Goal: Task Accomplishment & Management: Manage account settings

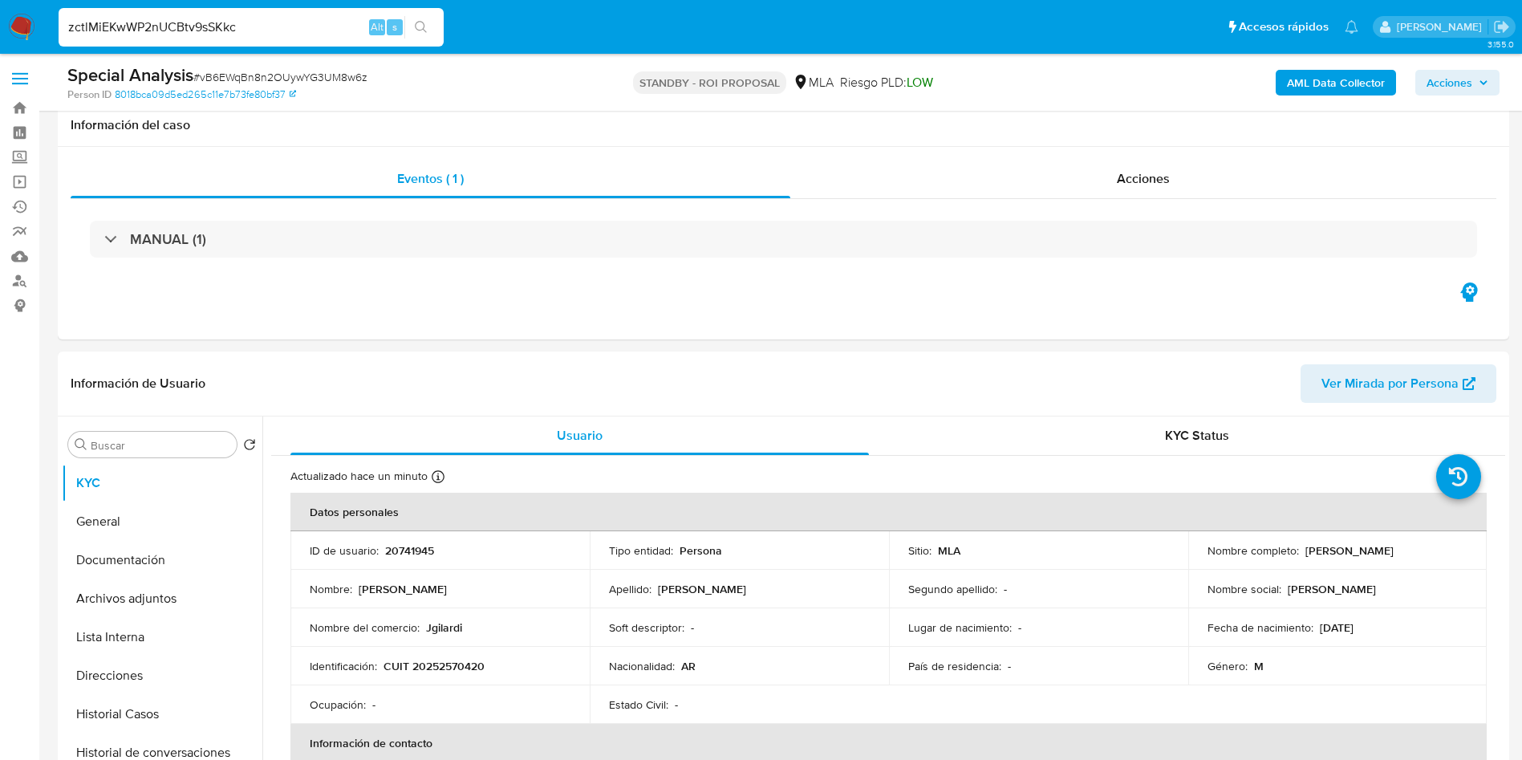
select select "10"
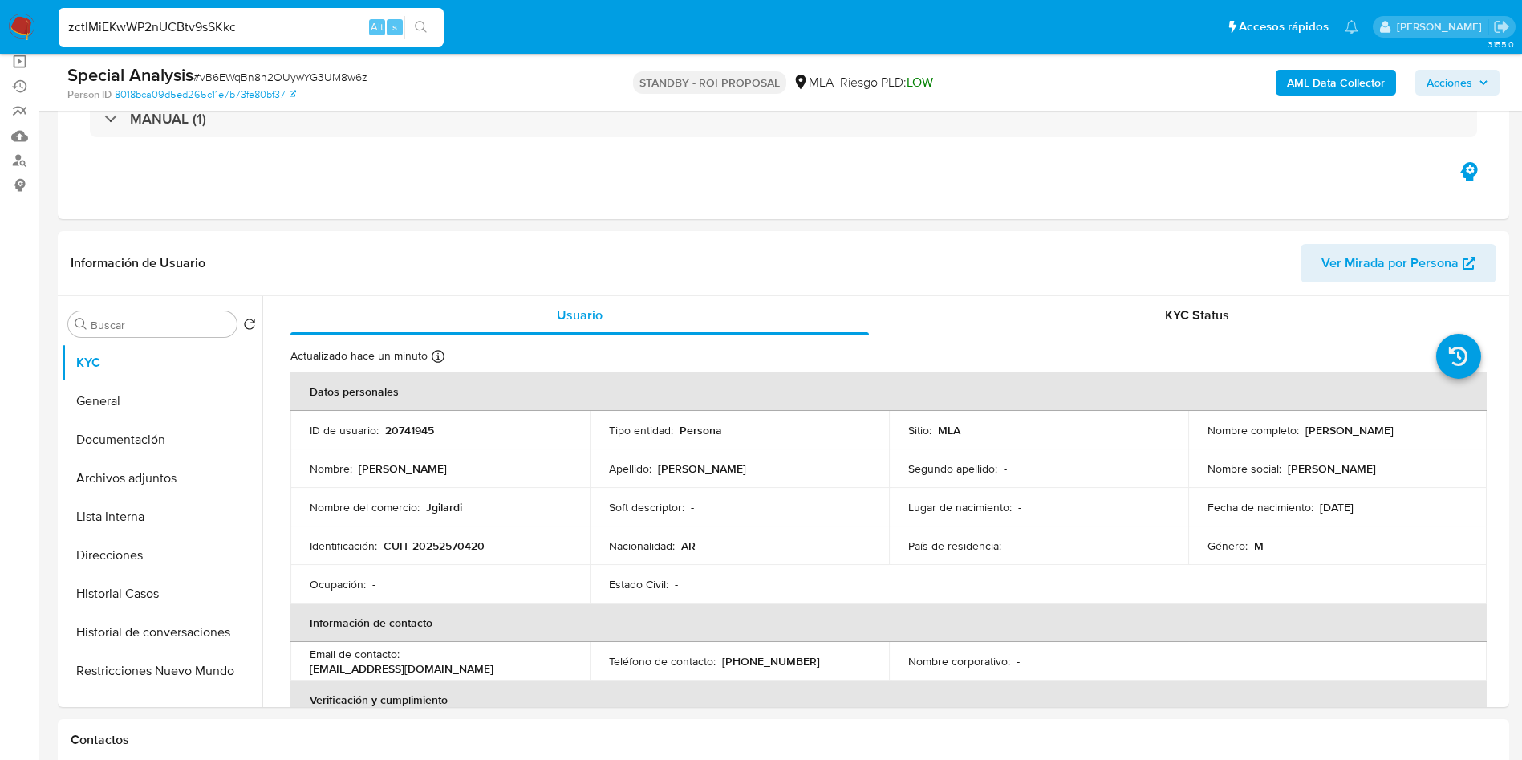
type input "zctlMiEKwWP2nUCBtv9sSKkc"
click at [435, 9] on div "zctlMiEKwWP2nUCBtv9sSKkc Alt s" at bounding box center [251, 27] width 385 height 39
click at [424, 22] on icon "search-icon" at bounding box center [421, 27] width 12 height 12
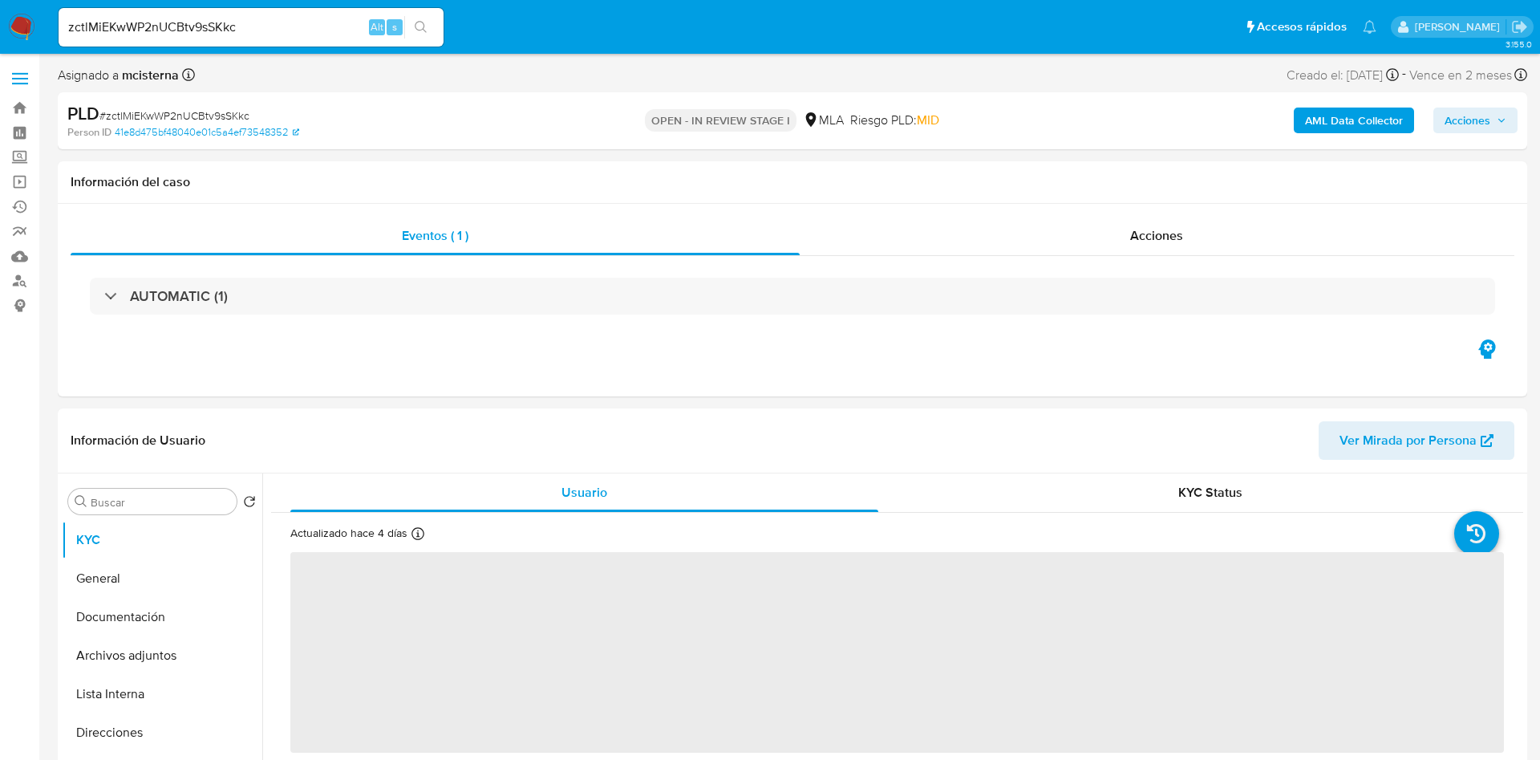
select select "10"
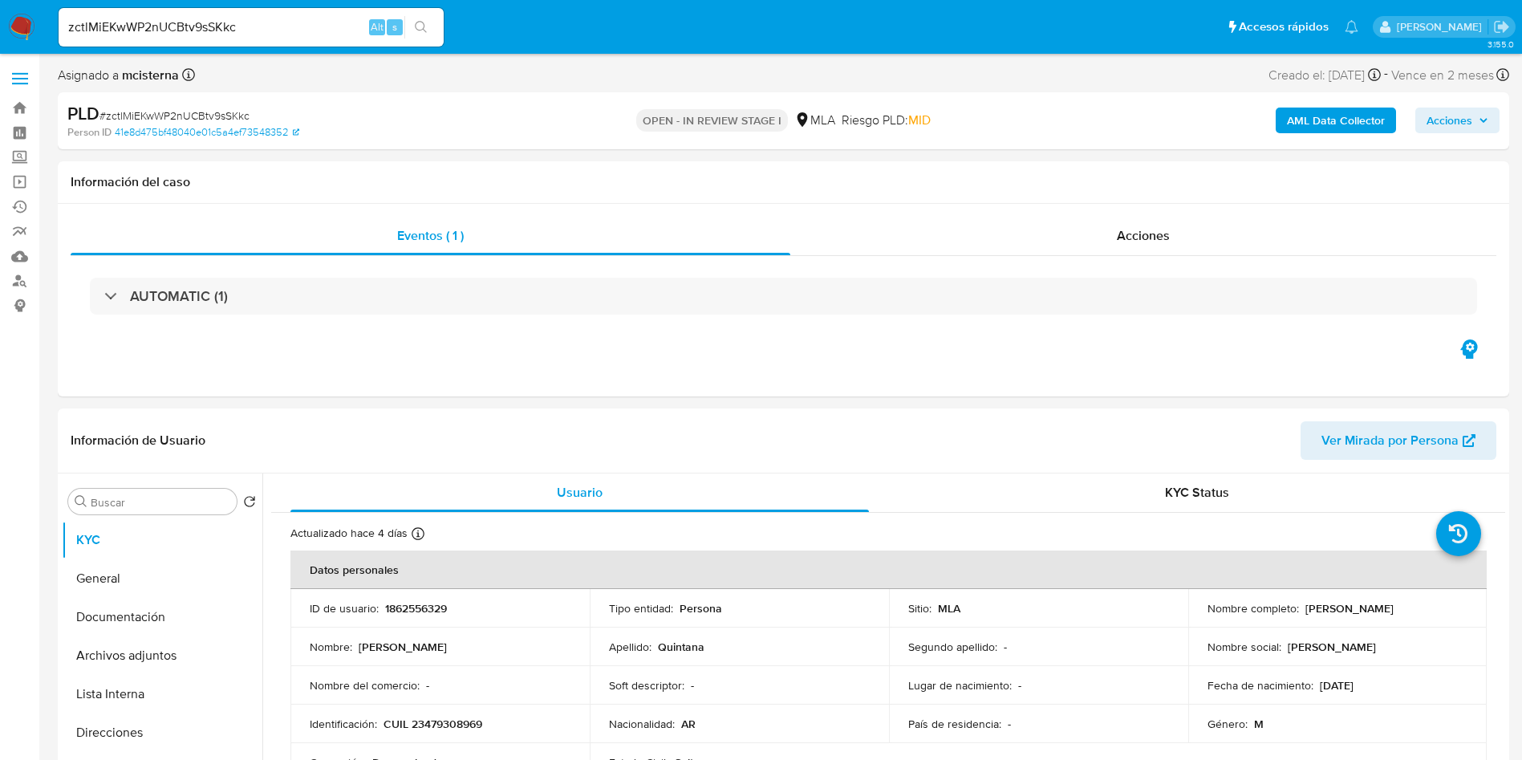
click at [303, 32] on input "zctlMiEKwWP2nUCBtv9sSKkc" at bounding box center [251, 27] width 385 height 21
click at [314, 28] on input "zctlMiEKwWP2nUCBtv9sSKkc" at bounding box center [251, 27] width 385 height 21
click at [776, 176] on h1 "Información del caso" at bounding box center [783, 182] width 1425 height 16
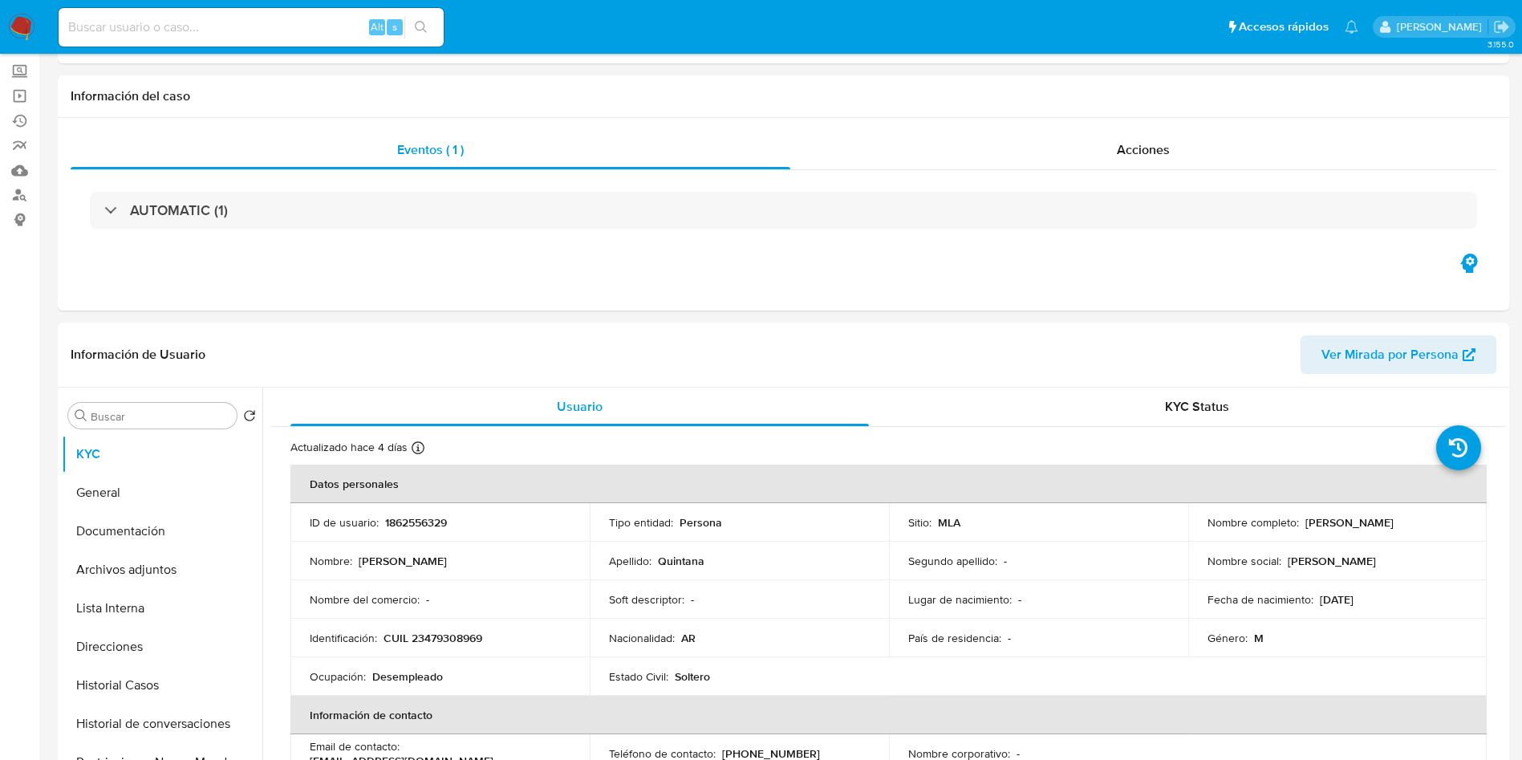
scroll to position [241, 0]
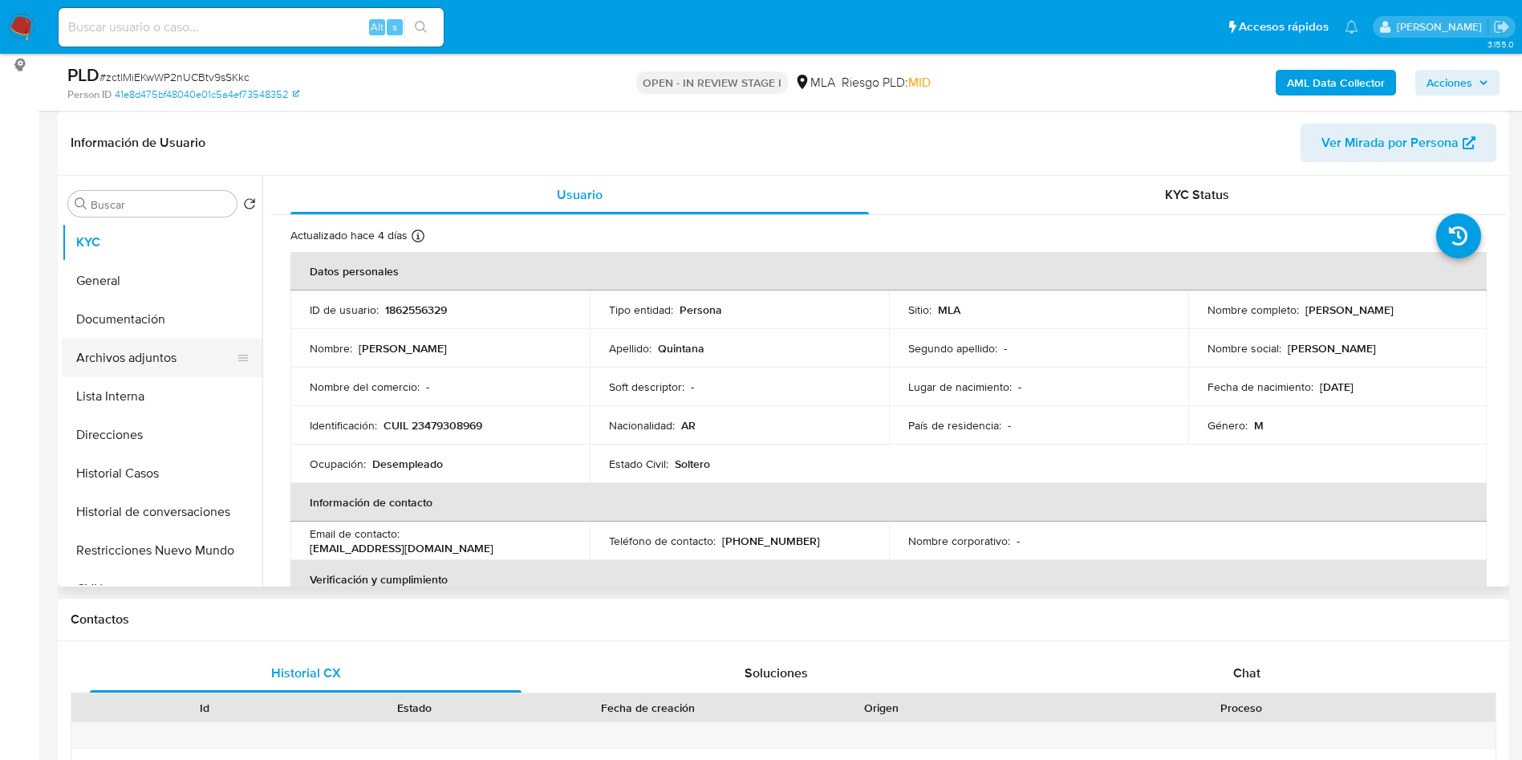
click at [128, 372] on button "Archivos adjuntos" at bounding box center [156, 357] width 188 height 39
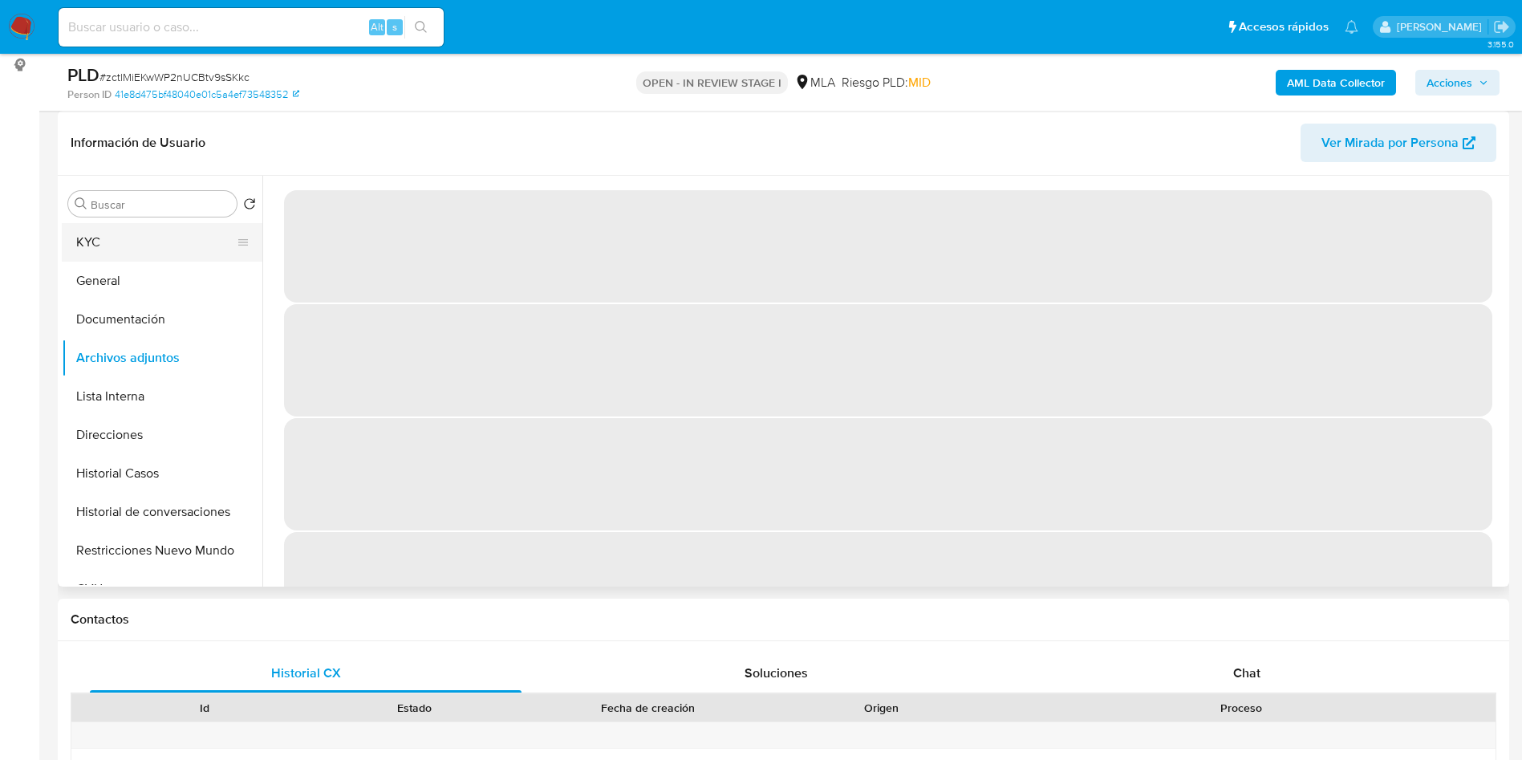
click at [127, 237] on button "KYC" at bounding box center [156, 242] width 188 height 39
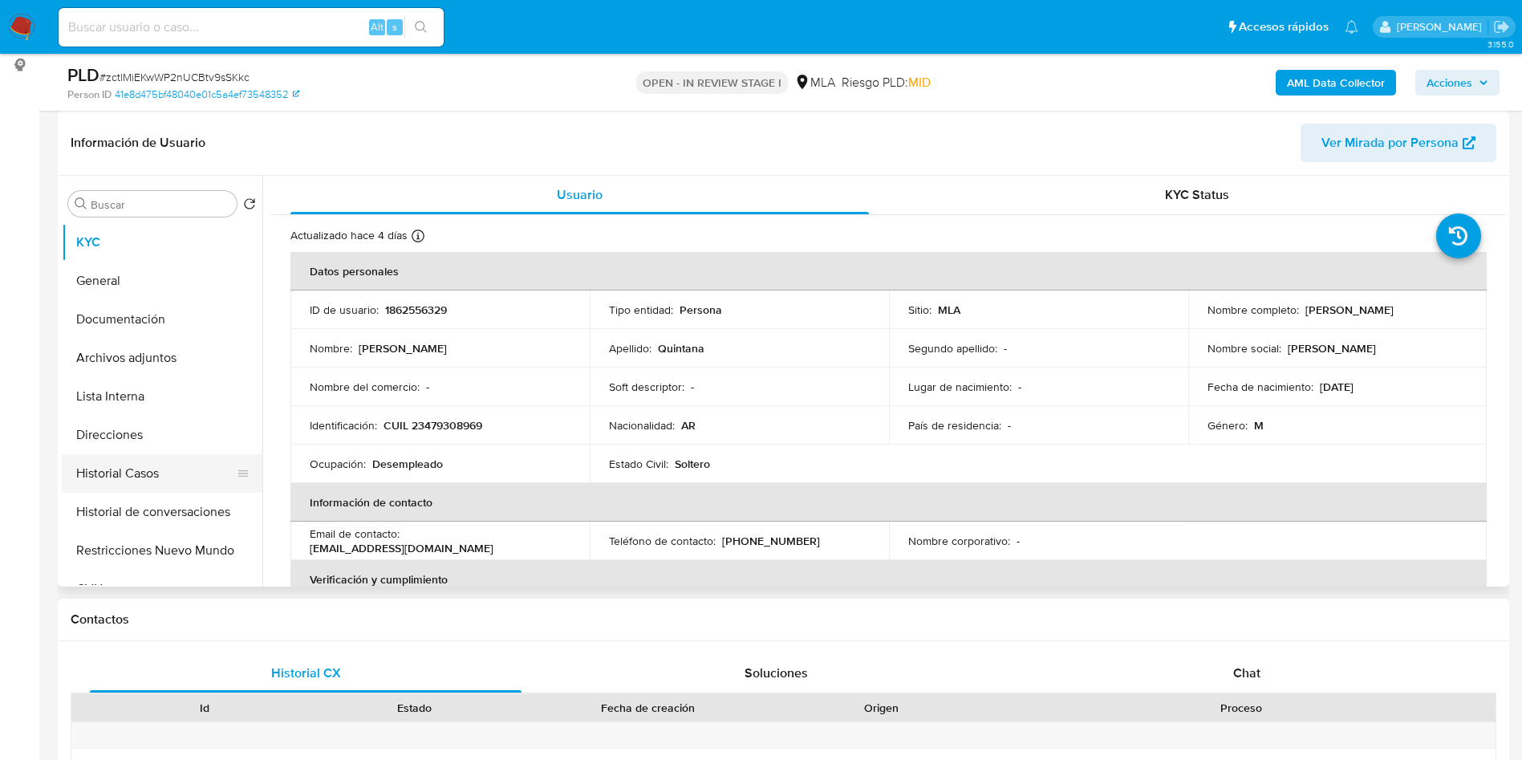
click at [222, 454] on button "Historial Casos" at bounding box center [156, 473] width 188 height 39
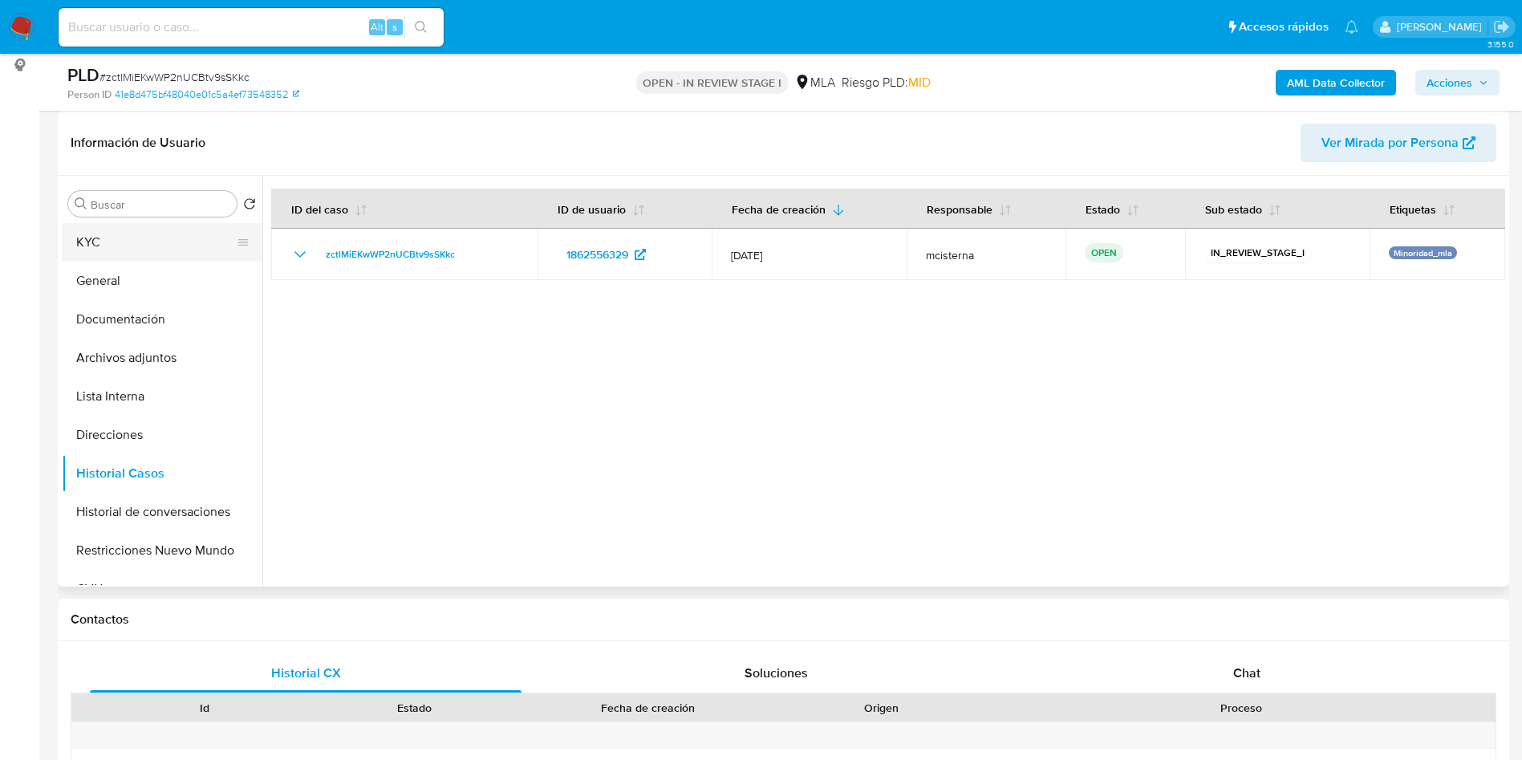
click at [195, 241] on button "KYC" at bounding box center [156, 242] width 188 height 39
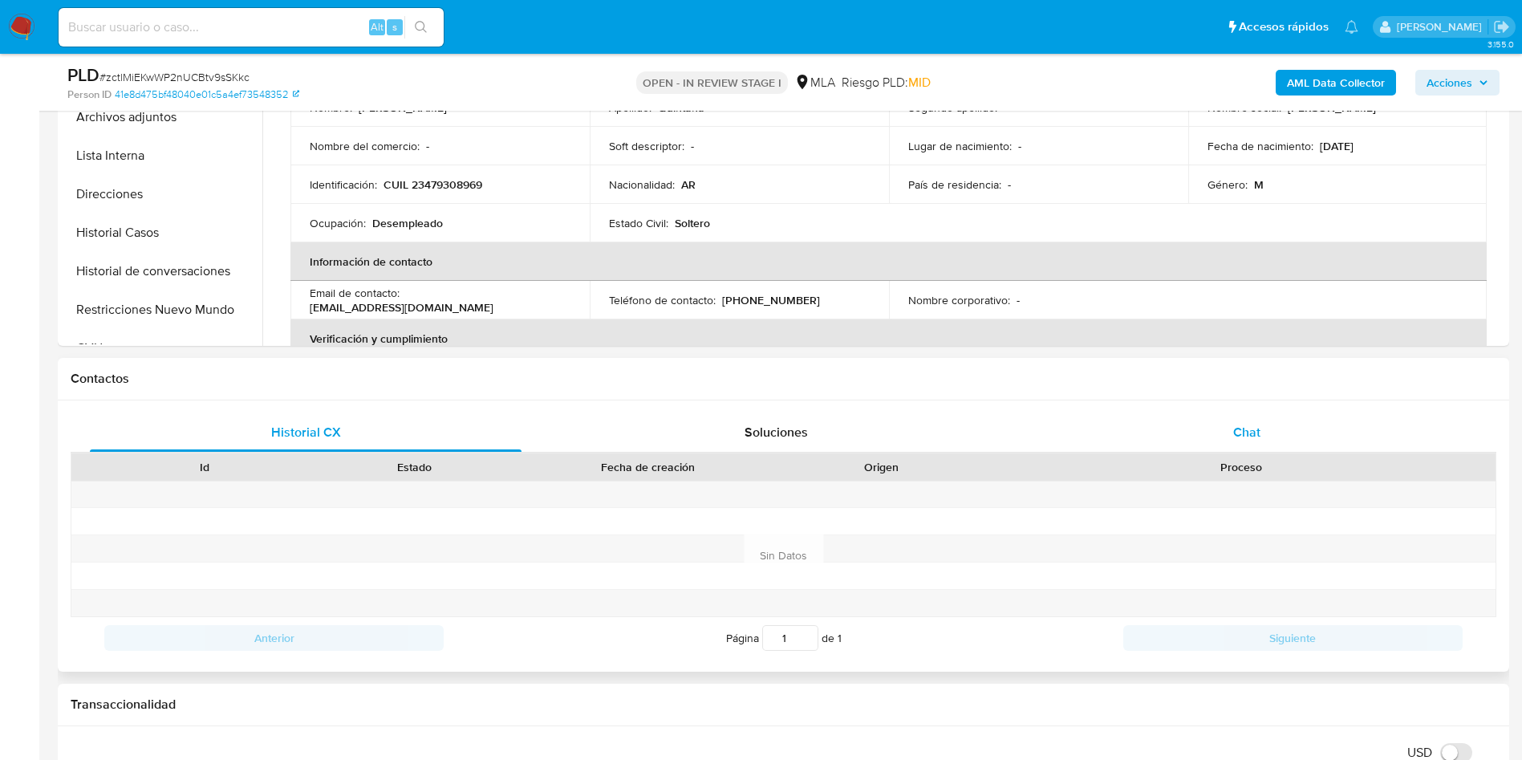
click at [1277, 444] on div "Chat" at bounding box center [1247, 432] width 432 height 39
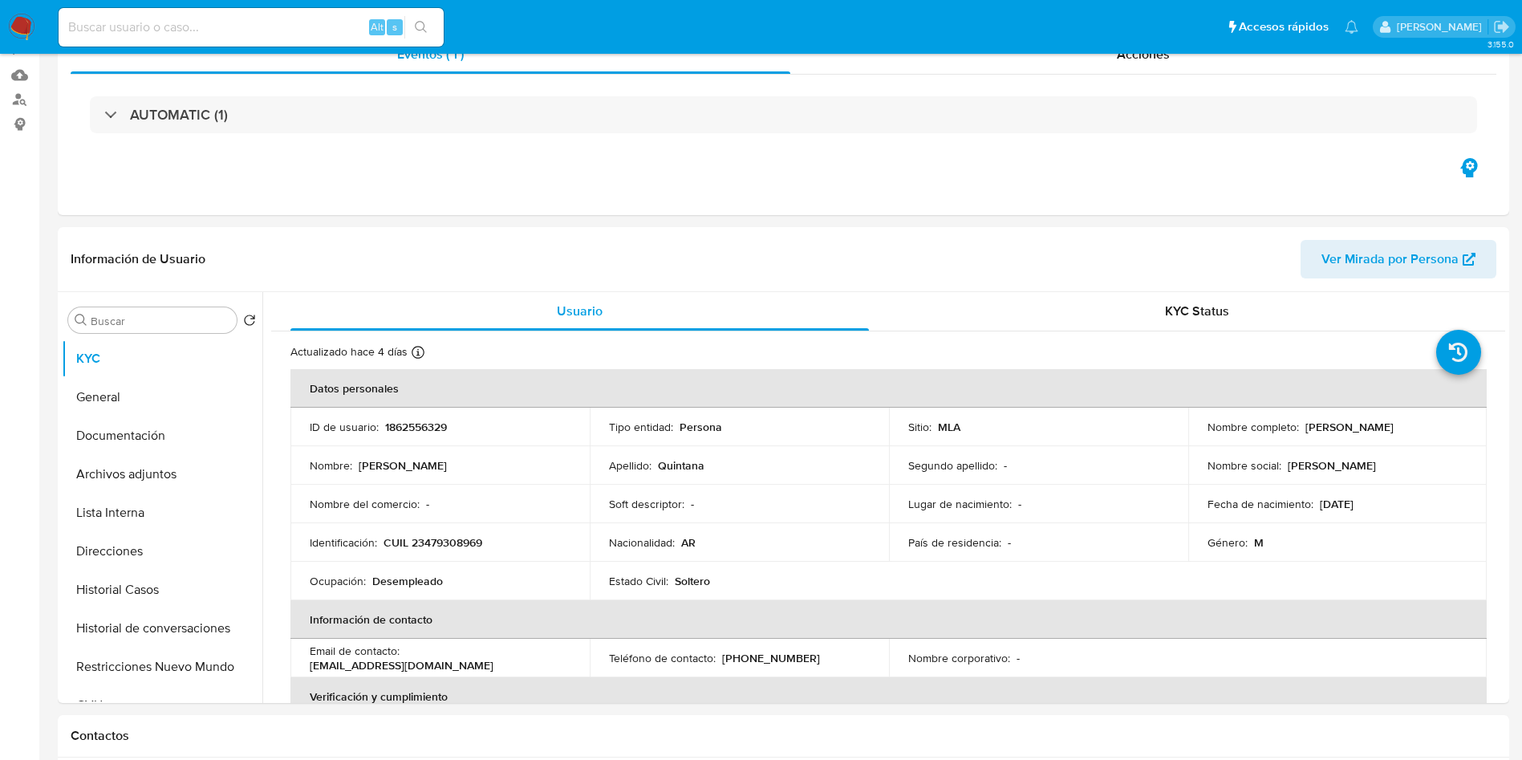
scroll to position [0, 0]
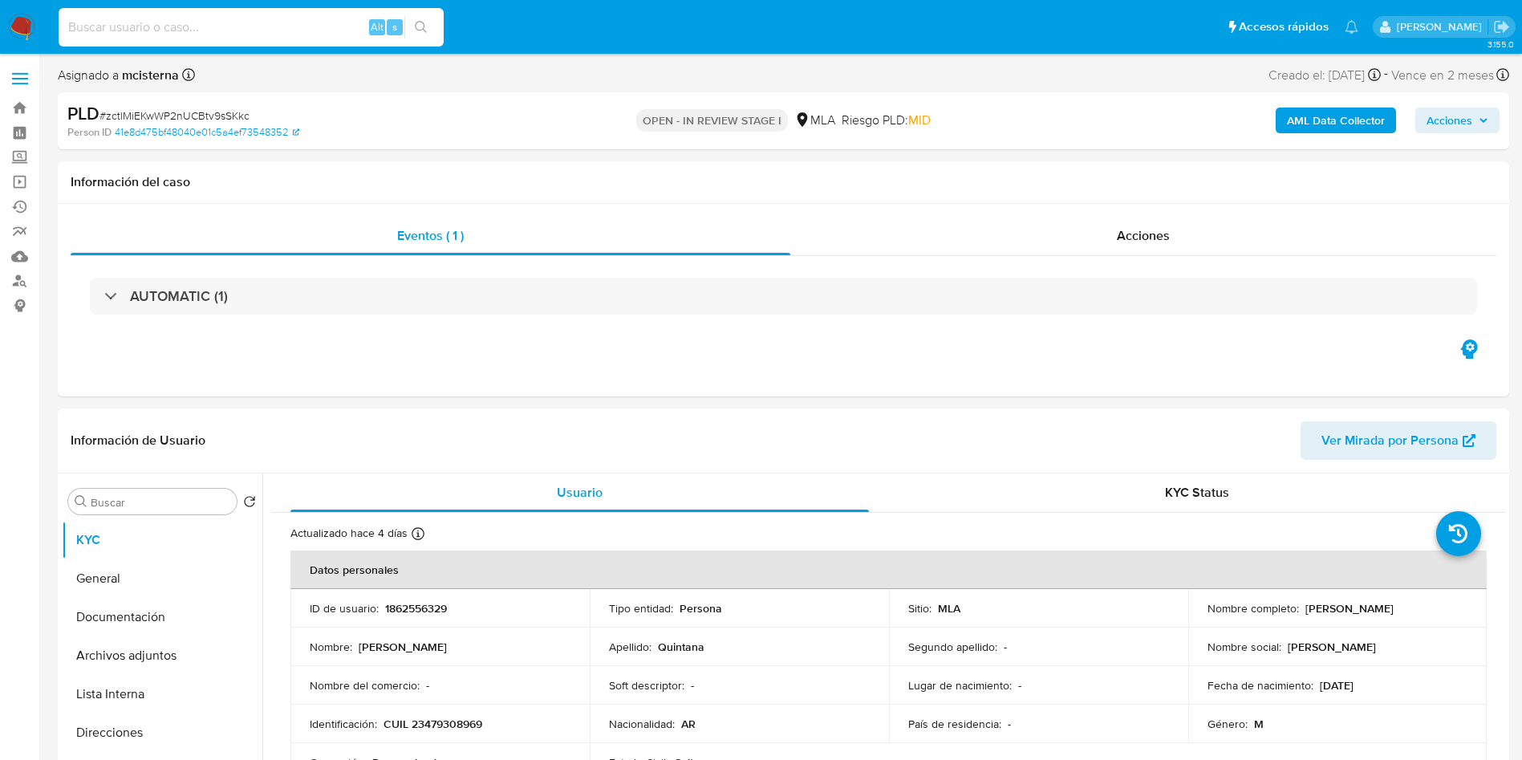
click at [290, 36] on input at bounding box center [251, 27] width 385 height 21
paste input "zctlMiEKwWP2nUCBtv9sSKkc"
type input "zctlMiEKwWP2nUCBtv9sSKkc"
click at [421, 26] on icon "search-icon" at bounding box center [421, 27] width 13 height 13
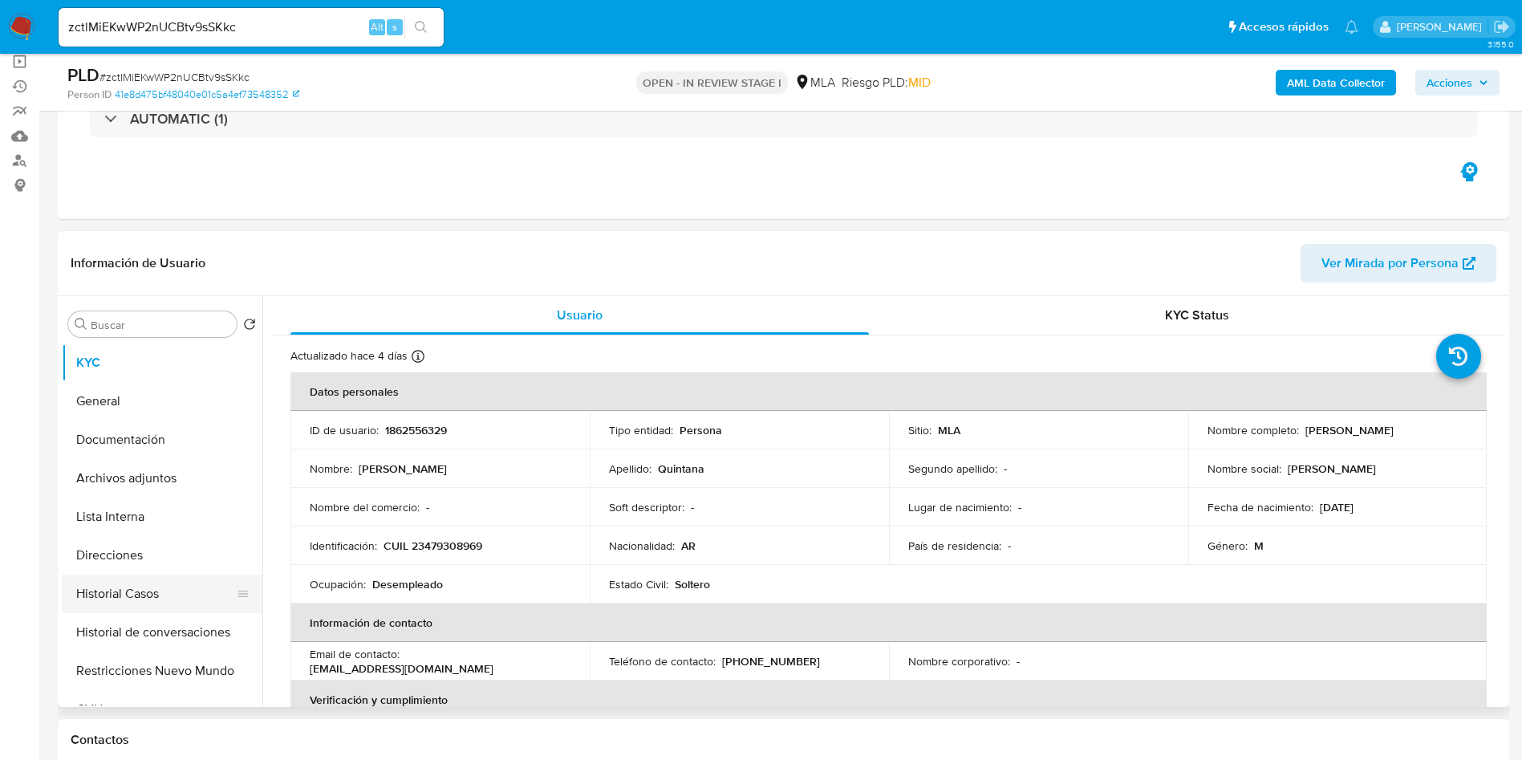
click at [153, 604] on button "Historial Casos" at bounding box center [156, 593] width 188 height 39
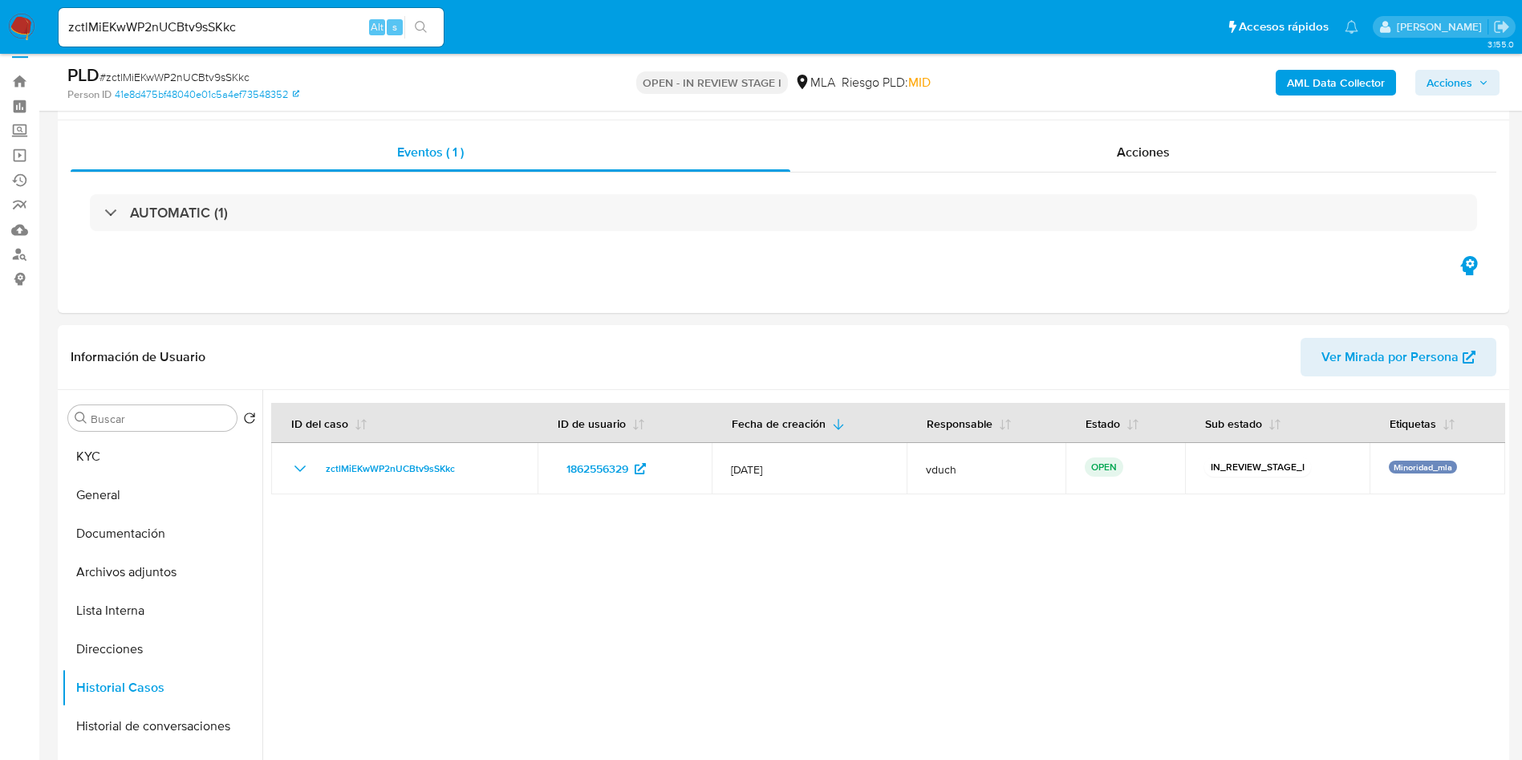
scroll to position [0, 0]
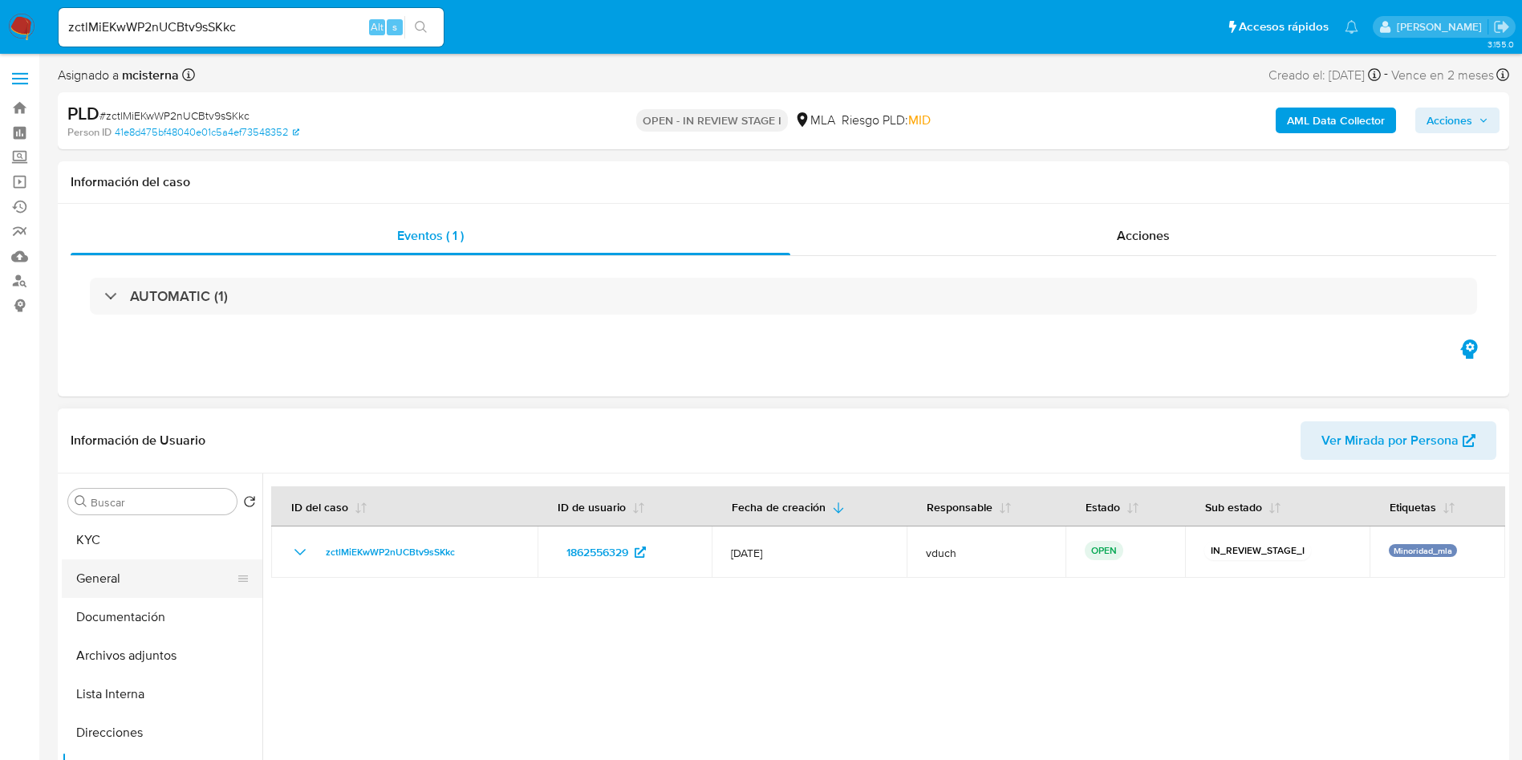
click at [156, 582] on button "General" at bounding box center [156, 578] width 188 height 39
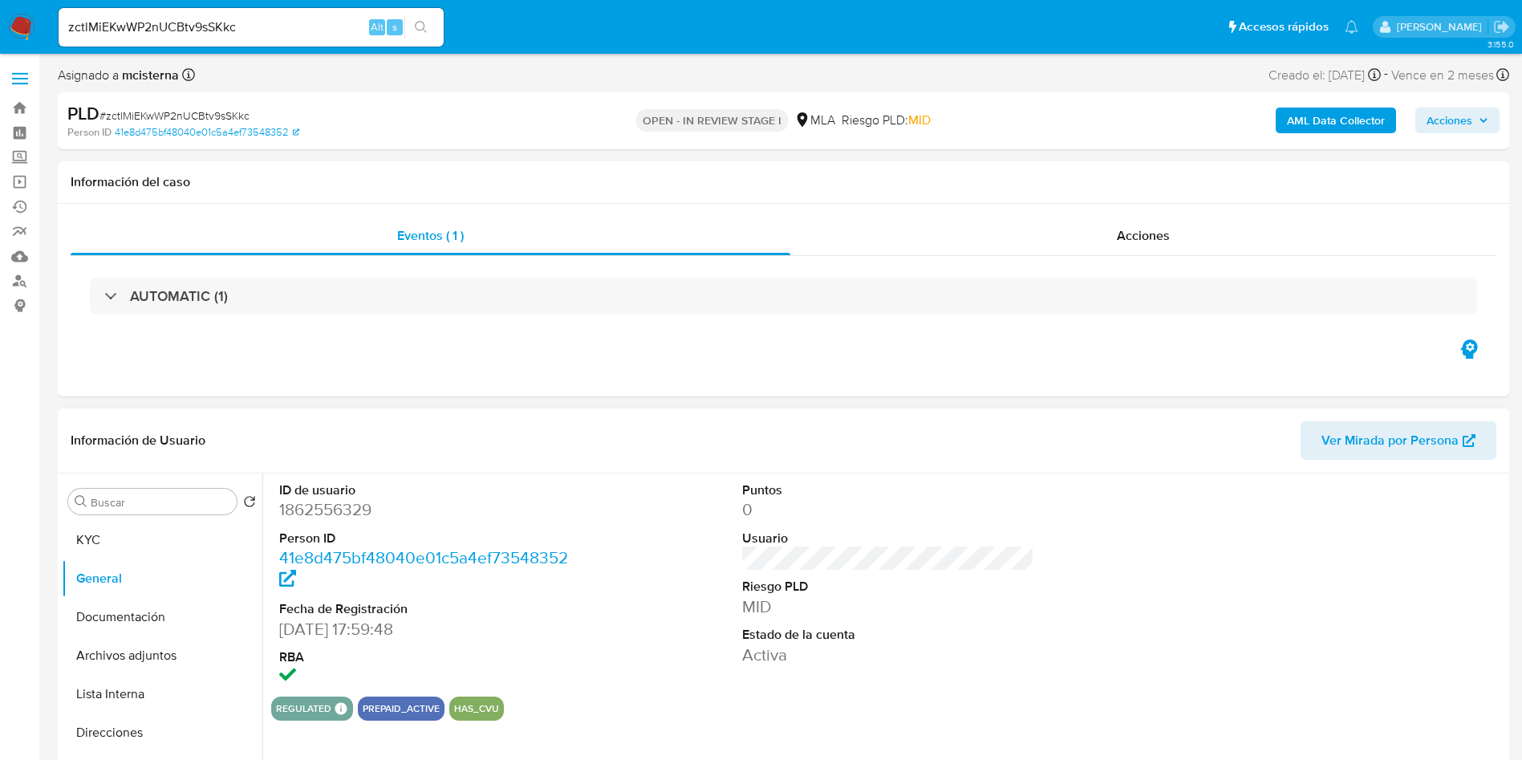
click at [319, 509] on dd "1862556329" at bounding box center [425, 509] width 293 height 22
copy dd "1862556329"
click at [201, 114] on span "# zctlMiEKwWP2nUCBtv9sSKkc" at bounding box center [174, 115] width 150 height 16
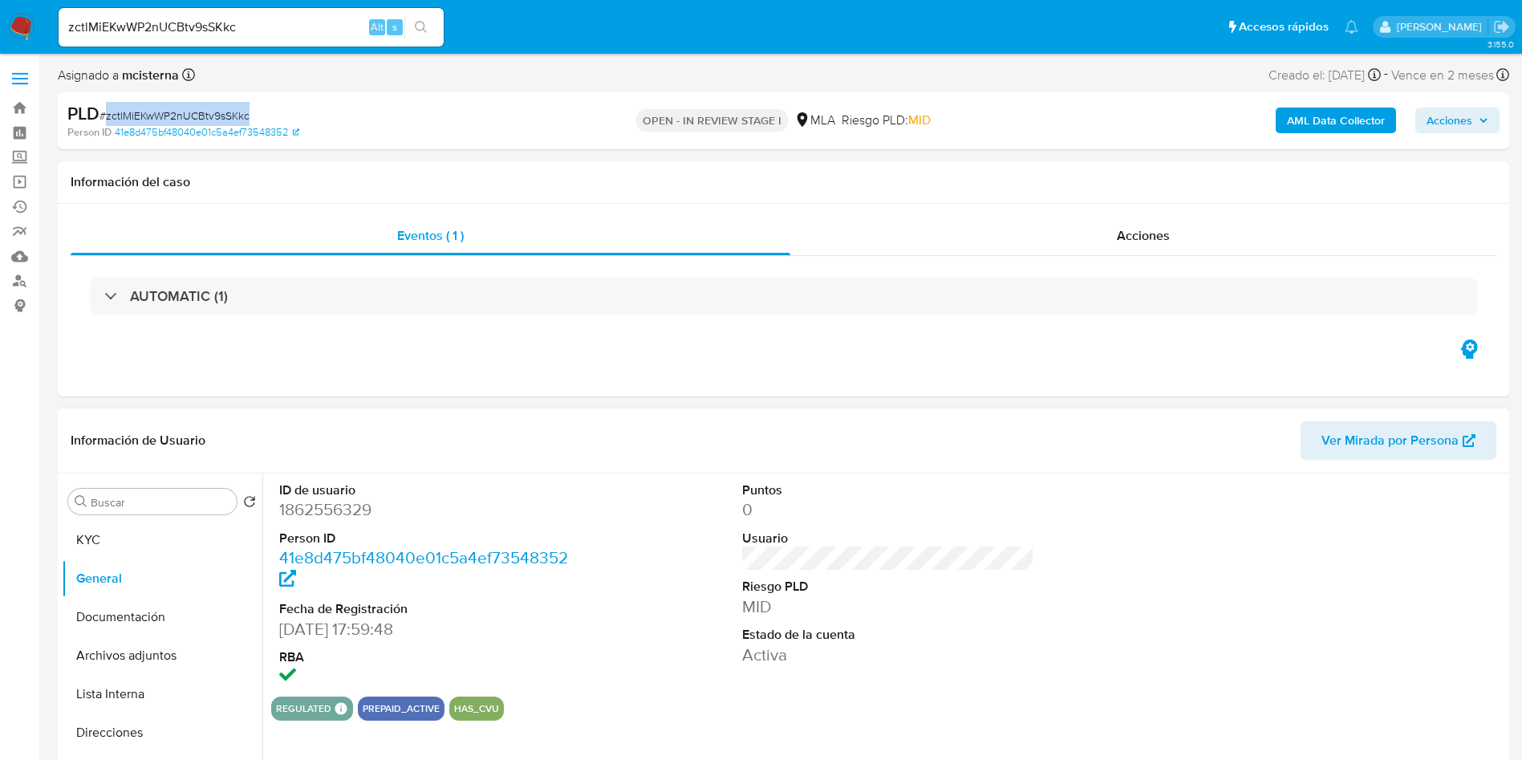
copy span "zctlMiEKwWP2nUCBtv9sSKkc"
click at [332, 517] on dd "1862556329" at bounding box center [425, 509] width 293 height 22
copy dd "1862556329"
click at [198, 573] on button "General" at bounding box center [156, 578] width 188 height 39
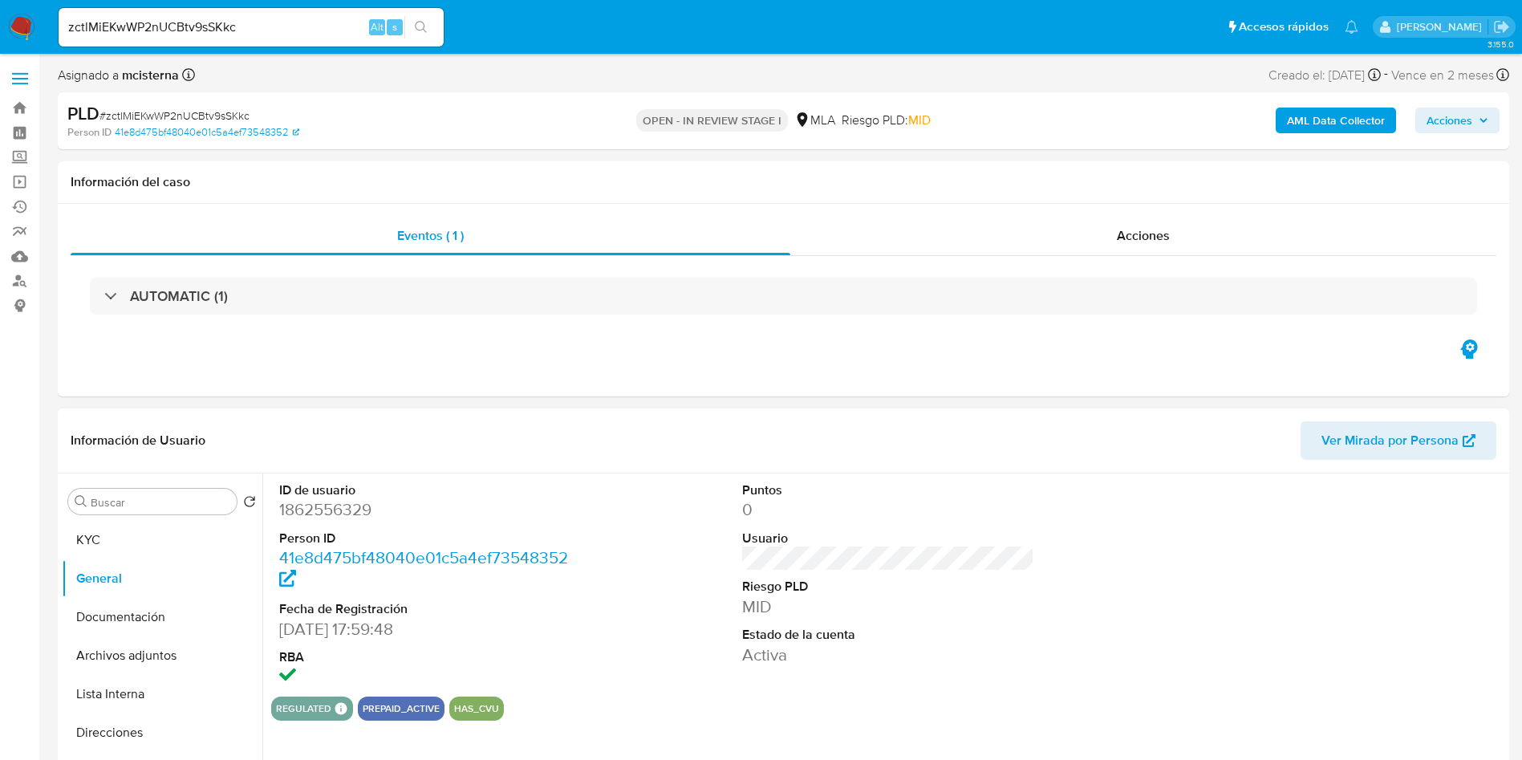
click at [167, 519] on div "Buscar Volver al orden por defecto KYC General Documentación Archivos adjuntos …" at bounding box center [162, 680] width 201 height 408
click at [177, 503] on input "Buscar" at bounding box center [161, 502] width 140 height 14
click at [156, 533] on button "KYC" at bounding box center [156, 540] width 188 height 39
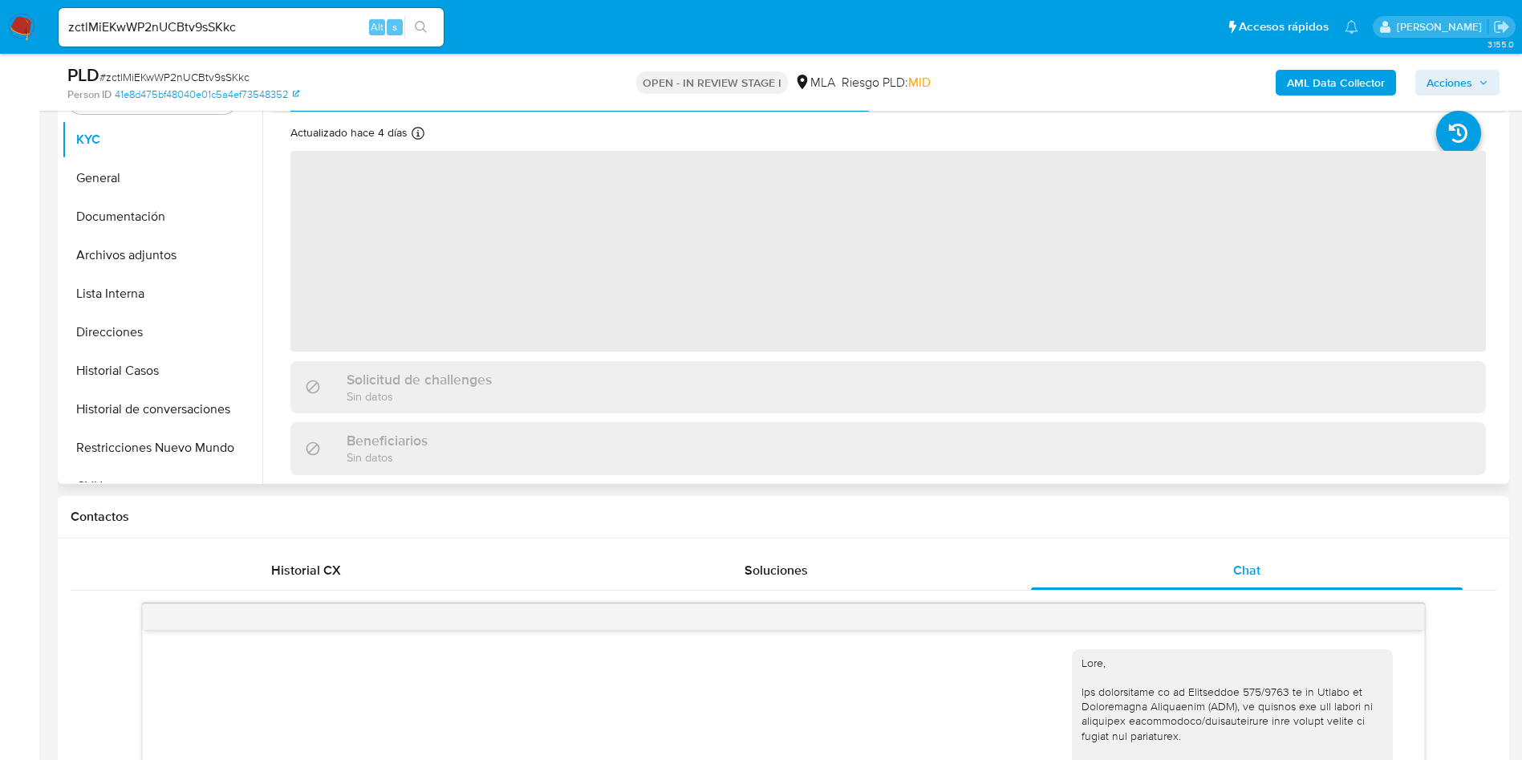
scroll to position [361, 0]
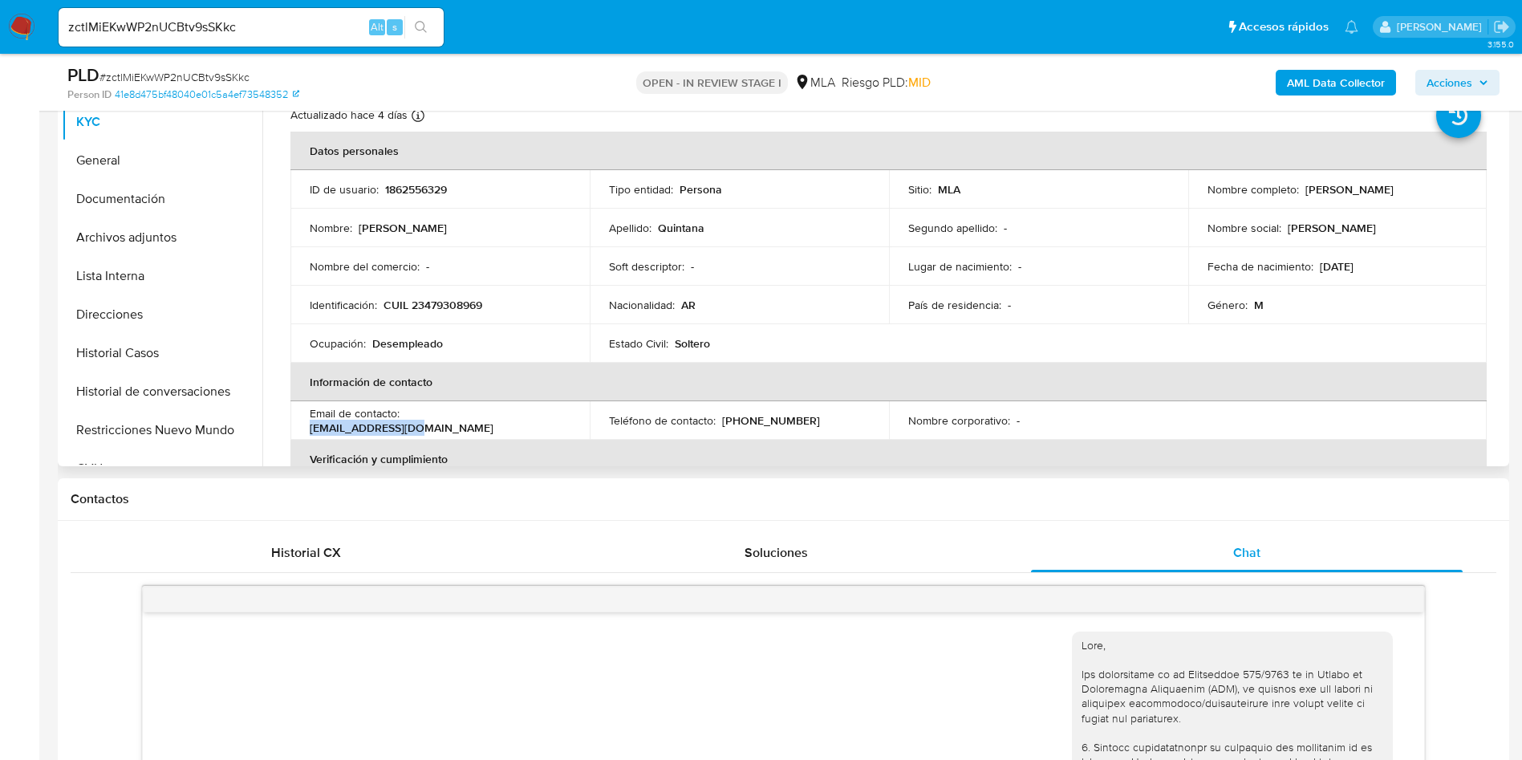
drag, startPoint x: 408, startPoint y: 416, endPoint x: 572, endPoint y: 422, distance: 163.7
click at [572, 422] on td "Email de contacto : m3371540@gmail.com" at bounding box center [439, 420] width 299 height 39
copy p "m3371540@gmail.com"
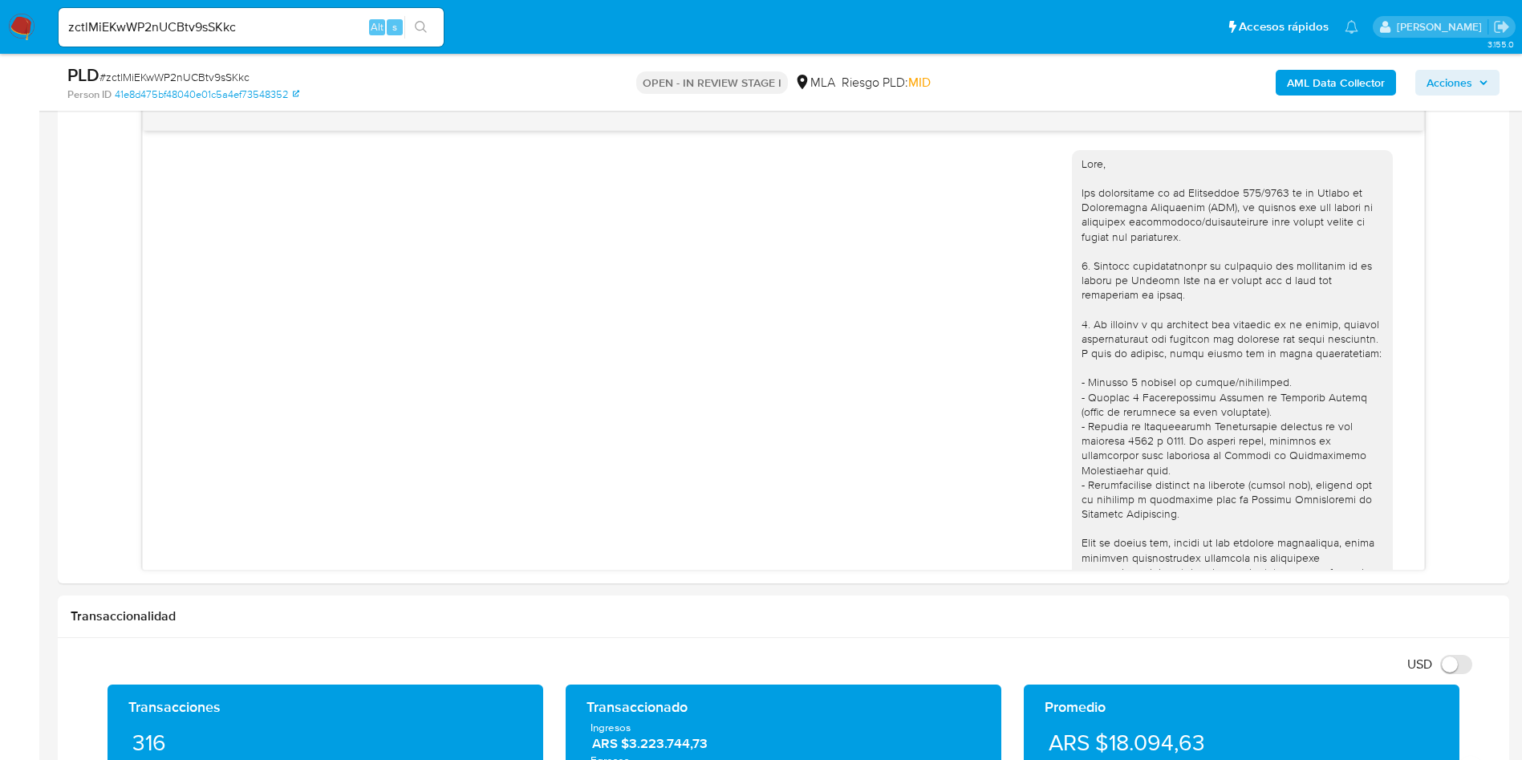
scroll to position [0, 0]
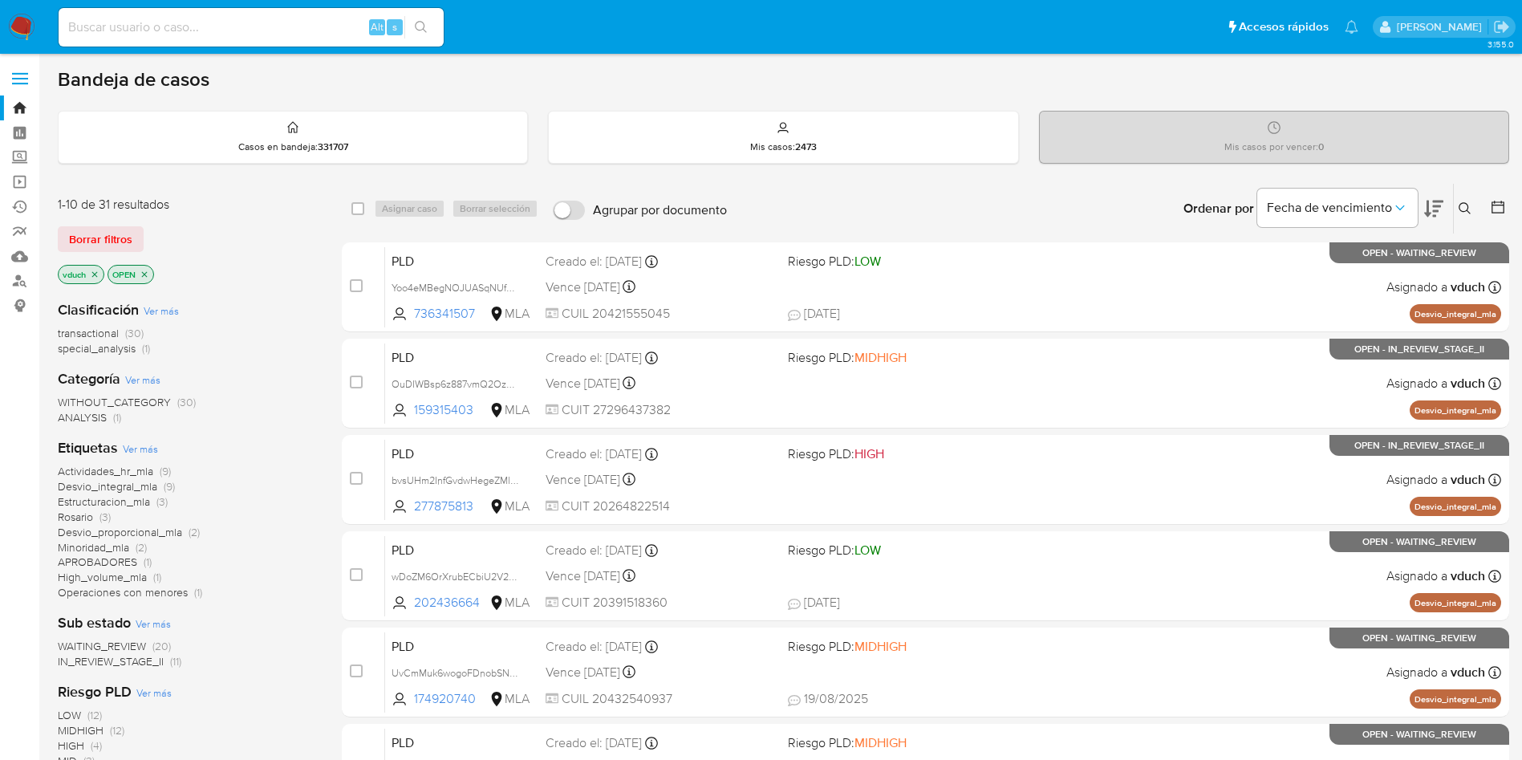
click at [1469, 217] on button at bounding box center [1466, 208] width 26 height 19
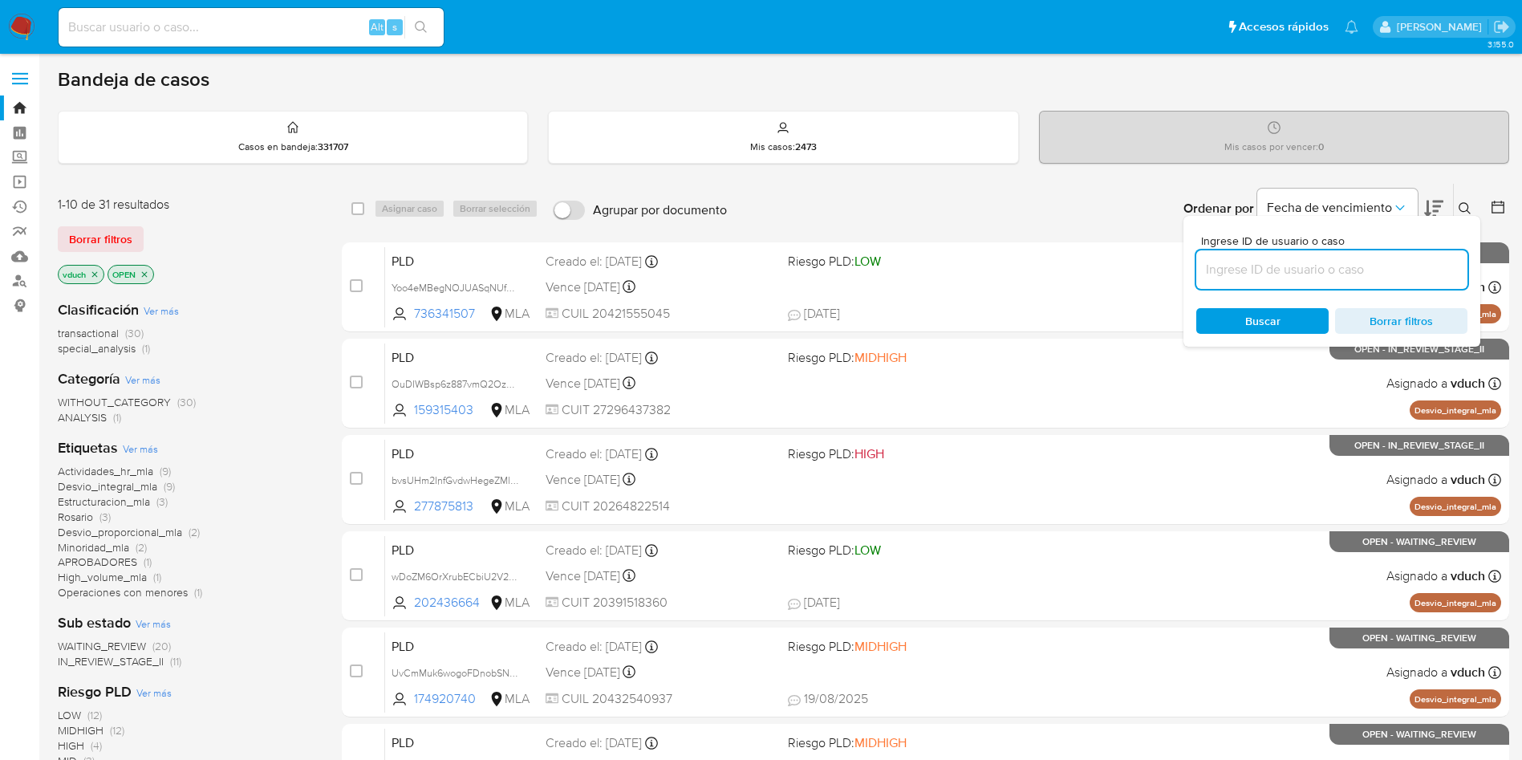
click at [1405, 267] on input at bounding box center [1331, 269] width 271 height 21
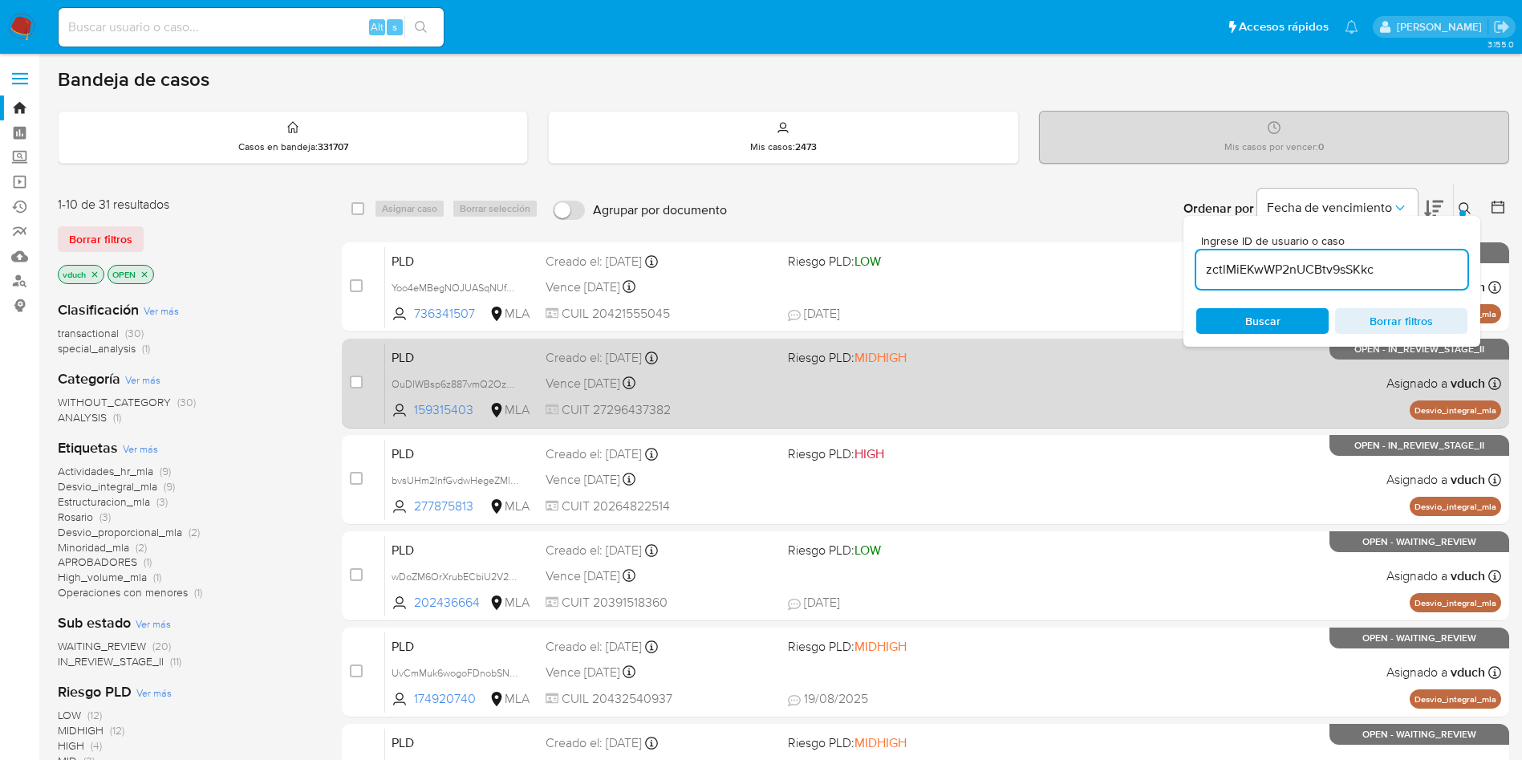
type input "zctlMiEKwWP2nUCBtv9sSKkc"
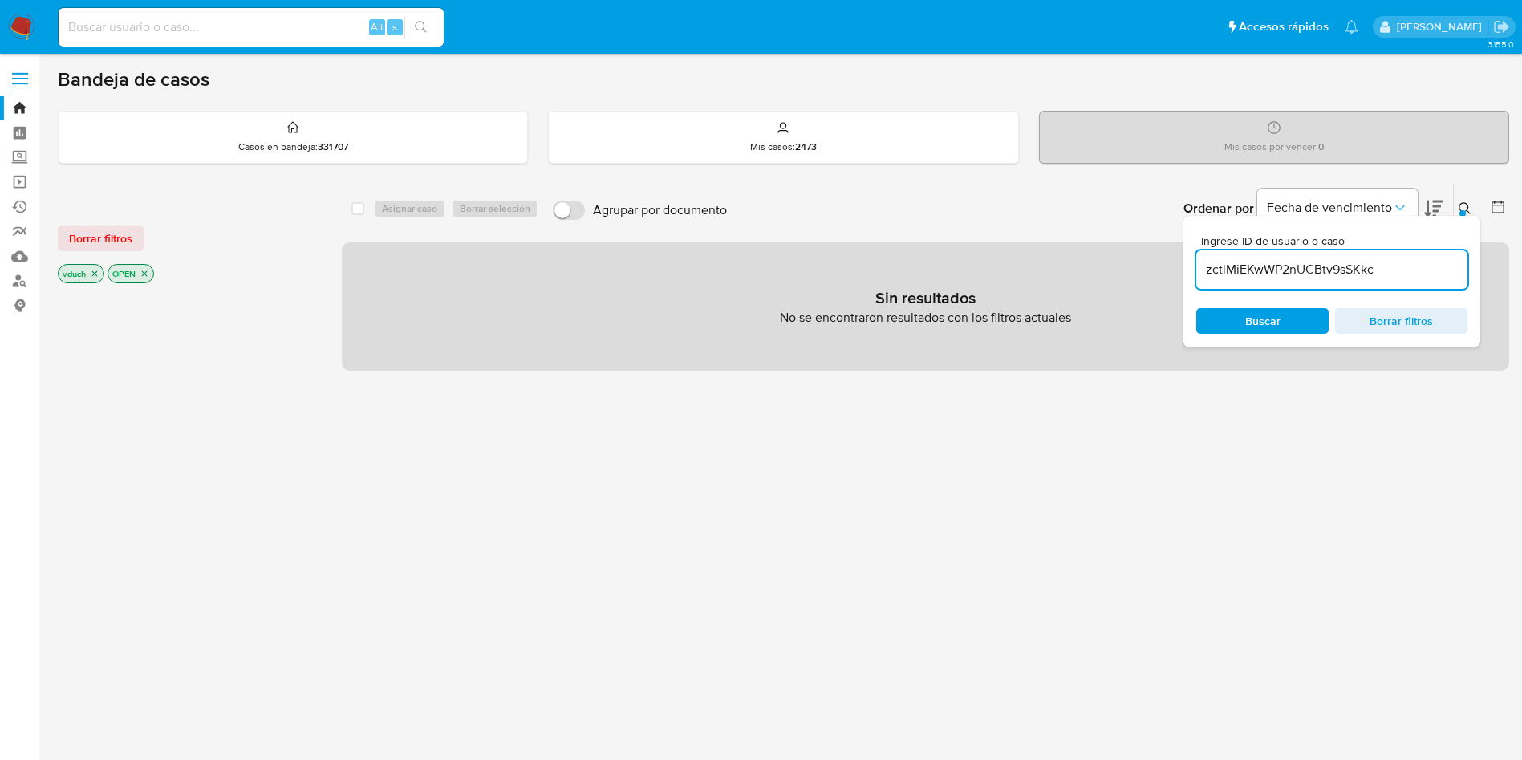
click at [88, 273] on p "vduch" at bounding box center [81, 274] width 45 height 18
click at [97, 279] on p "vduch" at bounding box center [81, 274] width 45 height 18
click at [94, 277] on icon "close-filter" at bounding box center [95, 274] width 10 height 10
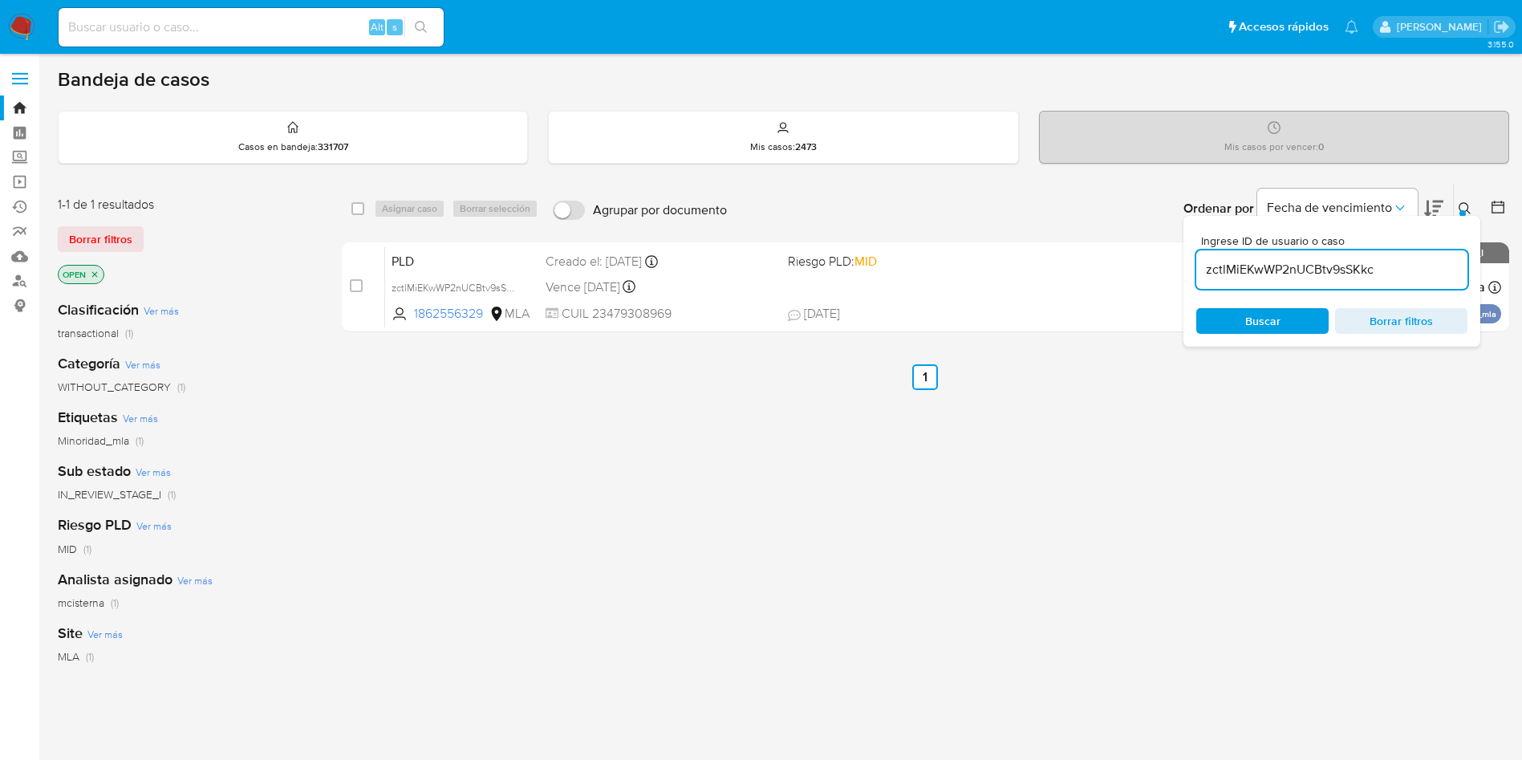
click at [97, 274] on icon "close-filter" at bounding box center [95, 275] width 10 height 10
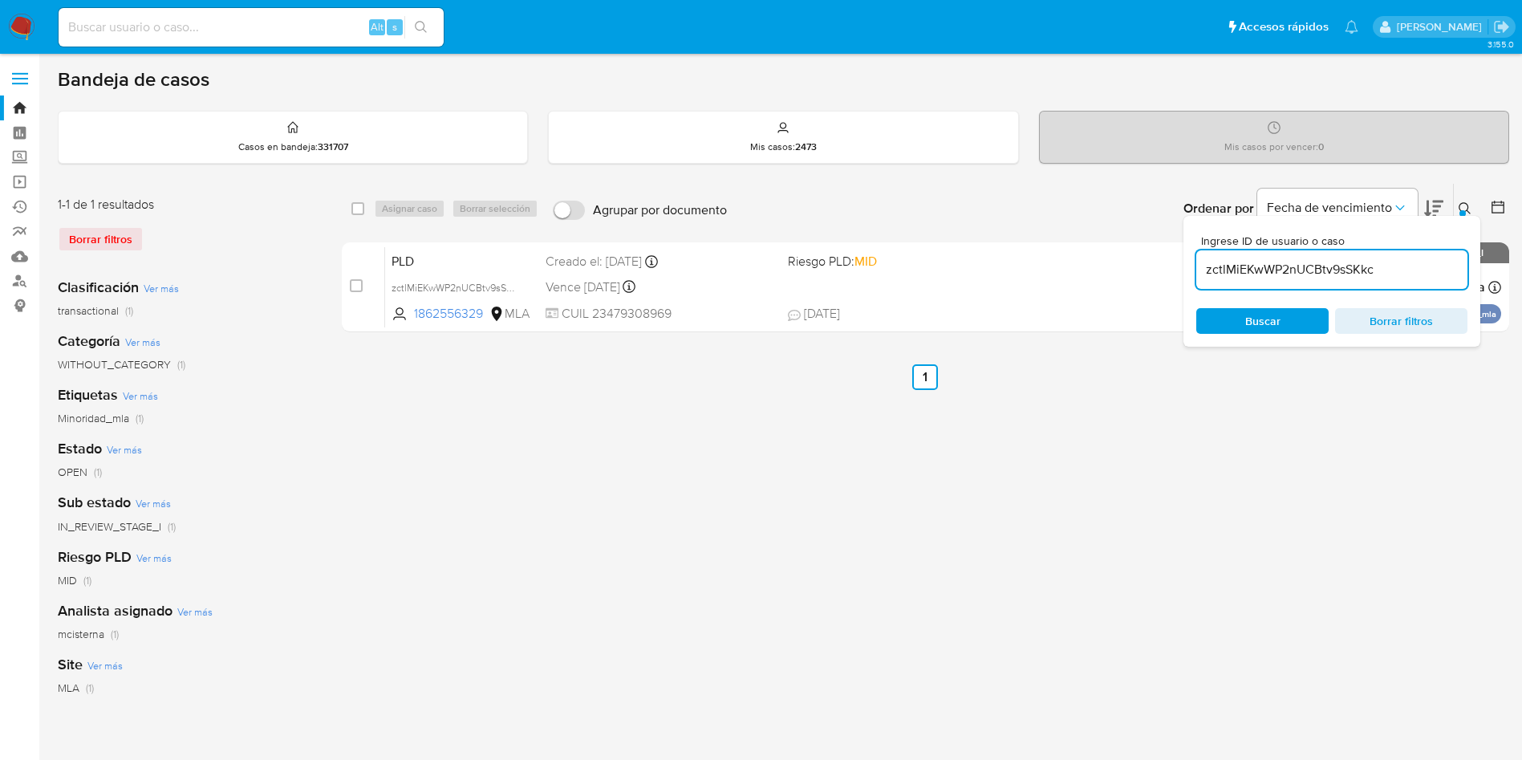
click at [351, 204] on input "checkbox" at bounding box center [357, 208] width 13 height 13
checkbox input "true"
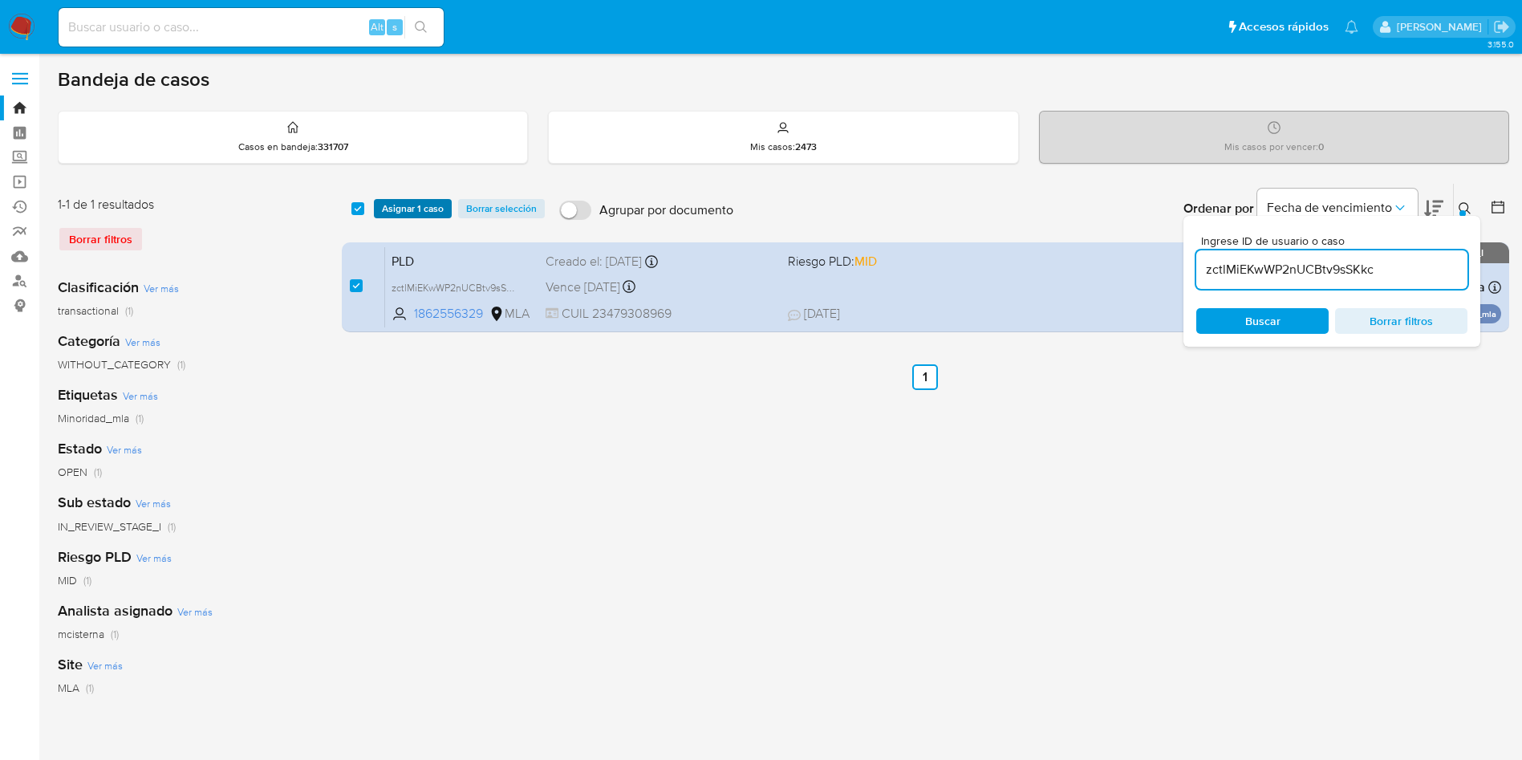
click at [407, 201] on span "Asignar 1 caso" at bounding box center [413, 209] width 62 height 16
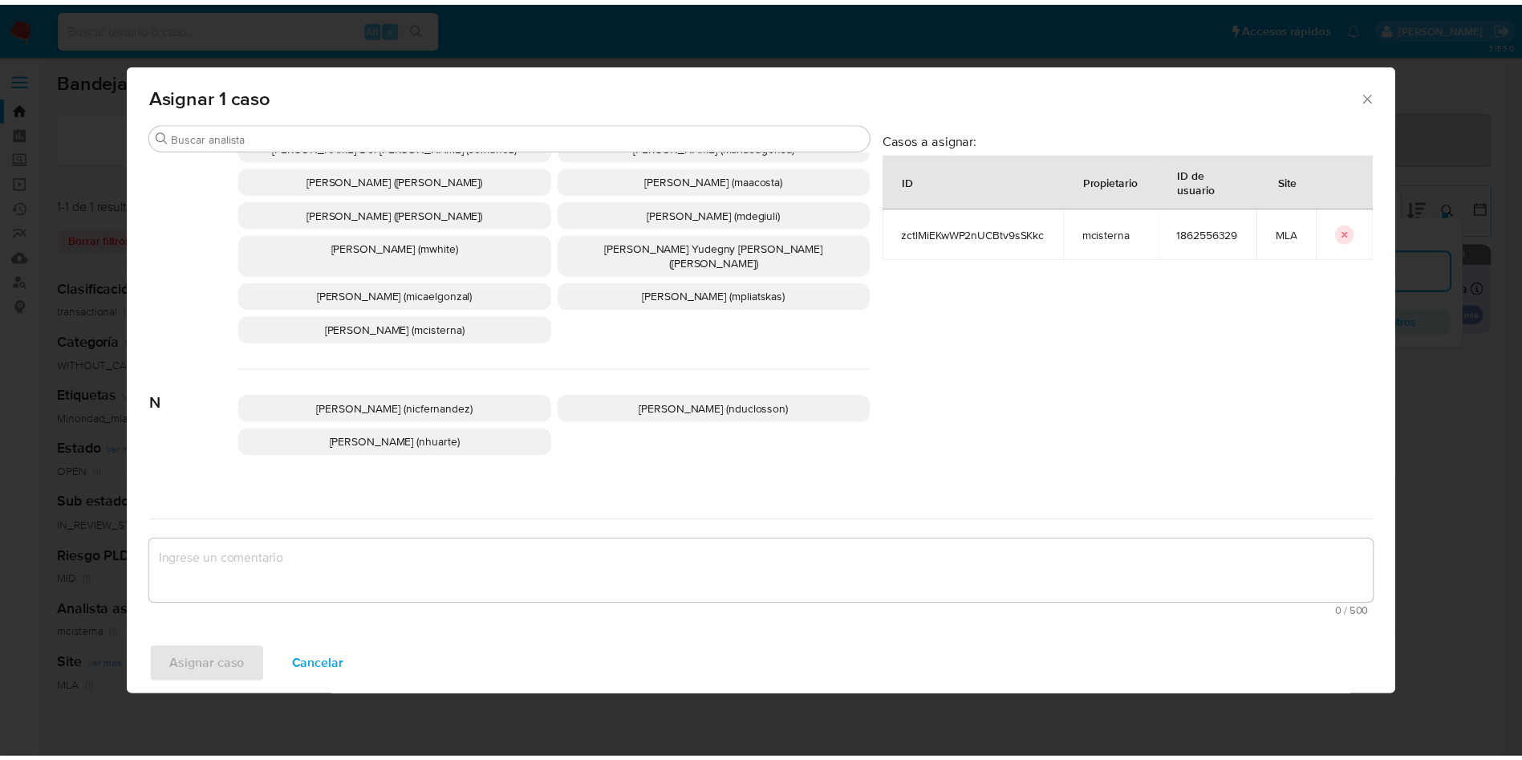
scroll to position [1433, 0]
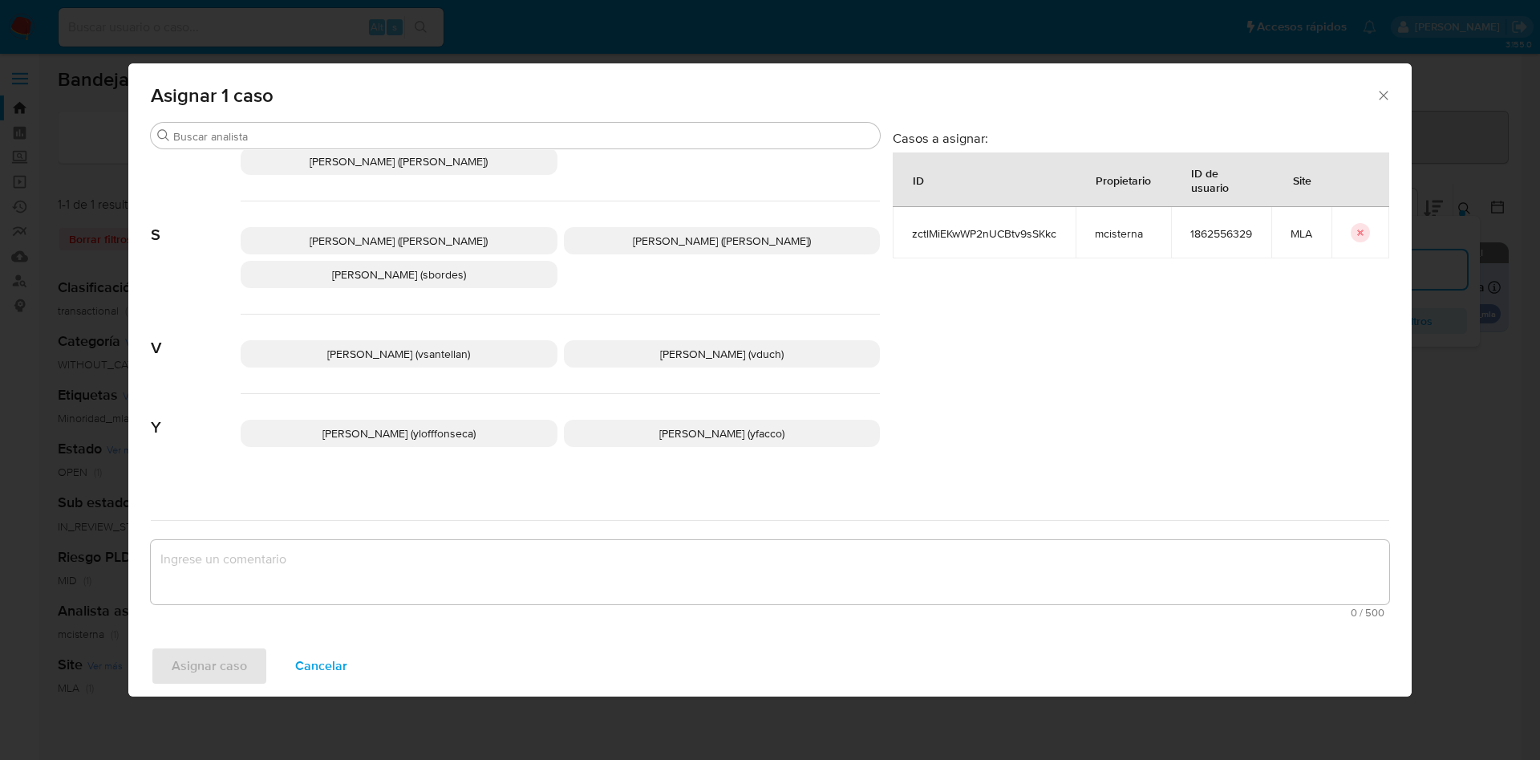
click at [723, 323] on div "Valentina Santellan Barbosa (vsantellan) Valeria Duch (vduch)" at bounding box center [560, 353] width 639 height 79
click at [710, 346] on span "Valeria Duch (vduch)" at bounding box center [722, 354] width 124 height 16
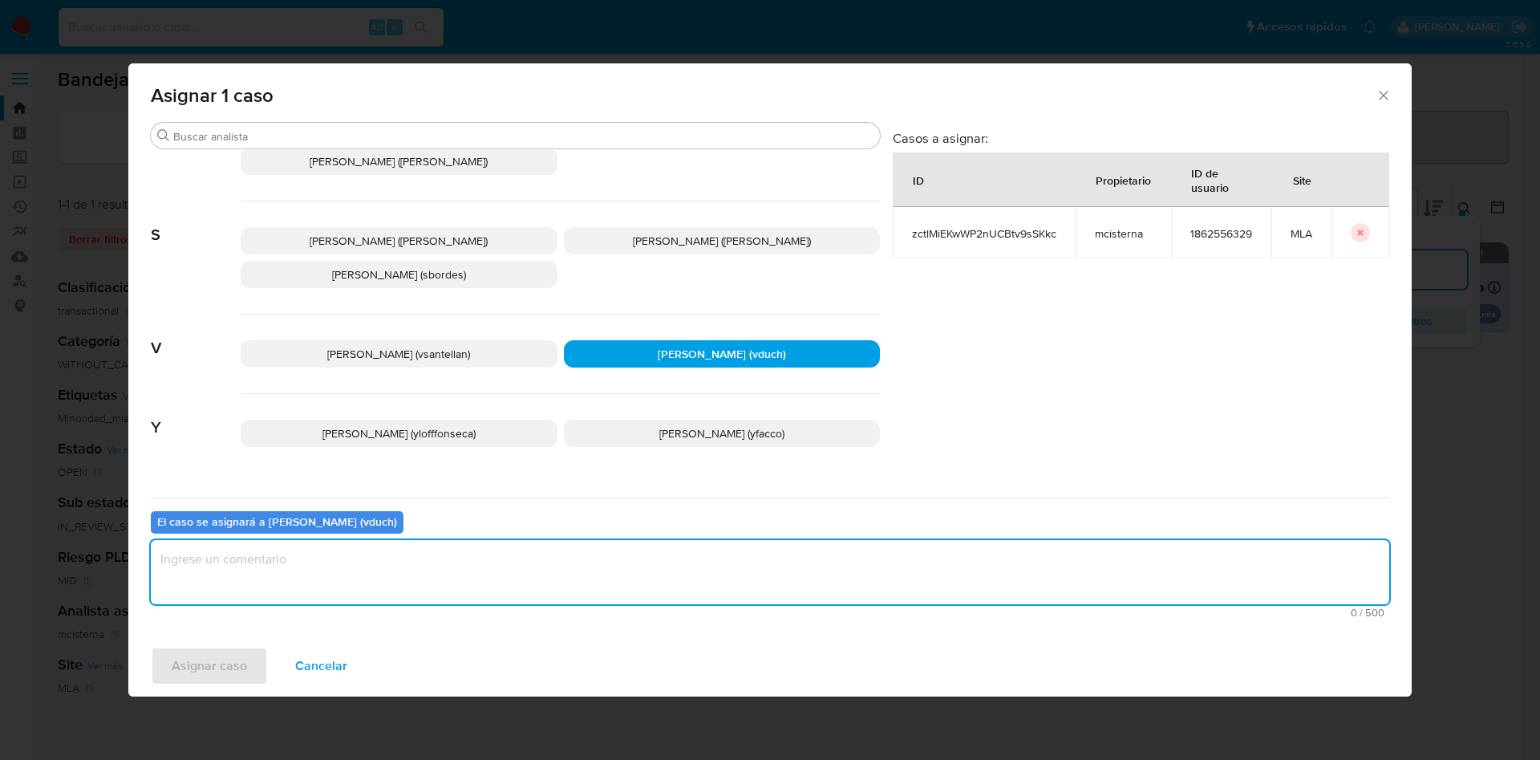
click at [655, 565] on textarea "assign-modal" at bounding box center [770, 572] width 1238 height 64
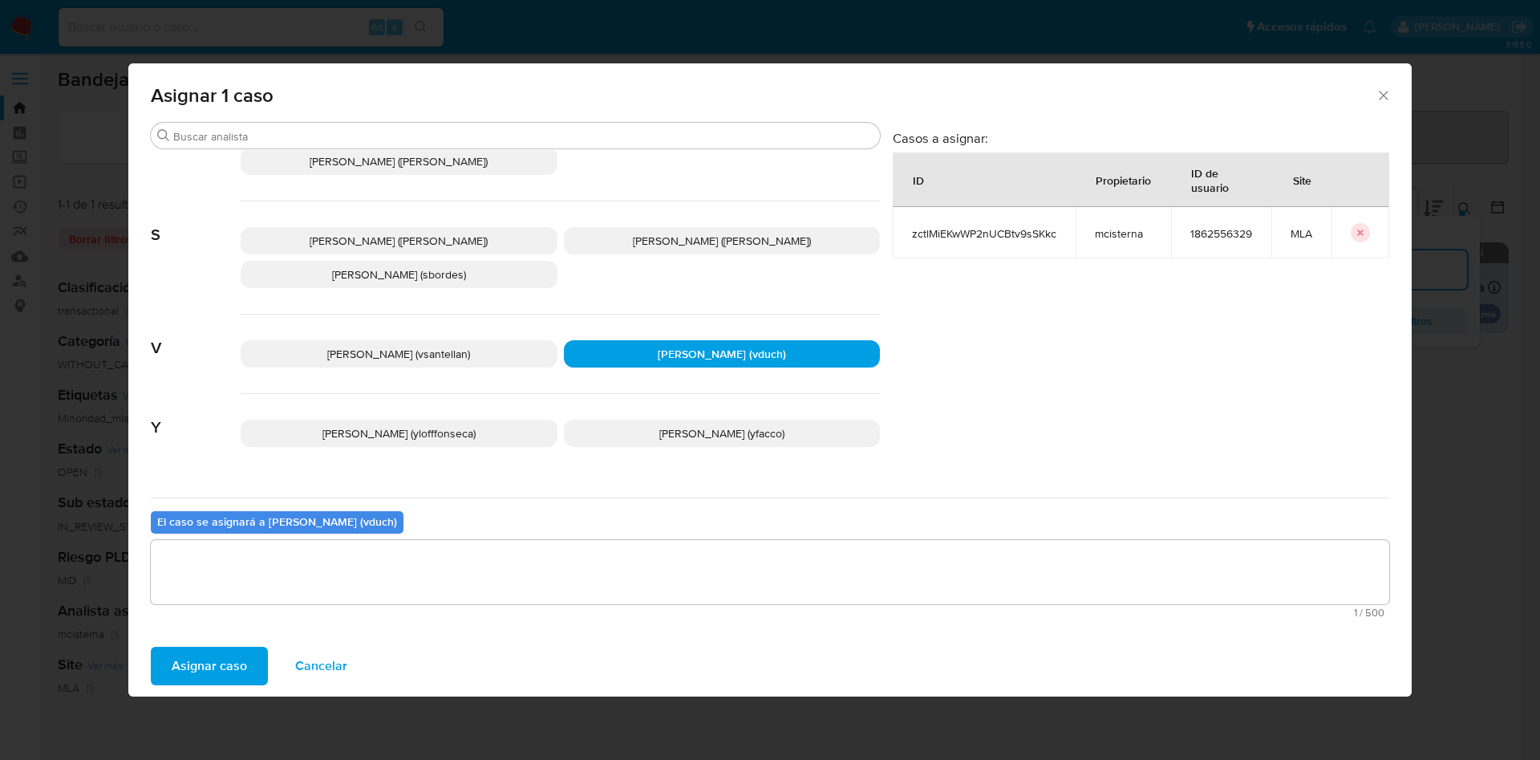
click at [237, 663] on span "Asignar caso" at bounding box center [209, 665] width 75 height 35
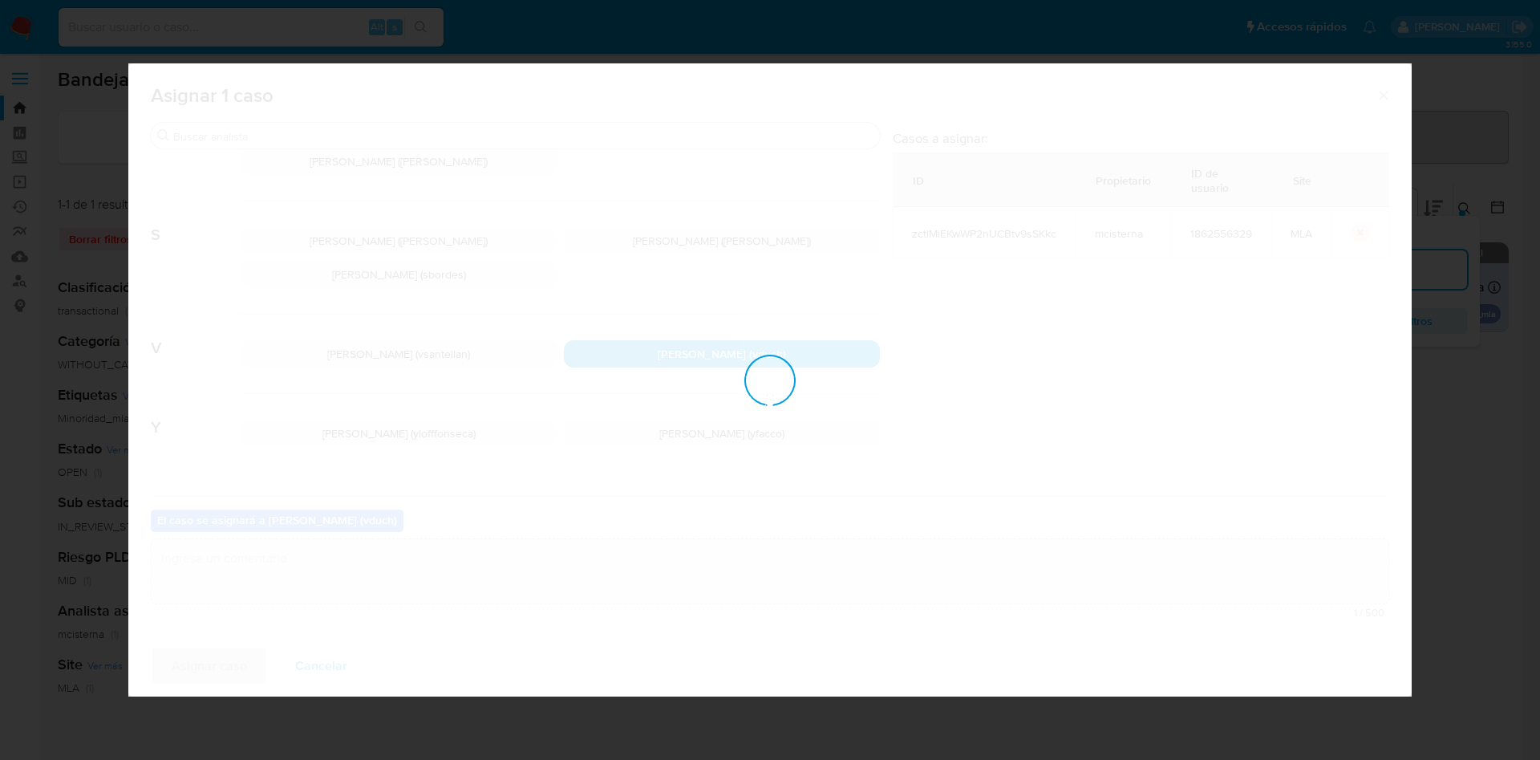
checkbox input "false"
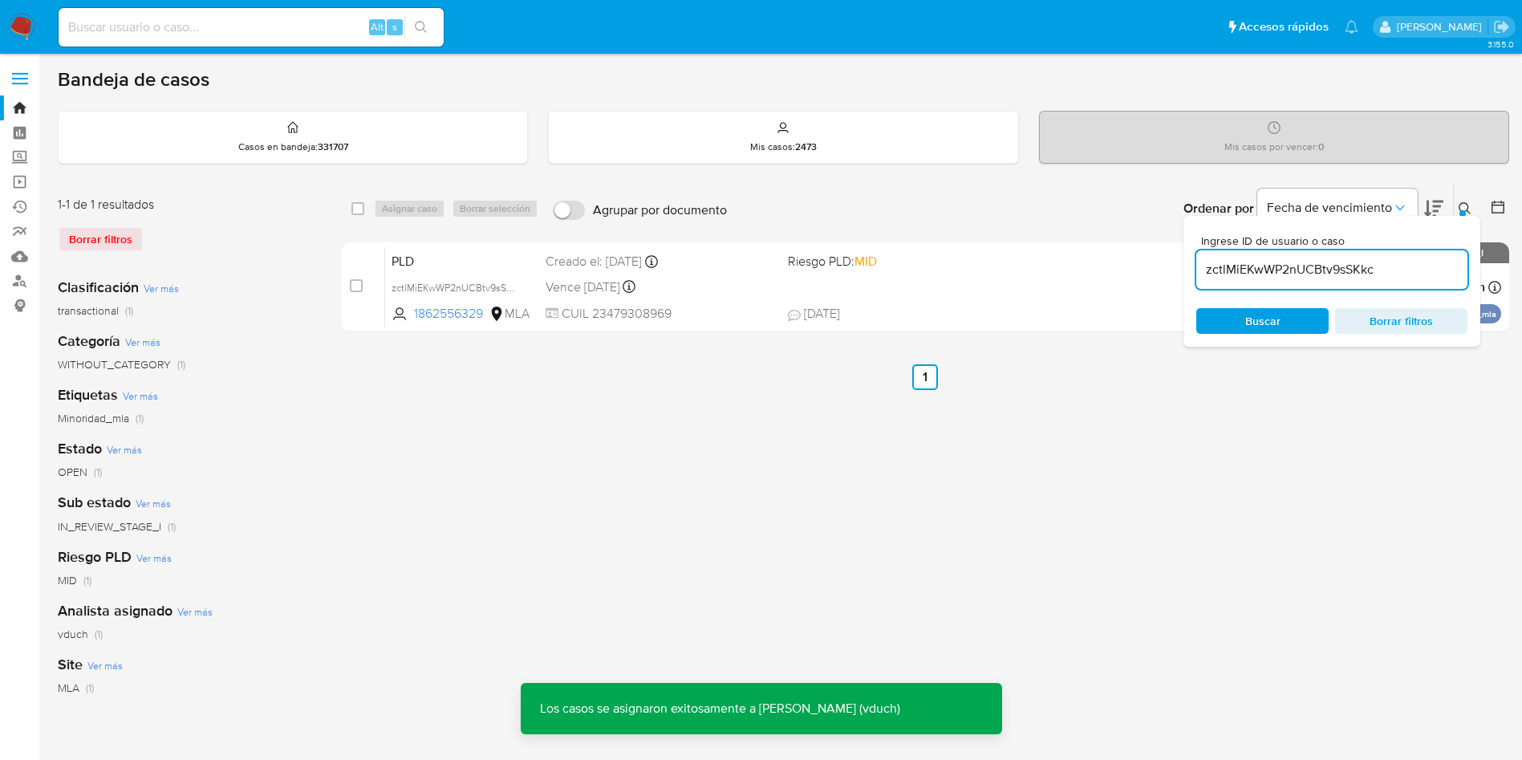
click at [1316, 626] on div "select-all-cases-checkbox Asignar caso Borrar selección Agrupar por documento O…" at bounding box center [925, 535] width 1167 height 704
click at [1361, 278] on input "zctlMiEKwWP2nUCBtv9sSKkc" at bounding box center [1331, 269] width 271 height 21
paste input "y9GGvk4FdcwH2lufcZm1Rs60"
type input "y9GGvk4FdcwH2lufcZm1Rs60"
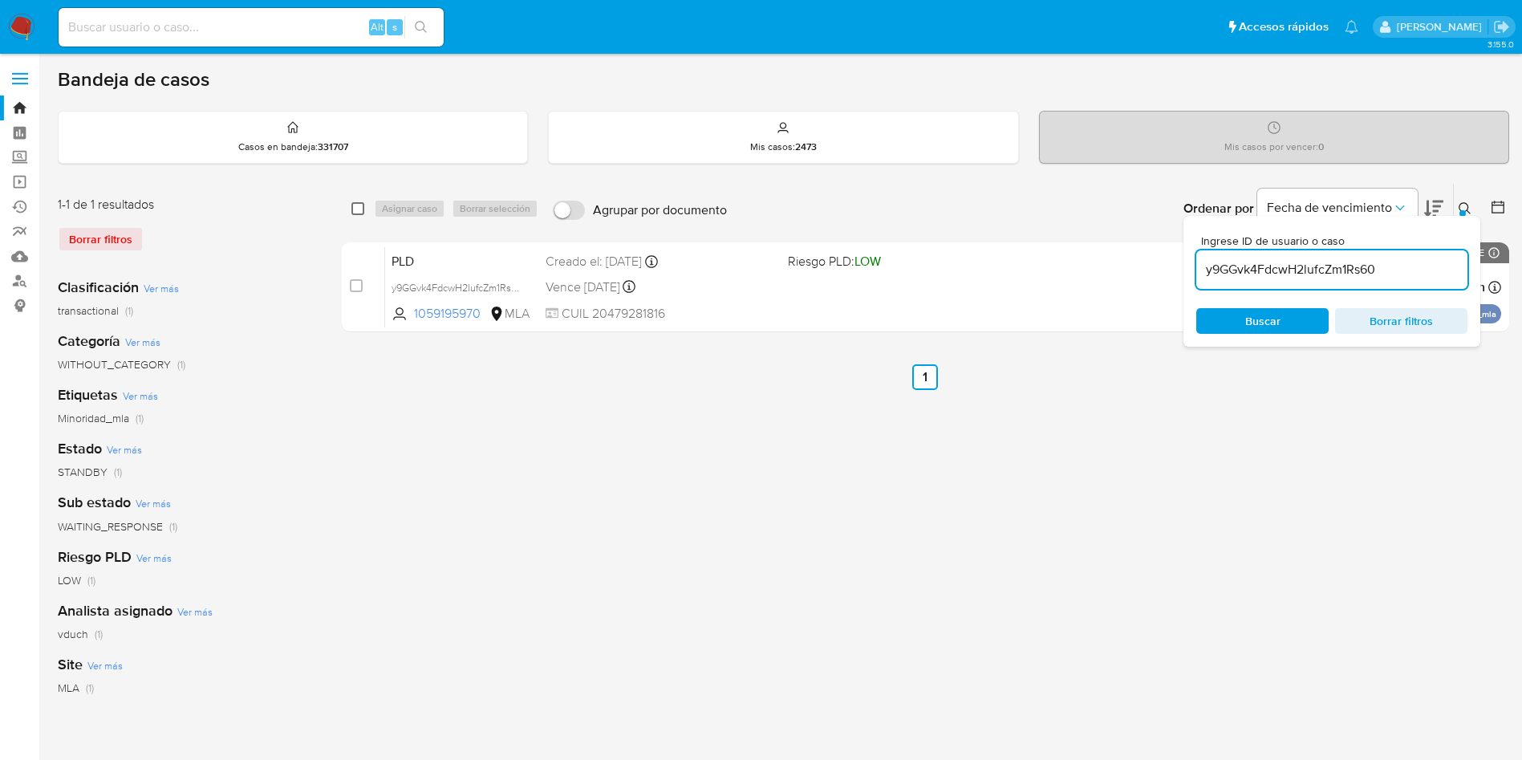
click at [355, 207] on input "checkbox" at bounding box center [357, 208] width 13 height 13
checkbox input "true"
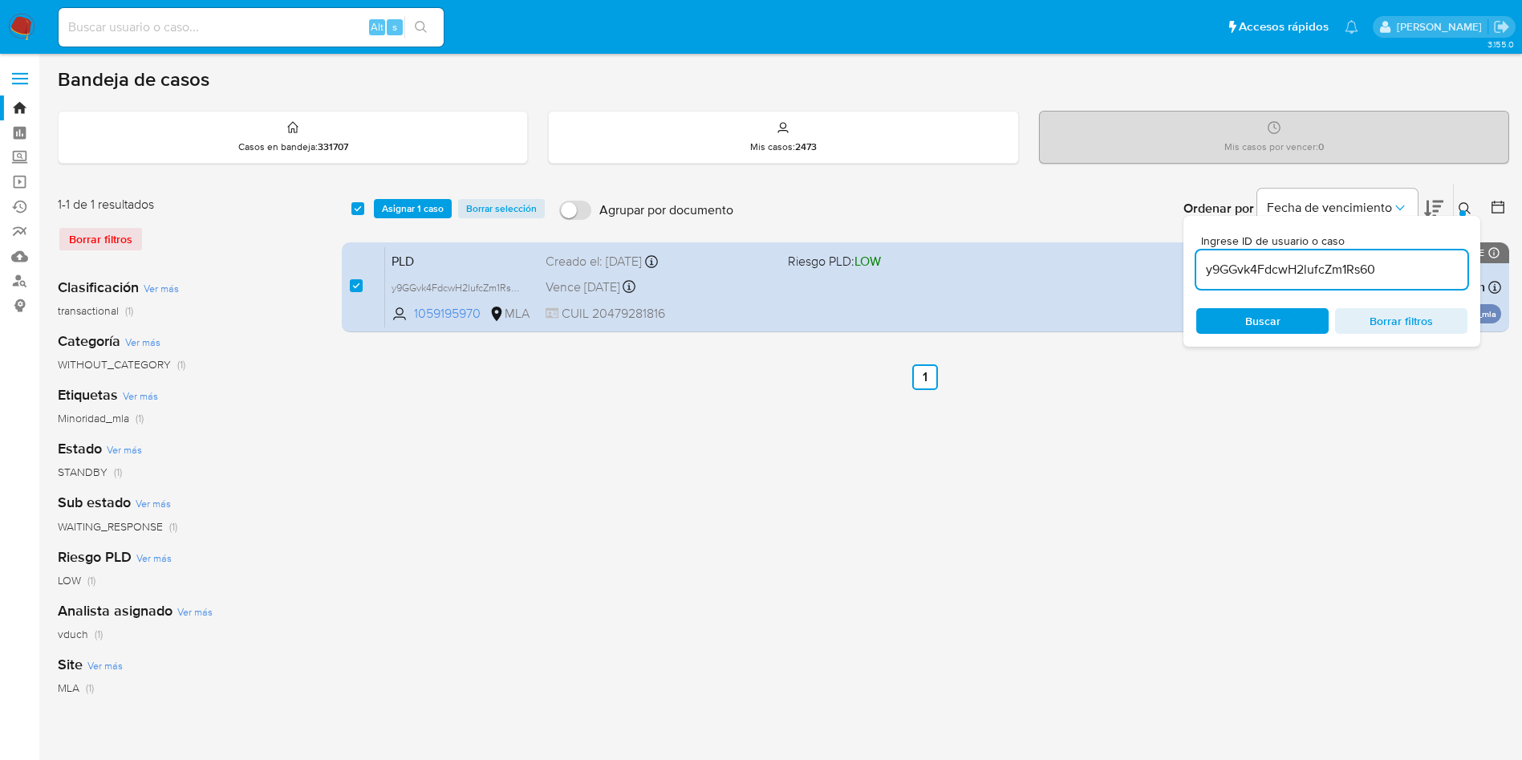
click at [1468, 210] on icon at bounding box center [1464, 208] width 13 height 13
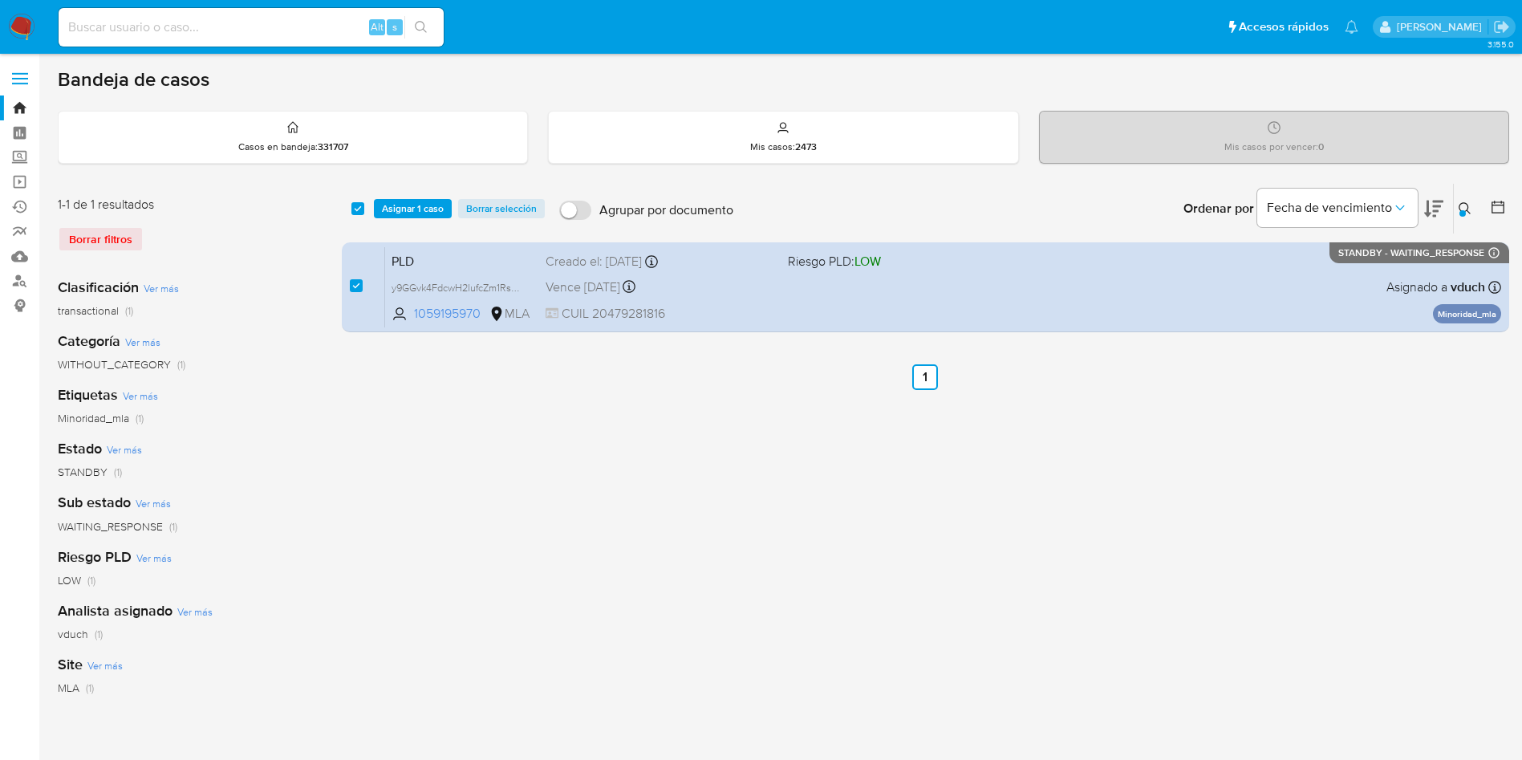
click at [678, 457] on div "select-all-cases-checkbox Asignar 1 caso Borrar selección Agrupar por documento…" at bounding box center [925, 535] width 1167 height 704
click at [757, 557] on div "select-all-cases-checkbox Asignar 1 caso Borrar selección Agrupar por documento…" at bounding box center [925, 535] width 1167 height 704
click at [786, 507] on div "select-all-cases-checkbox Asignar 1 caso Borrar selección Agrupar por documento…" at bounding box center [925, 535] width 1167 height 704
click at [679, 482] on div "select-all-cases-checkbox Asignar 1 caso Borrar selección Agrupar por documento…" at bounding box center [925, 535] width 1167 height 704
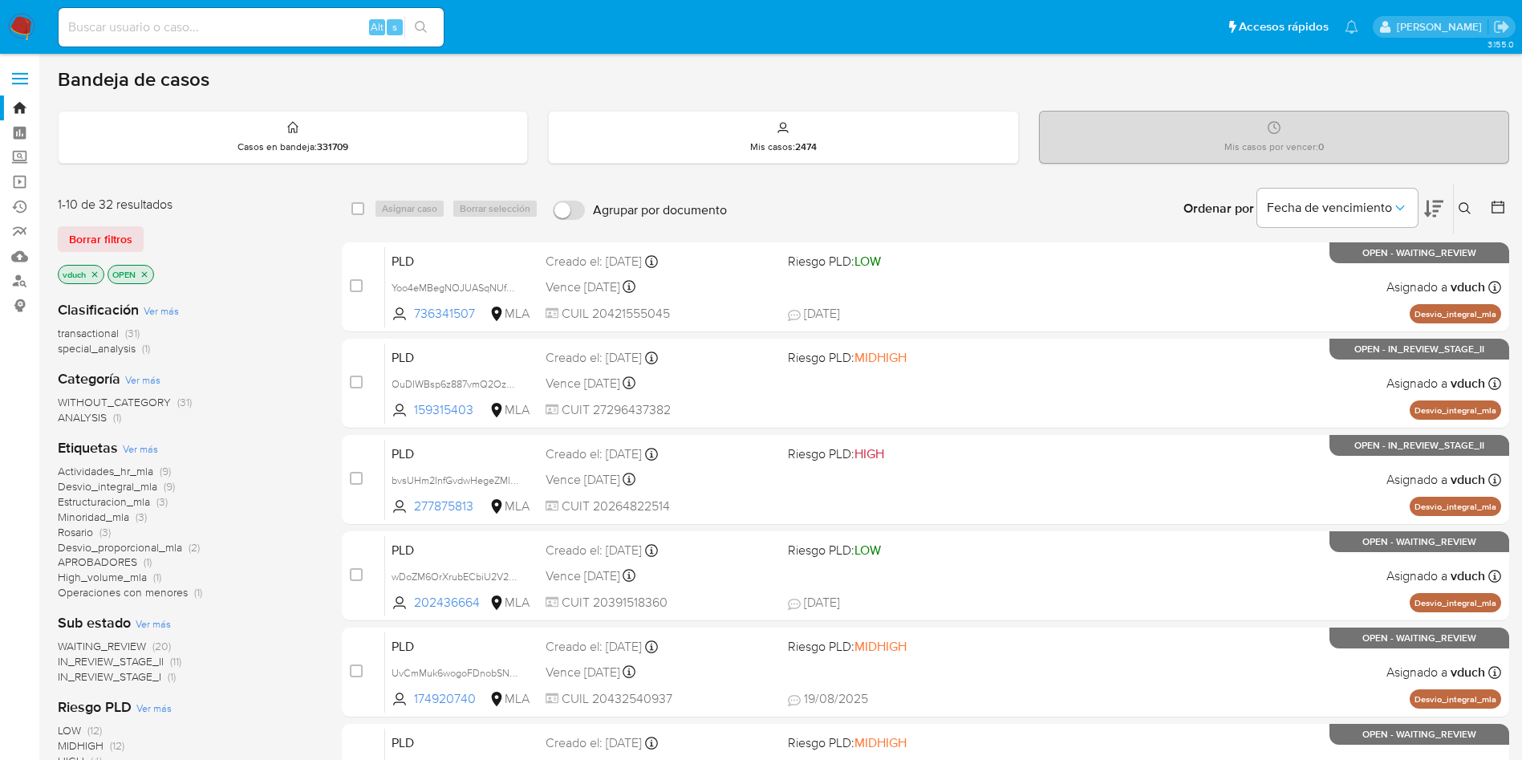
click at [265, 24] on input at bounding box center [251, 27] width 385 height 21
paste input "115190376"
click at [440, 22] on input "115190376" at bounding box center [251, 27] width 385 height 21
type input "115190376"
click at [425, 18] on button "search-icon" at bounding box center [420, 27] width 33 height 22
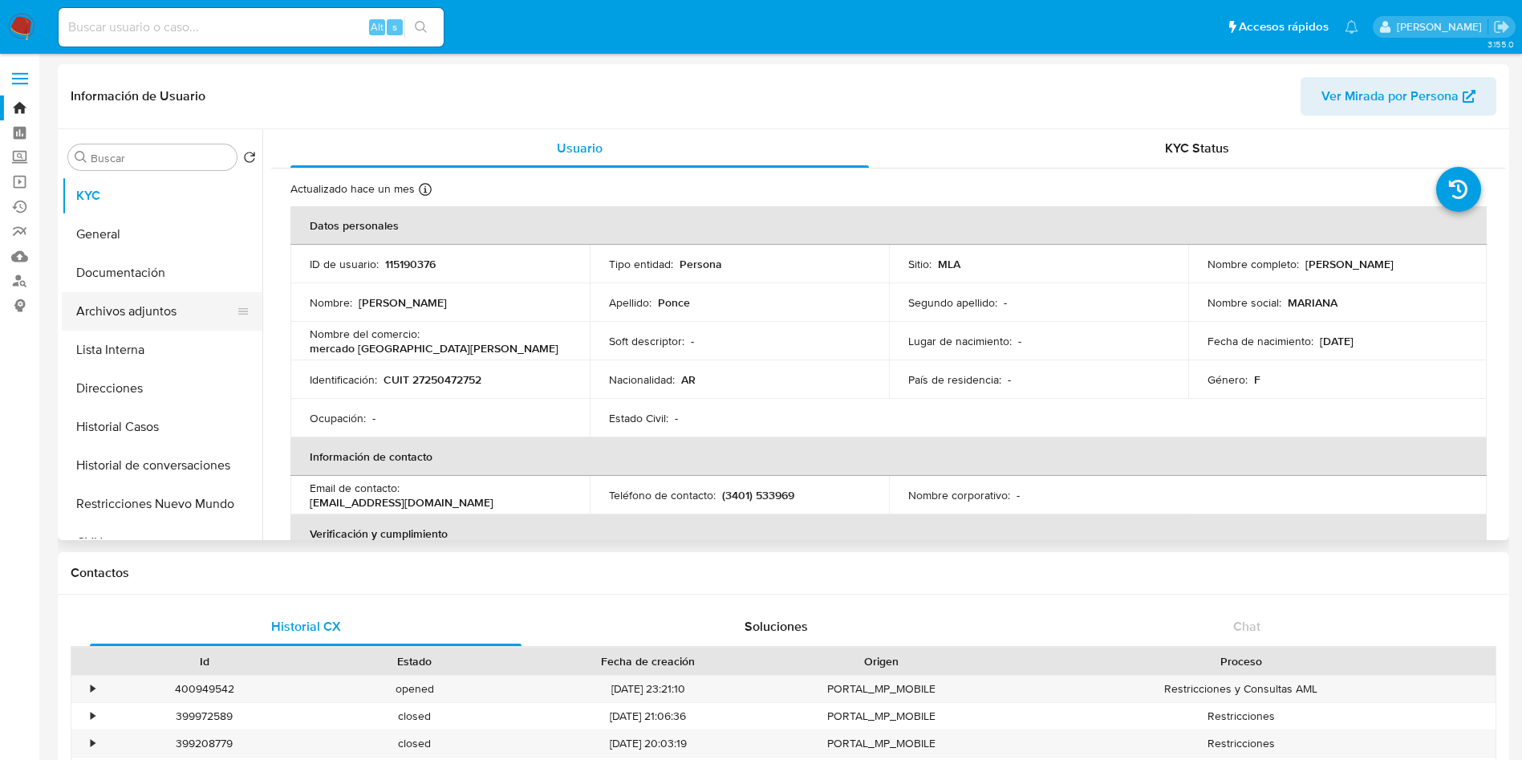
select select "10"
click at [177, 310] on button "Archivos adjuntos" at bounding box center [156, 311] width 188 height 39
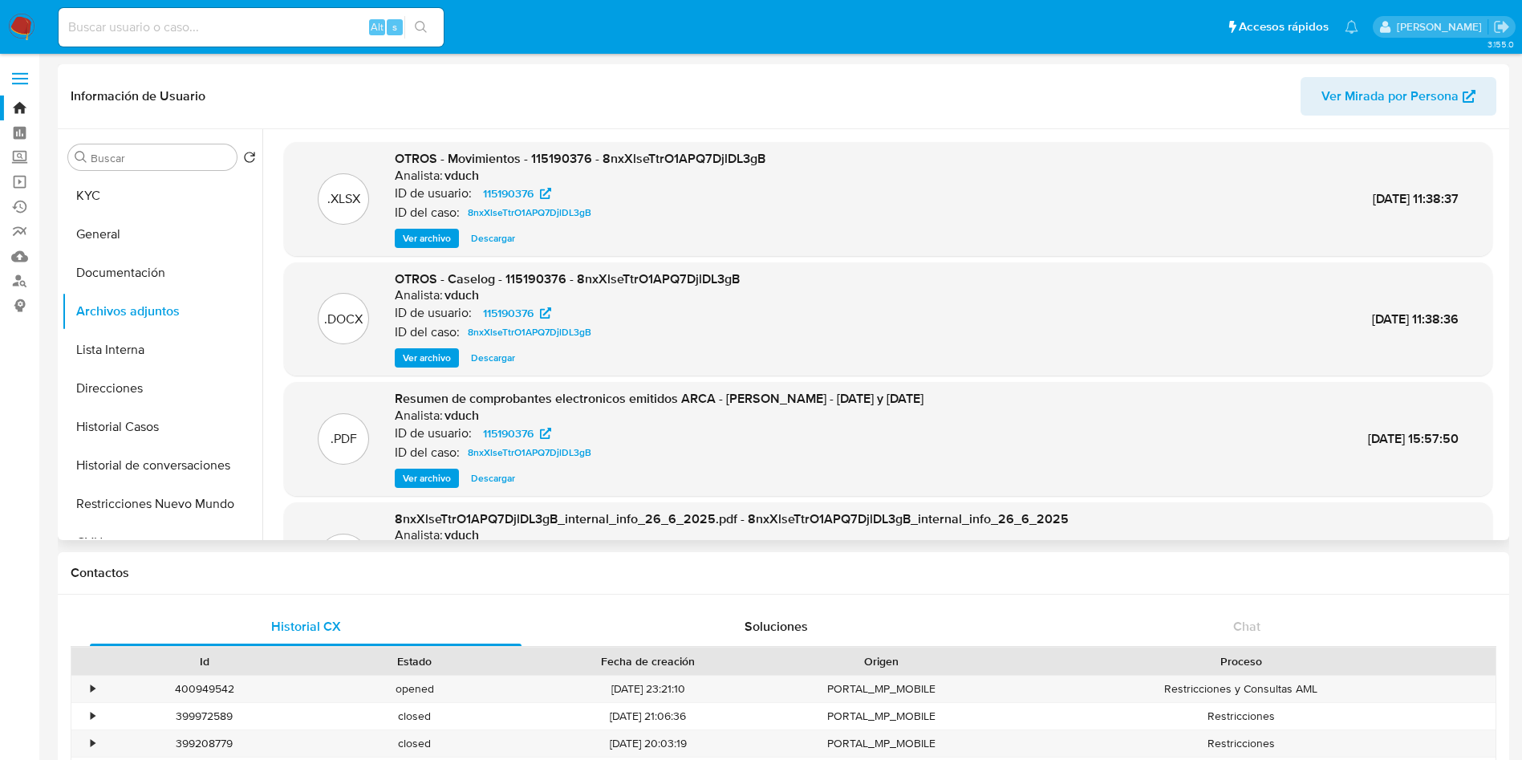
click at [407, 359] on span "Ver archivo" at bounding box center [427, 358] width 48 height 16
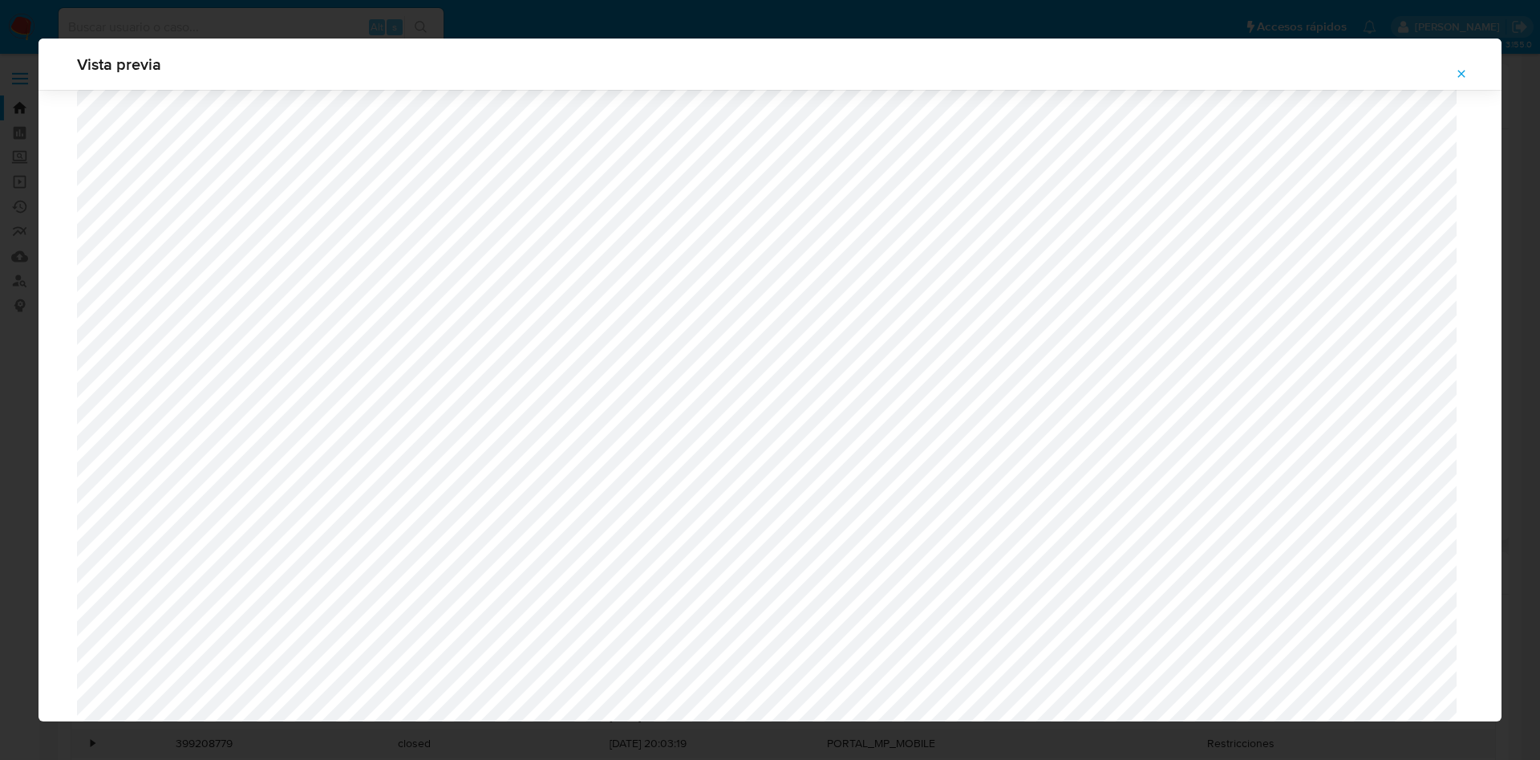
scroll to position [1043, 0]
click at [1469, 81] on button "Attachment preview" at bounding box center [1461, 74] width 35 height 26
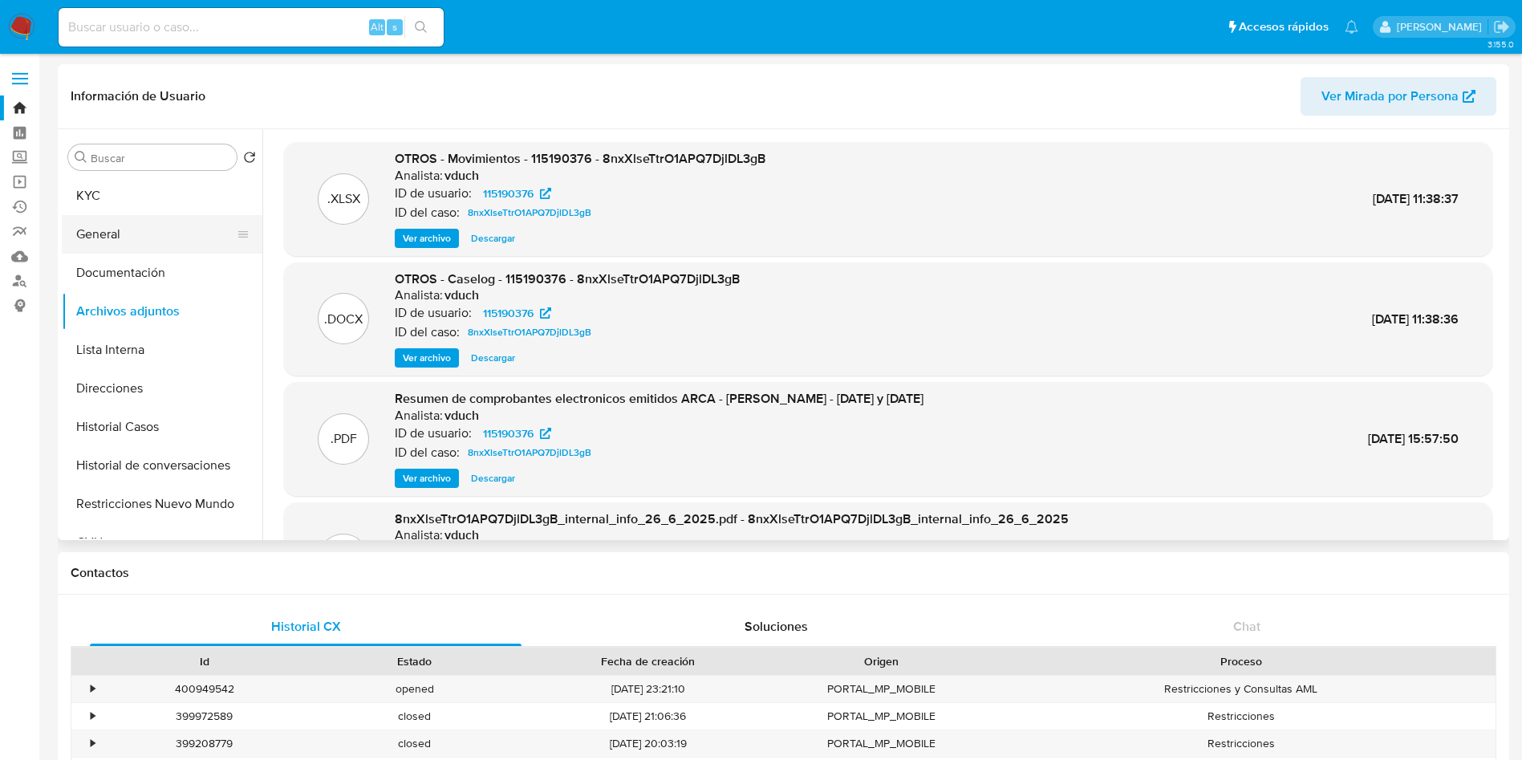
click at [137, 215] on button "General" at bounding box center [156, 234] width 188 height 39
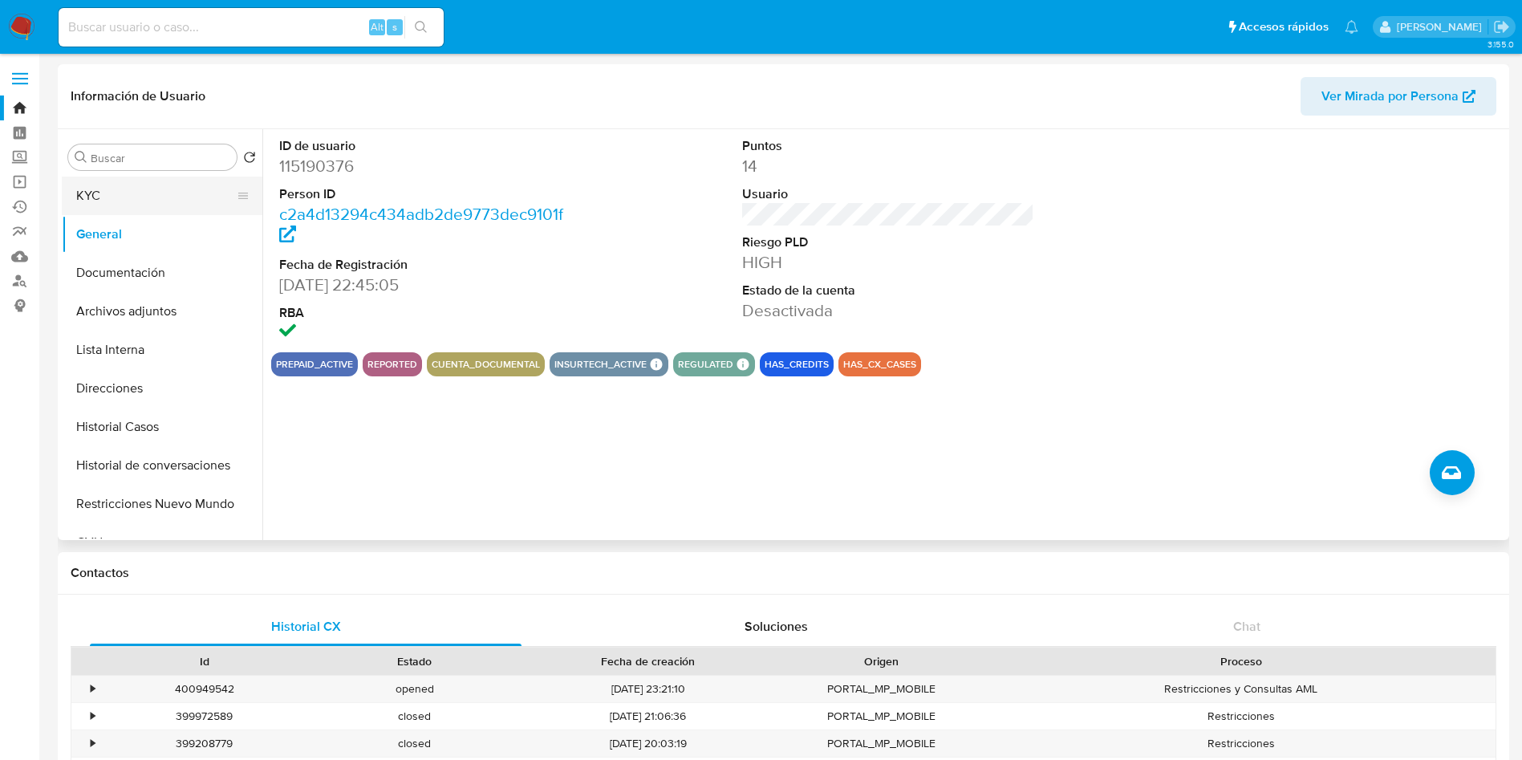
click at [148, 198] on button "KYC" at bounding box center [156, 195] width 188 height 39
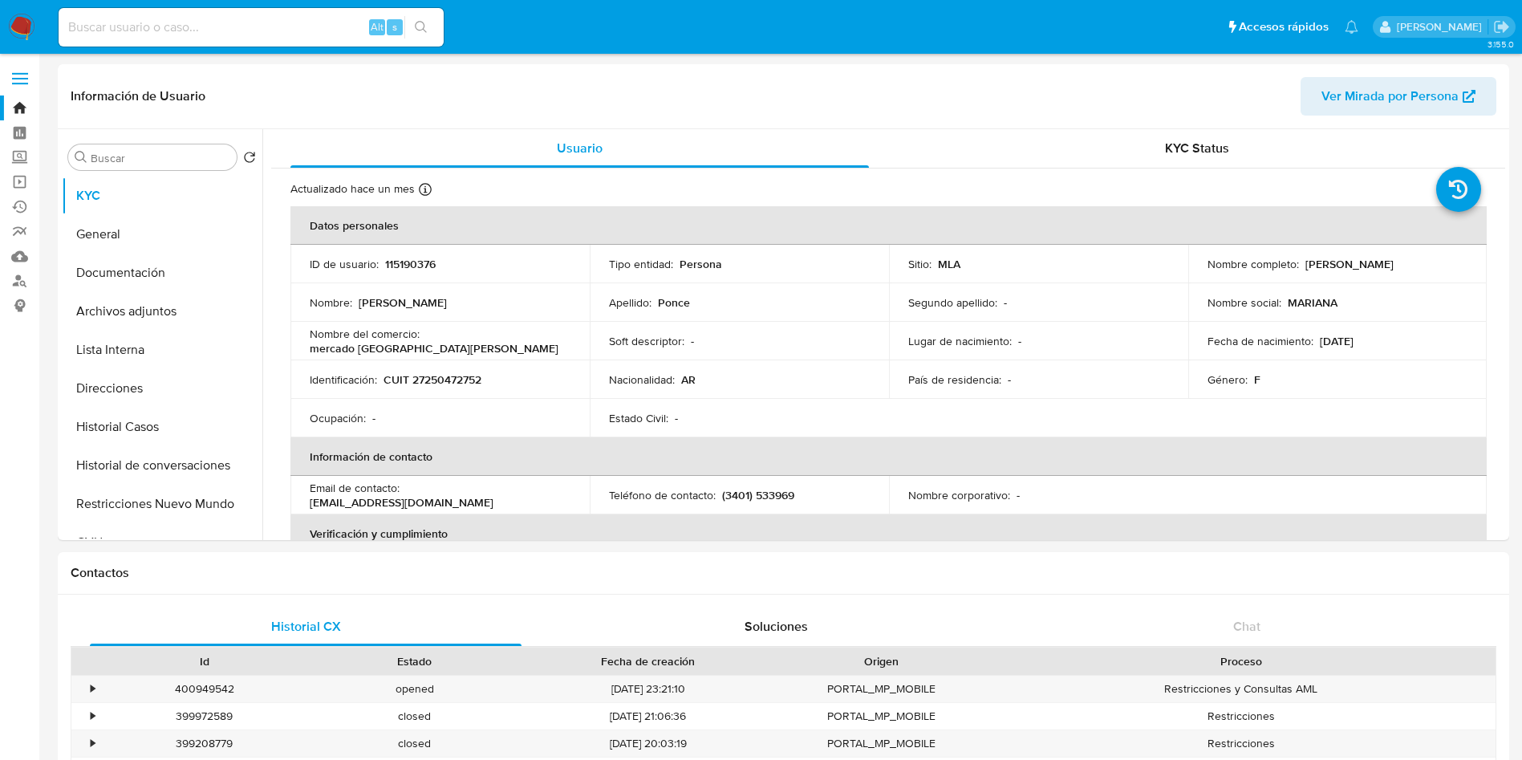
click at [448, 375] on p "CUIT 27250472752" at bounding box center [432, 379] width 98 height 14
click at [448, 374] on p "CUIT 27250472752" at bounding box center [432, 379] width 98 height 14
copy p "27250472752"
click at [676, 285] on td "Apellido : Ponce" at bounding box center [739, 302] width 299 height 39
click at [448, 384] on p "CUIT 27250472752" at bounding box center [432, 379] width 98 height 14
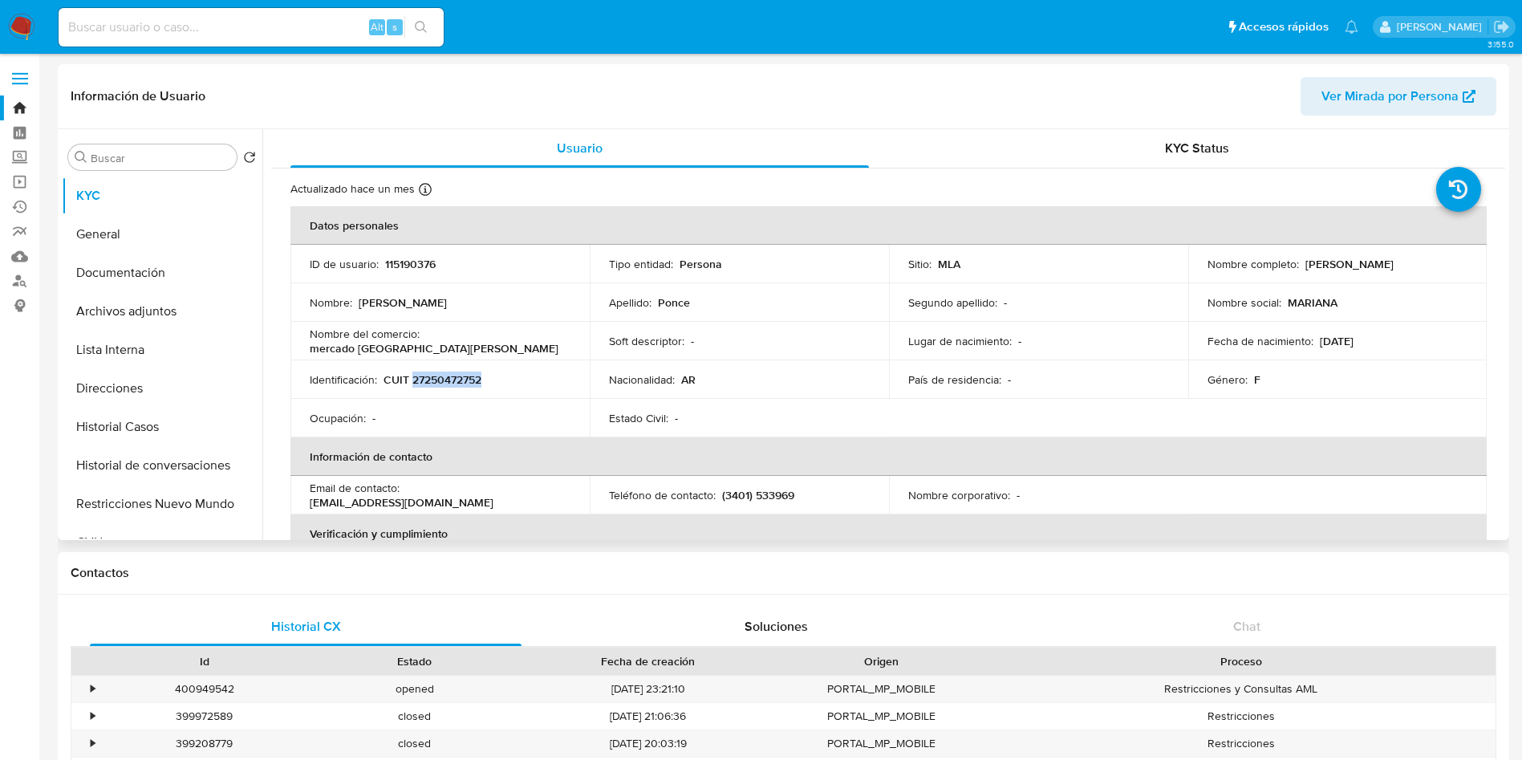
click at [448, 384] on p "CUIT 27250472752" at bounding box center [432, 379] width 98 height 14
click at [426, 259] on p "115190376" at bounding box center [410, 264] width 51 height 14
click at [306, 263] on td "ID de usuario : 115190376" at bounding box center [439, 264] width 299 height 39
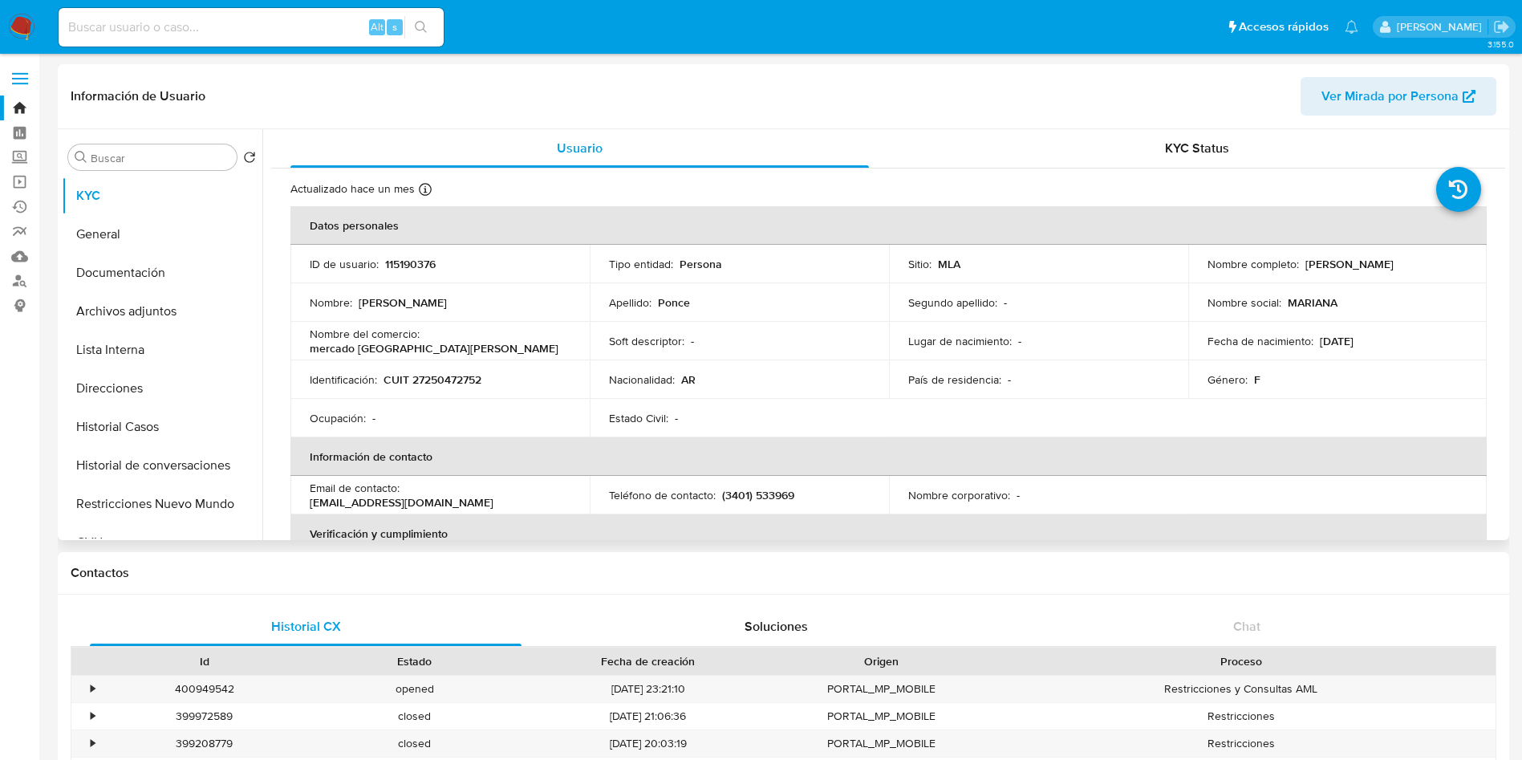
click at [339, 270] on p "ID de usuario :" at bounding box center [344, 264] width 69 height 14
click at [396, 257] on p "115190376" at bounding box center [410, 264] width 51 height 14
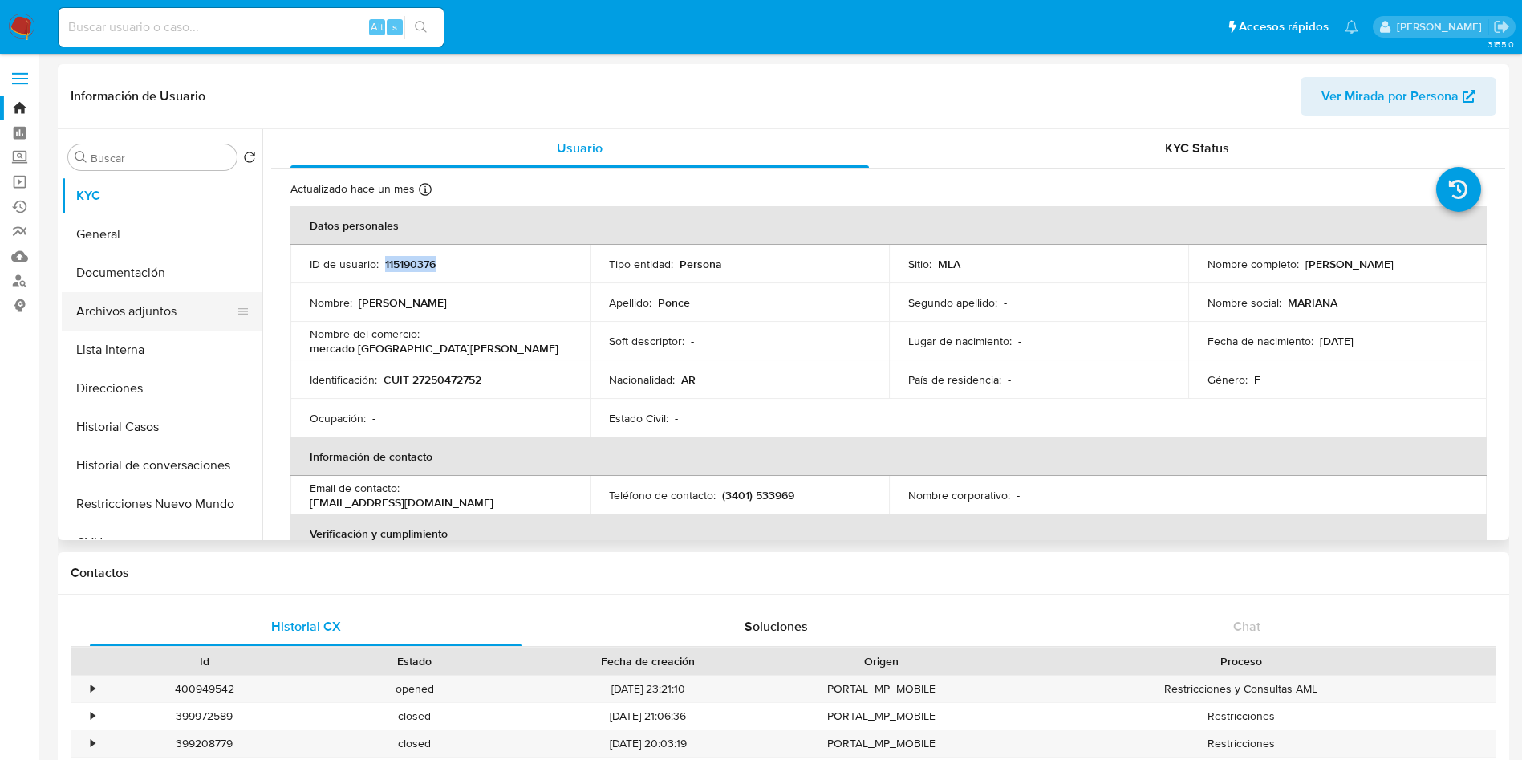
click at [101, 319] on button "Archivos adjuntos" at bounding box center [156, 311] width 188 height 39
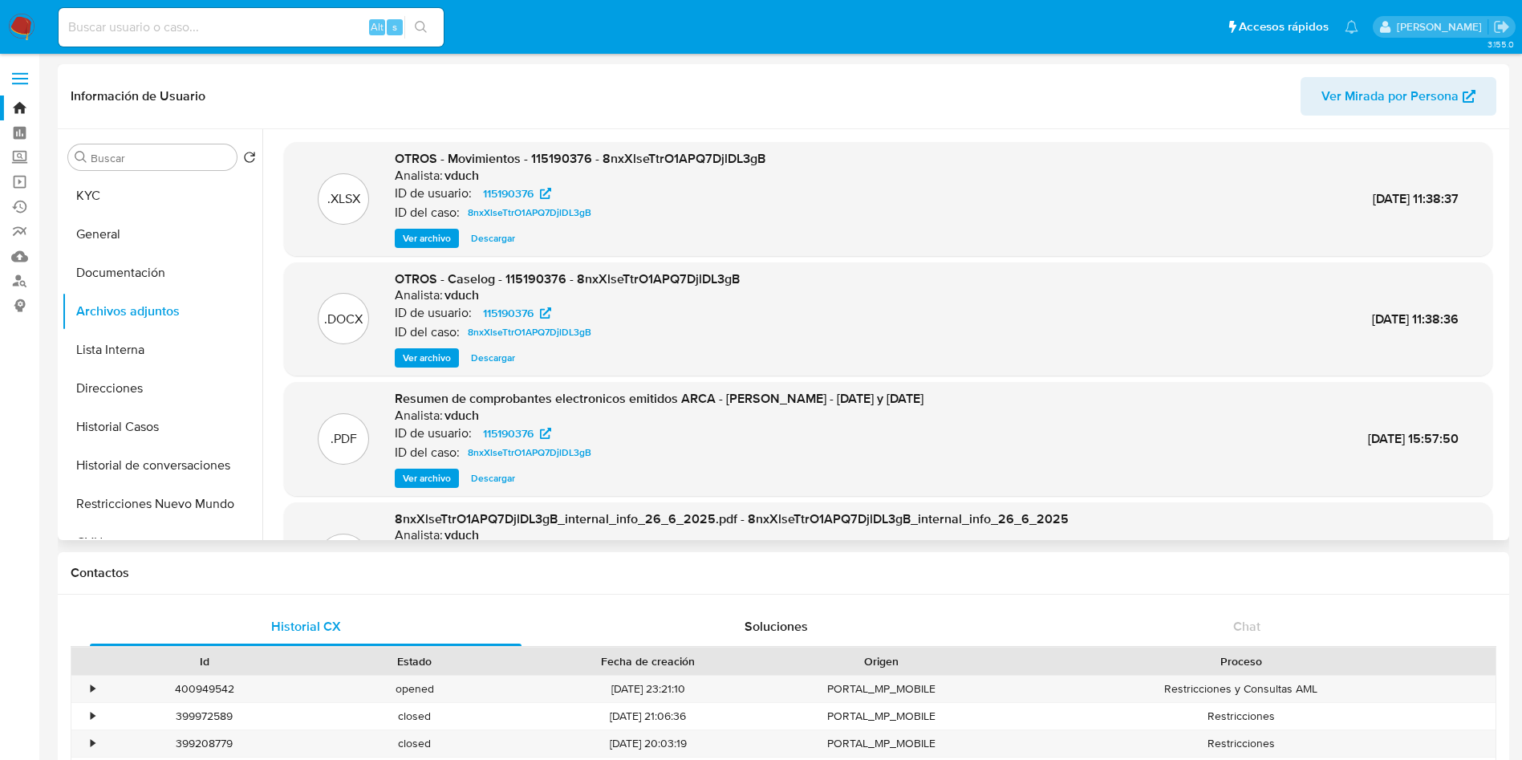
click at [432, 354] on span "Ver archivo" at bounding box center [427, 358] width 48 height 16
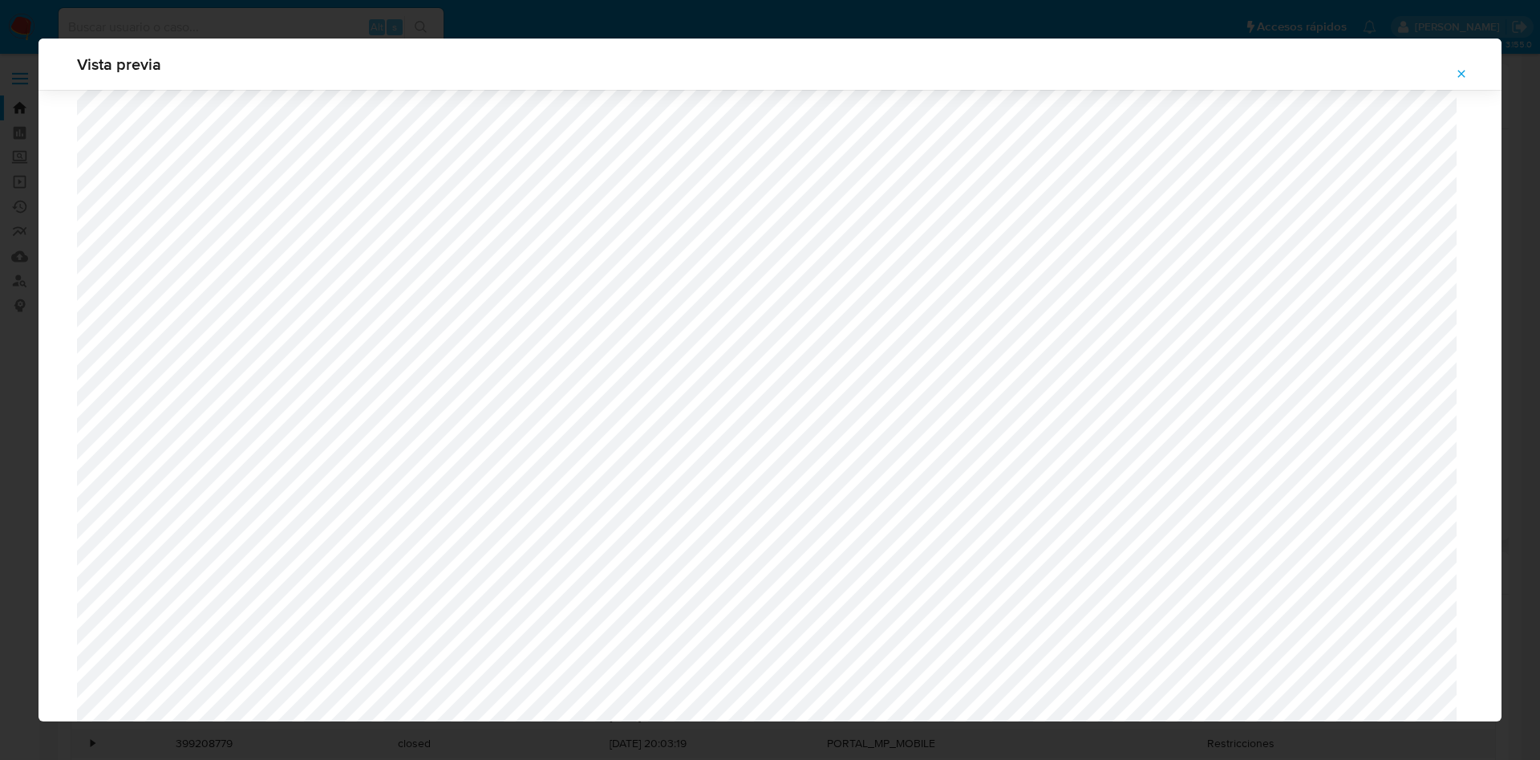
scroll to position [1283, 0]
click at [1462, 75] on icon "Attachment preview" at bounding box center [1461, 73] width 7 height 7
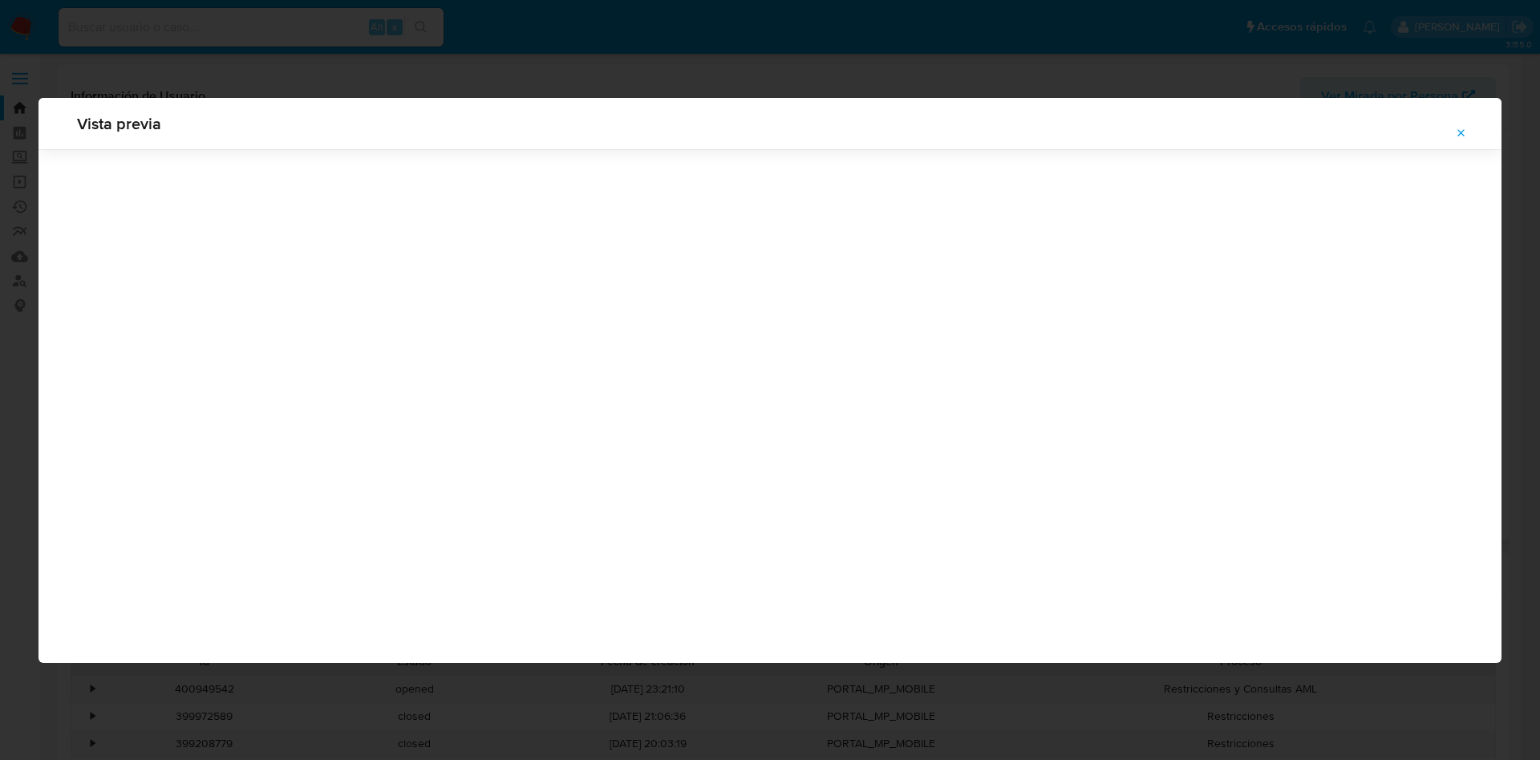
scroll to position [0, 0]
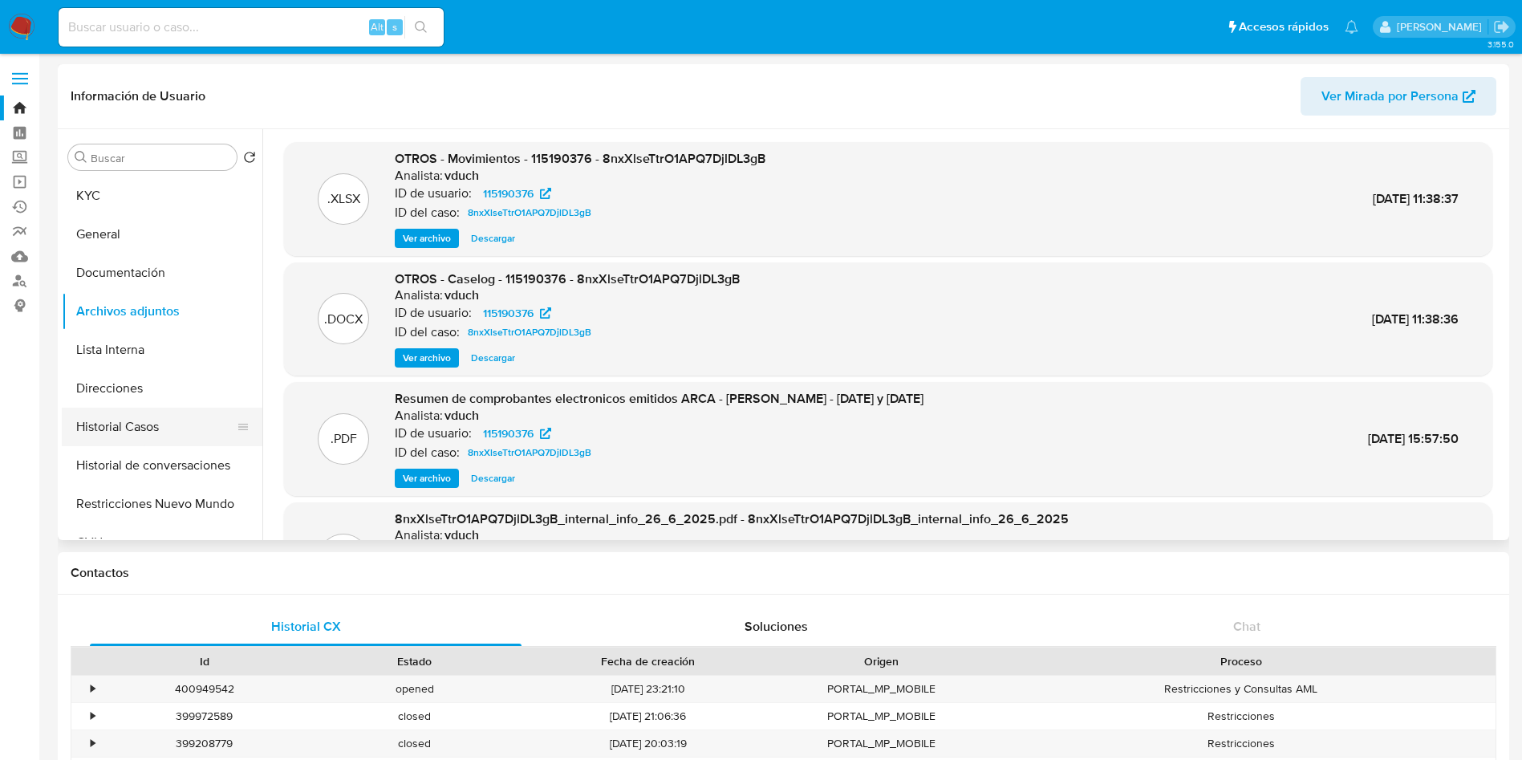
click at [156, 432] on button "Historial Casos" at bounding box center [156, 426] width 188 height 39
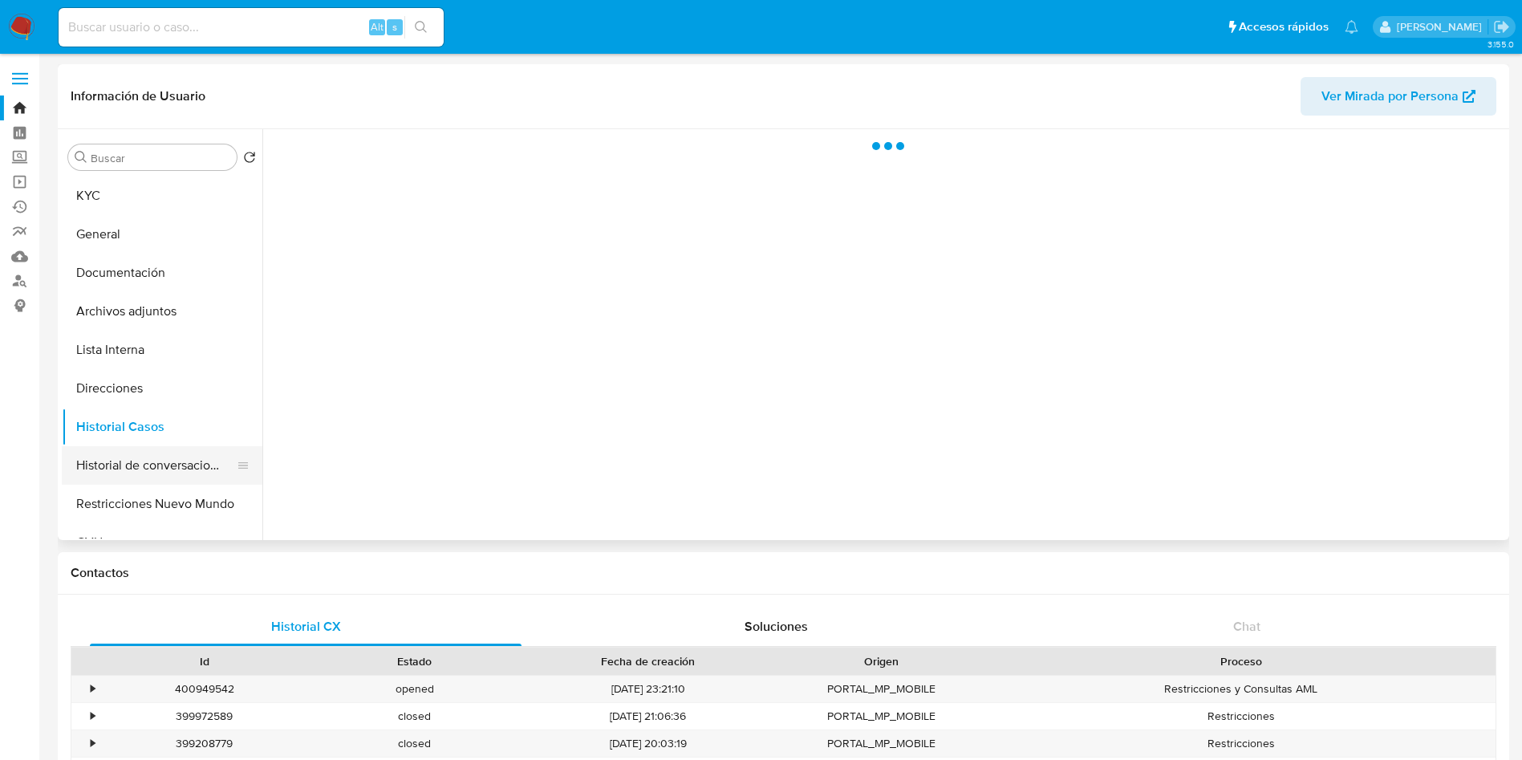
click at [157, 468] on button "Historial de conversaciones" at bounding box center [156, 465] width 188 height 39
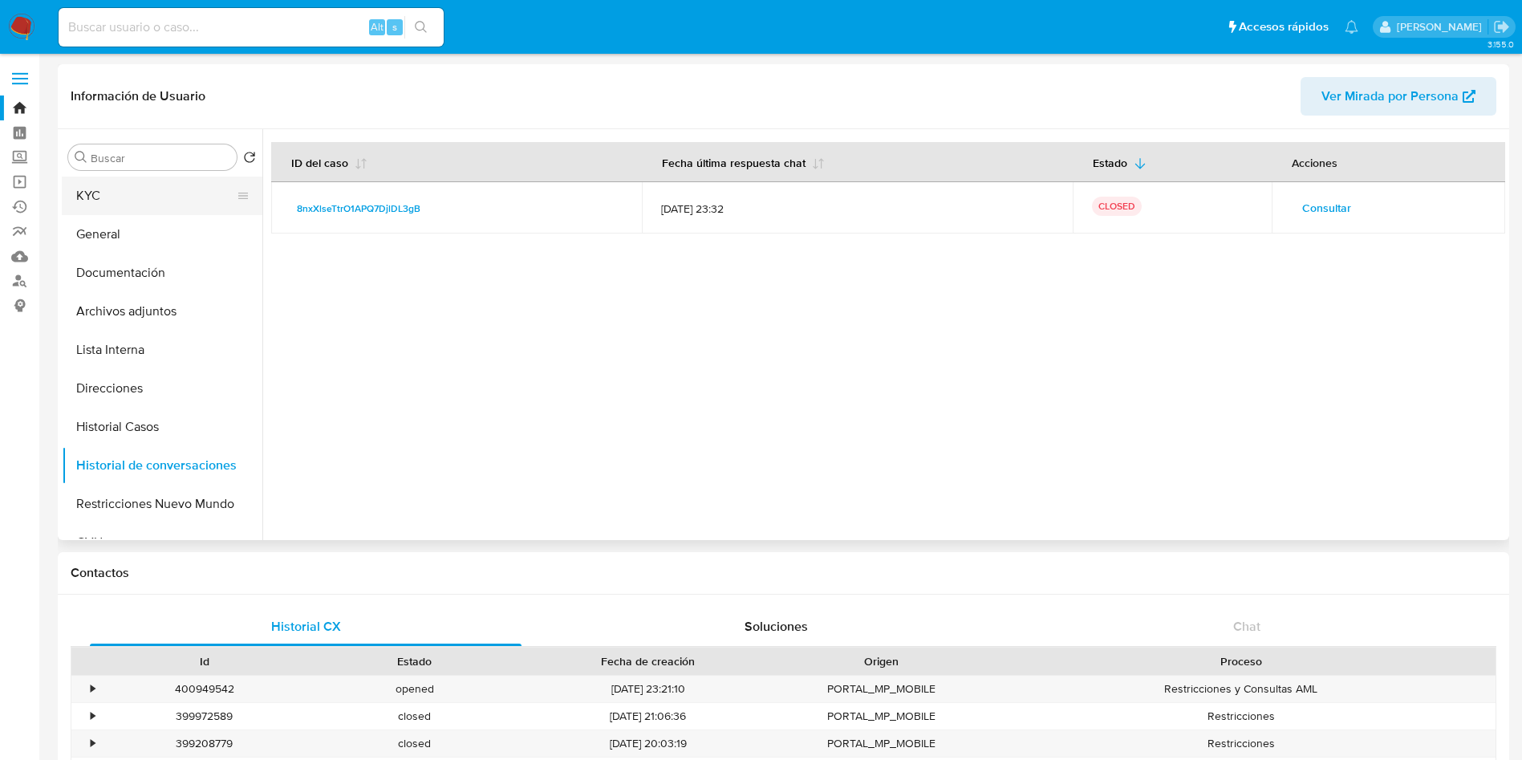
click at [166, 191] on button "KYC" at bounding box center [156, 195] width 188 height 39
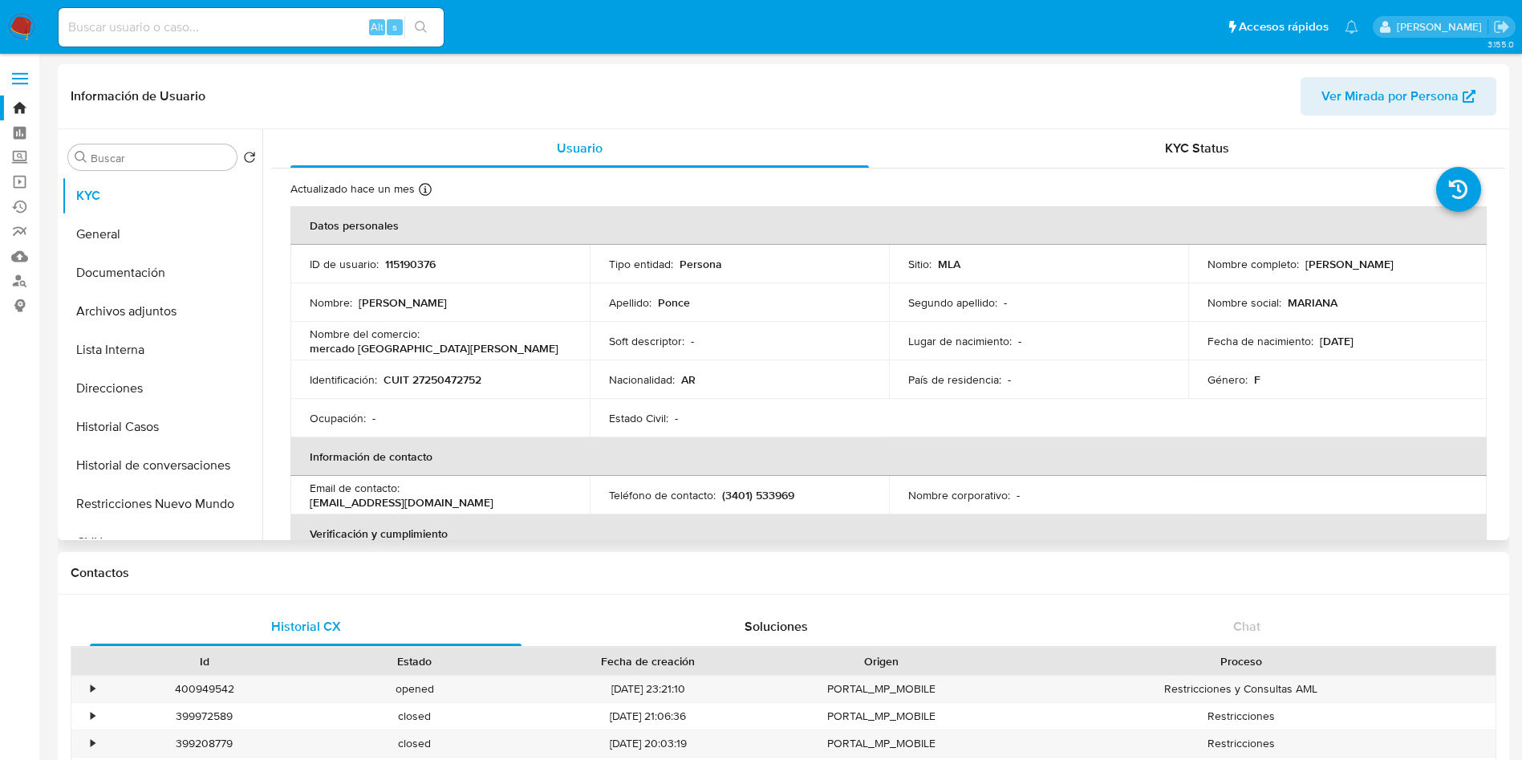
click at [391, 268] on p "115190376" at bounding box center [410, 264] width 51 height 14
copy p "115190376"
drag, startPoint x: 1301, startPoint y: 263, endPoint x: 1432, endPoint y: 261, distance: 130.8
click at [1432, 261] on div "Nombre completo : Mariana Veronica Ponce" at bounding box center [1337, 264] width 261 height 14
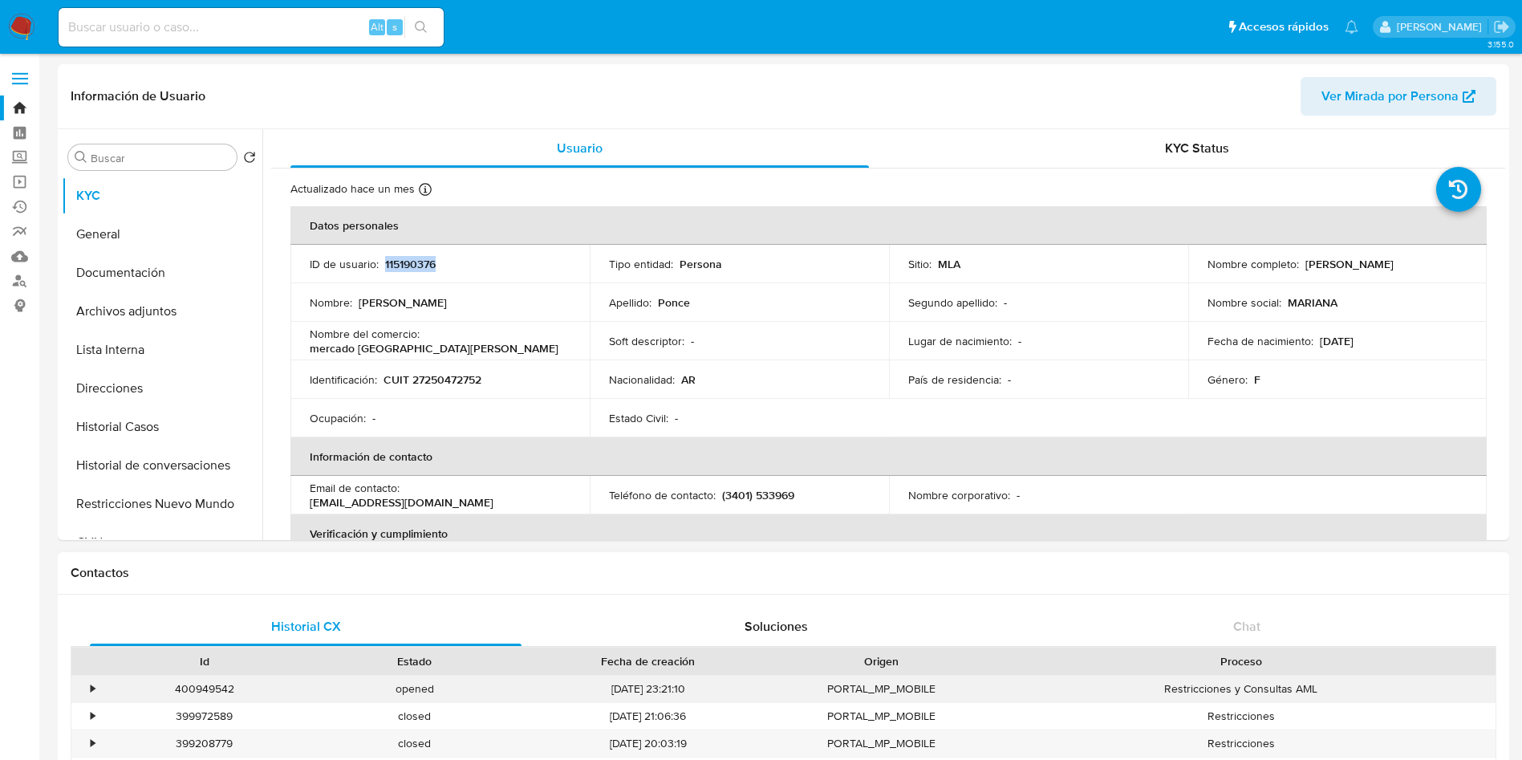
copy p "Mariana Veronica Ponce"
click at [162, 314] on button "Archivos adjuntos" at bounding box center [156, 311] width 188 height 39
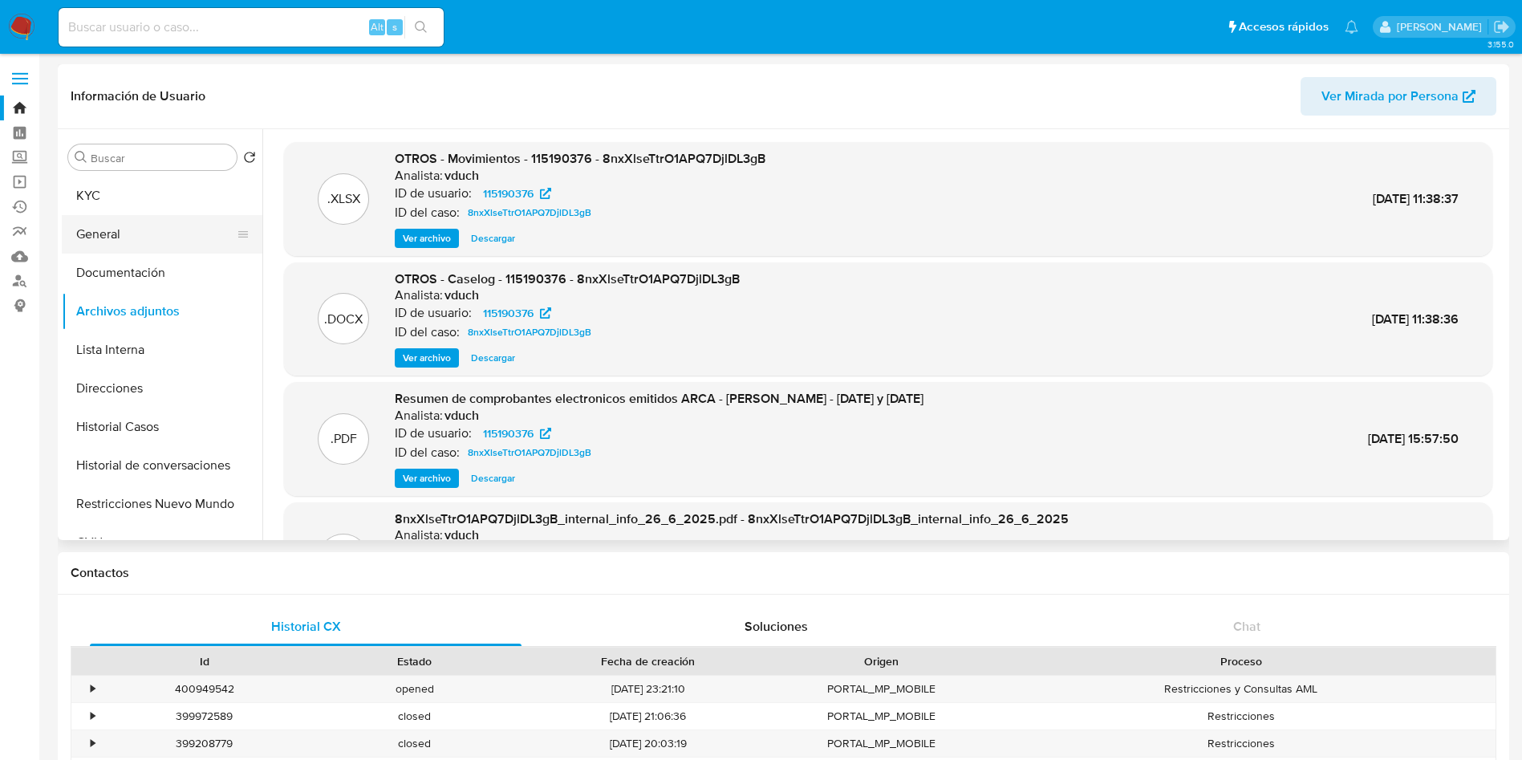
click at [122, 218] on button "General" at bounding box center [156, 234] width 188 height 39
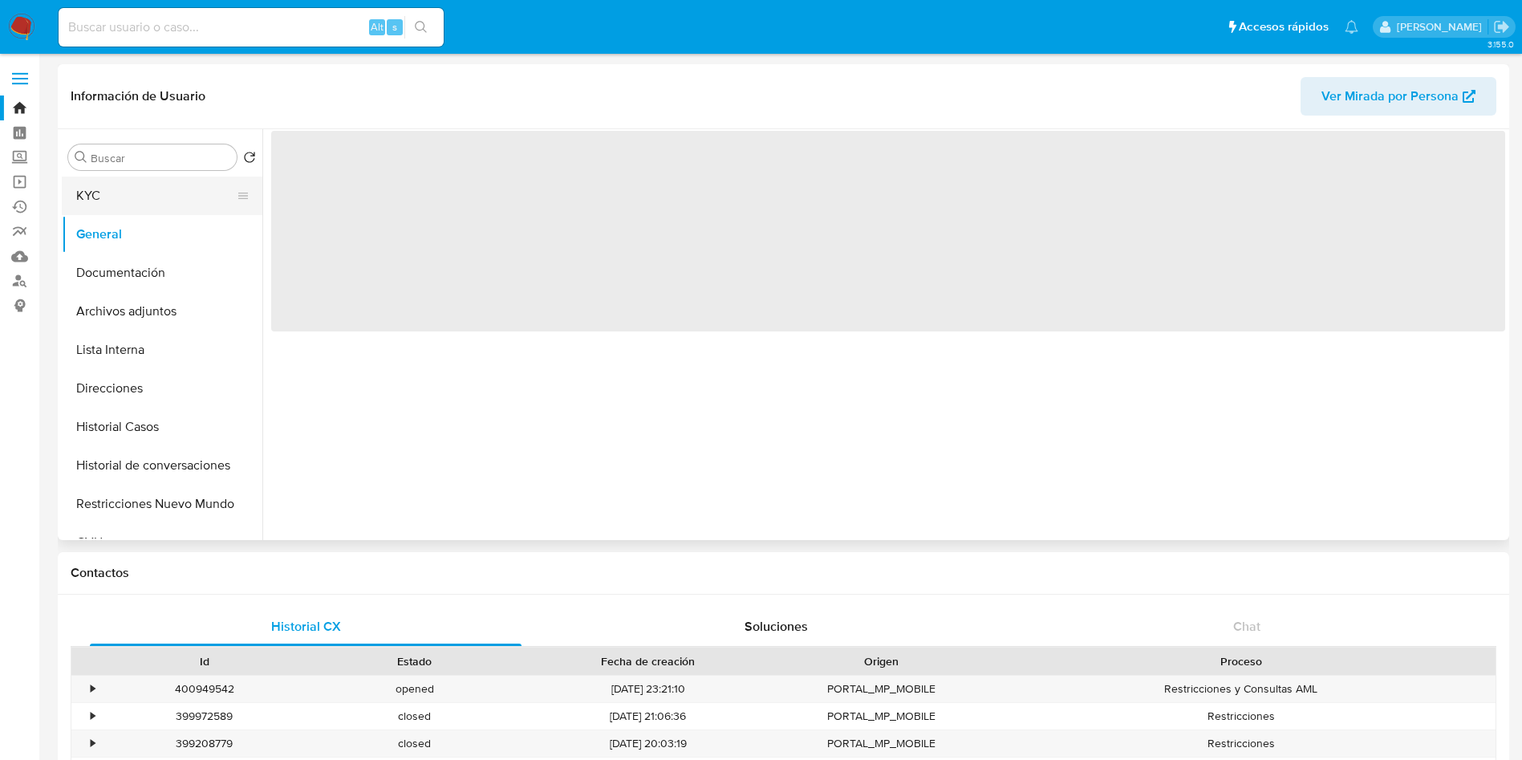
click at [144, 200] on button "KYC" at bounding box center [156, 195] width 188 height 39
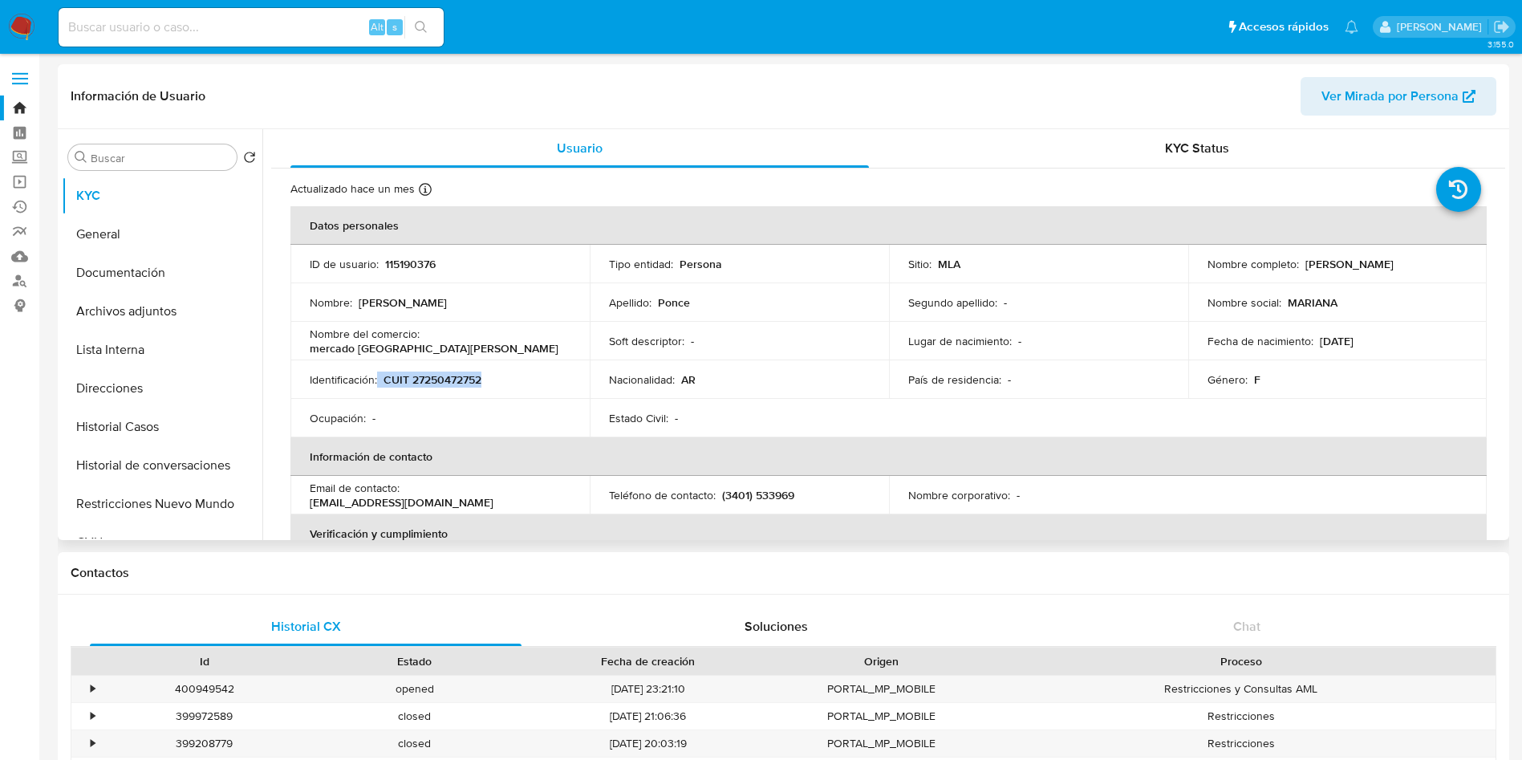
drag, startPoint x: 377, startPoint y: 381, endPoint x: 489, endPoint y: 379, distance: 112.3
click at [489, 379] on div "Identificación : CUIT 27250472752" at bounding box center [440, 379] width 261 height 14
click at [488, 379] on div "Identificación : CUIT 27250472752" at bounding box center [440, 379] width 261 height 14
drag, startPoint x: 382, startPoint y: 384, endPoint x: 522, endPoint y: 380, distance: 140.4
click at [522, 380] on div "Identificación : CUIT 27250472752" at bounding box center [440, 379] width 261 height 14
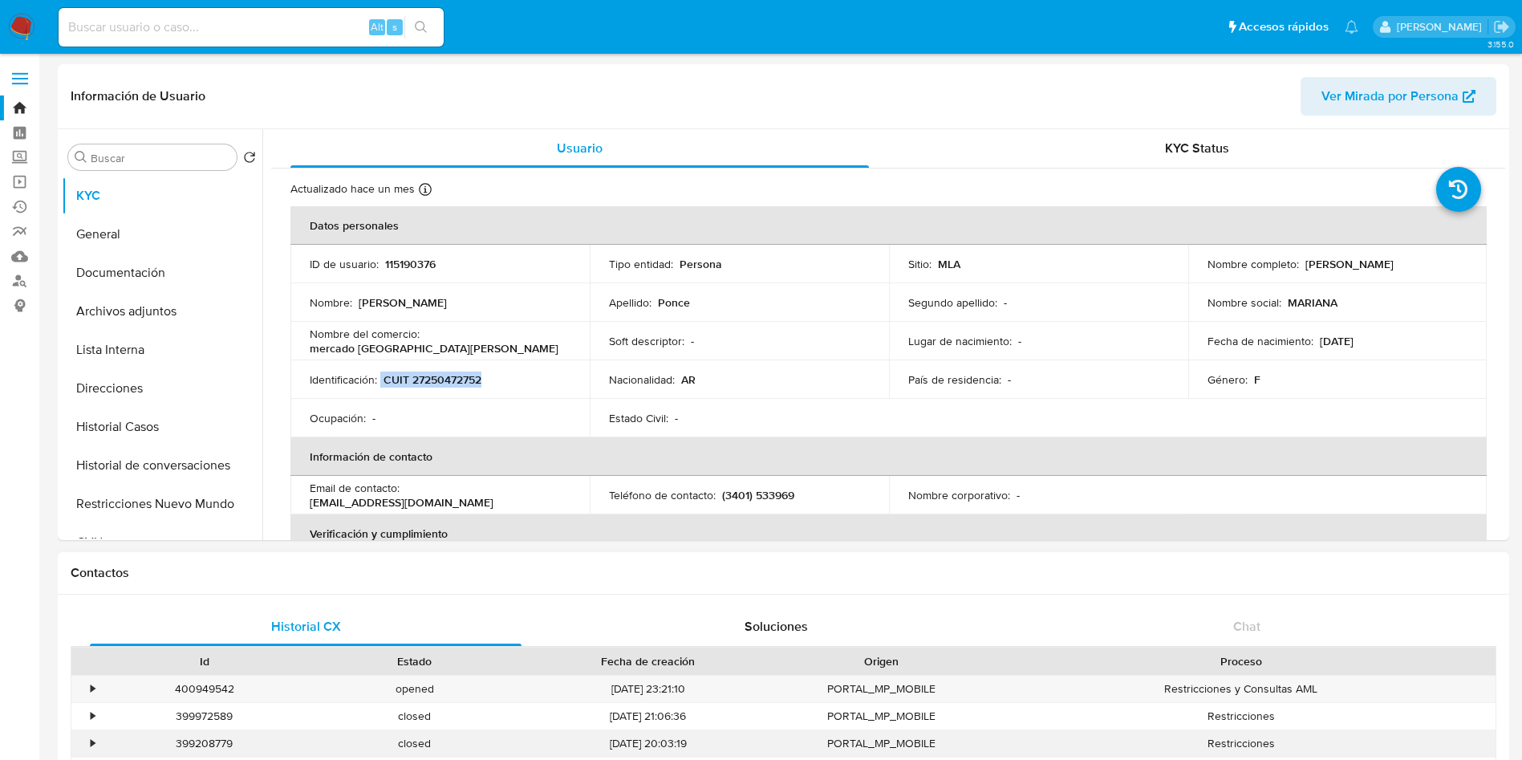
copy div "CUIT 27250472752"
click at [151, 296] on button "Archivos adjuntos" at bounding box center [156, 311] width 188 height 39
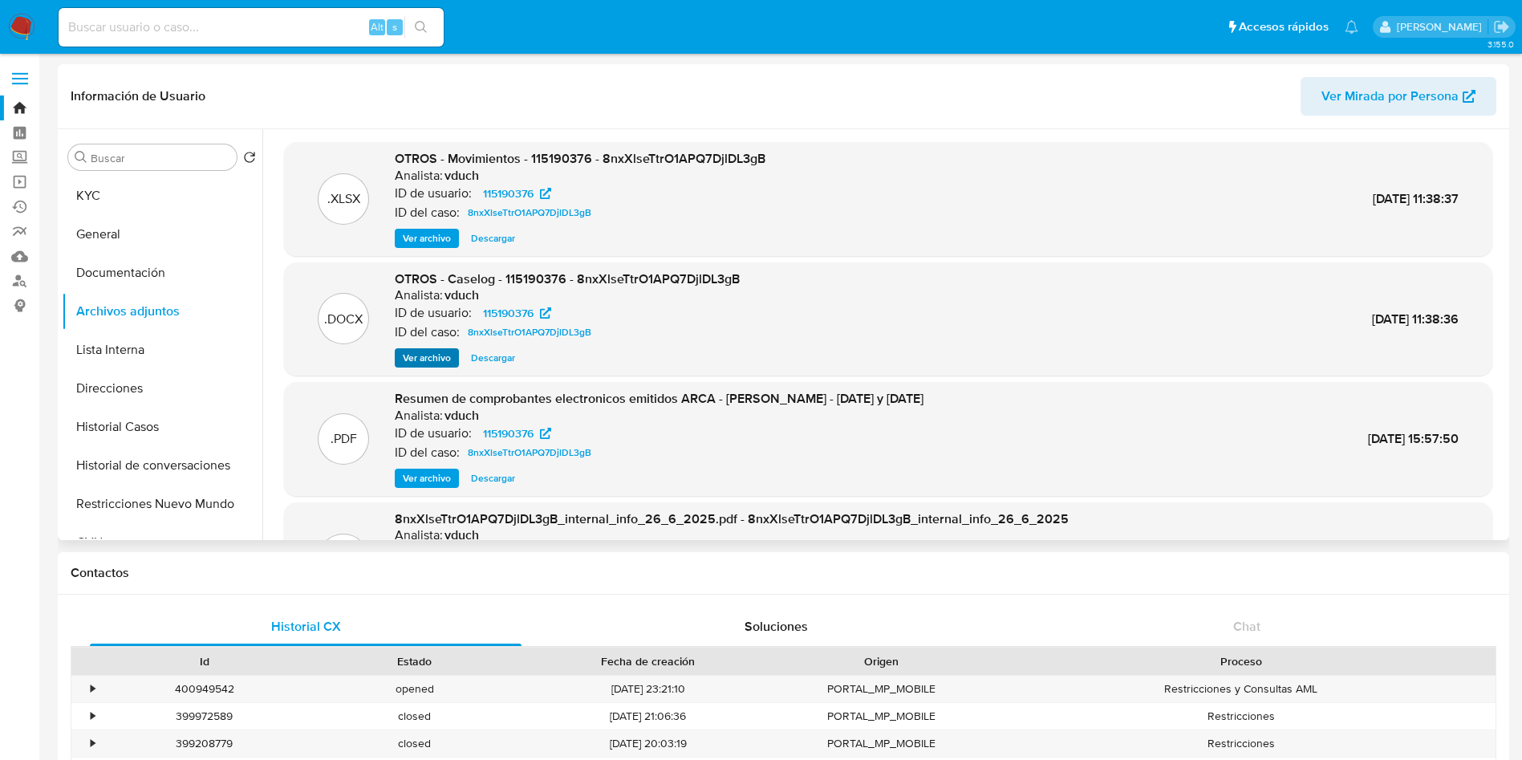
drag, startPoint x: 429, startPoint y: 369, endPoint x: 429, endPoint y: 360, distance: 8.8
click at [429, 370] on div ".DOCX OTROS - Caselog - 115190376 - 8nxXlseTtrO1APQ7DjlDL3gB Analista: vduch ID…" at bounding box center [888, 319] width 1208 height 114
click at [433, 351] on span "Ver archivo" at bounding box center [427, 358] width 48 height 16
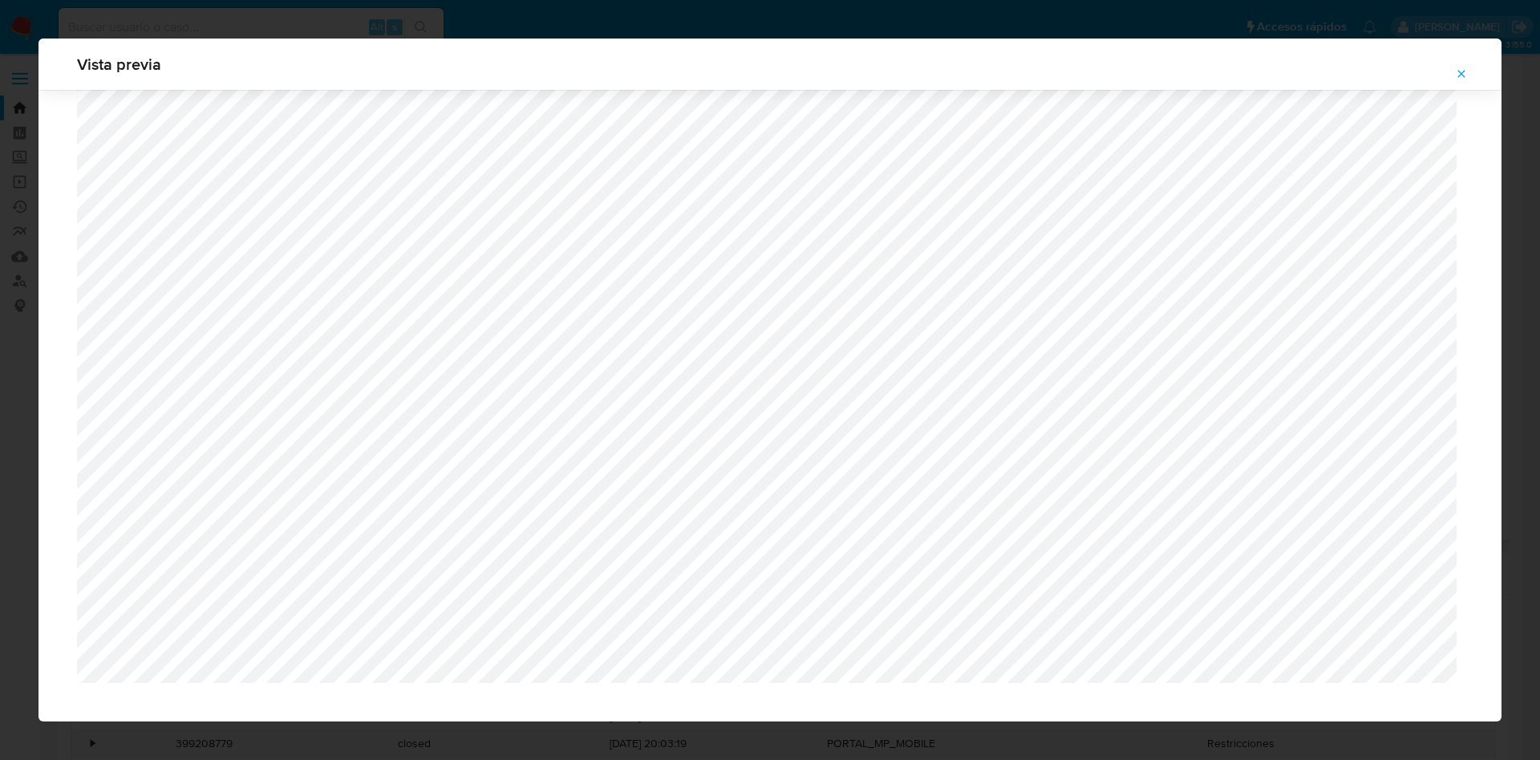
scroll to position [561, 0]
click at [1461, 66] on span "Attachment preview" at bounding box center [1461, 74] width 13 height 22
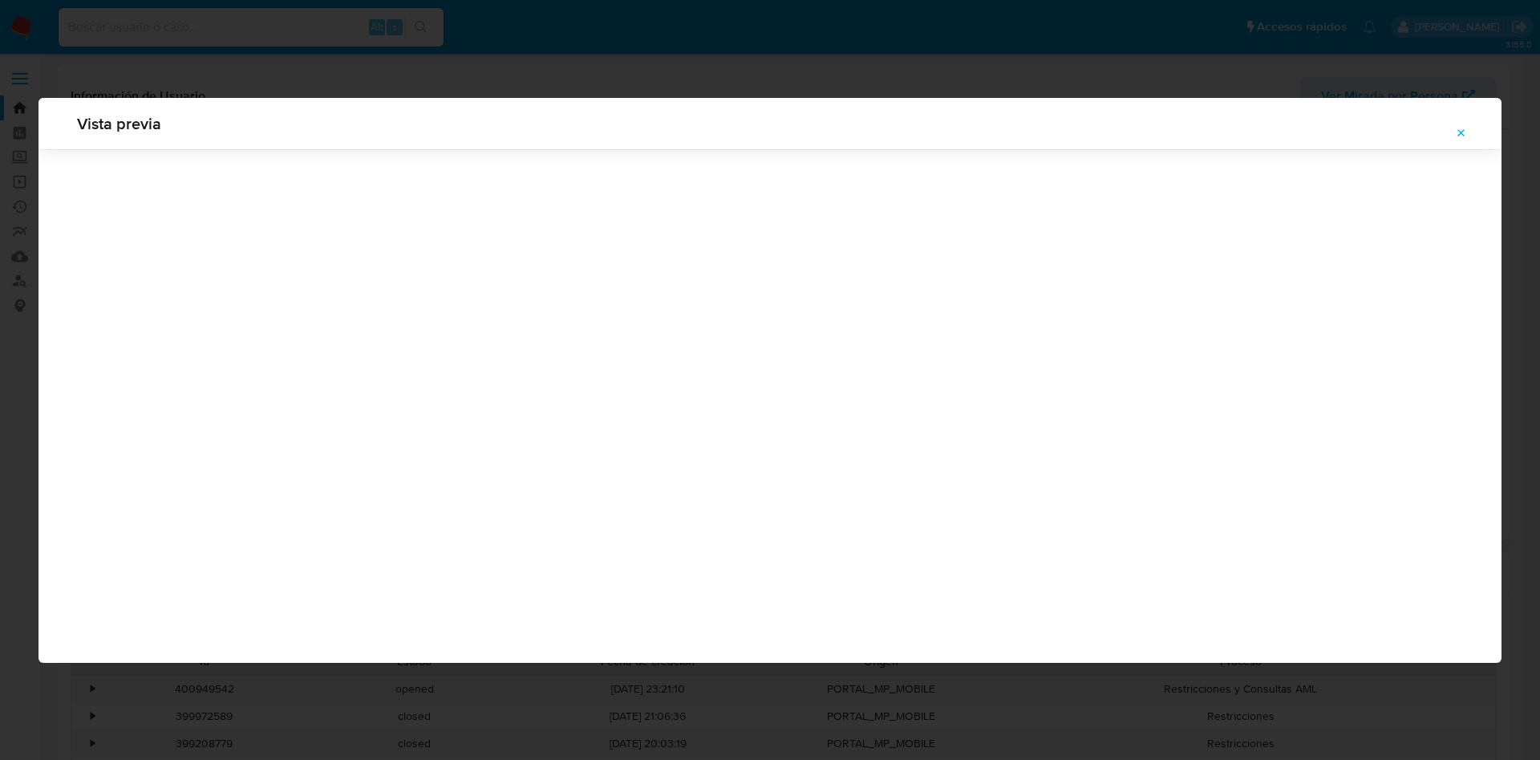
scroll to position [0, 0]
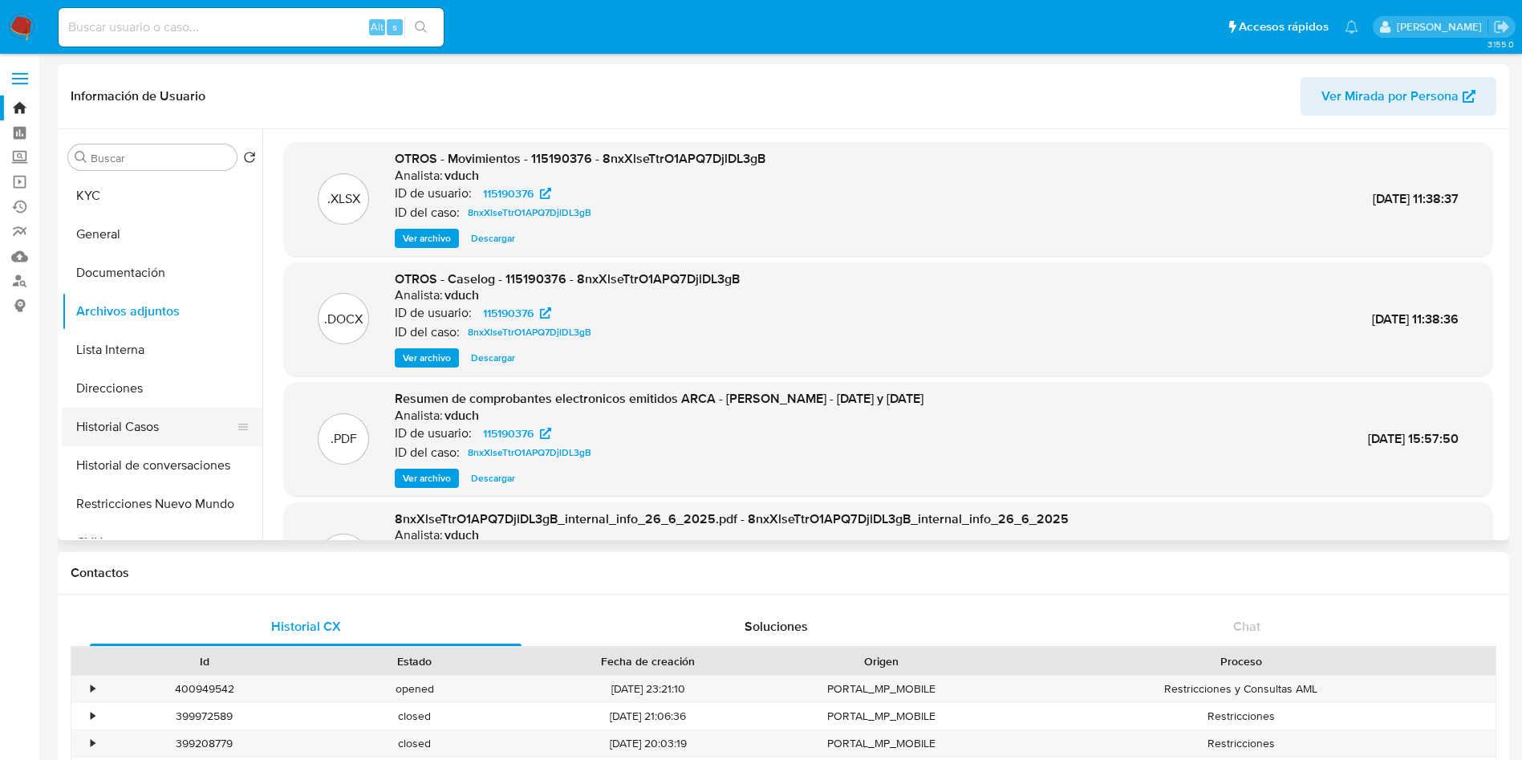
click at [157, 433] on button "Historial Casos" at bounding box center [156, 426] width 188 height 39
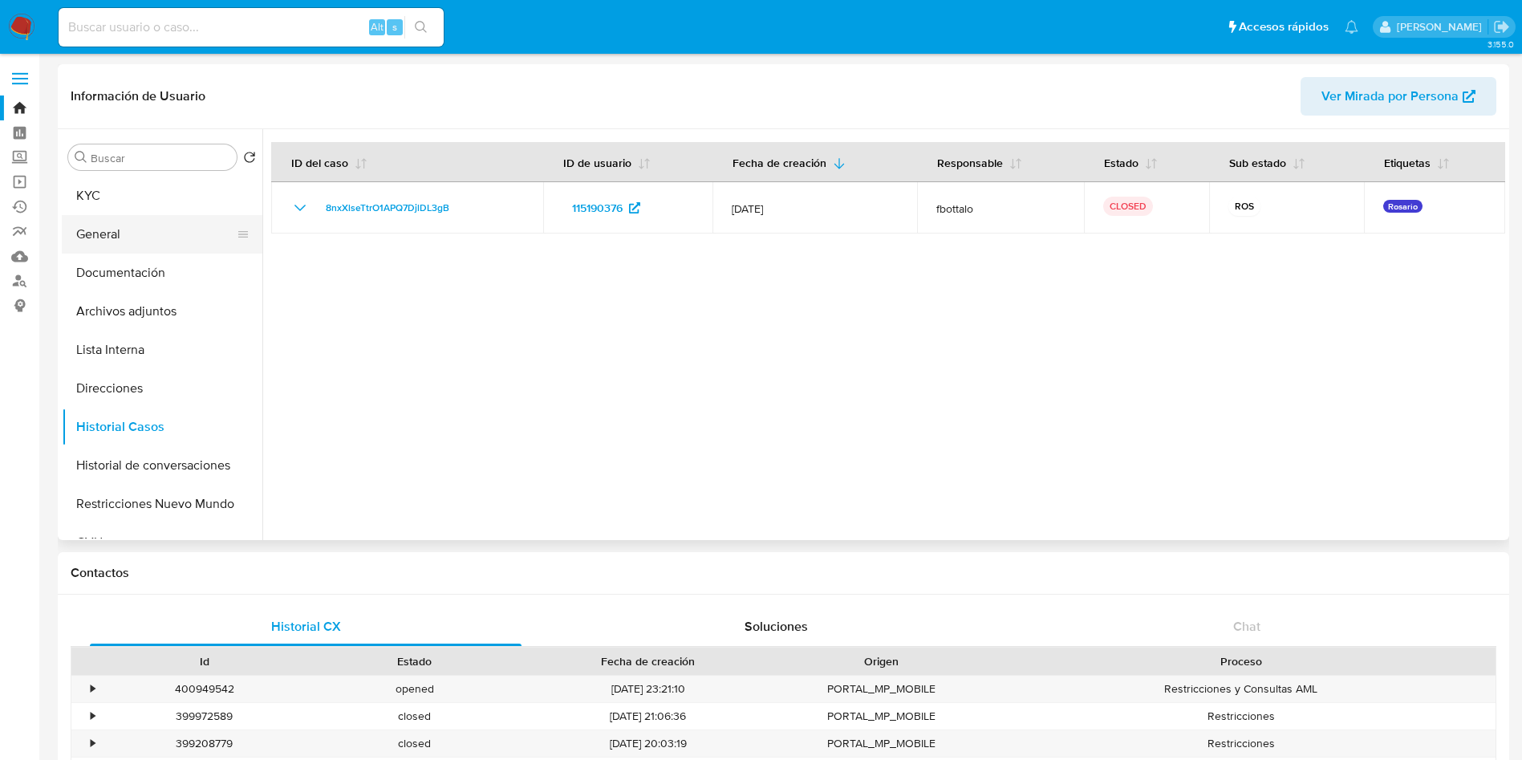
click at [217, 227] on button "General" at bounding box center [156, 234] width 188 height 39
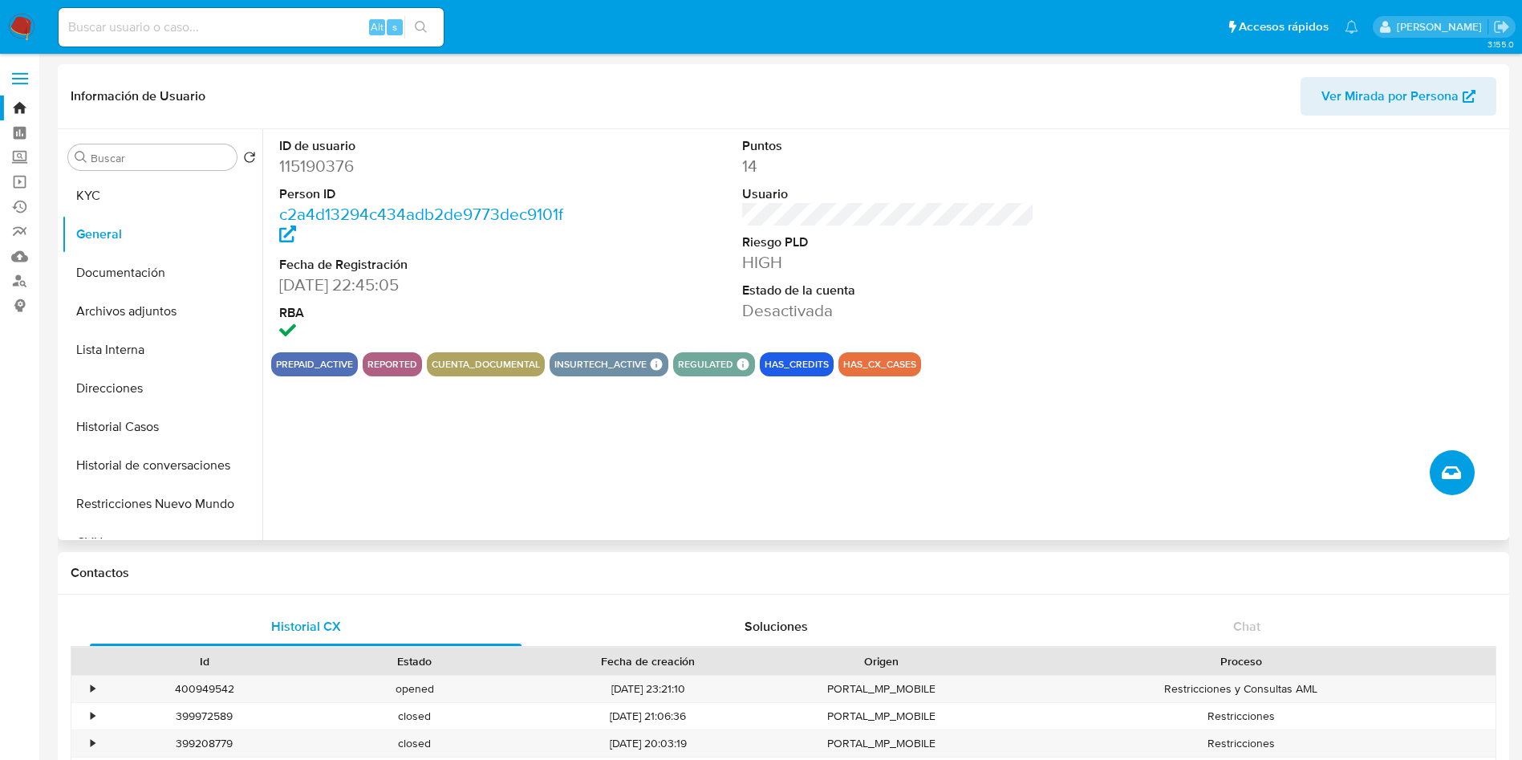
click at [1445, 469] on icon "Crear caso manual" at bounding box center [1450, 472] width 19 height 13
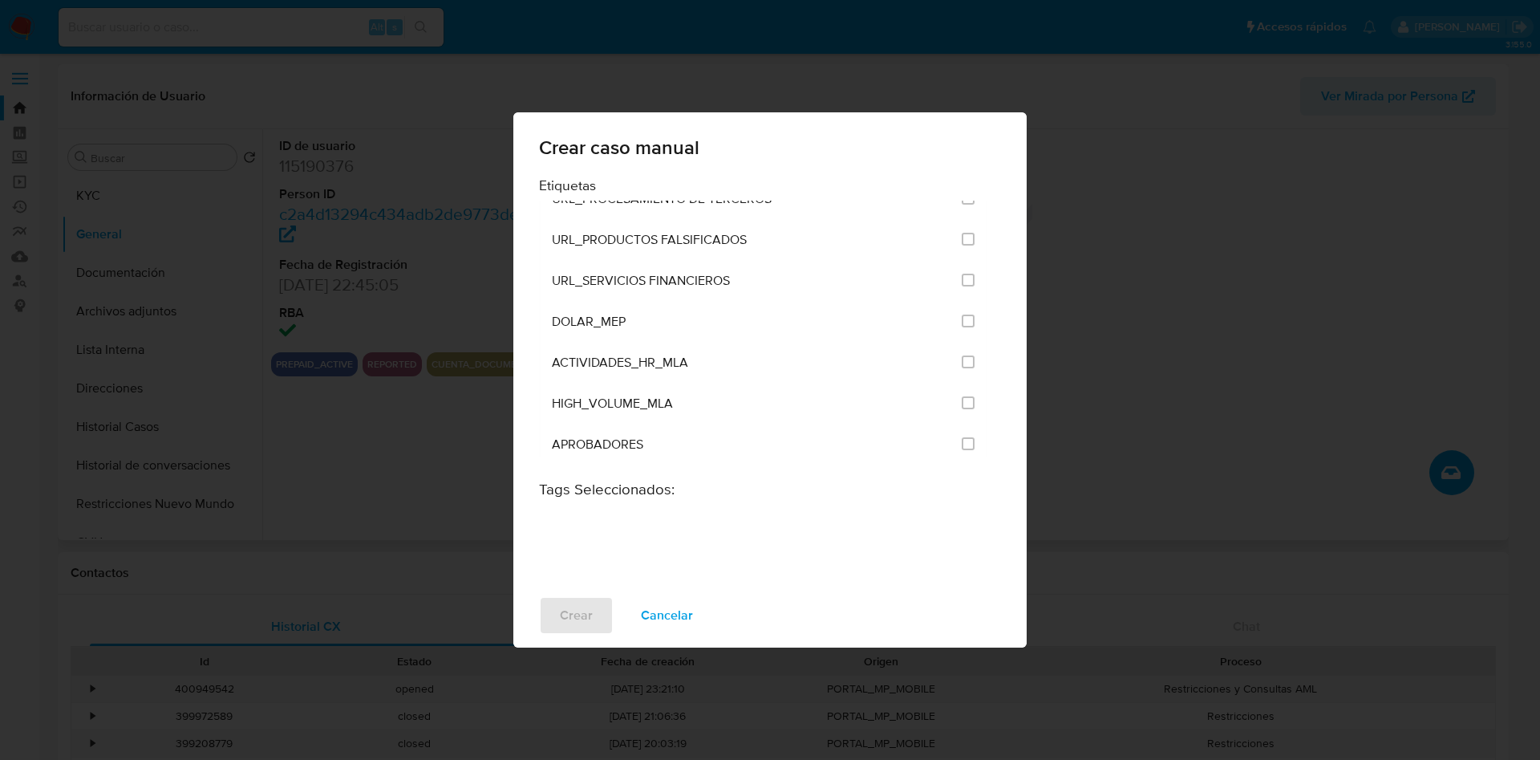
scroll to position [3128, 0]
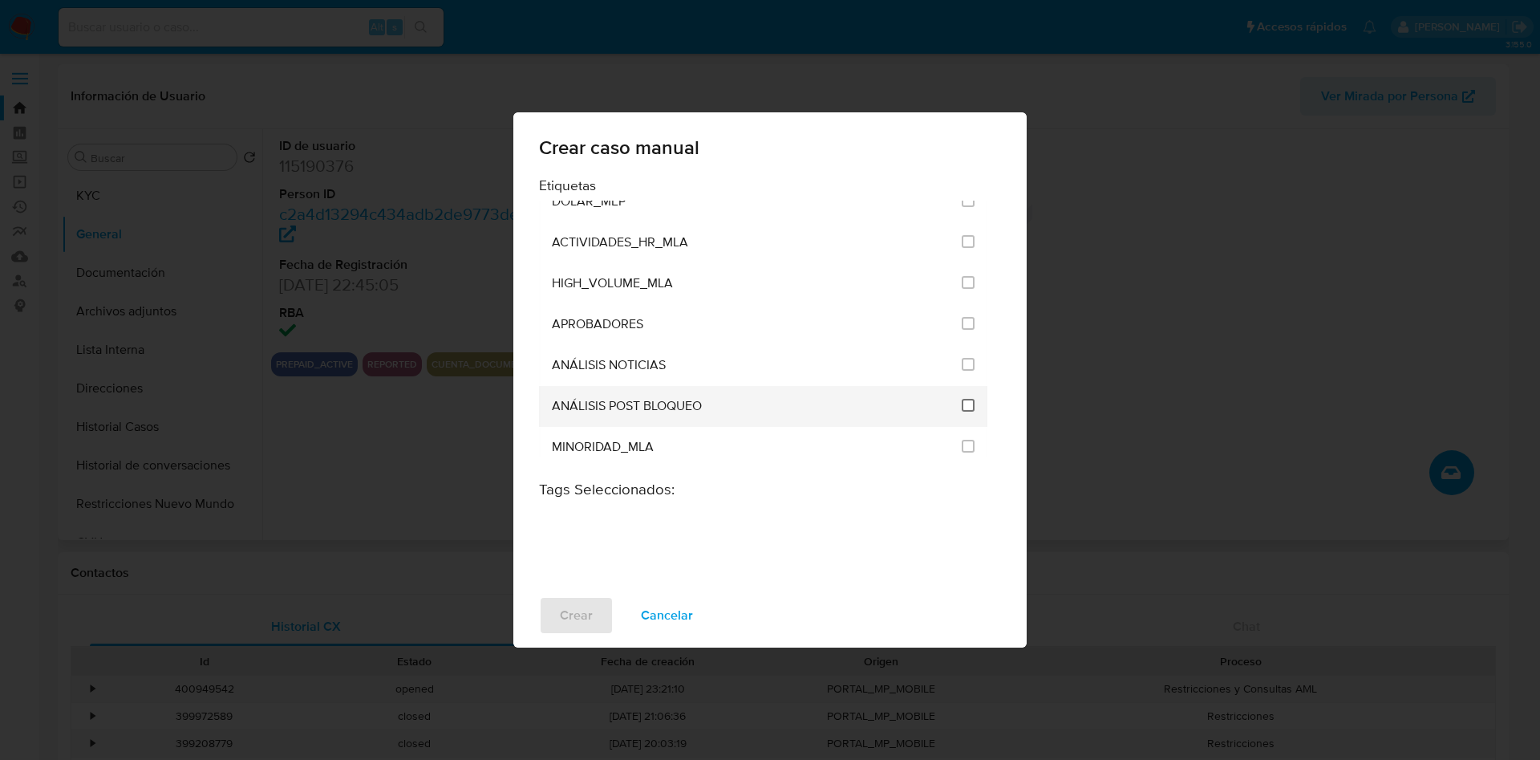
click at [963, 408] on input "3249" at bounding box center [968, 405] width 13 height 13
checkbox input "true"
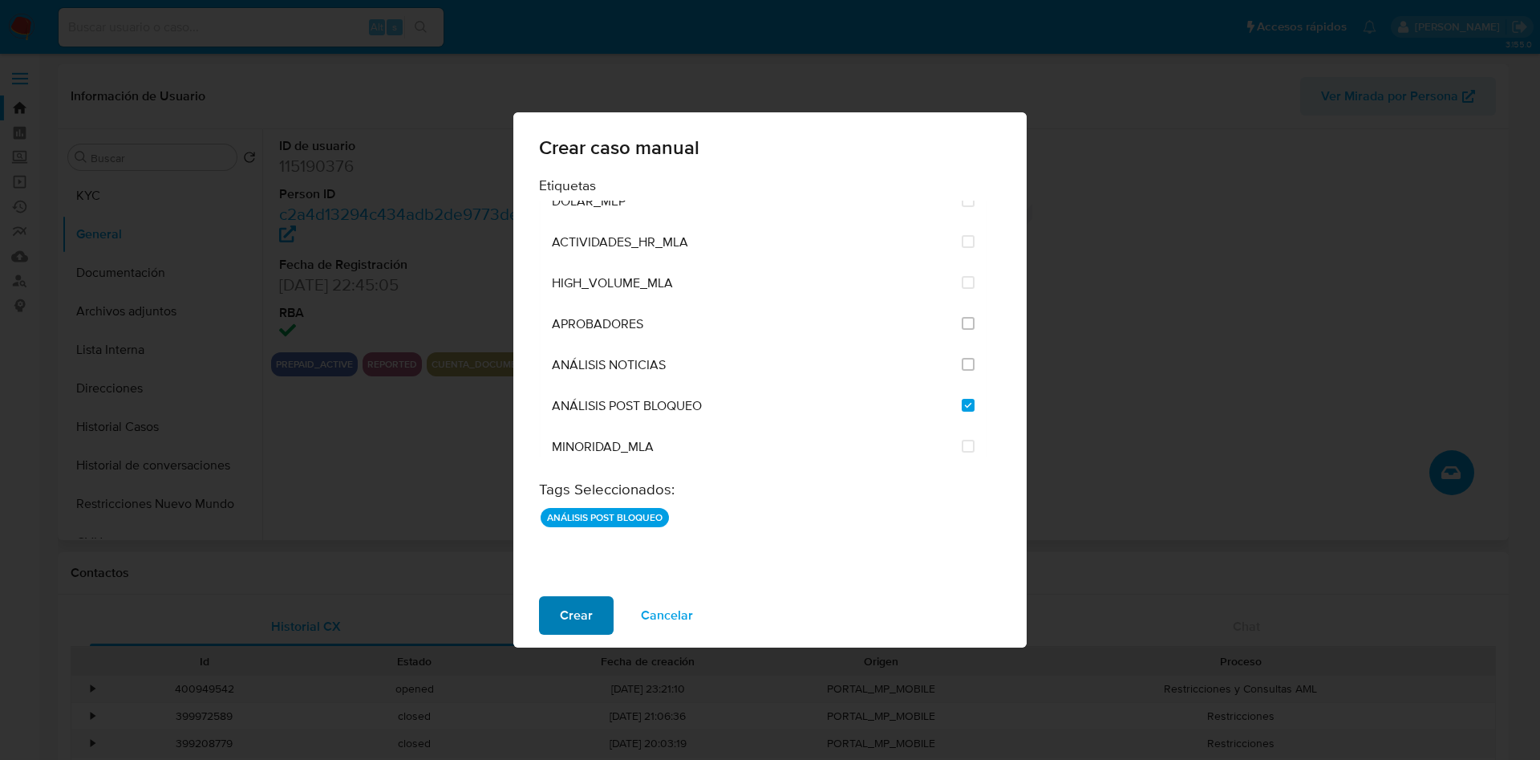
click at [588, 606] on span "Crear" at bounding box center [576, 615] width 33 height 35
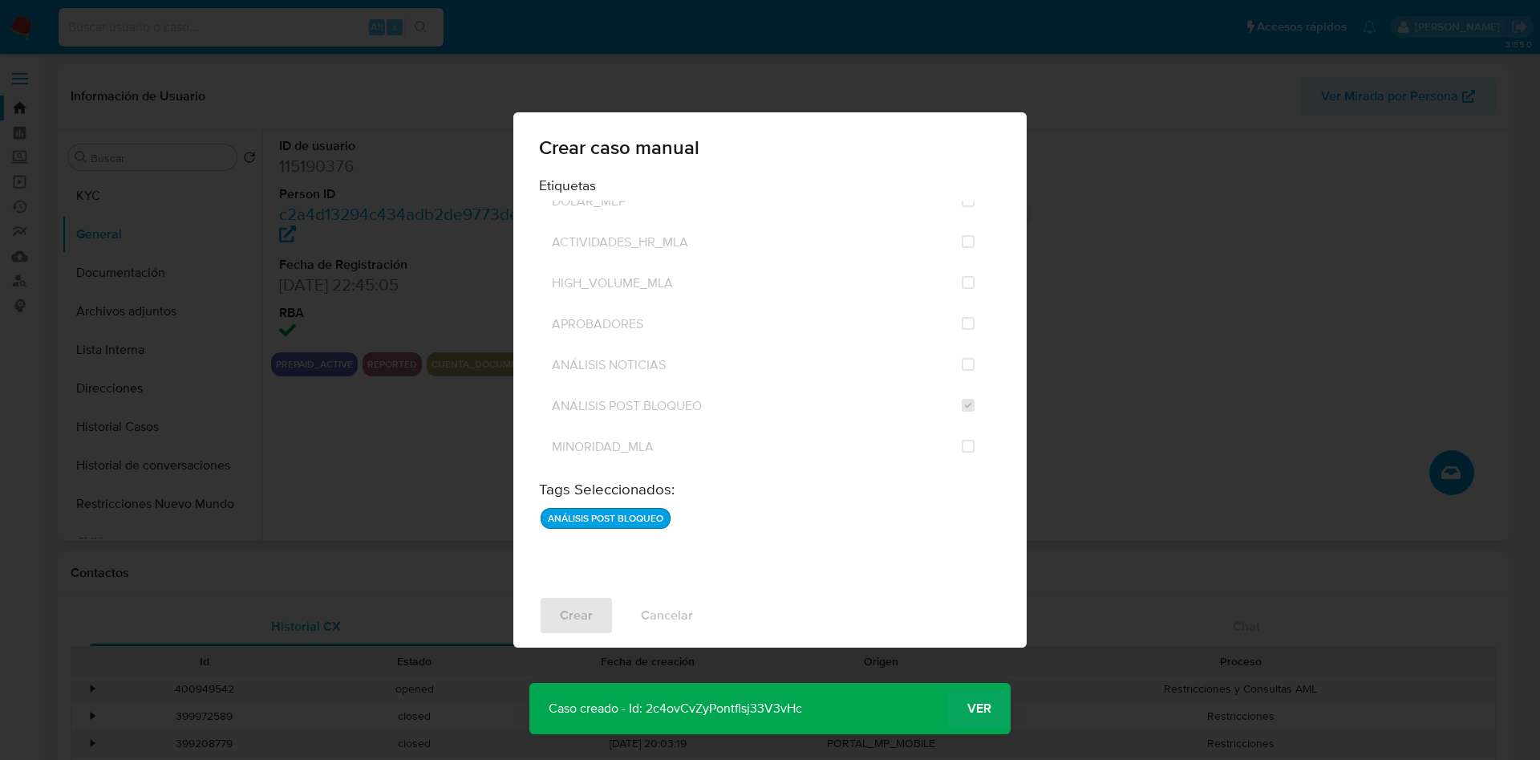
click at [979, 708] on span "Ver" at bounding box center [979, 708] width 24 height 0
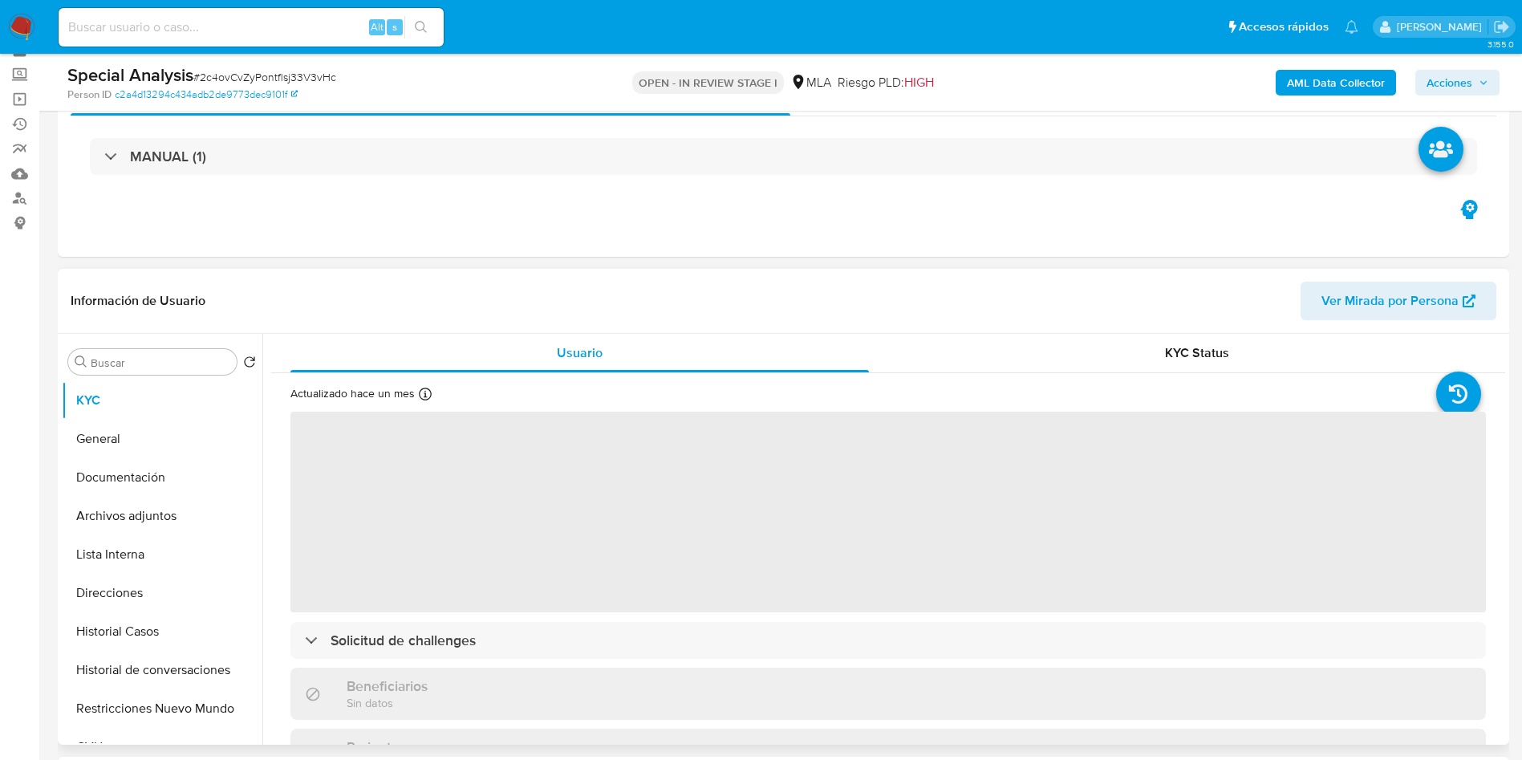
scroll to position [120, 0]
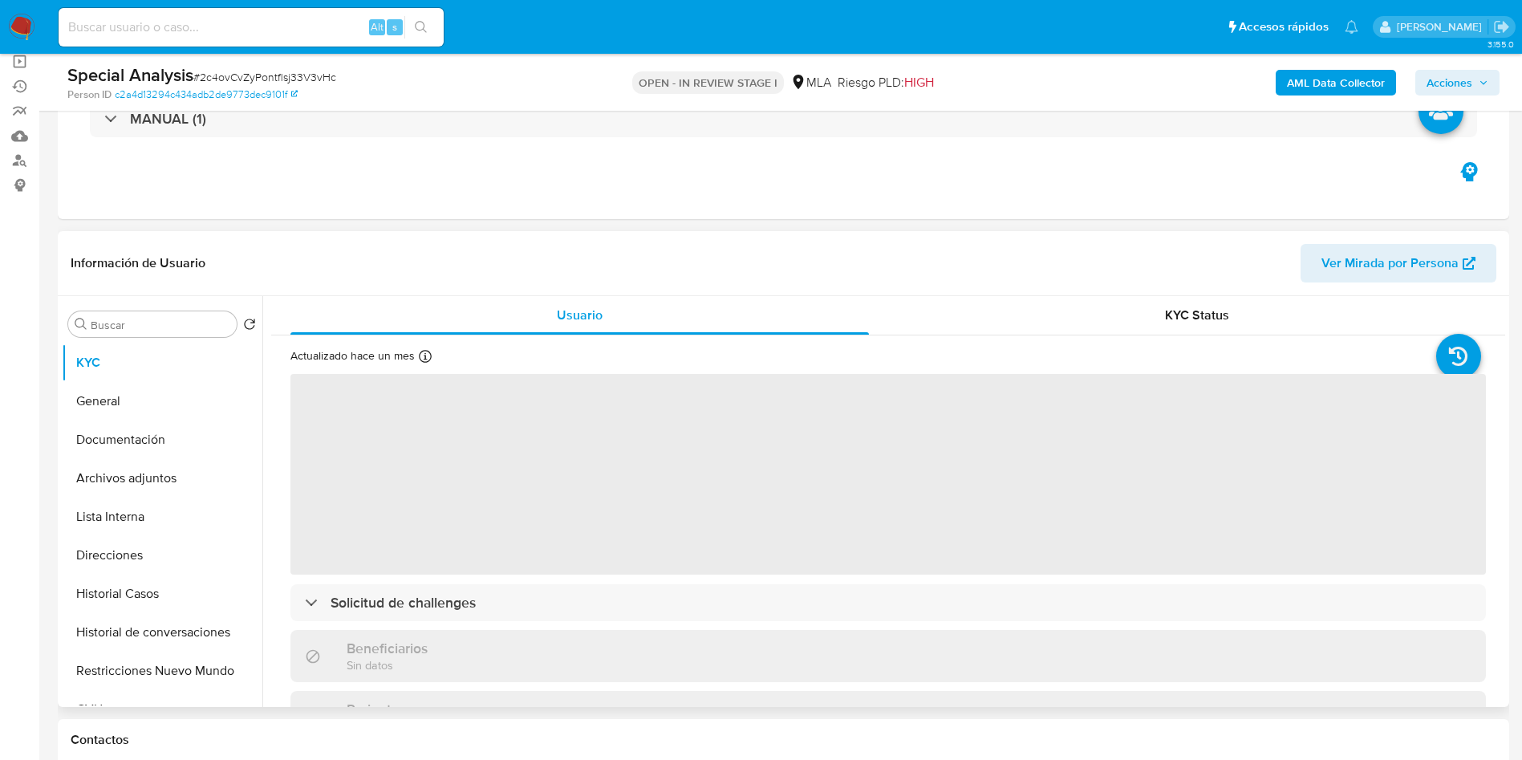
select select "10"
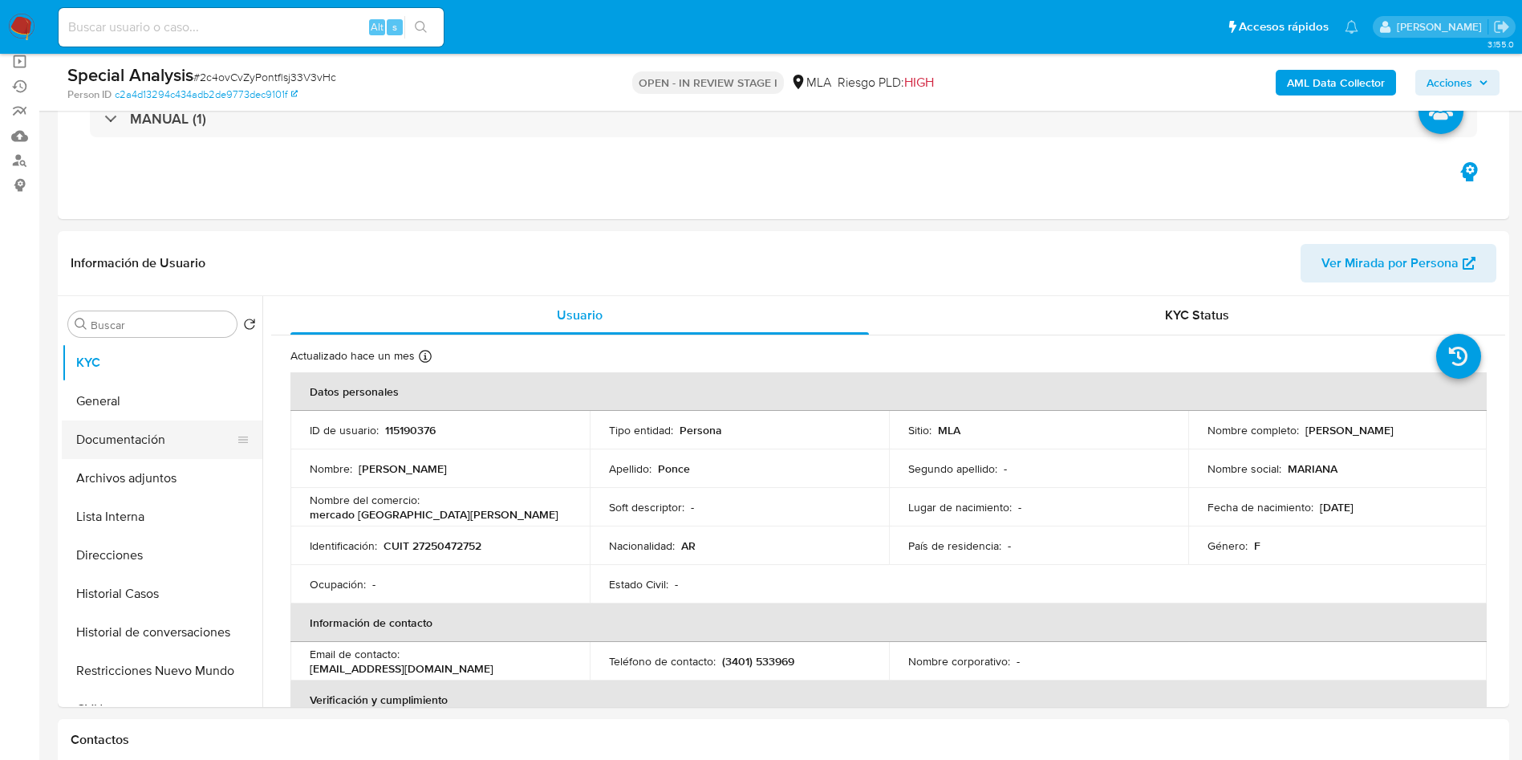
click at [87, 456] on button "Documentación" at bounding box center [156, 439] width 188 height 39
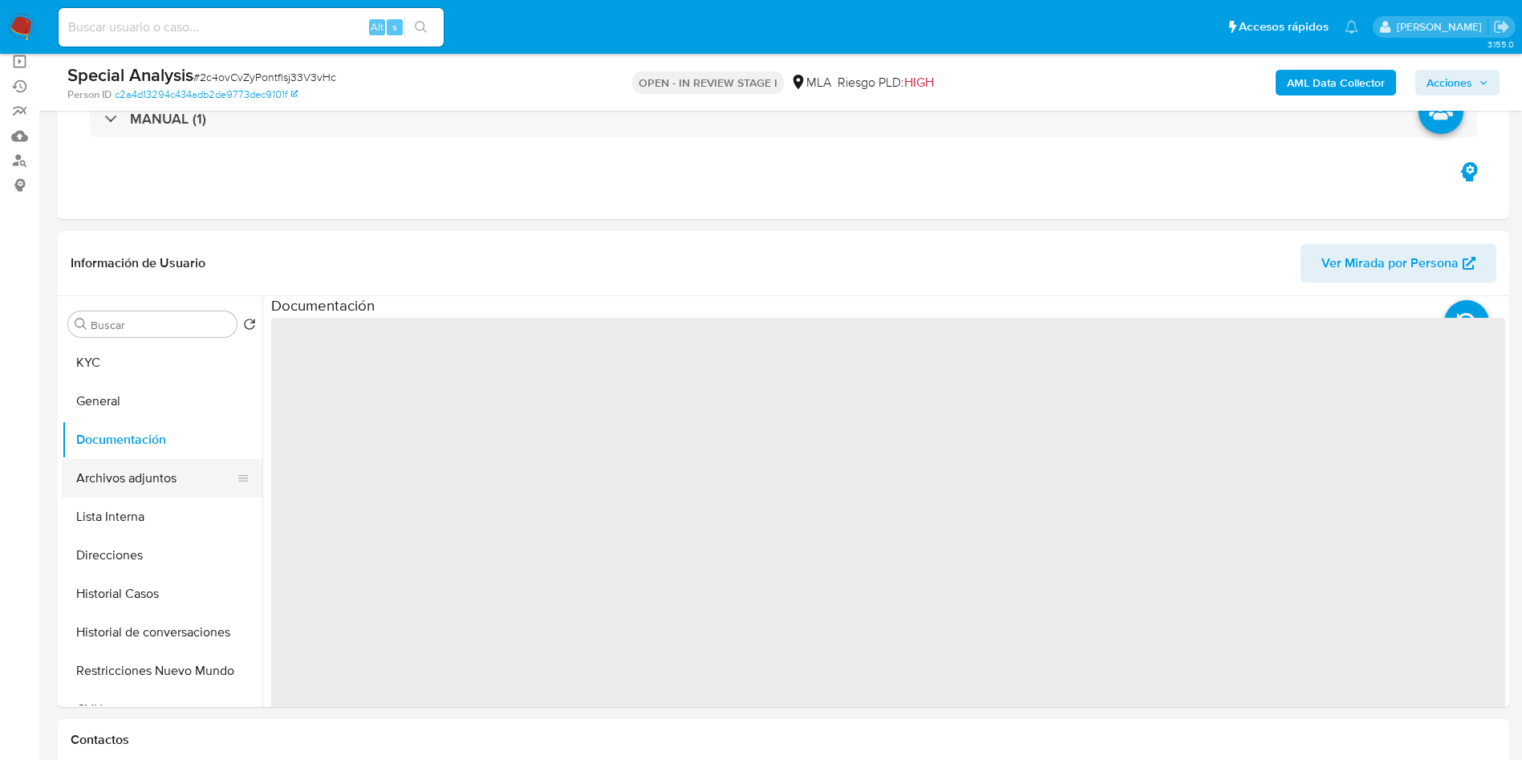
click at [99, 480] on button "Archivos adjuntos" at bounding box center [156, 478] width 188 height 39
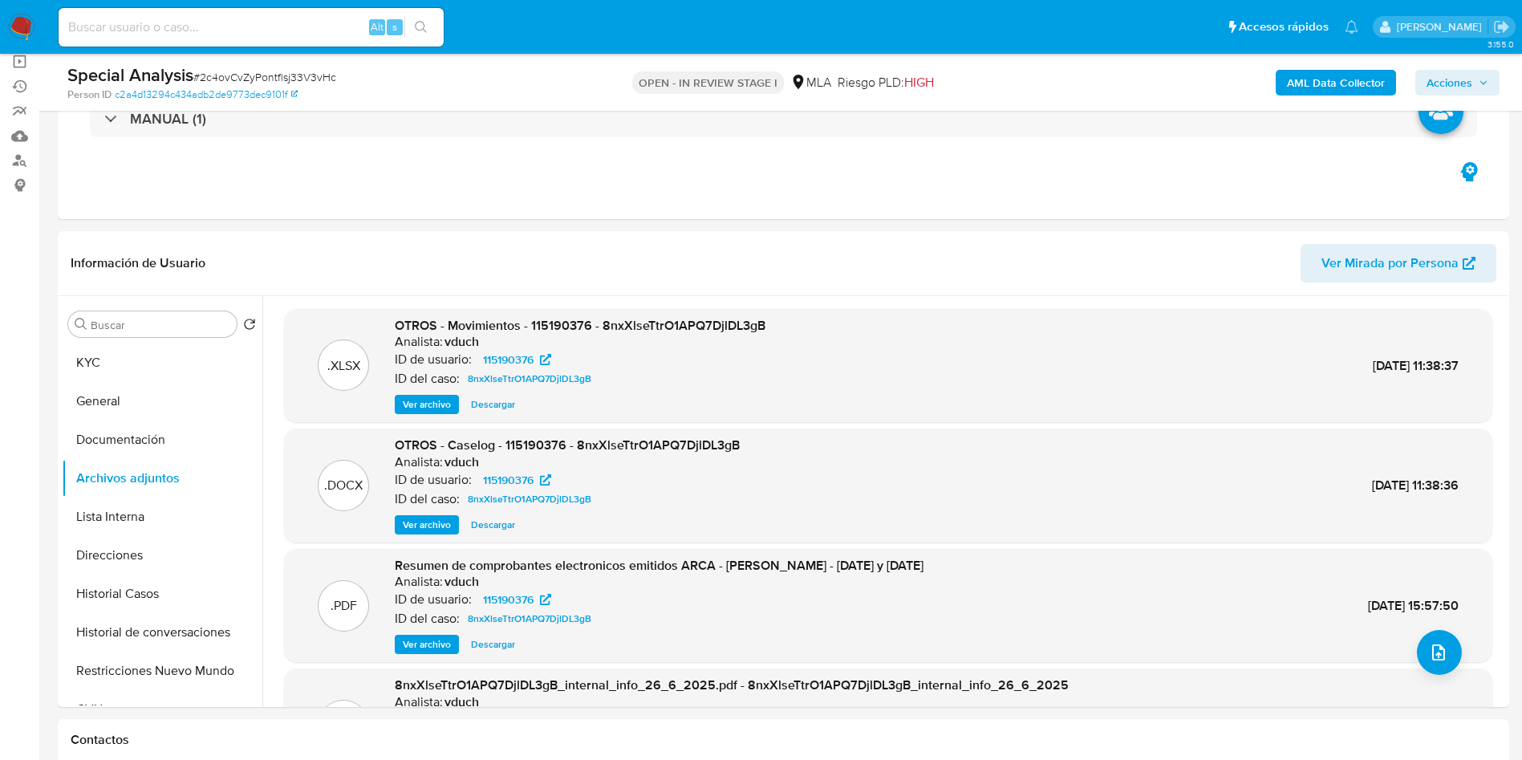
click at [436, 522] on span "Ver archivo" at bounding box center [427, 525] width 48 height 16
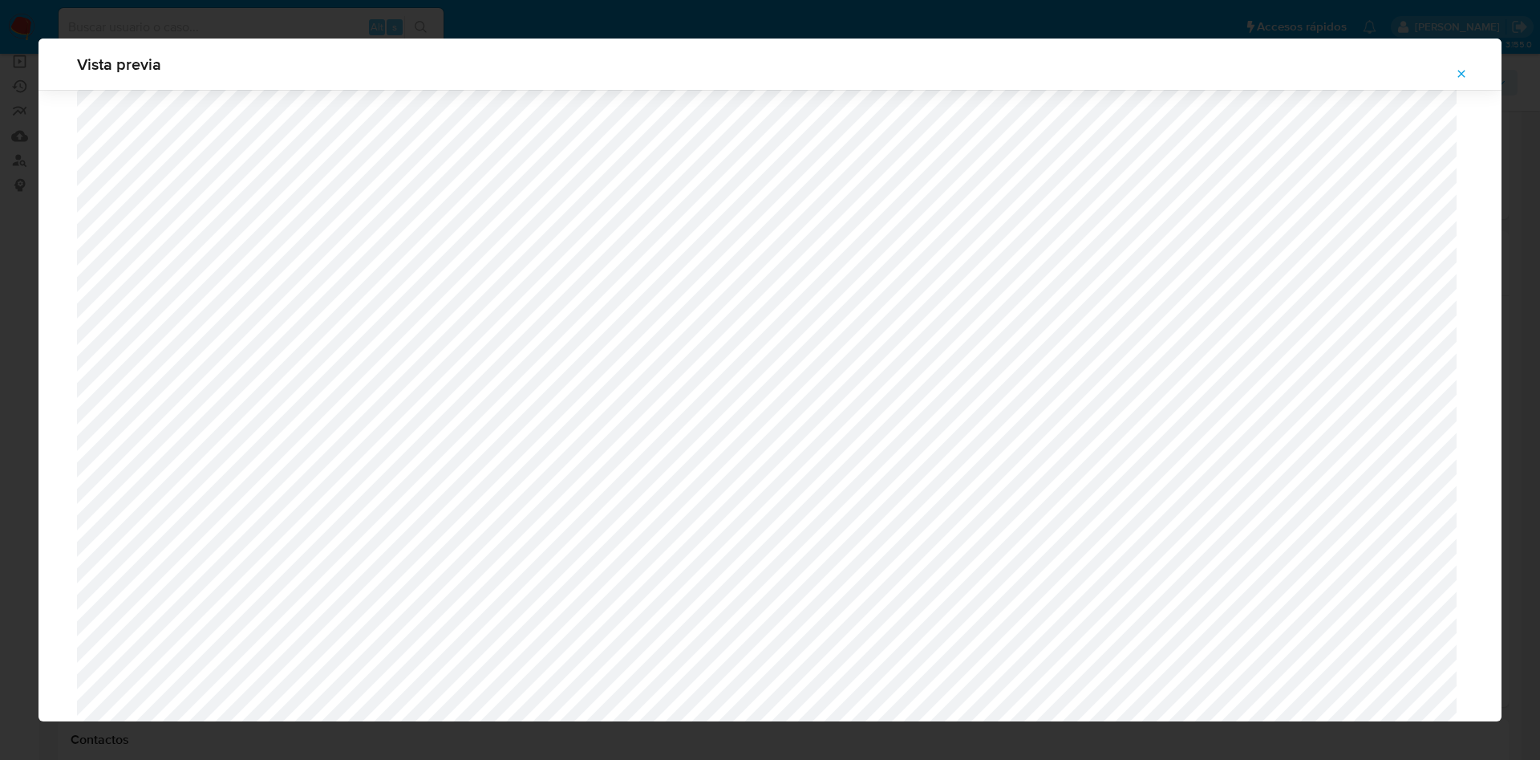
scroll to position [1171, 0]
click at [1462, 82] on span "Attachment preview" at bounding box center [1461, 74] width 13 height 22
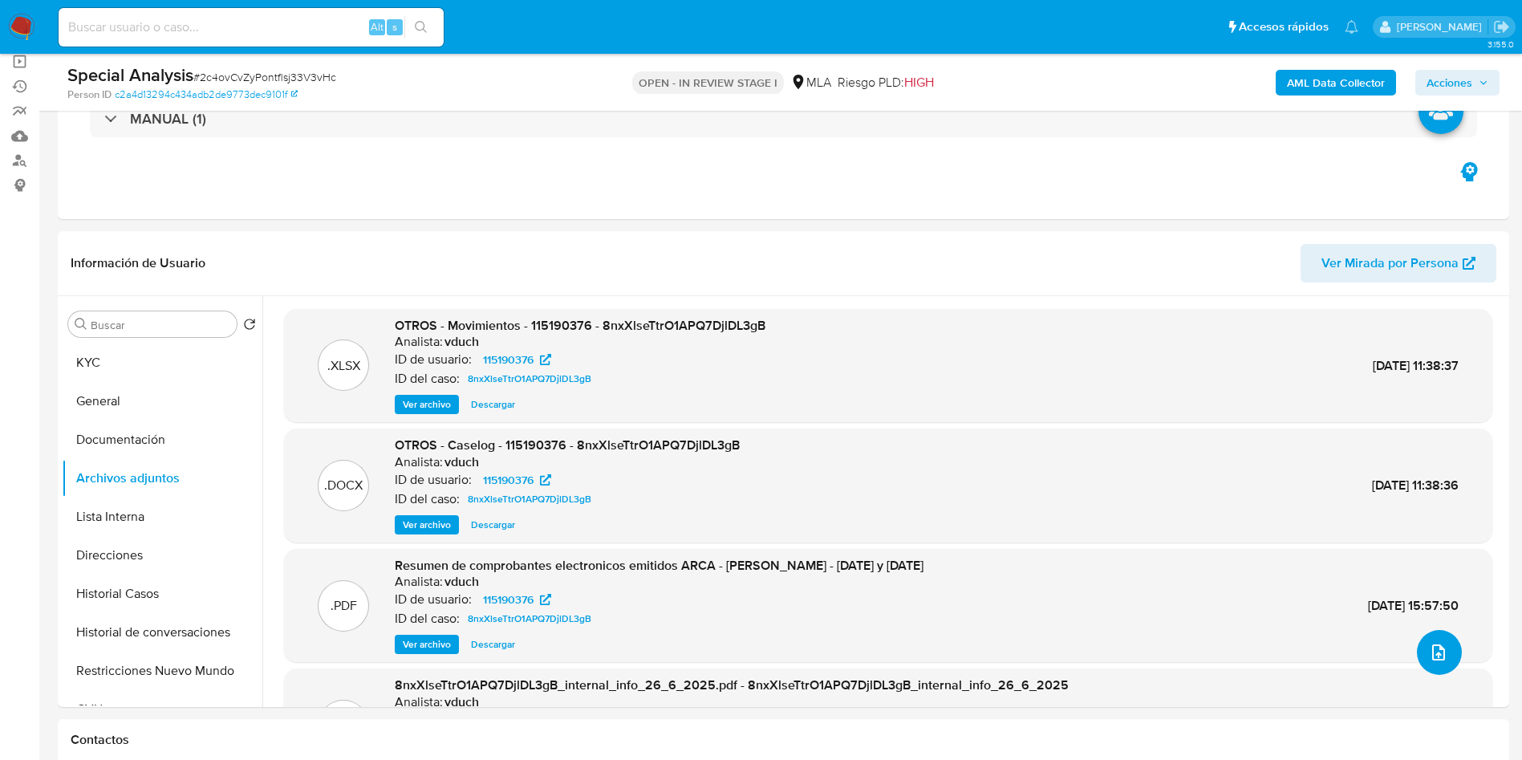
click at [1429, 644] on icon "upload-file" at bounding box center [1438, 651] width 19 height 19
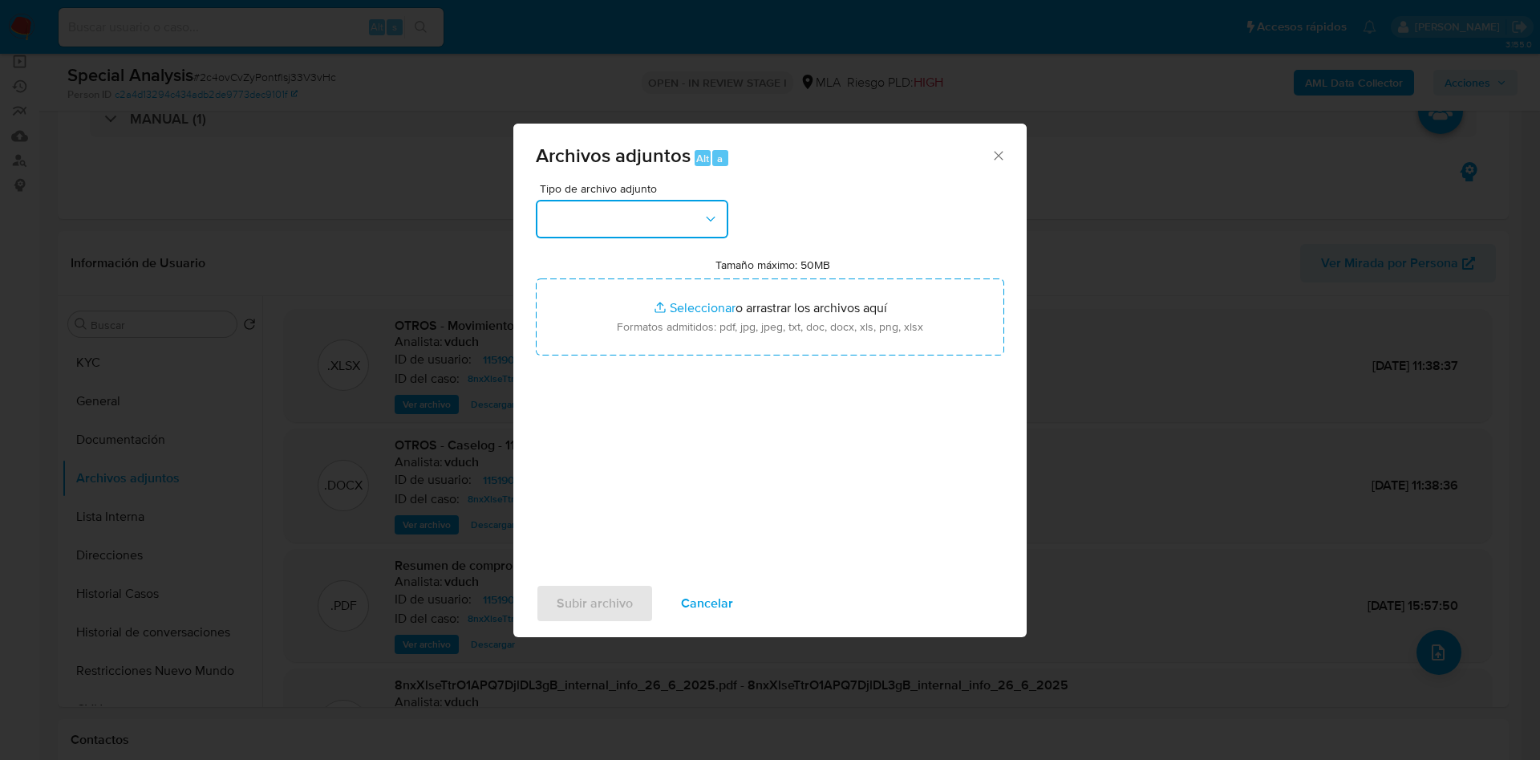
click at [627, 215] on button "button" at bounding box center [632, 219] width 193 height 39
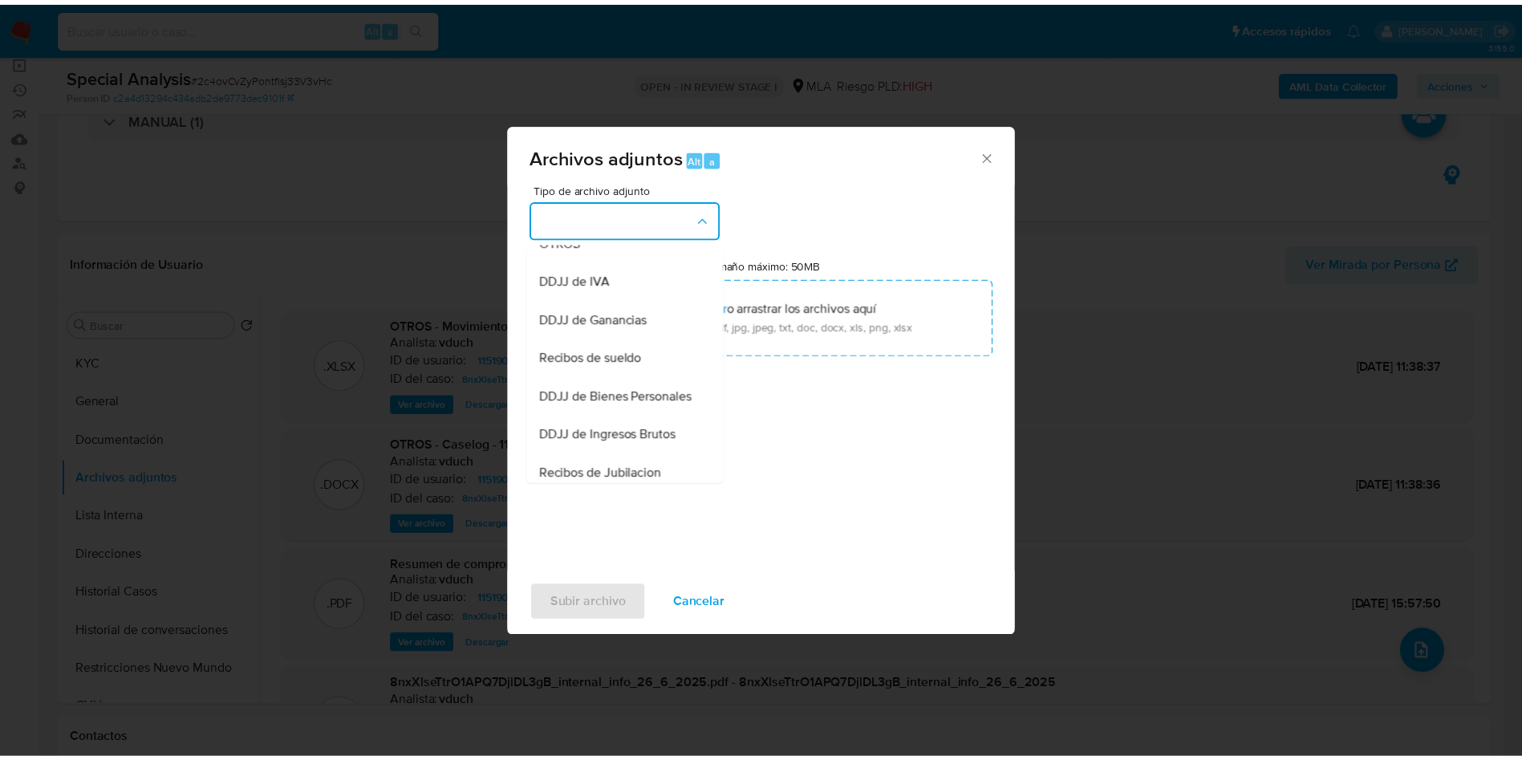
scroll to position [361, 0]
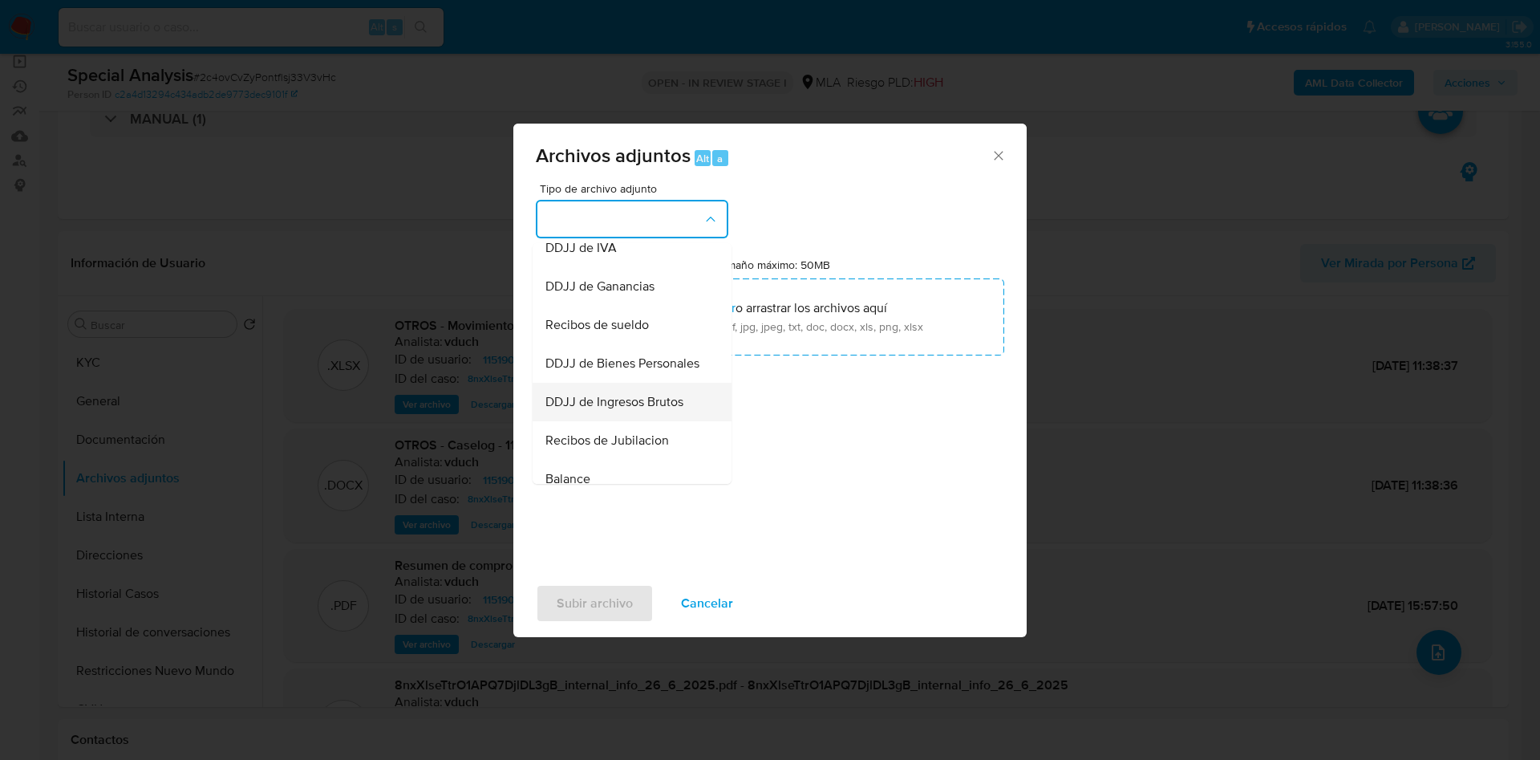
click at [661, 410] on span "DDJJ de Ingresos Brutos" at bounding box center [614, 402] width 138 height 16
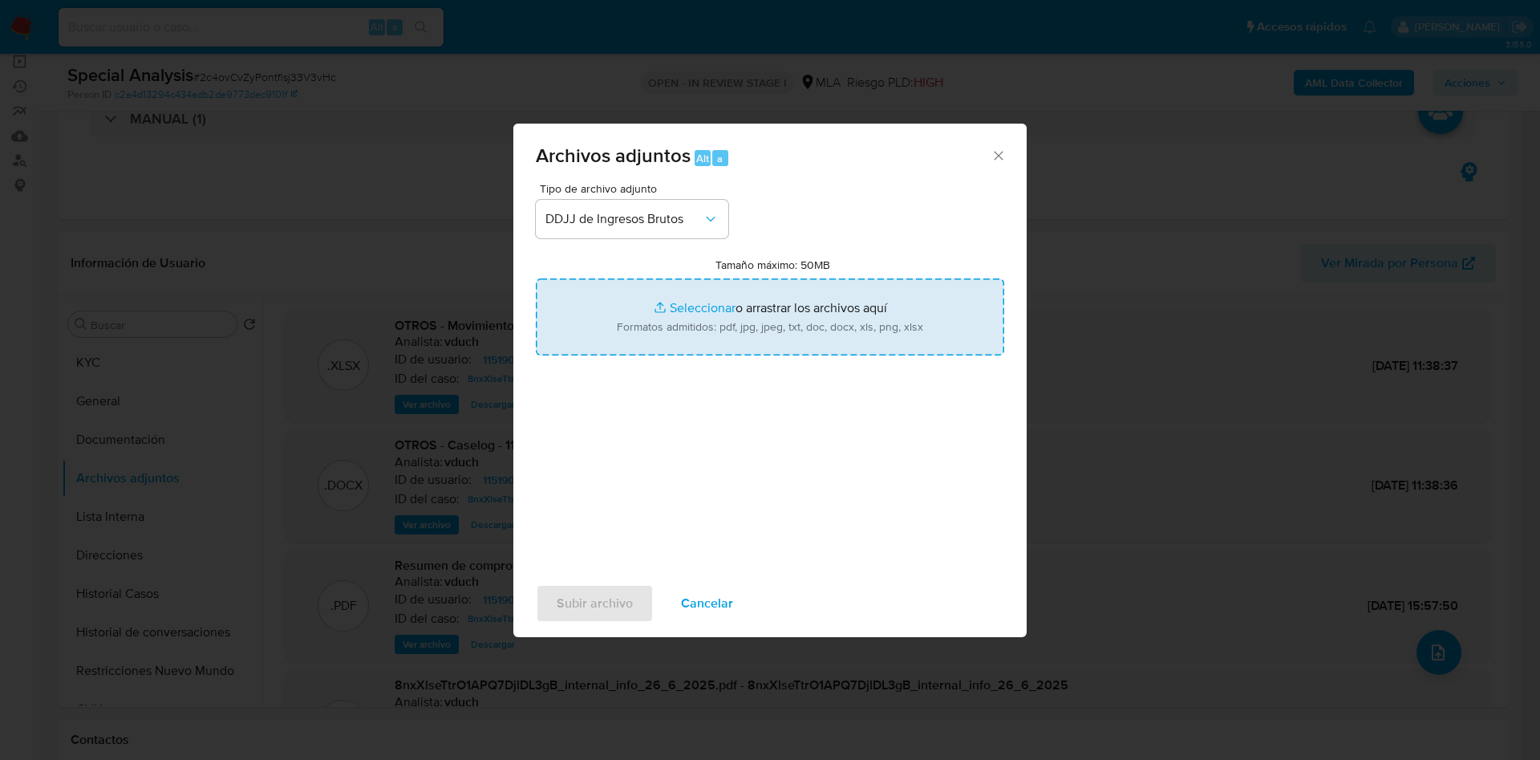
type input "C:\fakepath\[DATE].pdf"
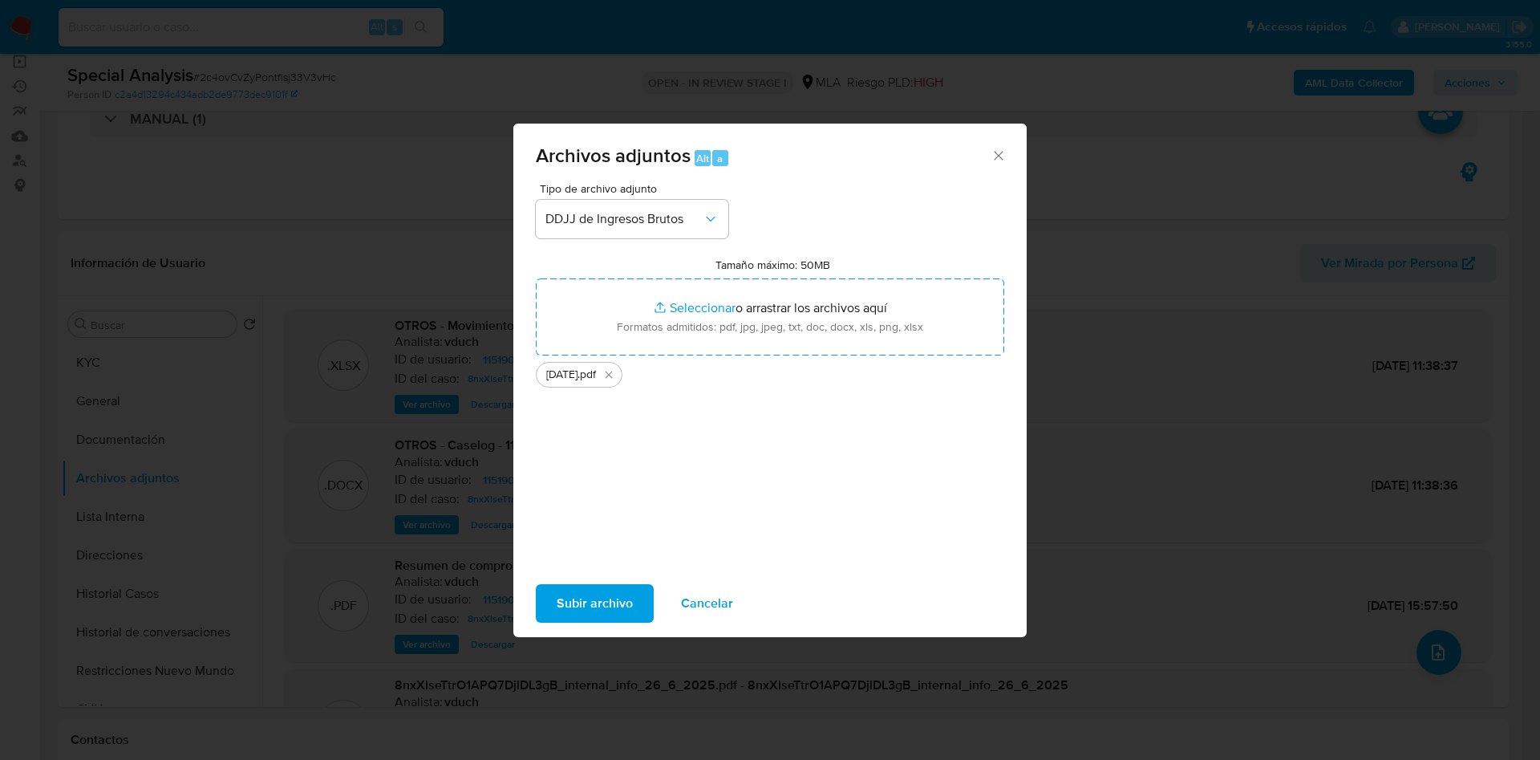
click at [603, 598] on span "Subir archivo" at bounding box center [595, 603] width 76 height 35
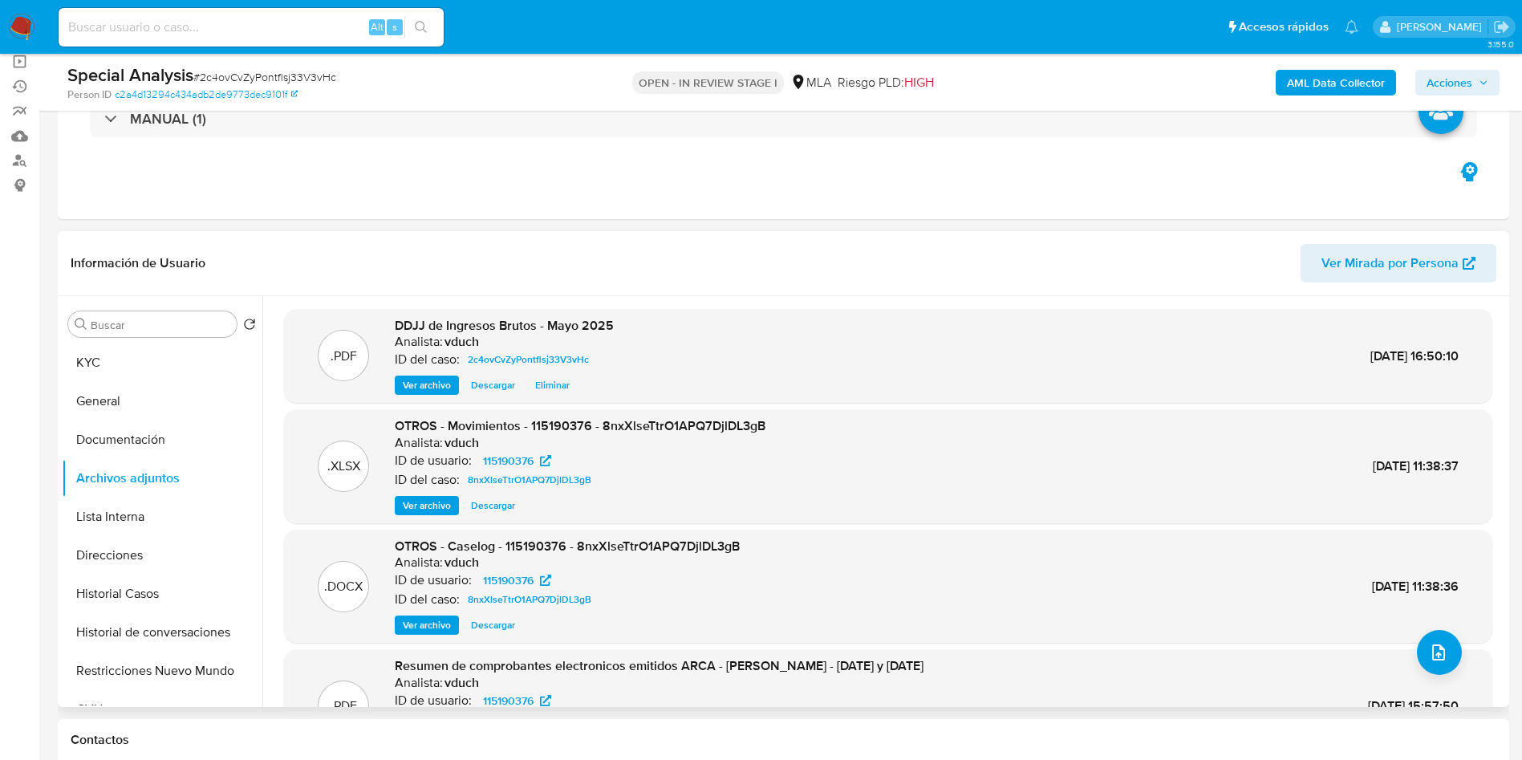
click at [126, 340] on div "Buscar Volver al orden por defecto KYC General Documentación Archivos adjuntos …" at bounding box center [162, 502] width 201 height 408
click at [137, 366] on button "KYC" at bounding box center [156, 362] width 188 height 39
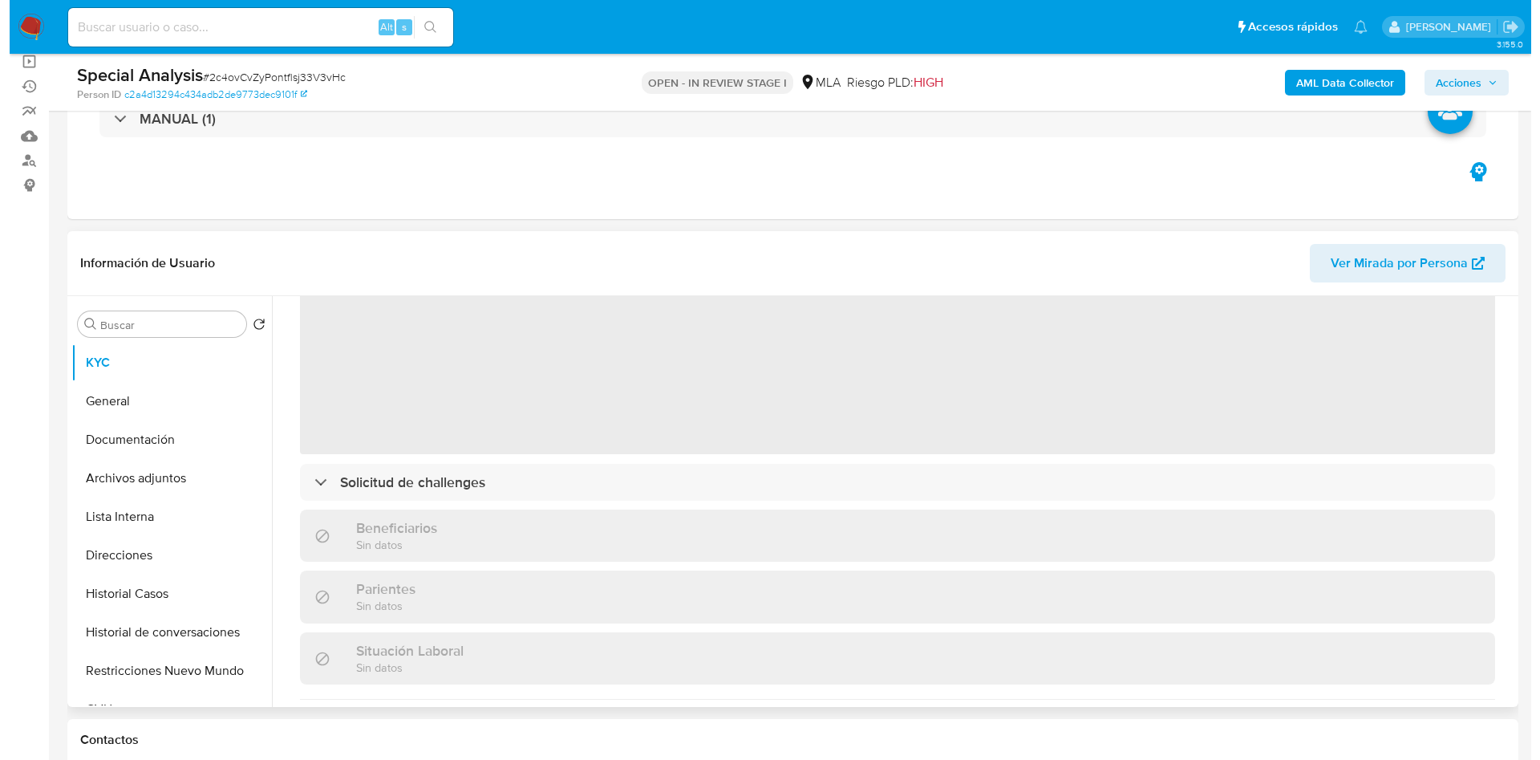
scroll to position [0, 0]
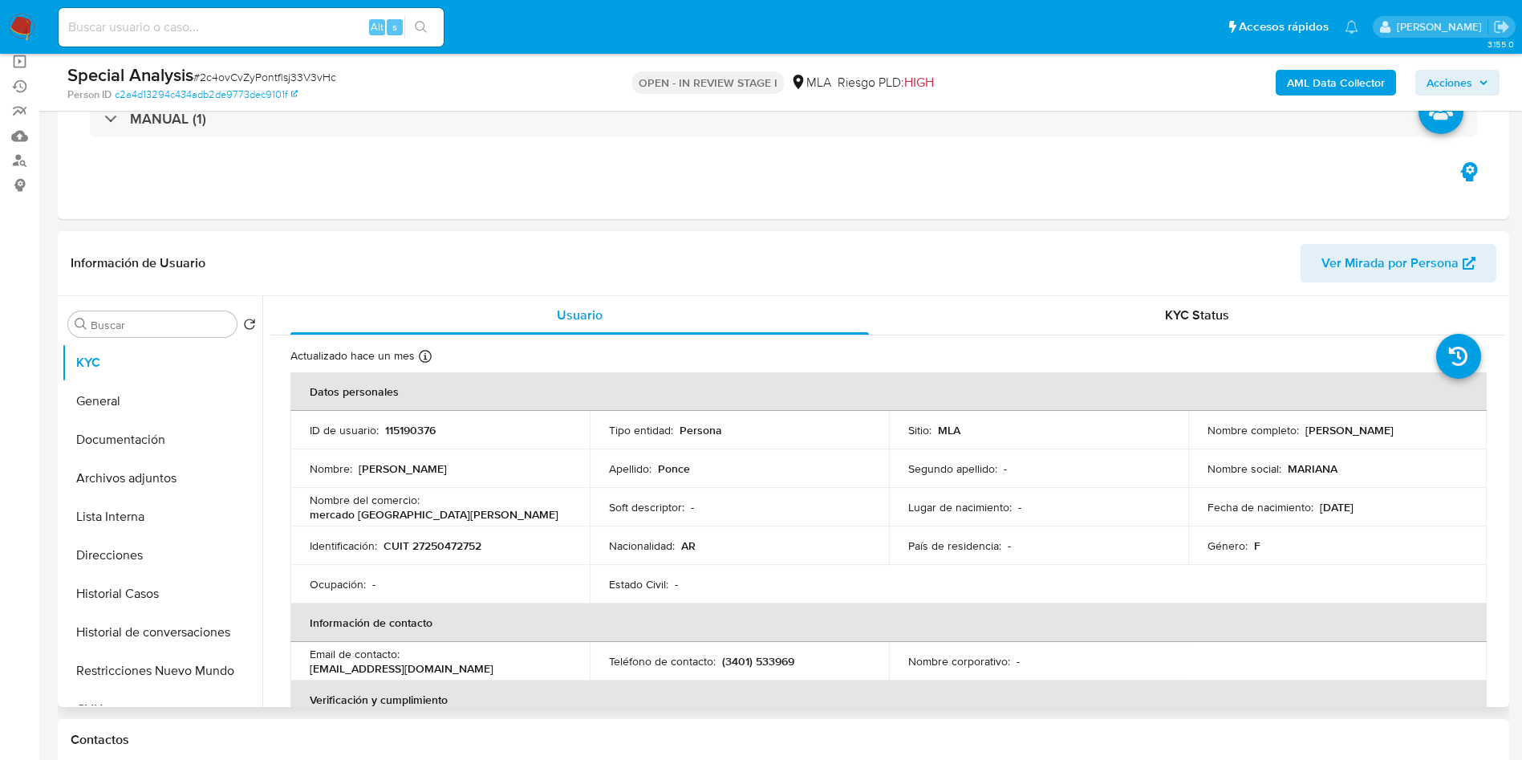
click at [424, 549] on p "CUIT 27250472752" at bounding box center [432, 545] width 98 height 14
copy p "27250472752"
click at [207, 468] on button "Archivos adjuntos" at bounding box center [156, 478] width 188 height 39
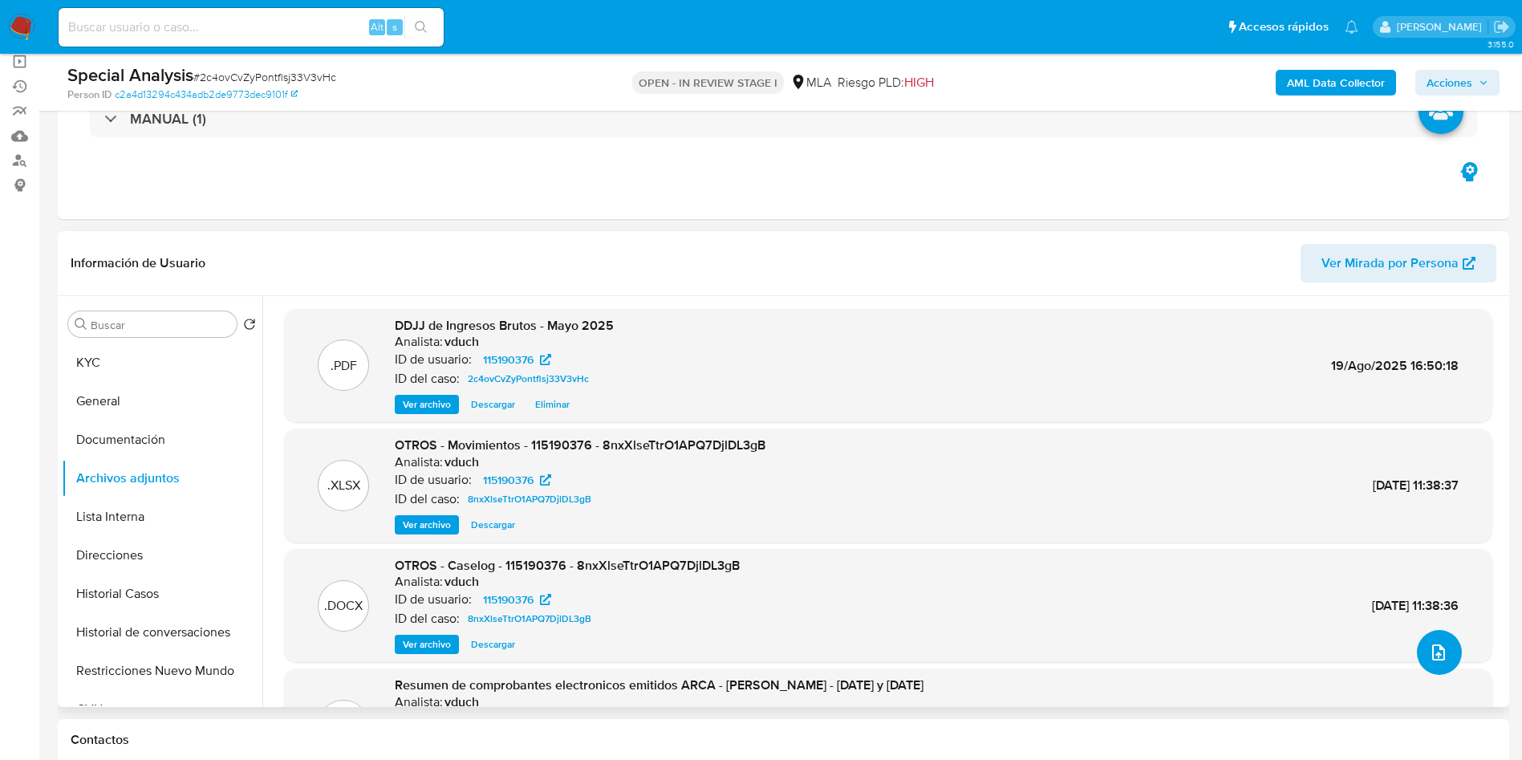
click at [1432, 655] on icon "upload-file" at bounding box center [1438, 651] width 19 height 19
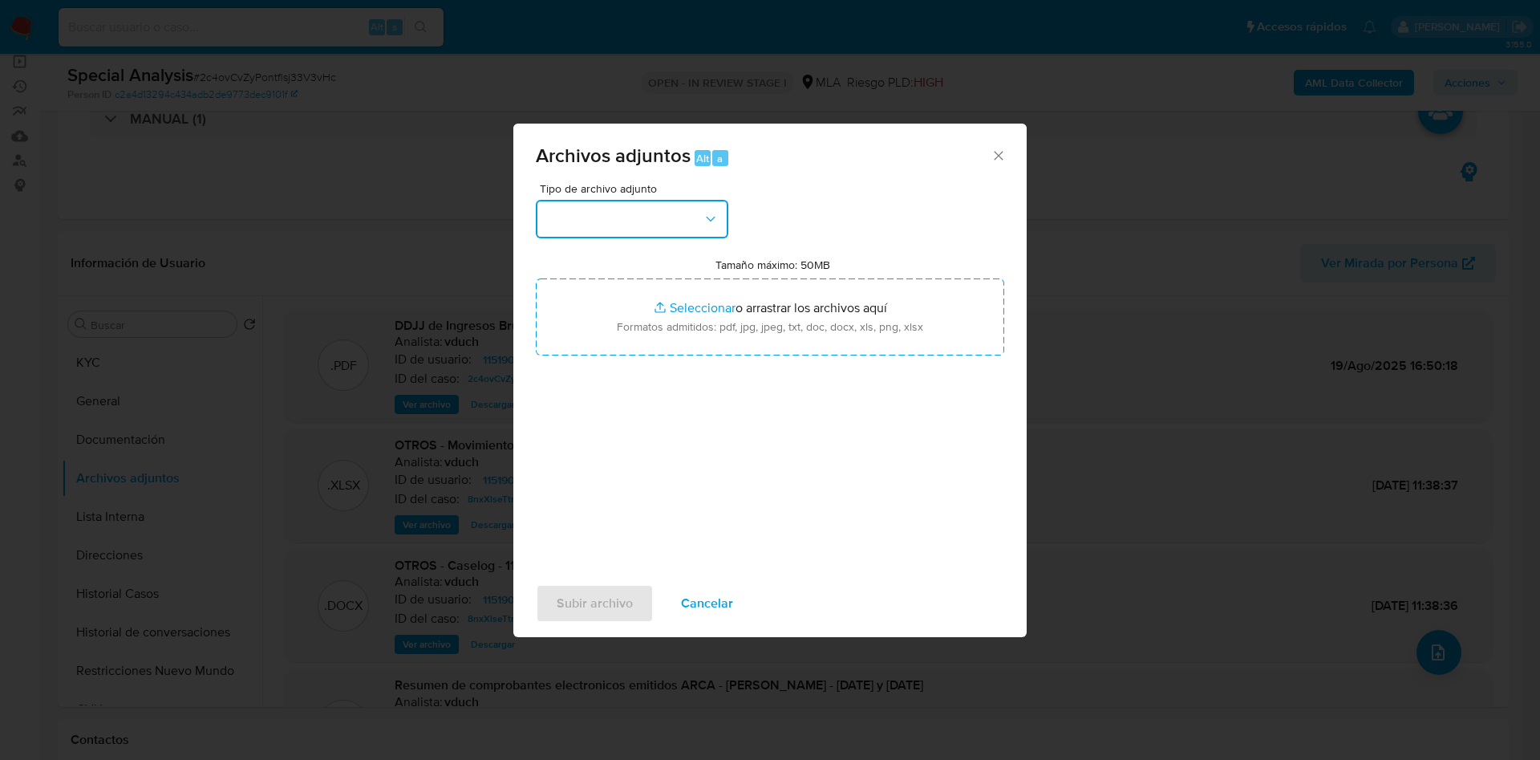
click at [670, 224] on button "button" at bounding box center [632, 219] width 193 height 39
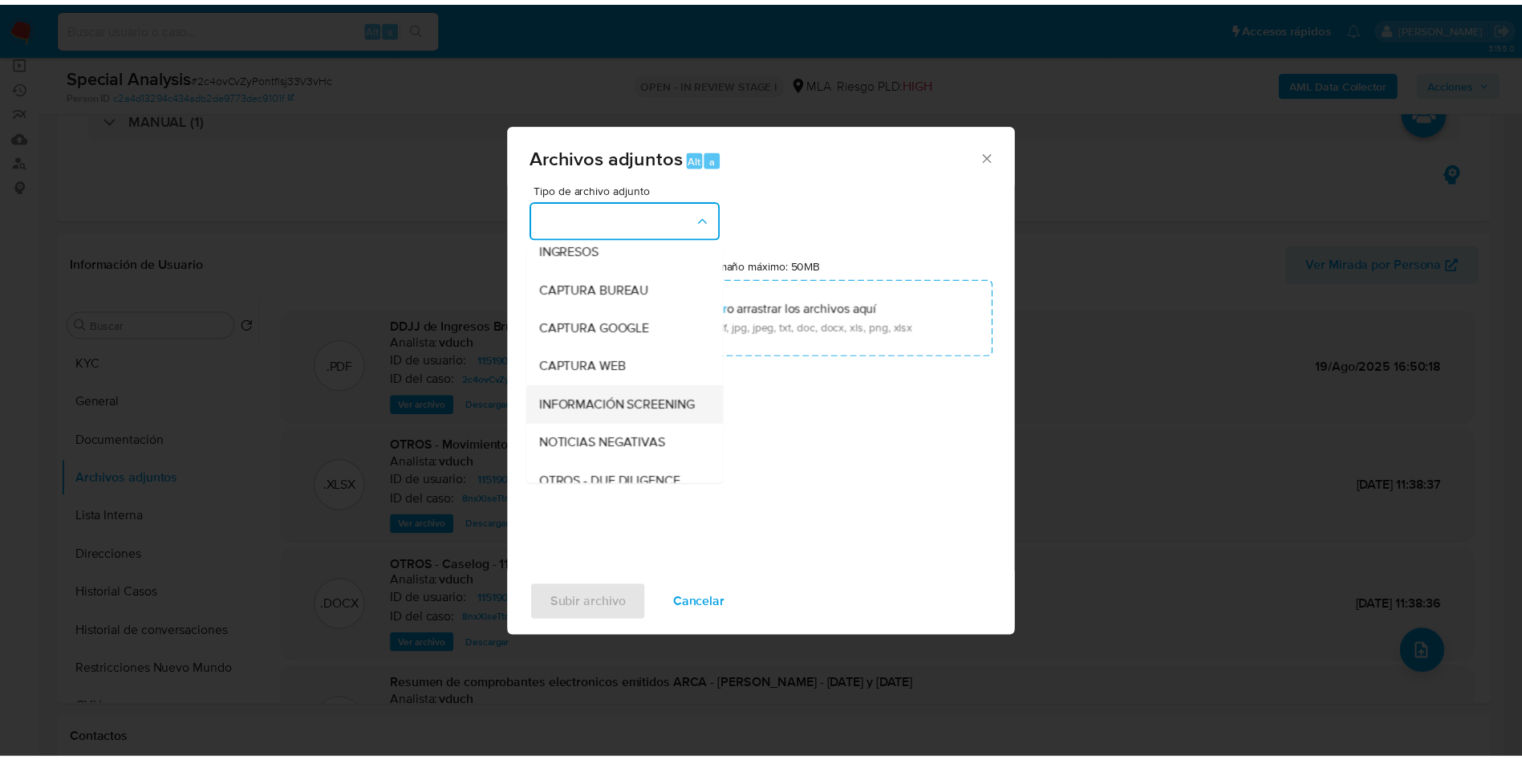
scroll to position [120, 0]
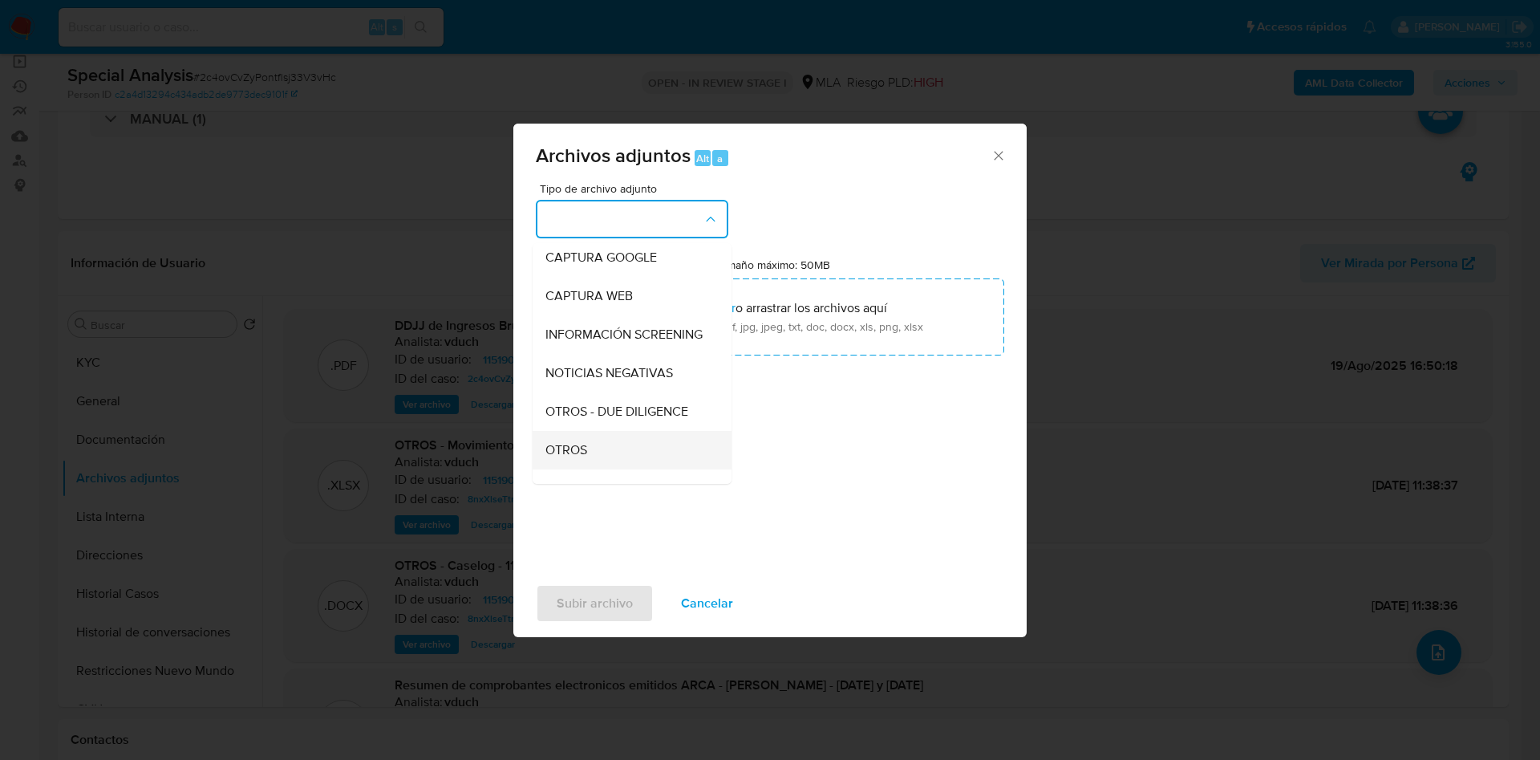
click at [590, 464] on div "OTROS" at bounding box center [627, 450] width 164 height 39
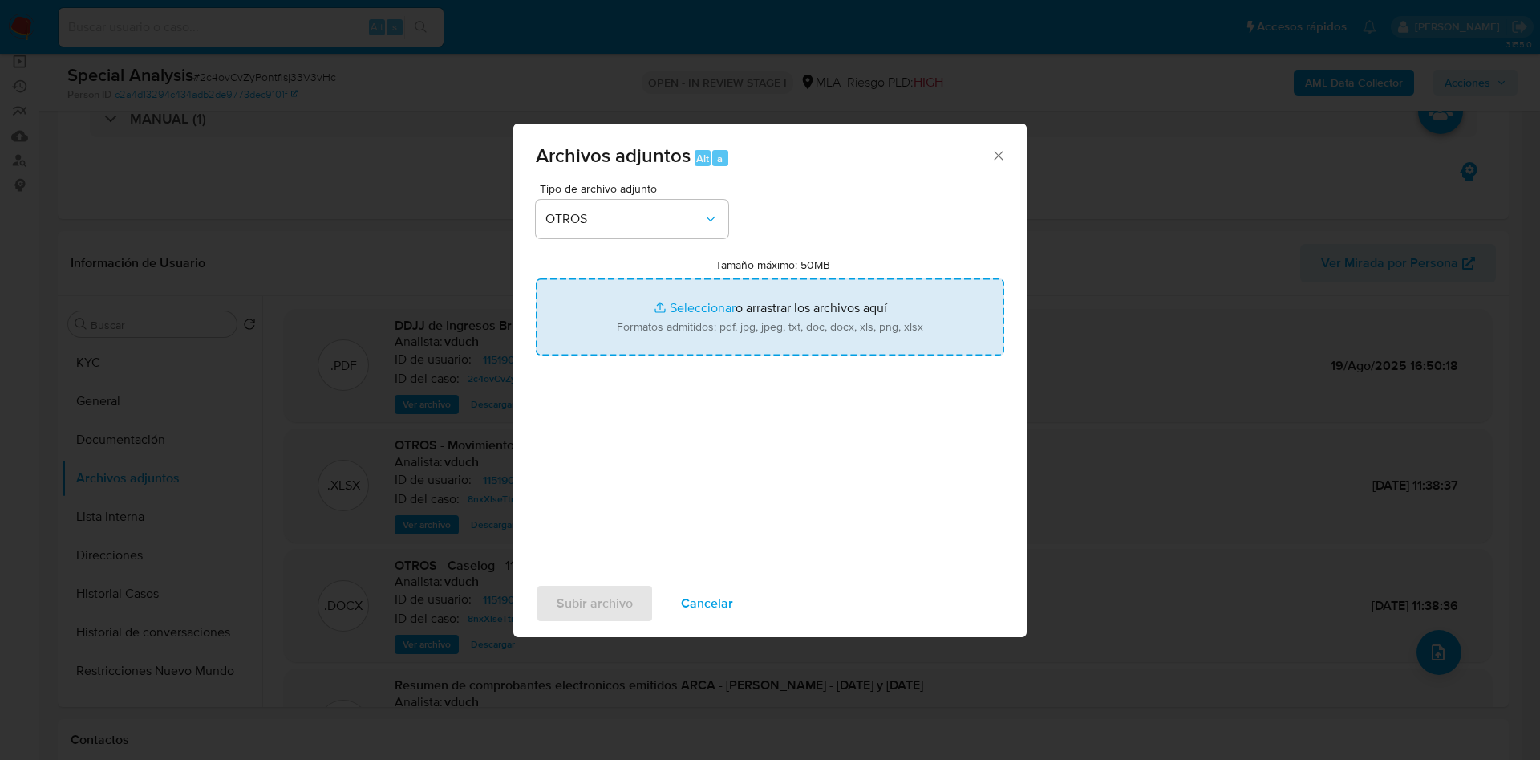
type input "C:\fakepath\UIF - Falta de registración SO - 27250472752.pdf"
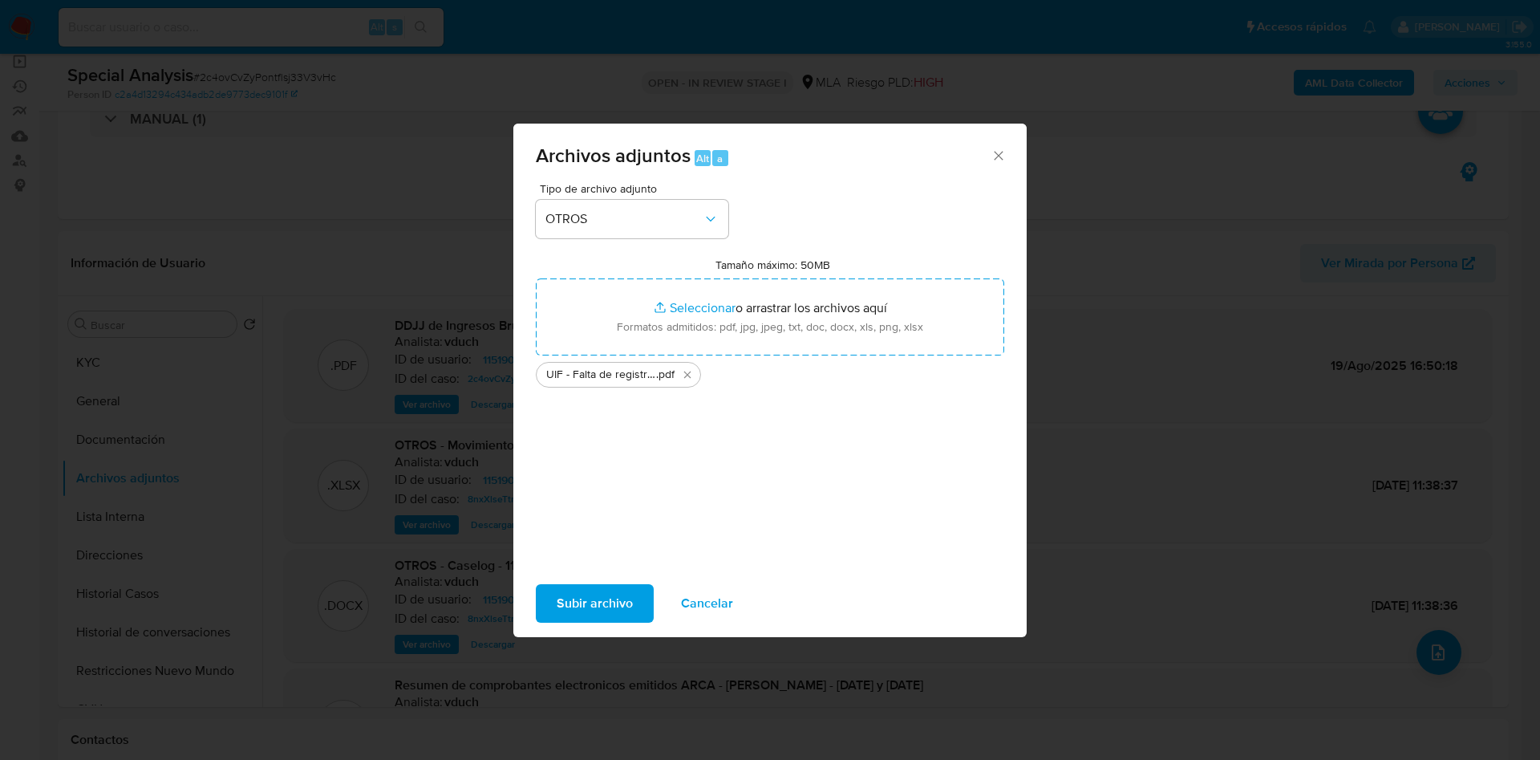
click at [589, 597] on span "Subir archivo" at bounding box center [595, 603] width 76 height 35
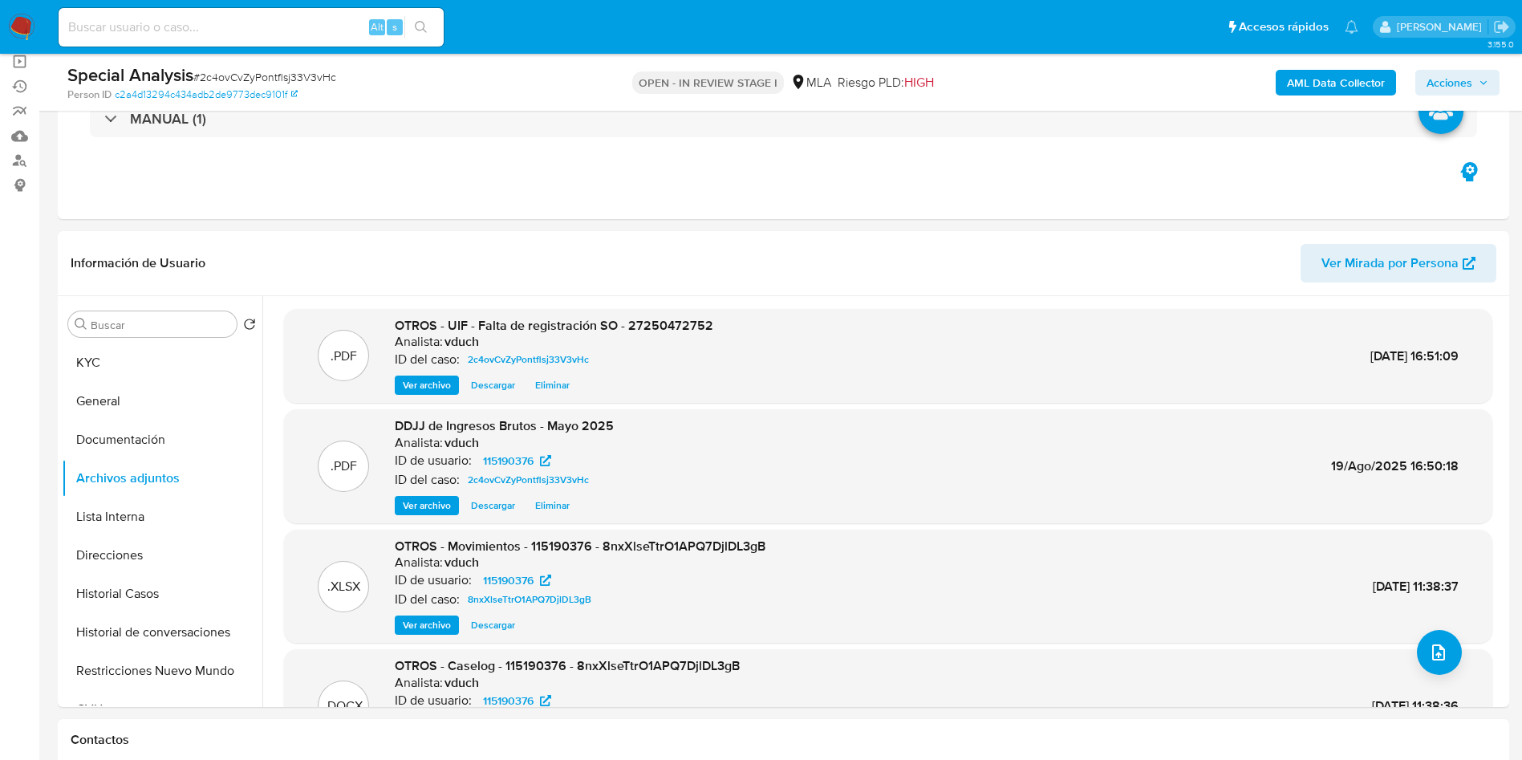
drag, startPoint x: 164, startPoint y: 387, endPoint x: 149, endPoint y: 368, distance: 24.1
click at [164, 387] on button "General" at bounding box center [162, 401] width 201 height 39
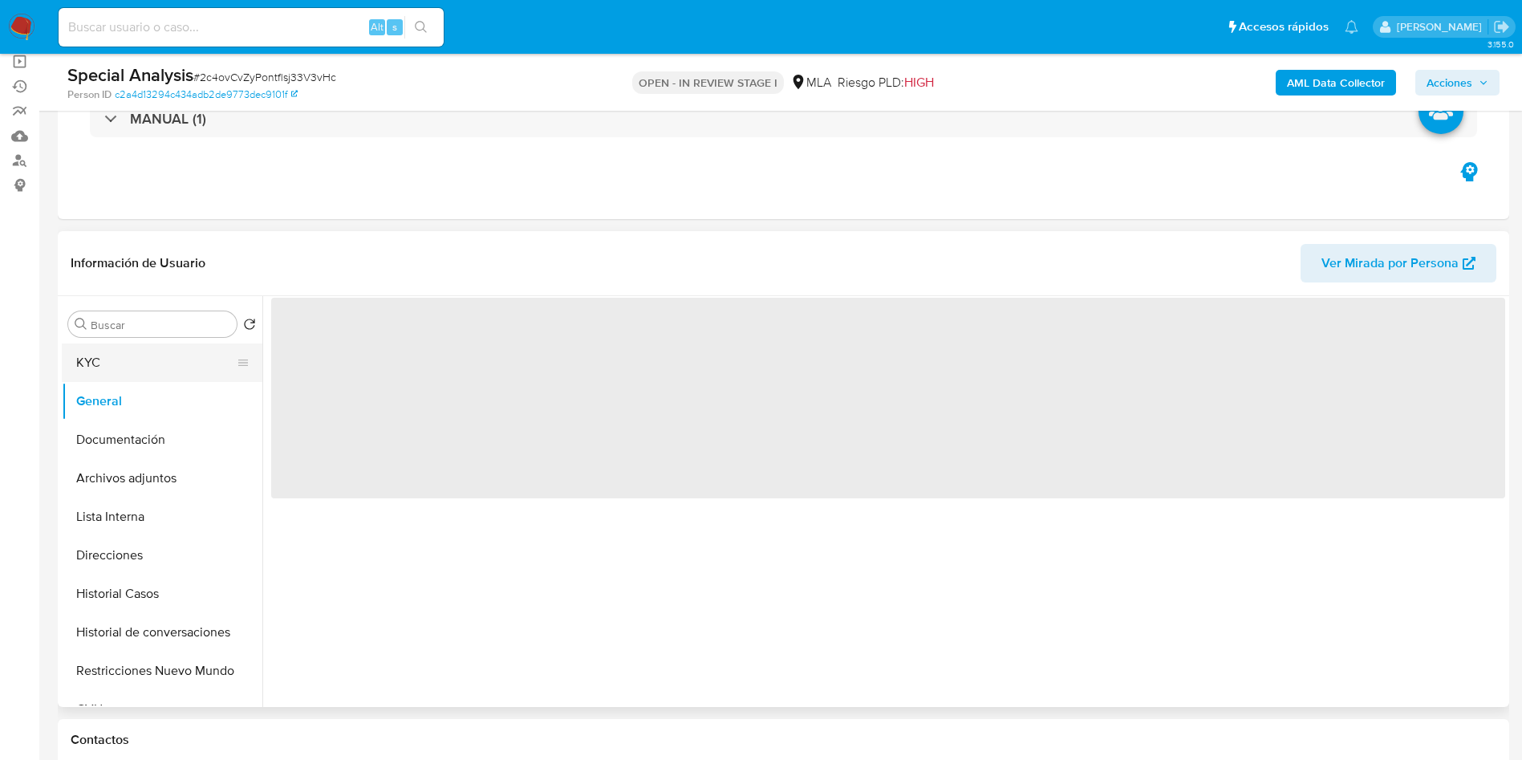
click at [150, 361] on button "KYC" at bounding box center [156, 362] width 188 height 39
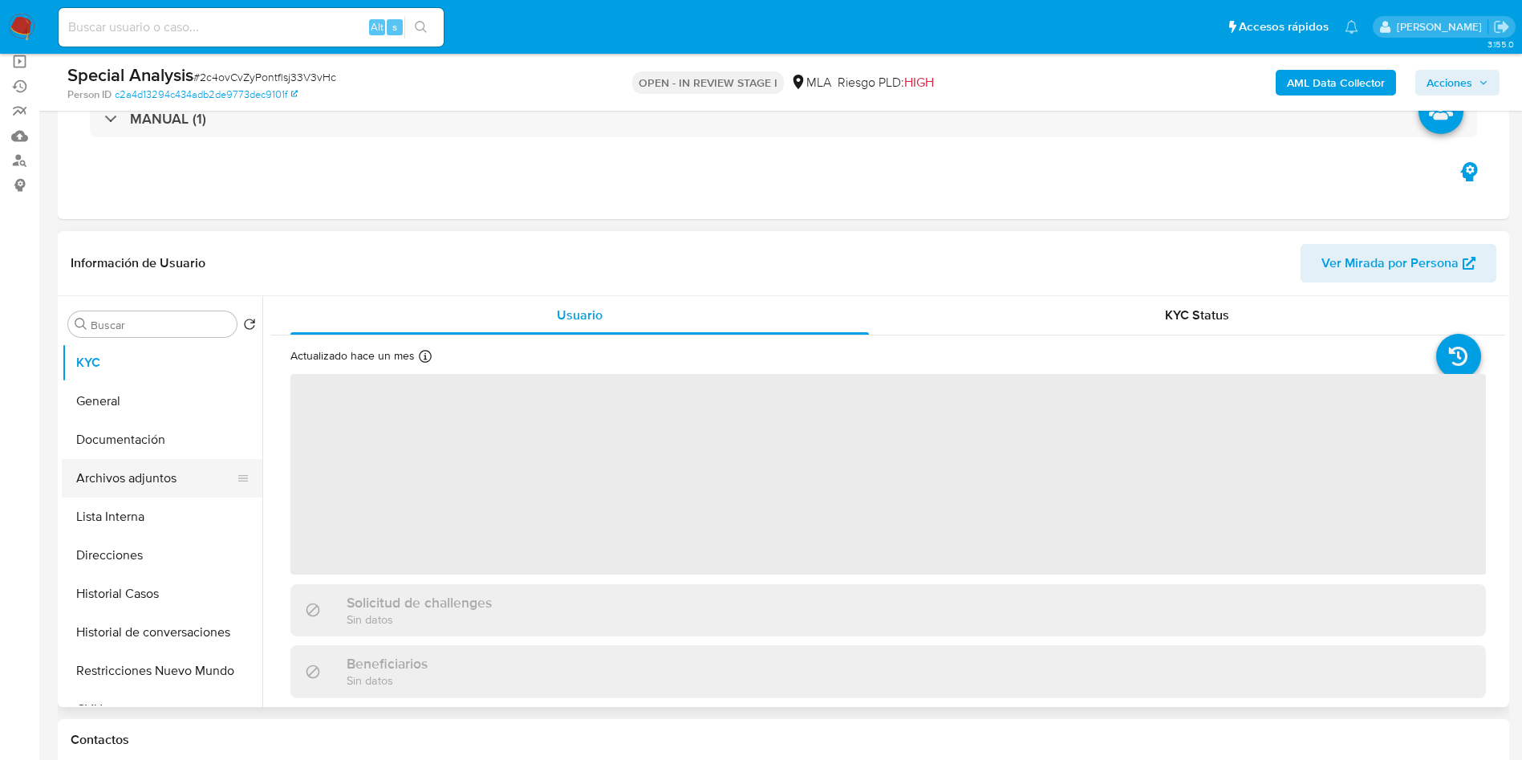
click at [166, 475] on button "Archivos adjuntos" at bounding box center [156, 478] width 188 height 39
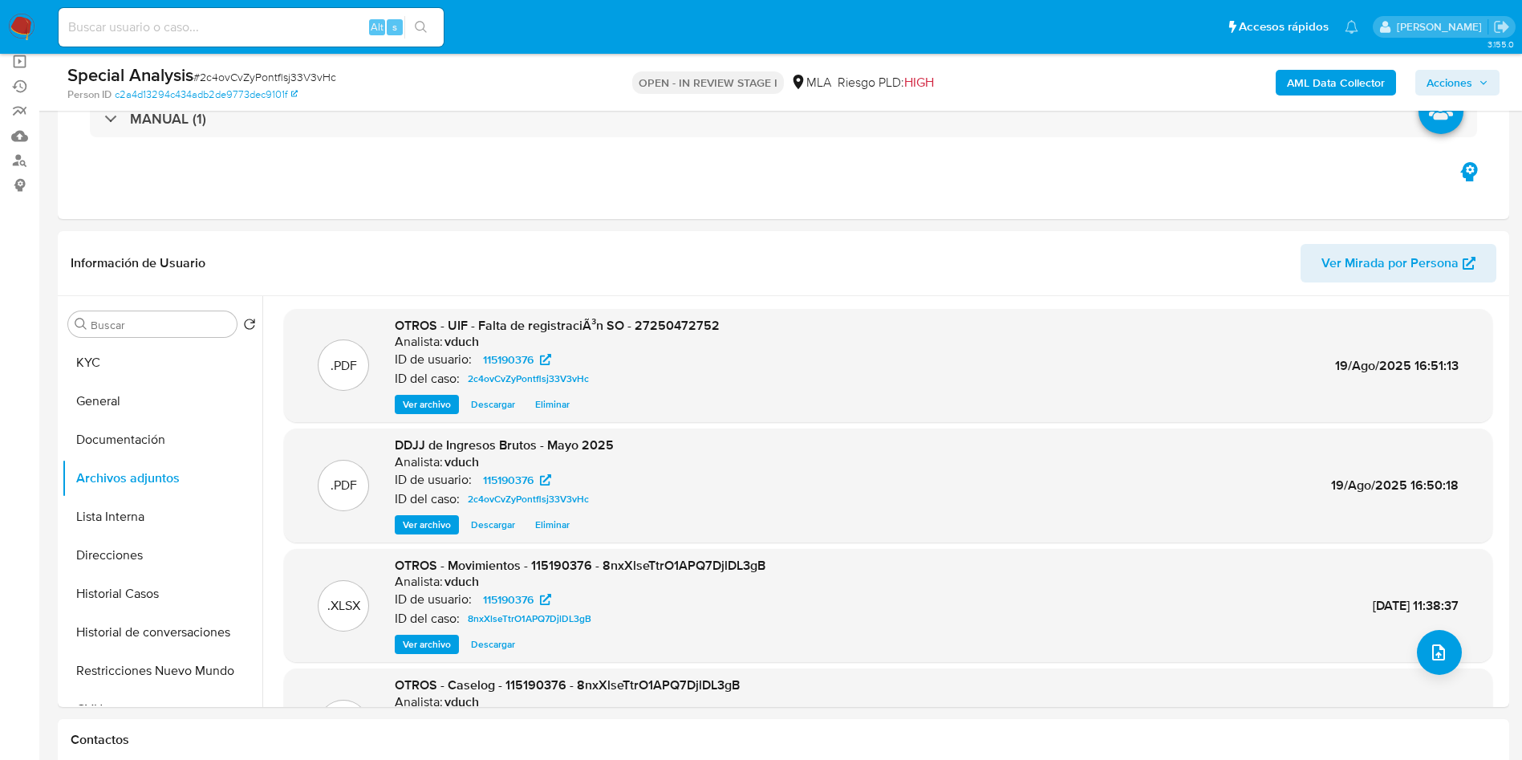
click at [1452, 71] on span "Acciones" at bounding box center [1449, 83] width 46 height 26
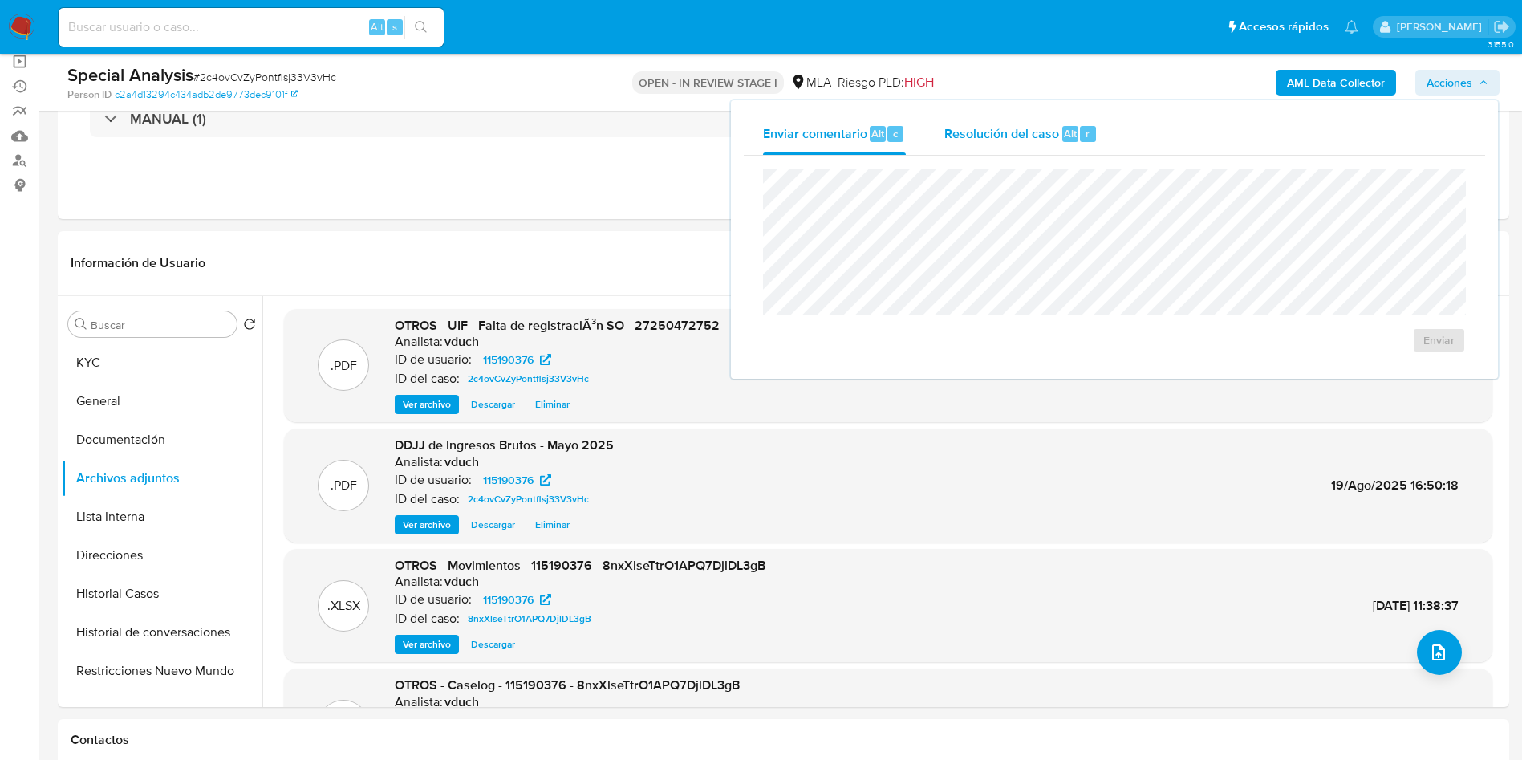
click at [1023, 135] on span "Resolución del caso" at bounding box center [1001, 133] width 115 height 18
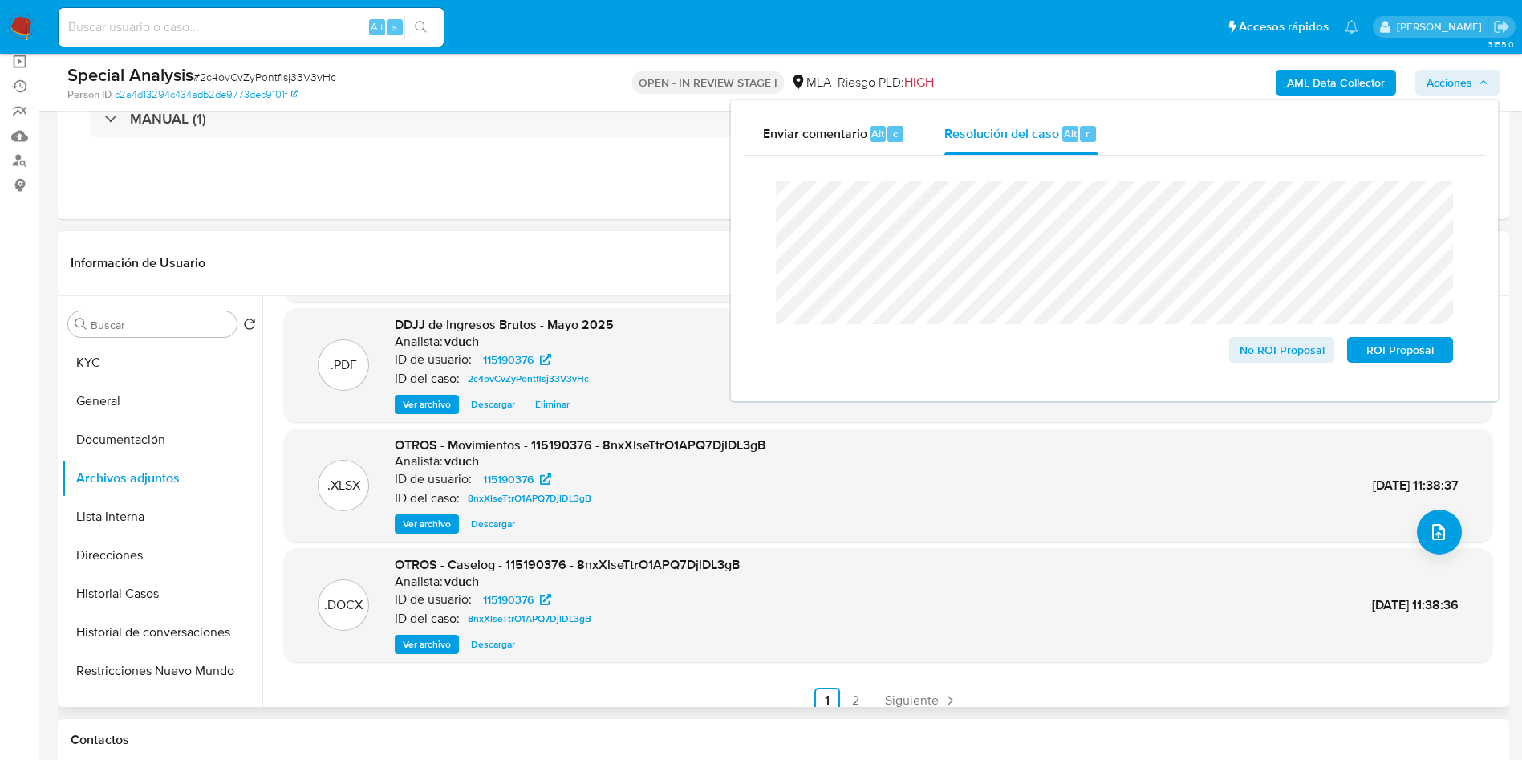
click at [414, 640] on span "Ver archivo" at bounding box center [427, 644] width 48 height 16
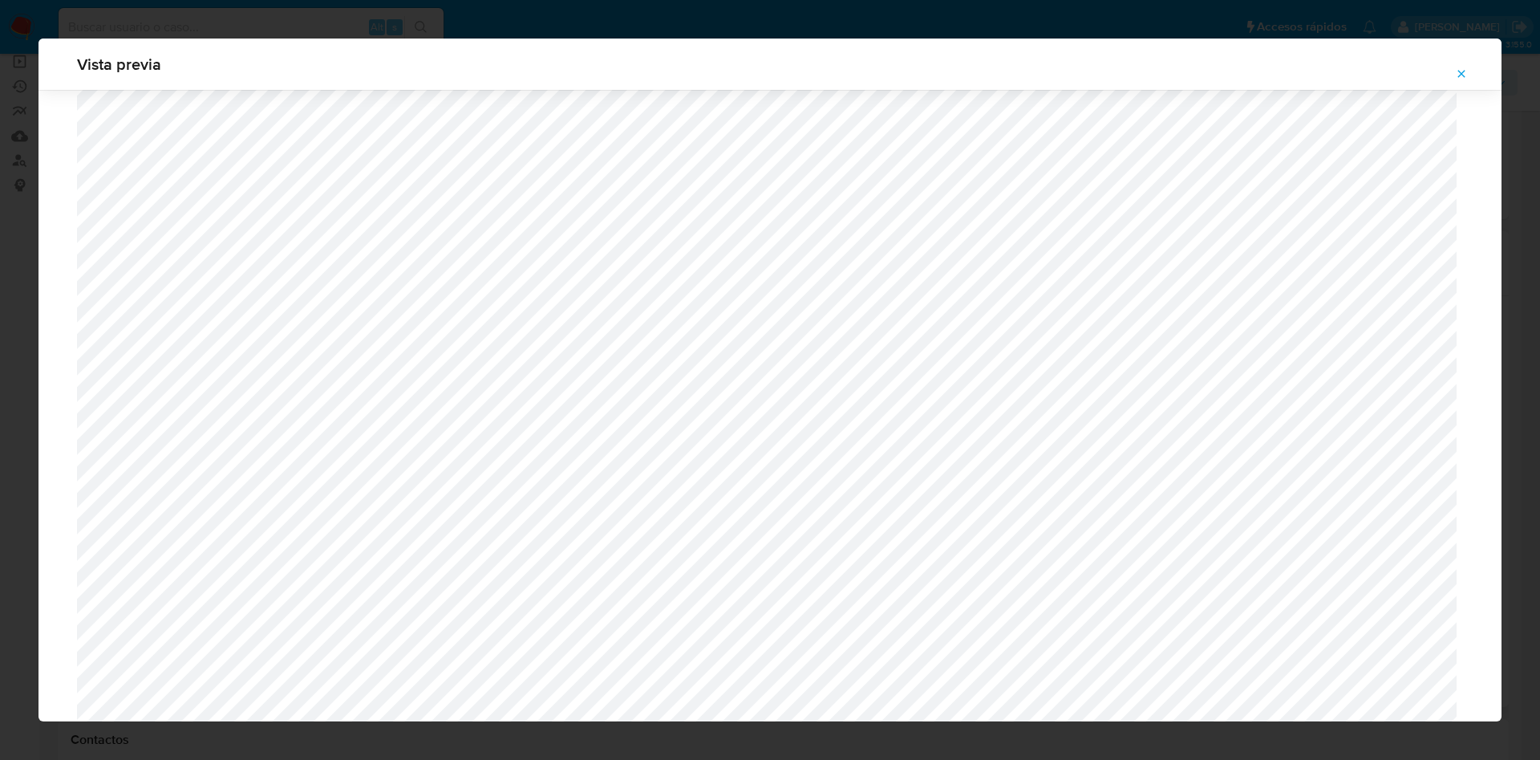
scroll to position [1283, 0]
click at [1465, 68] on icon "Attachment preview" at bounding box center [1461, 73] width 13 height 13
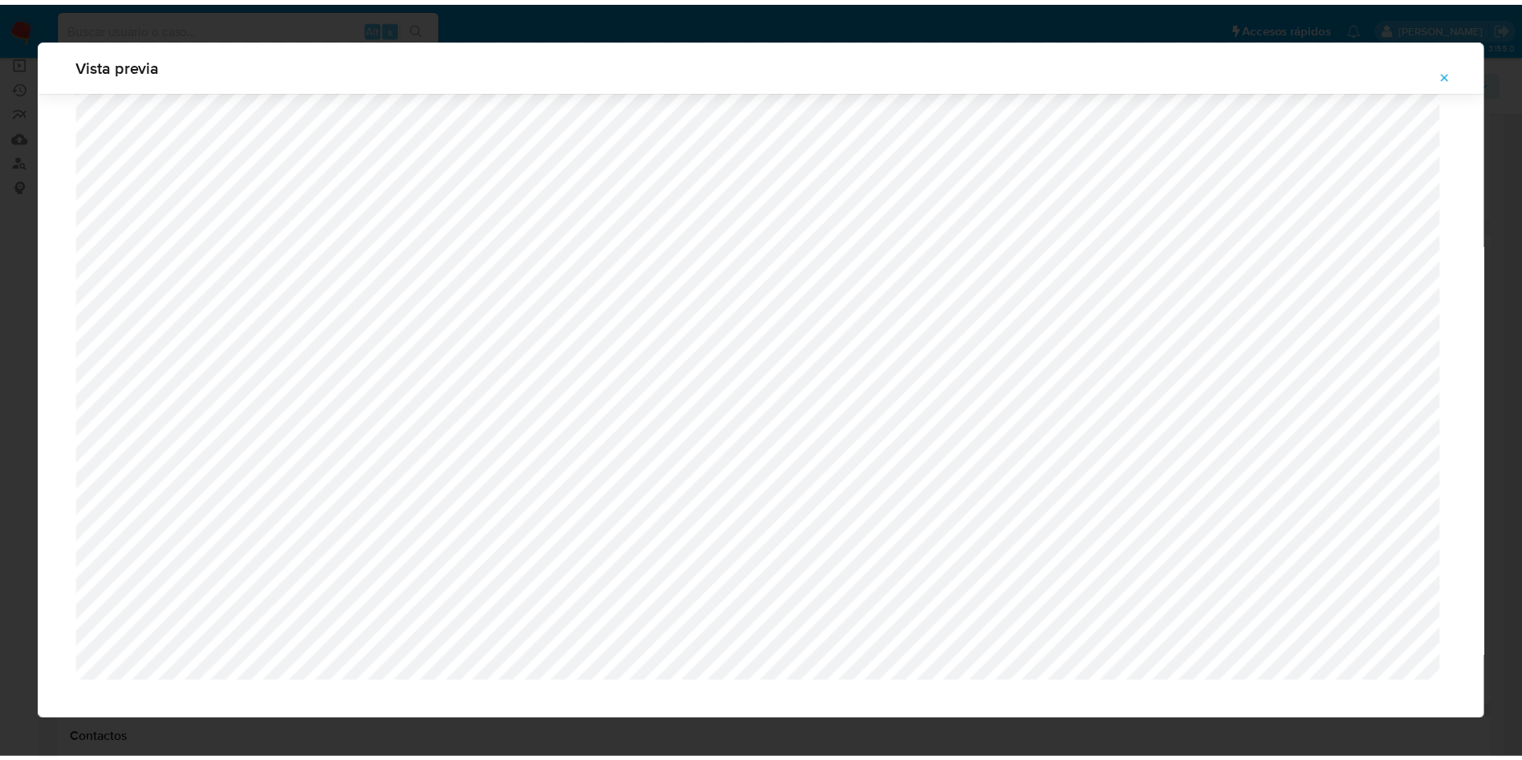
scroll to position [0, 0]
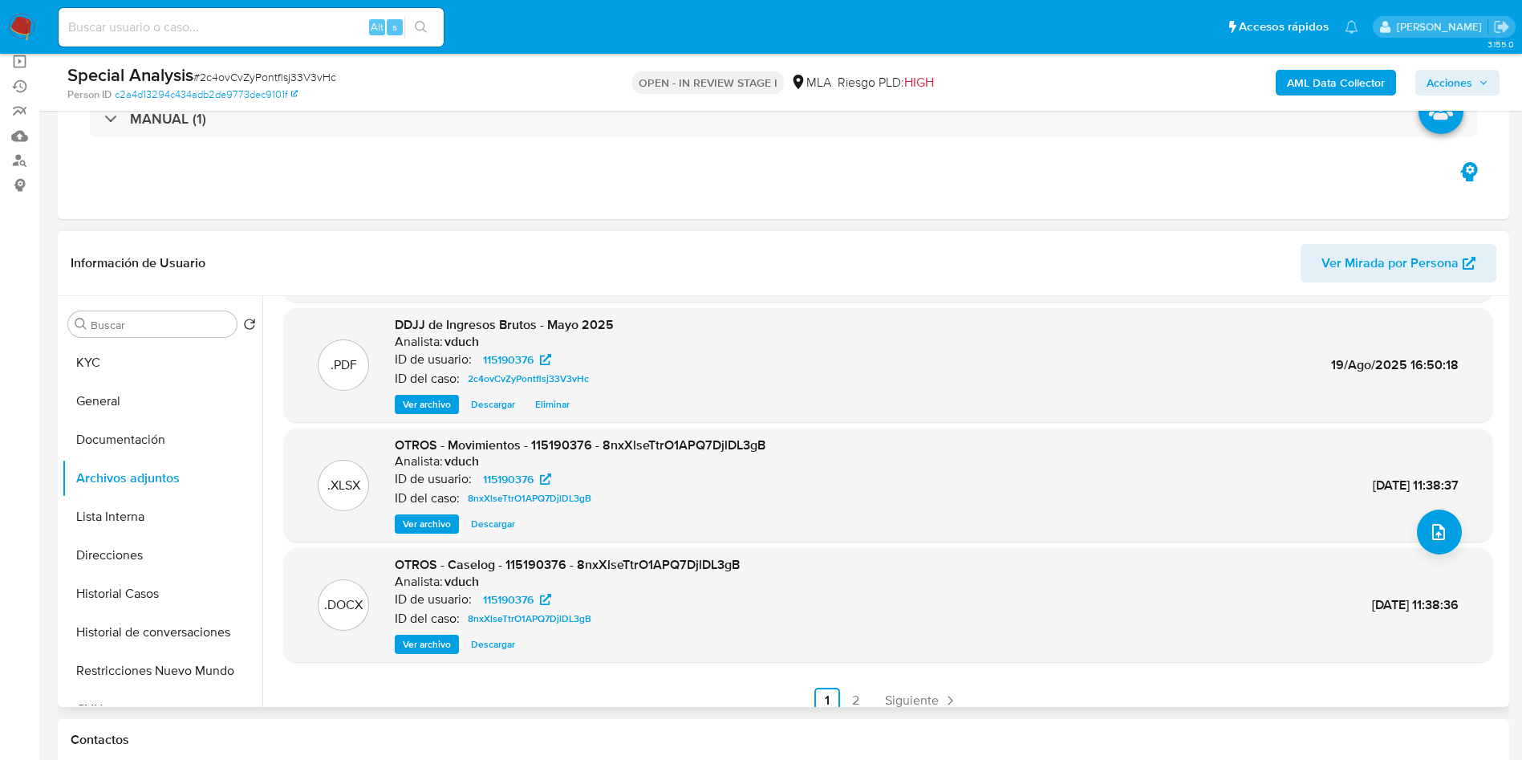
click at [1445, 82] on span "Acciones" at bounding box center [1449, 83] width 46 height 26
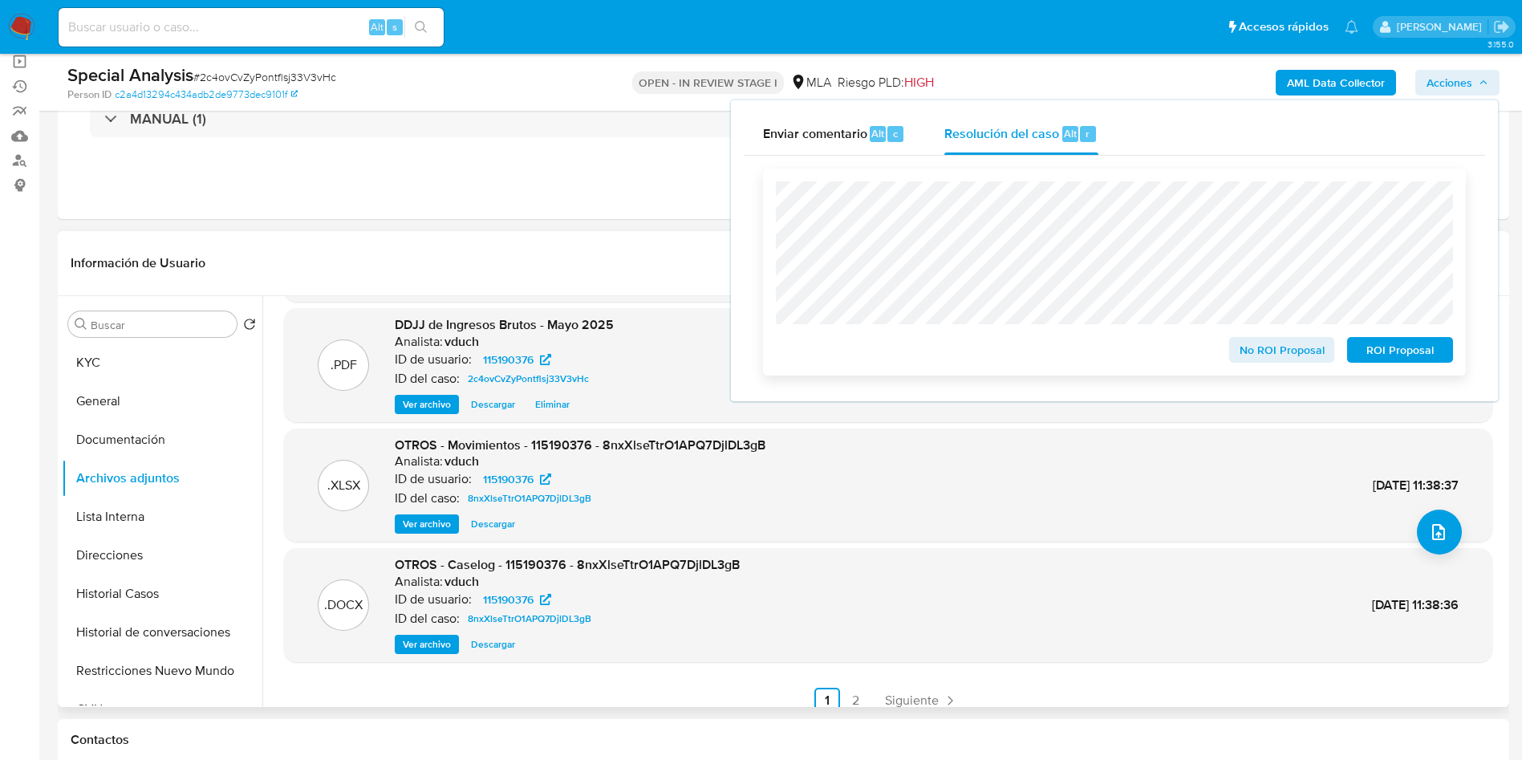
click at [1268, 353] on span "No ROI Proposal" at bounding box center [1281, 349] width 83 height 22
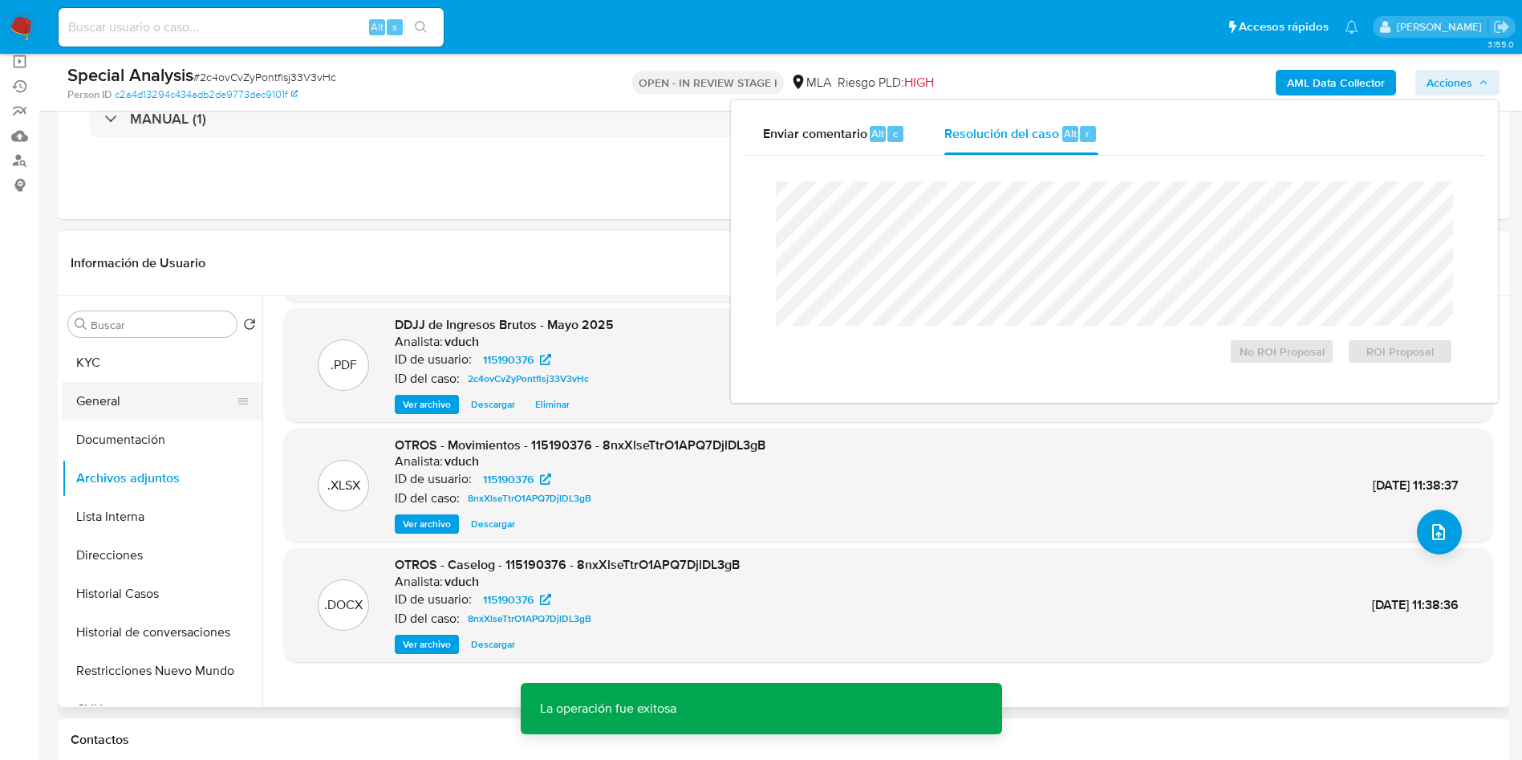
click at [100, 403] on button "General" at bounding box center [156, 401] width 188 height 39
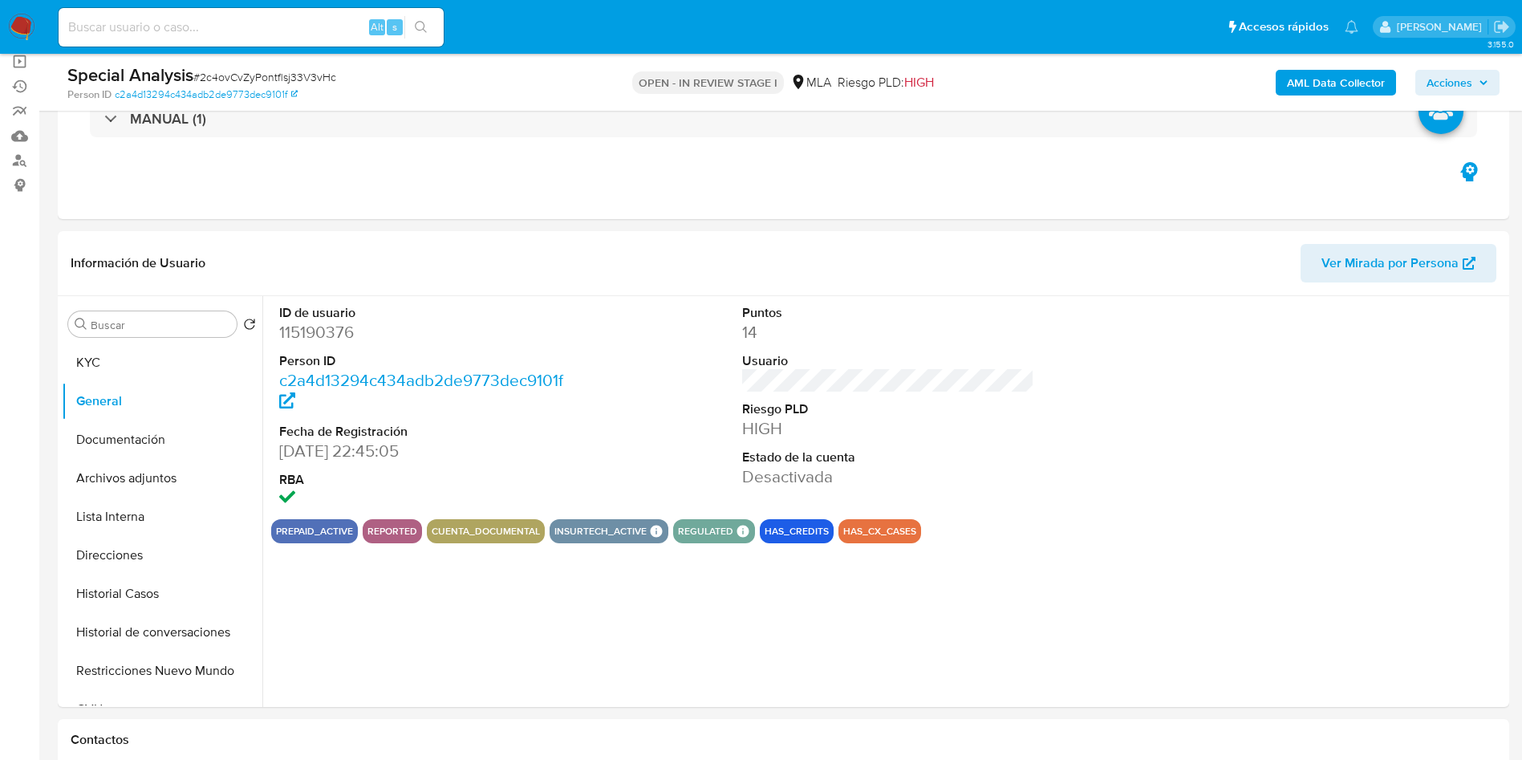
click at [312, 328] on dd "115190376" at bounding box center [425, 332] width 293 height 22
copy dd "115190376"
click at [176, 374] on button "KYC" at bounding box center [156, 362] width 188 height 39
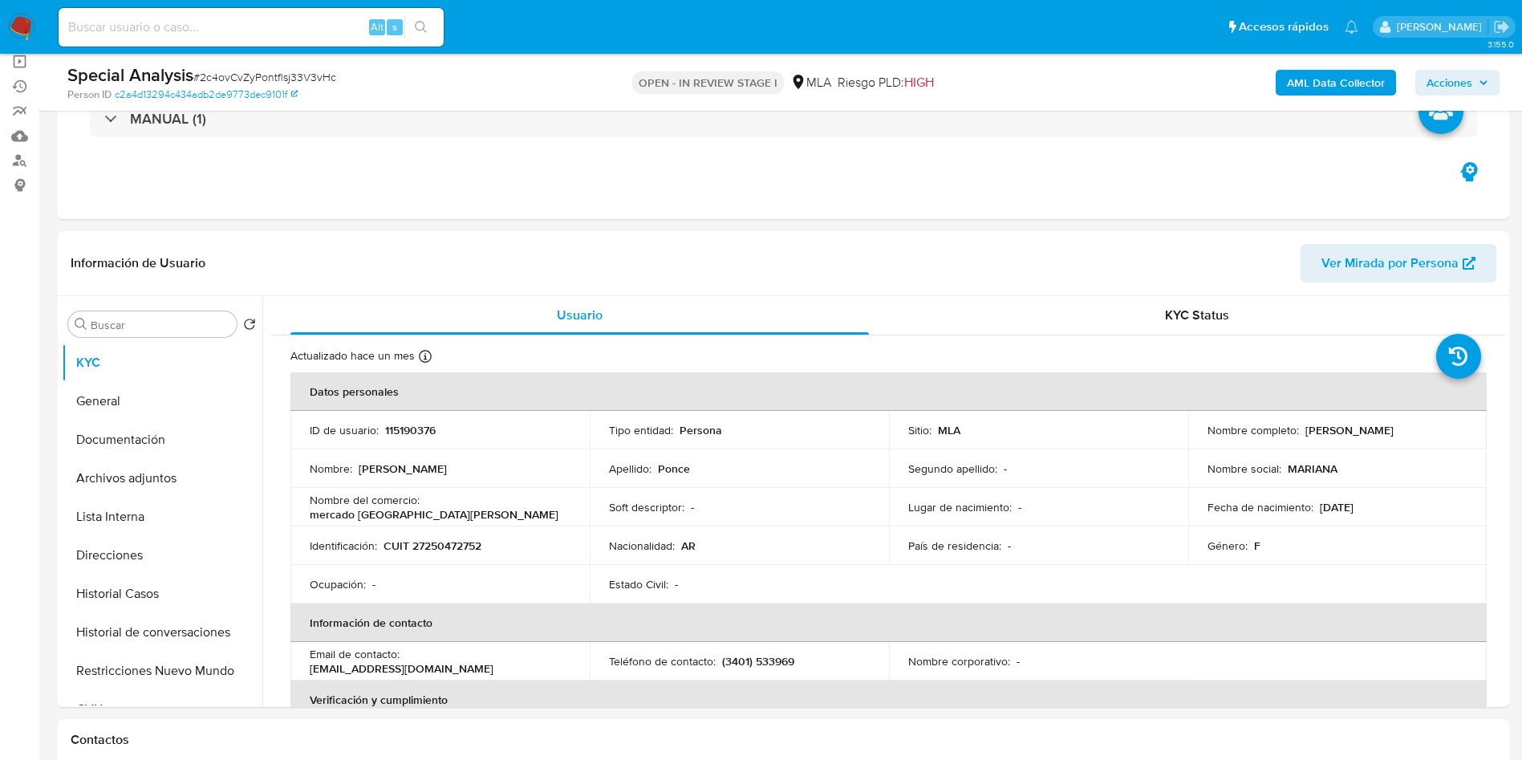
drag, startPoint x: 1300, startPoint y: 431, endPoint x: 1432, endPoint y: 431, distance: 131.5
click at [1432, 431] on div "Nombre completo : Mariana Veronica Ponce" at bounding box center [1337, 430] width 261 height 14
copy p "Mariana Veronica Ponce"
click at [435, 523] on td "Nombre del comercio : mercado San antonio" at bounding box center [439, 507] width 299 height 39
click at [441, 549] on p "CUIT 27250472752" at bounding box center [432, 545] width 98 height 14
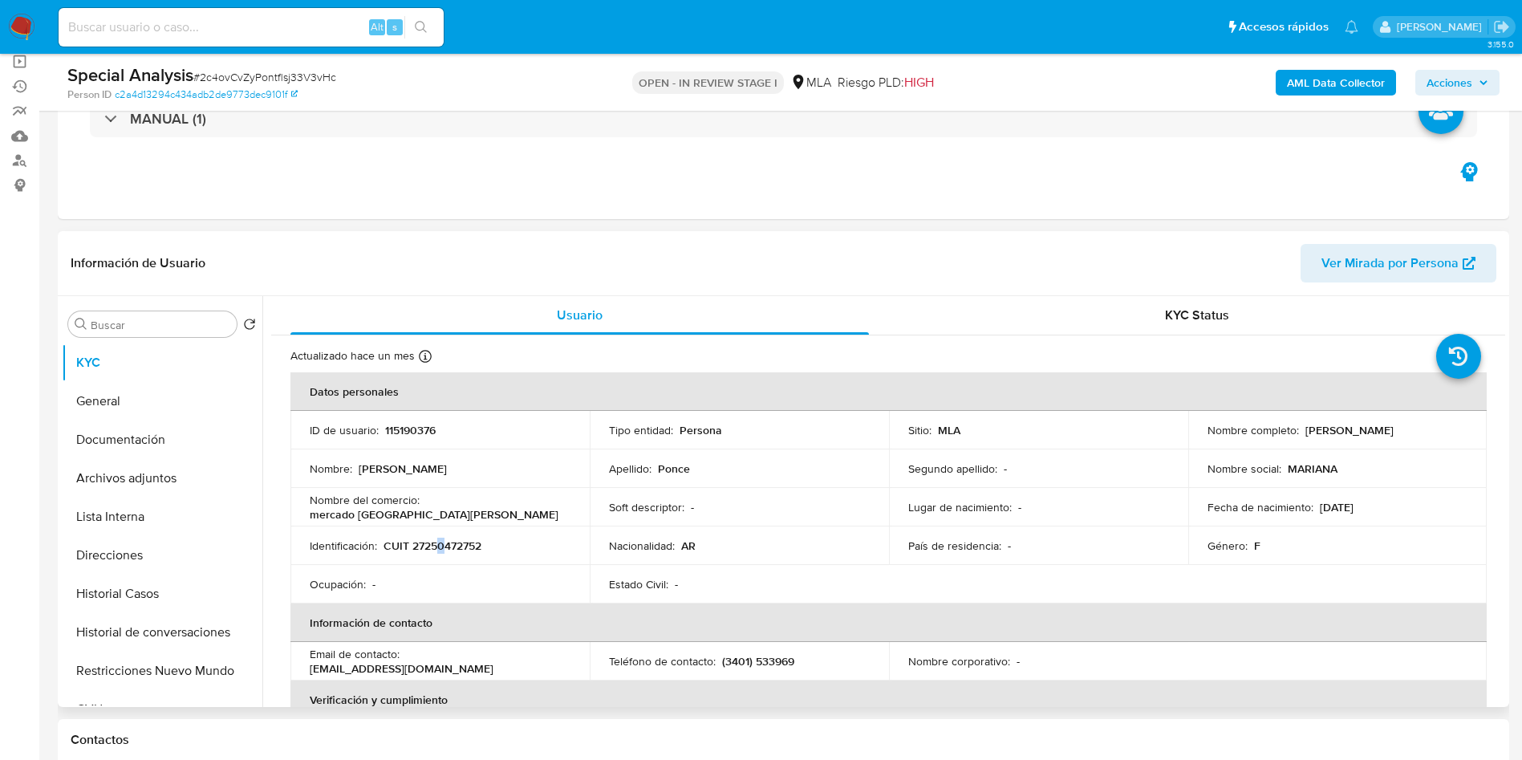
click at [441, 549] on p "CUIT 27250472752" at bounding box center [432, 545] width 98 height 14
copy p "0"
click at [425, 543] on p "CUIT 27250472752" at bounding box center [432, 545] width 98 height 14
copy p "27250472752"
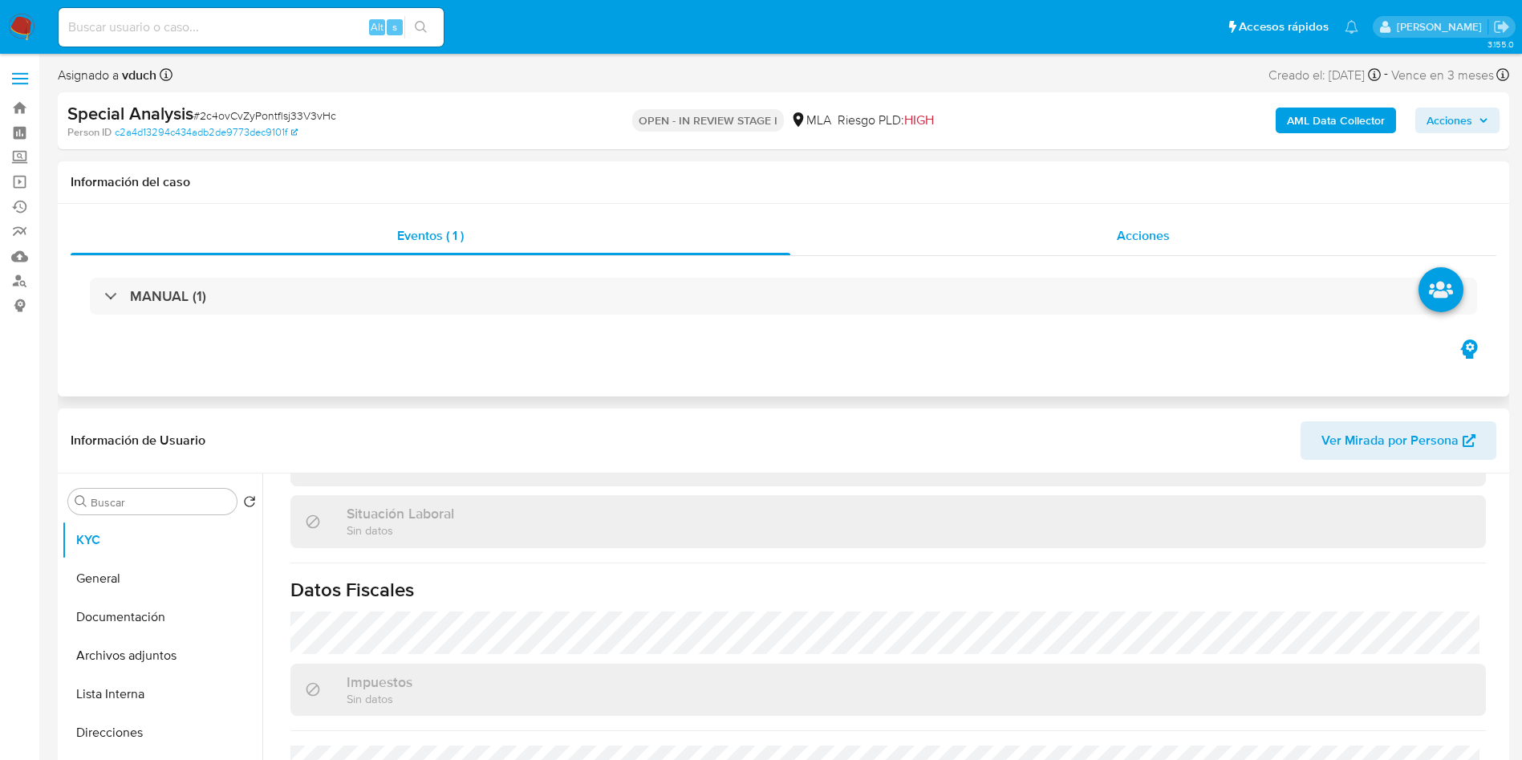
click at [1132, 230] on span "Acciones" at bounding box center [1143, 235] width 53 height 18
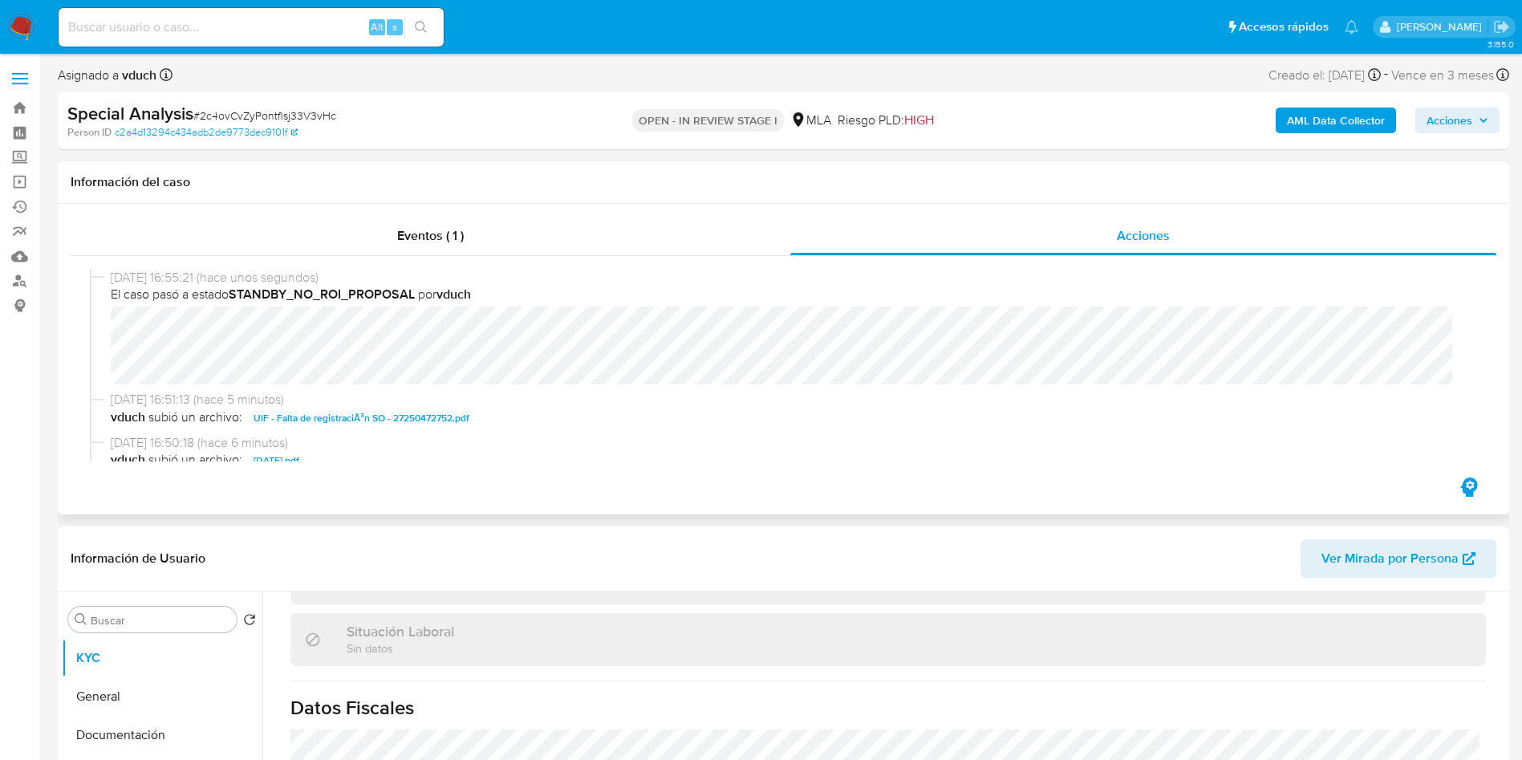
click at [549, 443] on span "19/08/2025 16:50:18 (hace 6 minutos)" at bounding box center [791, 443] width 1360 height 18
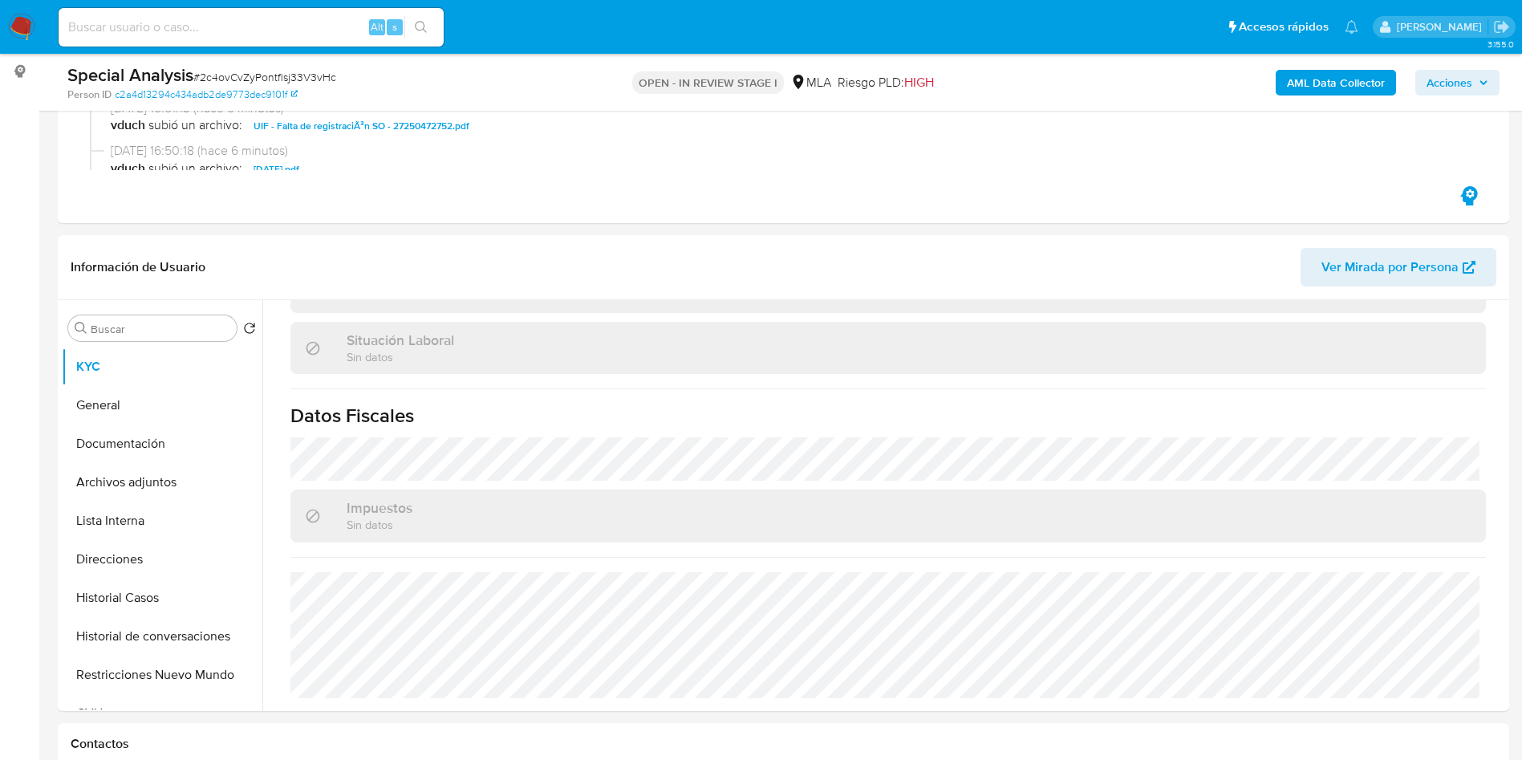
scroll to position [241, 0]
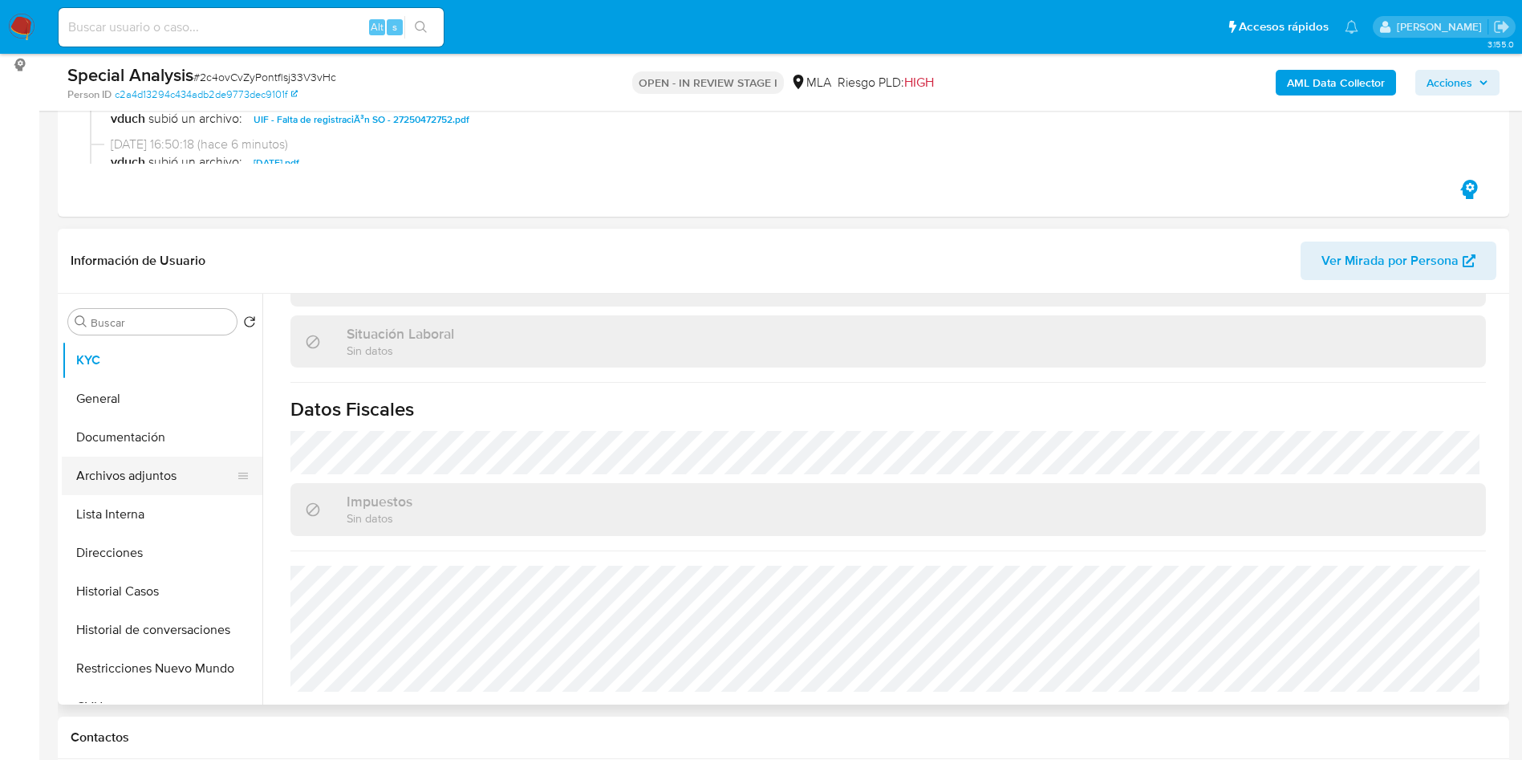
click at [114, 466] on button "Archivos adjuntos" at bounding box center [156, 475] width 188 height 39
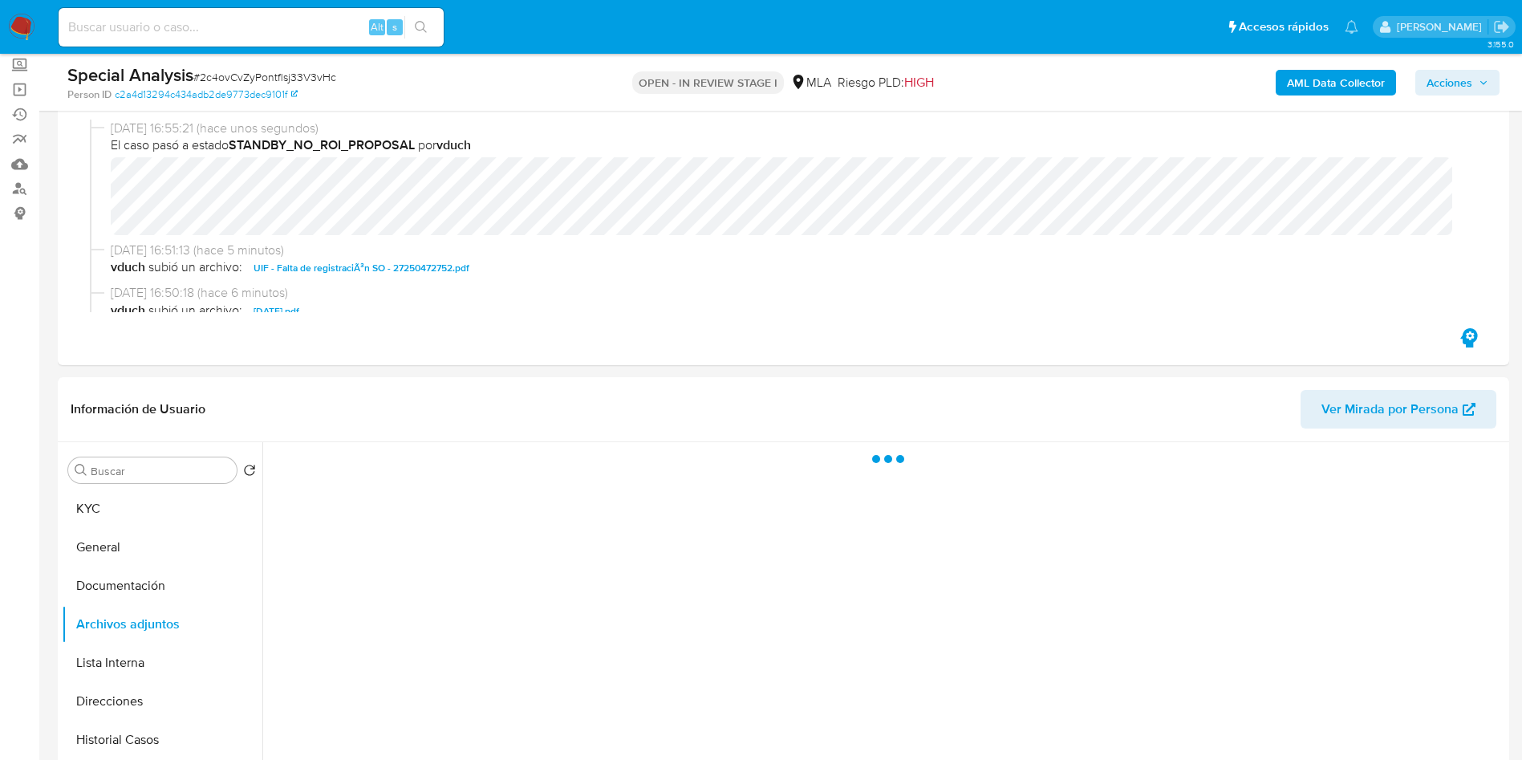
scroll to position [0, 0]
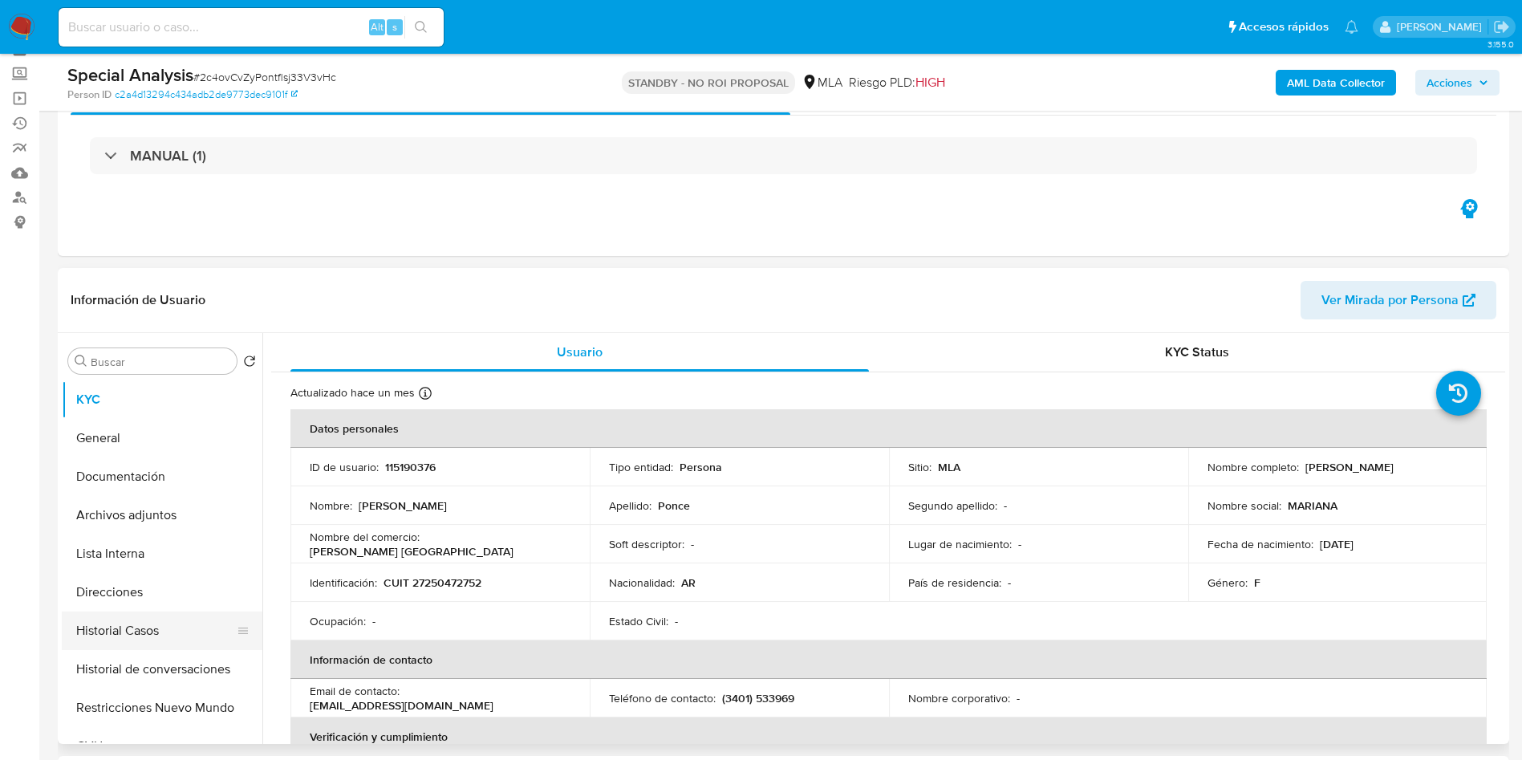
scroll to position [120, 0]
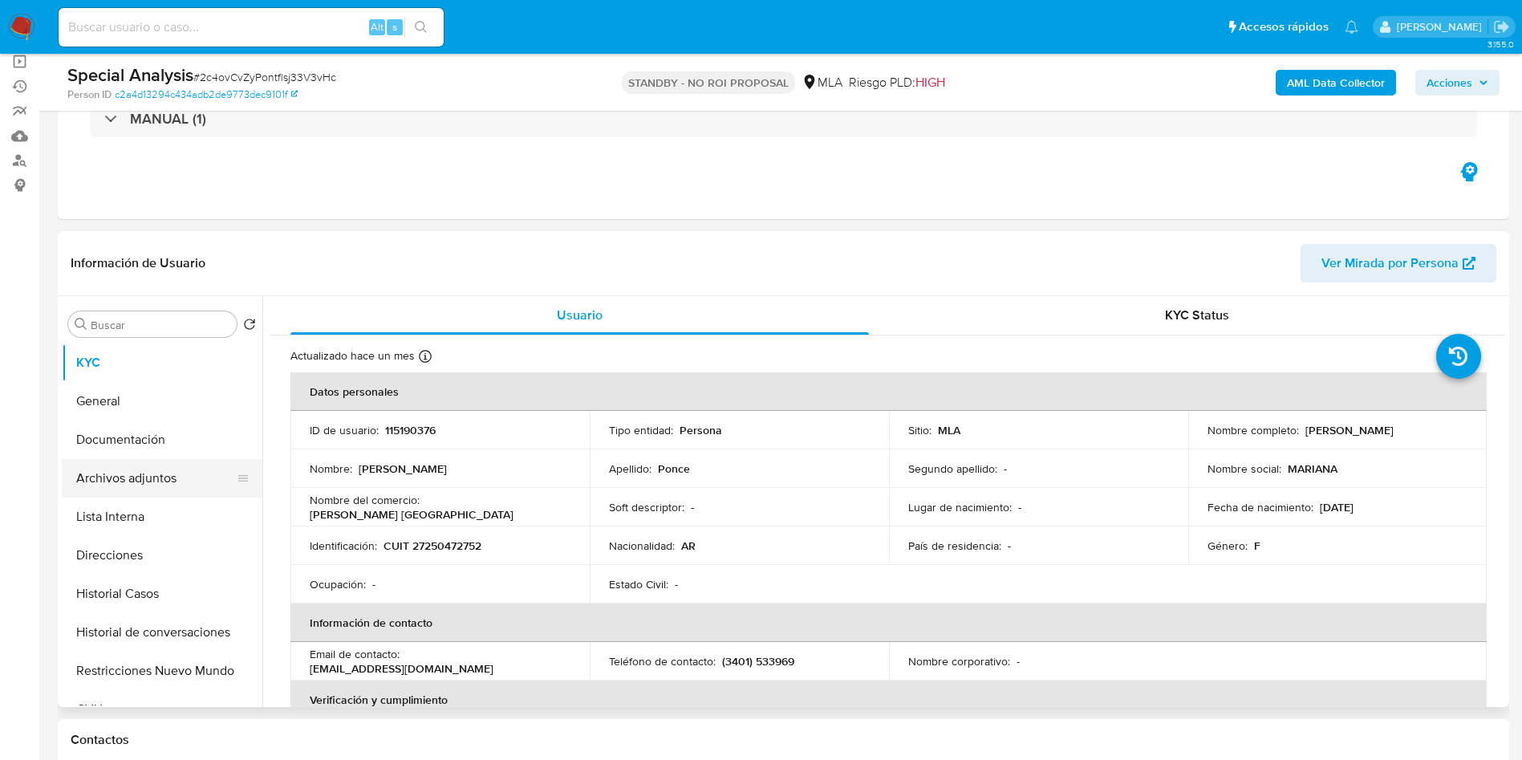
click at [162, 484] on button "Archivos adjuntos" at bounding box center [156, 478] width 188 height 39
select select "10"
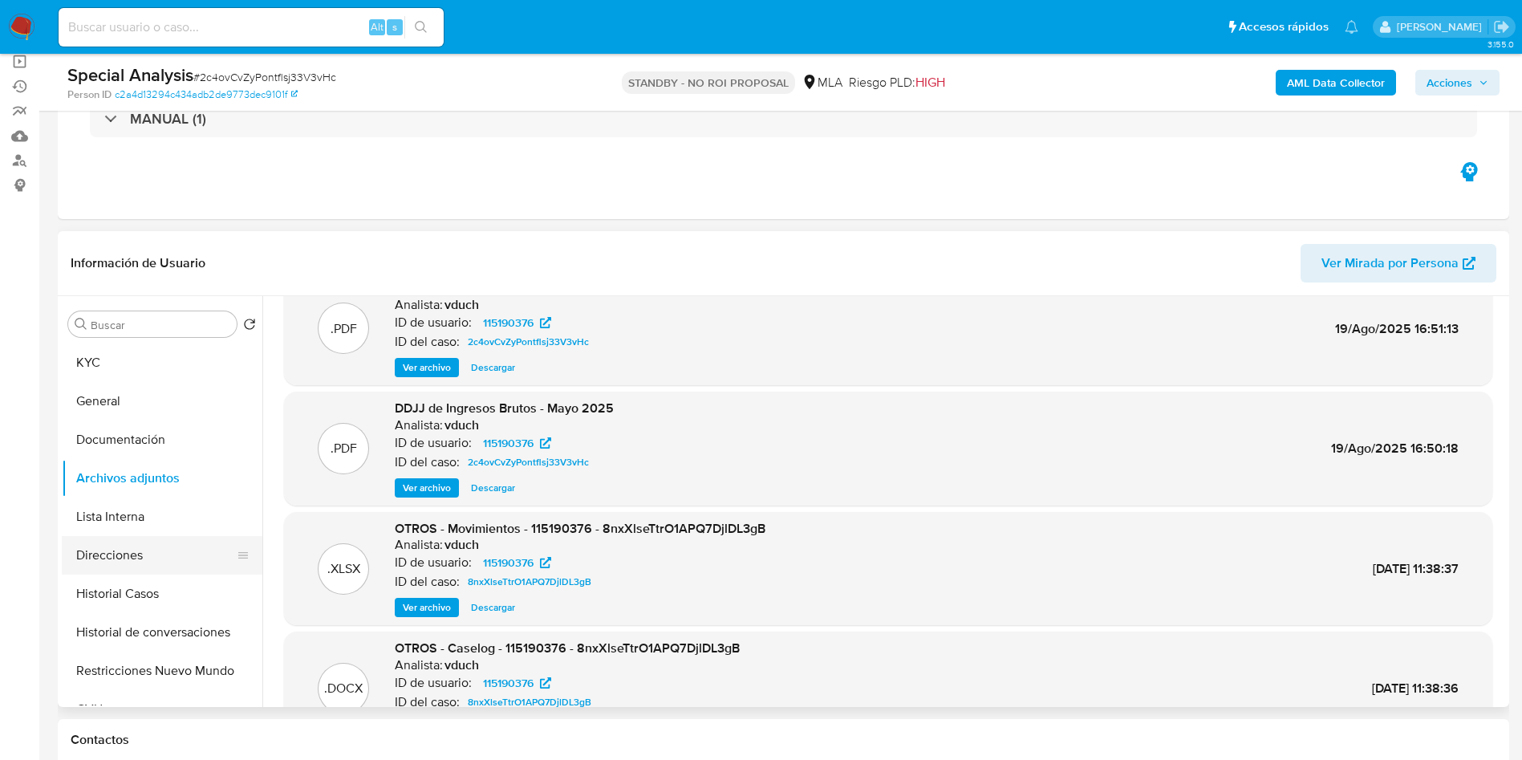
scroll to position [0, 0]
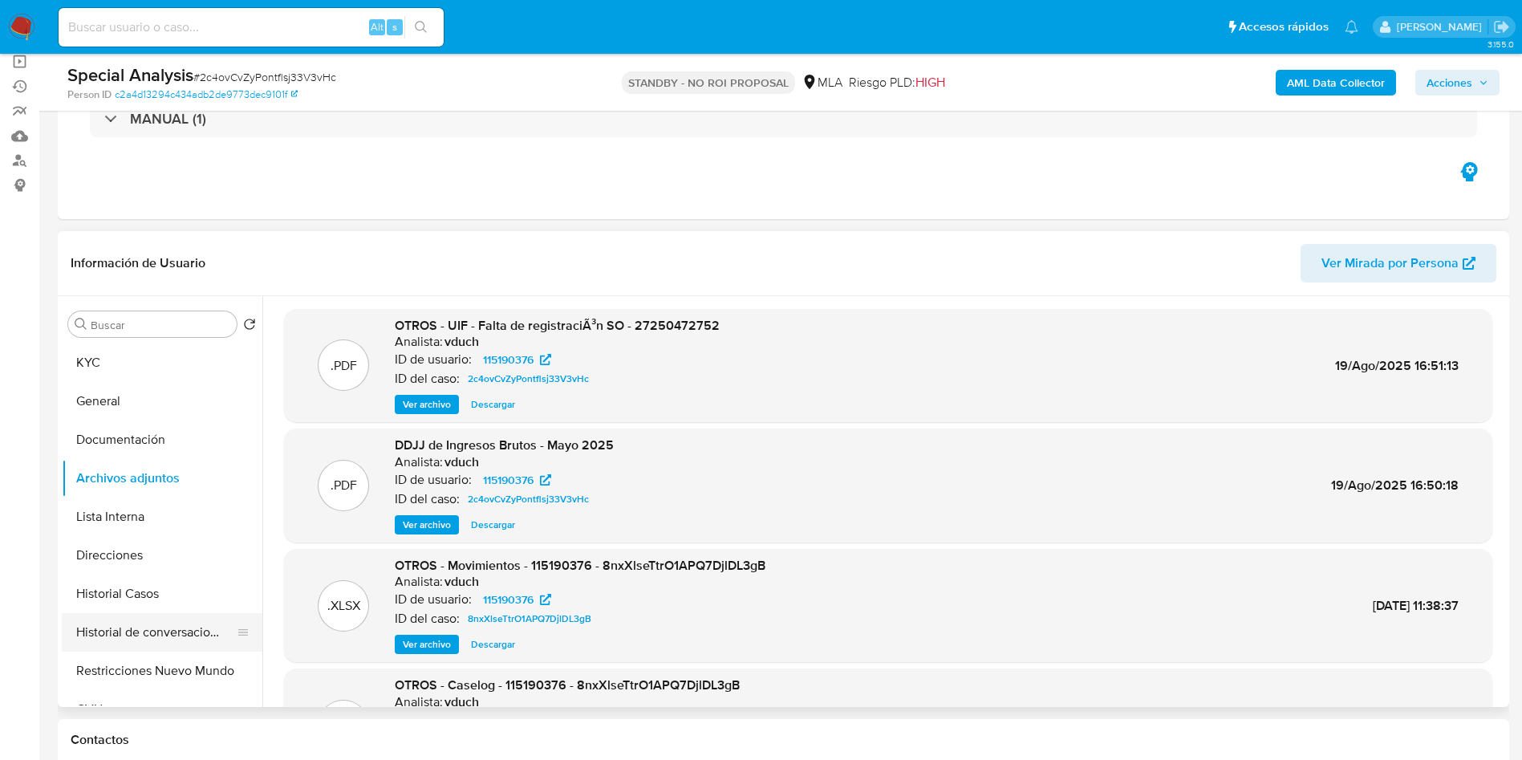
click at [175, 626] on button "Historial de conversaciones" at bounding box center [156, 632] width 188 height 39
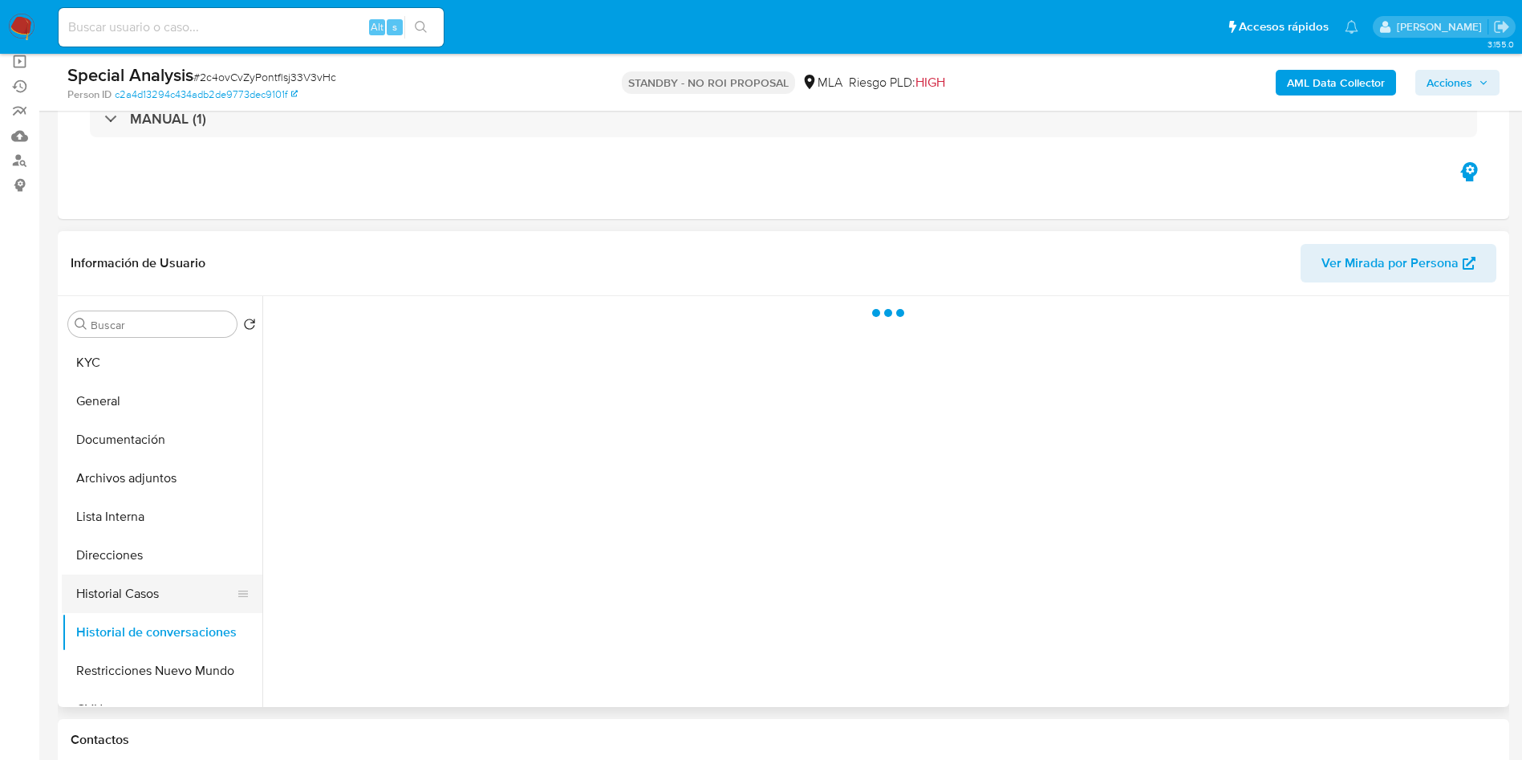
click at [176, 583] on button "Historial Casos" at bounding box center [156, 593] width 188 height 39
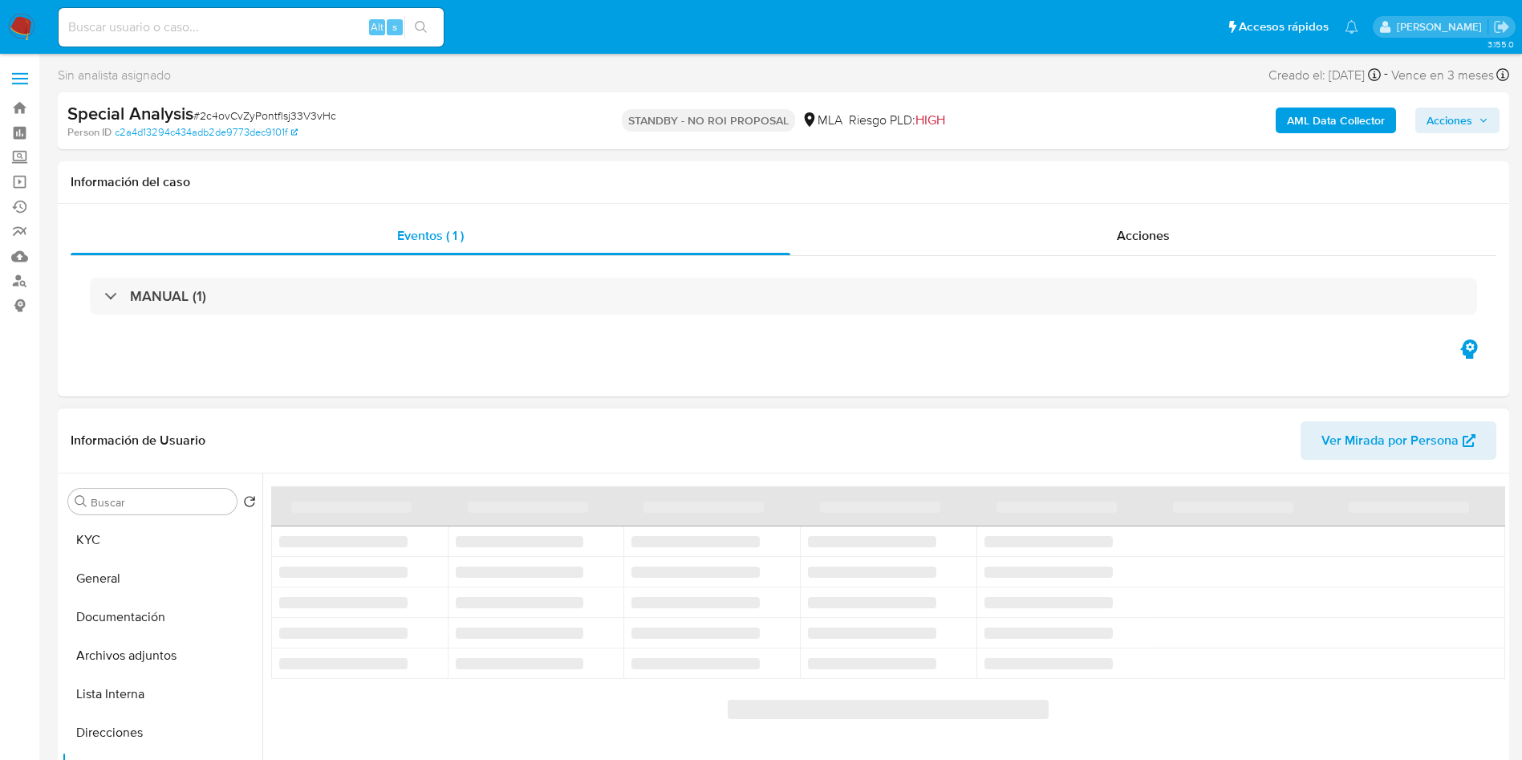
scroll to position [120, 0]
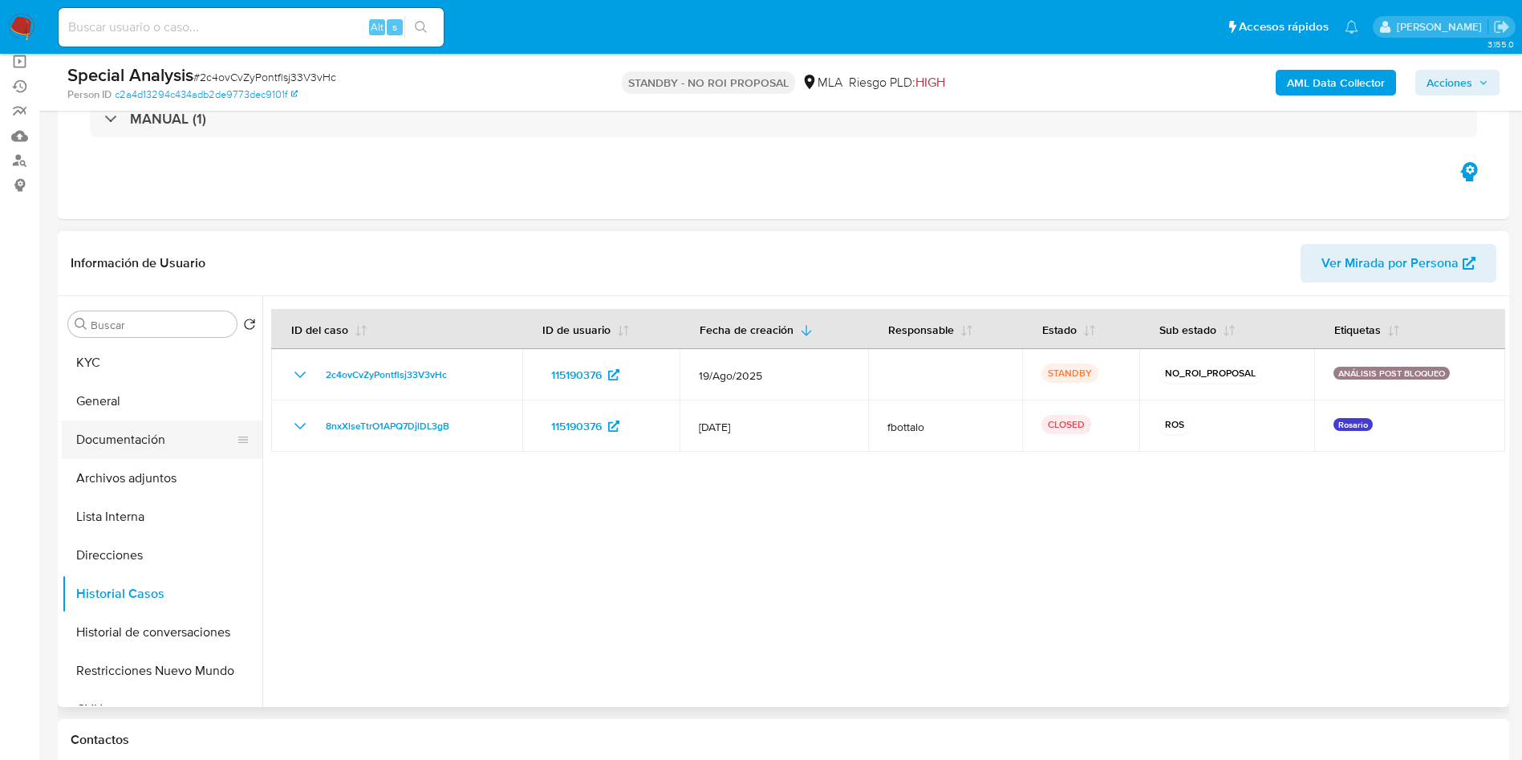
click at [144, 454] on button "Documentación" at bounding box center [156, 439] width 188 height 39
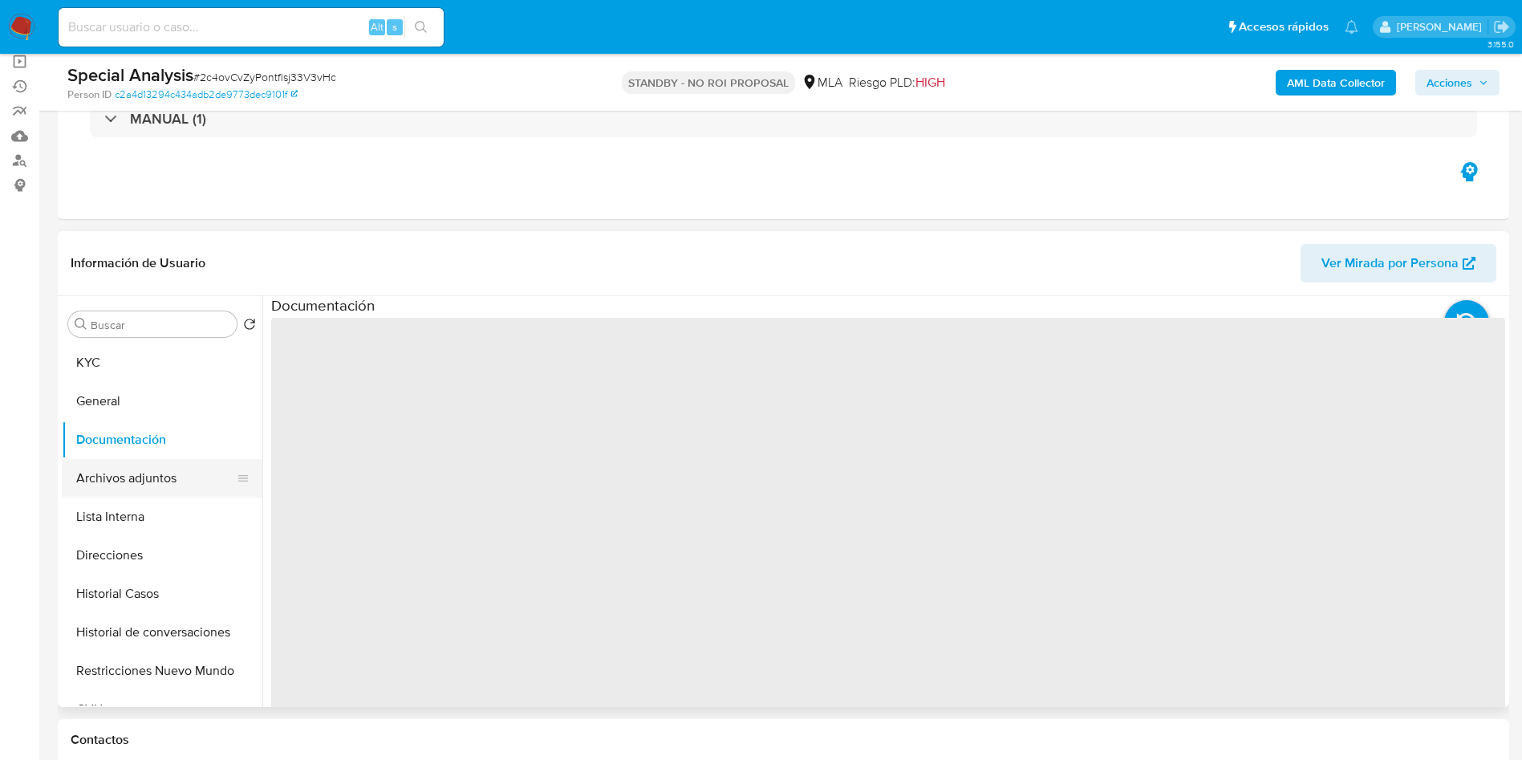
click at [105, 496] on button "Archivos adjuntos" at bounding box center [156, 478] width 188 height 39
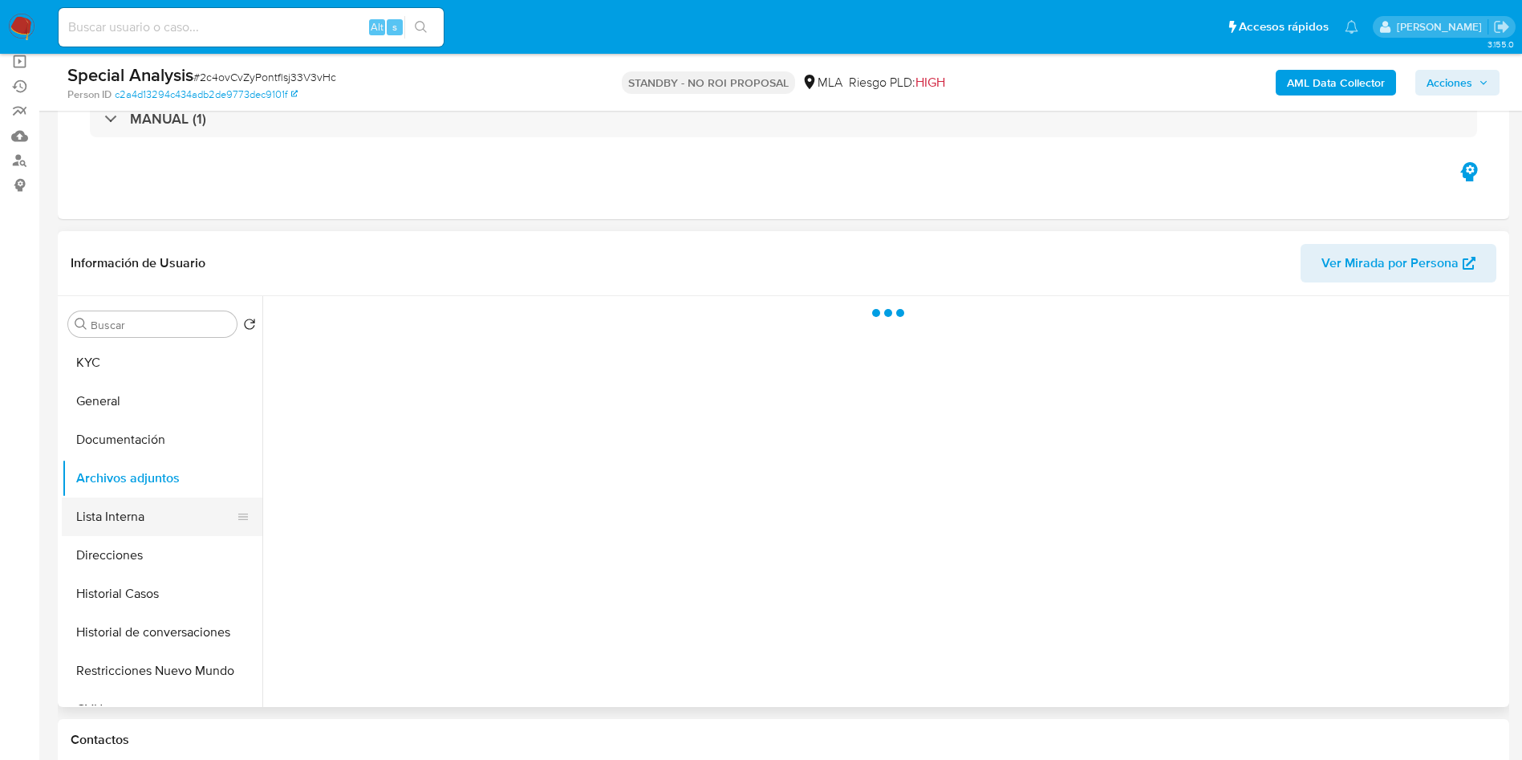
click at [132, 527] on button "Lista Interna" at bounding box center [156, 516] width 188 height 39
click at [144, 478] on button "Archivos adjuntos" at bounding box center [156, 478] width 188 height 39
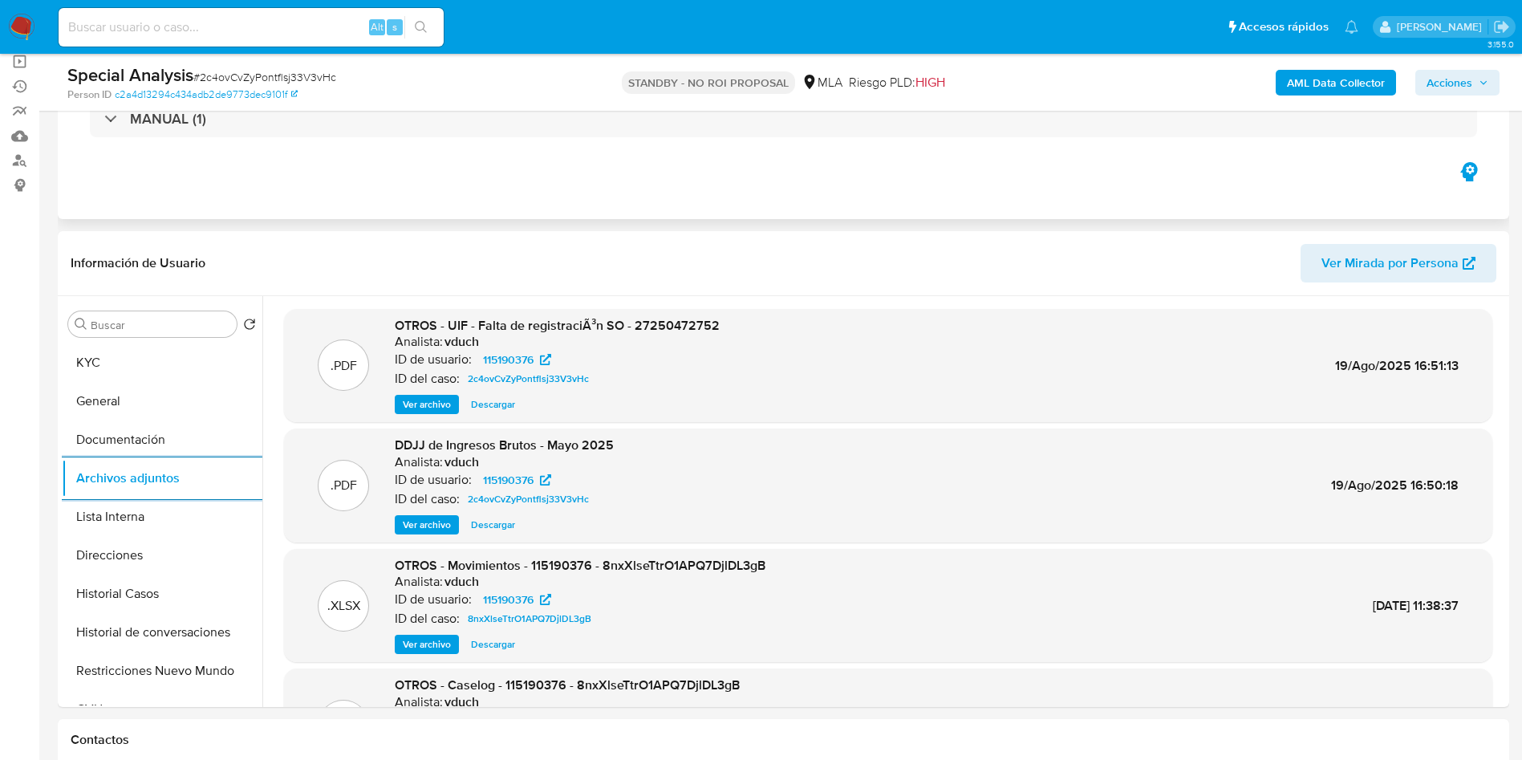
click at [721, 209] on div "Eventos ( 1 ) Acciones MANUAL (1)" at bounding box center [783, 122] width 1451 height 193
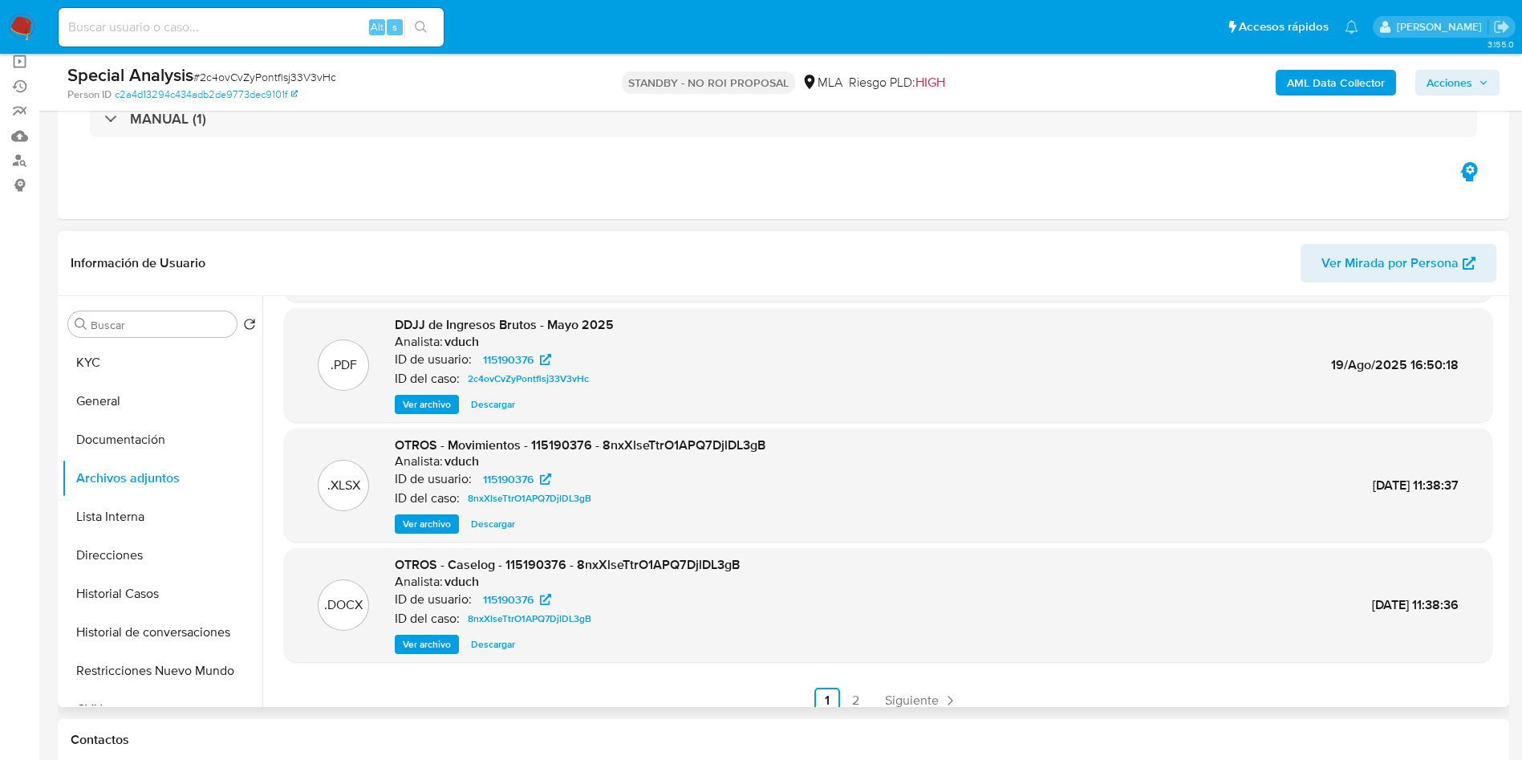
click at [438, 638] on span "Ver archivo" at bounding box center [427, 644] width 48 height 16
click at [308, 67] on div "Special Analysis # 2c4ovCvZyPontflsj33V3vHc" at bounding box center [303, 75] width 472 height 24
click at [302, 76] on span "# 2c4ovCvZyPontflsj33V3vHc" at bounding box center [264, 77] width 143 height 16
copy span "2c4ovCvZyPontflsj33V3vHc"
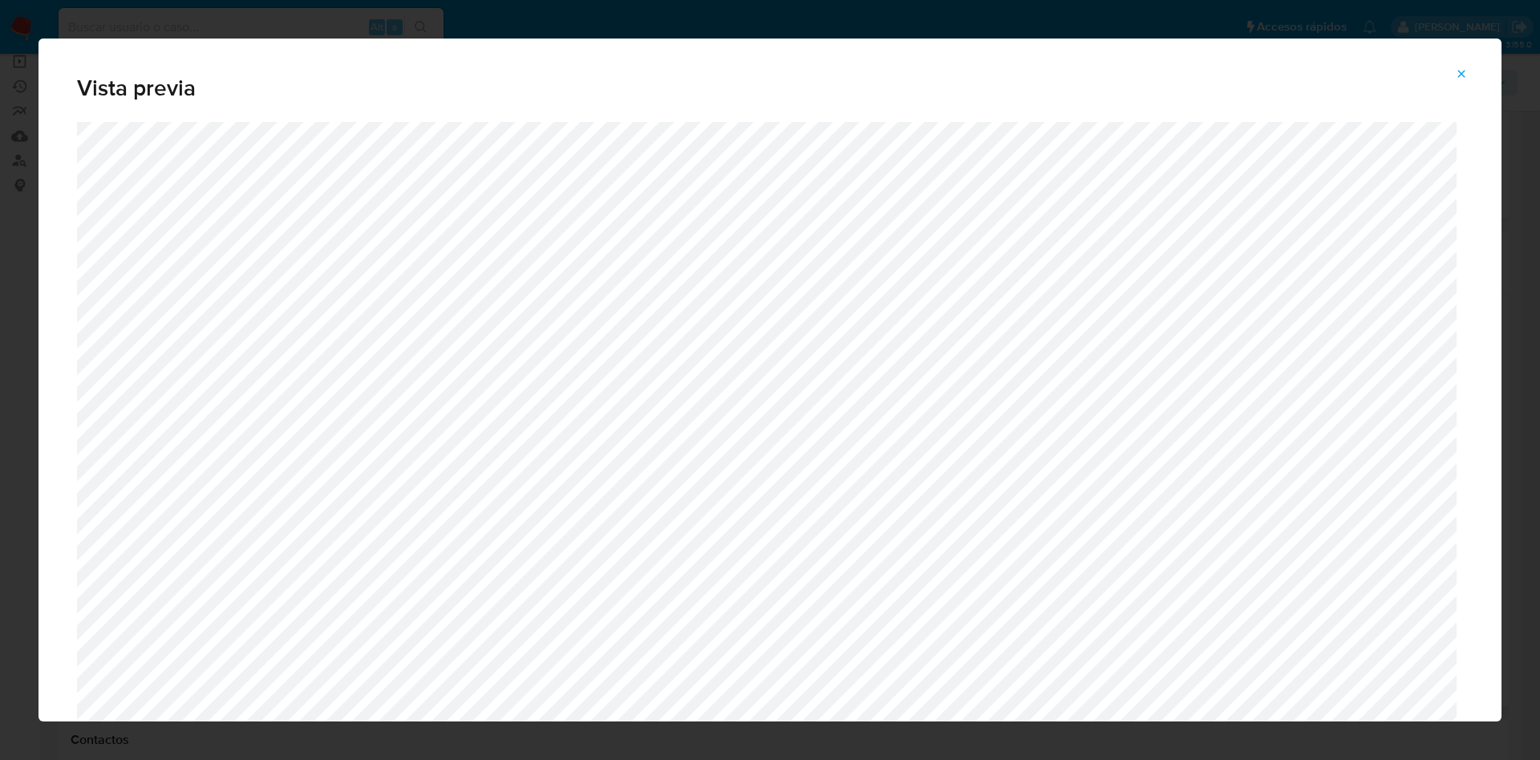
click at [1465, 70] on icon "Attachment preview" at bounding box center [1461, 73] width 13 height 13
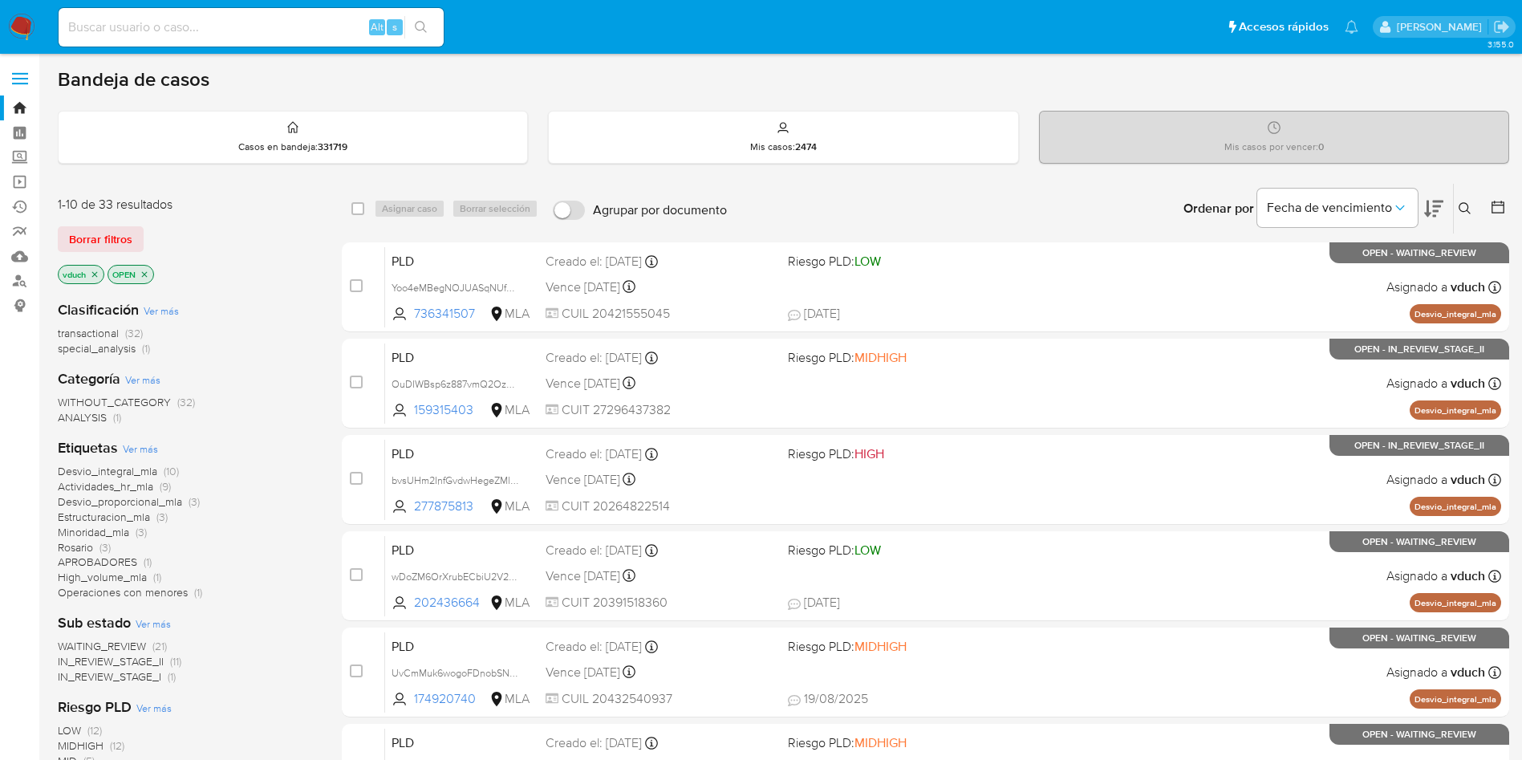
click at [220, 26] on input at bounding box center [251, 27] width 385 height 21
paste input "zctlMiEKwWP2nUCBtv9sSKkc"
type input "zctlMiEKwWP2nUCBtv9sSKkc"
click at [426, 28] on icon "search-icon" at bounding box center [421, 27] width 13 height 13
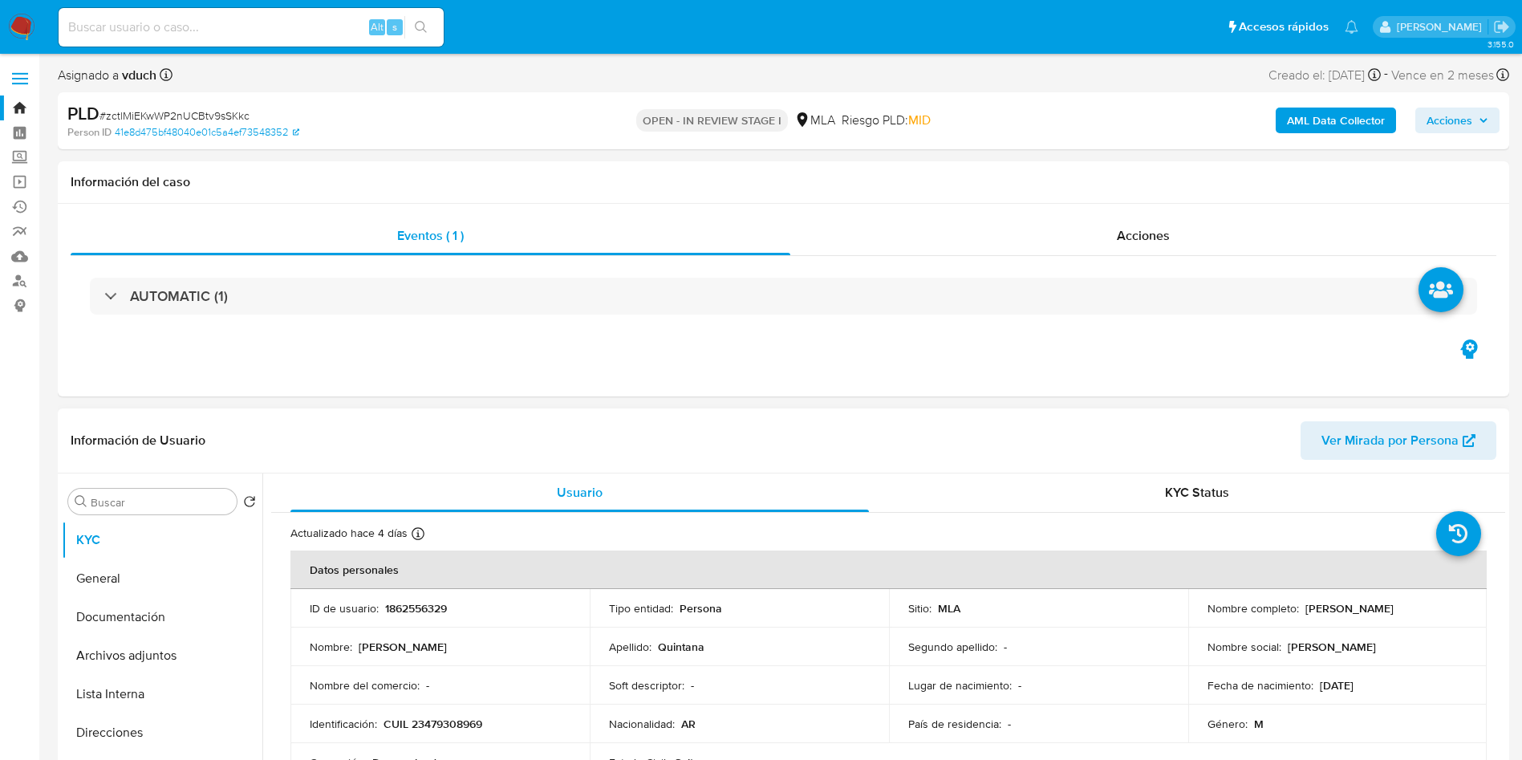
select select "10"
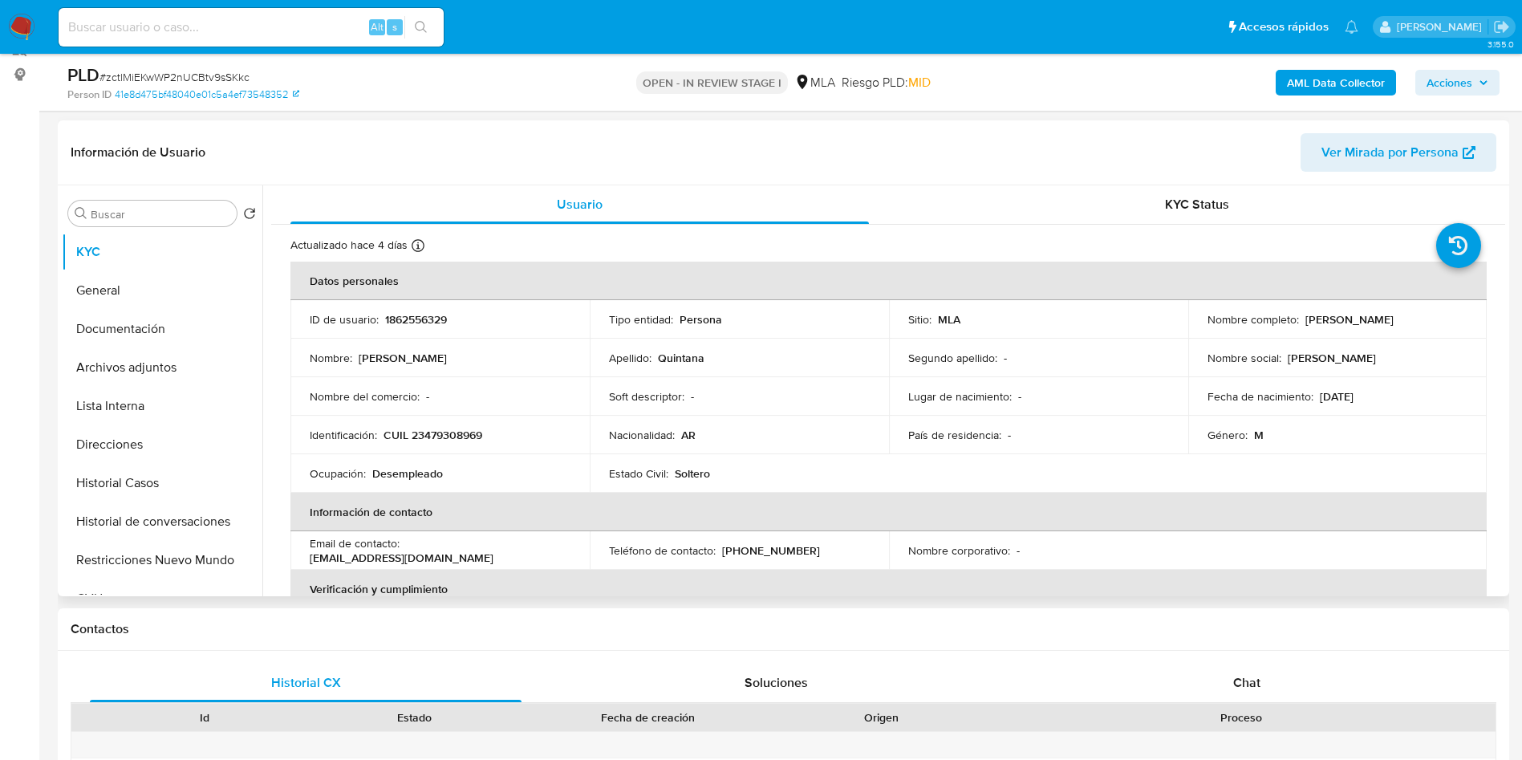
scroll to position [241, 0]
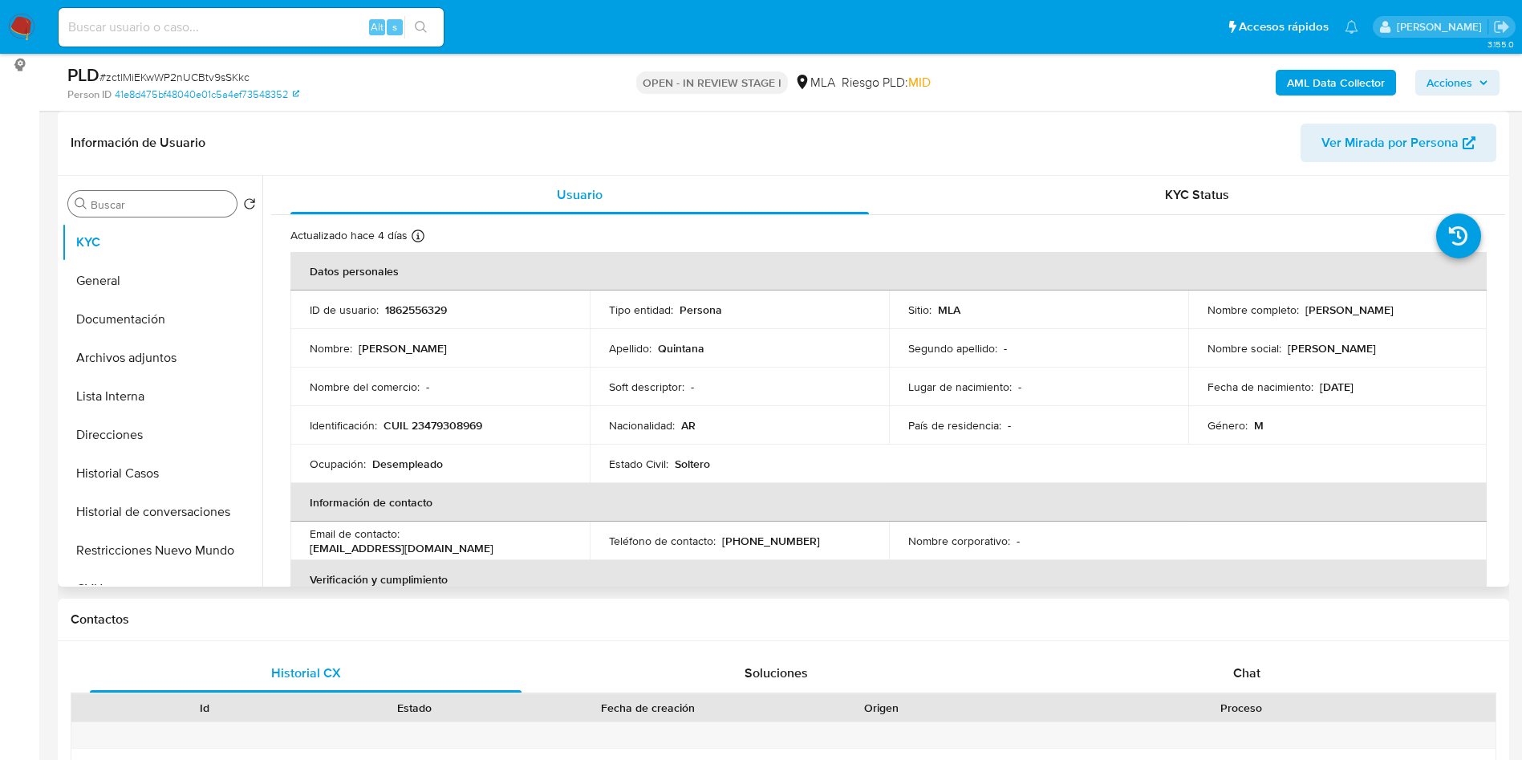
click at [170, 203] on input "Buscar" at bounding box center [161, 204] width 140 height 14
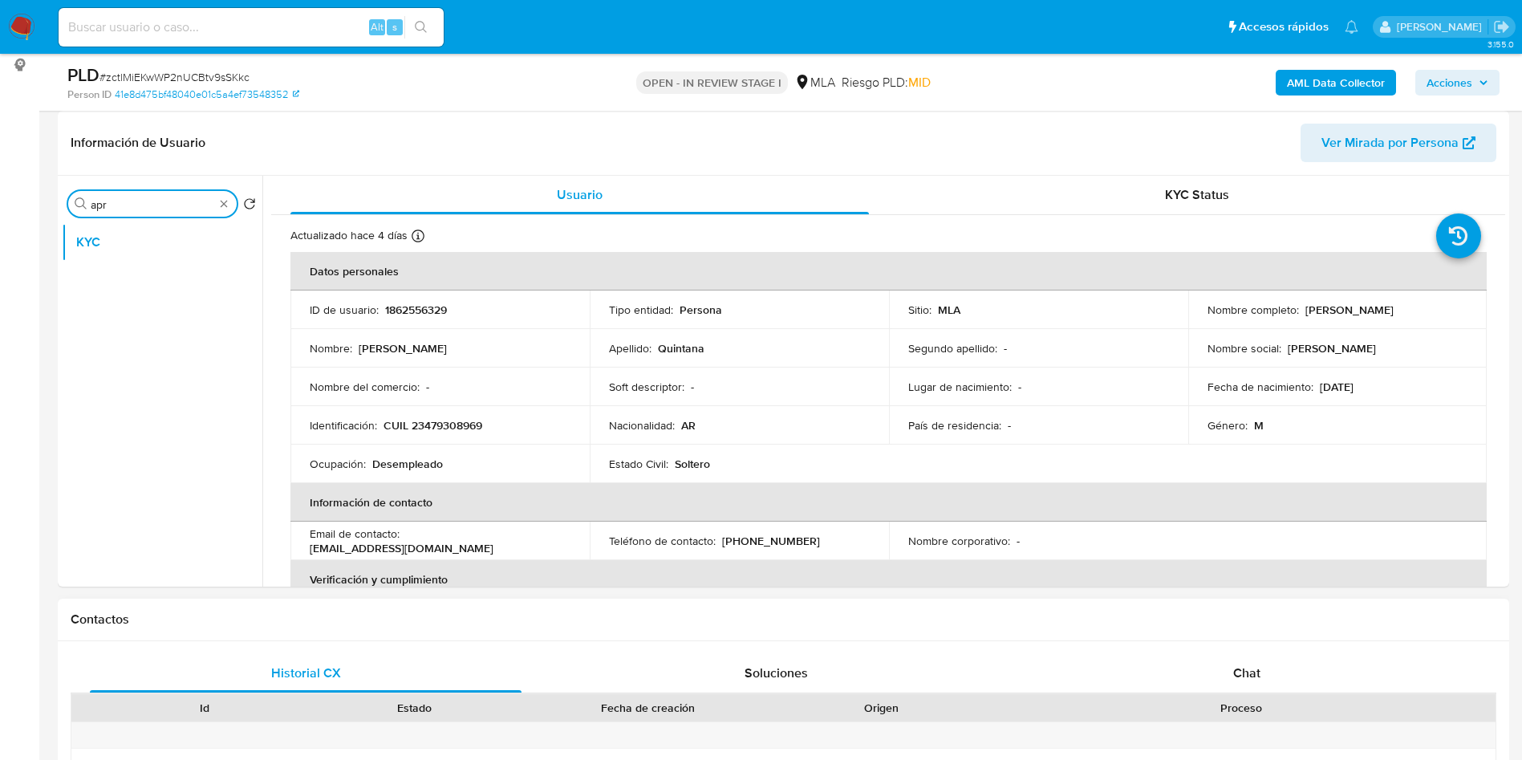
type input "apr"
click at [419, 306] on p "1862556329" at bounding box center [416, 309] width 62 height 14
copy p "1862556329"
click at [220, 212] on div "Buscar apr" at bounding box center [152, 204] width 168 height 26
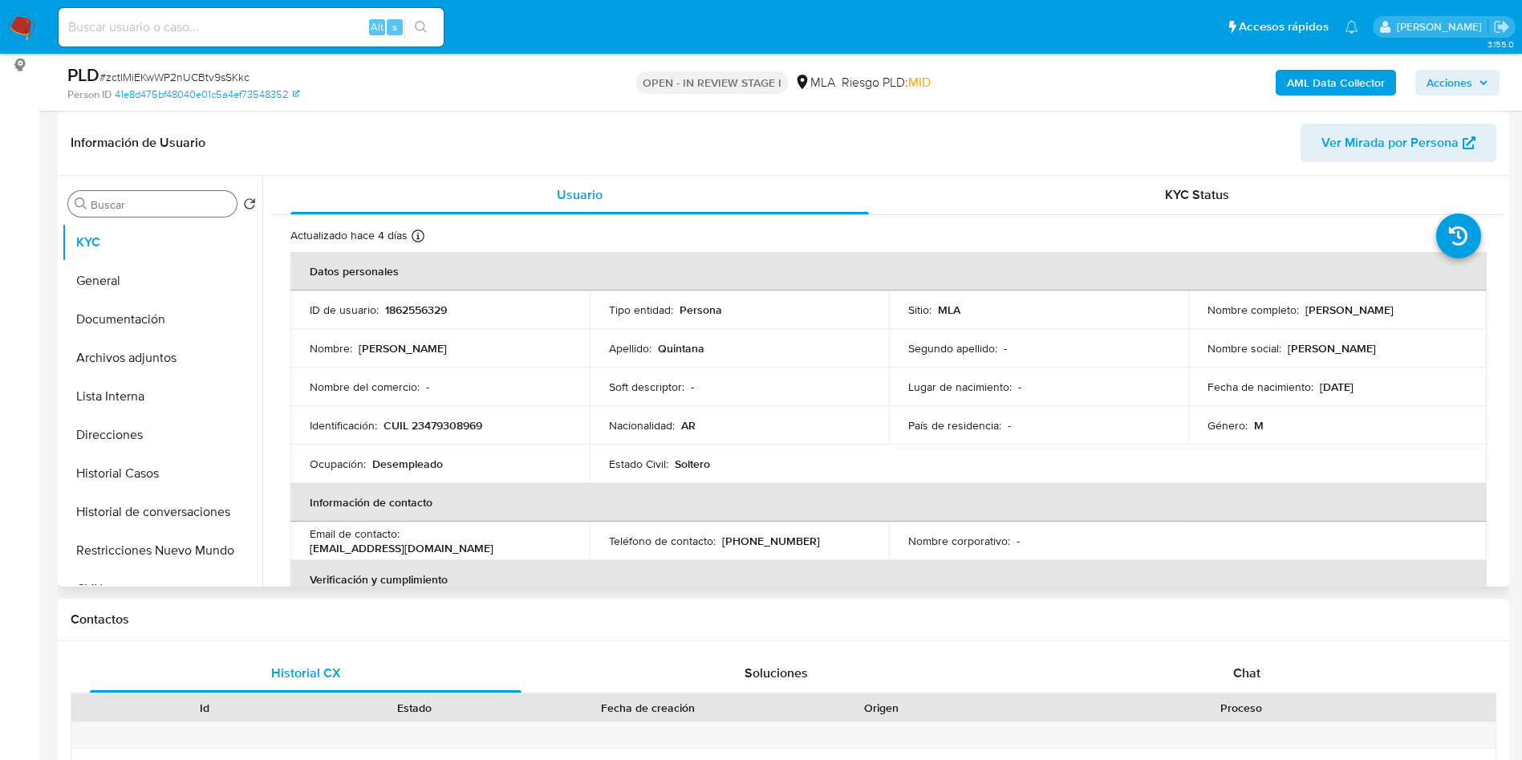
drag, startPoint x: 1299, startPoint y: 307, endPoint x: 1440, endPoint y: 313, distance: 140.5
click at [1440, 313] on div "Nombre completo : Mario Sebastian Quintana" at bounding box center [1337, 309] width 261 height 14
copy p "Mario Sebastian Quintana"
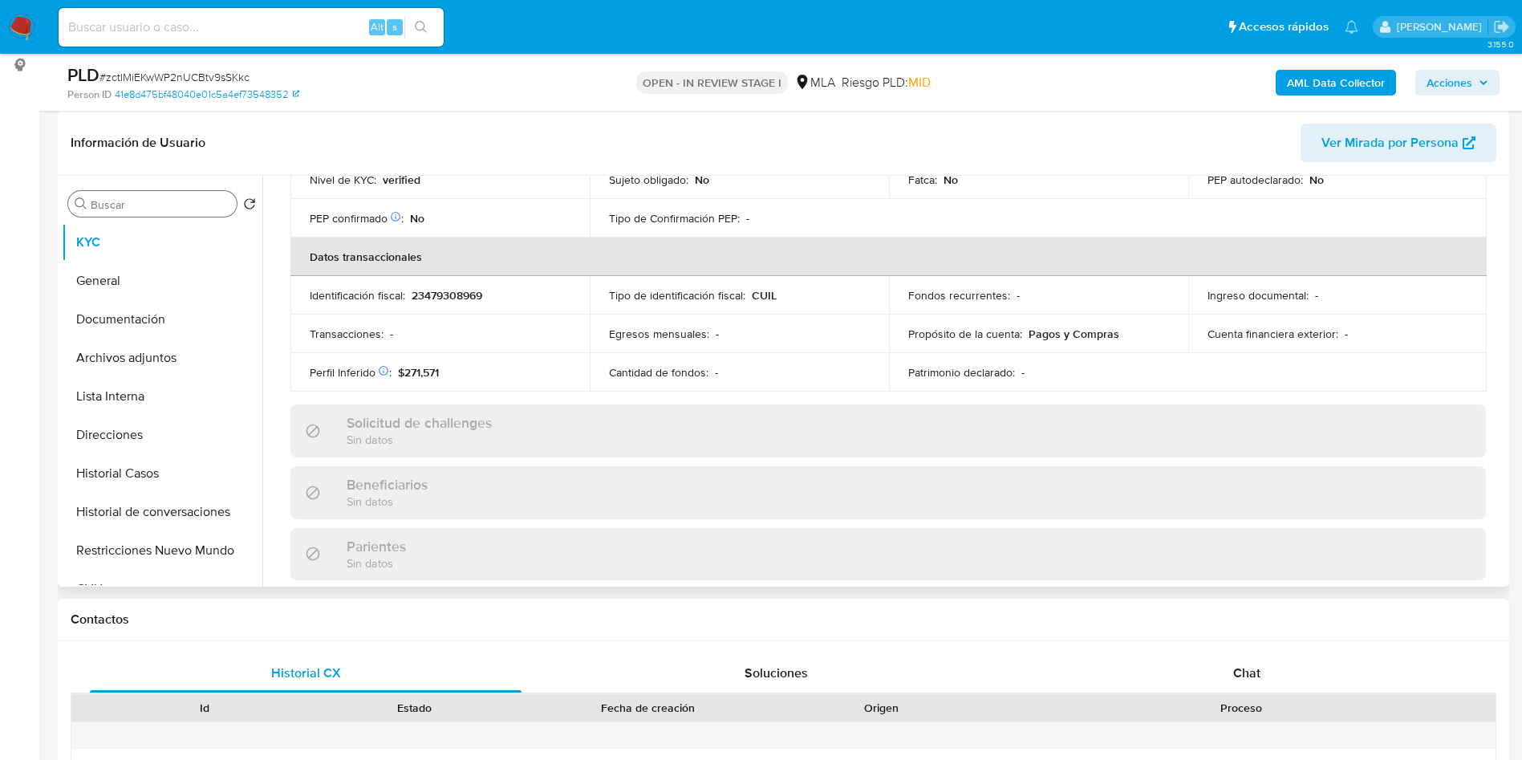
scroll to position [830, 0]
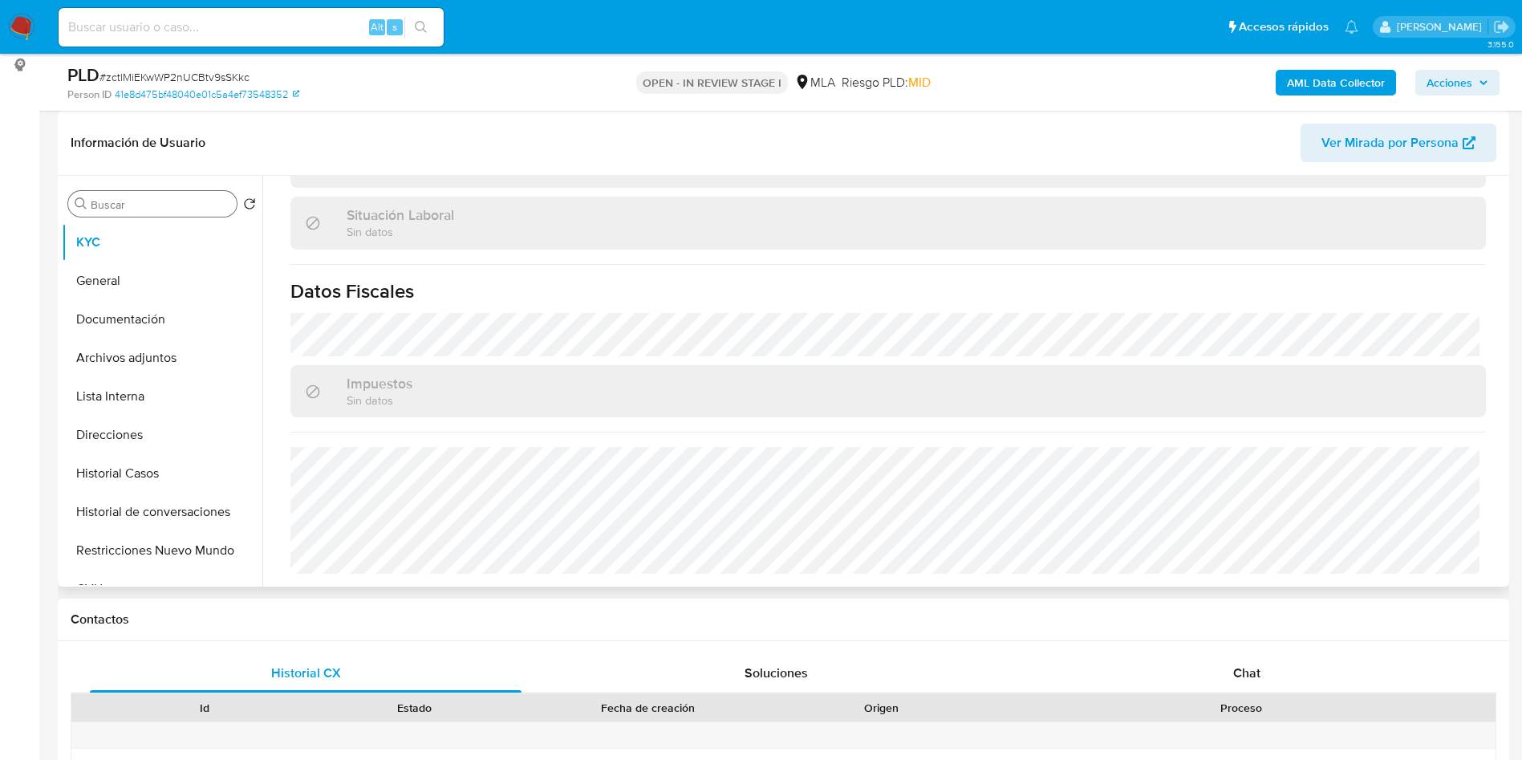
click at [911, 247] on div "Situación Laboral Sin datos" at bounding box center [887, 223] width 1195 height 52
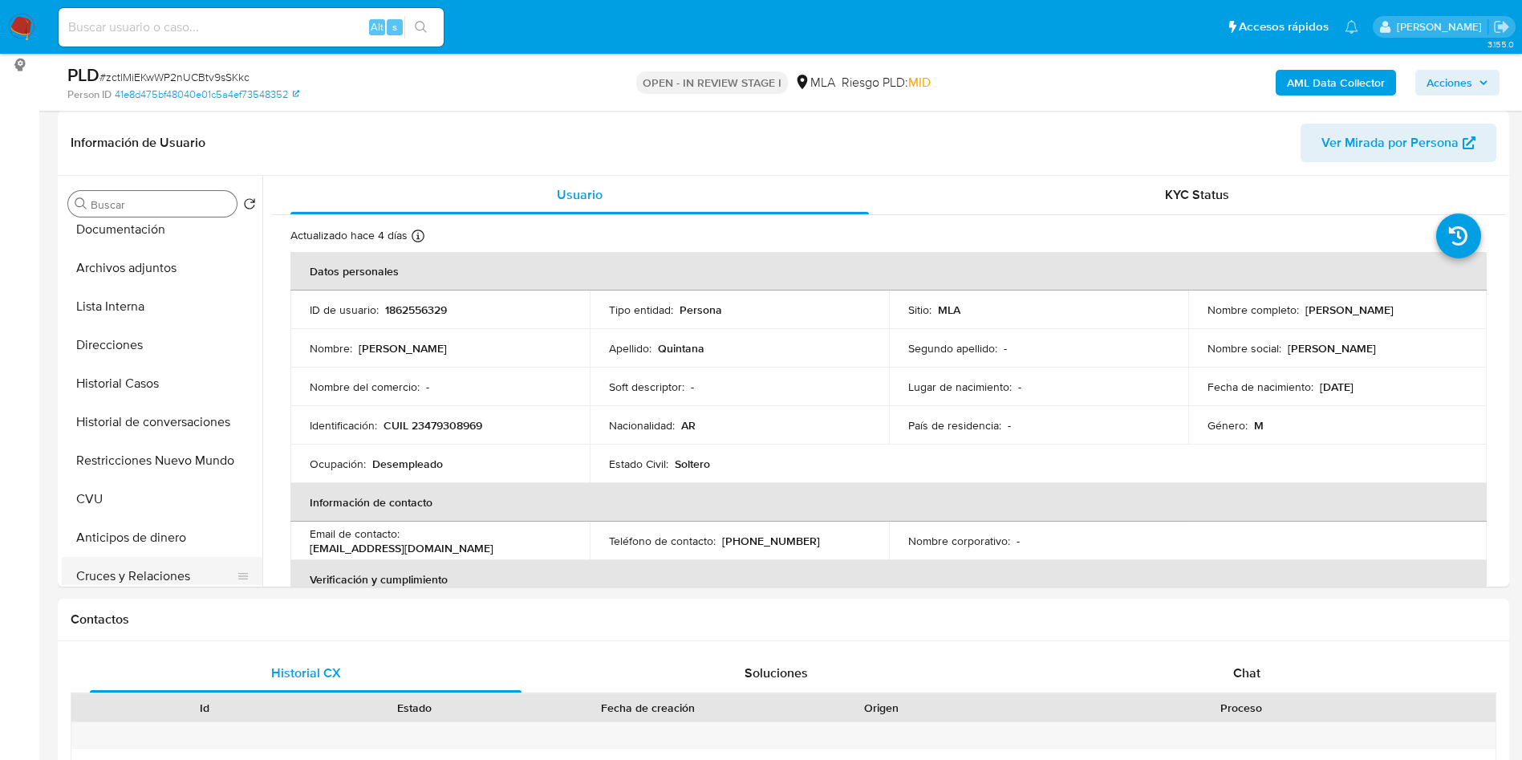
scroll to position [120, 0]
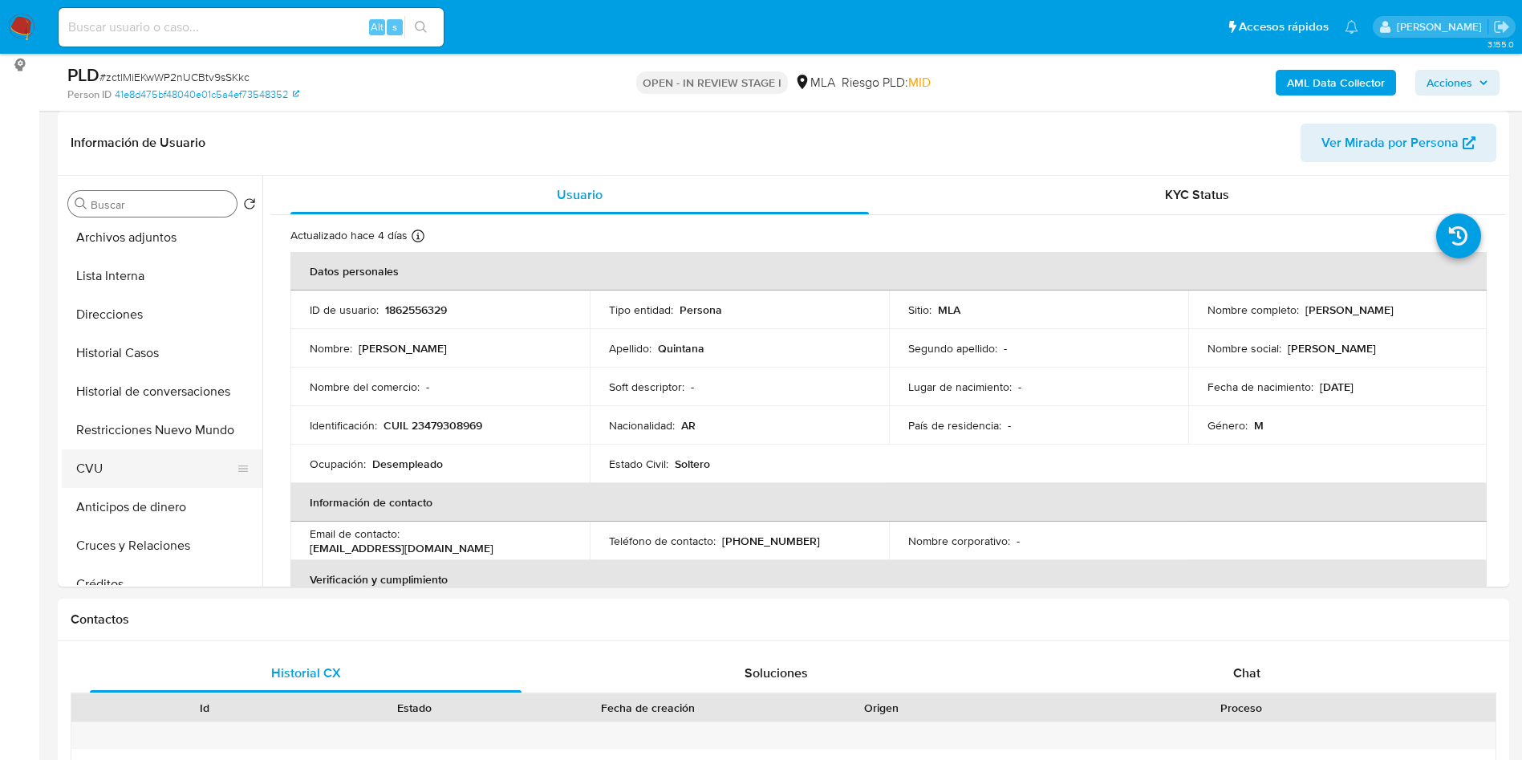
click at [126, 483] on button "CVU" at bounding box center [156, 468] width 188 height 39
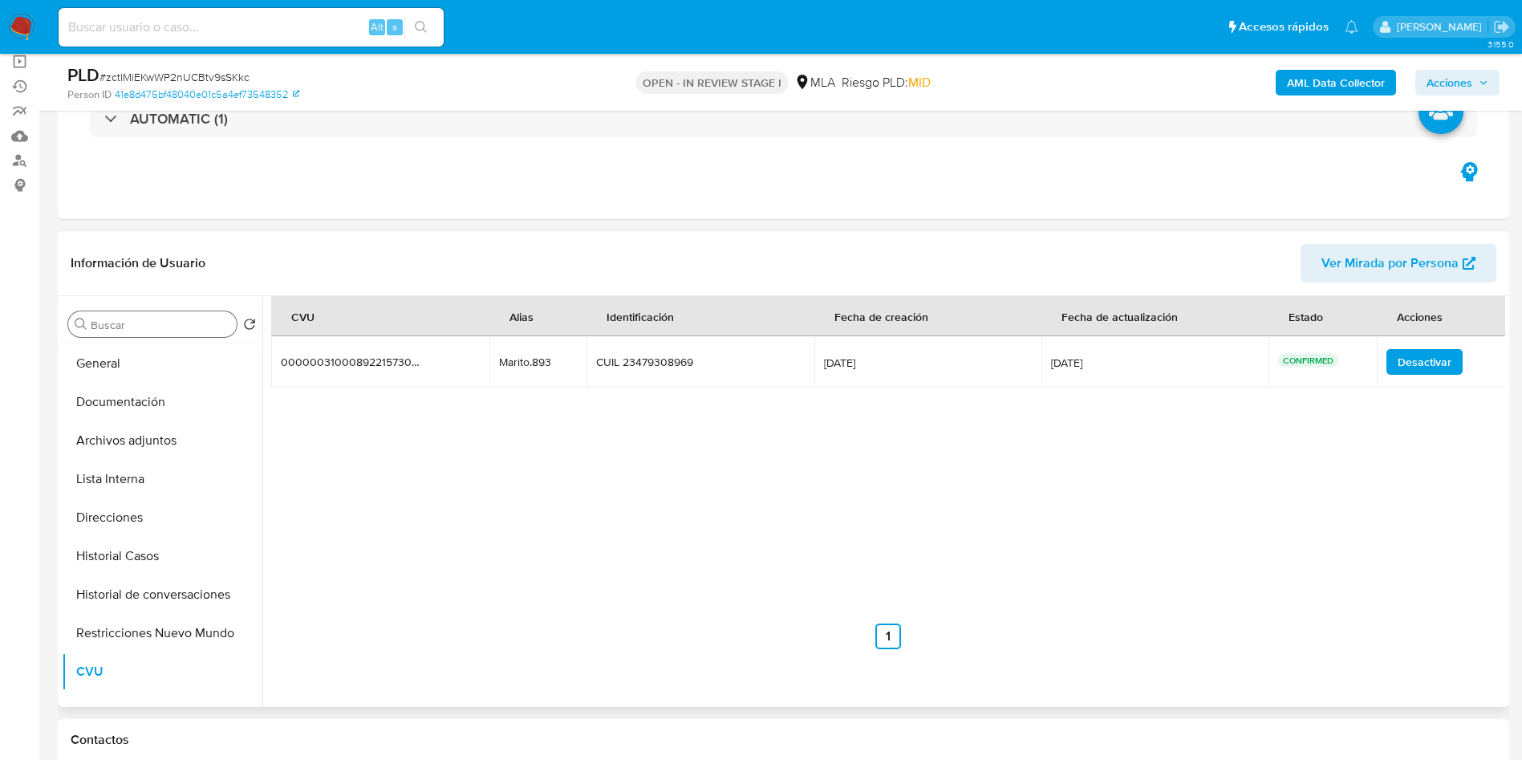
scroll to position [0, 0]
click at [153, 360] on button "KYC" at bounding box center [156, 362] width 188 height 39
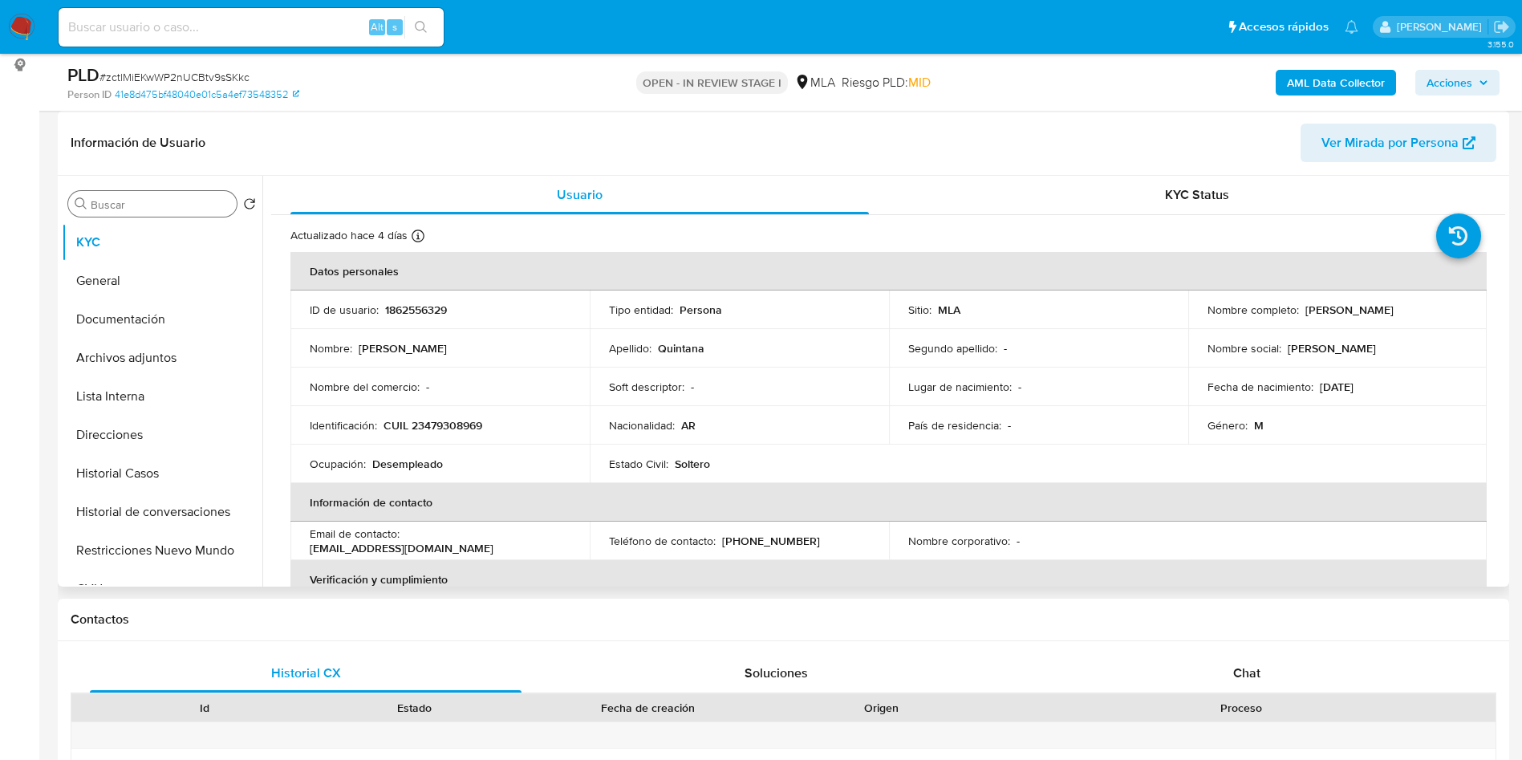
scroll to position [830, 0]
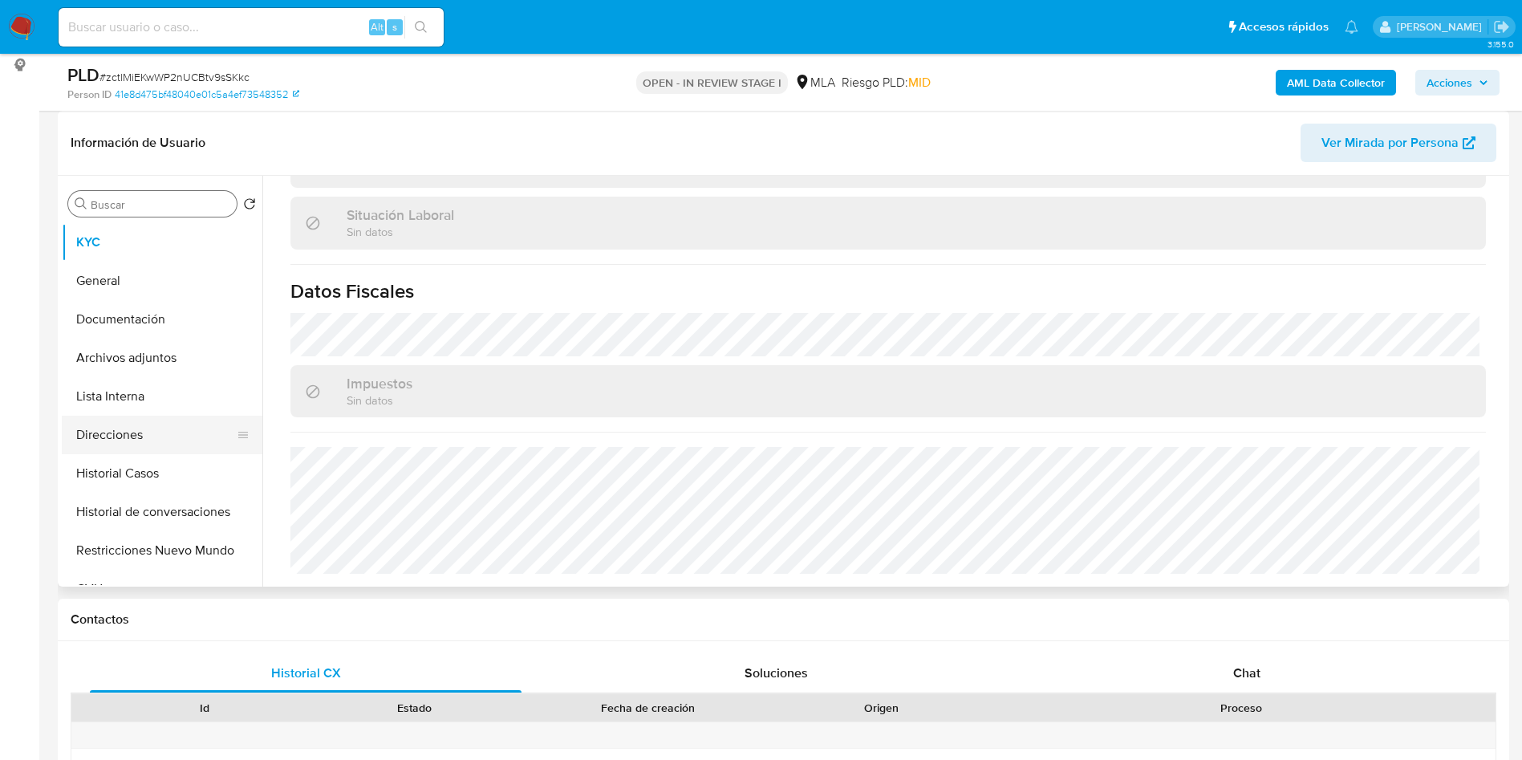
click at [154, 448] on button "Direcciones" at bounding box center [156, 434] width 188 height 39
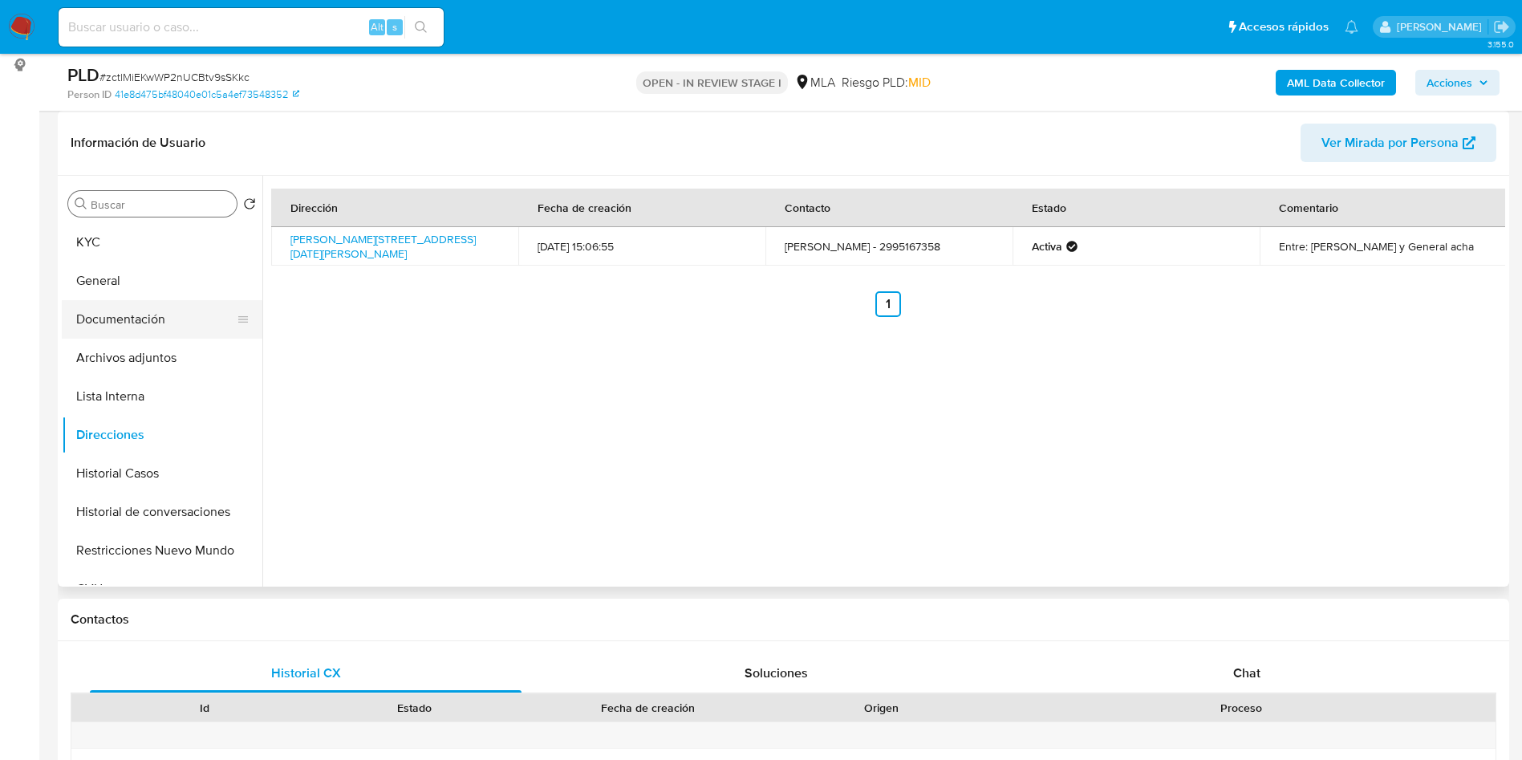
click at [152, 322] on button "Documentación" at bounding box center [156, 319] width 188 height 39
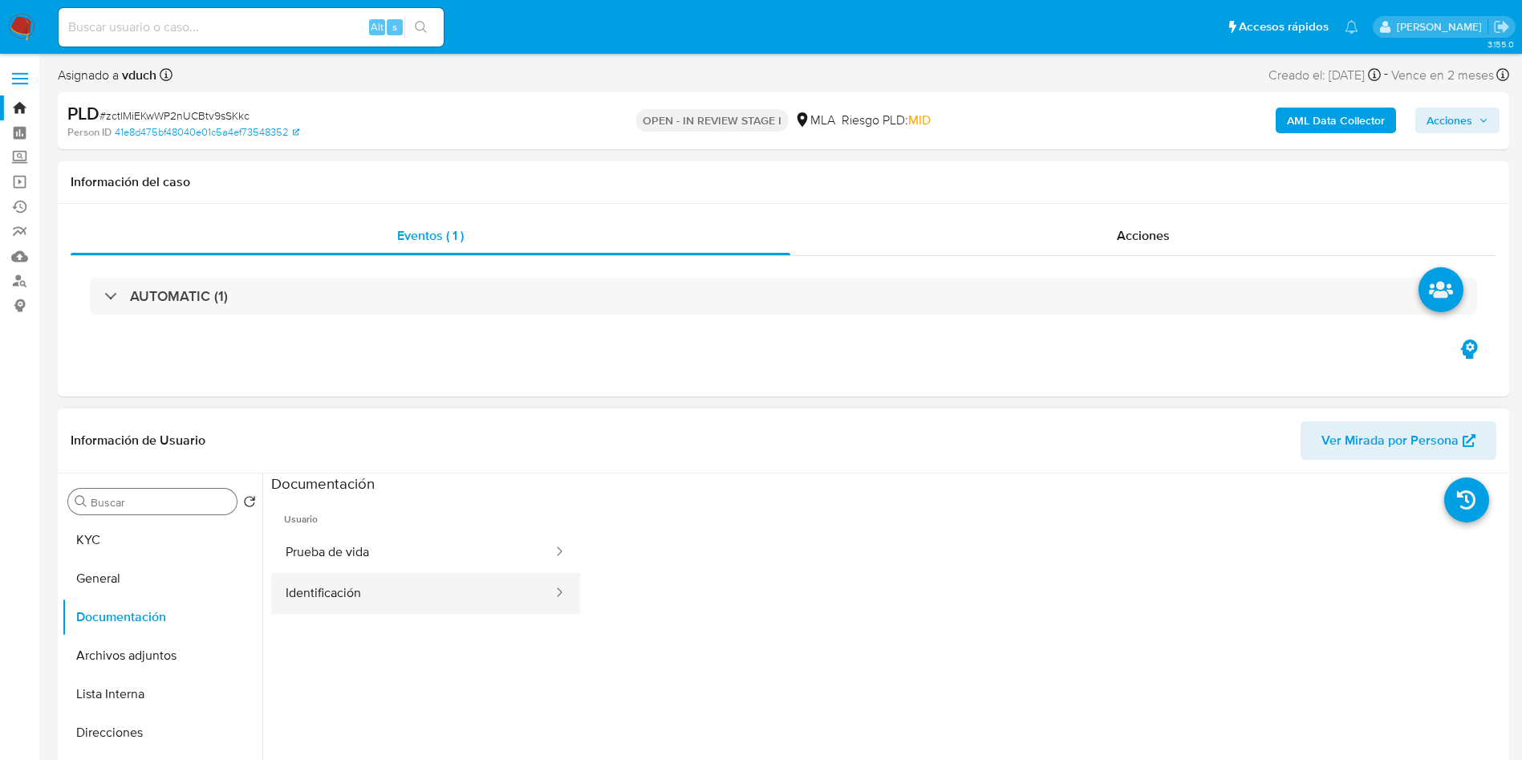
click at [408, 586] on button "Identificación" at bounding box center [412, 593] width 283 height 41
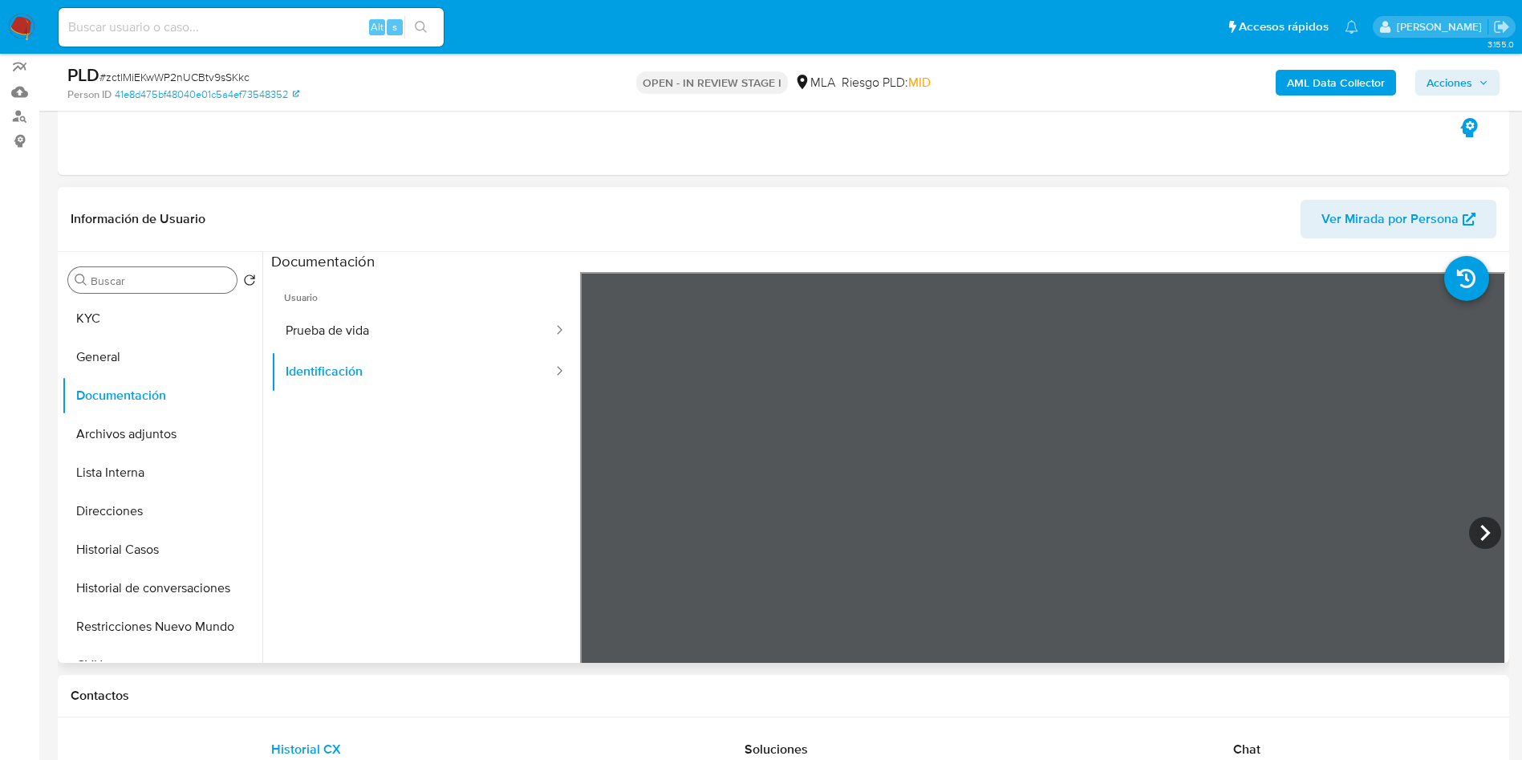
scroll to position [241, 0]
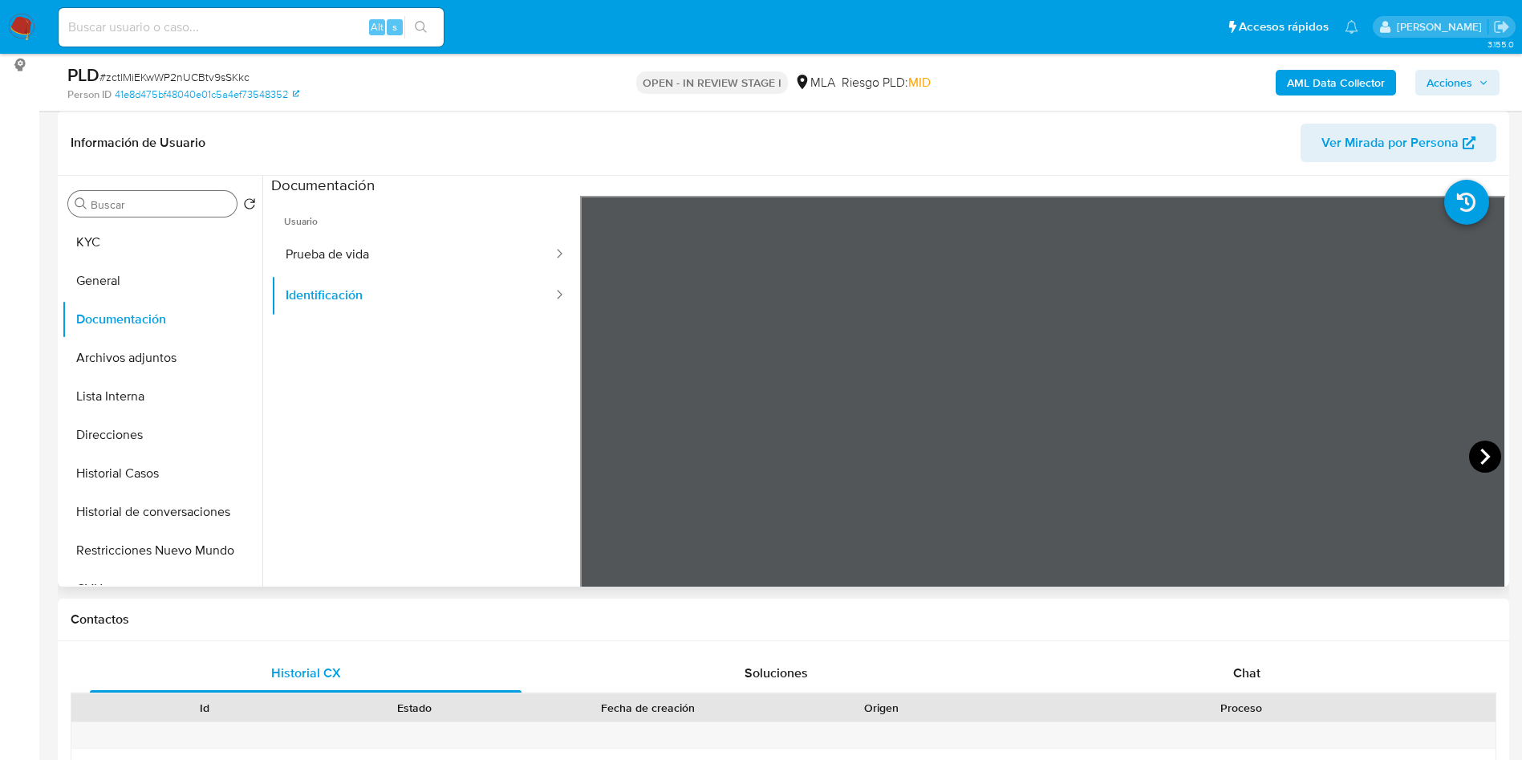
click at [1472, 457] on icon at bounding box center [1485, 456] width 32 height 32
click at [605, 448] on icon at bounding box center [600, 456] width 32 height 32
click at [100, 246] on button "KYC" at bounding box center [156, 242] width 188 height 39
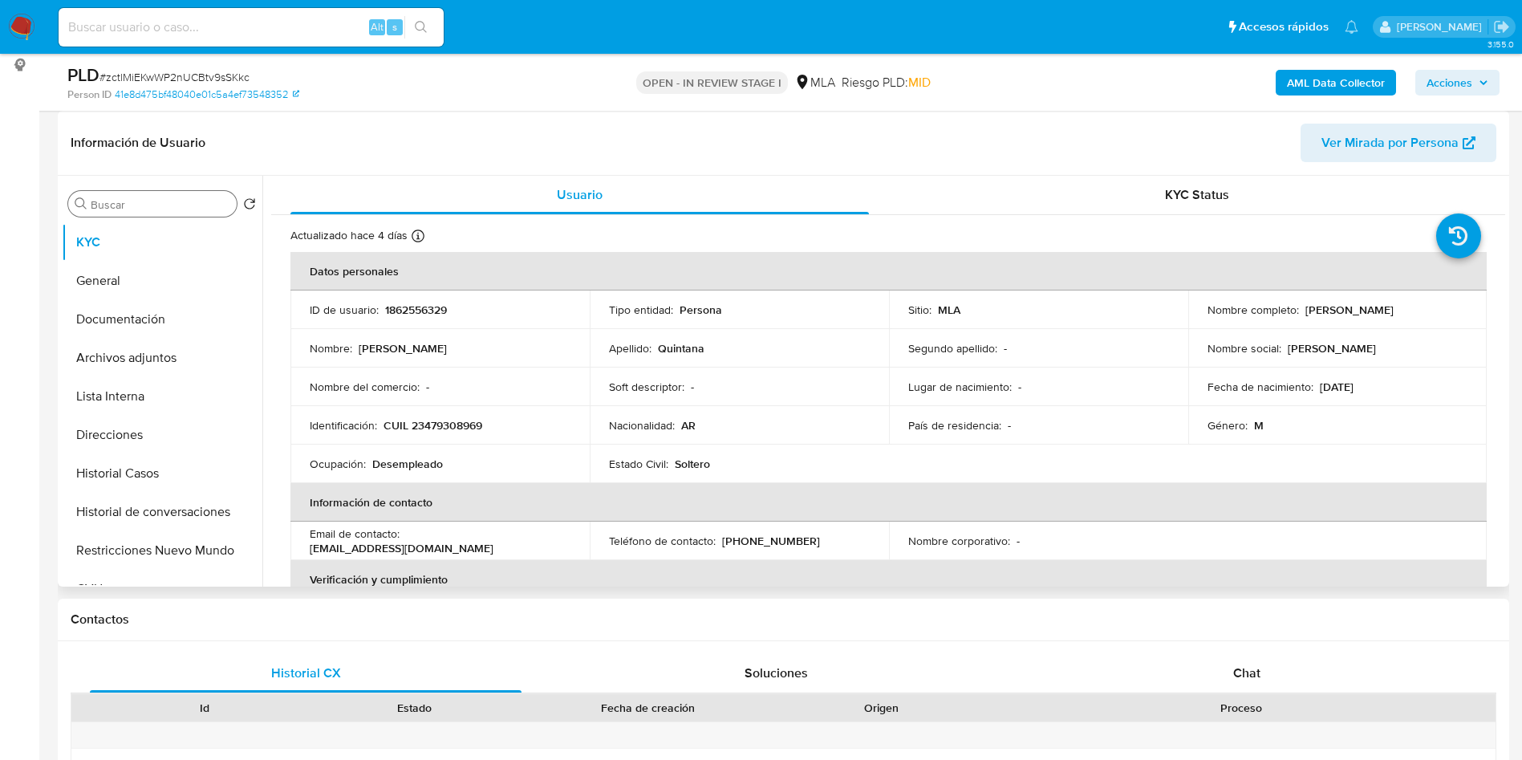
drag, startPoint x: 907, startPoint y: 416, endPoint x: 793, endPoint y: 456, distance: 120.8
click at [908, 418] on p "País de residencia :" at bounding box center [954, 425] width 93 height 14
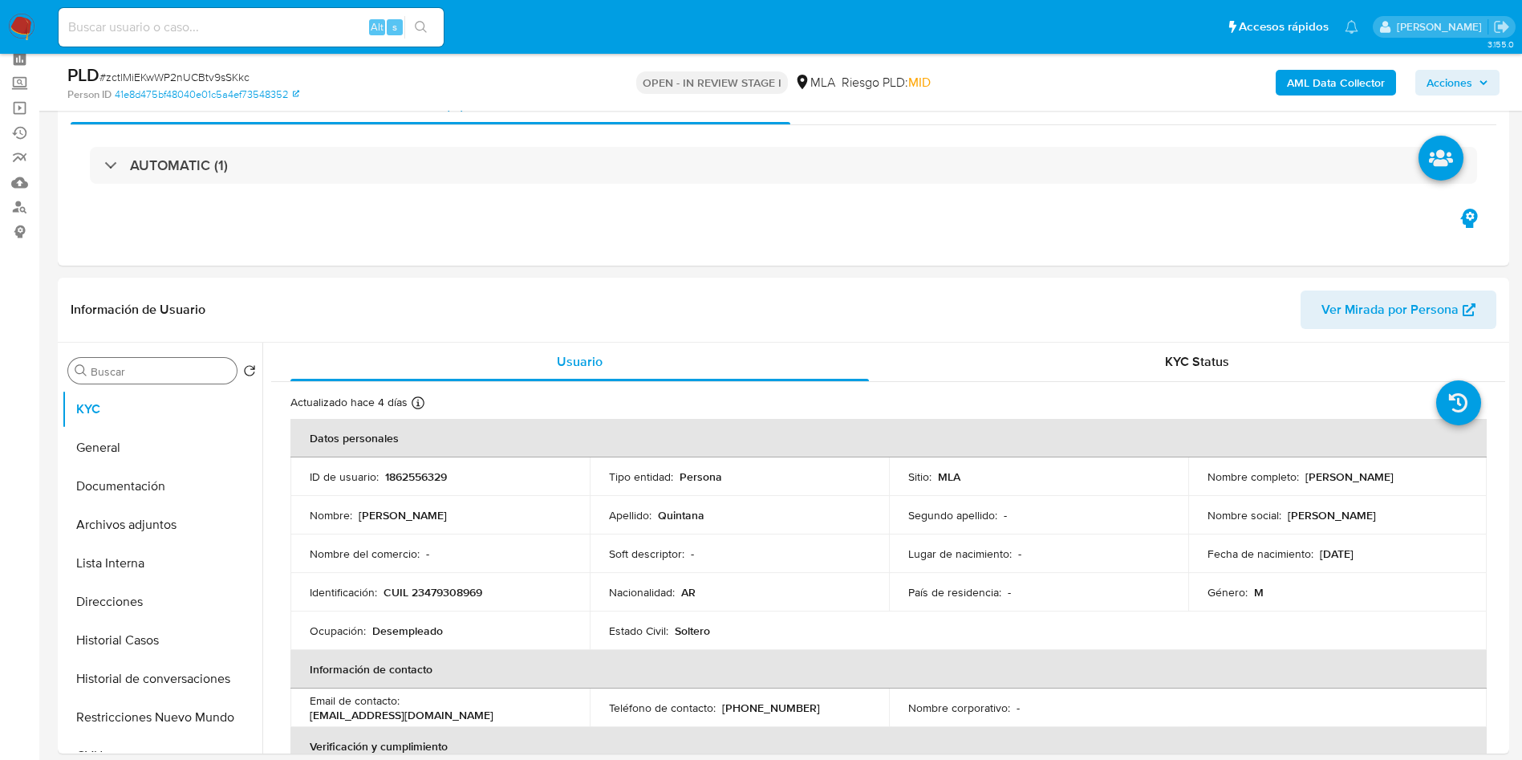
scroll to position [0, 0]
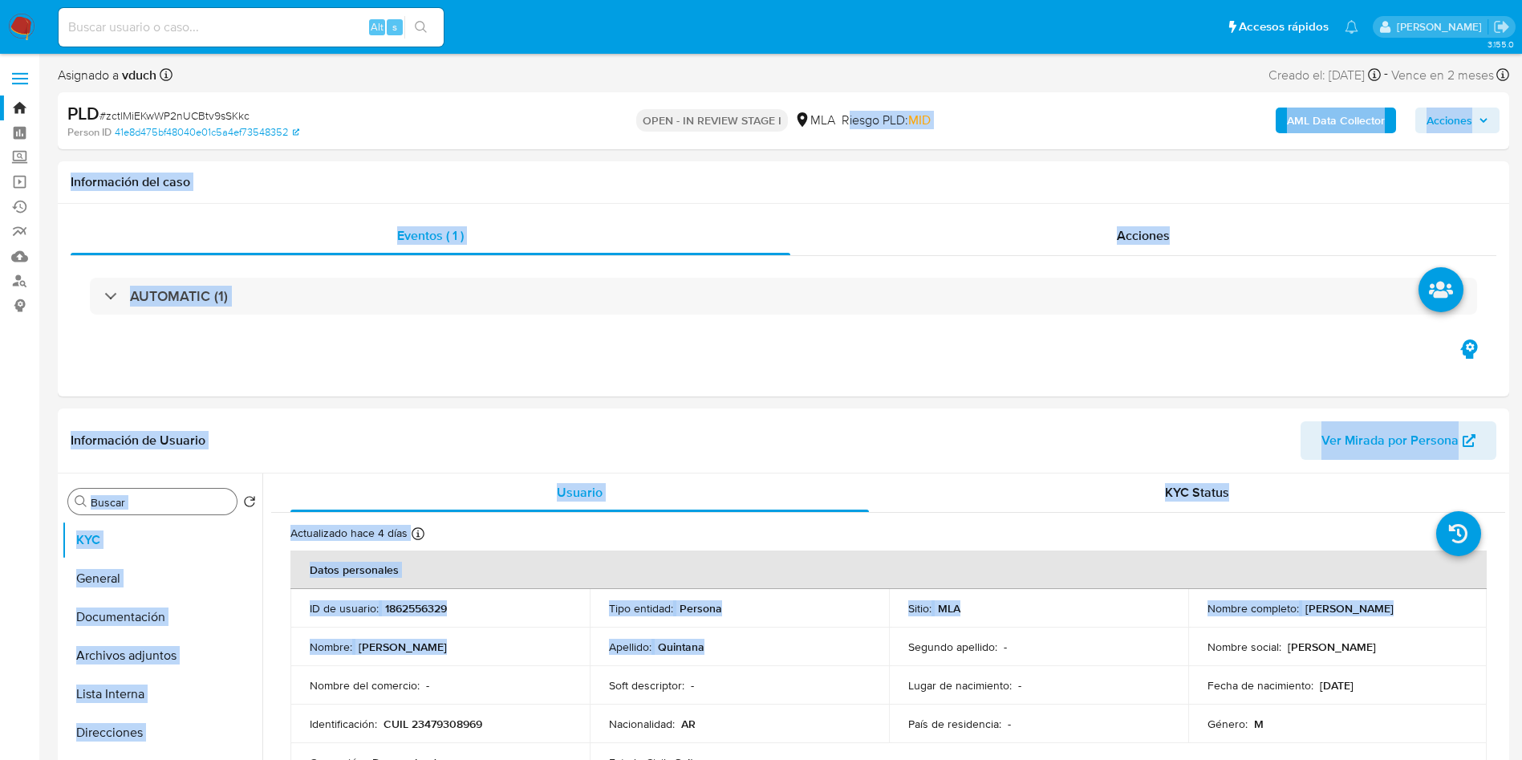
drag, startPoint x: 817, startPoint y: 338, endPoint x: 839, endPoint y: 86, distance: 252.9
click at [736, 111] on p "OPEN - IN REVIEW STAGE I" at bounding box center [712, 120] width 152 height 22
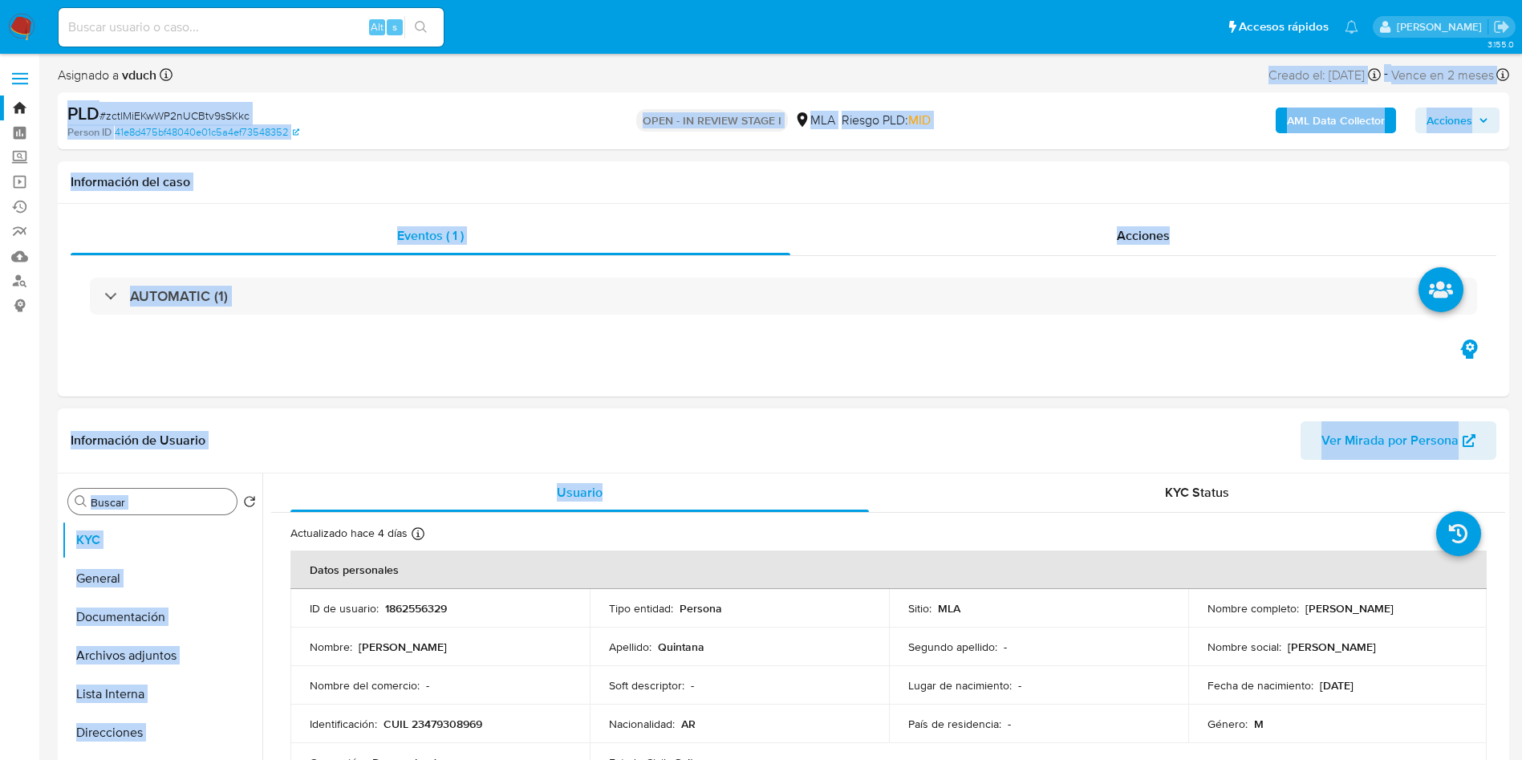
drag, startPoint x: 651, startPoint y: 71, endPoint x: 728, endPoint y: 514, distance: 449.5
click at [791, 641] on div "Apellido : Quintana" at bounding box center [739, 646] width 261 height 14
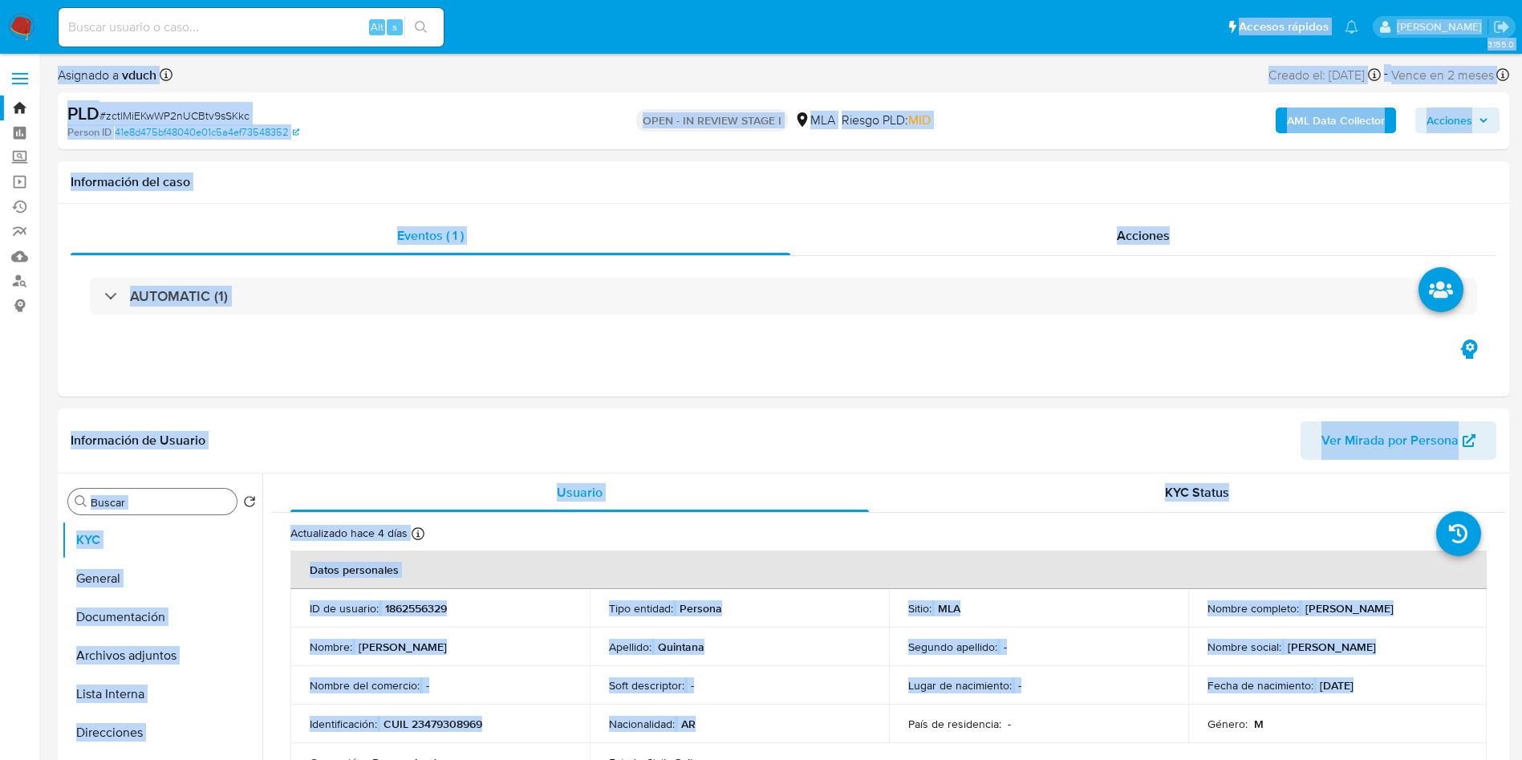
drag, startPoint x: 816, startPoint y: 720, endPoint x: 845, endPoint y: 23, distance: 697.7
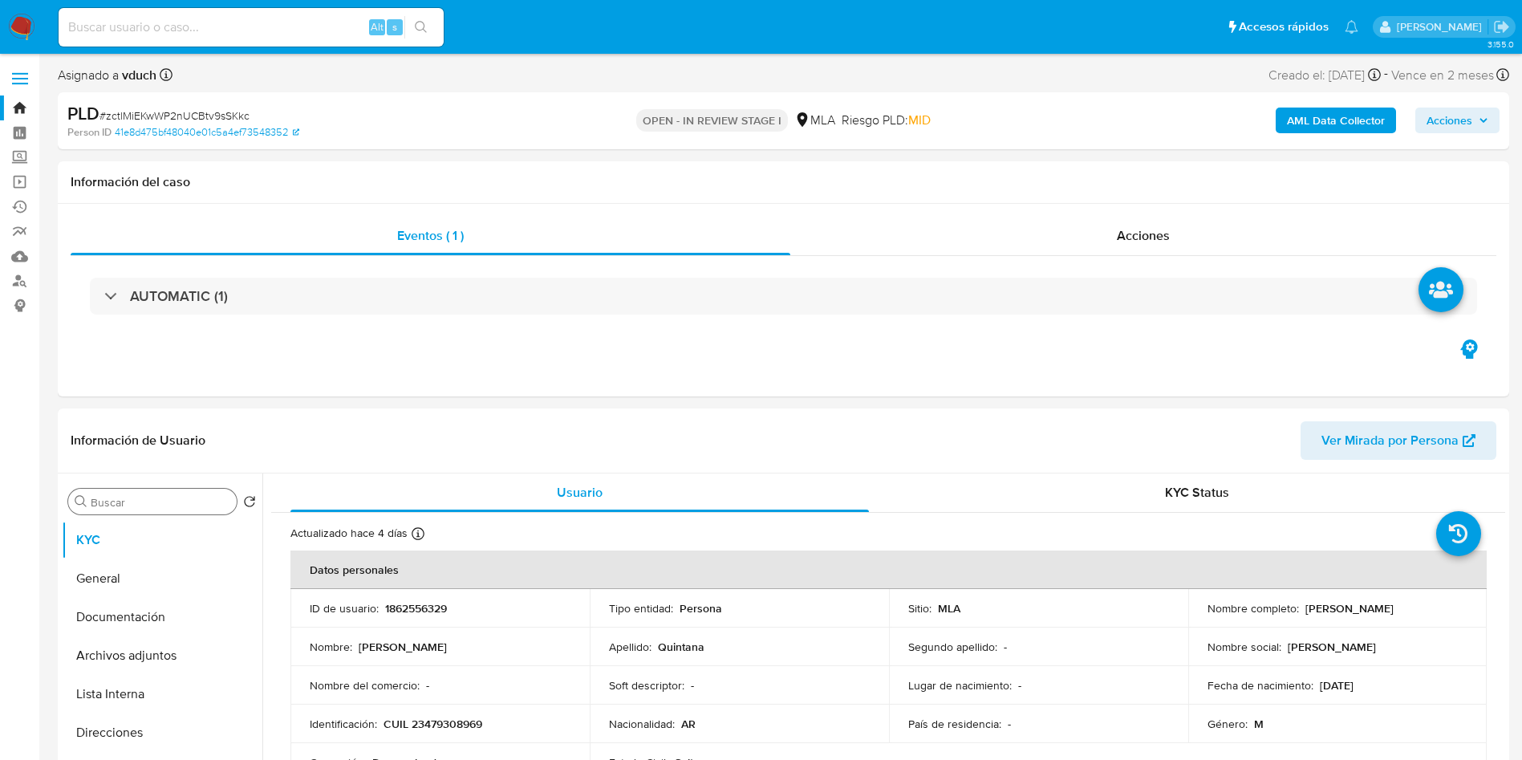
click at [825, 26] on ul "Pausado Ver notificaciones Alt s Accesos rápidos Presiona las siguientes teclas…" at bounding box center [708, 26] width 1315 height 40
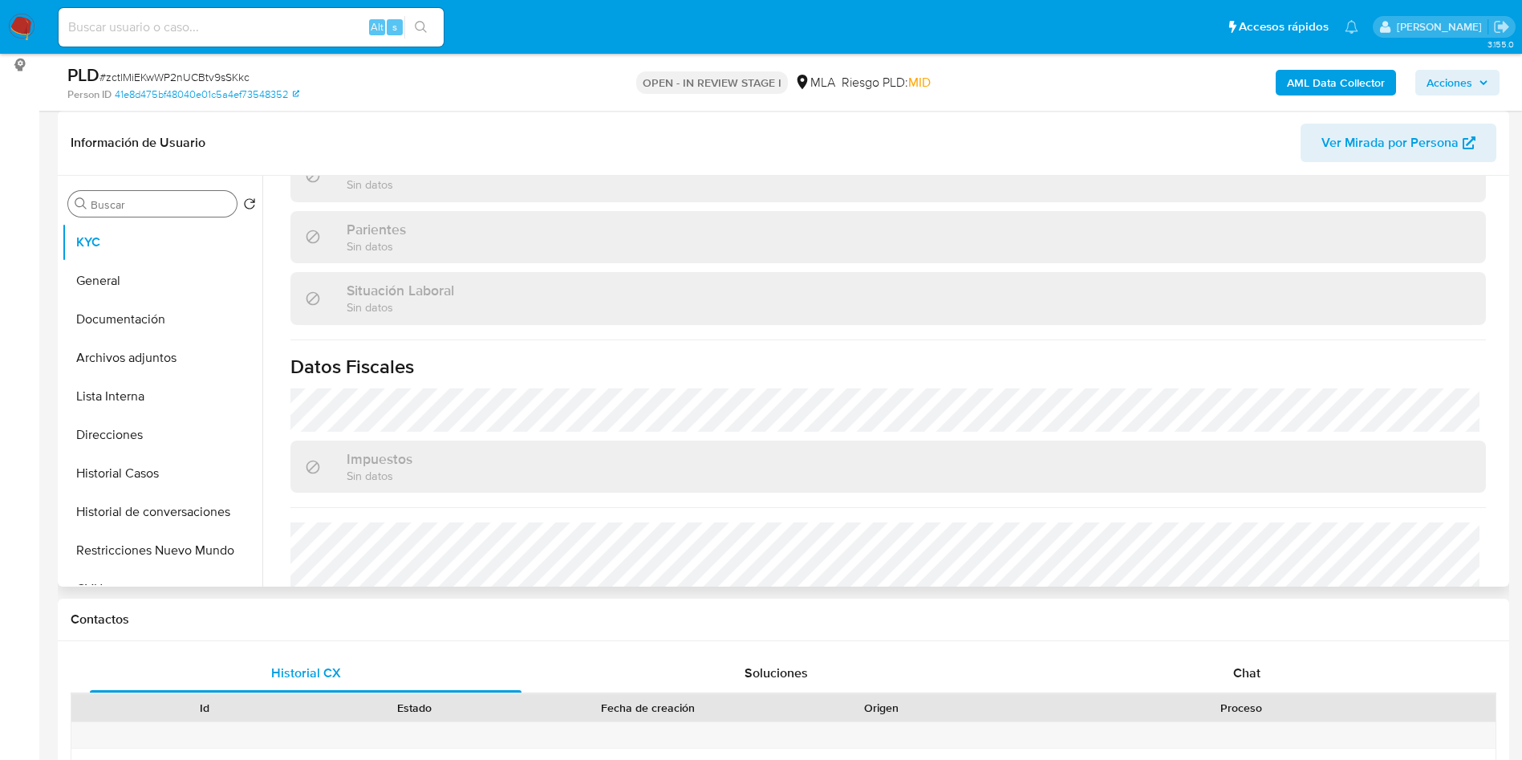
scroll to position [830, 0]
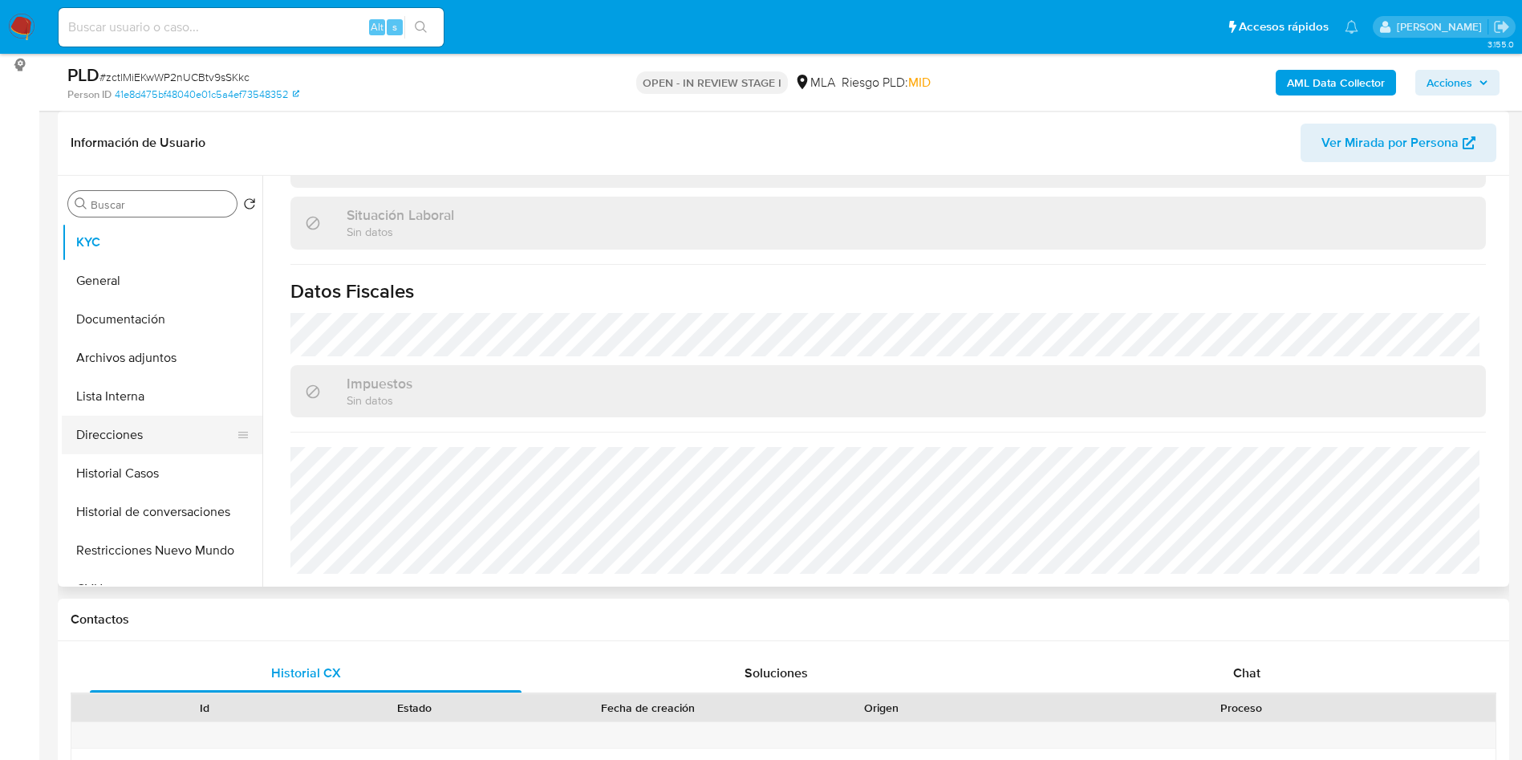
click at [141, 424] on button "Direcciones" at bounding box center [156, 434] width 188 height 39
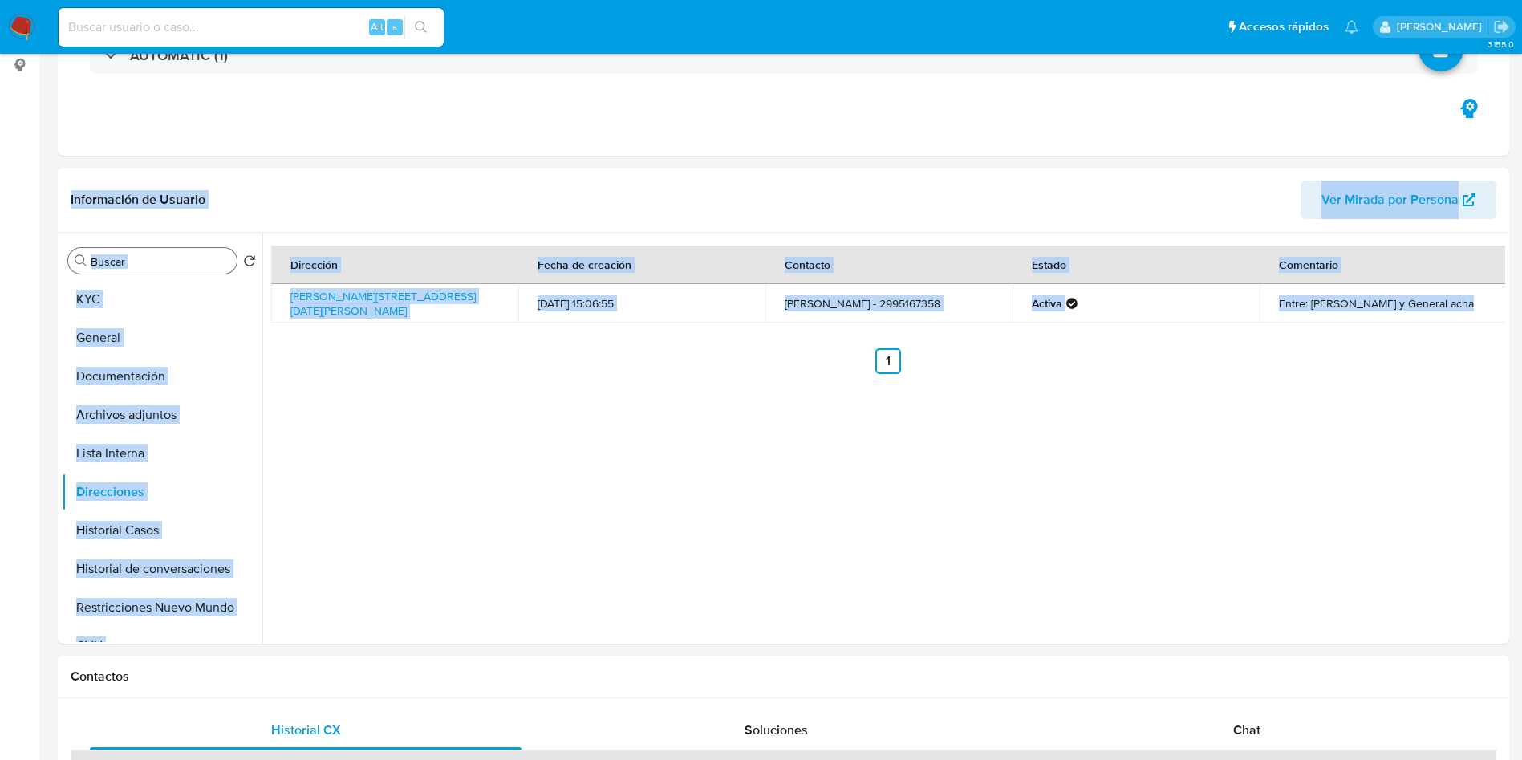
scroll to position [0, 0]
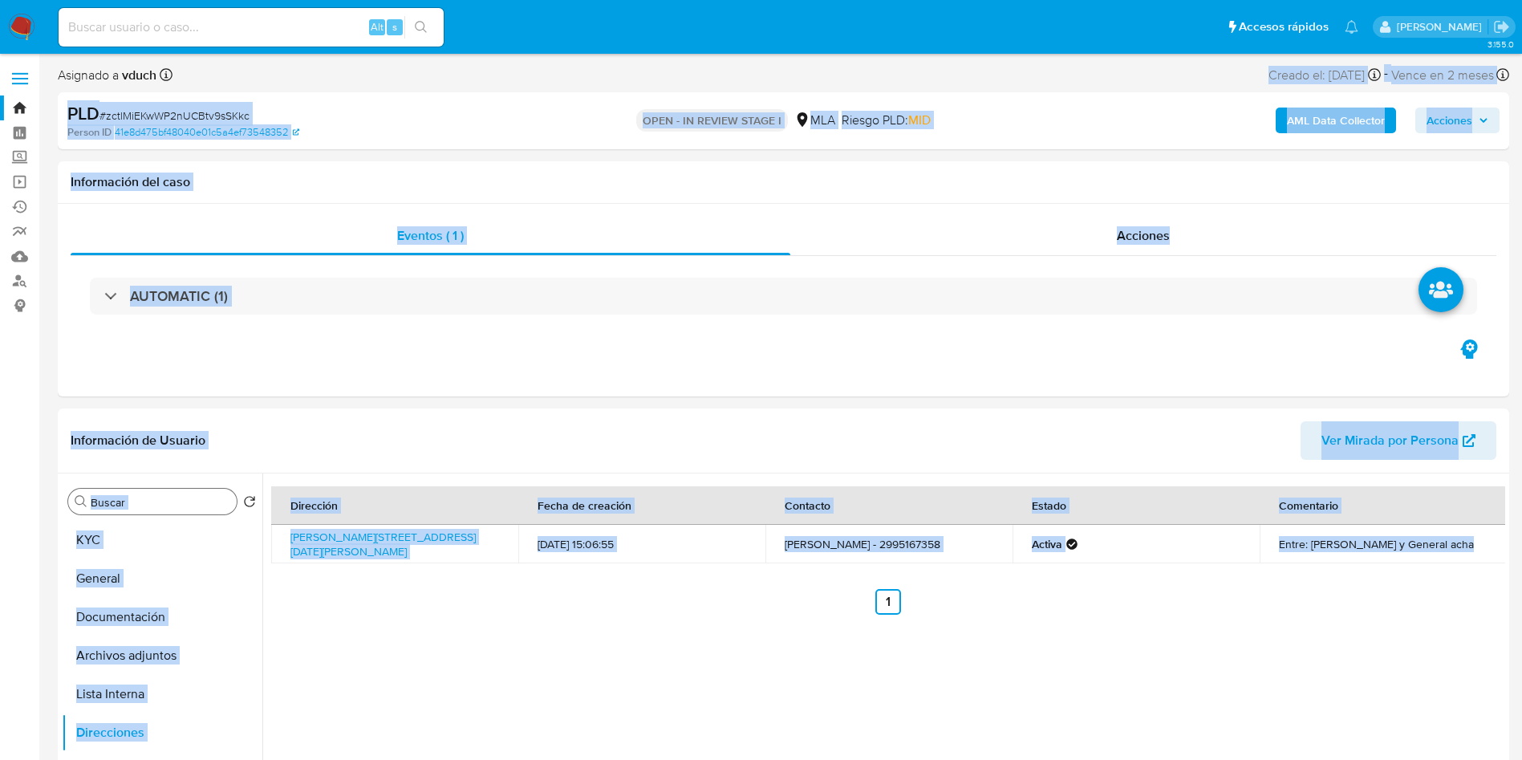
drag, startPoint x: 863, startPoint y: 528, endPoint x: 819, endPoint y: -146, distance: 675.2
click at [812, 165] on div "Información del caso" at bounding box center [783, 182] width 1451 height 43
drag, startPoint x: 759, startPoint y: 75, endPoint x: 778, endPoint y: 662, distance: 587.5
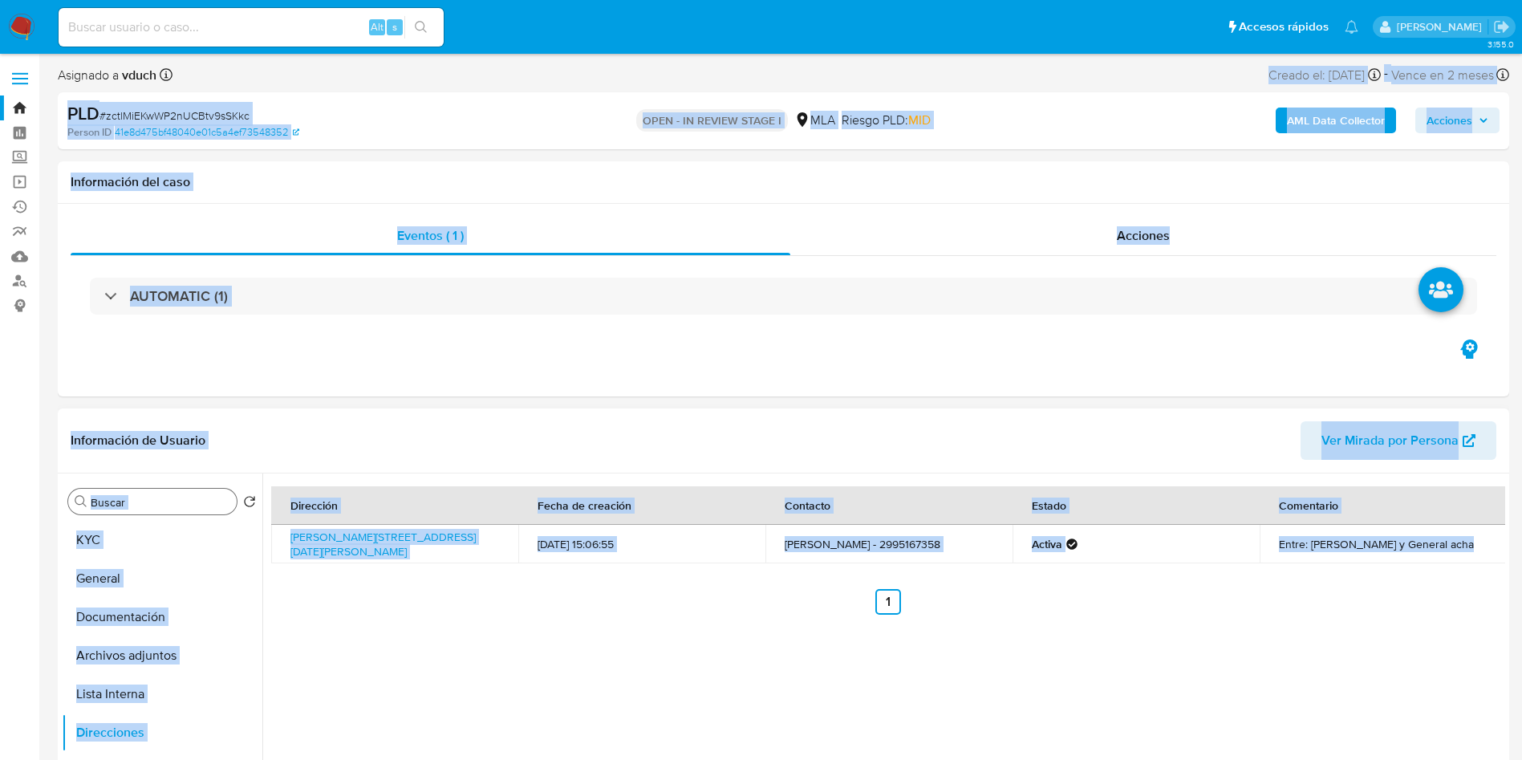
click at [778, 667] on div "Dirección Fecha de creación Contacto Estado Comentario Toay 261, Colonia 25 De …" at bounding box center [883, 678] width 1242 height 411
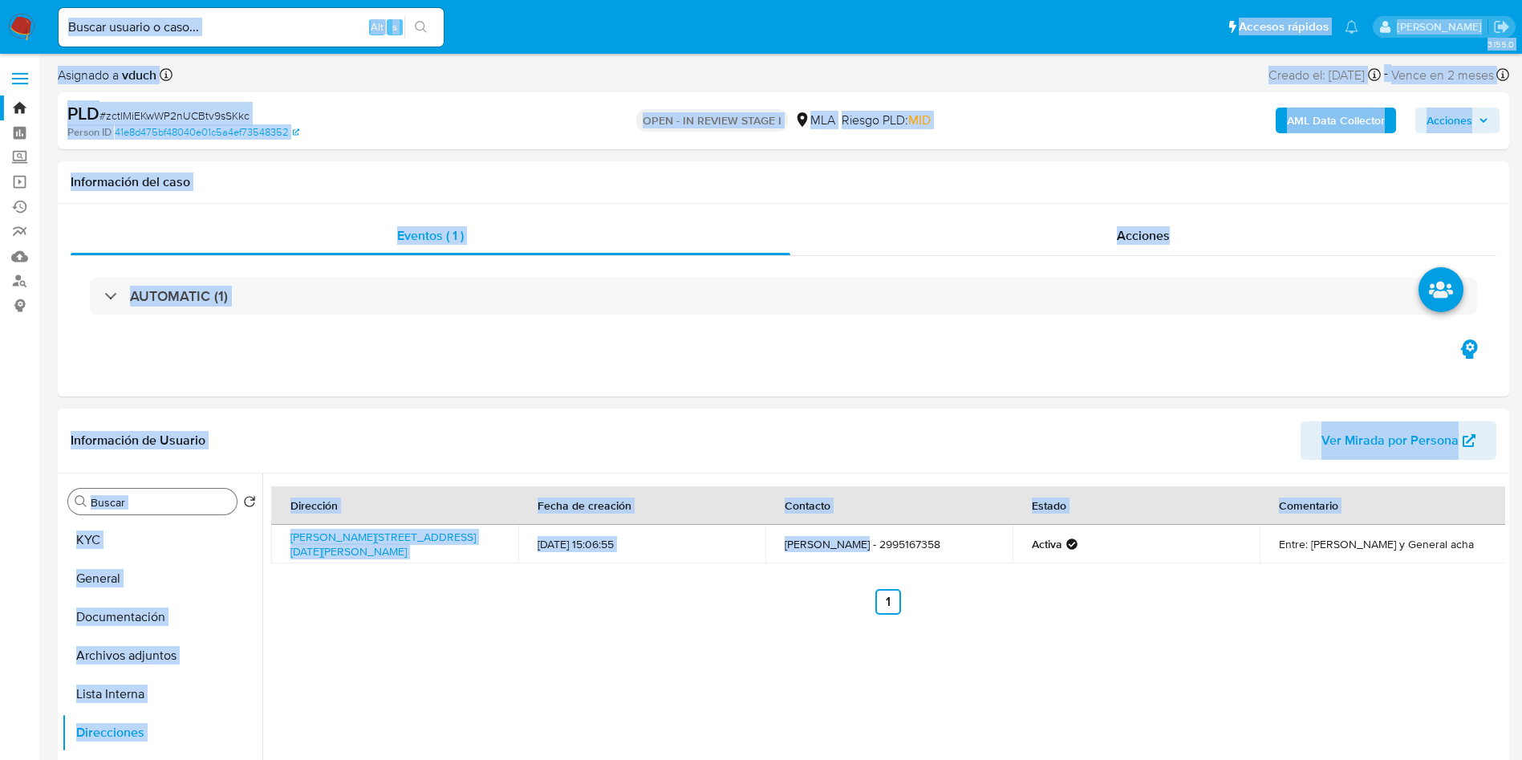
drag, startPoint x: 784, startPoint y: 51, endPoint x: 849, endPoint y: 549, distance: 501.5
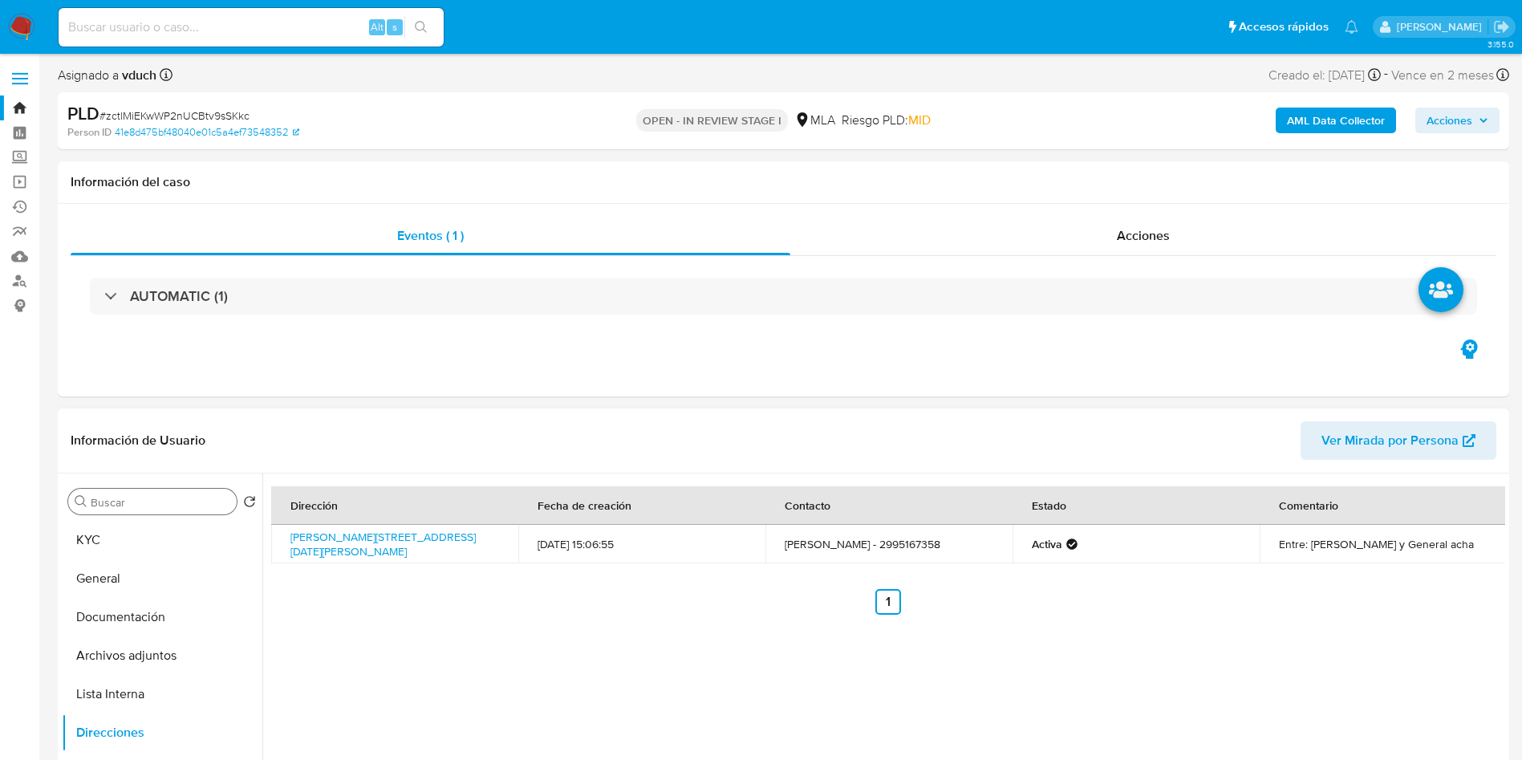
click at [765, 615] on div "Dirección Fecha de creación Contacto Estado Comentario Toay 261, Colonia 25 De …" at bounding box center [883, 678] width 1242 height 411
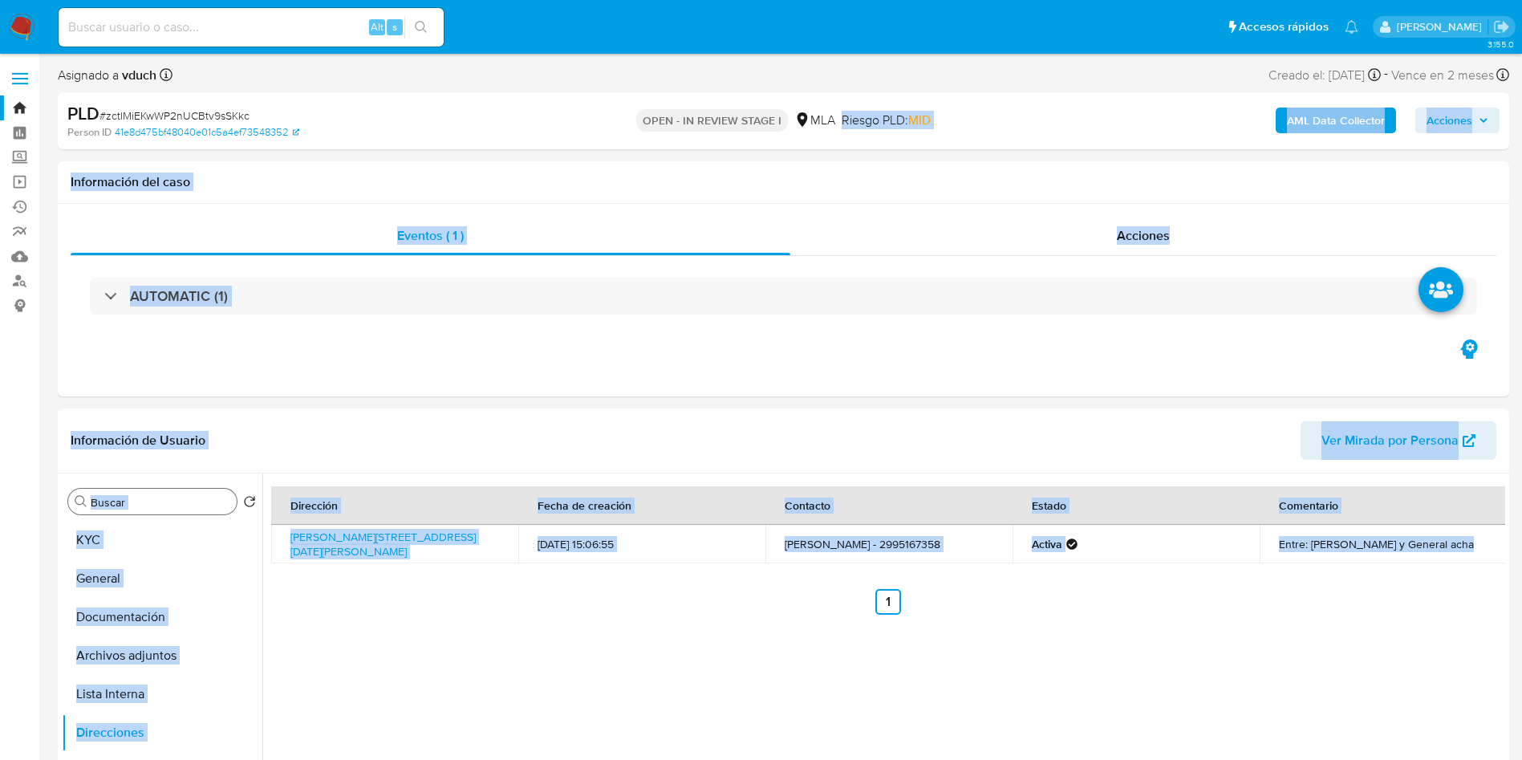
drag, startPoint x: 710, startPoint y: 487, endPoint x: 802, endPoint y: 106, distance: 392.0
click at [783, 66] on div "Asignado a vduch Asignado el: 17/07/2025 16:33:06 Creado el: 12/07/2025 Creado …" at bounding box center [783, 78] width 1451 height 28
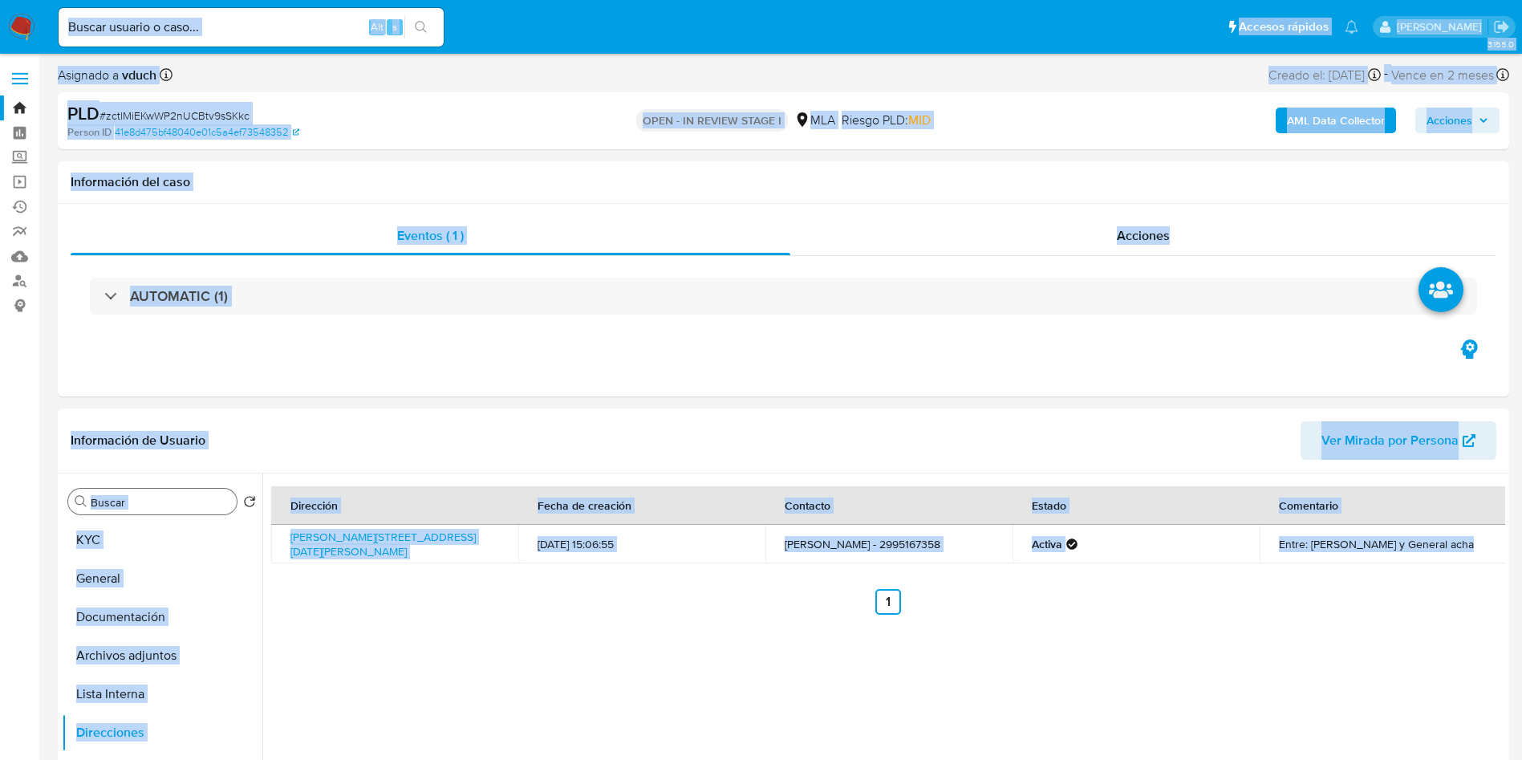
drag, startPoint x: 772, startPoint y: 45, endPoint x: 821, endPoint y: 626, distance: 582.8
click at [819, 638] on div "Dirección Fecha de creación Contacto Estado Comentario Toay 261, Colonia 25 De …" at bounding box center [883, 678] width 1242 height 411
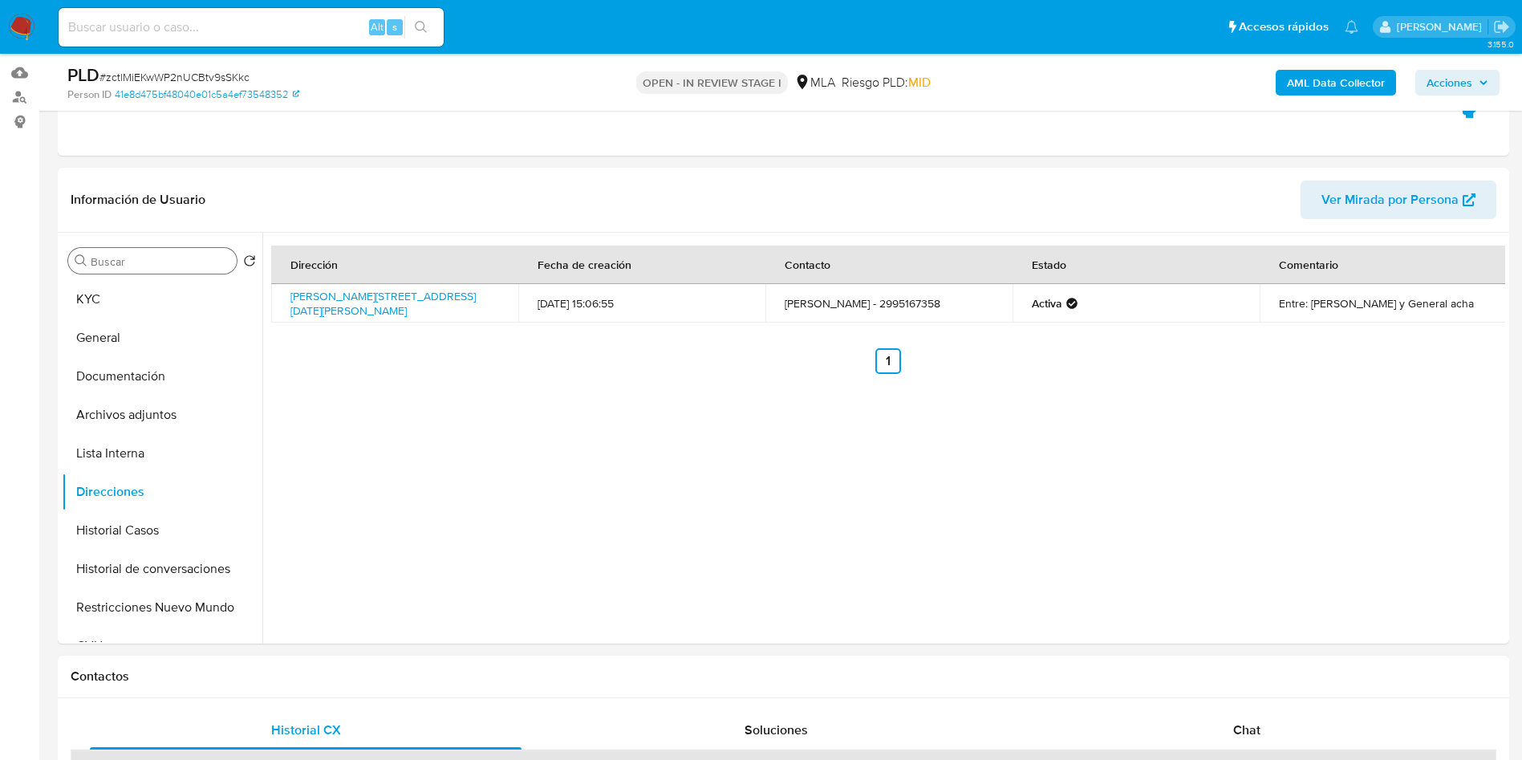
scroll to position [361, 0]
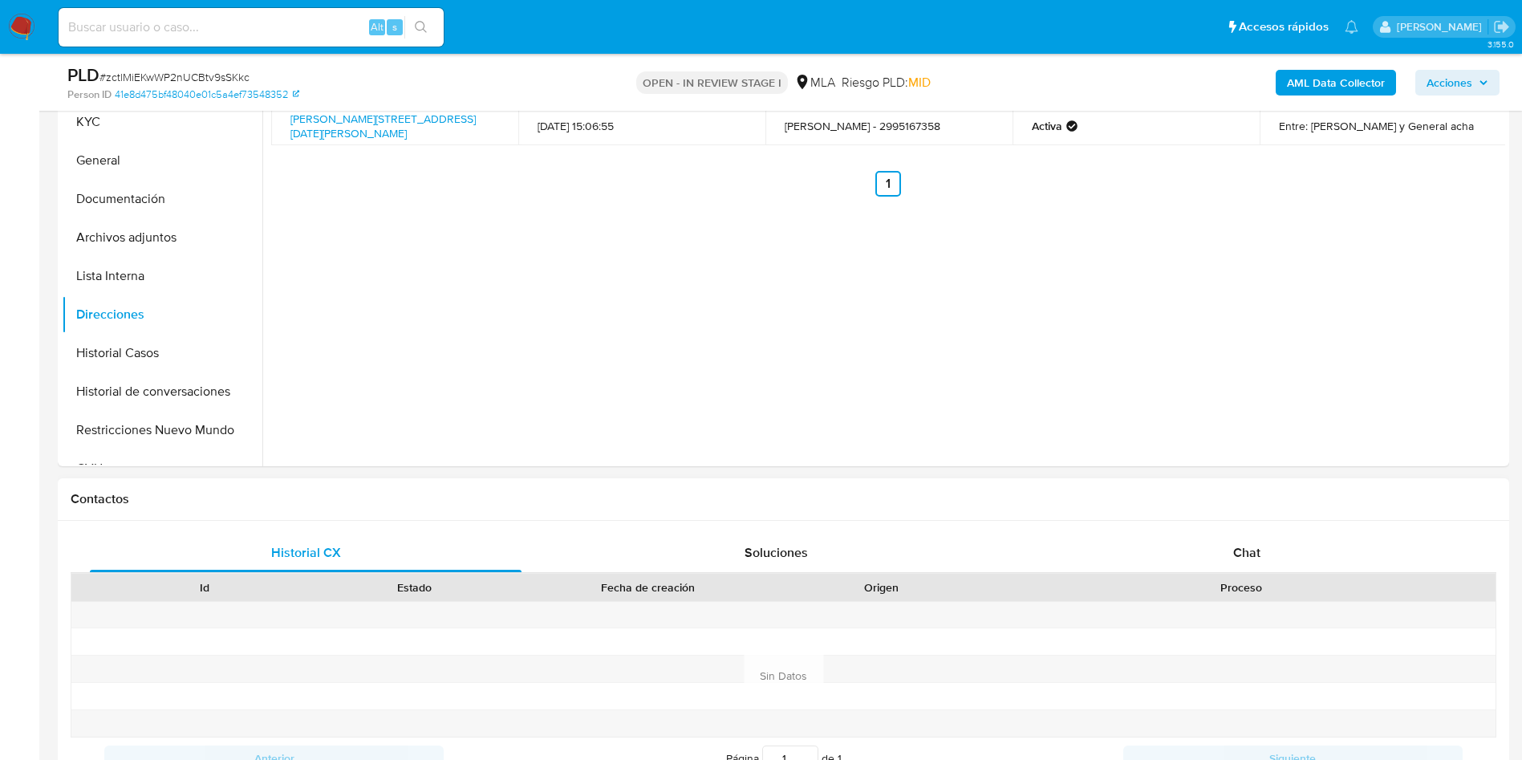
click at [1330, 521] on div "Historial CX Soluciones Chat Id Estado Fecha de creación Origen Proceso Anterio…" at bounding box center [783, 676] width 1451 height 310
click at [1219, 542] on div "Chat" at bounding box center [1247, 552] width 432 height 39
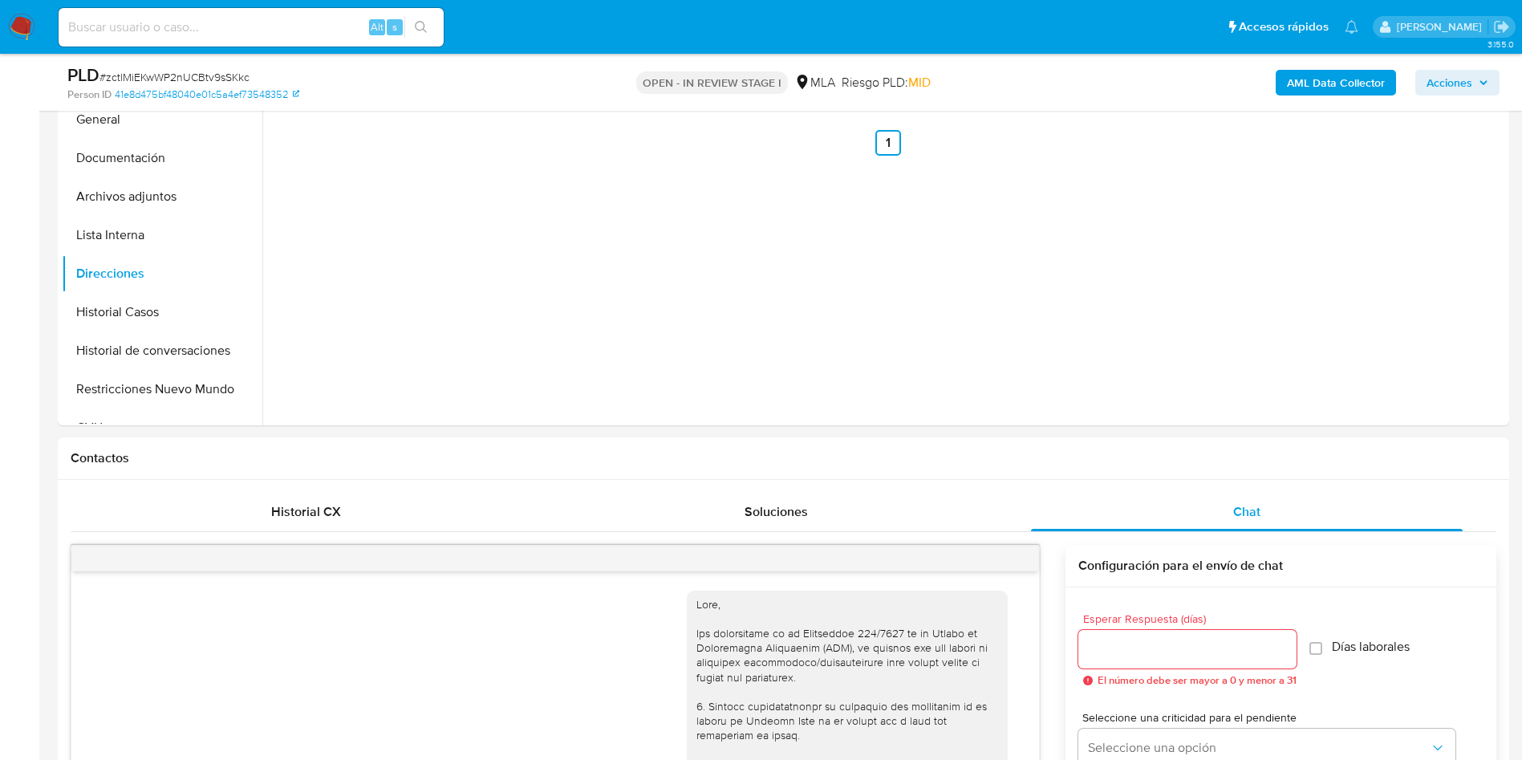
scroll to position [241, 0]
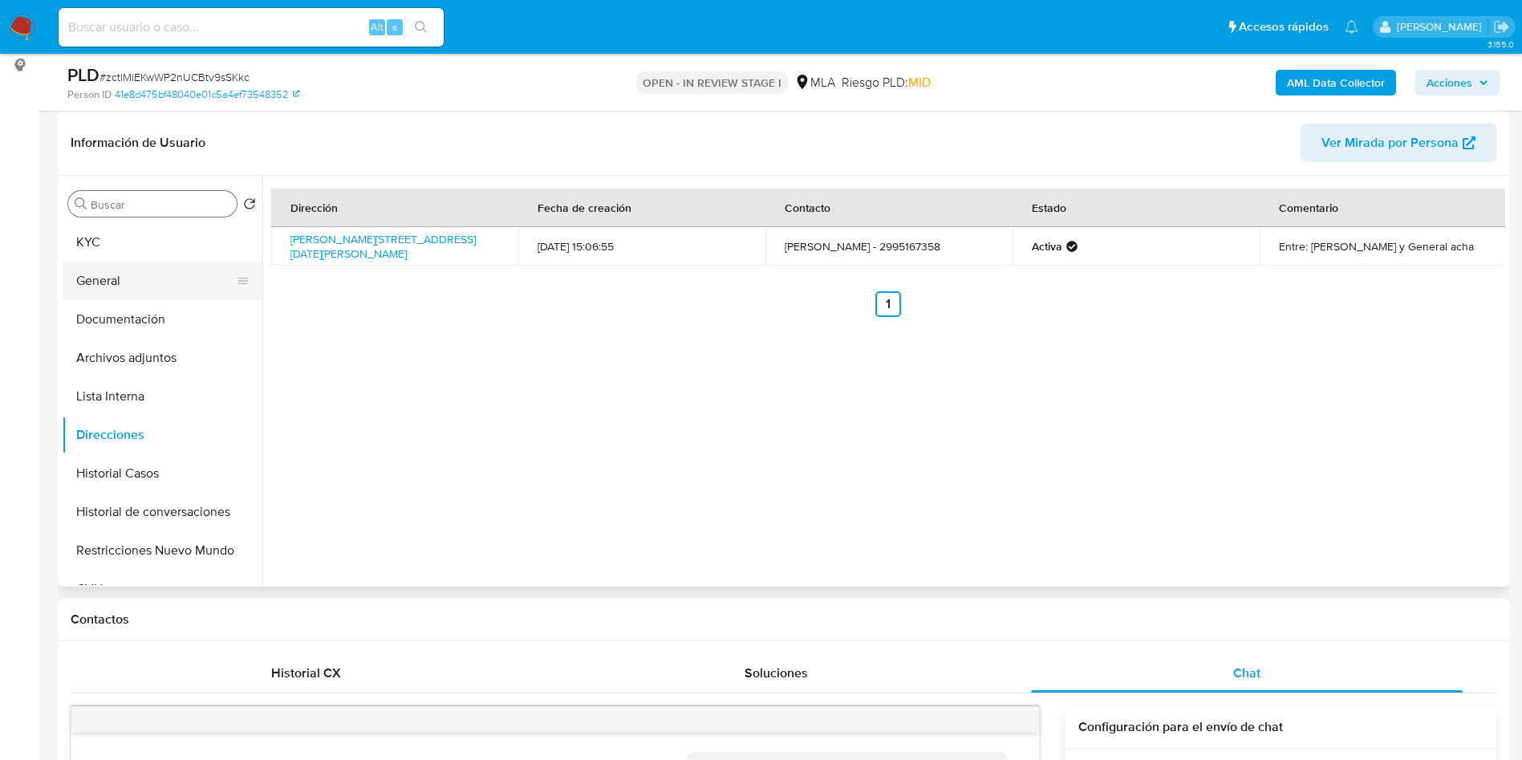
drag, startPoint x: 180, startPoint y: 241, endPoint x: 170, endPoint y: 265, distance: 25.9
click at [180, 241] on button "KYC" at bounding box center [162, 242] width 201 height 39
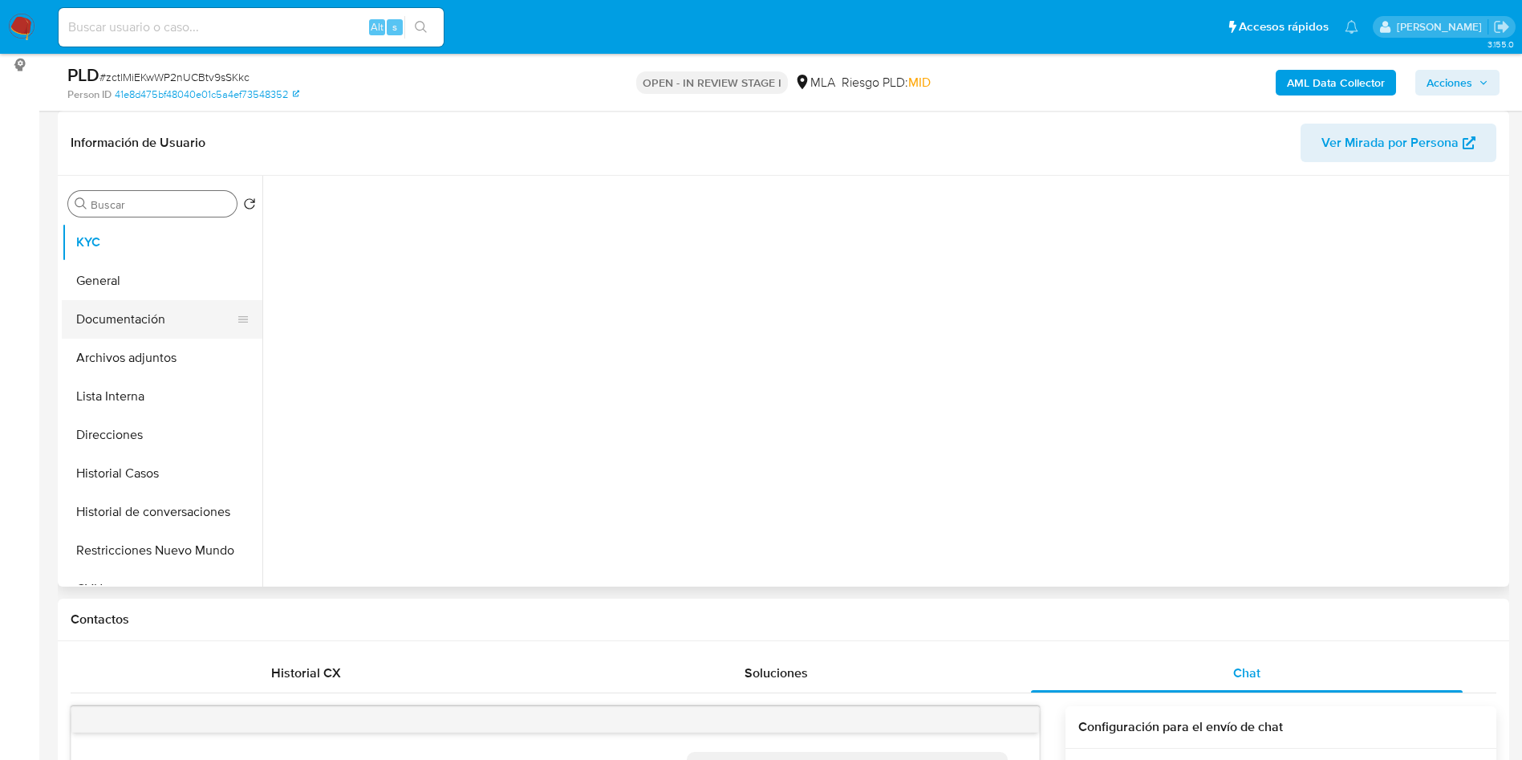
click at [156, 303] on button "Documentación" at bounding box center [156, 319] width 188 height 39
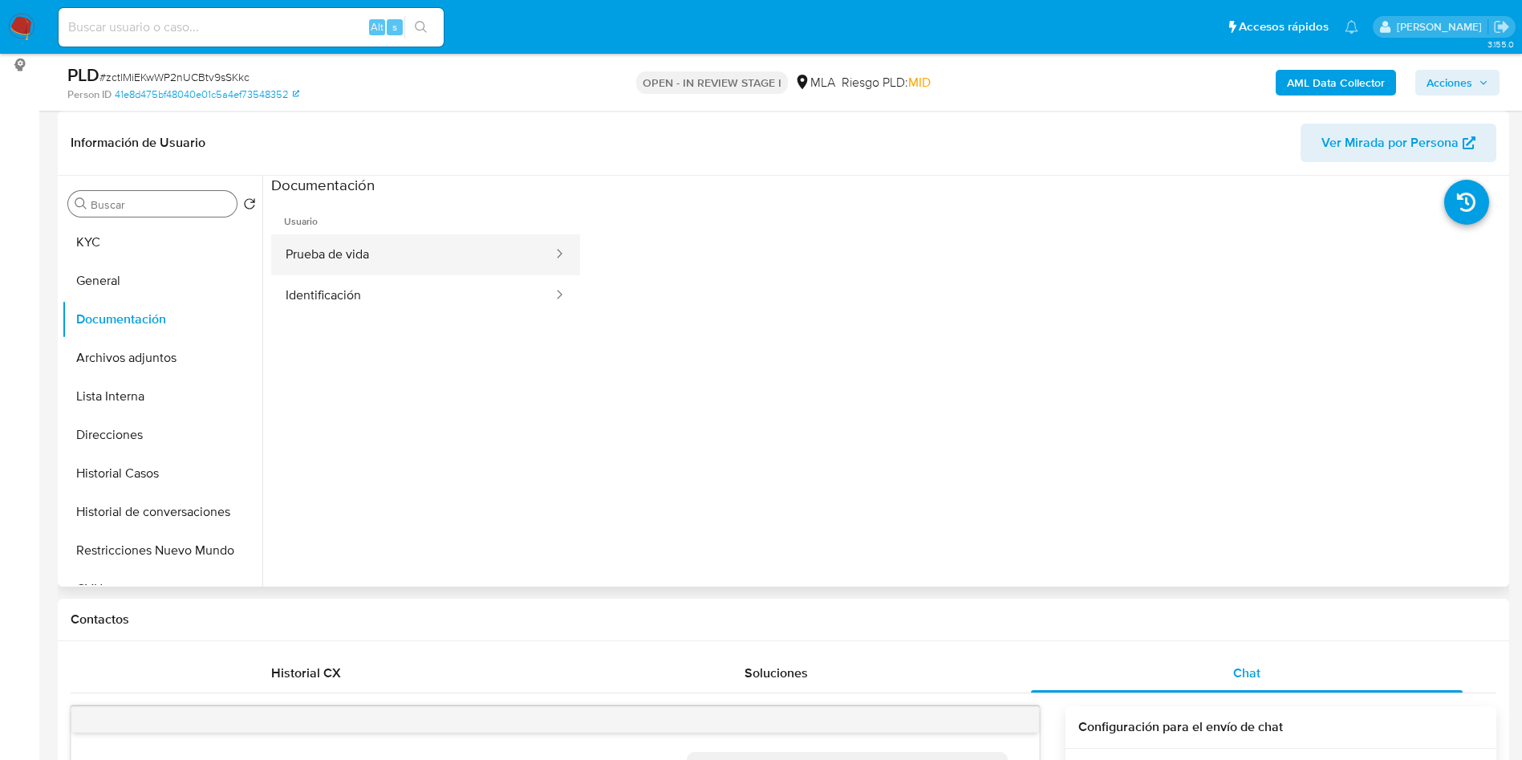
click at [364, 258] on button "Prueba de vida" at bounding box center [412, 254] width 283 height 41
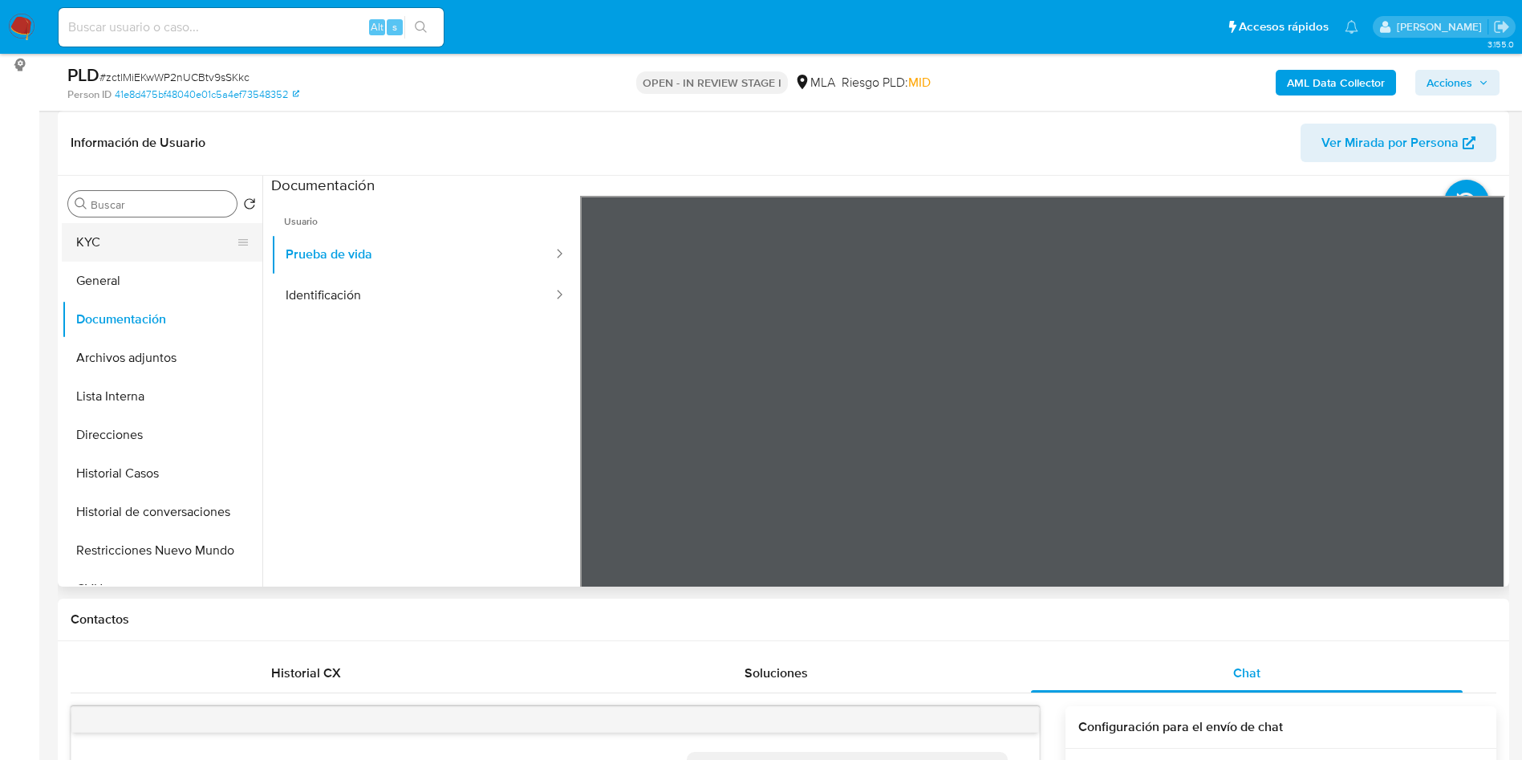
click at [184, 234] on button "KYC" at bounding box center [156, 242] width 188 height 39
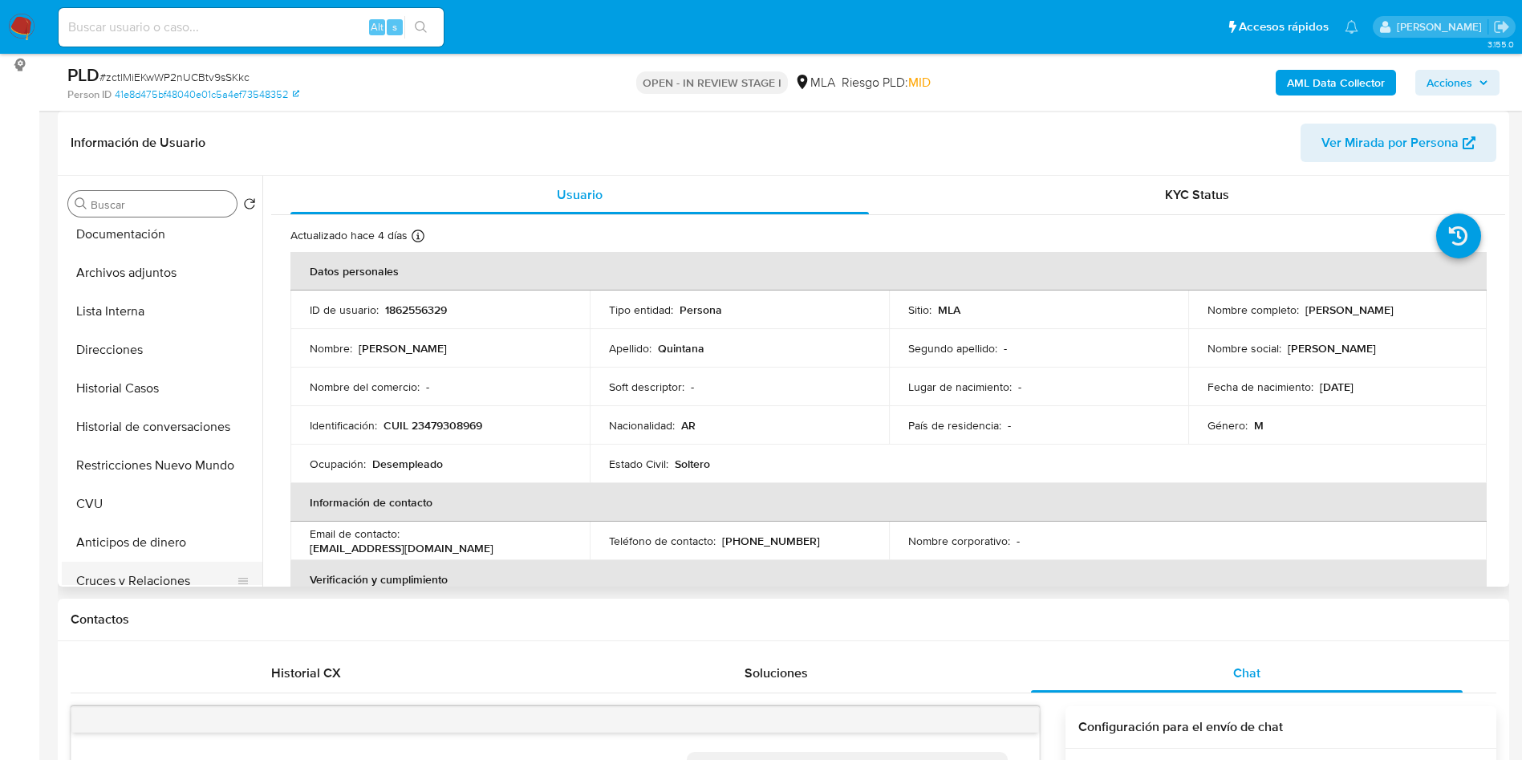
scroll to position [120, 0]
click at [125, 474] on button "CVU" at bounding box center [156, 468] width 188 height 39
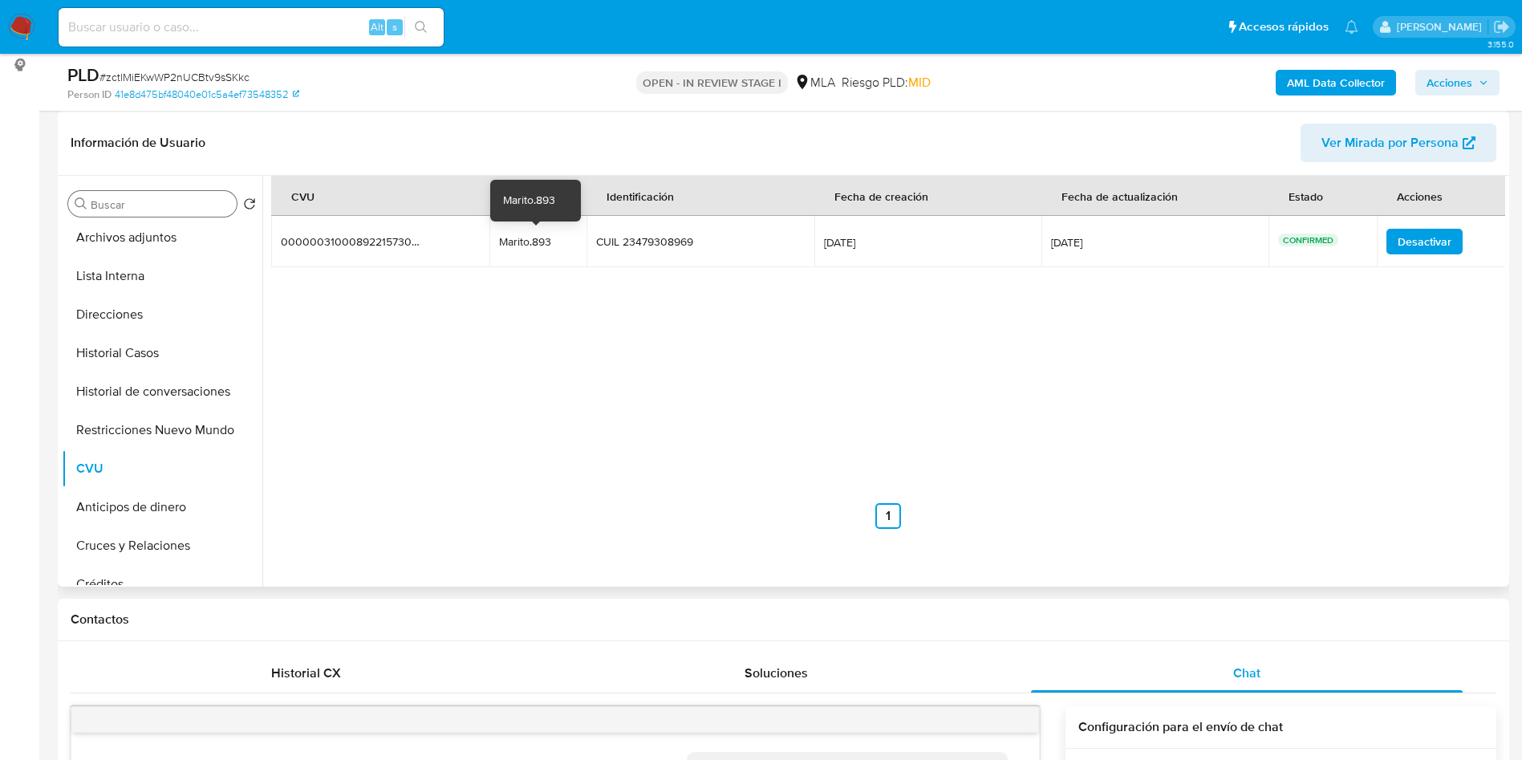
click at [529, 238] on div "Marito.893" at bounding box center [538, 241] width 78 height 14
click at [529, 237] on div "Marito.893" at bounding box center [538, 241] width 78 height 14
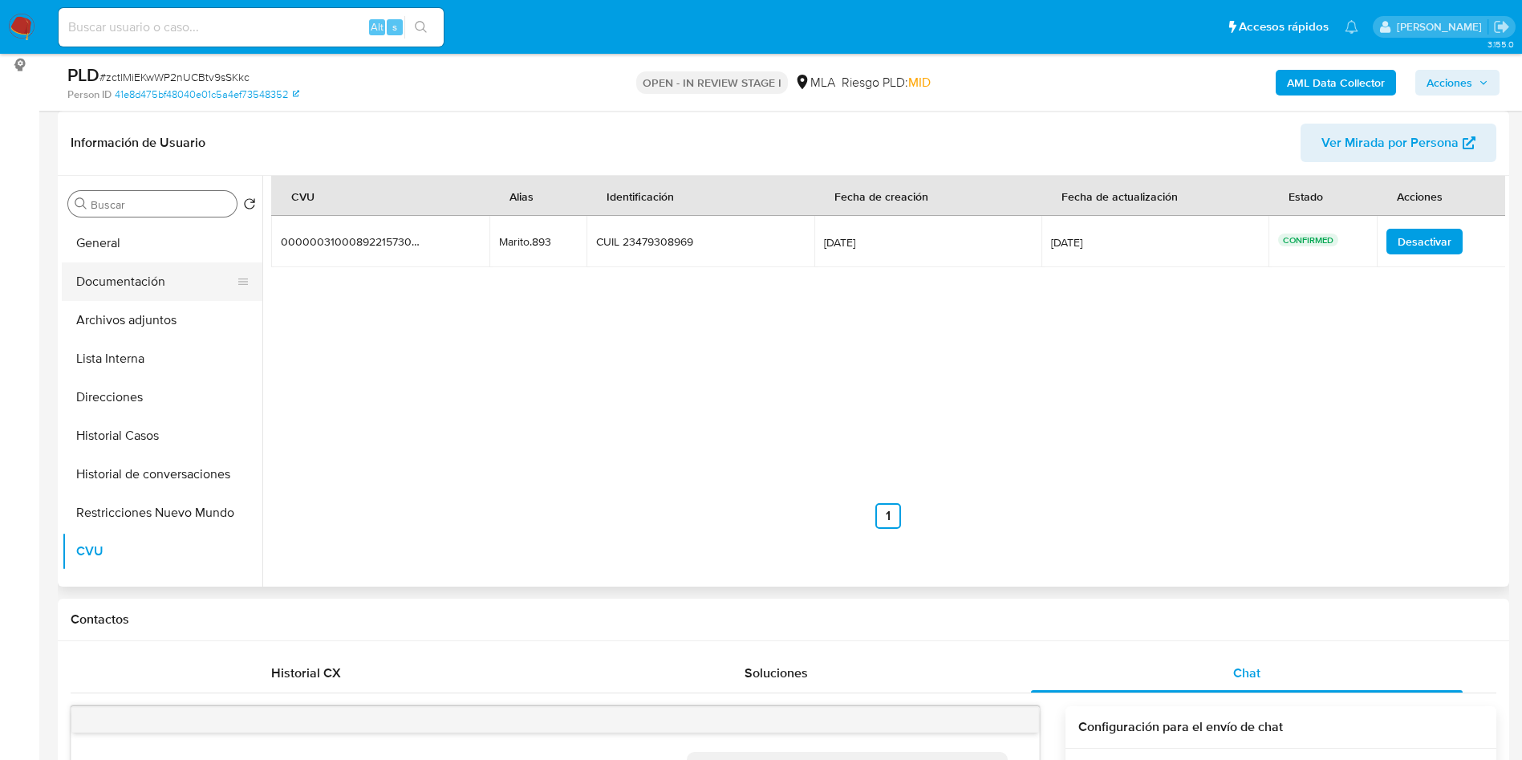
scroll to position [0, 0]
click at [173, 300] on button "Documentación" at bounding box center [156, 319] width 188 height 39
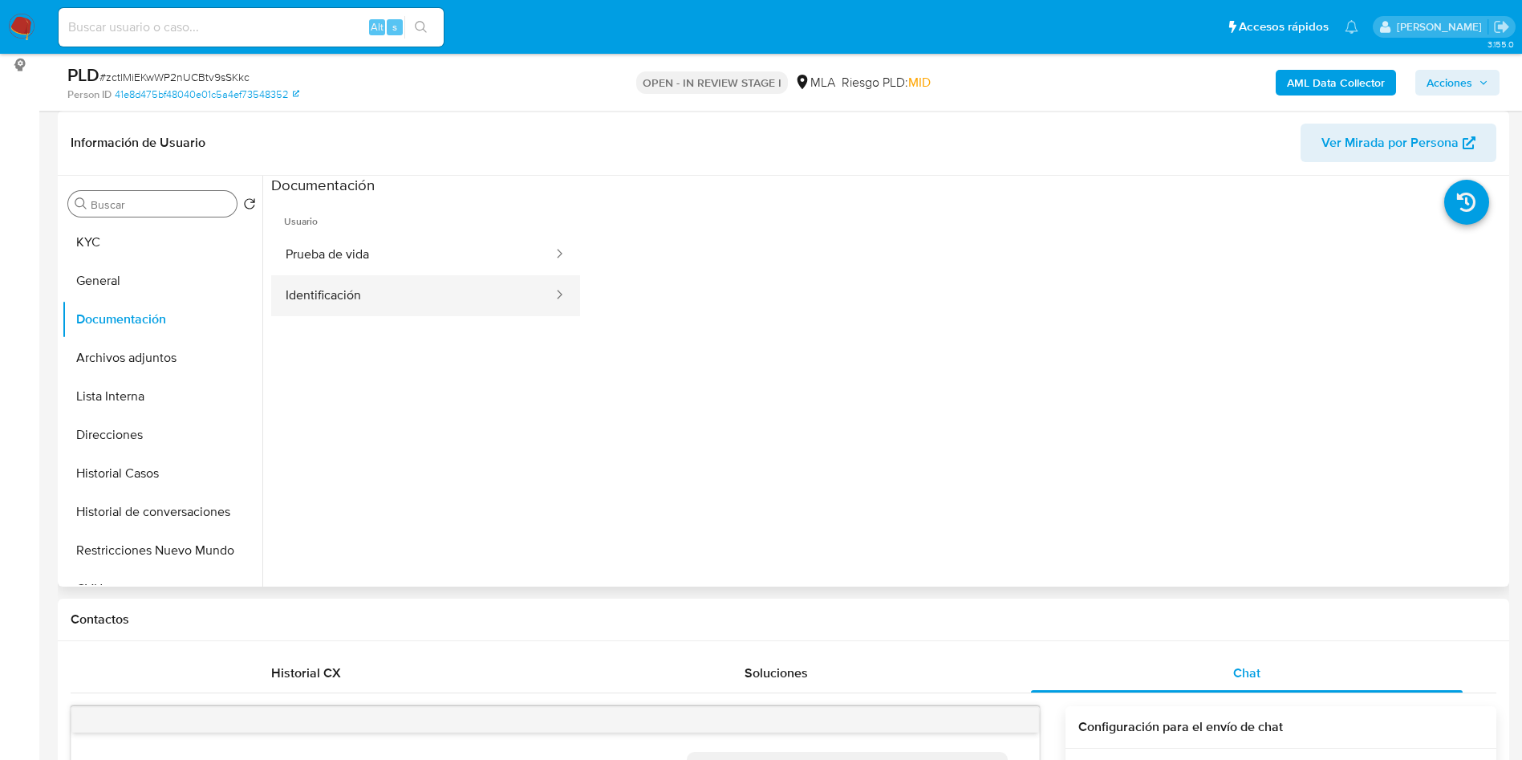
click at [353, 302] on button "Identificación" at bounding box center [412, 295] width 283 height 41
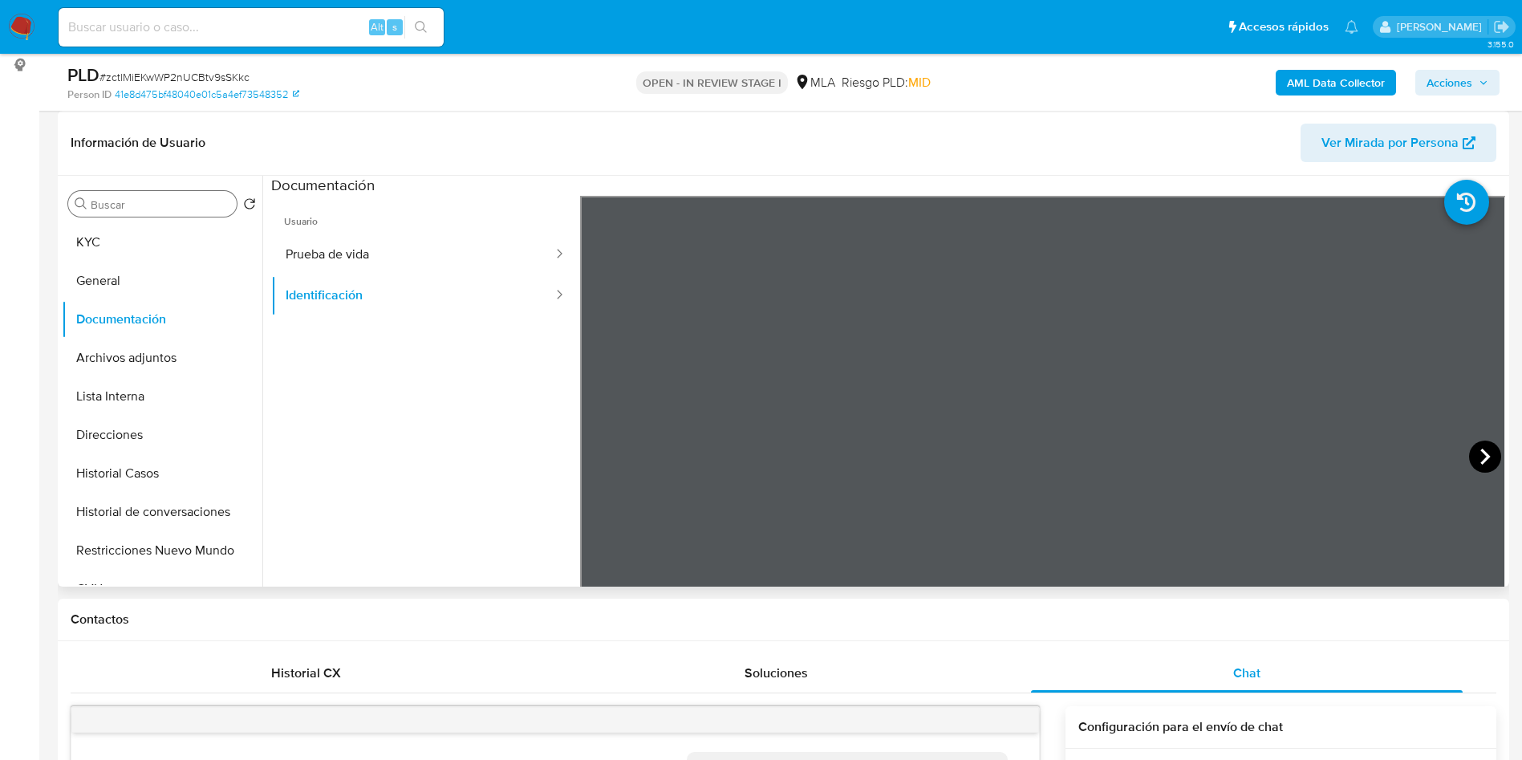
click at [1482, 460] on icon at bounding box center [1485, 456] width 32 height 32
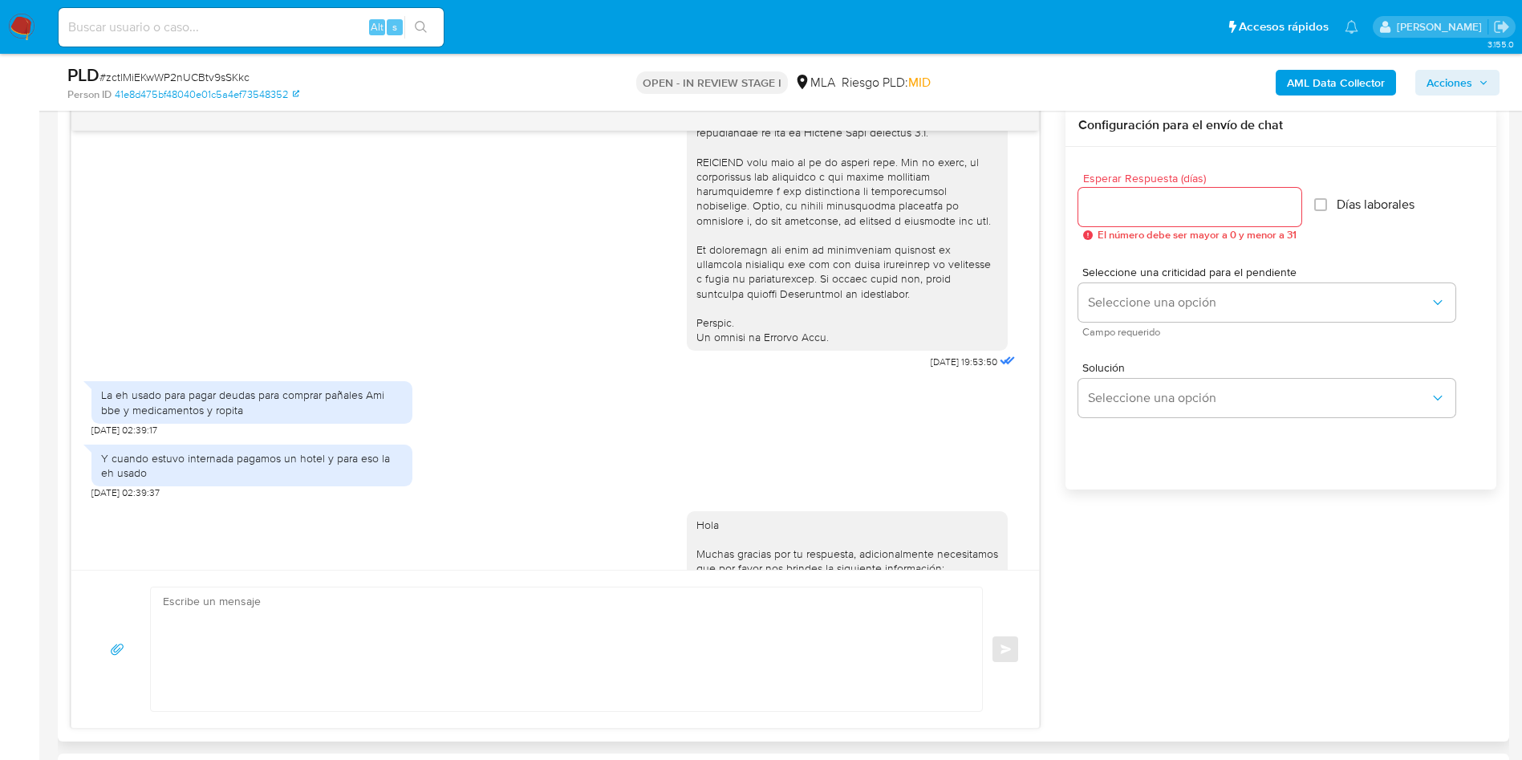
scroll to position [842, 0]
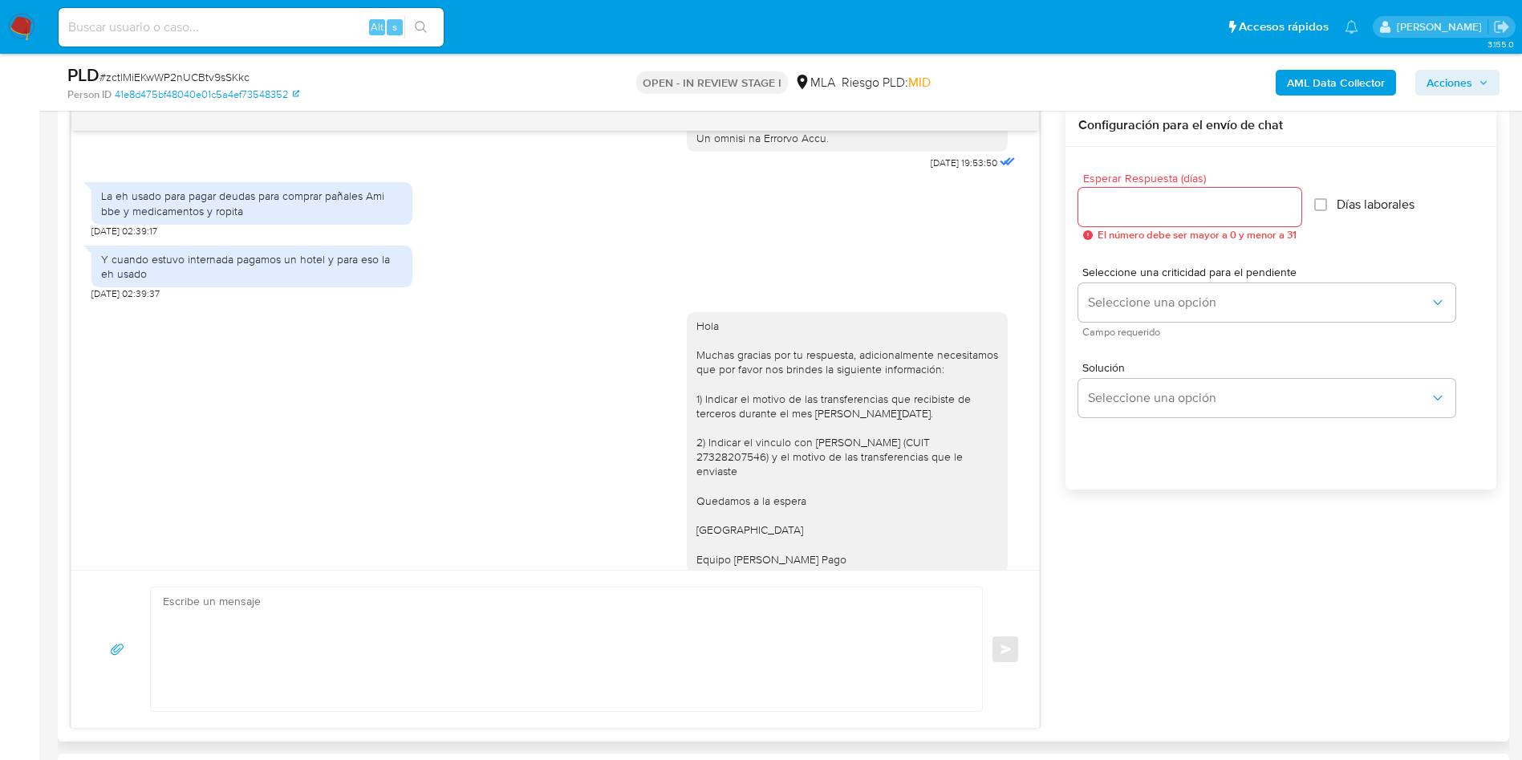
click at [116, 217] on div "La eh usado para pagar deudas para comprar pañales Ami bbe y medicamentos y rop…" at bounding box center [252, 202] width 302 height 29
copy div "La eh usado para pagar deudas para comprar pañales Ami bbe y medicamentos y rop…"
click at [244, 281] on div "Y cuando estuvo internada pagamos un hotel y para eso la eh usado" at bounding box center [252, 266] width 302 height 29
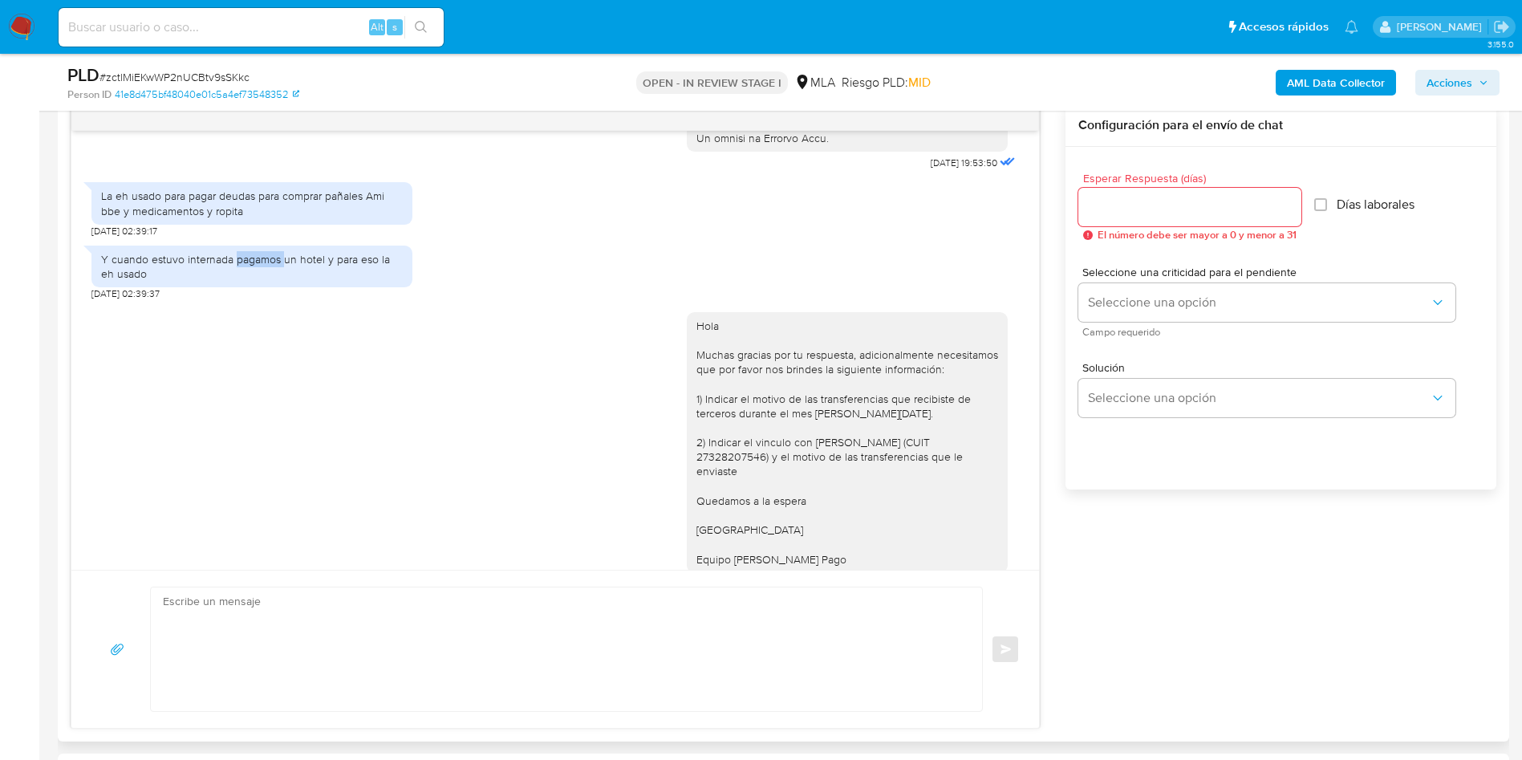
click at [244, 281] on div "Y cuando estuvo internada pagamos un hotel y para eso la eh usado" at bounding box center [252, 266] width 302 height 29
copy div "Y cuando estuvo internada pagamos un hotel y para eso la eh usado"
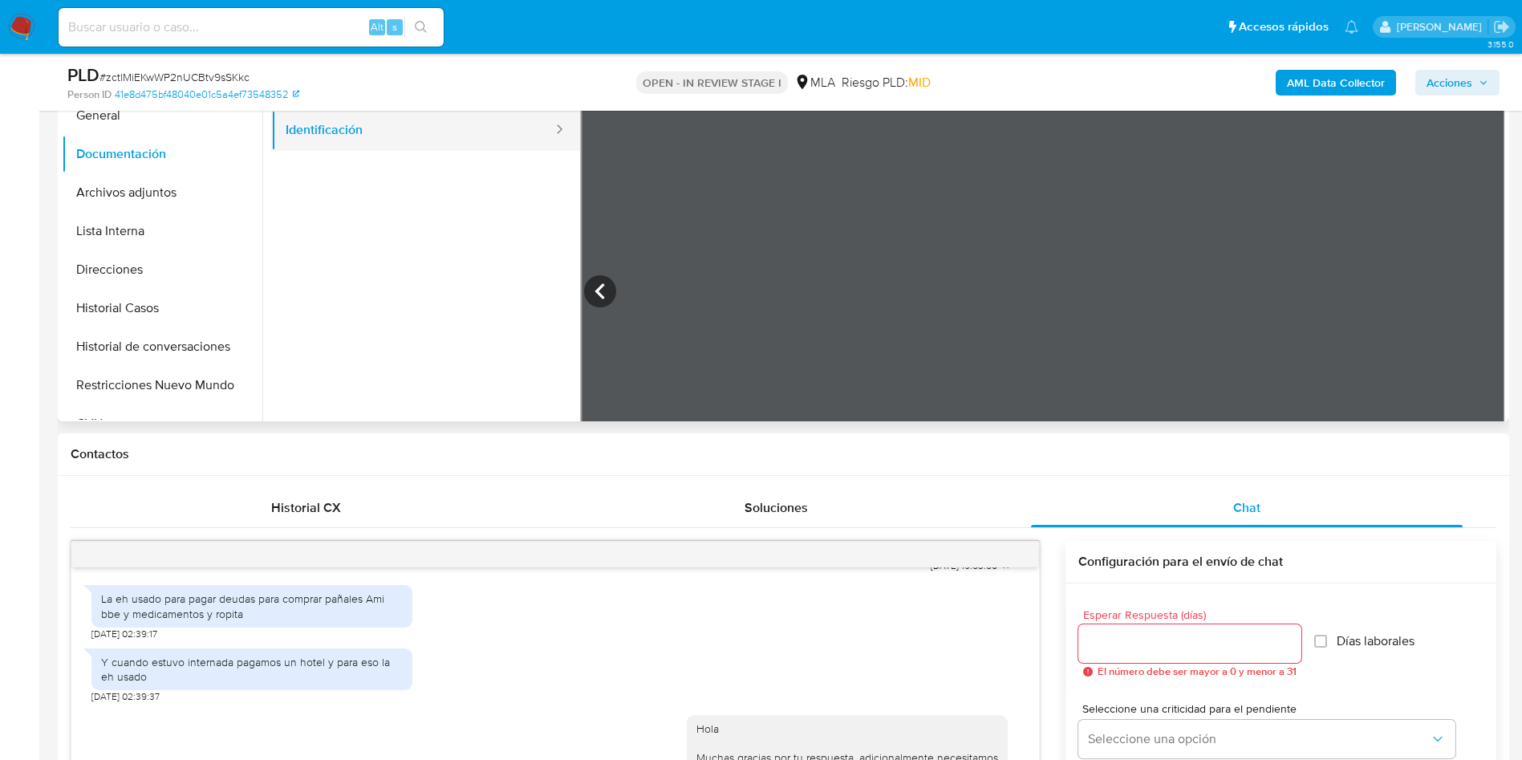
scroll to position [241, 0]
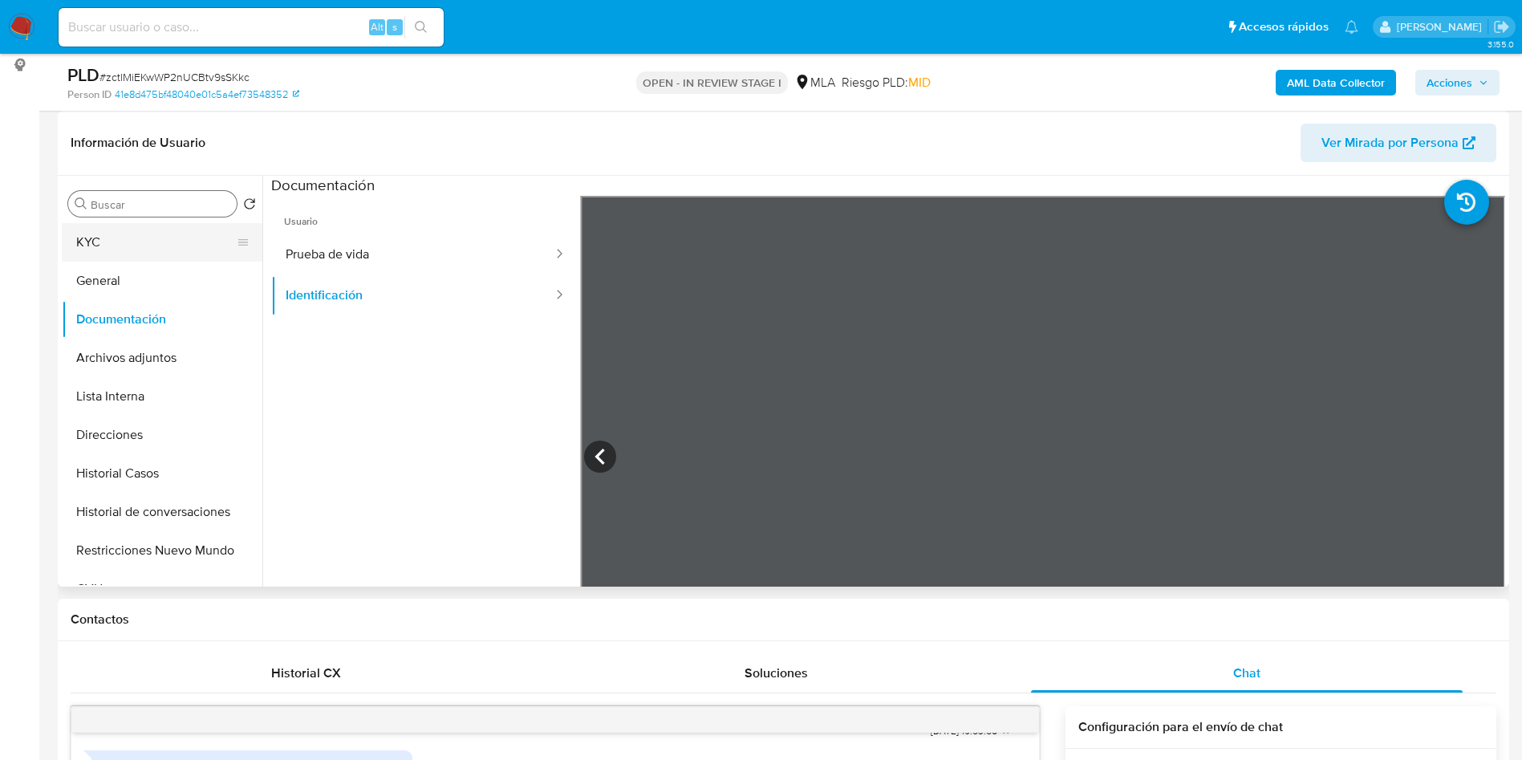
click at [178, 246] on button "KYC" at bounding box center [156, 242] width 188 height 39
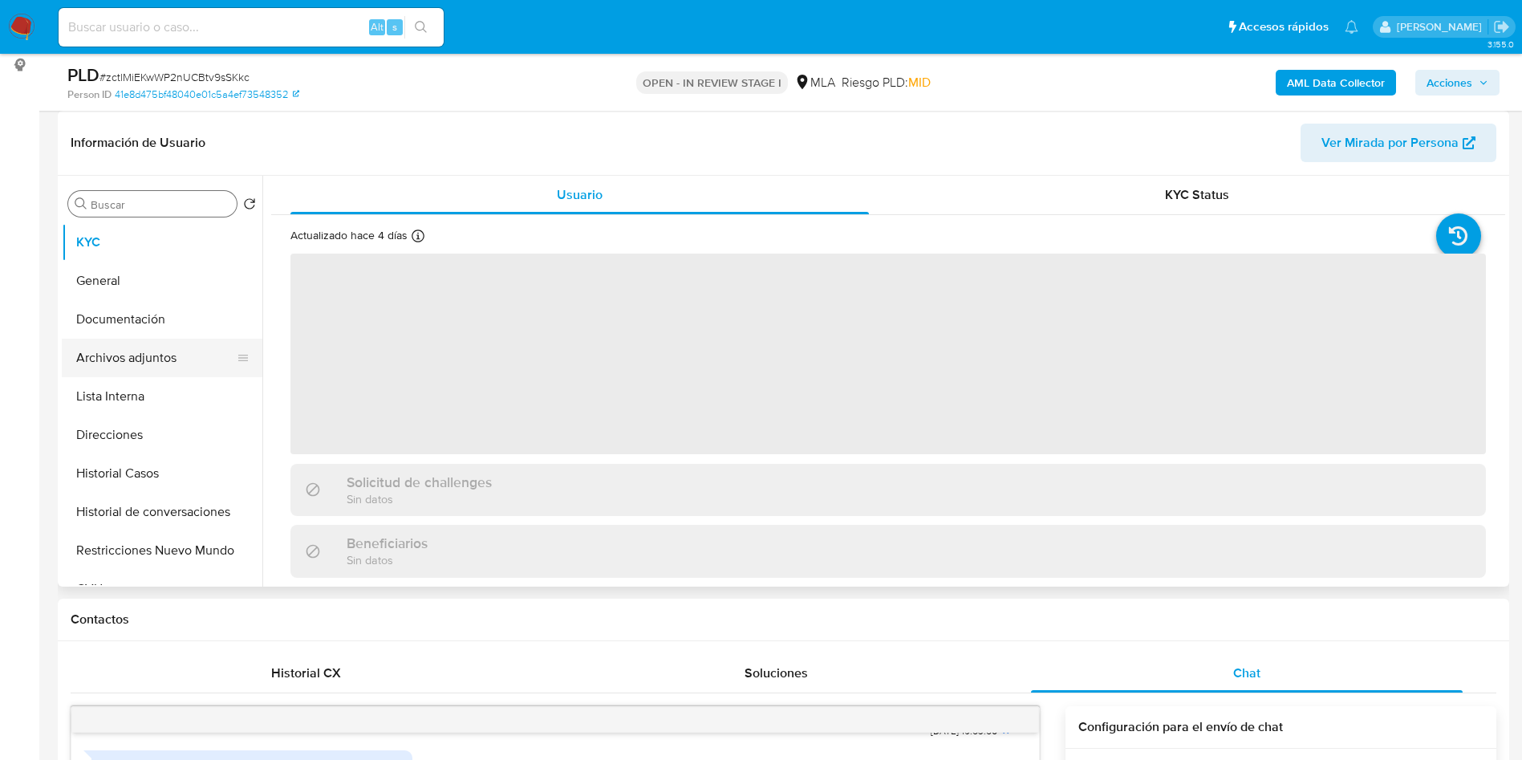
click at [186, 353] on button "Archivos adjuntos" at bounding box center [156, 357] width 188 height 39
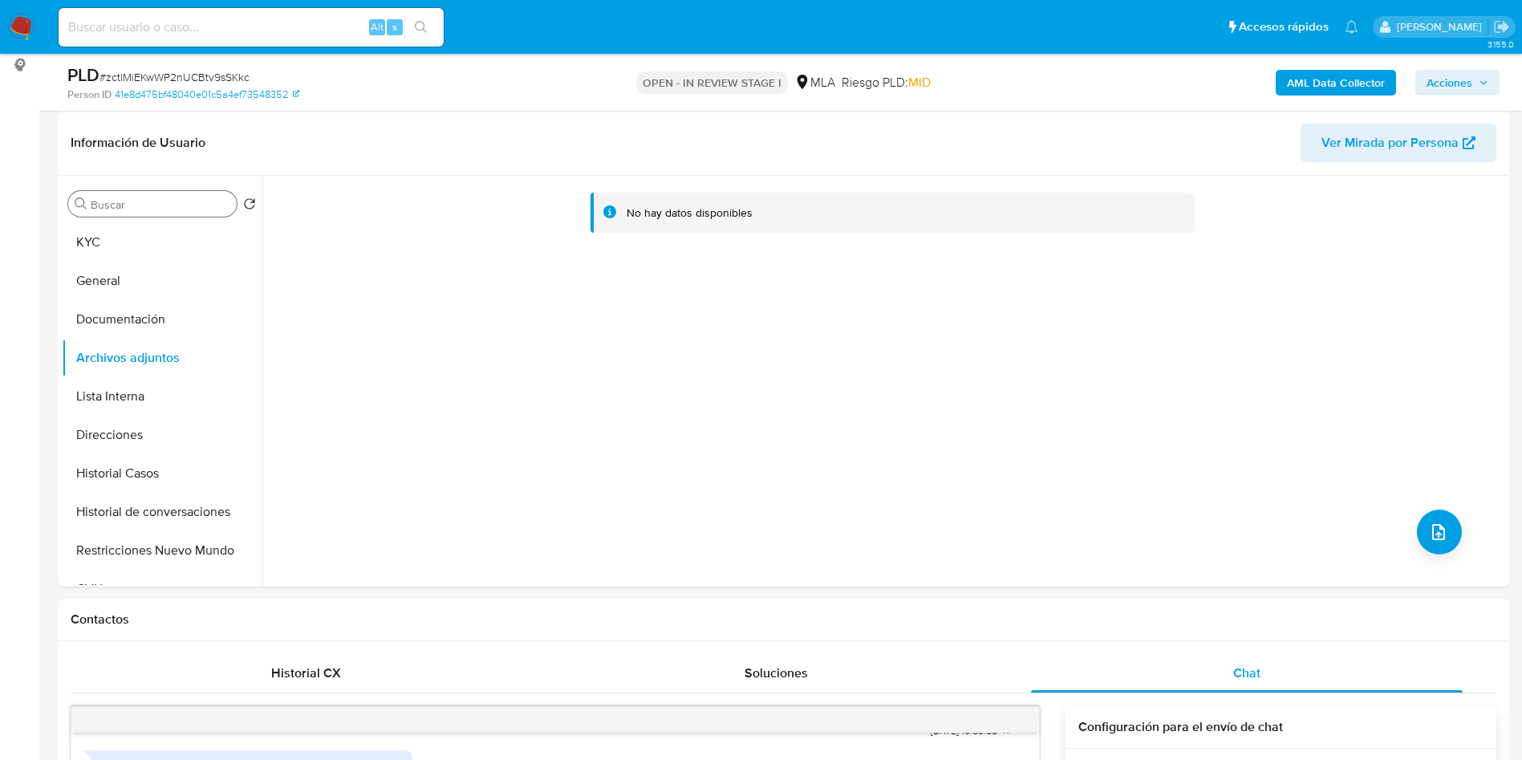
click at [1352, 83] on b "AML Data Collector" at bounding box center [1336, 83] width 98 height 26
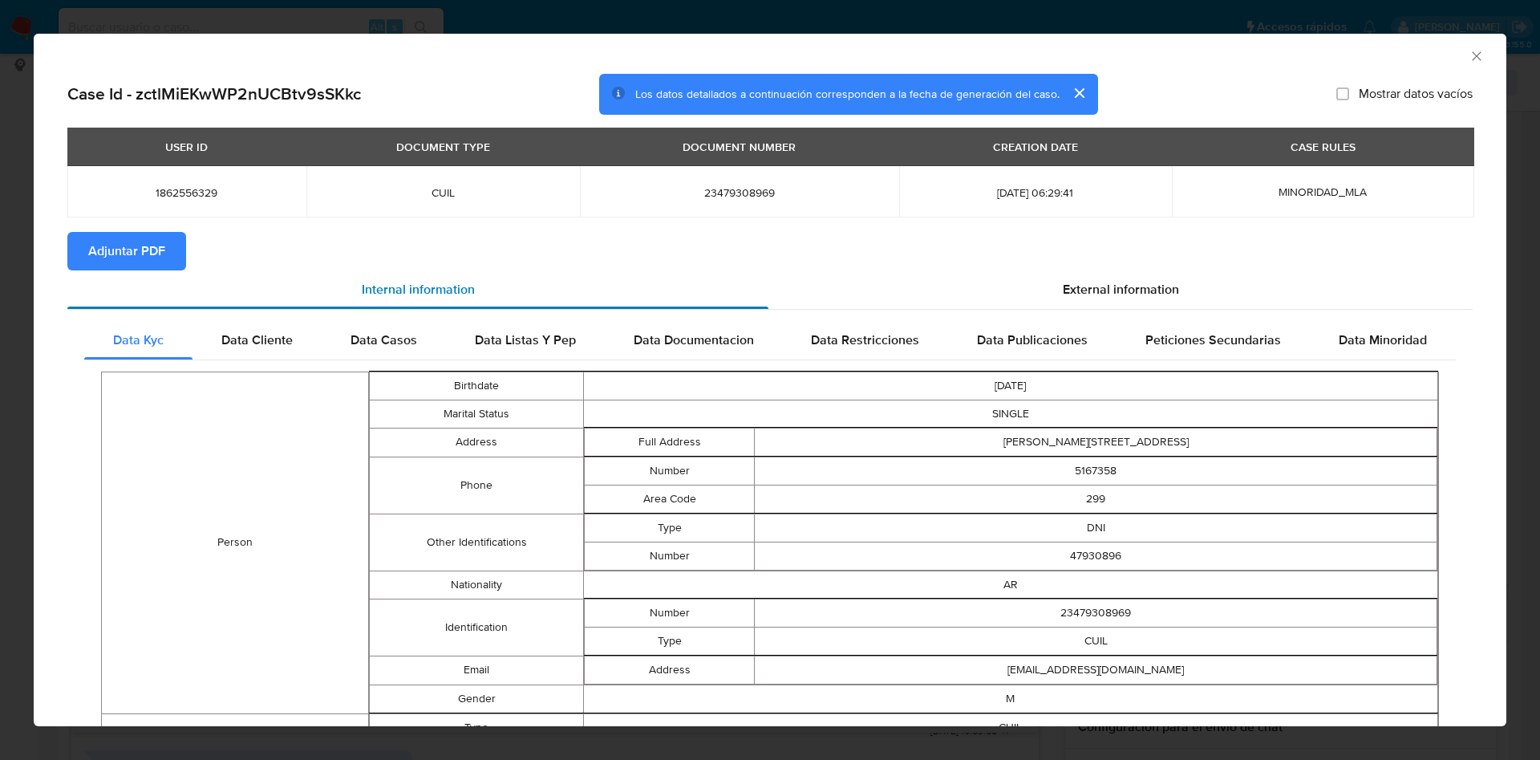
click at [144, 270] on div "Internal information" at bounding box center [417, 289] width 701 height 39
click at [146, 258] on span "Adjuntar PDF" at bounding box center [126, 250] width 77 height 35
click at [1469, 48] on icon "Cerrar ventana" at bounding box center [1477, 56] width 16 height 16
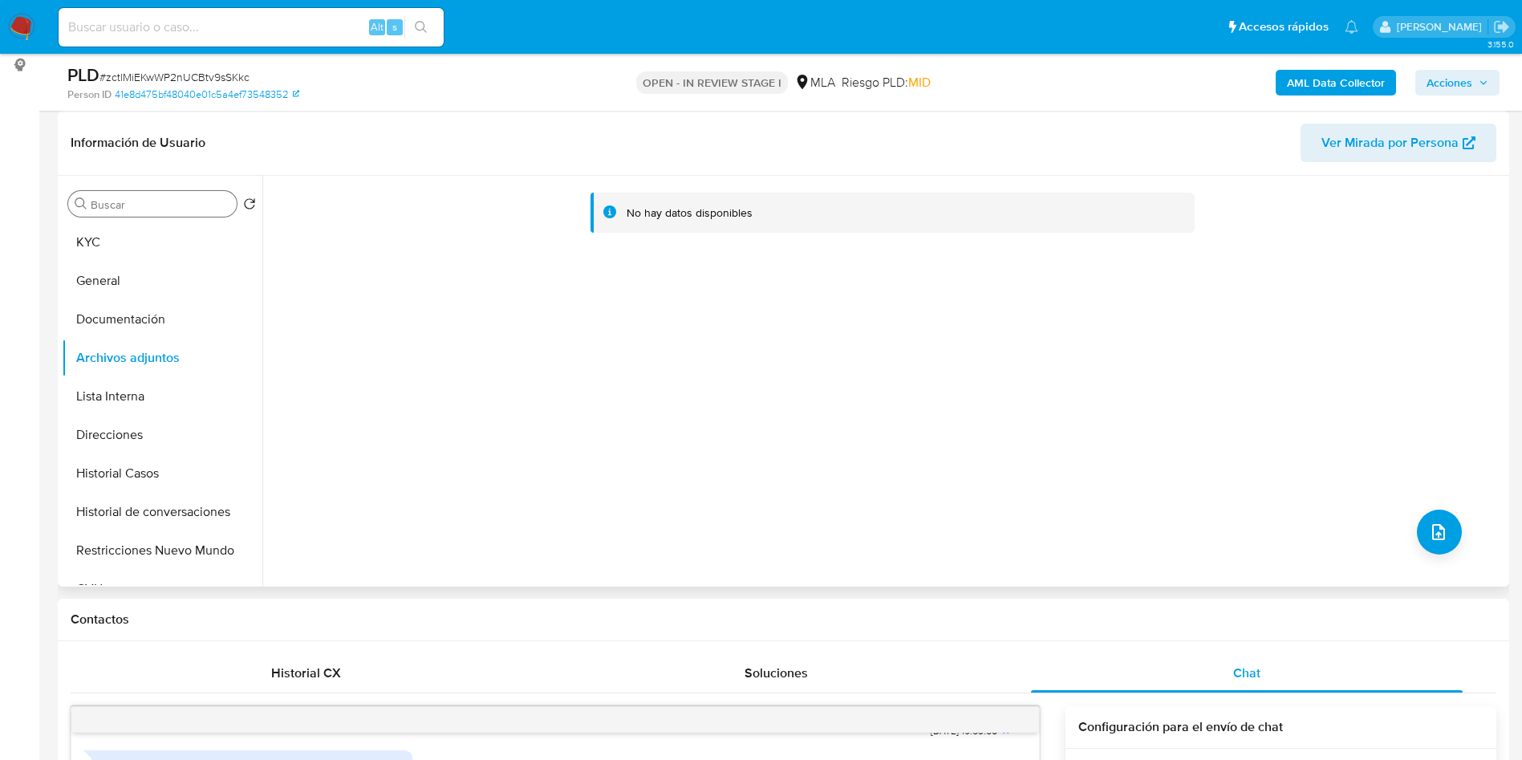
click at [172, 219] on div "Buscar Volver al orden por defecto KYC General Documentación Archivos adjuntos …" at bounding box center [162, 382] width 201 height 408
drag, startPoint x: 188, startPoint y: 240, endPoint x: 163, endPoint y: 282, distance: 49.2
click at [188, 239] on button "KYC" at bounding box center [162, 242] width 201 height 39
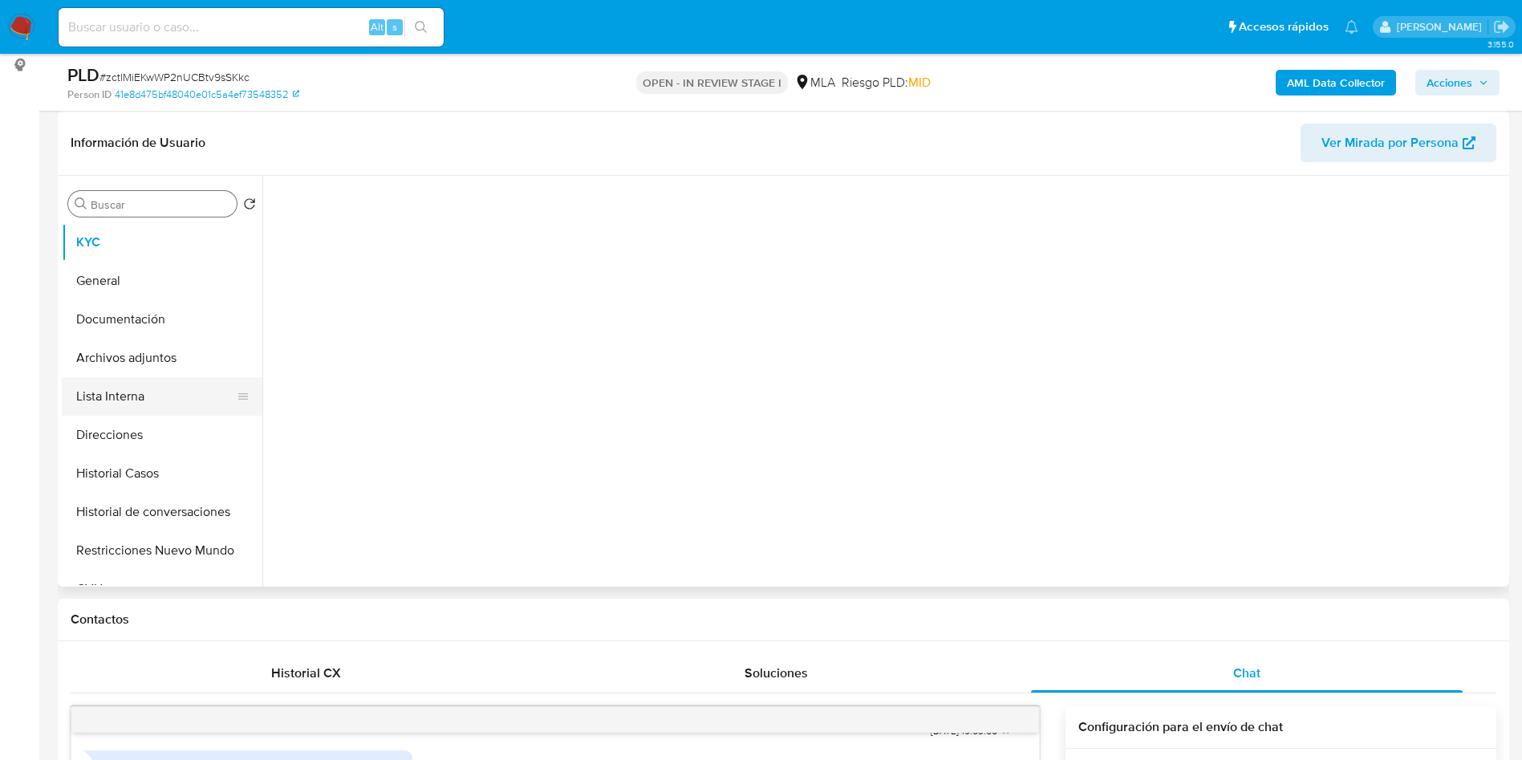
drag, startPoint x: 156, startPoint y: 363, endPoint x: 145, endPoint y: 379, distance: 18.5
click at [156, 363] on button "Archivos adjuntos" at bounding box center [162, 357] width 201 height 39
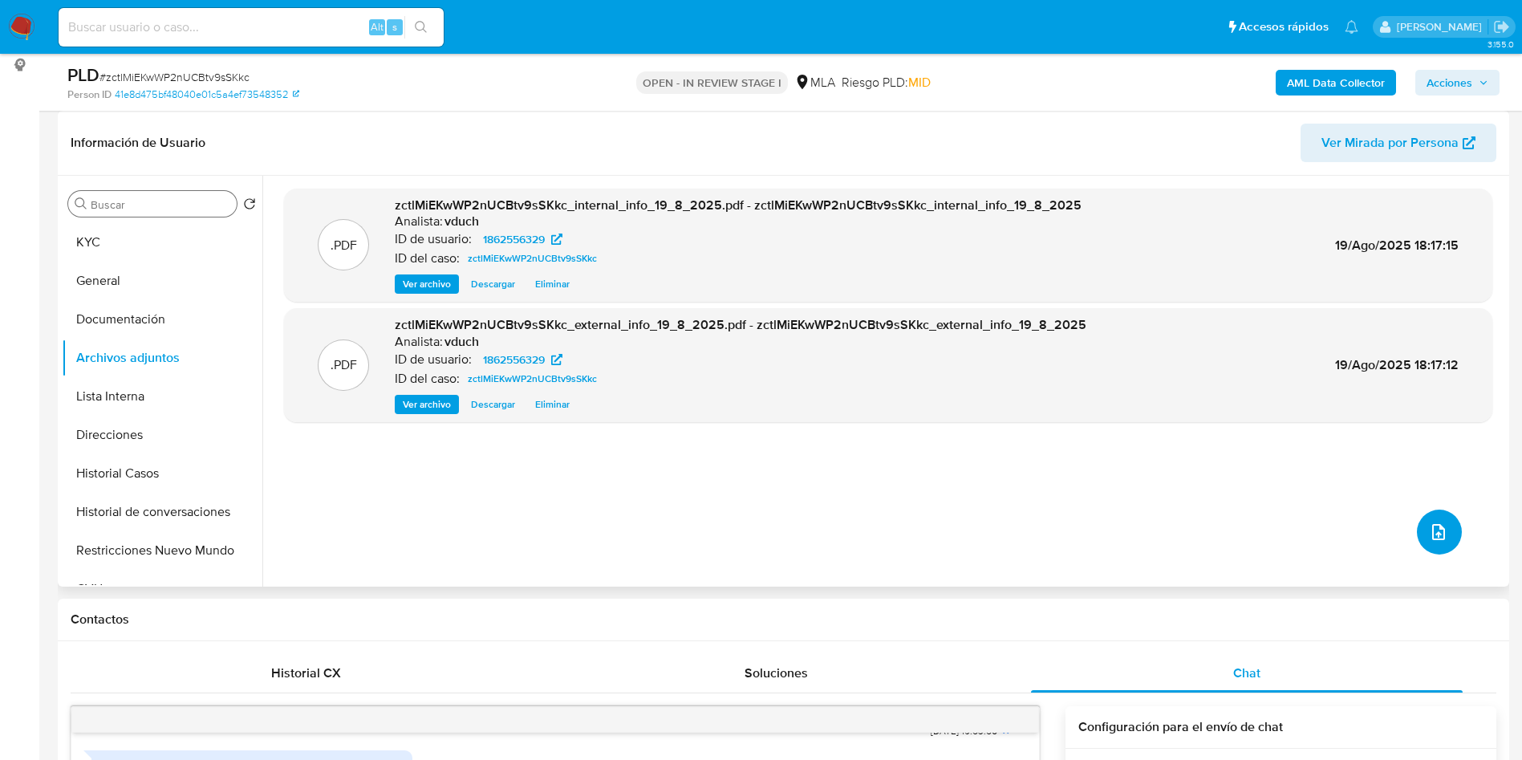
click at [1441, 541] on button "upload-file" at bounding box center [1439, 531] width 45 height 45
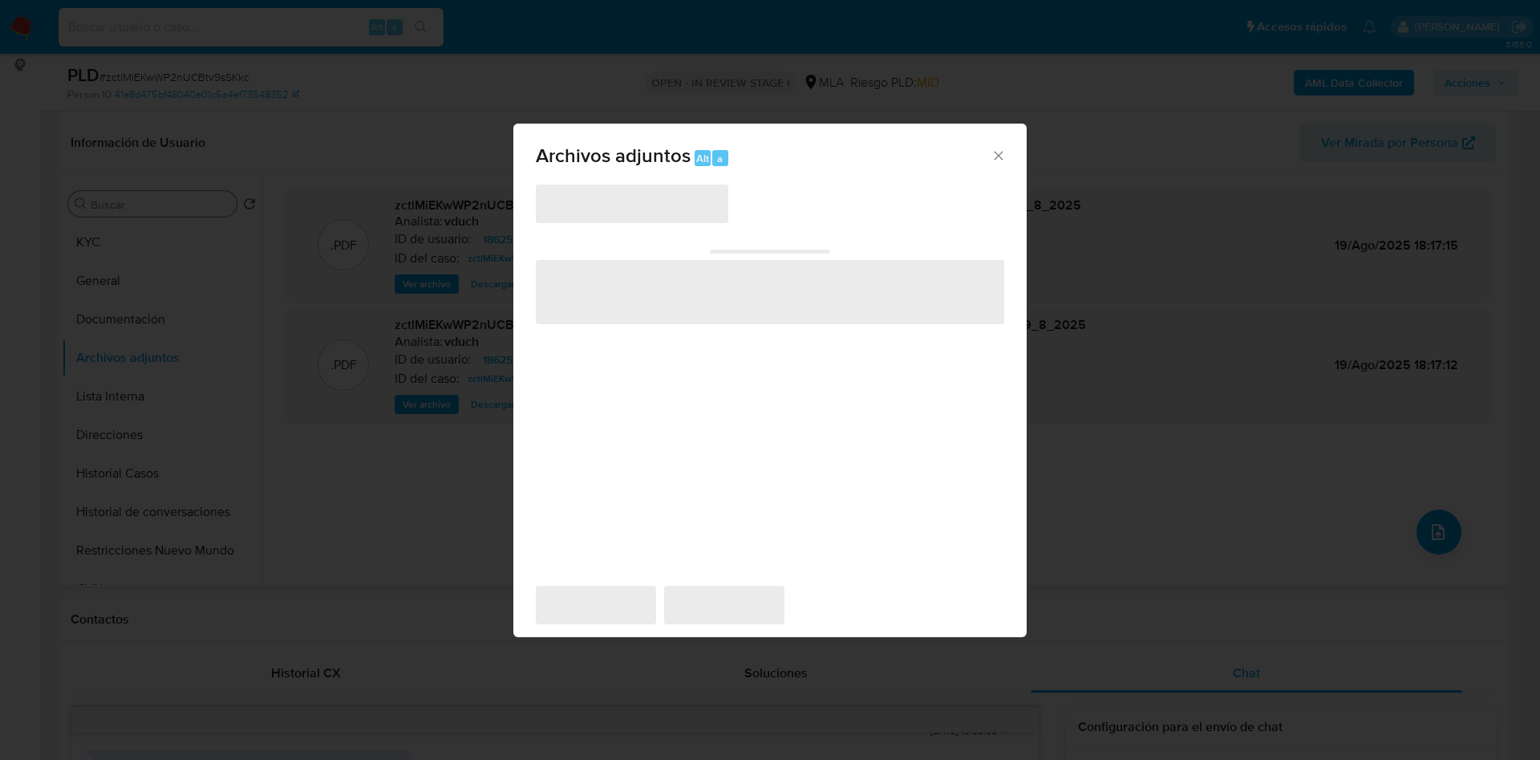
click at [634, 202] on span "‌" at bounding box center [632, 203] width 193 height 39
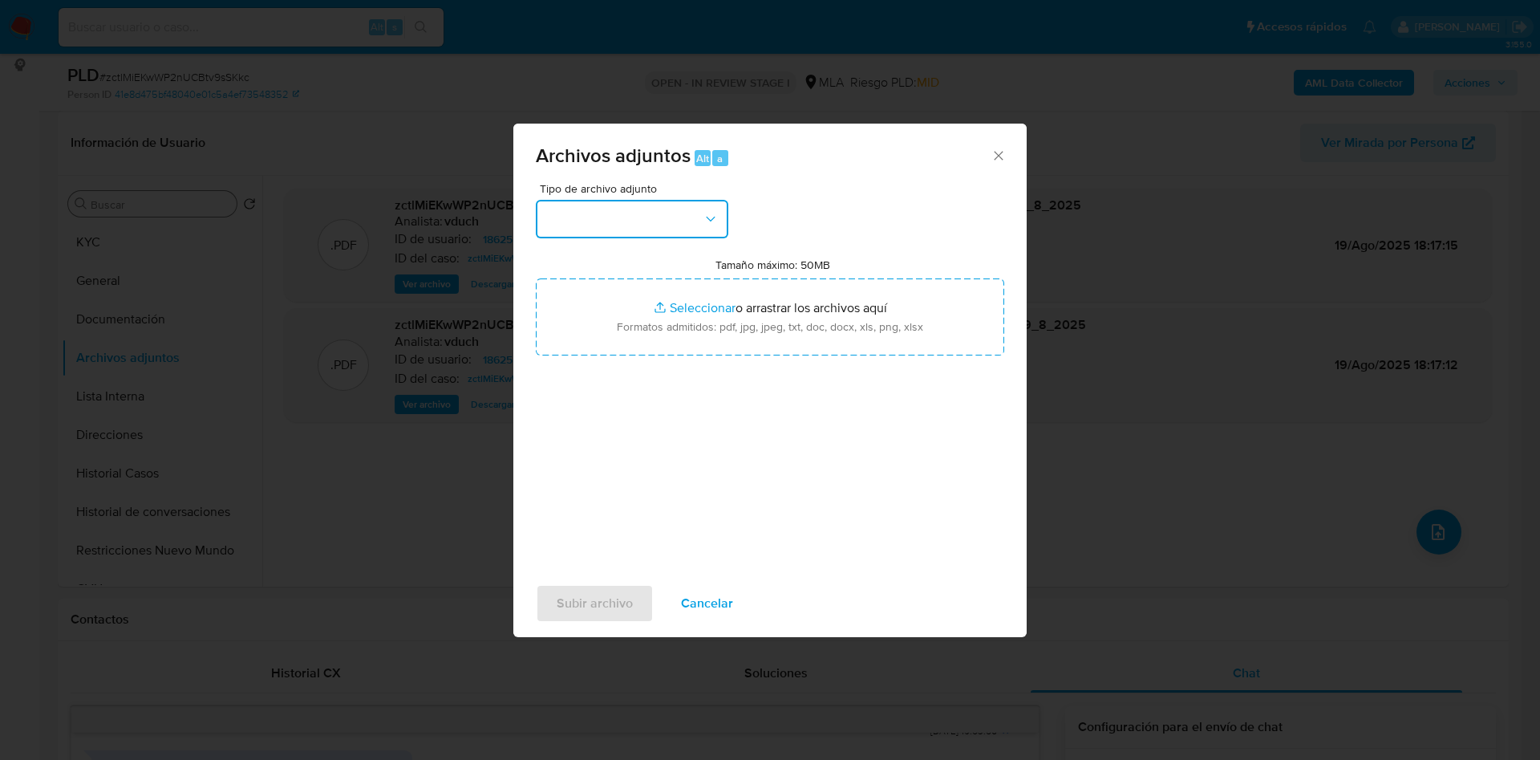
click at [651, 207] on button "button" at bounding box center [632, 219] width 193 height 39
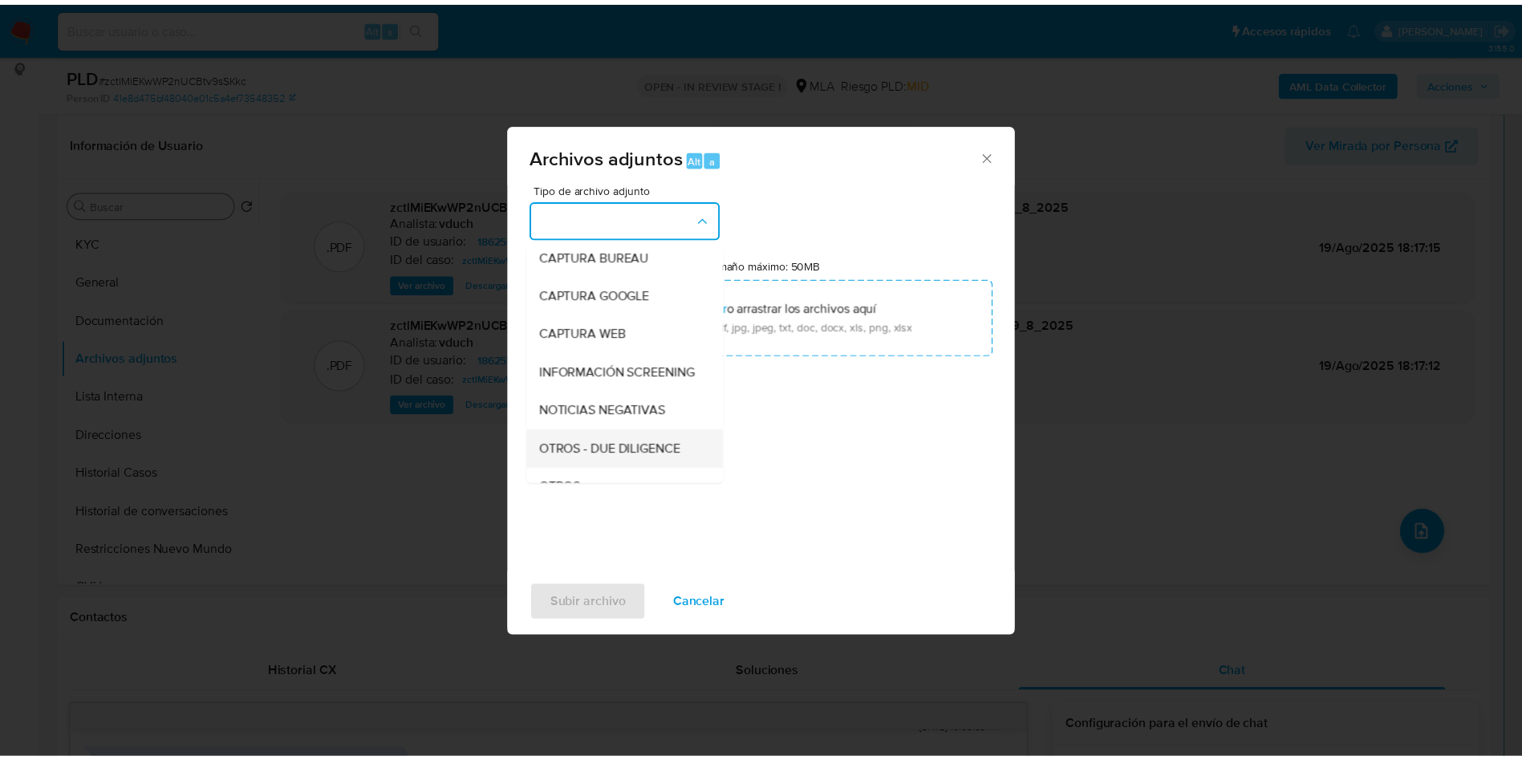
scroll to position [120, 0]
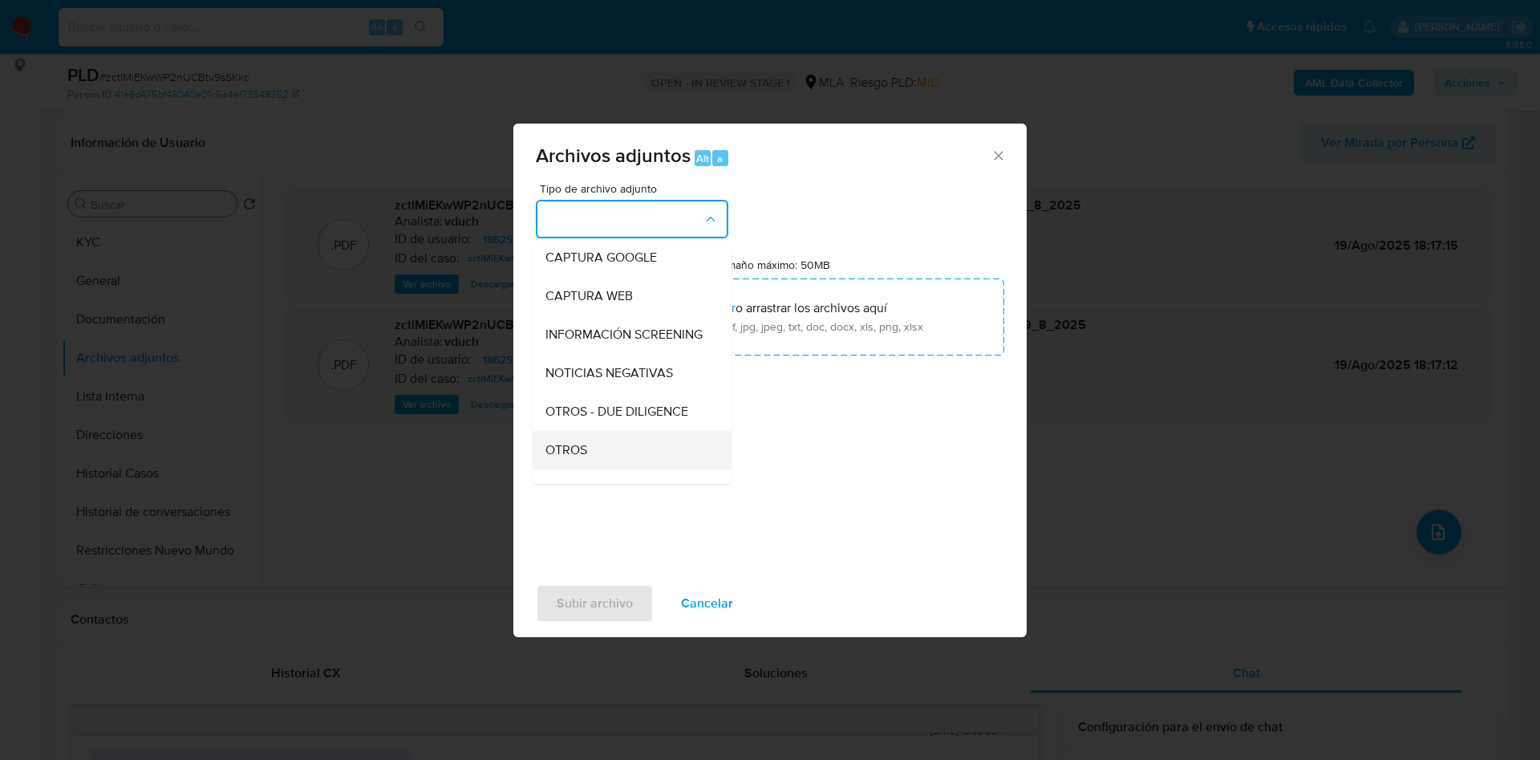
click at [601, 453] on div "OTROS" at bounding box center [627, 450] width 164 height 39
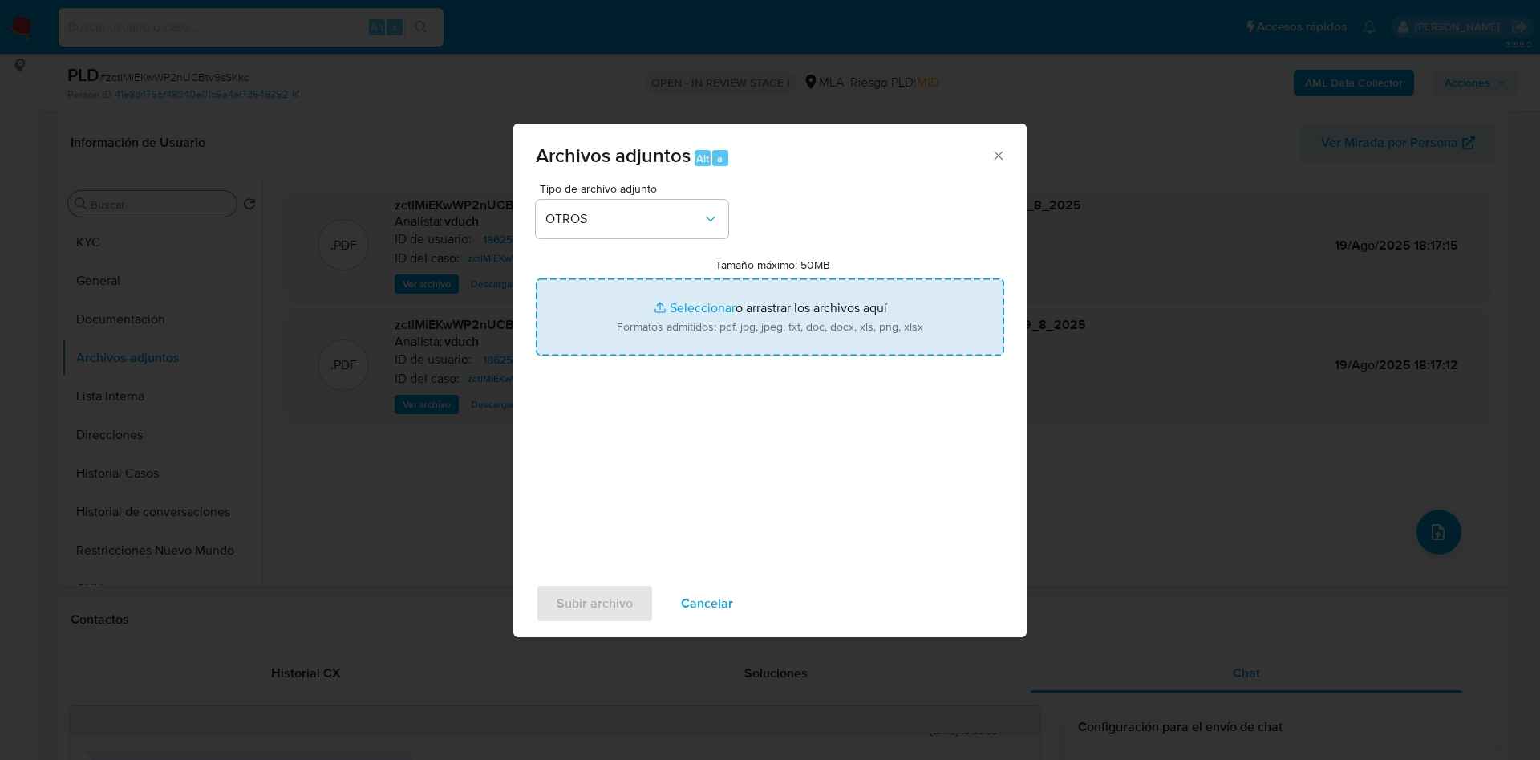
type input "C:\fakepath\Caselog zctlMiEKwWP2nUCBtv9sSKkc_2025_07_17_21_37_21.docx"
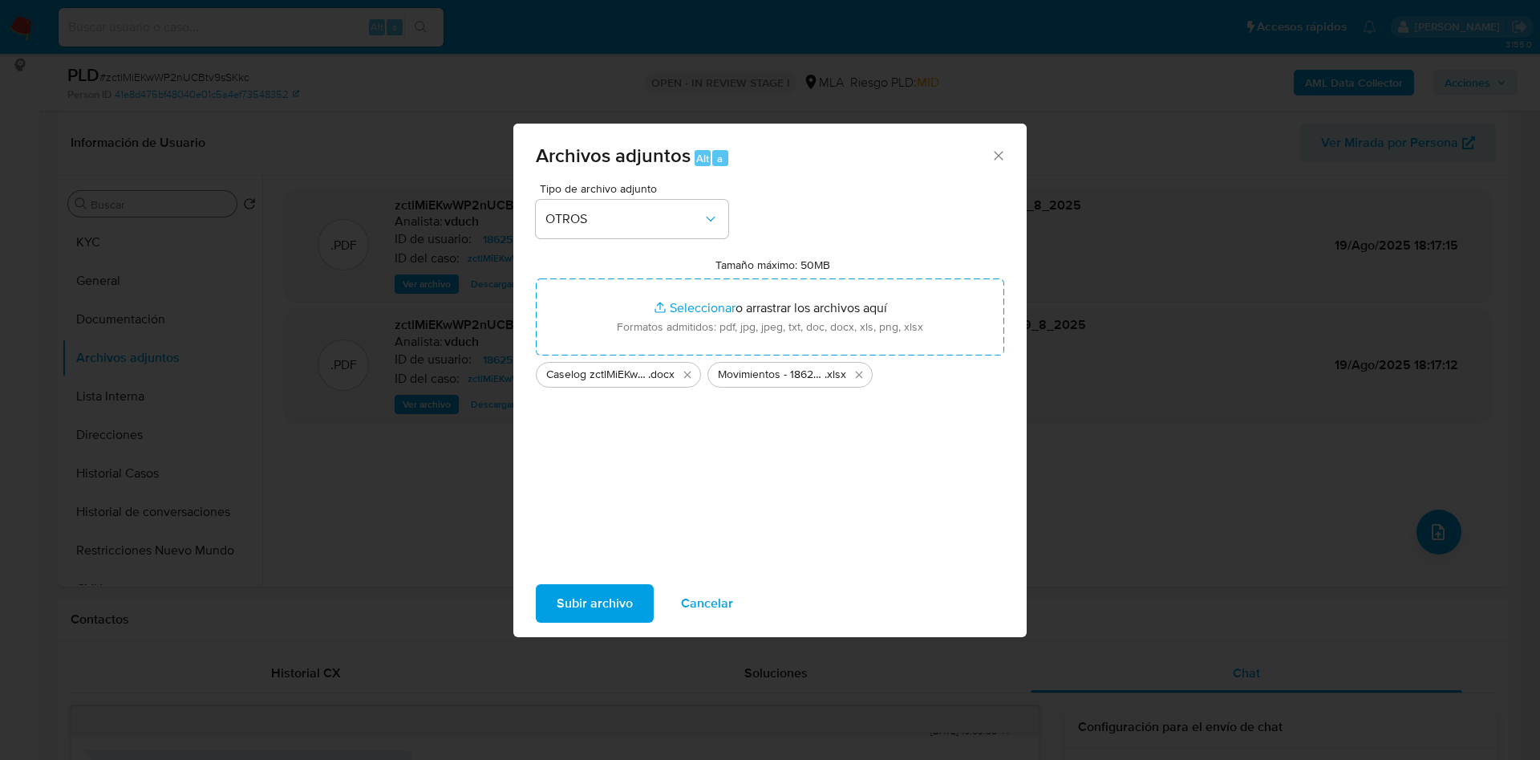
click at [552, 604] on button "Subir archivo" at bounding box center [595, 603] width 118 height 39
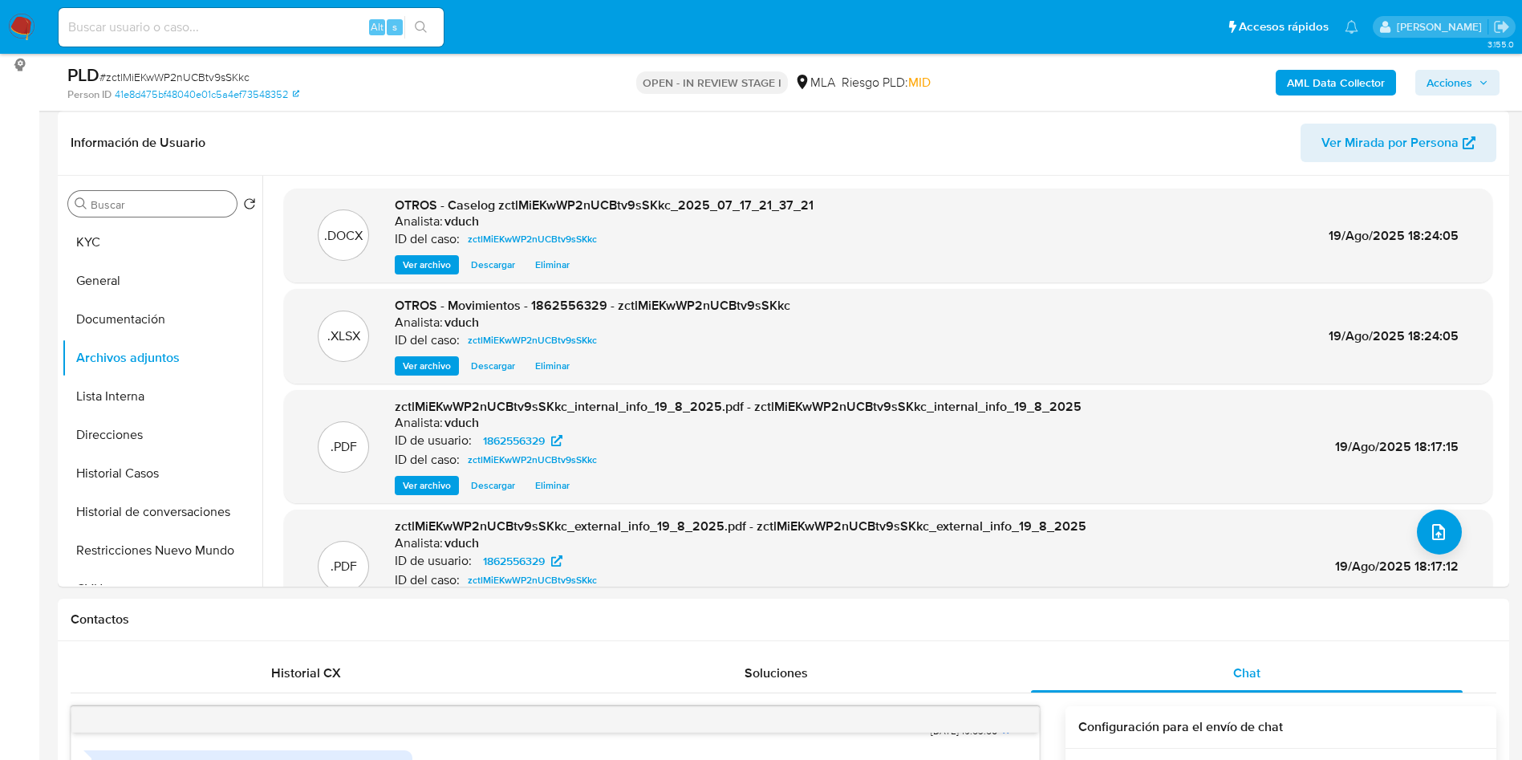
click at [1458, 87] on span "Acciones" at bounding box center [1449, 83] width 46 height 26
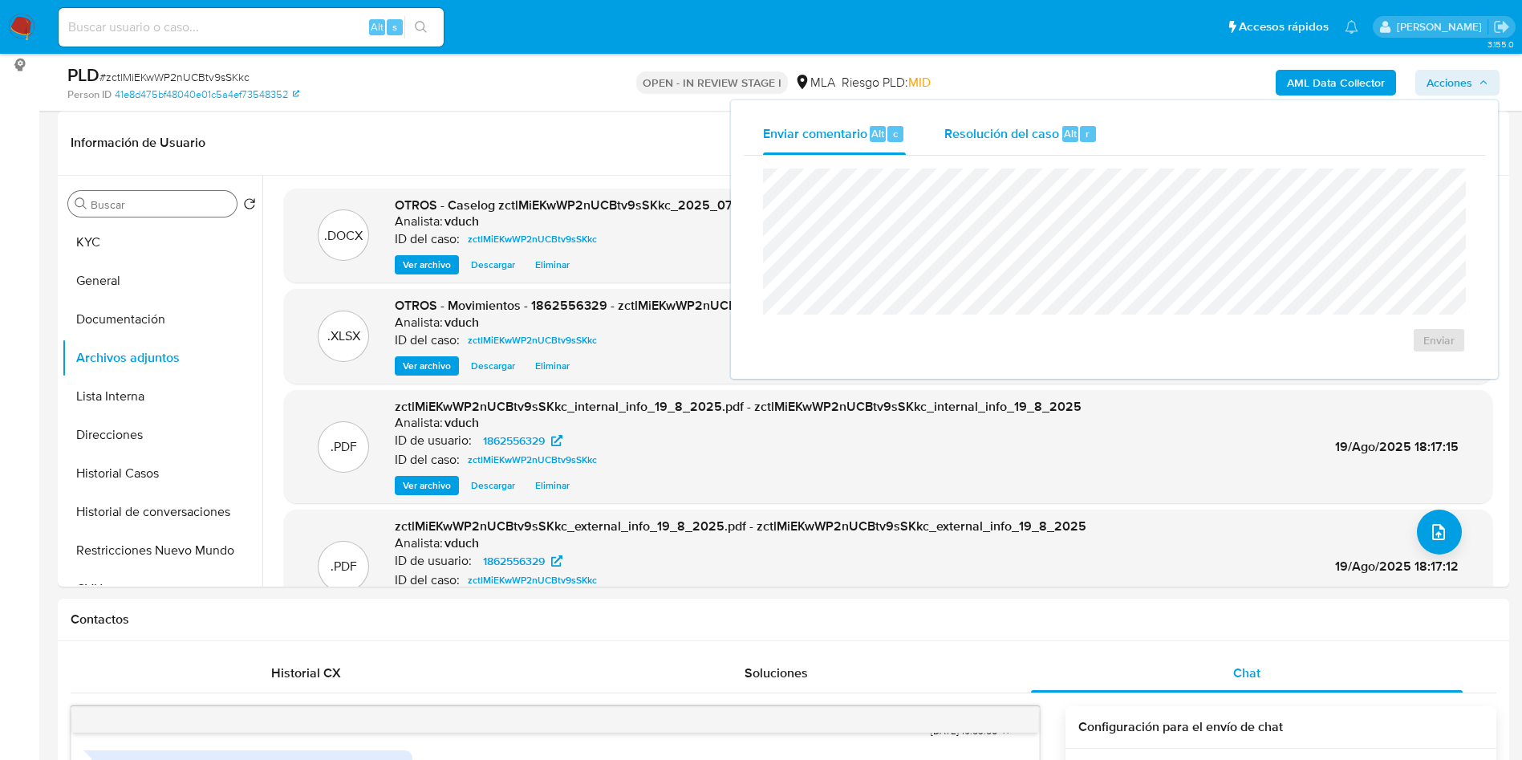
click at [1070, 144] on div "Resolución del caso Alt r" at bounding box center [1020, 134] width 153 height 42
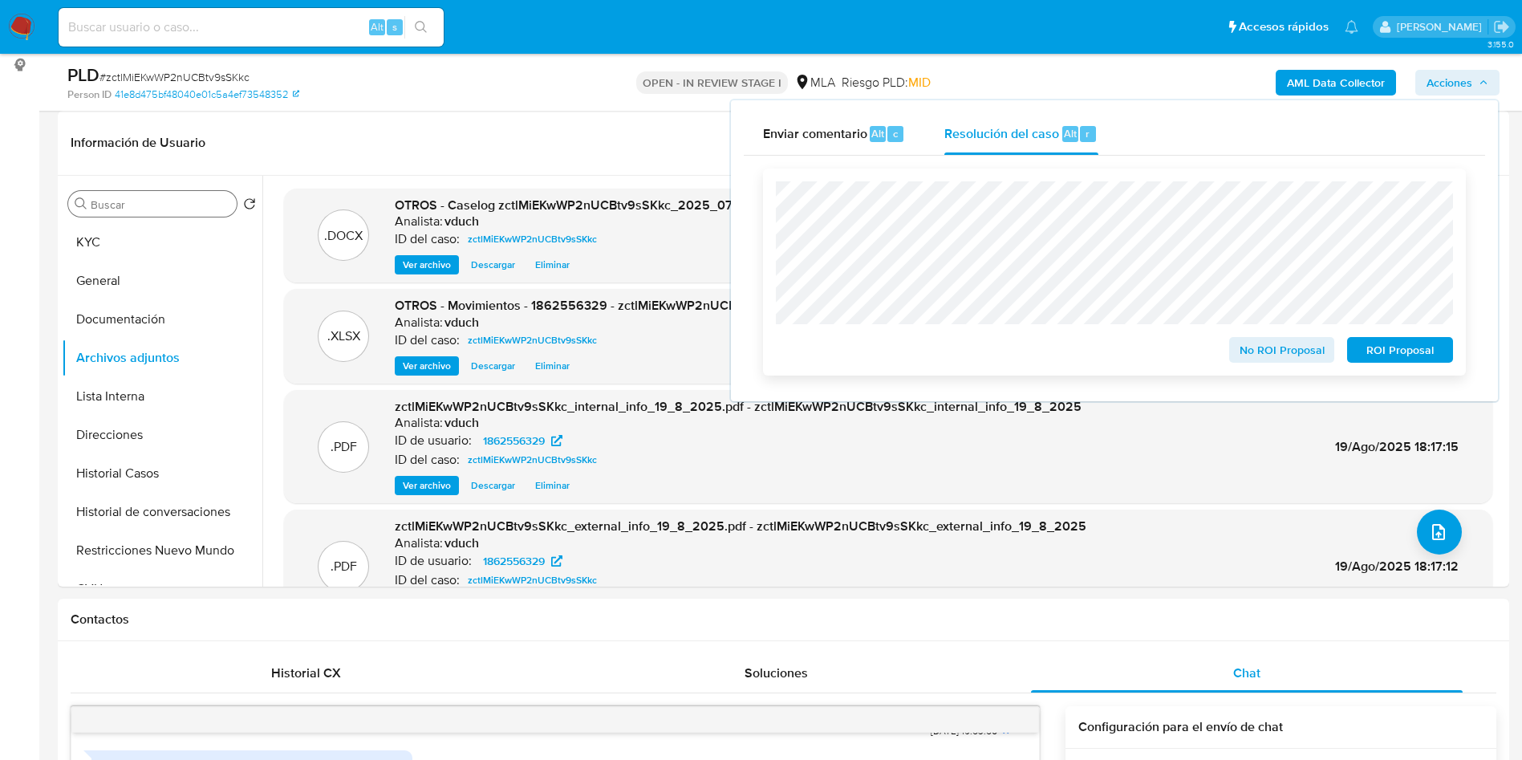
click at [1291, 345] on span "No ROI Proposal" at bounding box center [1281, 349] width 83 height 22
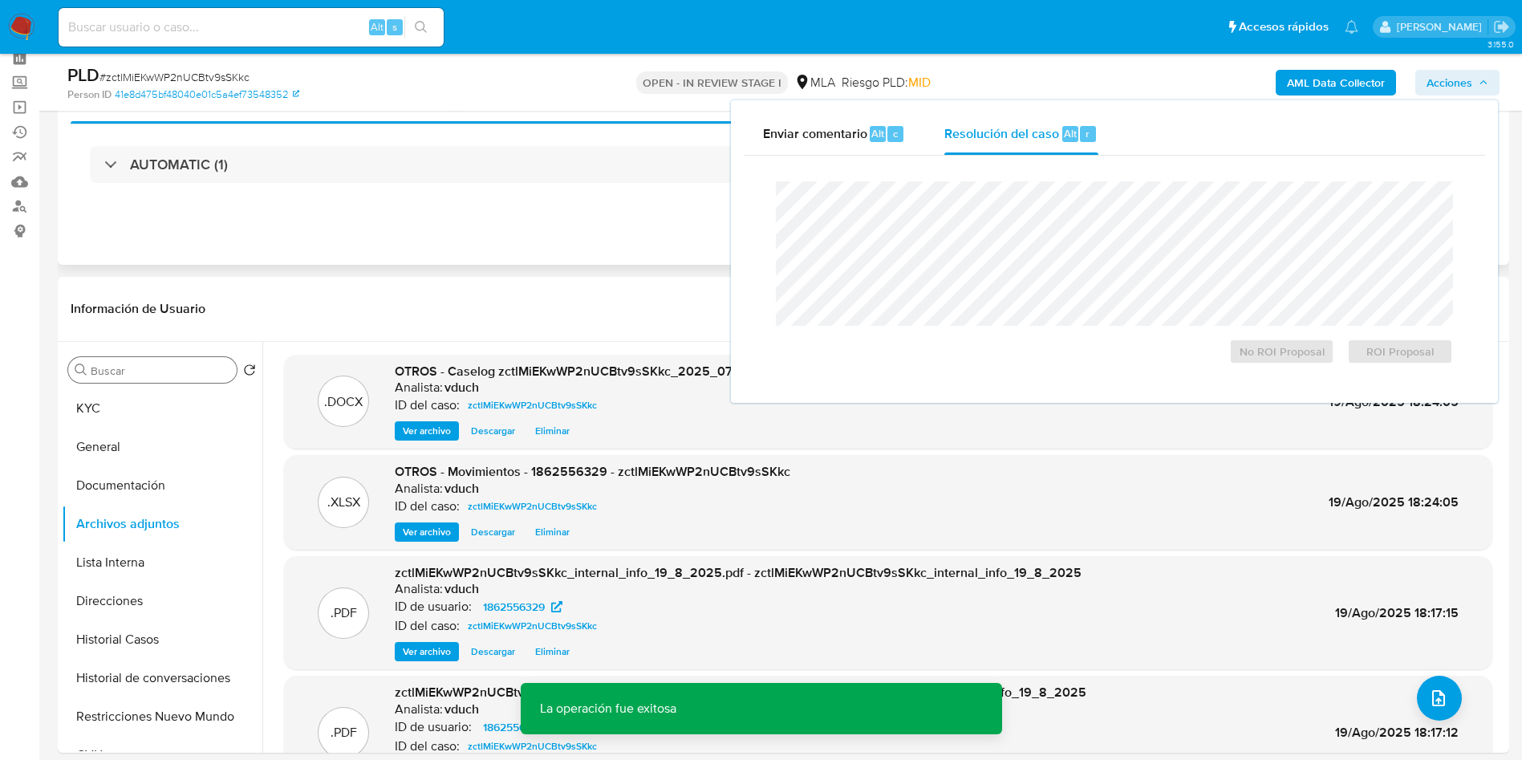
scroll to position [0, 0]
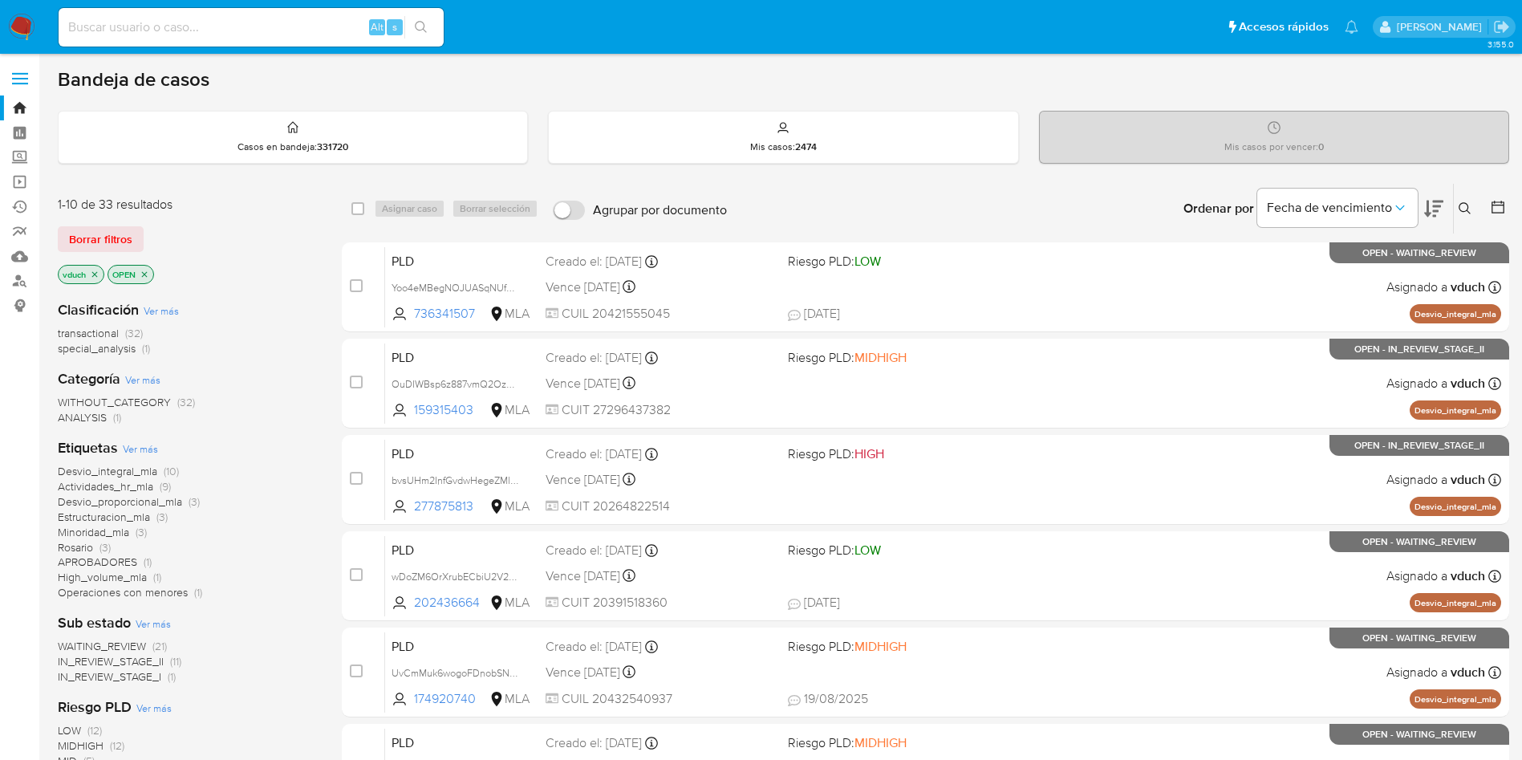
click at [265, 43] on div "Alt s" at bounding box center [251, 27] width 385 height 39
click at [312, 23] on input at bounding box center [251, 27] width 385 height 21
paste input "1523514098"
type input "1523514098"
click at [437, 25] on button "search-icon" at bounding box center [420, 27] width 33 height 22
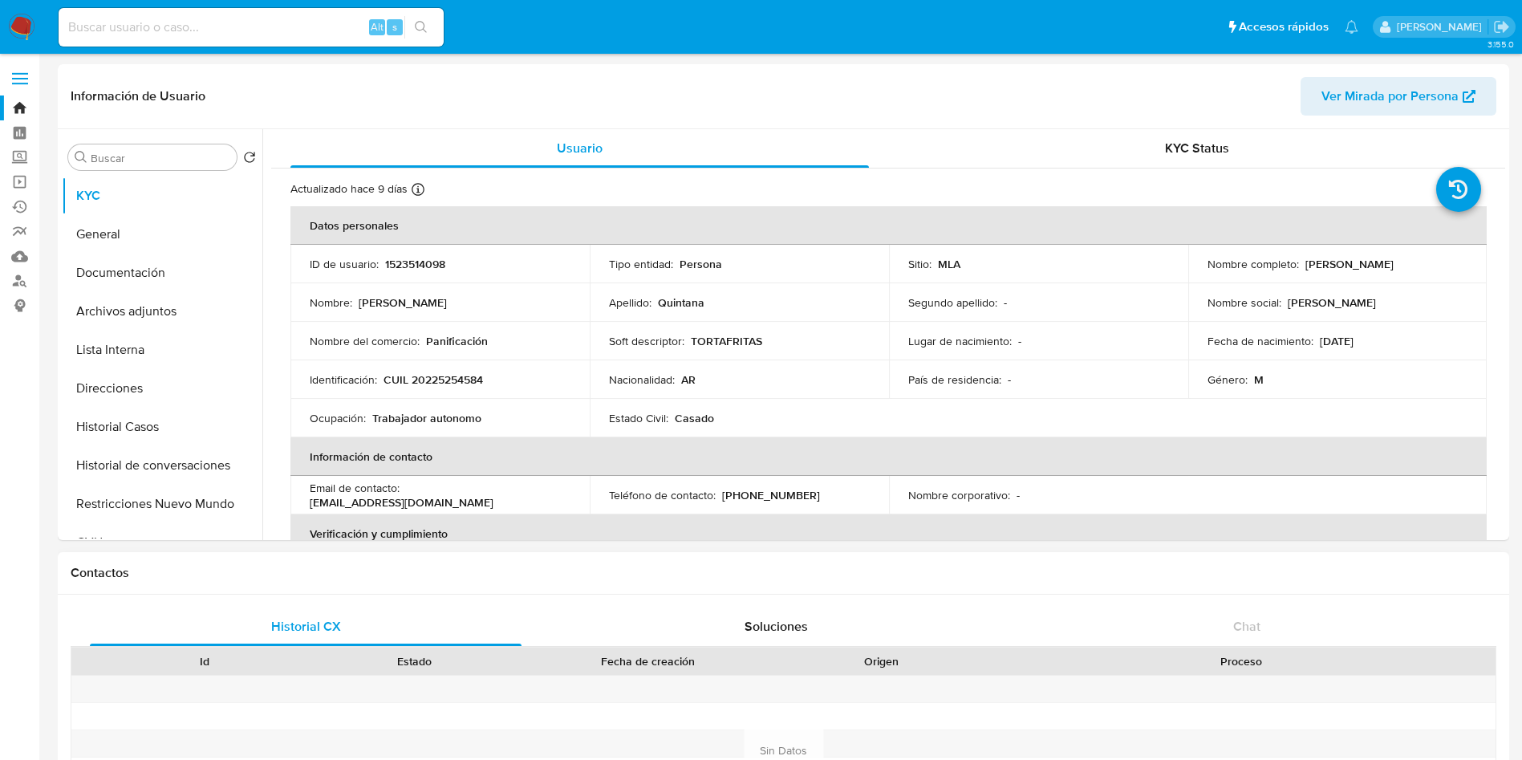
select select "10"
click at [958, 318] on td "Segundo apellido : -" at bounding box center [1038, 302] width 299 height 39
drag, startPoint x: 1300, startPoint y: 265, endPoint x: 1425, endPoint y: 260, distance: 124.4
click at [1425, 258] on div "Nombre completo : [PERSON_NAME]" at bounding box center [1337, 264] width 261 height 14
copy p "[PERSON_NAME]"
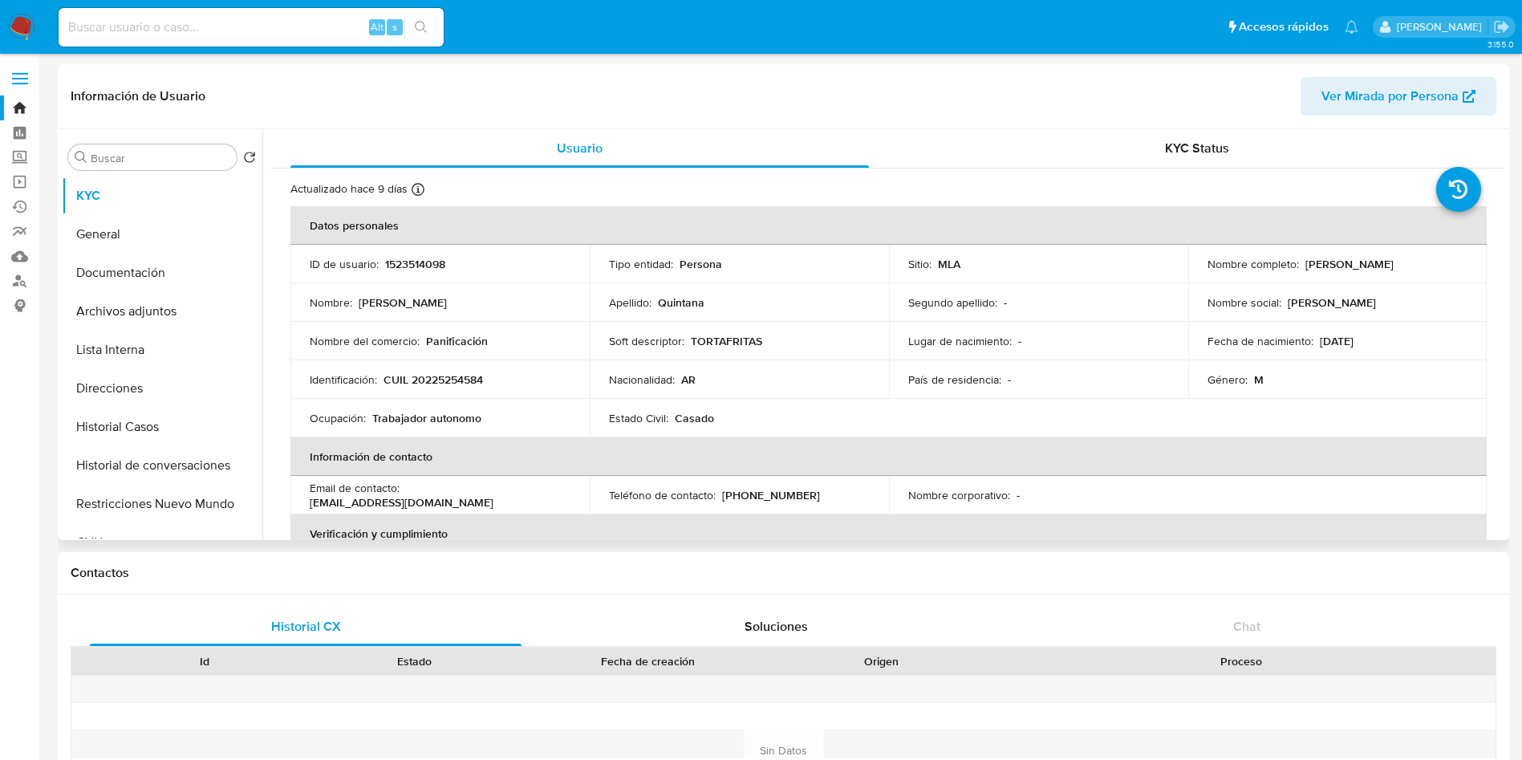
drag, startPoint x: 583, startPoint y: 515, endPoint x: 498, endPoint y: 386, distance: 154.6
click at [583, 515] on th "Verificación y cumplimiento" at bounding box center [888, 533] width 1196 height 39
drag, startPoint x: 404, startPoint y: 375, endPoint x: 533, endPoint y: 369, distance: 129.3
click at [533, 369] on td "Identificación : CUIL 20225254584" at bounding box center [439, 379] width 299 height 39
copy p "CUIL 20225254584"
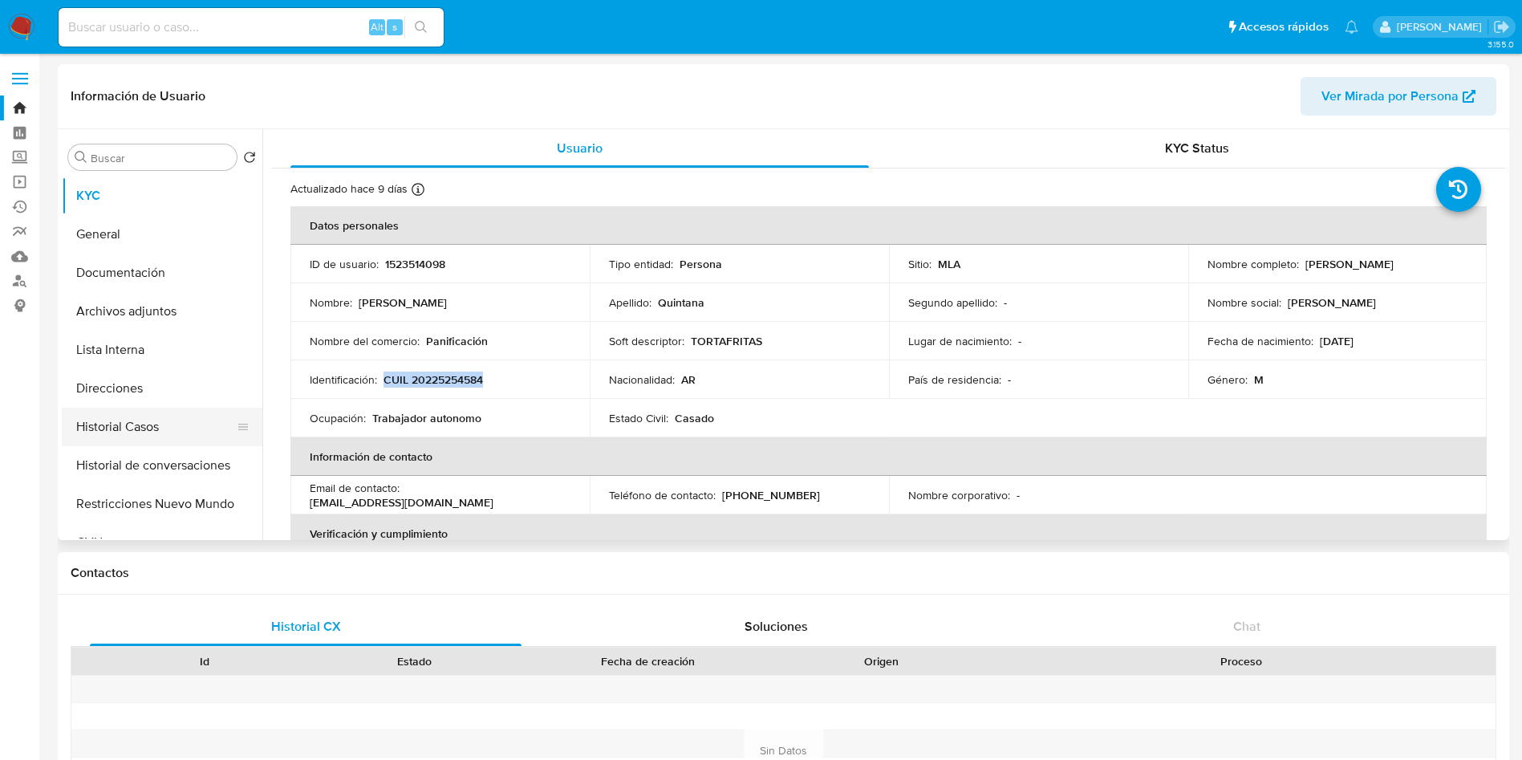
click at [132, 432] on button "Historial Casos" at bounding box center [156, 426] width 188 height 39
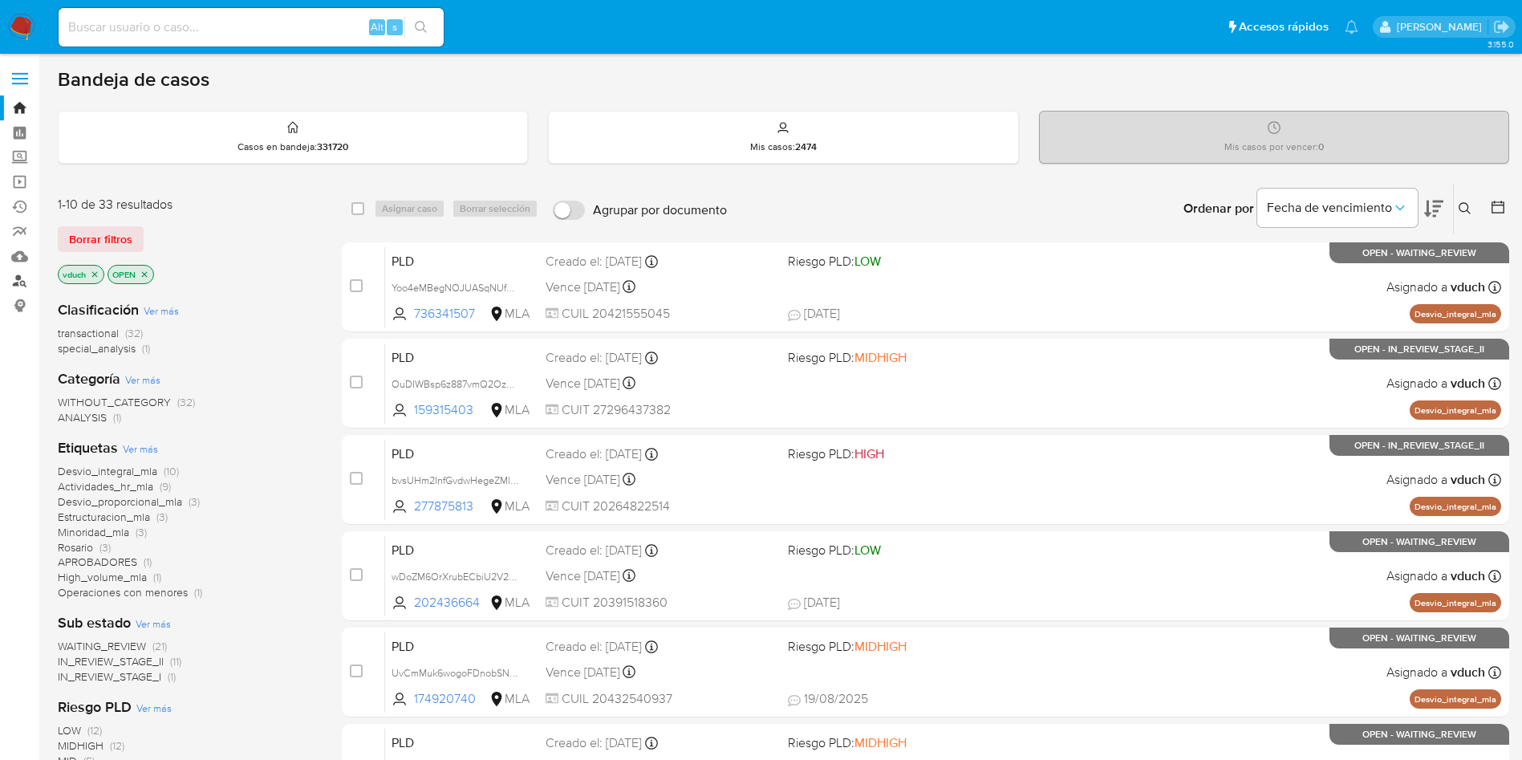
click at [35, 286] on link "Buscador de personas" at bounding box center [95, 281] width 191 height 25
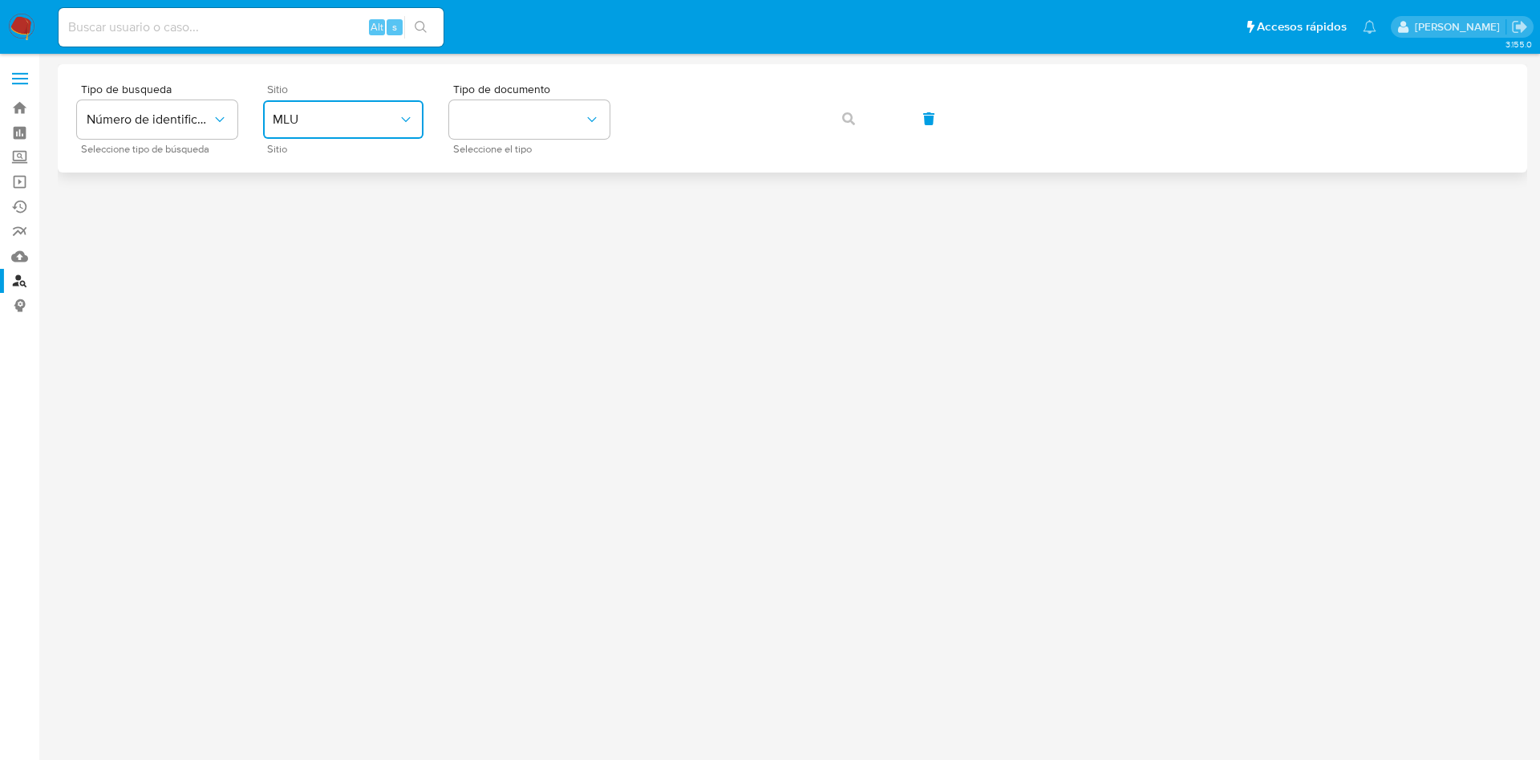
click at [329, 128] on button "MLU" at bounding box center [343, 119] width 160 height 39
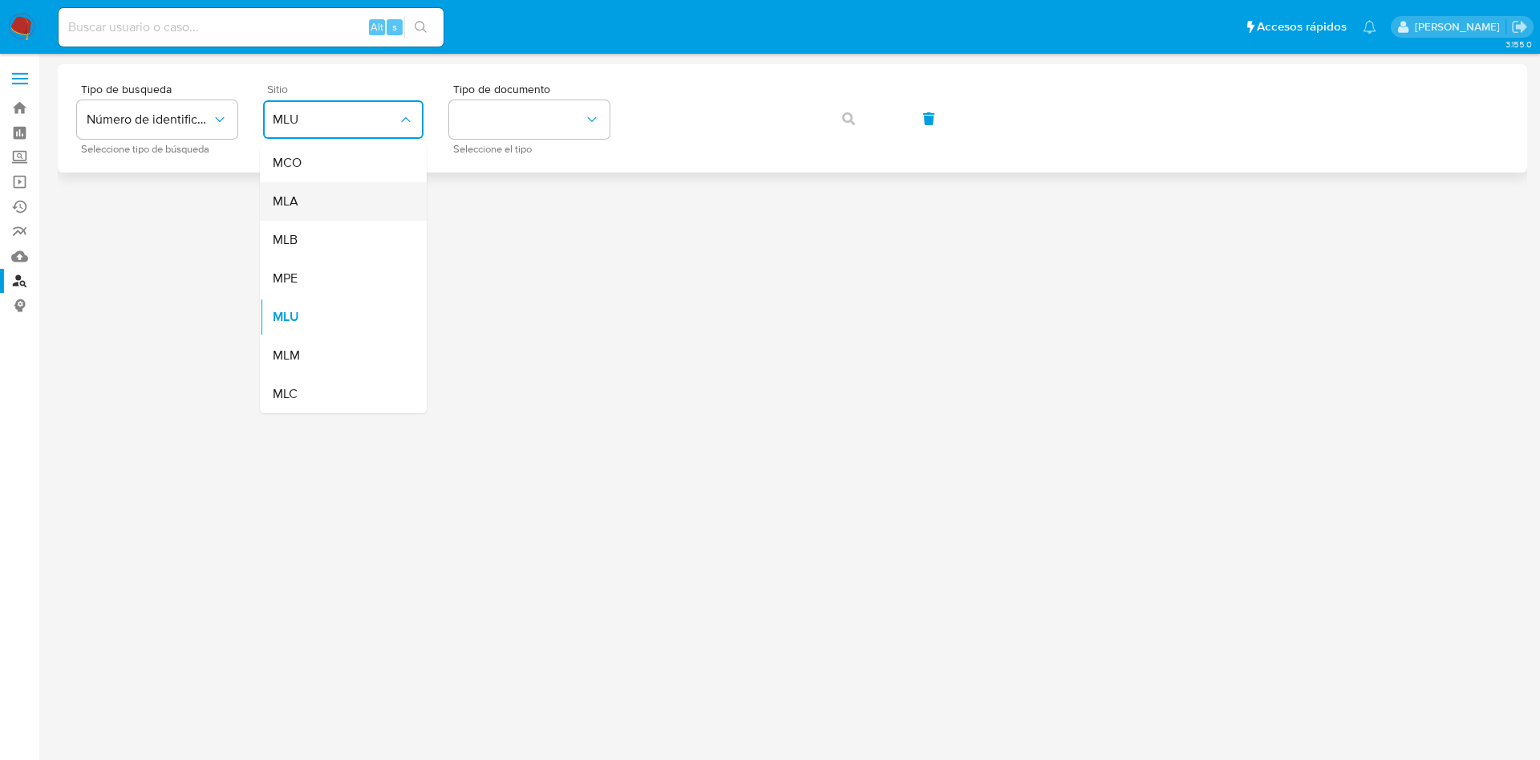
click at [316, 200] on div "MLA" at bounding box center [339, 201] width 132 height 39
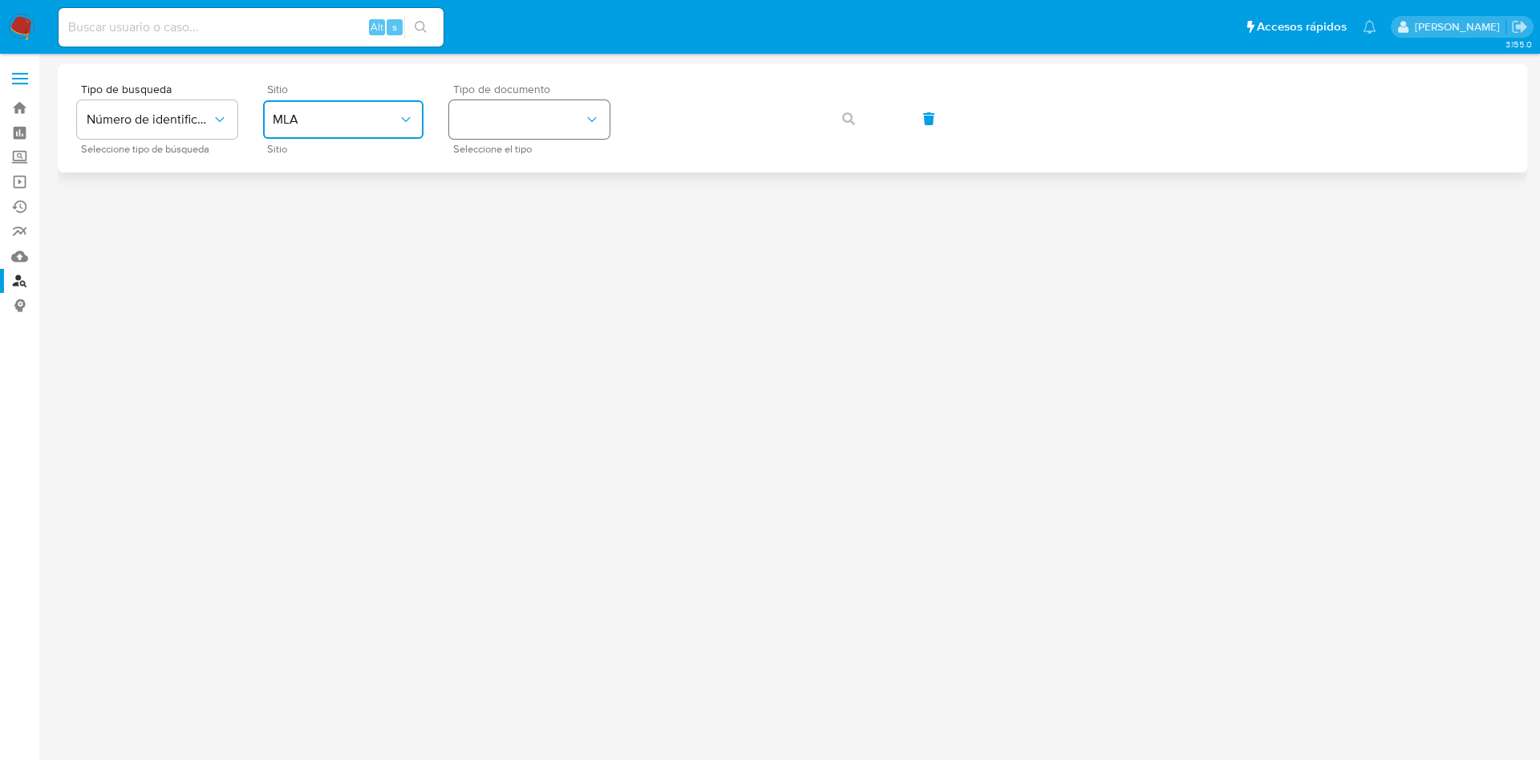
click at [500, 116] on button "identificationType" at bounding box center [529, 119] width 160 height 39
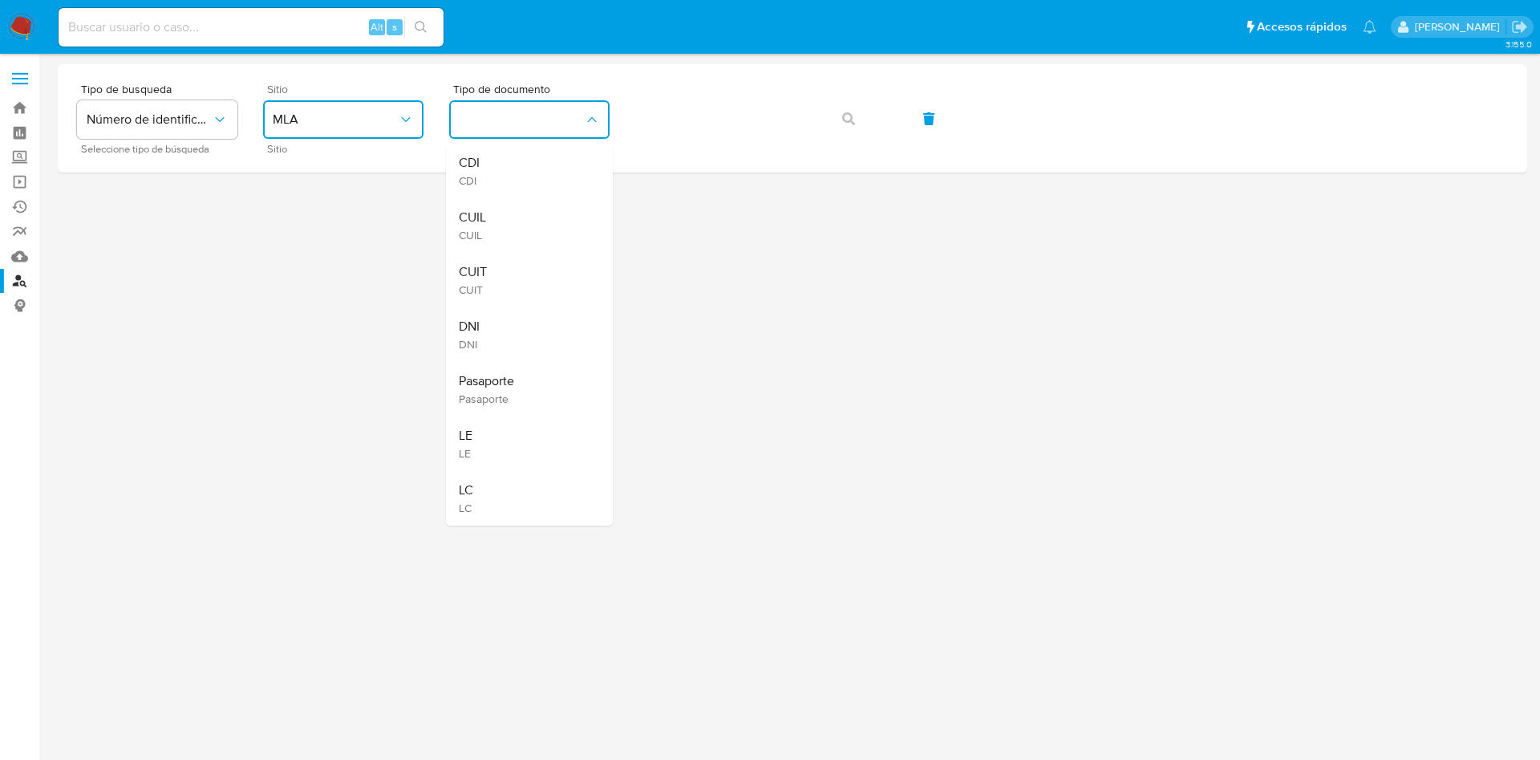
click at [505, 266] on div "CUIT CUIT" at bounding box center [525, 280] width 132 height 55
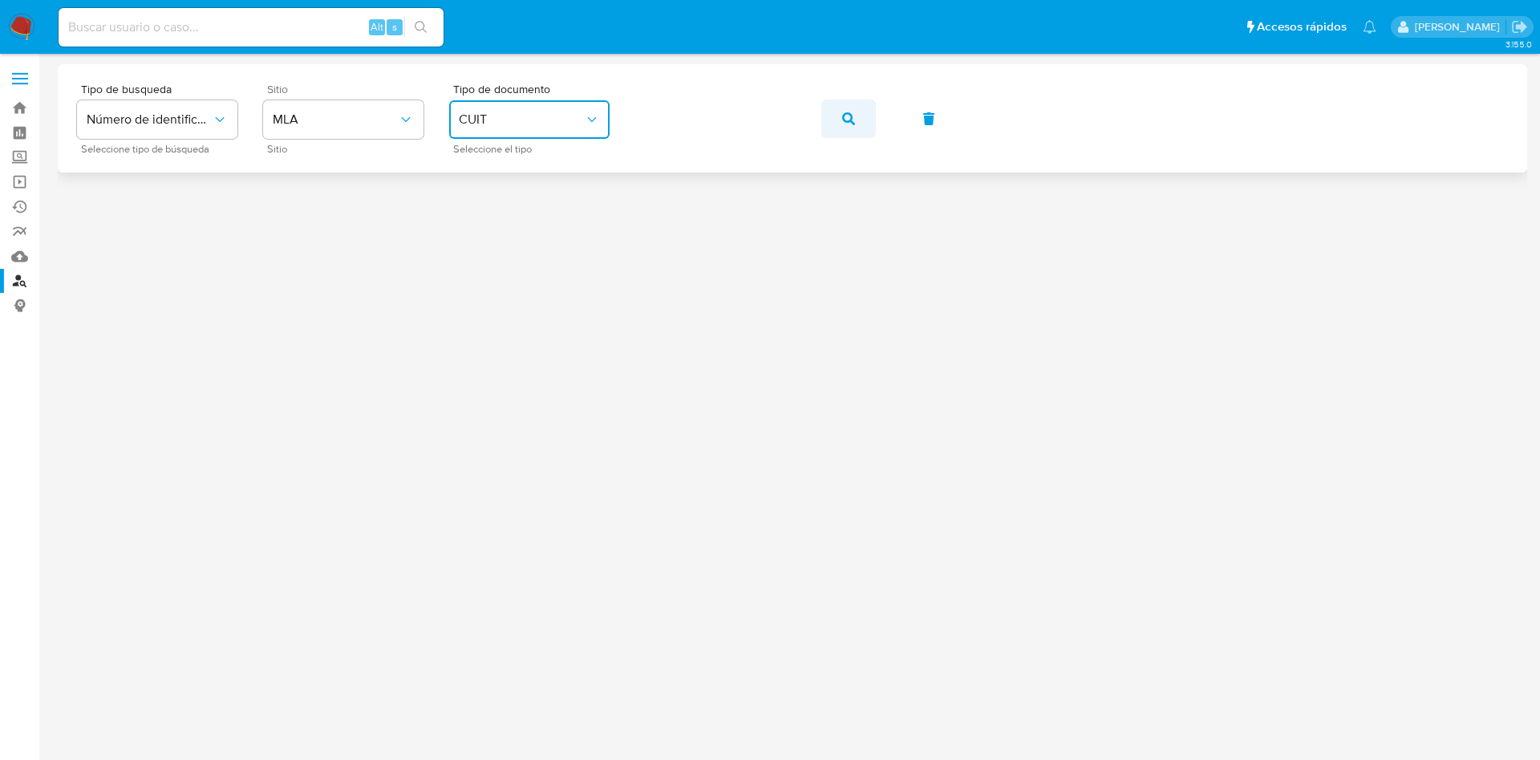
click at [854, 109] on span "button" at bounding box center [848, 118] width 13 height 35
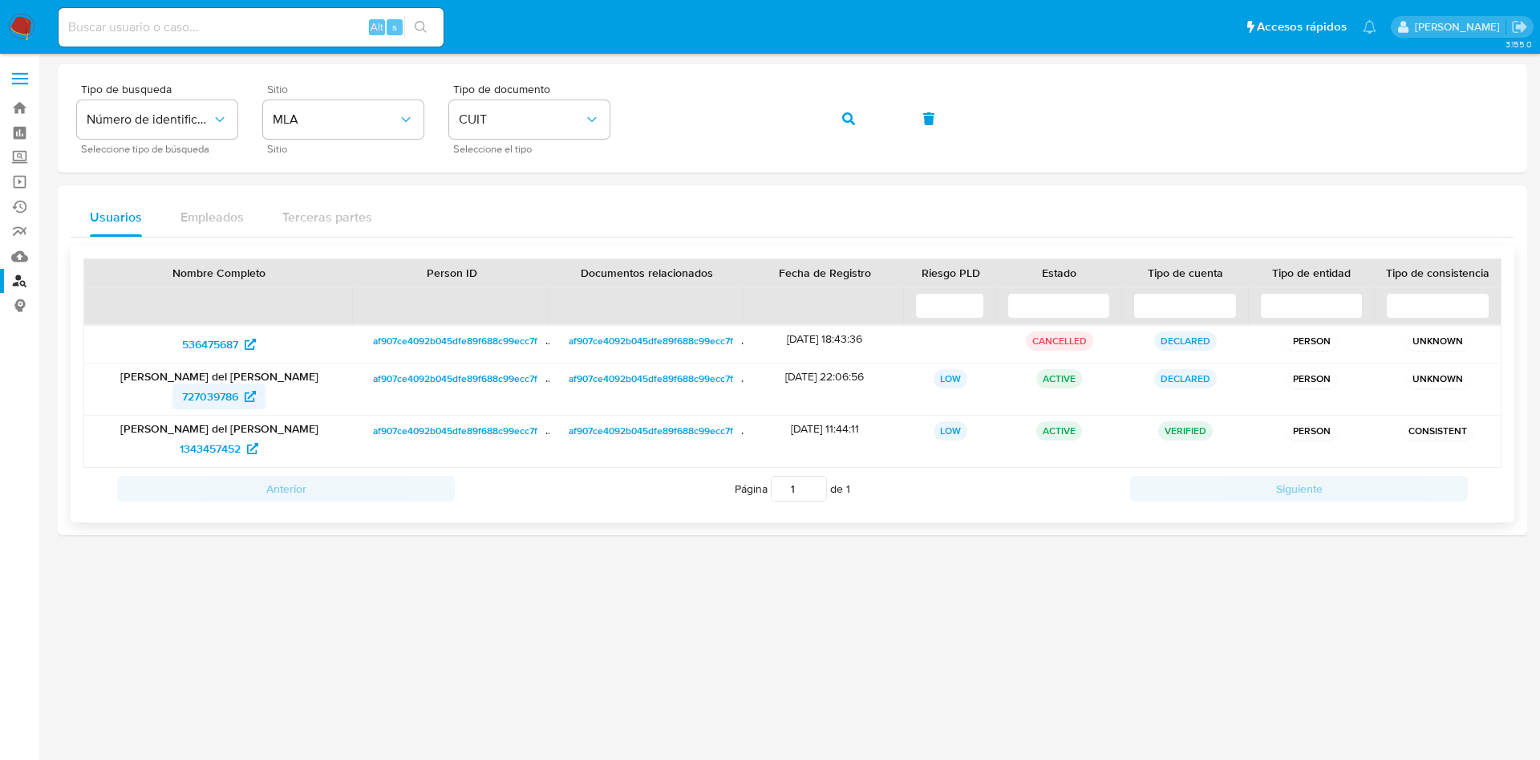
click at [178, 391] on link "727039786" at bounding box center [218, 396] width 93 height 26
click at [206, 401] on span "727039786" at bounding box center [210, 396] width 56 height 26
click at [846, 116] on icon "button" at bounding box center [848, 118] width 13 height 13
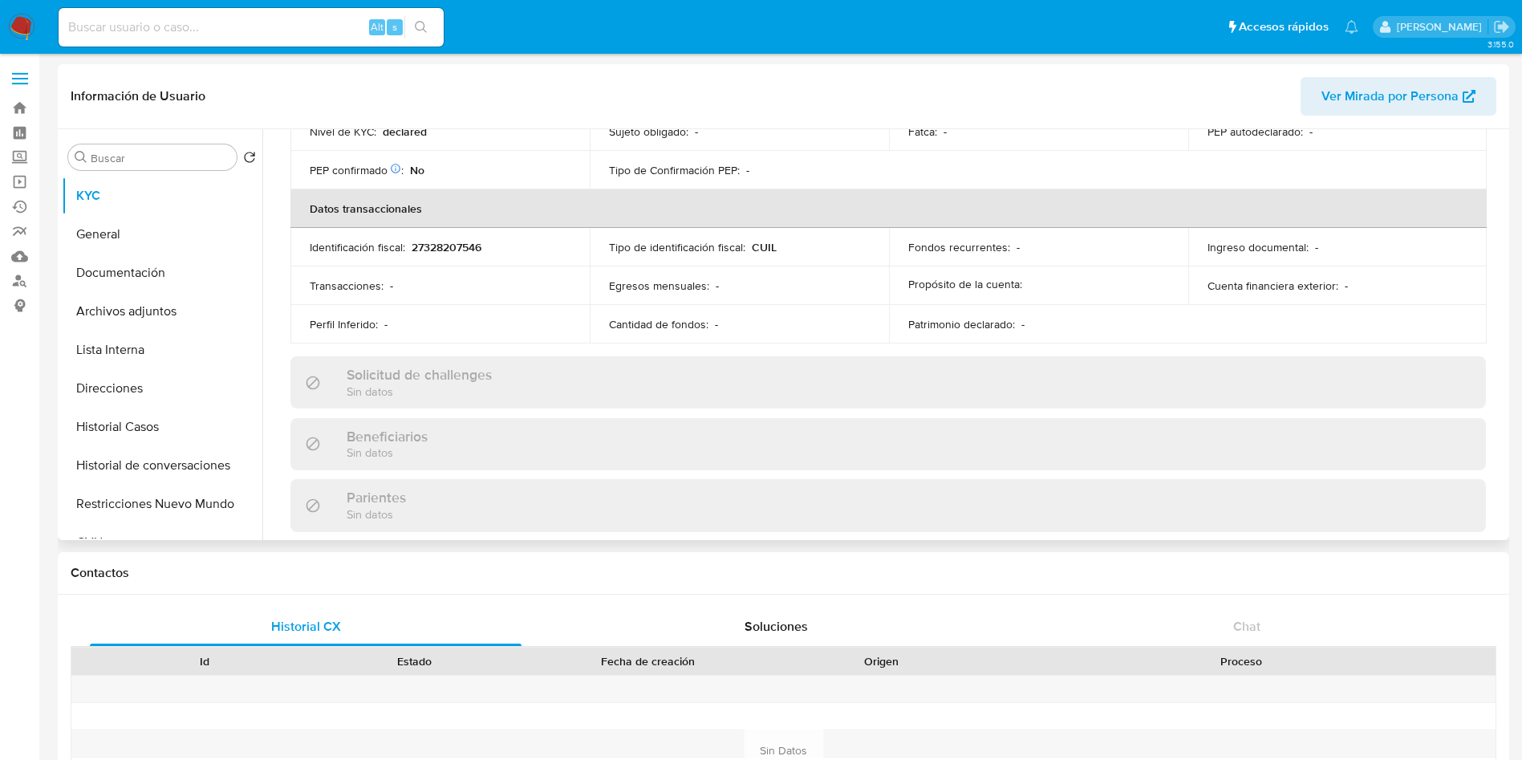
scroll to position [776, 0]
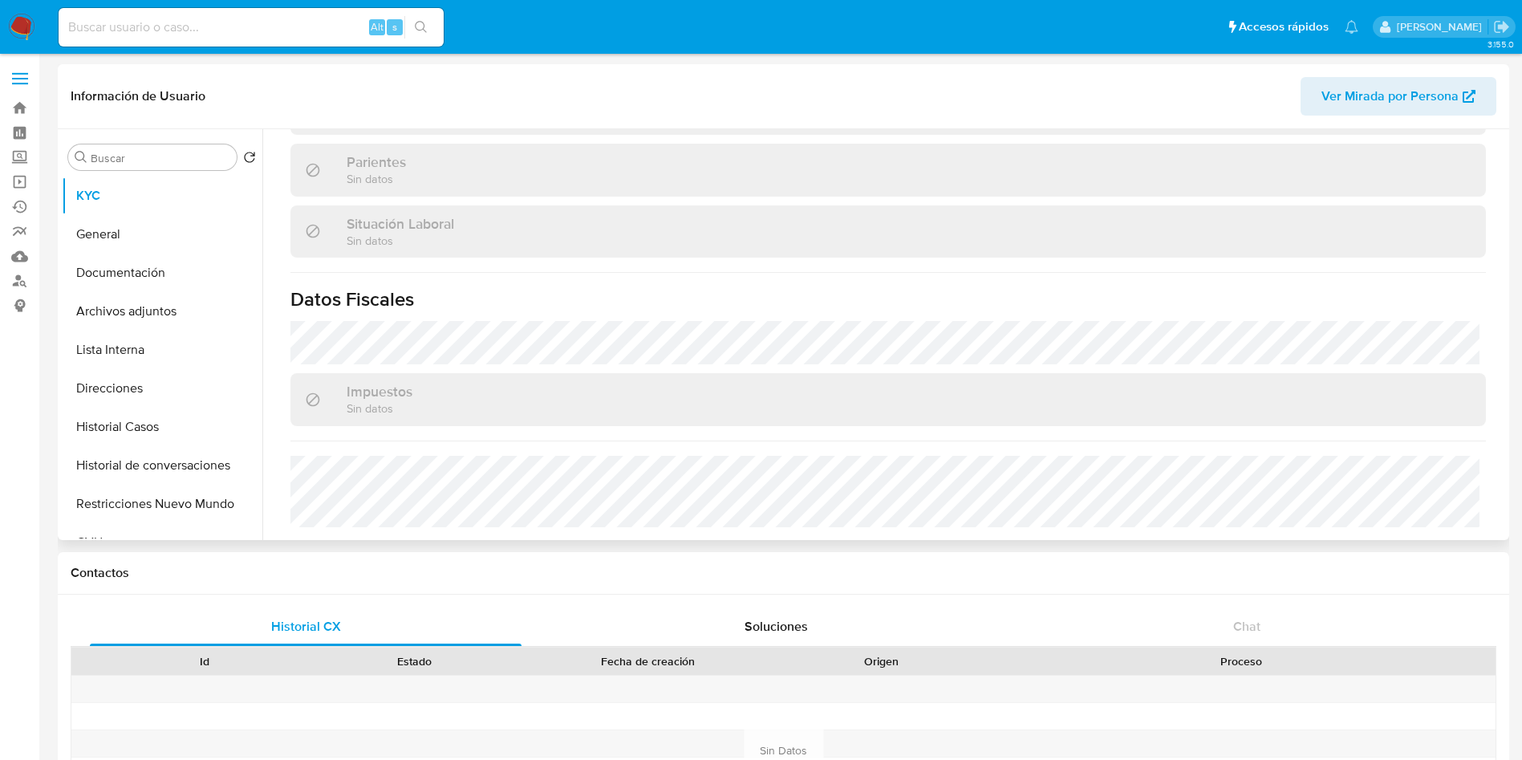
select select "10"
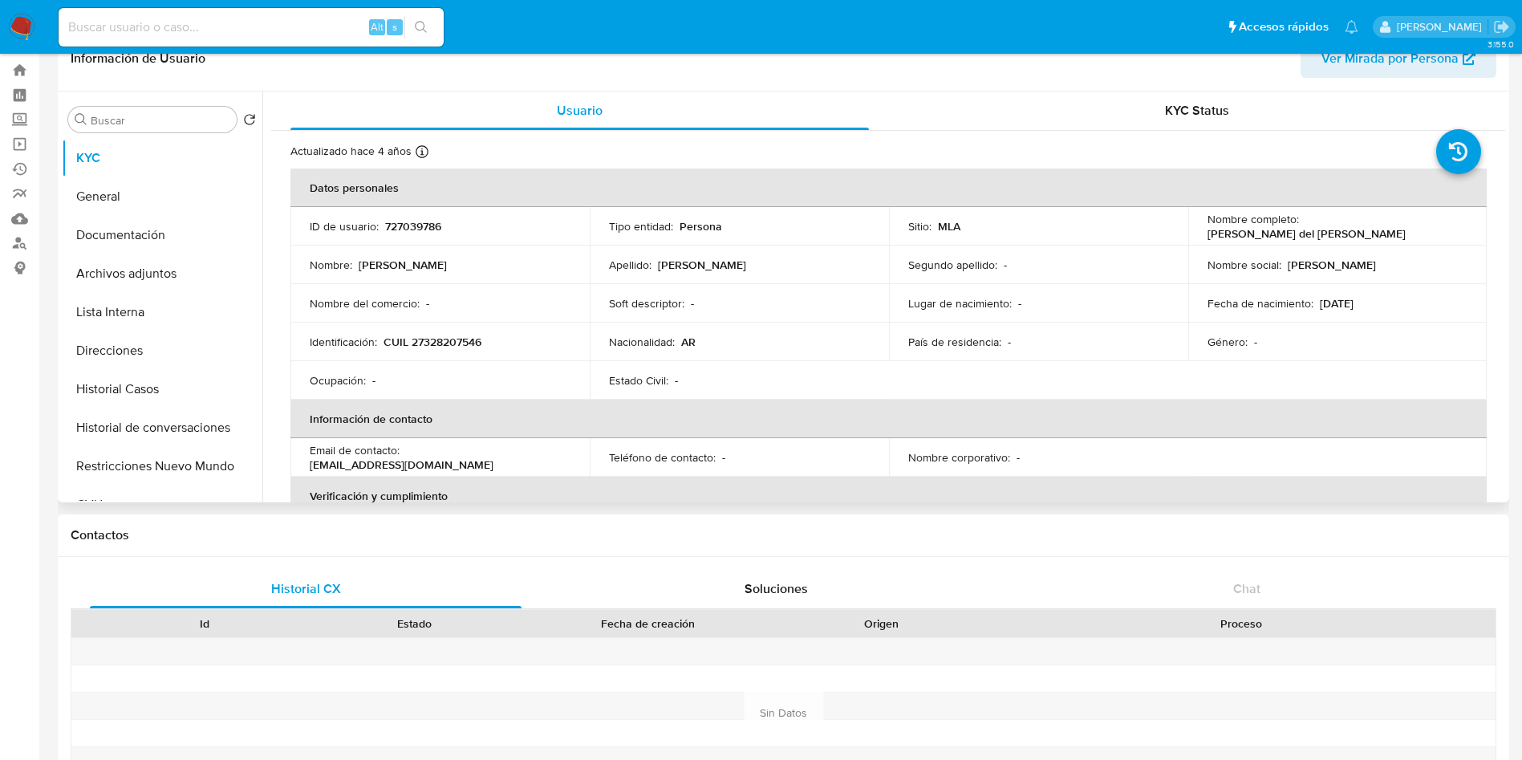
scroll to position [0, 0]
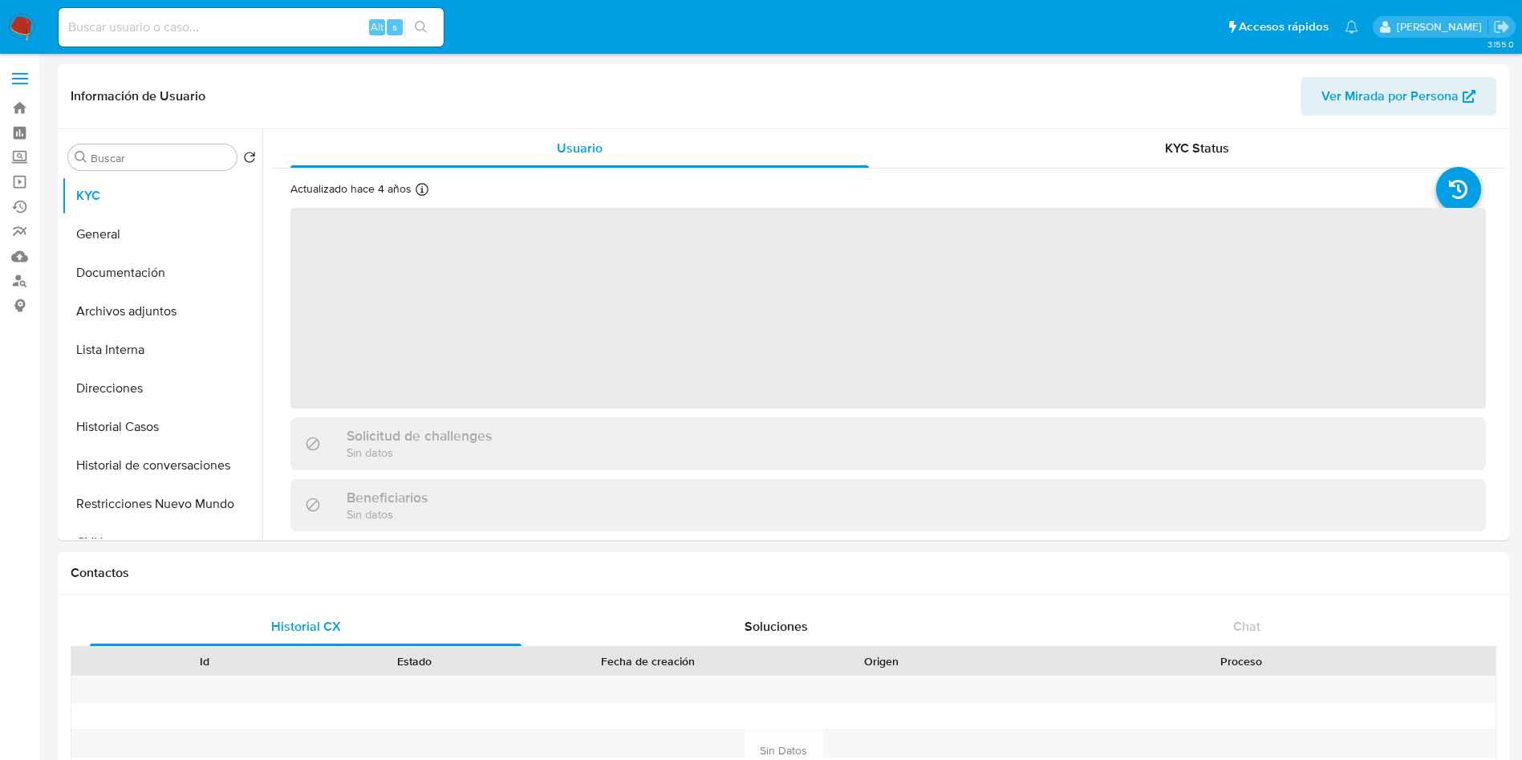
select select "10"
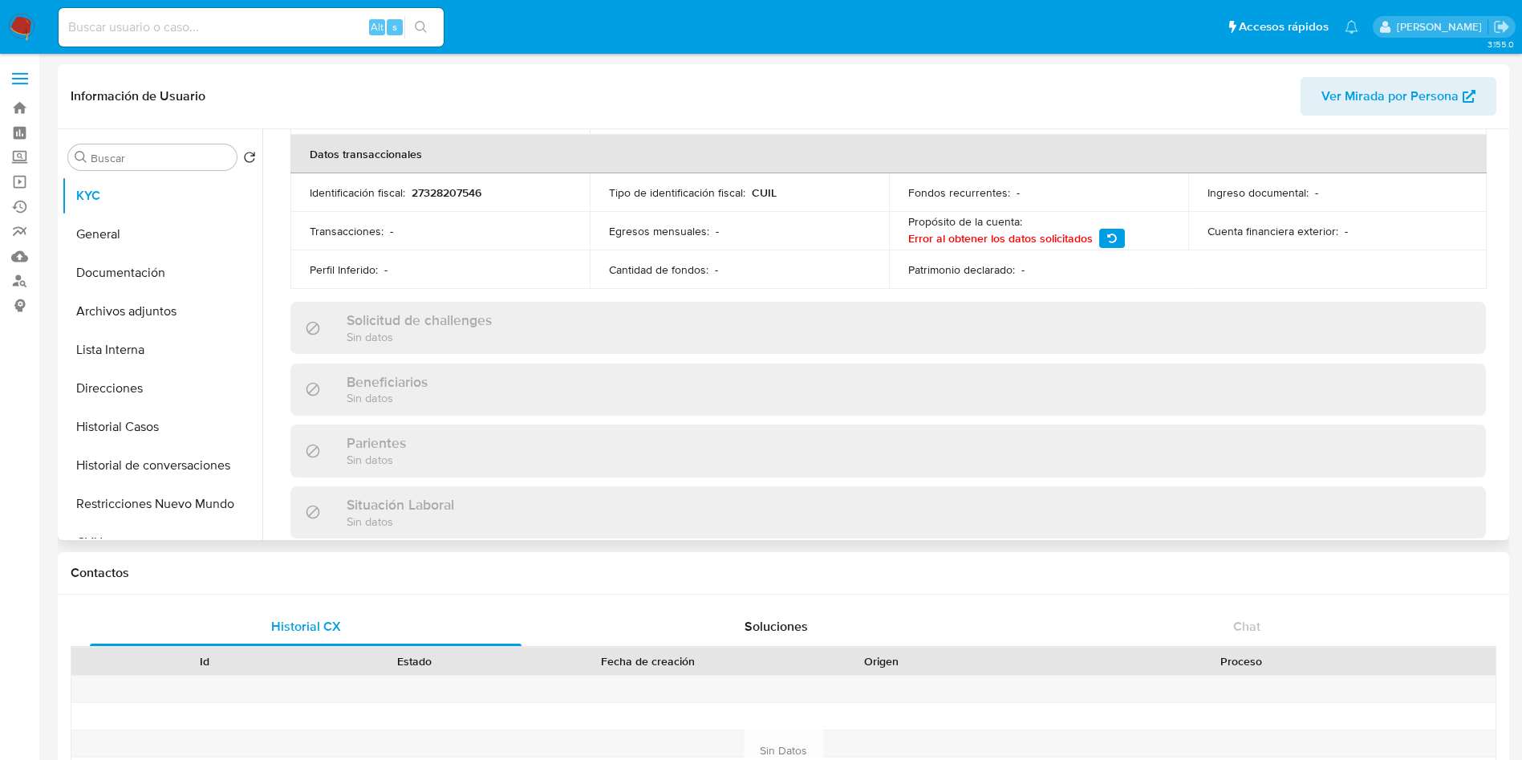
scroll to position [776, 0]
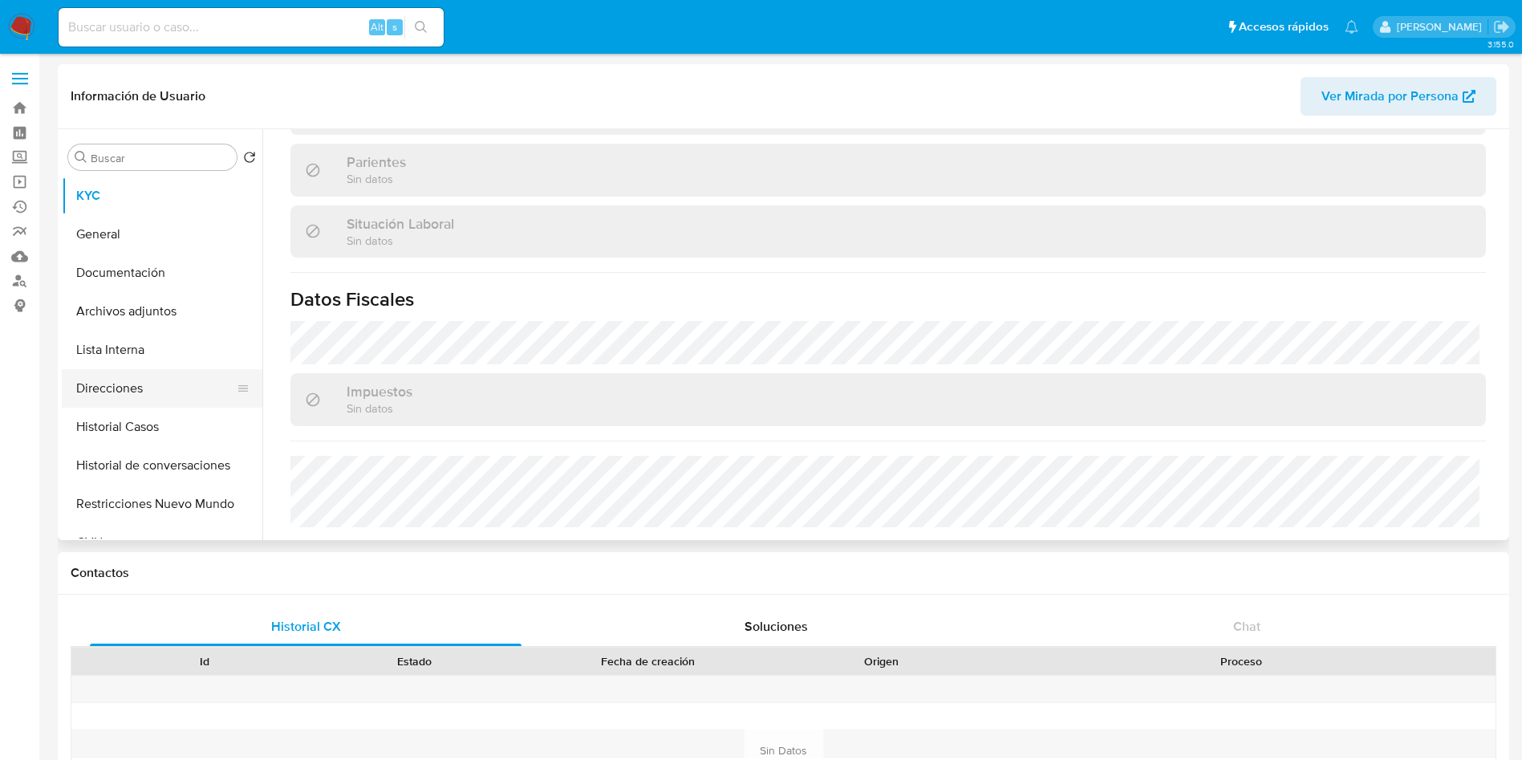
click at [166, 395] on button "Direcciones" at bounding box center [156, 388] width 188 height 39
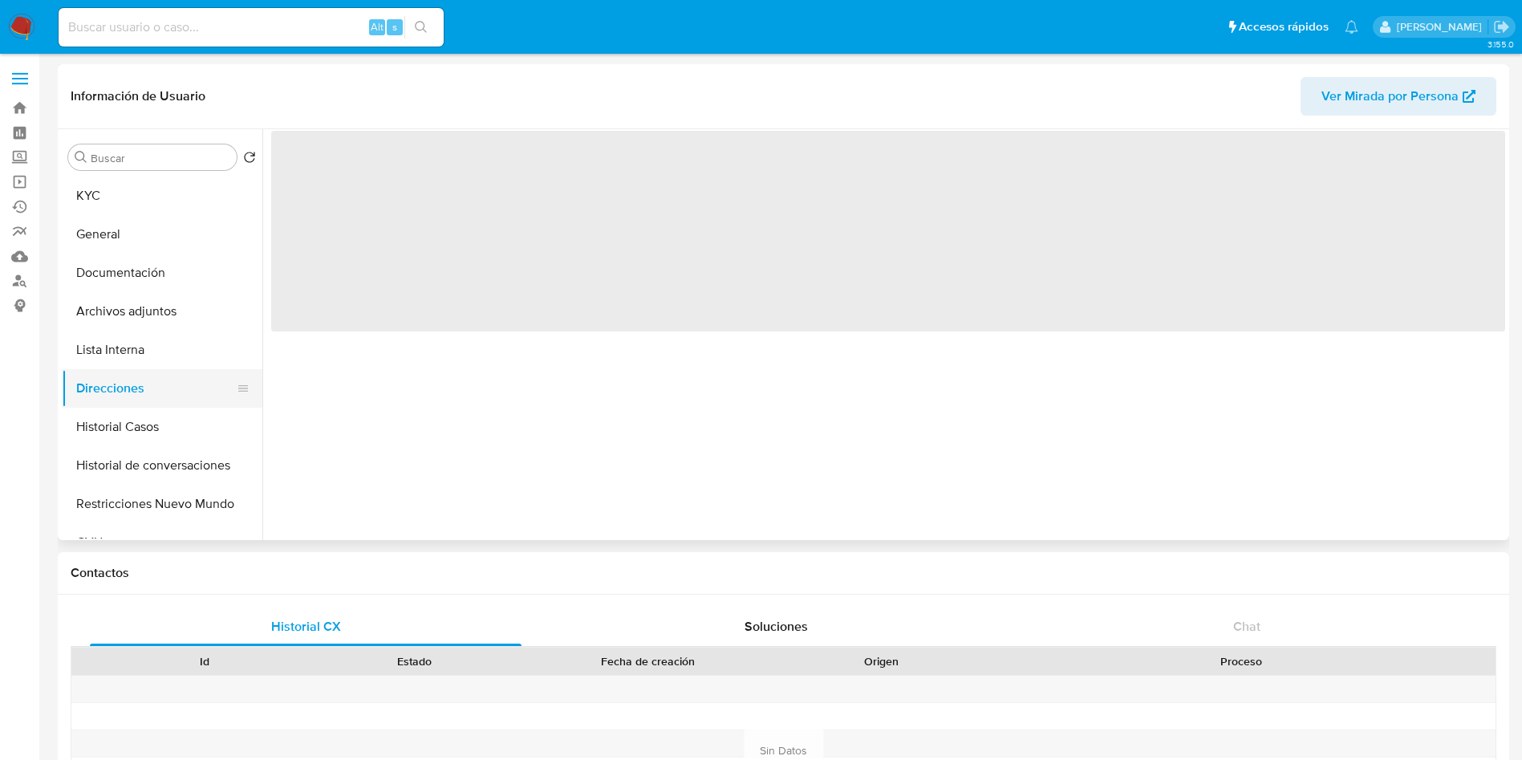
scroll to position [0, 0]
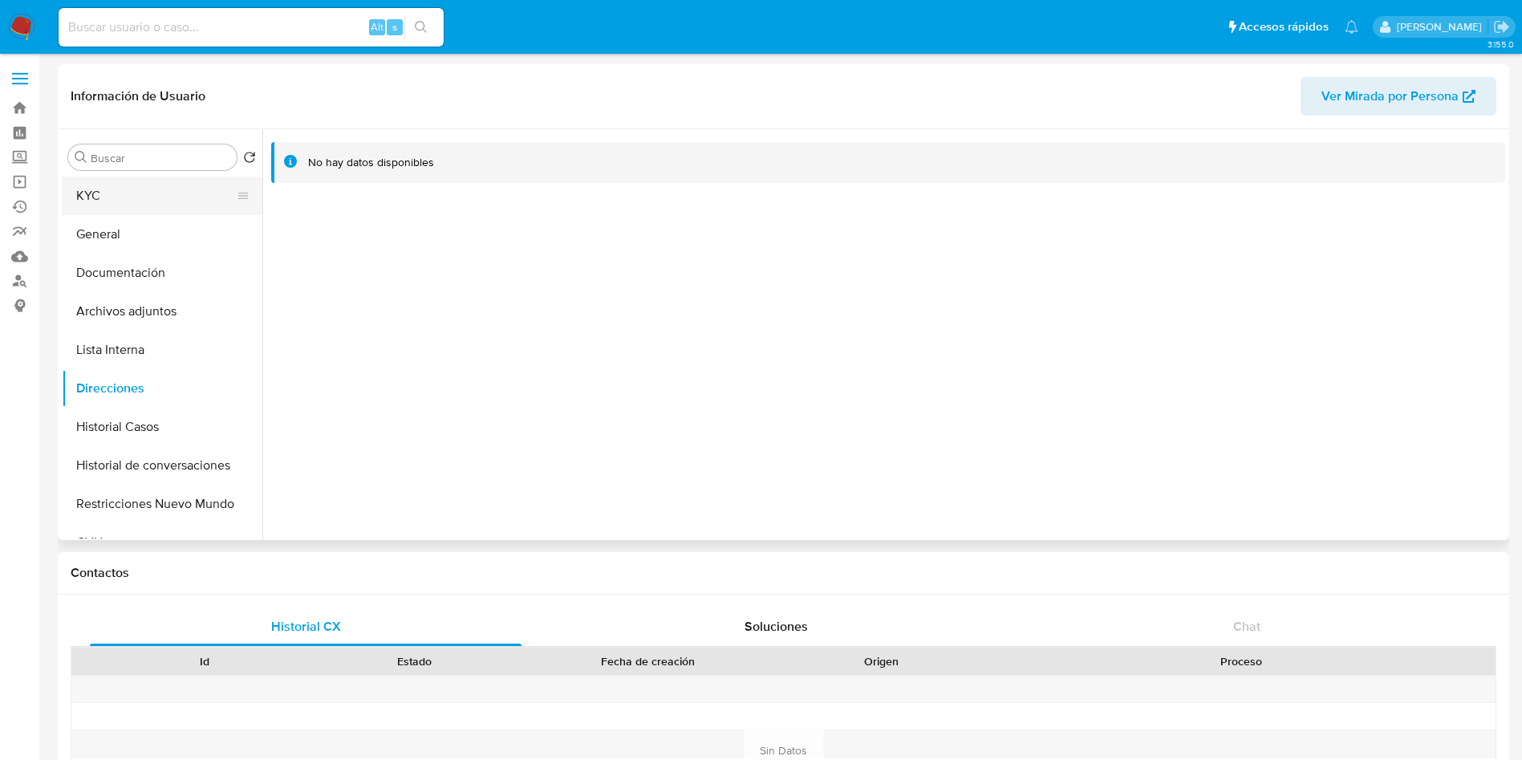
click at [183, 188] on button "KYC" at bounding box center [156, 195] width 188 height 39
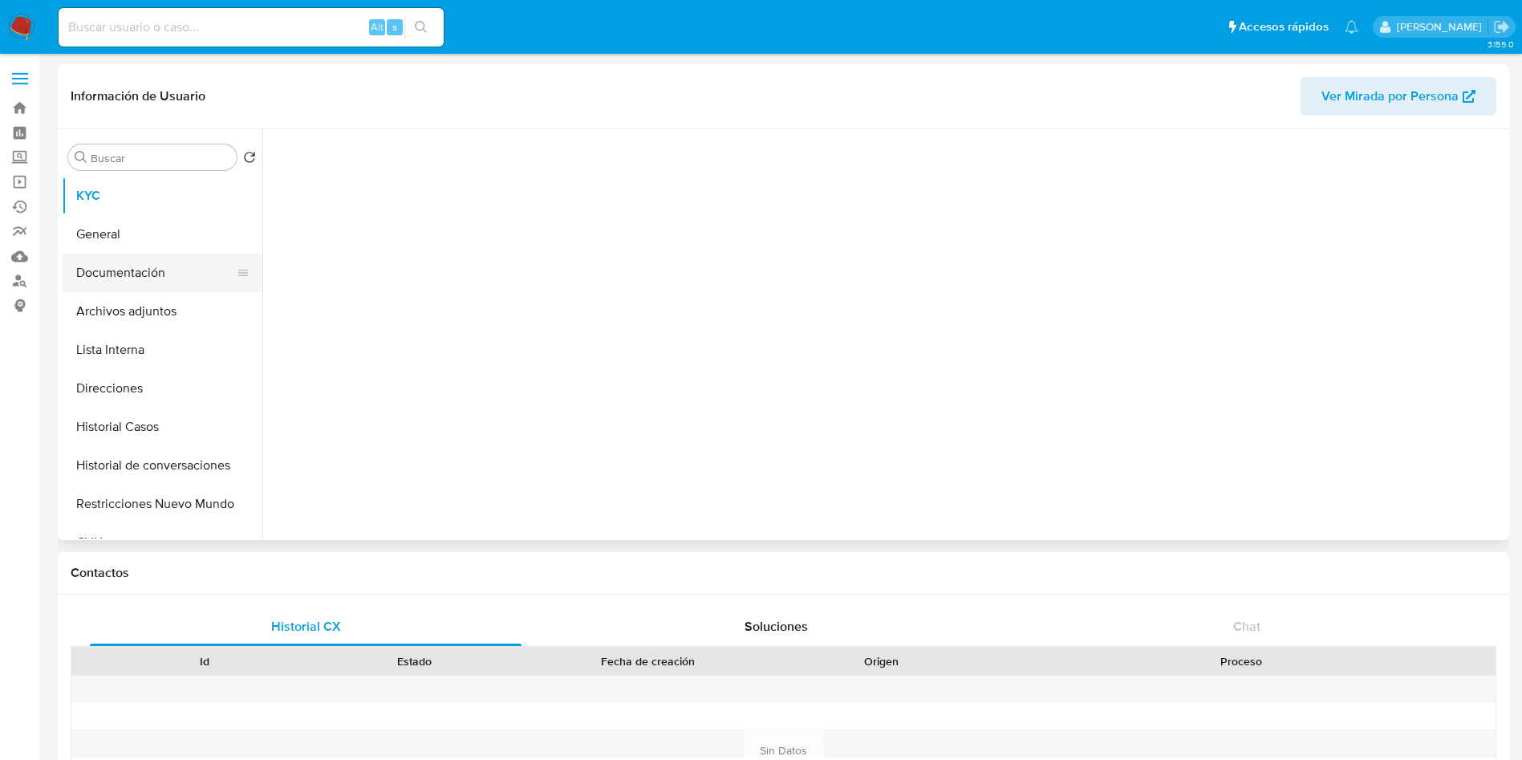
click at [167, 263] on button "Documentación" at bounding box center [156, 272] width 188 height 39
click at [850, 299] on div at bounding box center [883, 334] width 1242 height 411
click at [180, 194] on button "KYC" at bounding box center [156, 195] width 188 height 39
click at [152, 282] on button "Documentación" at bounding box center [156, 272] width 188 height 39
click at [126, 383] on button "Direcciones" at bounding box center [156, 388] width 188 height 39
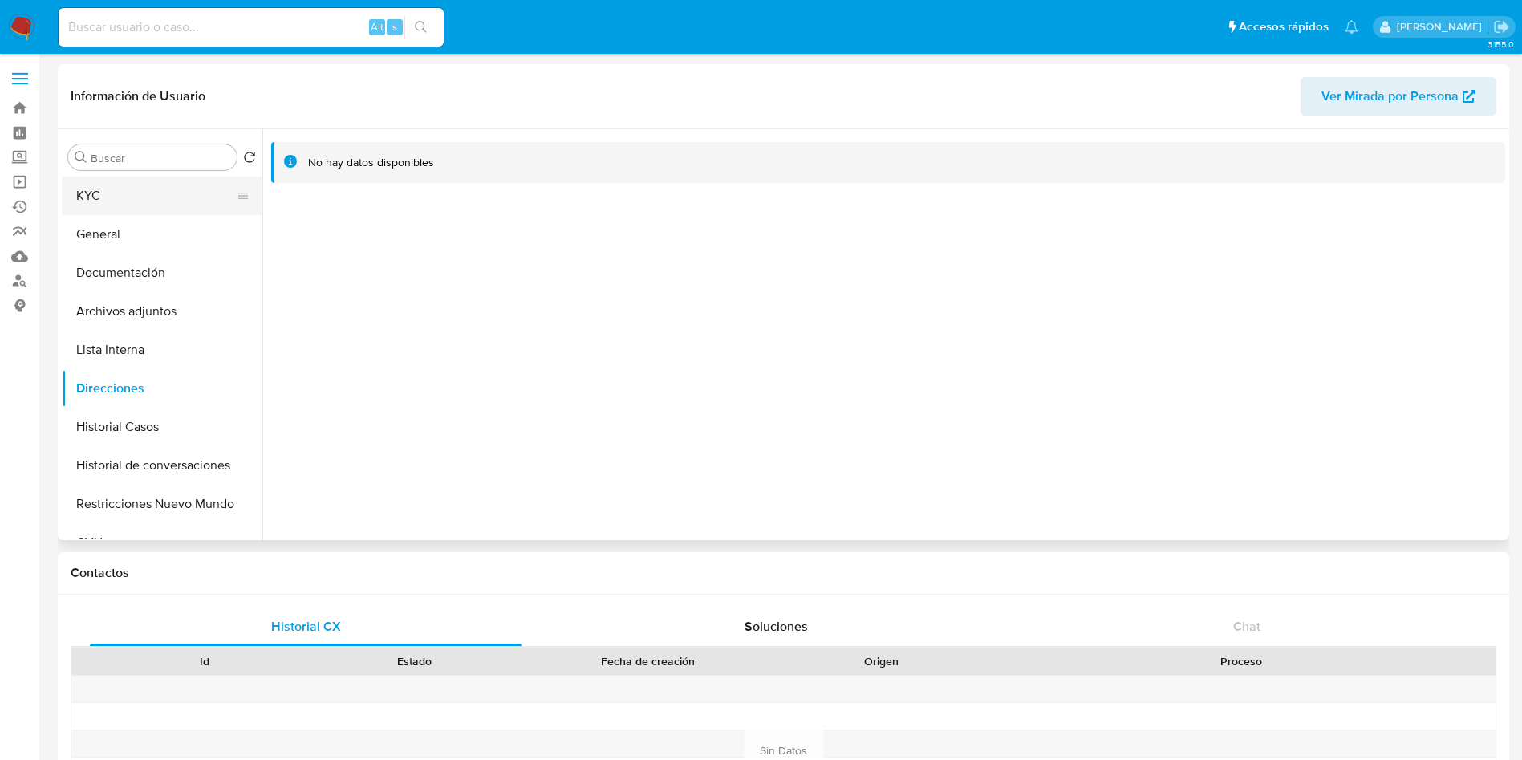
click at [128, 195] on button "KYC" at bounding box center [156, 195] width 188 height 39
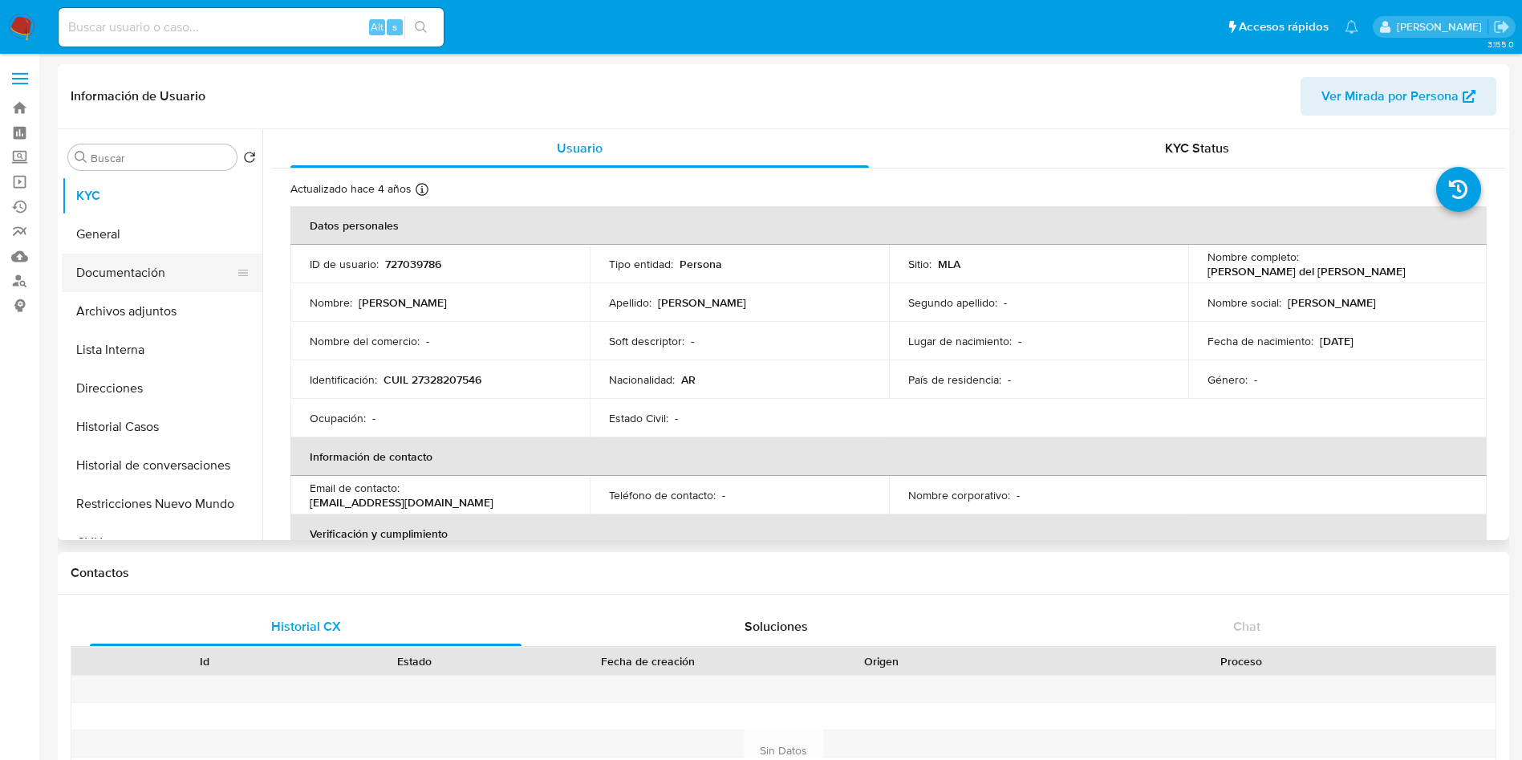
drag, startPoint x: 140, startPoint y: 262, endPoint x: 131, endPoint y: 261, distance: 9.8
click at [140, 261] on button "Documentación" at bounding box center [156, 272] width 188 height 39
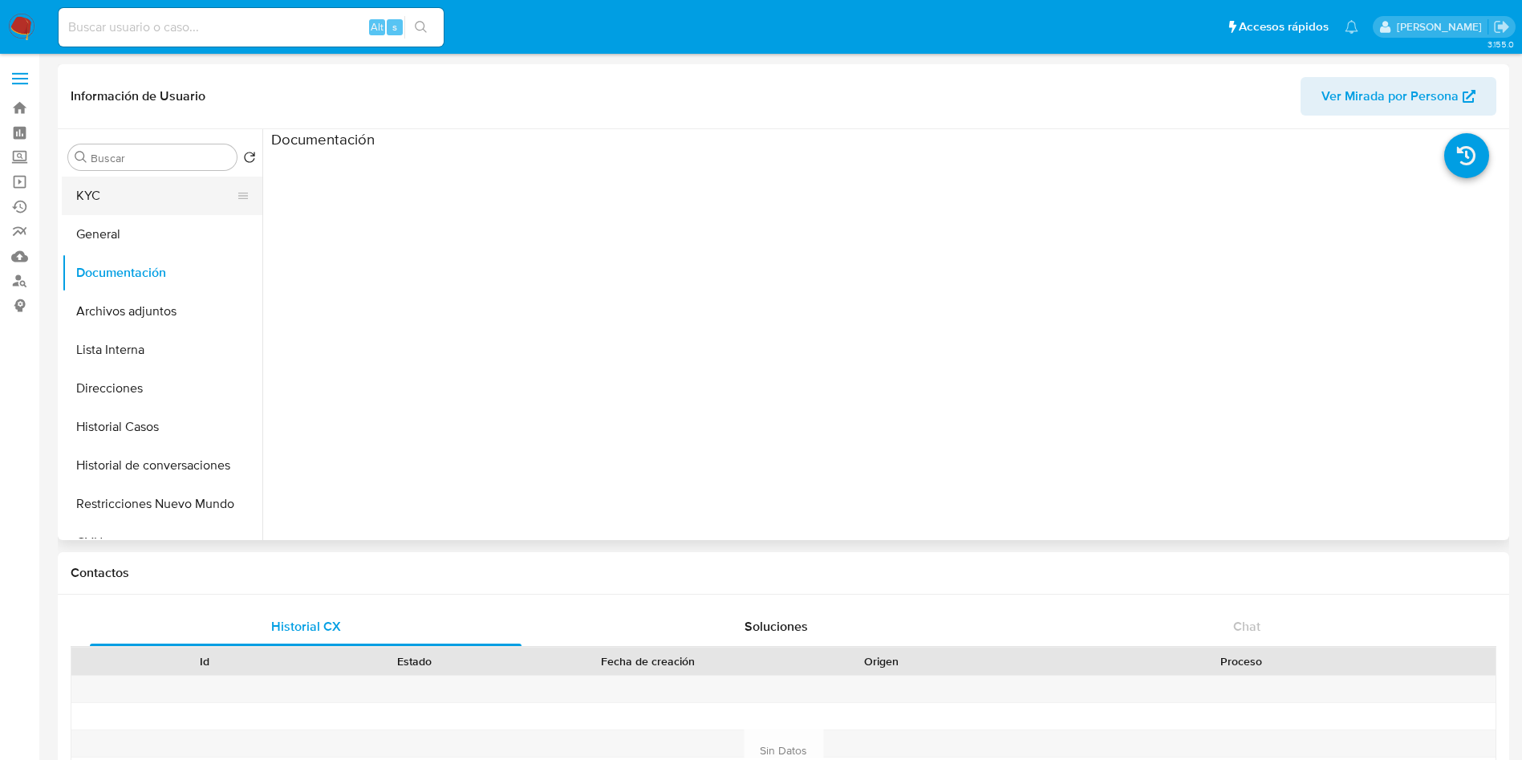
click at [189, 204] on button "KYC" at bounding box center [156, 195] width 188 height 39
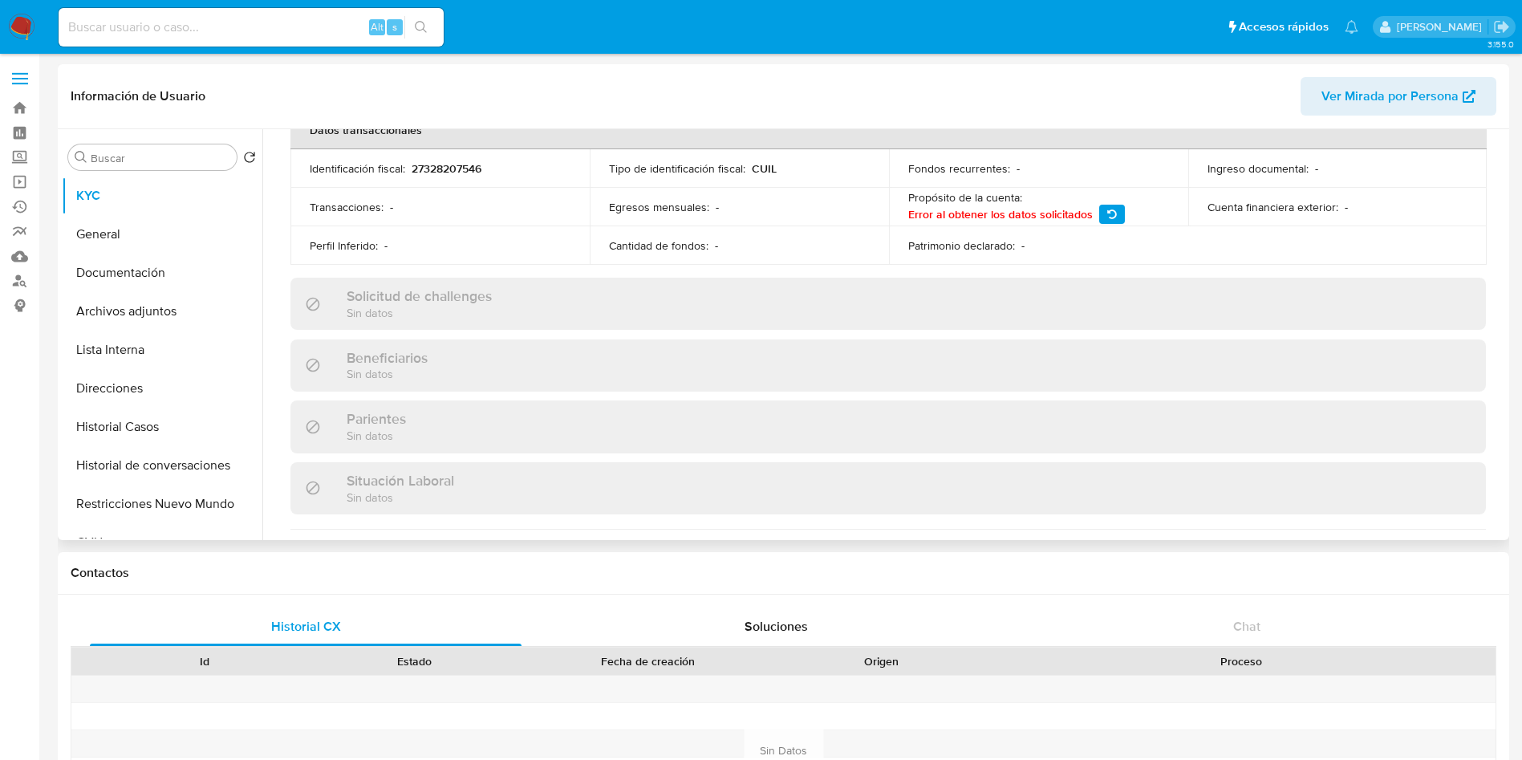
scroll to position [776, 0]
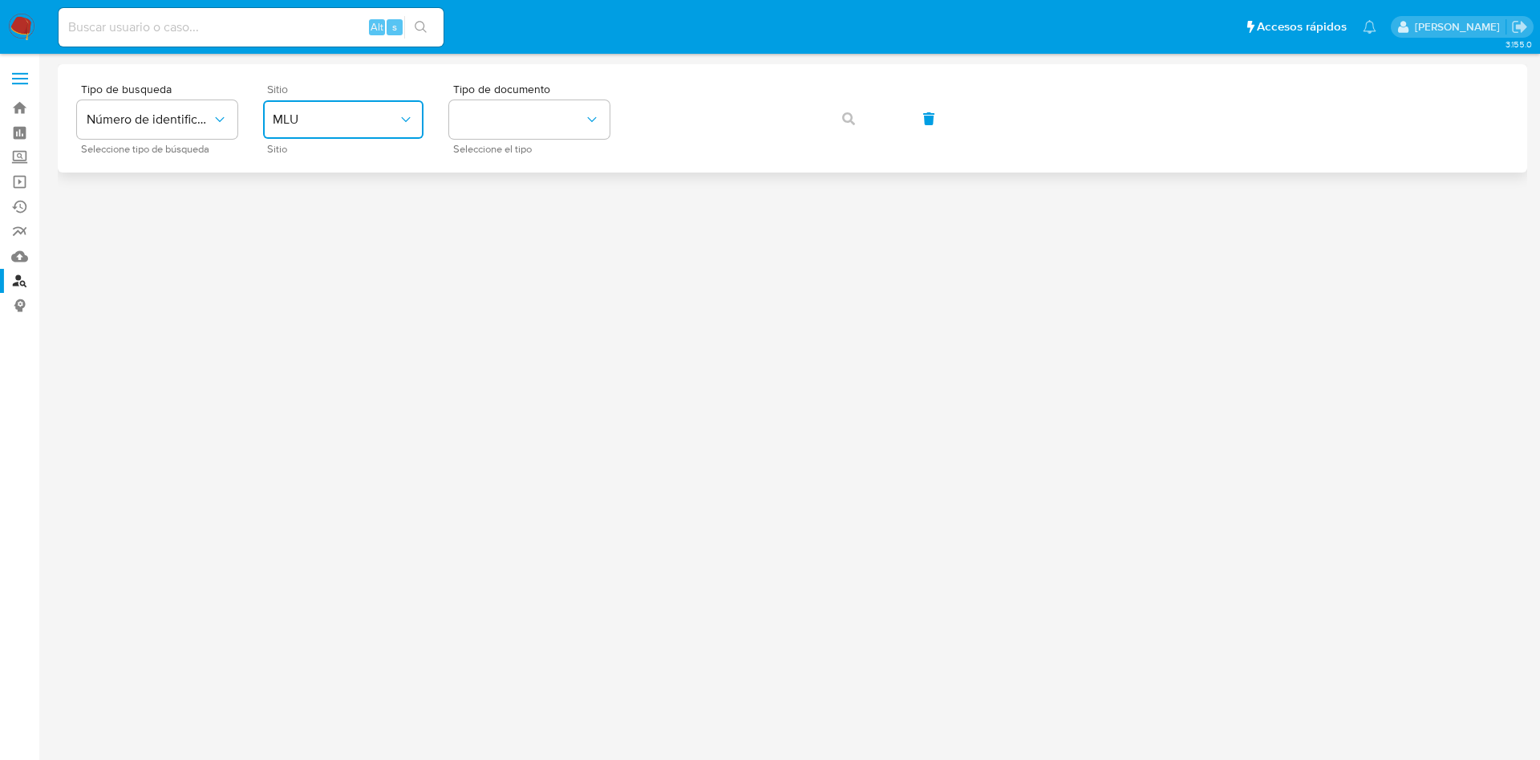
click at [275, 112] on span "MLU" at bounding box center [335, 119] width 125 height 16
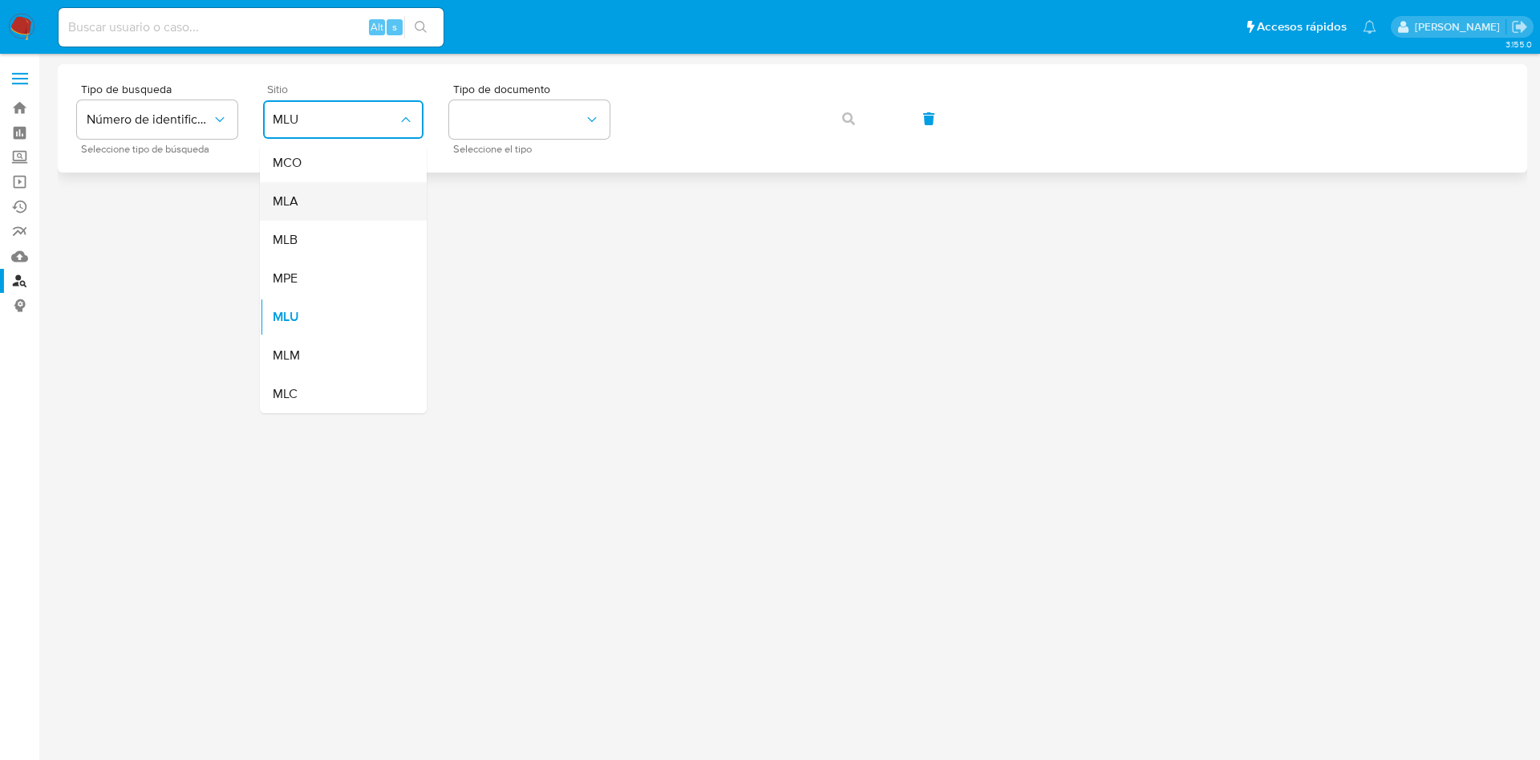
click at [320, 203] on div "MLA" at bounding box center [339, 201] width 132 height 39
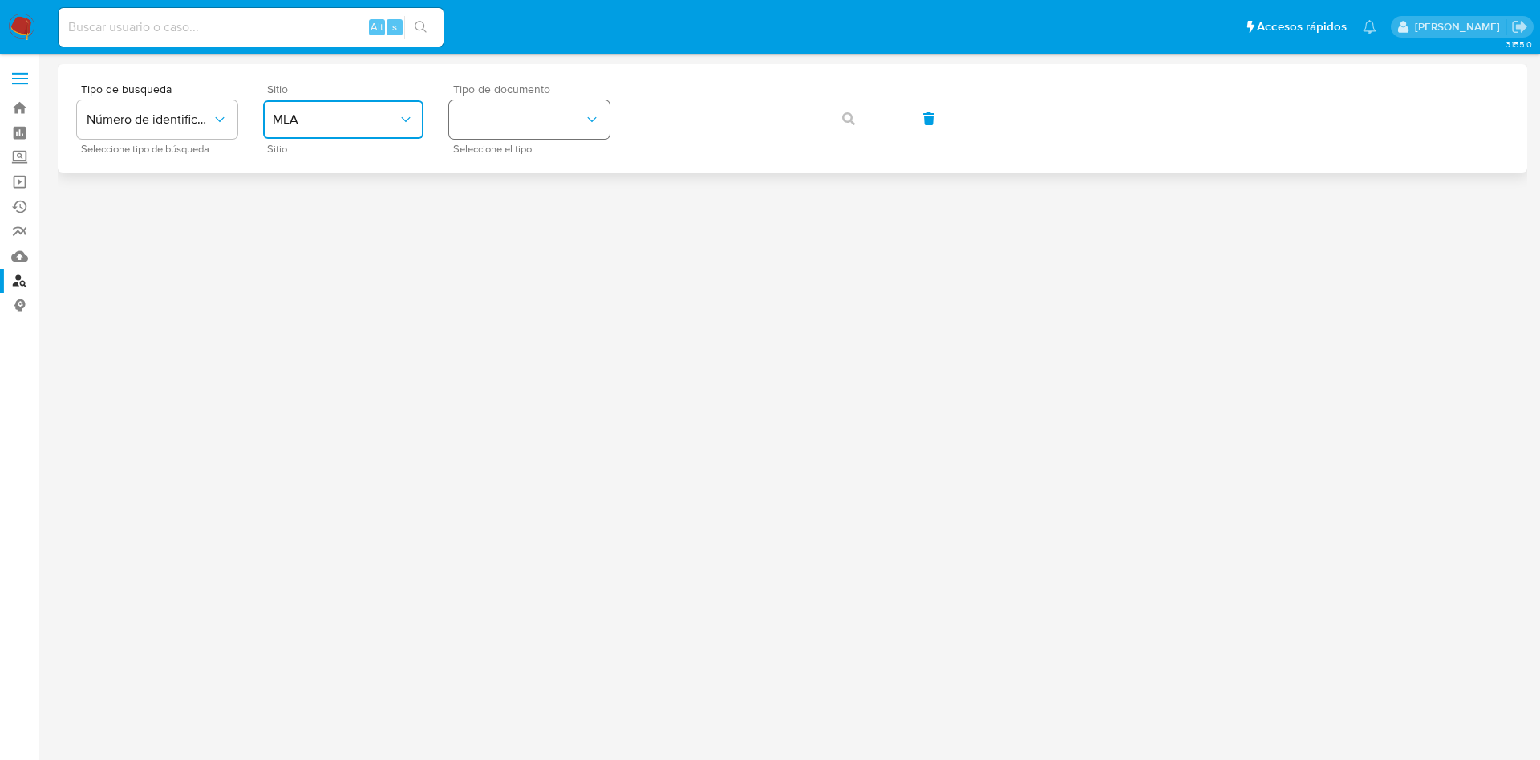
click at [474, 115] on button "identificationType" at bounding box center [529, 119] width 160 height 39
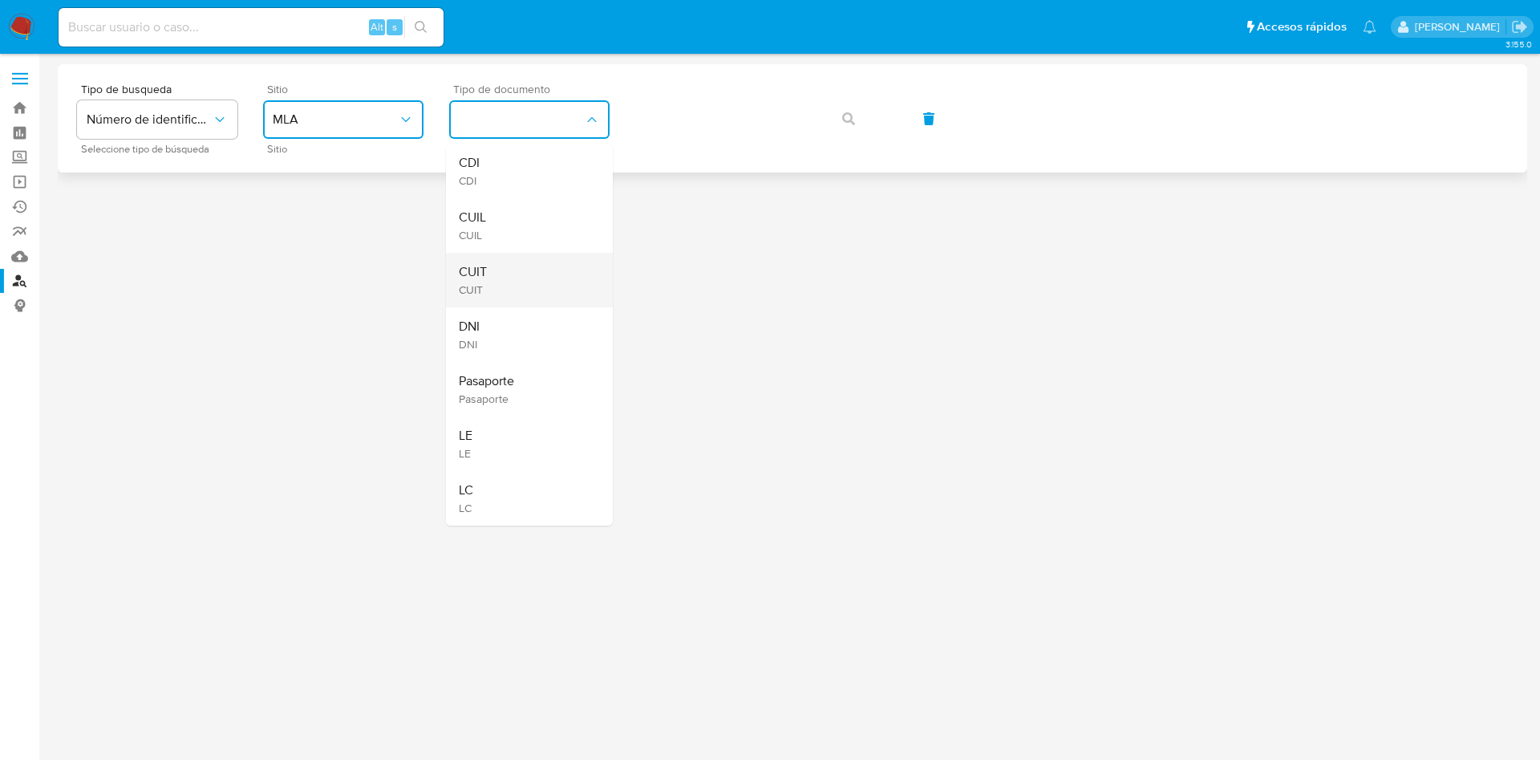
click at [509, 269] on div "CUIT CUIT" at bounding box center [525, 280] width 132 height 55
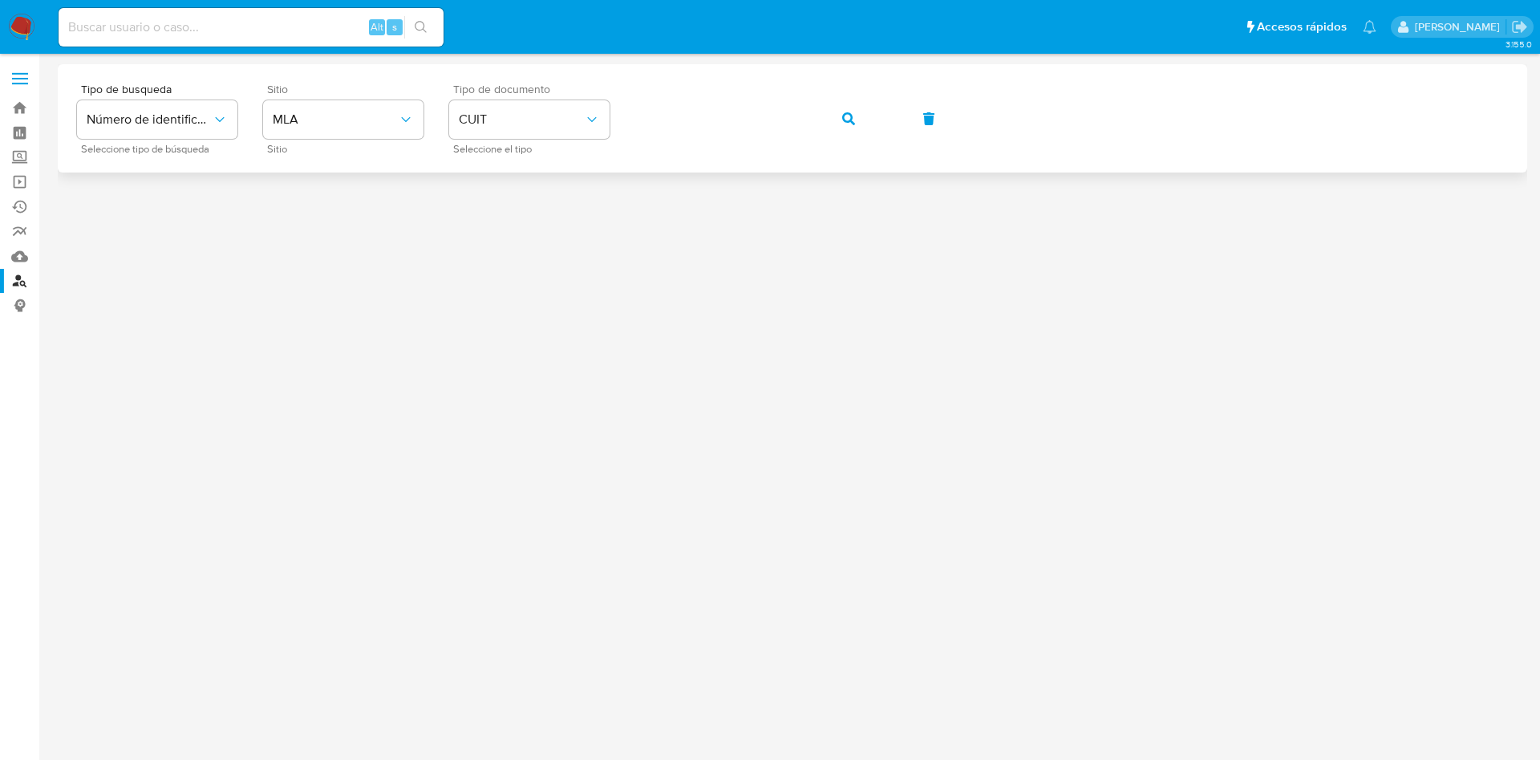
click at [813, 103] on div "Tipo de busqueda Número de identificación Seleccione tipo de búsqueda Sitio MLA…" at bounding box center [792, 118] width 1431 height 70
click at [886, 123] on div "Tipo de busqueda Número de identificación Seleccione tipo de búsqueda Sitio MLA…" at bounding box center [792, 118] width 1431 height 70
click at [859, 119] on button "button" at bounding box center [848, 118] width 55 height 39
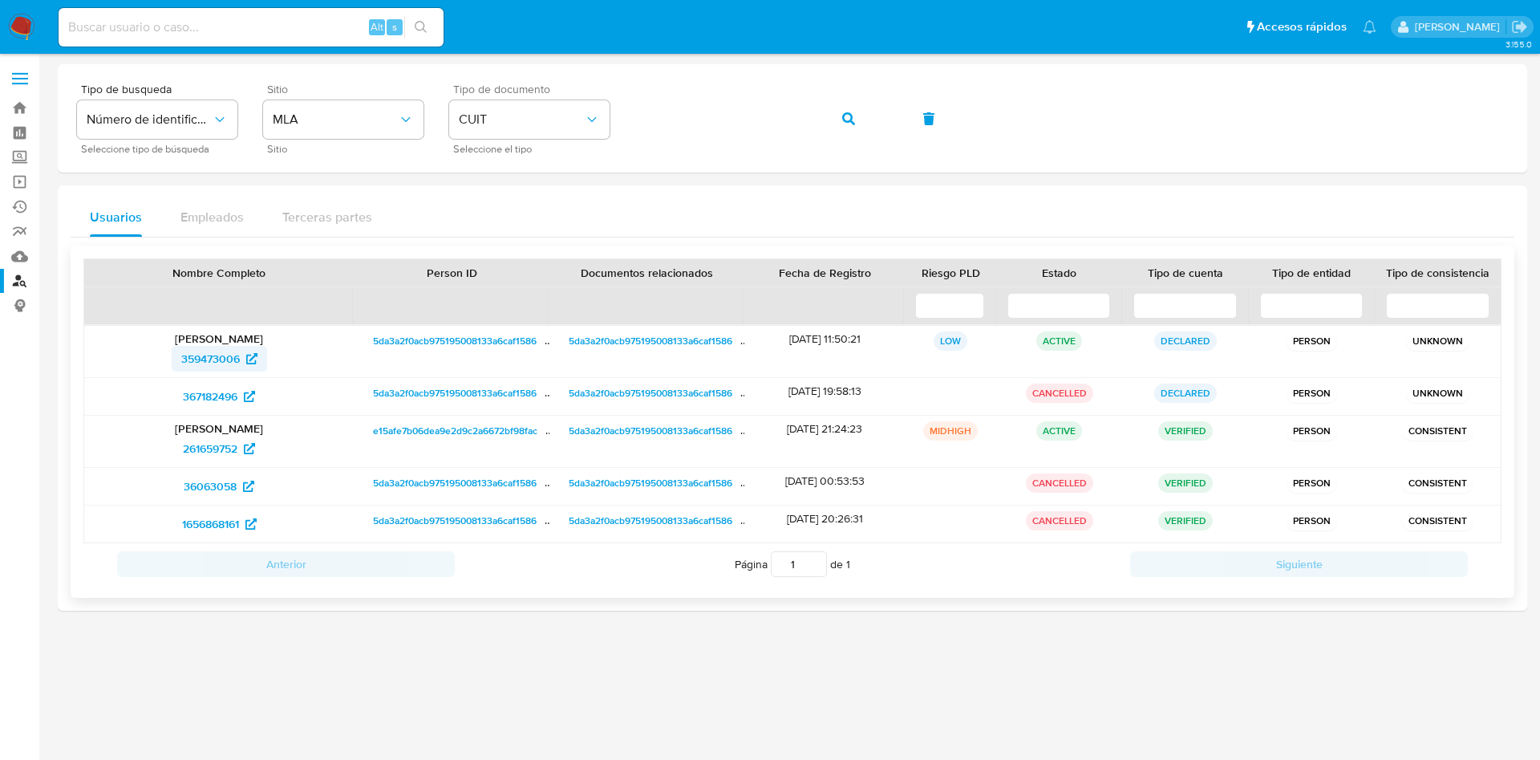
click at [200, 358] on span "359473006" at bounding box center [210, 359] width 59 height 26
click at [845, 114] on icon "button" at bounding box center [848, 118] width 13 height 13
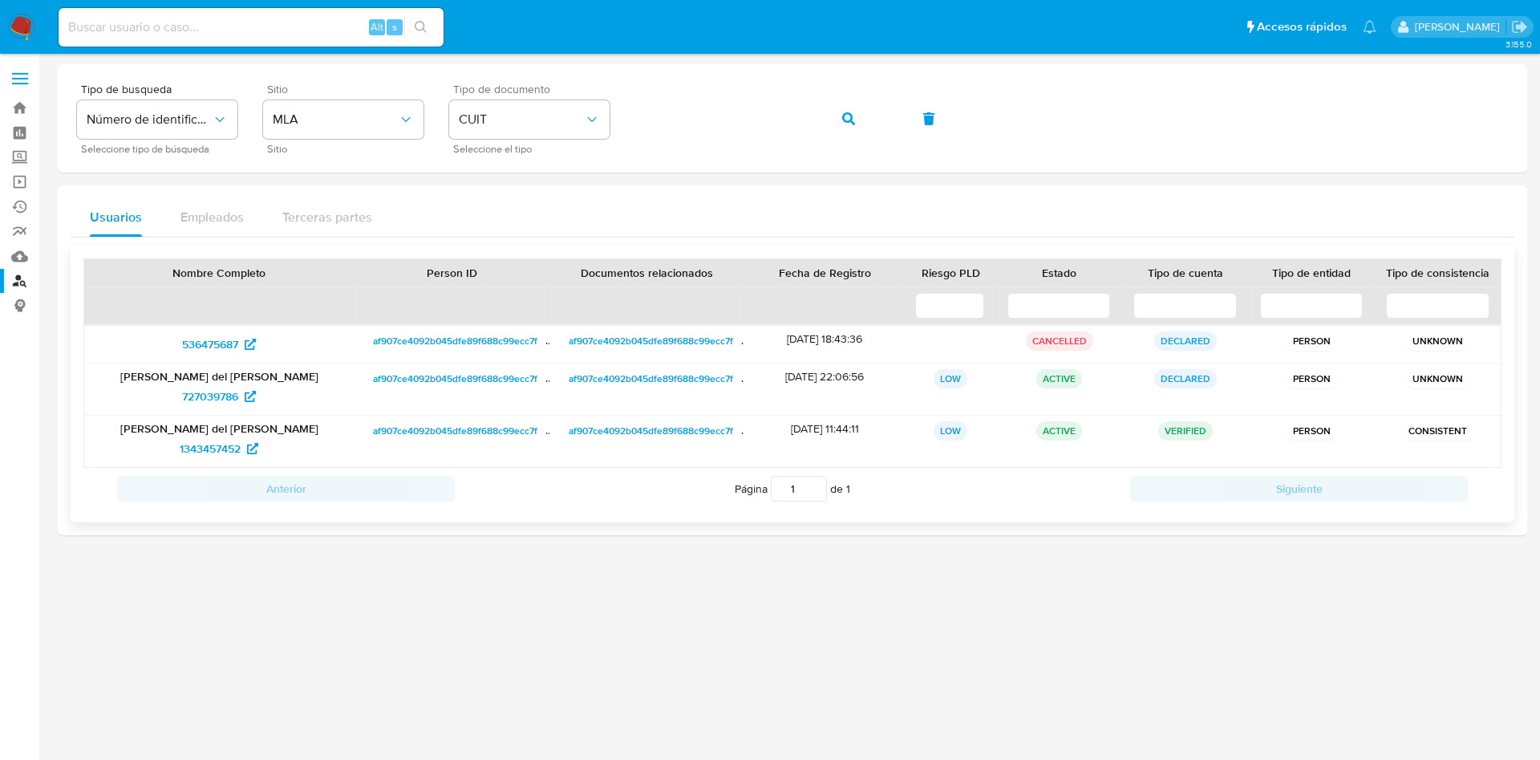
click at [230, 379] on p "Daniela del Carmen Romano" at bounding box center [218, 376] width 247 height 14
click at [226, 395] on span "727039786" at bounding box center [210, 396] width 56 height 26
click at [210, 442] on span "1343457452" at bounding box center [210, 449] width 61 height 26
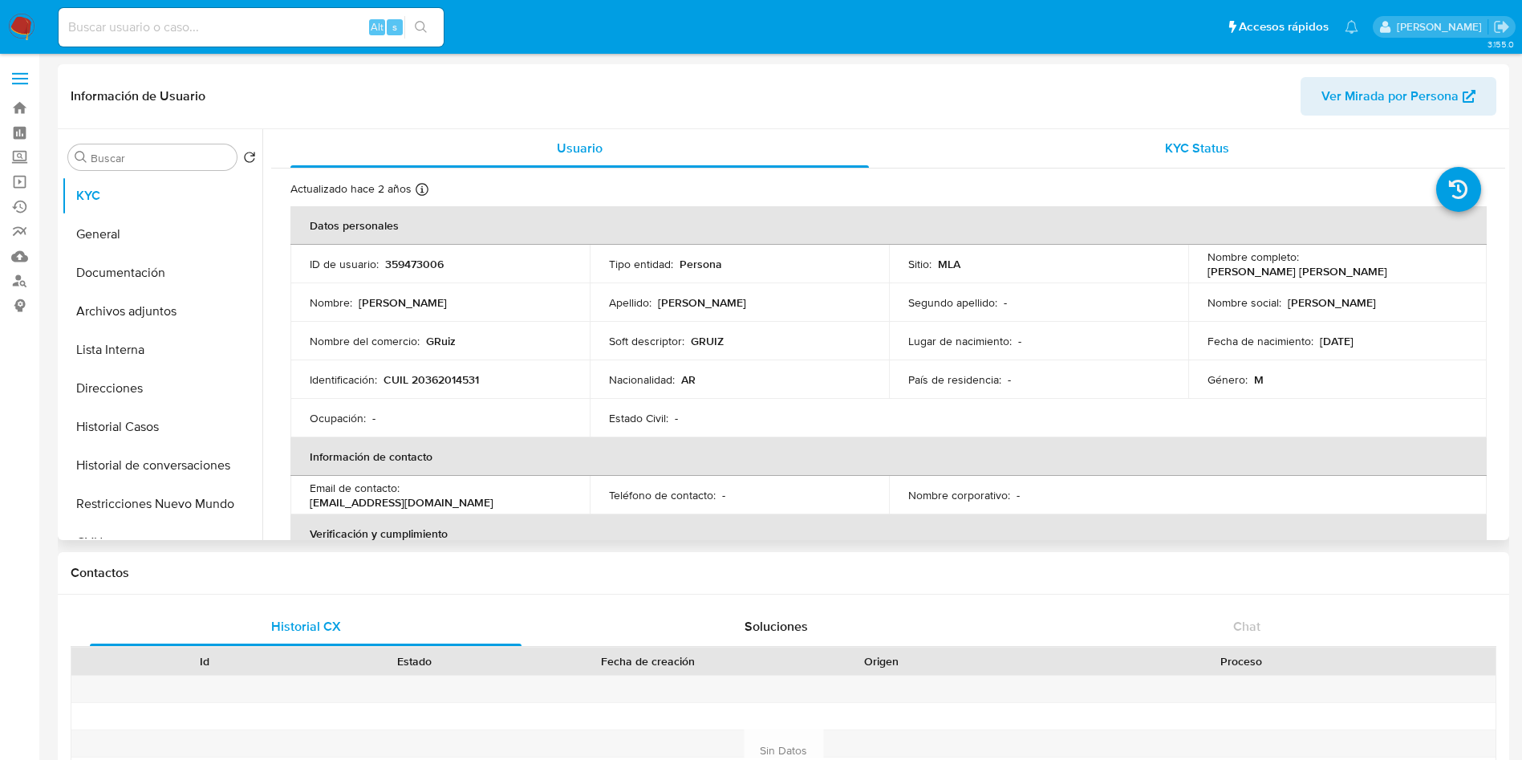
select select "10"
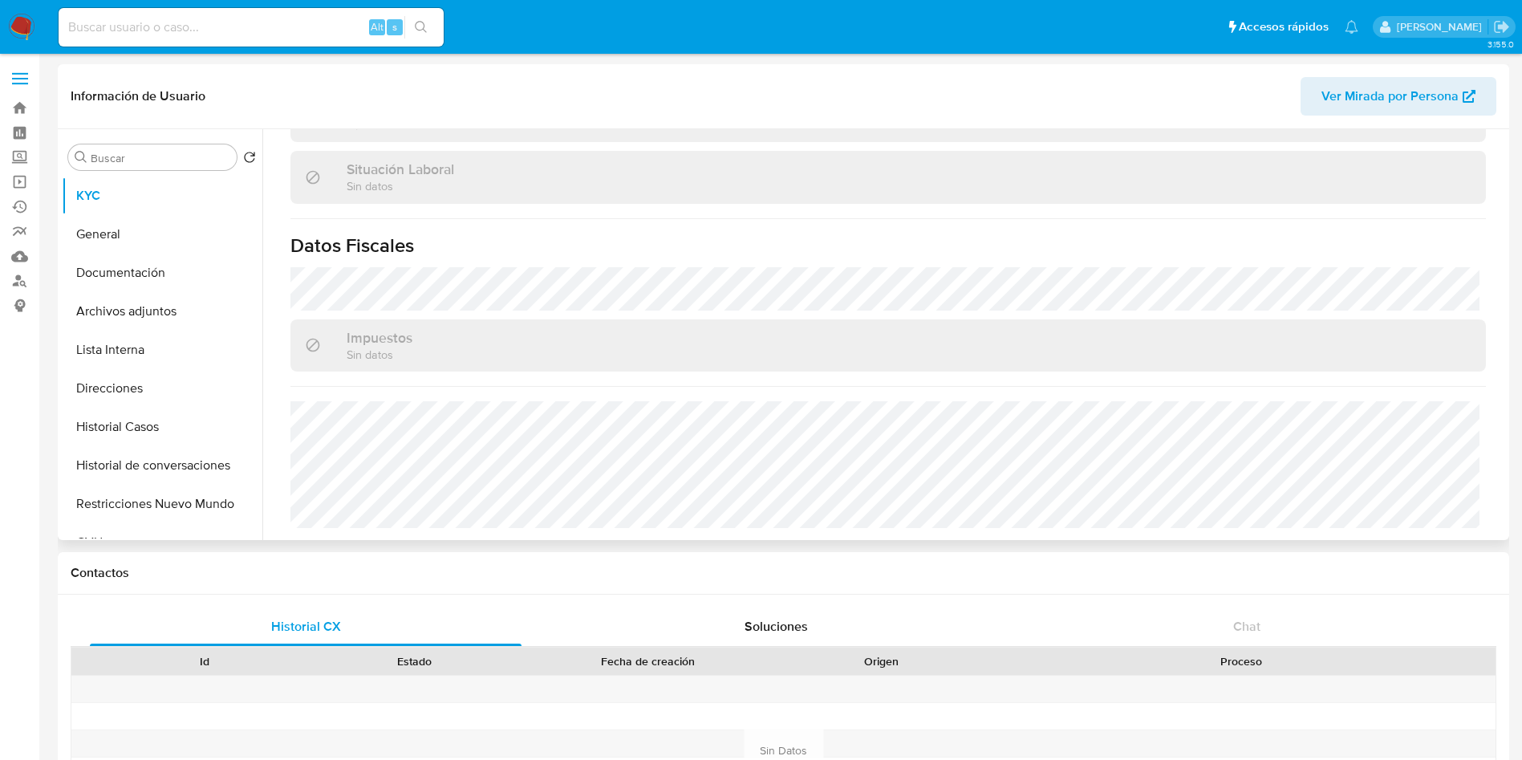
scroll to position [815, 0]
click at [194, 407] on button "Historial Casos" at bounding box center [156, 426] width 188 height 39
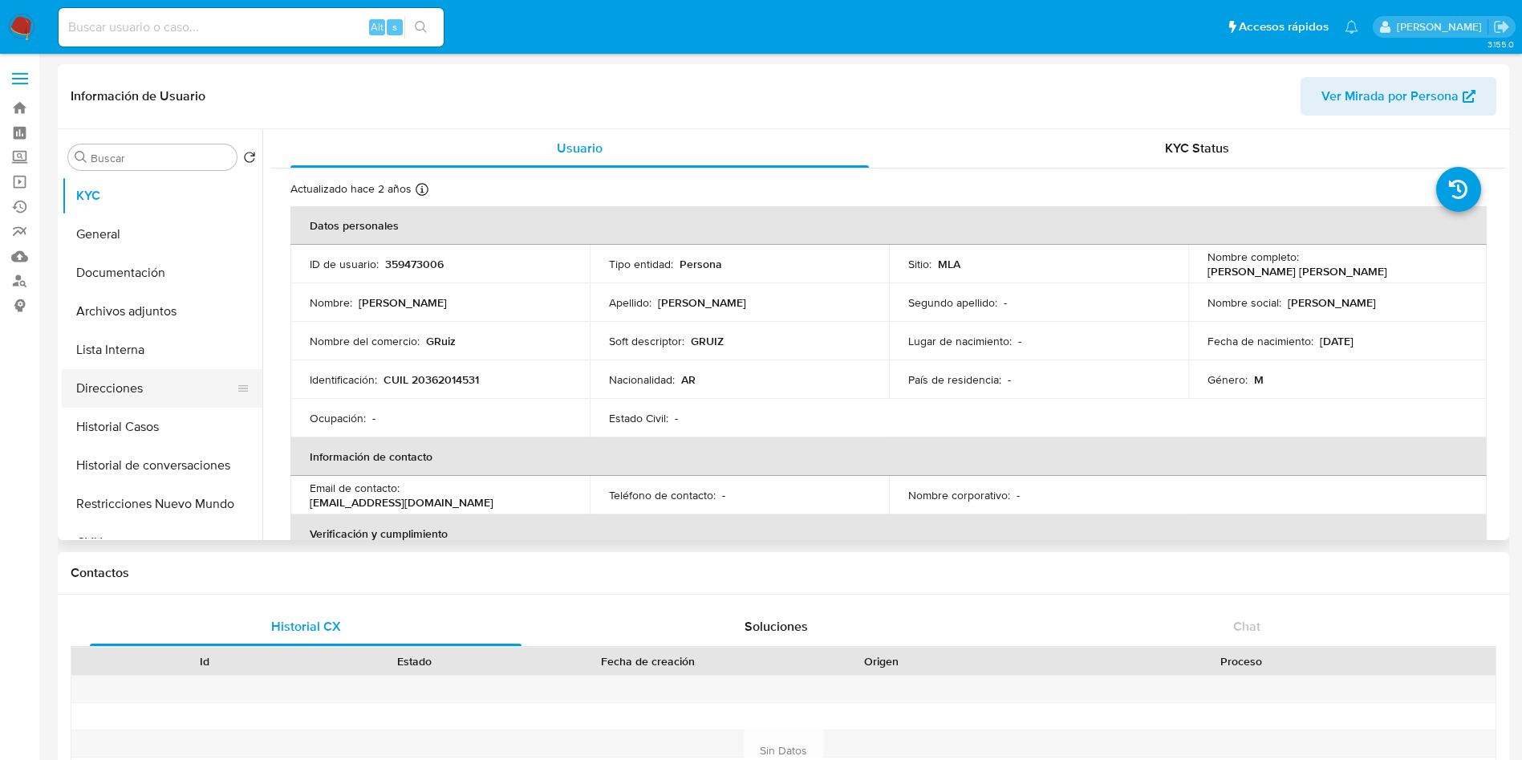
click at [184, 394] on button "Direcciones" at bounding box center [156, 388] width 188 height 39
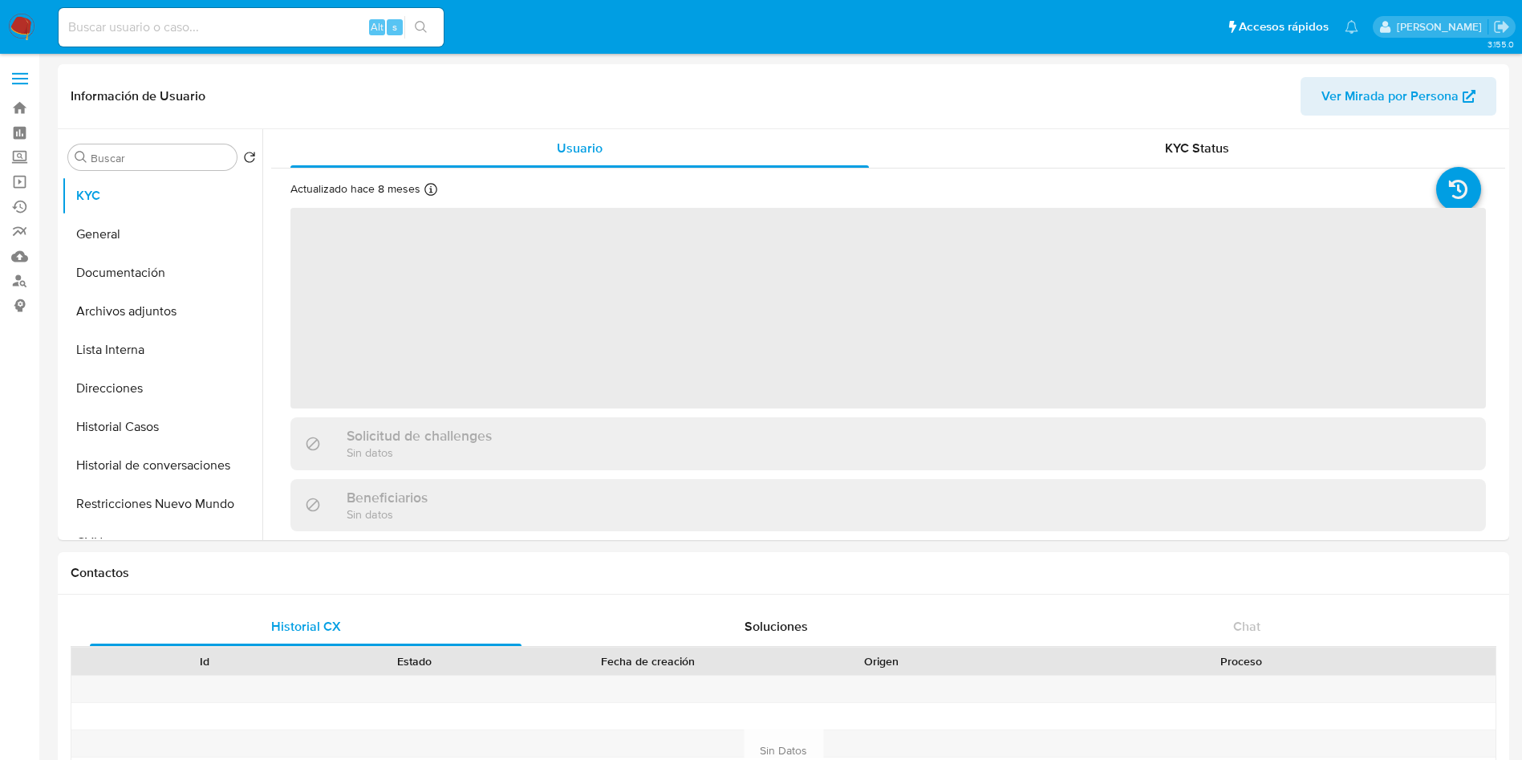
select select "10"
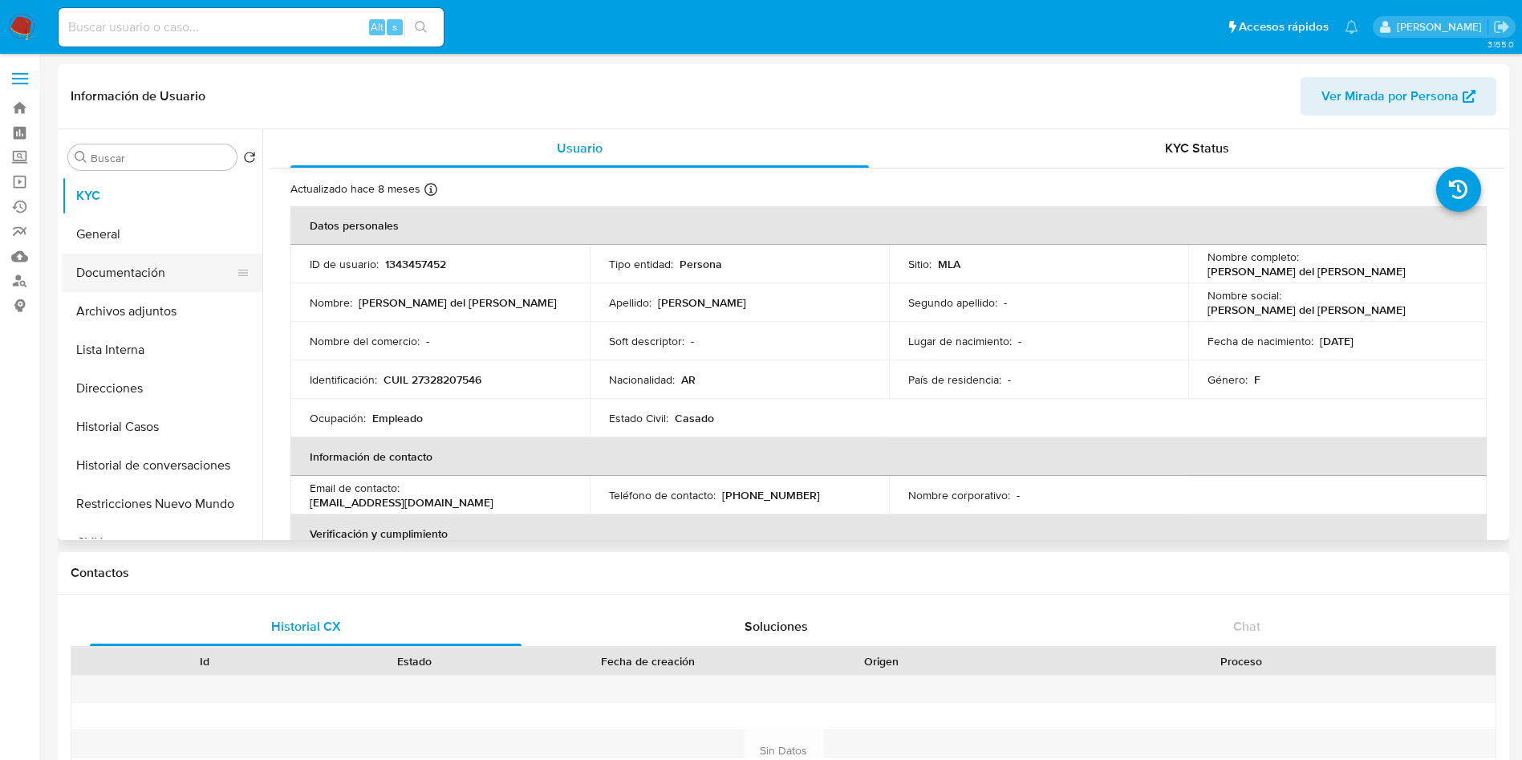
click at [150, 277] on button "Documentación" at bounding box center [156, 272] width 188 height 39
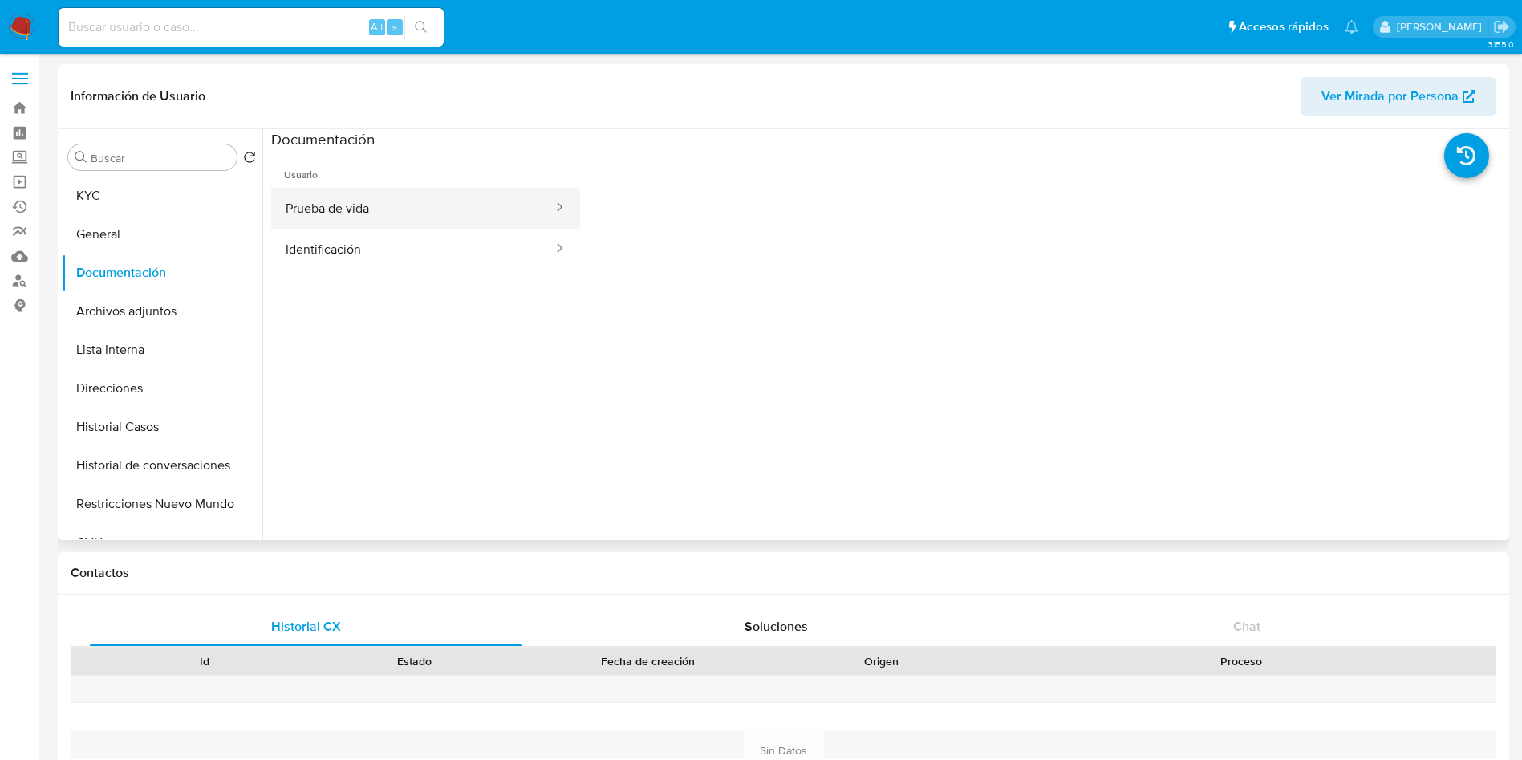
click at [428, 213] on button "Prueba de vida" at bounding box center [412, 208] width 283 height 41
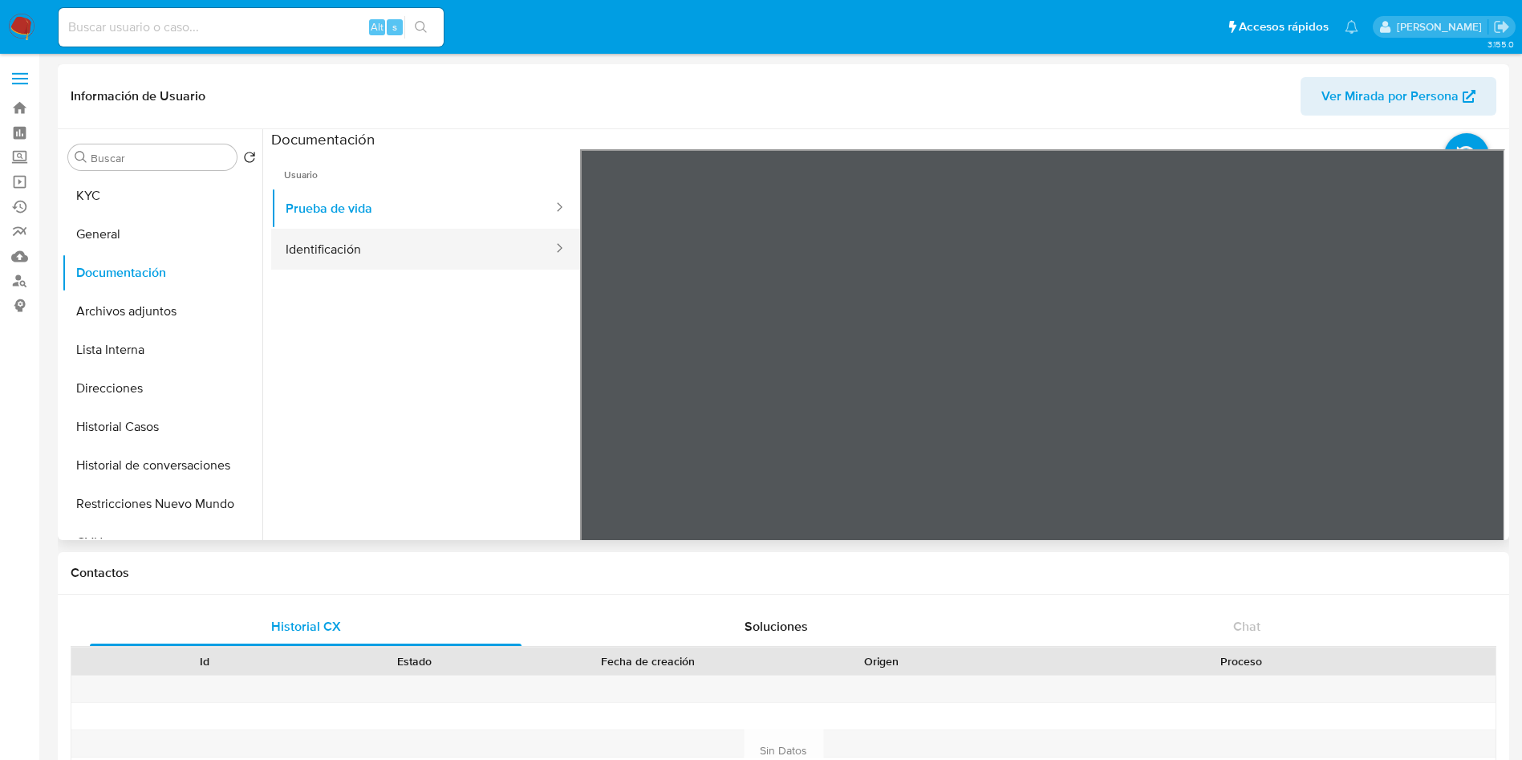
click at [367, 256] on button "Identificación" at bounding box center [412, 249] width 283 height 41
click at [1480, 405] on icon at bounding box center [1485, 410] width 32 height 32
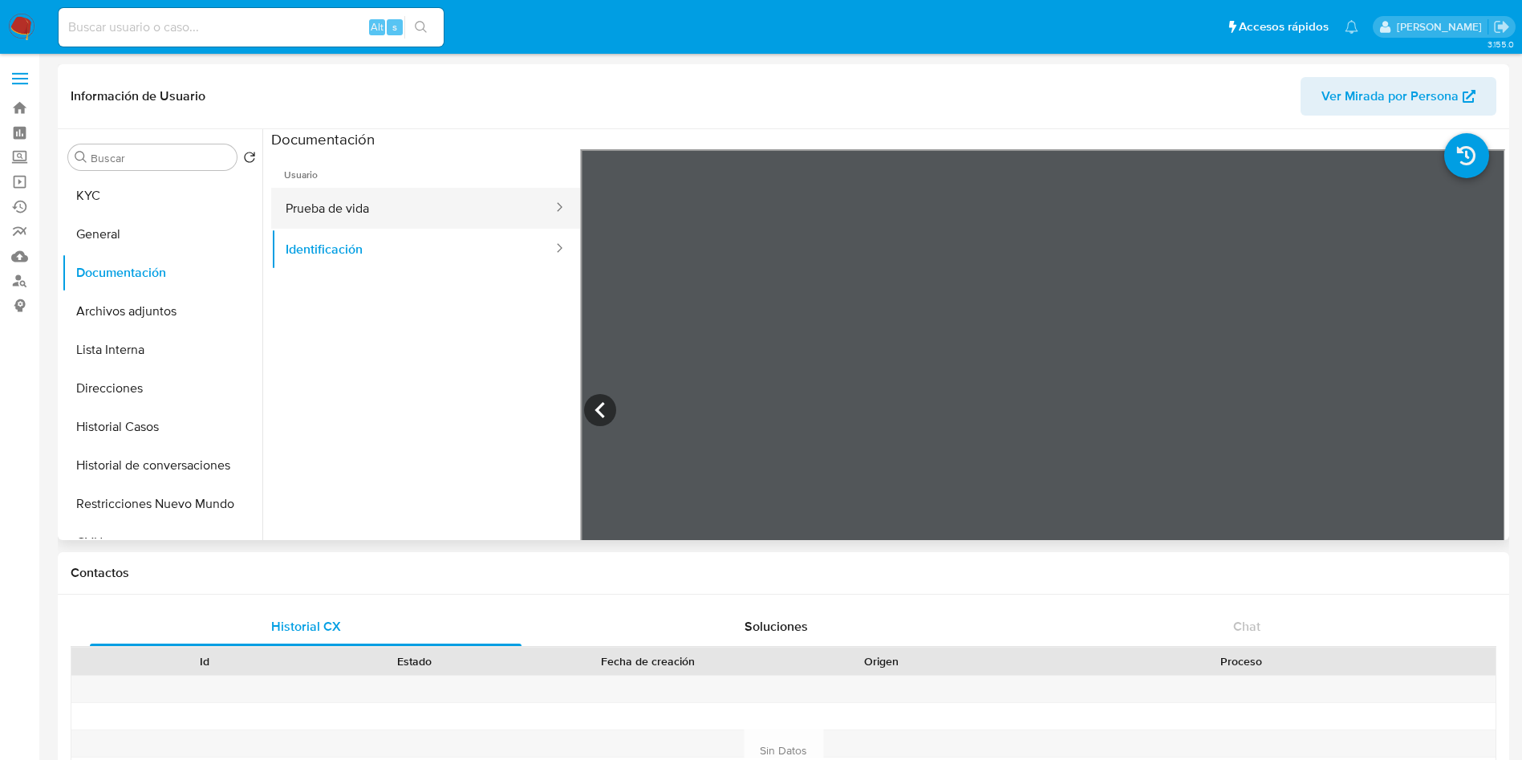
click at [435, 217] on button "Prueba de vida" at bounding box center [412, 208] width 283 height 41
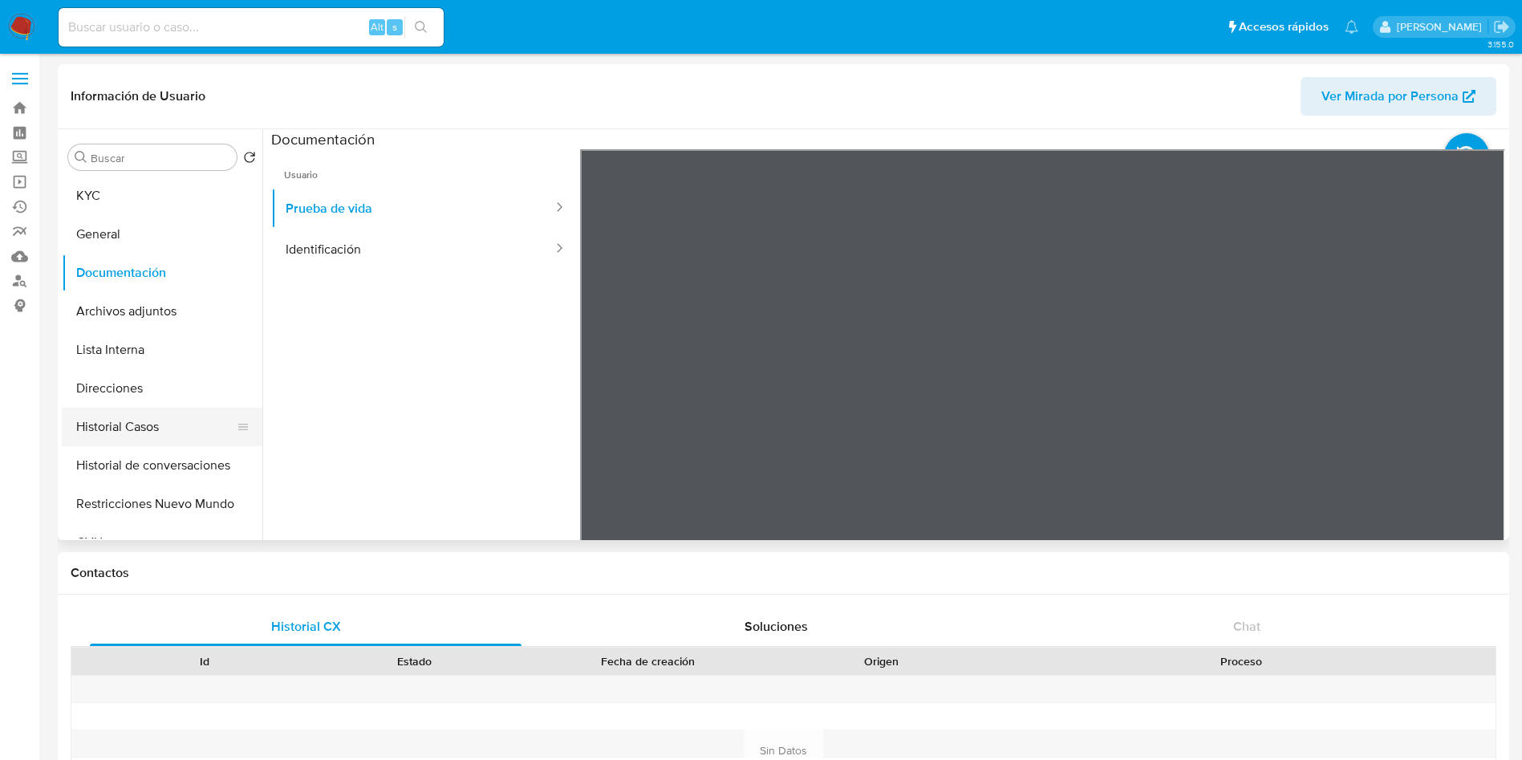
click at [152, 429] on button "Historial Casos" at bounding box center [156, 426] width 188 height 39
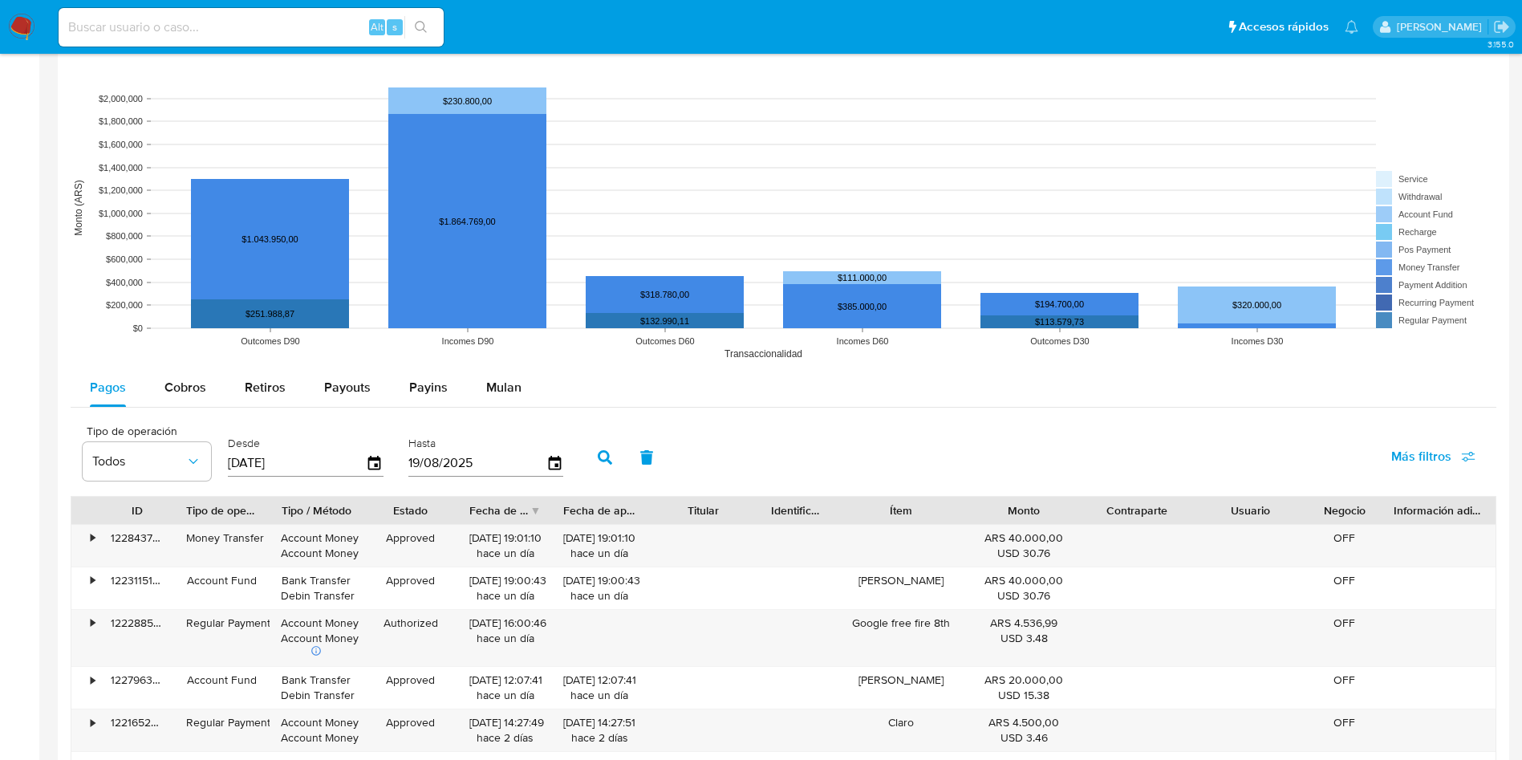
scroll to position [1323, 0]
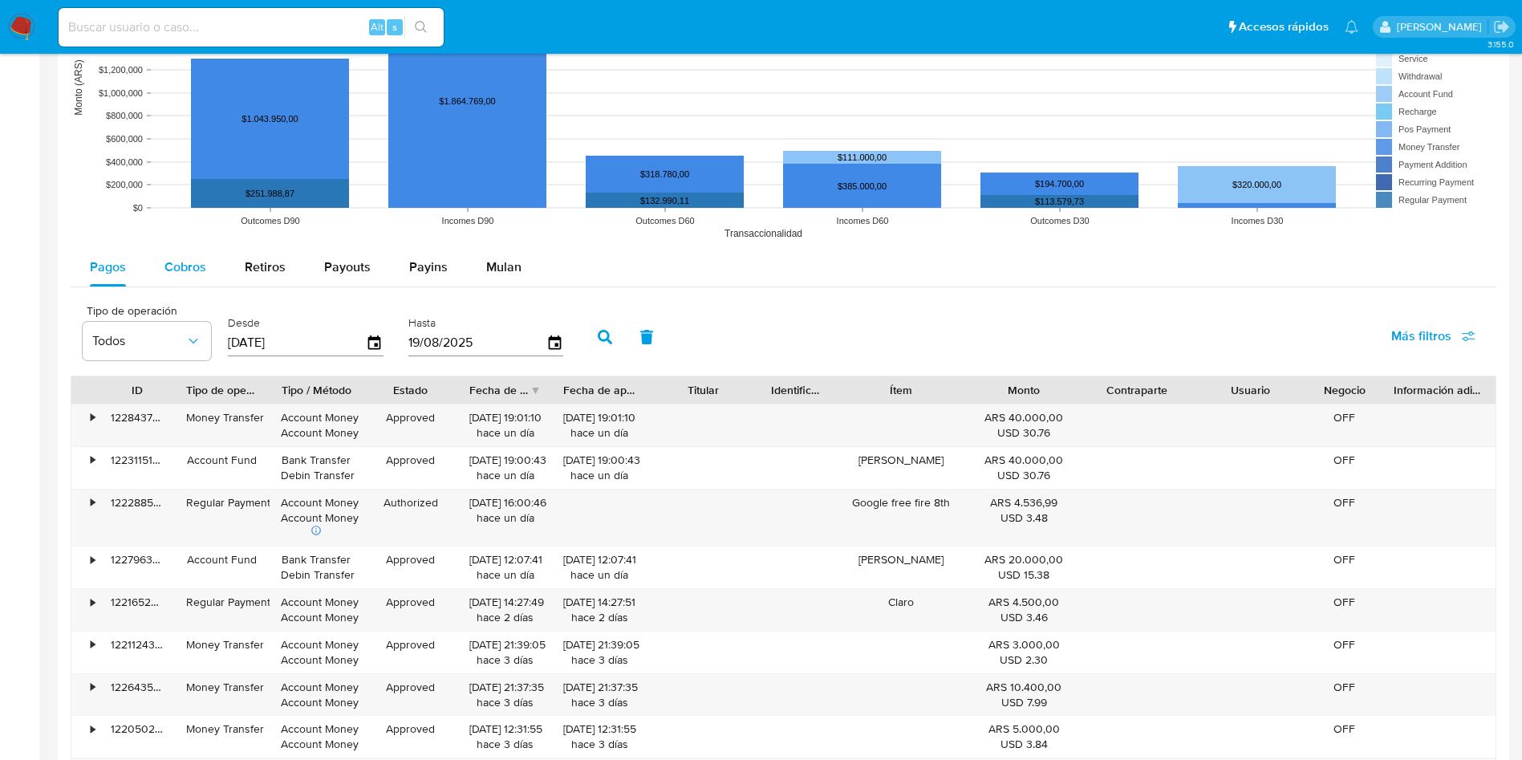
click at [168, 253] on div "Cobros" at bounding box center [185, 267] width 42 height 39
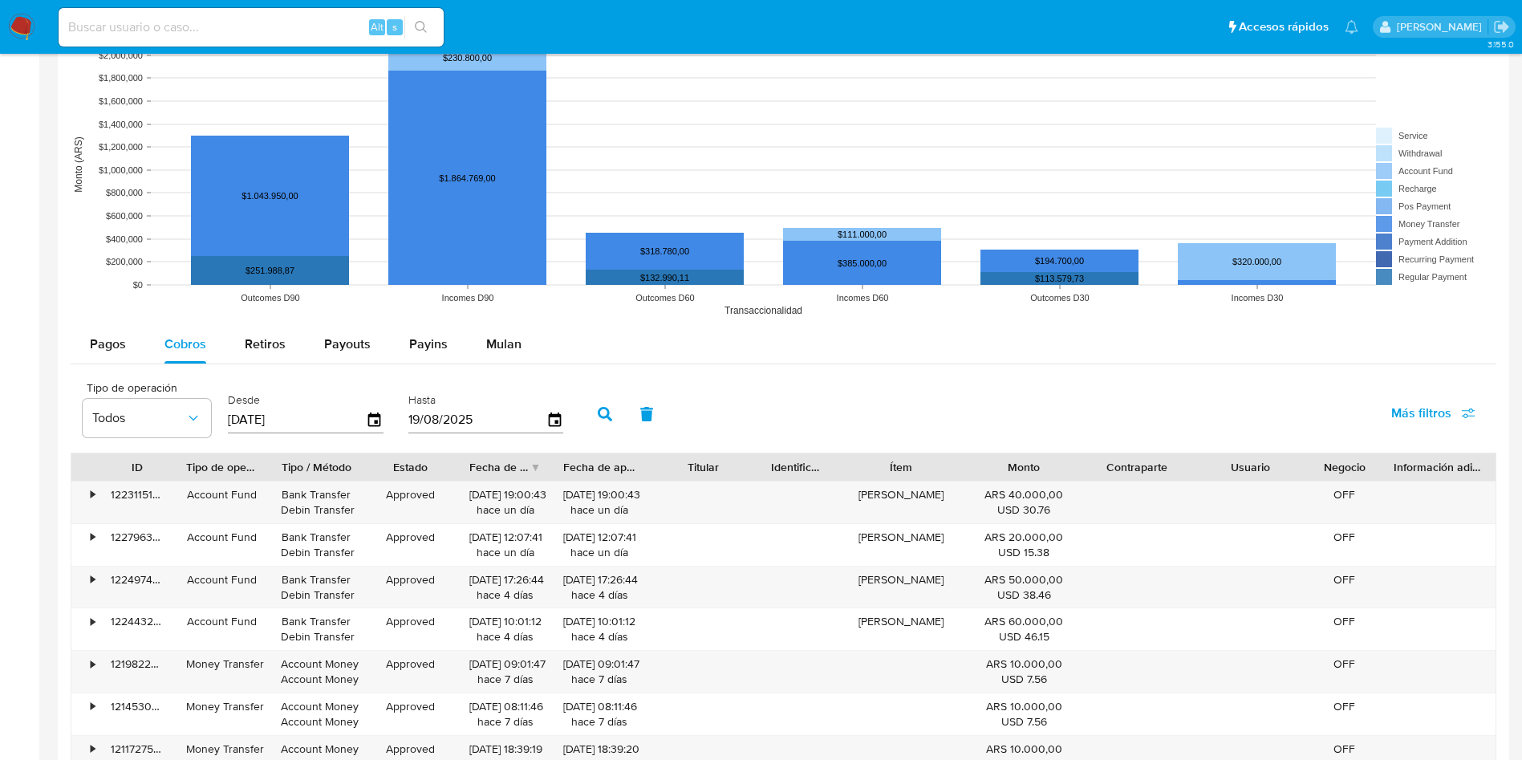
scroll to position [1564, 0]
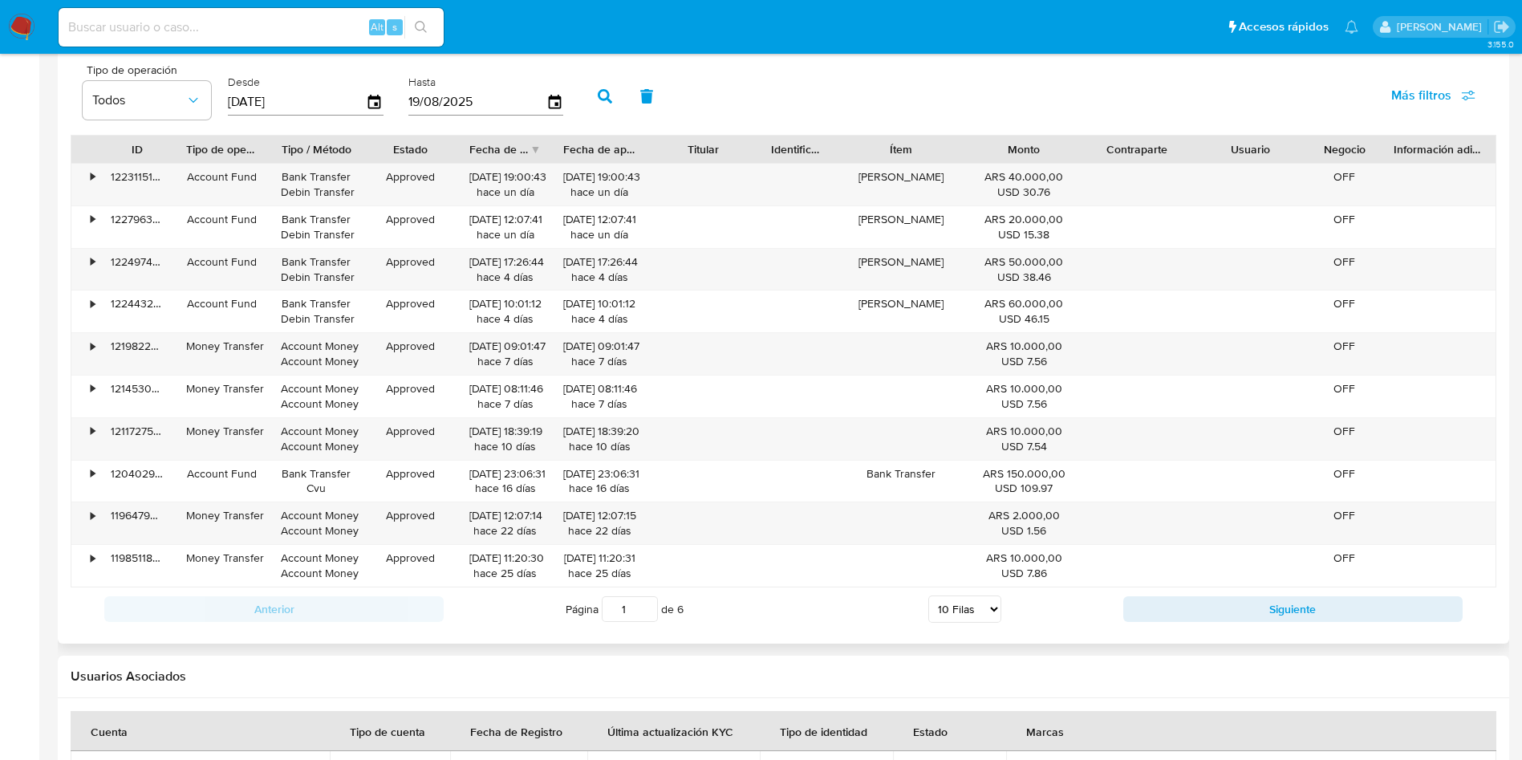
click at [958, 610] on select "5 Filas 10 Filas 20 Filas 25 Filas 50 Filas 100 Filas" at bounding box center [964, 608] width 73 height 27
select select "100"
click at [928, 595] on select "5 Filas 10 Filas 20 Filas 25 Filas 50 Filas 100 Filas" at bounding box center [964, 608] width 73 height 27
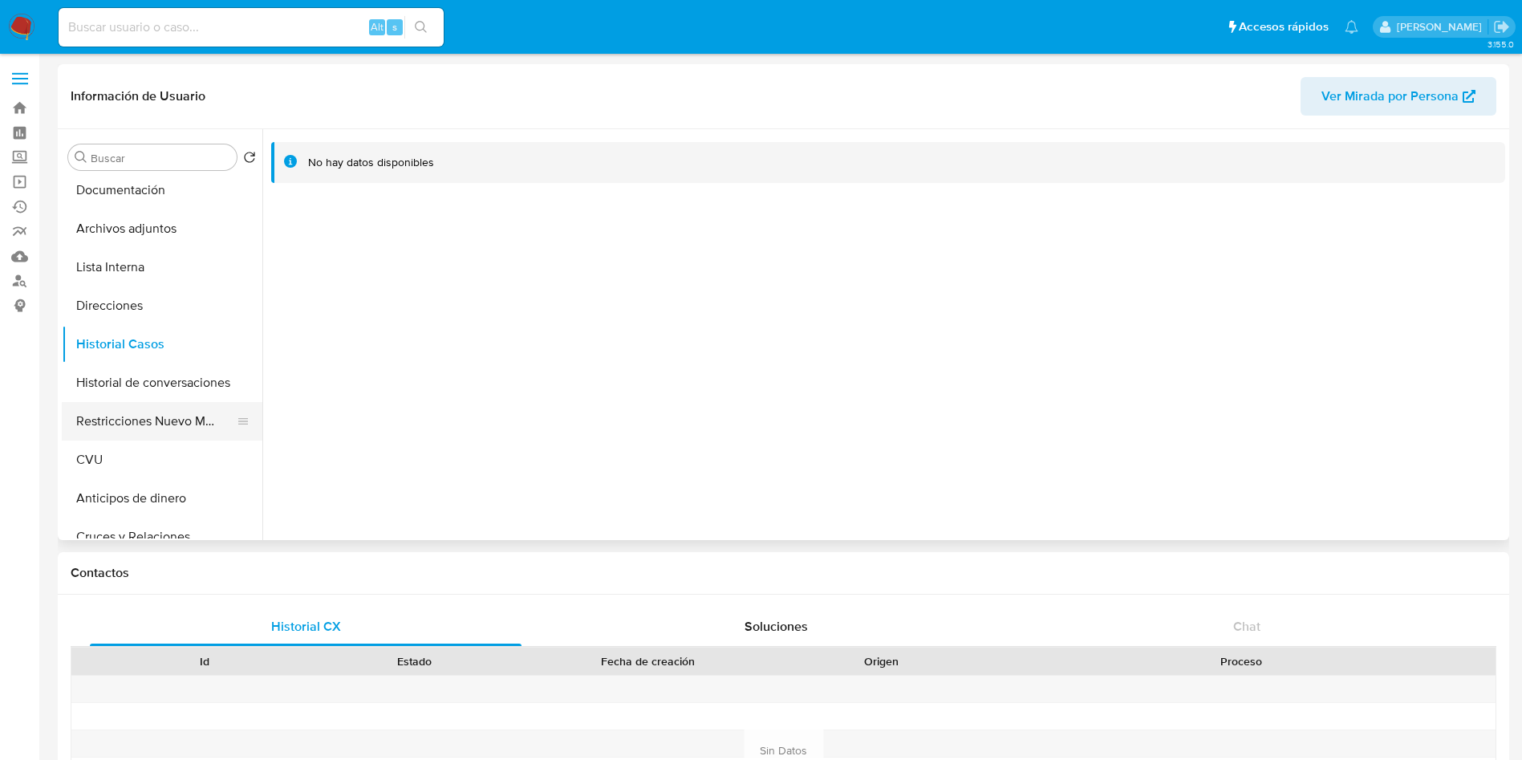
scroll to position [120, 0]
click at [101, 417] on button "CVU" at bounding box center [156, 422] width 188 height 39
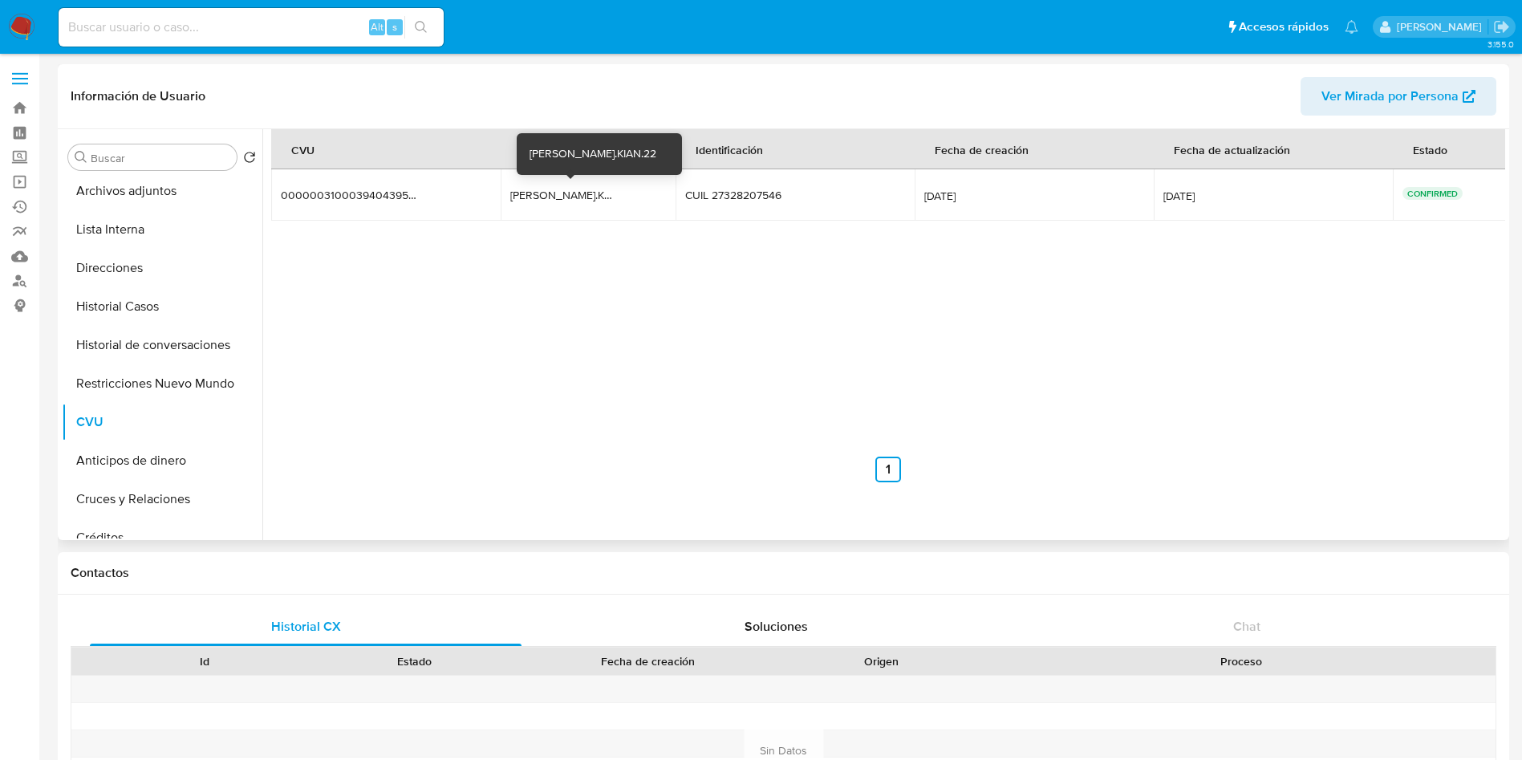
click at [572, 196] on div "DANI.KIAN.22" at bounding box center [561, 195] width 103 height 14
click at [573, 195] on div "DANI.KIAN.22" at bounding box center [561, 195] width 103 height 14
click at [573, 197] on div "DANI.KIAN.22" at bounding box center [561, 195] width 103 height 14
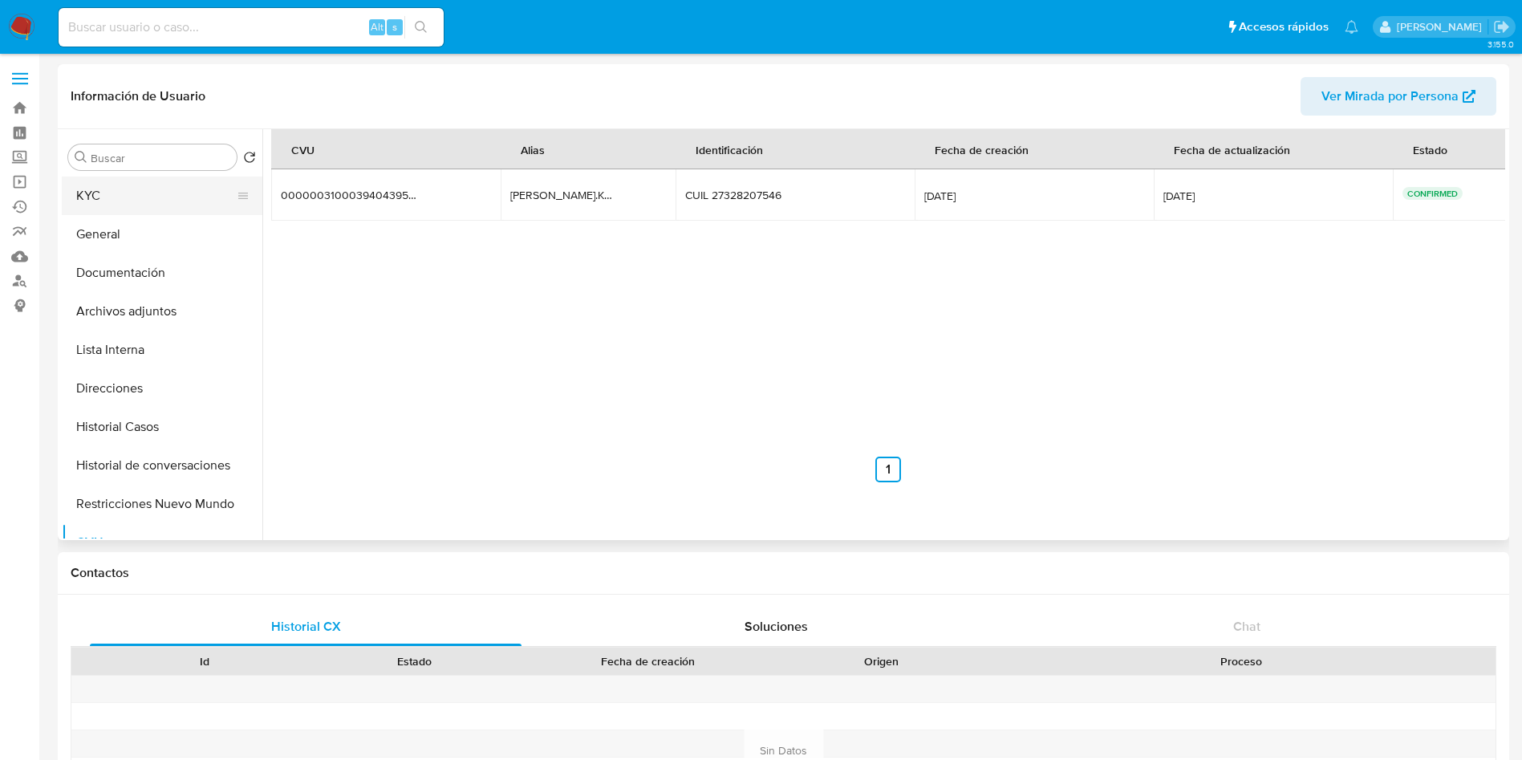
click at [166, 188] on button "KYC" at bounding box center [156, 195] width 188 height 39
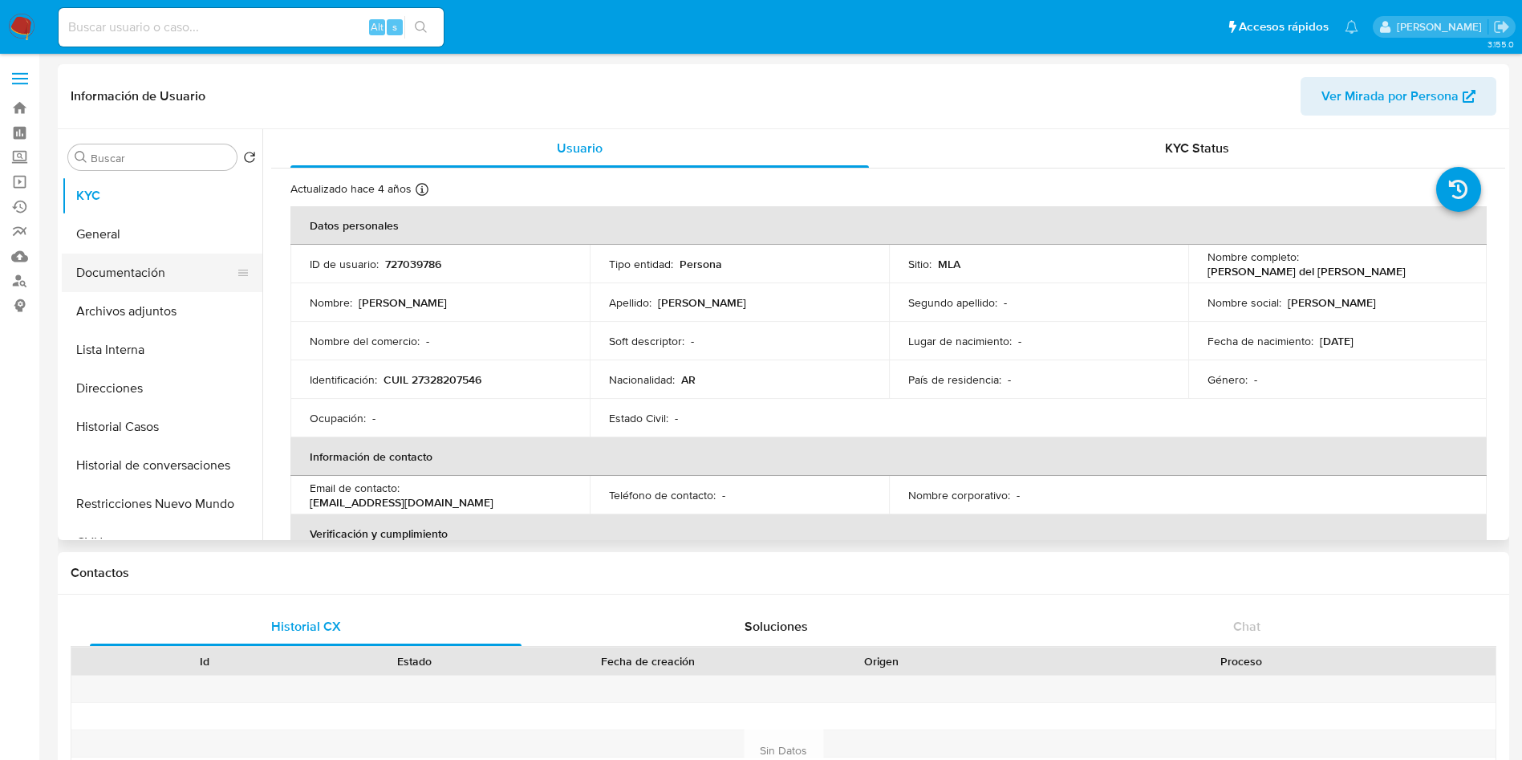
click at [121, 261] on button "Documentación" at bounding box center [156, 272] width 188 height 39
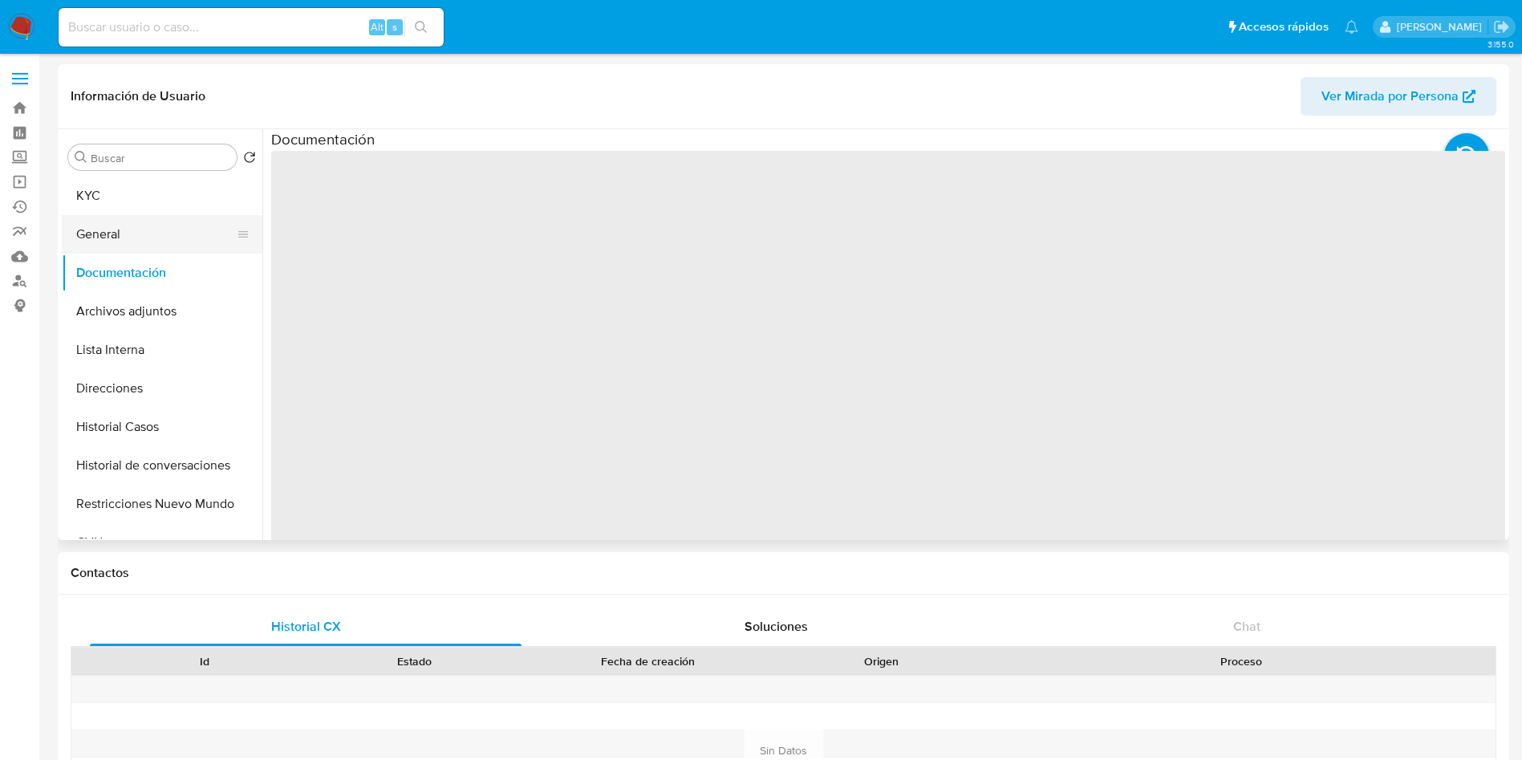
select select "10"
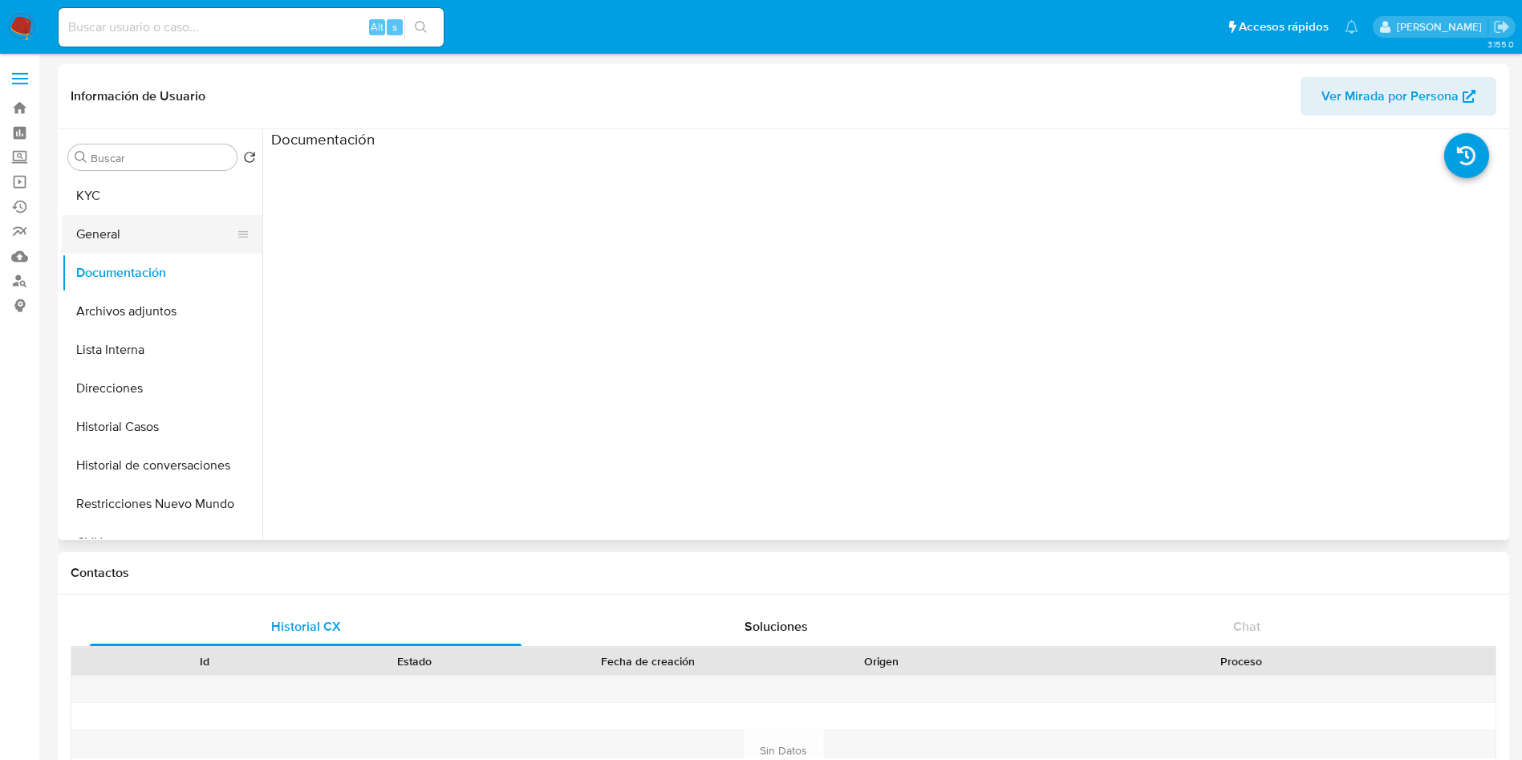
click at [88, 227] on button "General" at bounding box center [156, 234] width 188 height 39
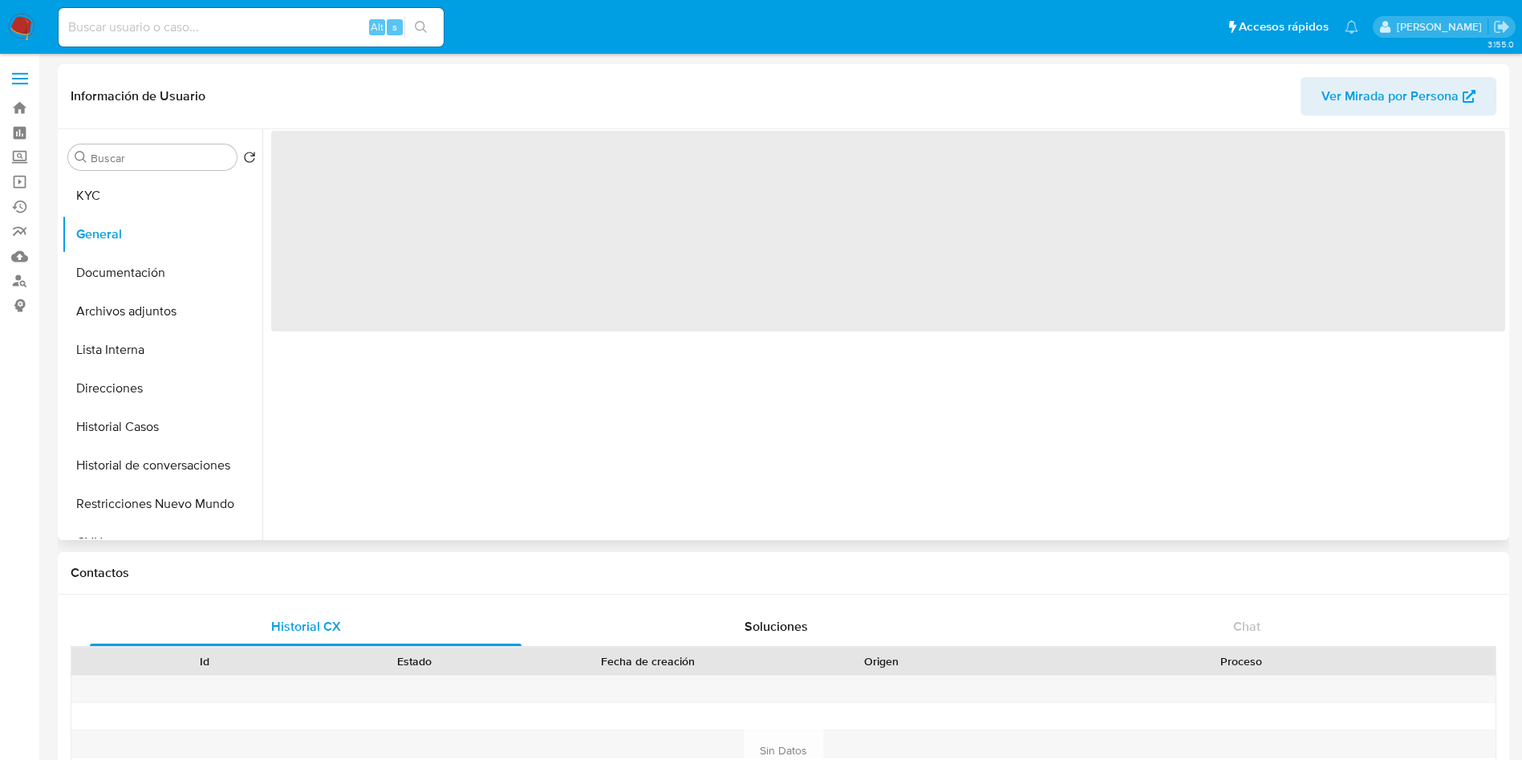
click at [124, 175] on div "Buscar Volver al orden por defecto KYC General Documentación Archivos adjuntos …" at bounding box center [162, 336] width 201 height 408
click at [134, 252] on button "General" at bounding box center [156, 234] width 188 height 39
click at [138, 270] on button "Documentación" at bounding box center [156, 272] width 188 height 39
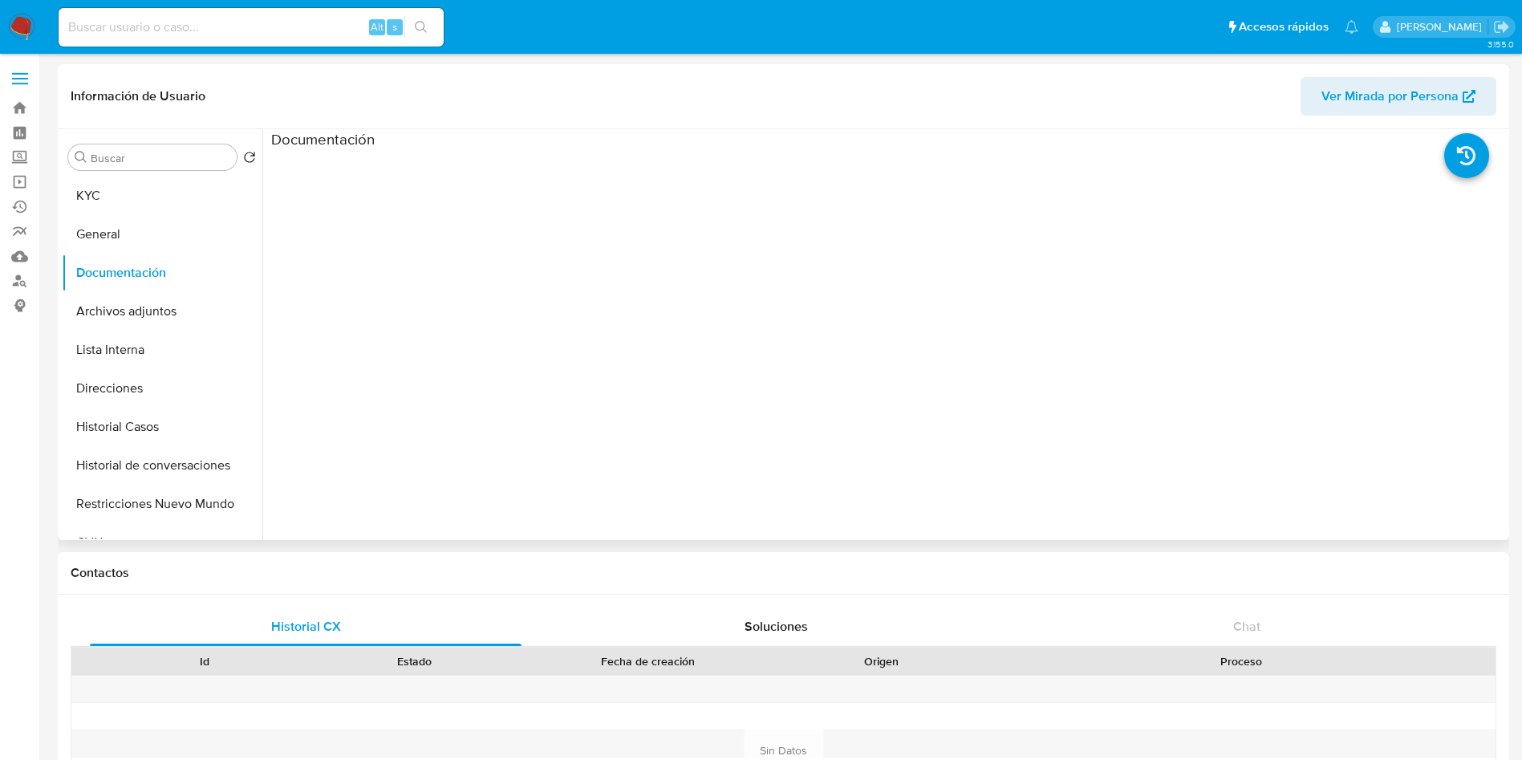
drag, startPoint x: 128, startPoint y: 233, endPoint x: 578, endPoint y: 102, distance: 469.6
click at [128, 233] on button "General" at bounding box center [162, 234] width 201 height 39
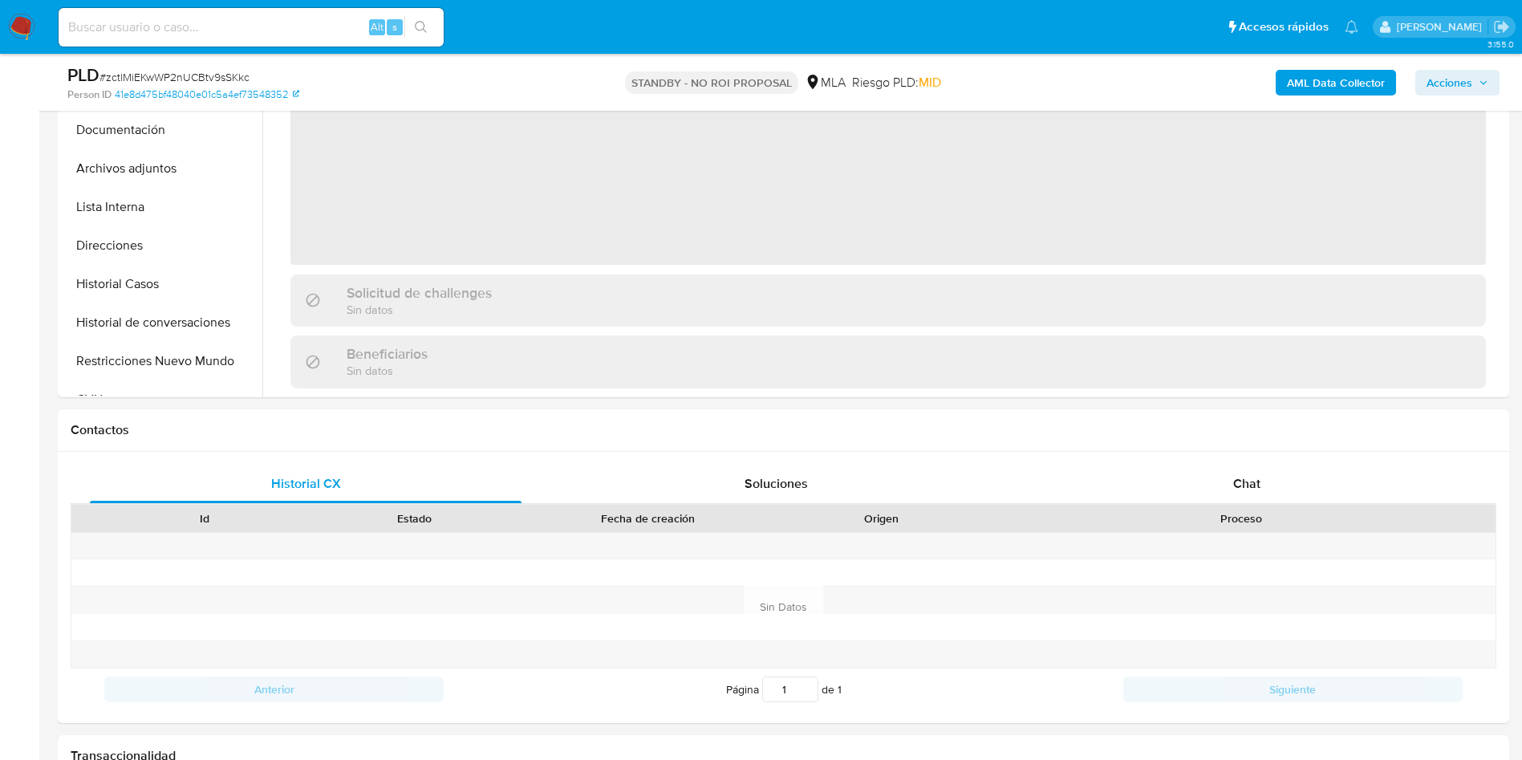
select select "10"
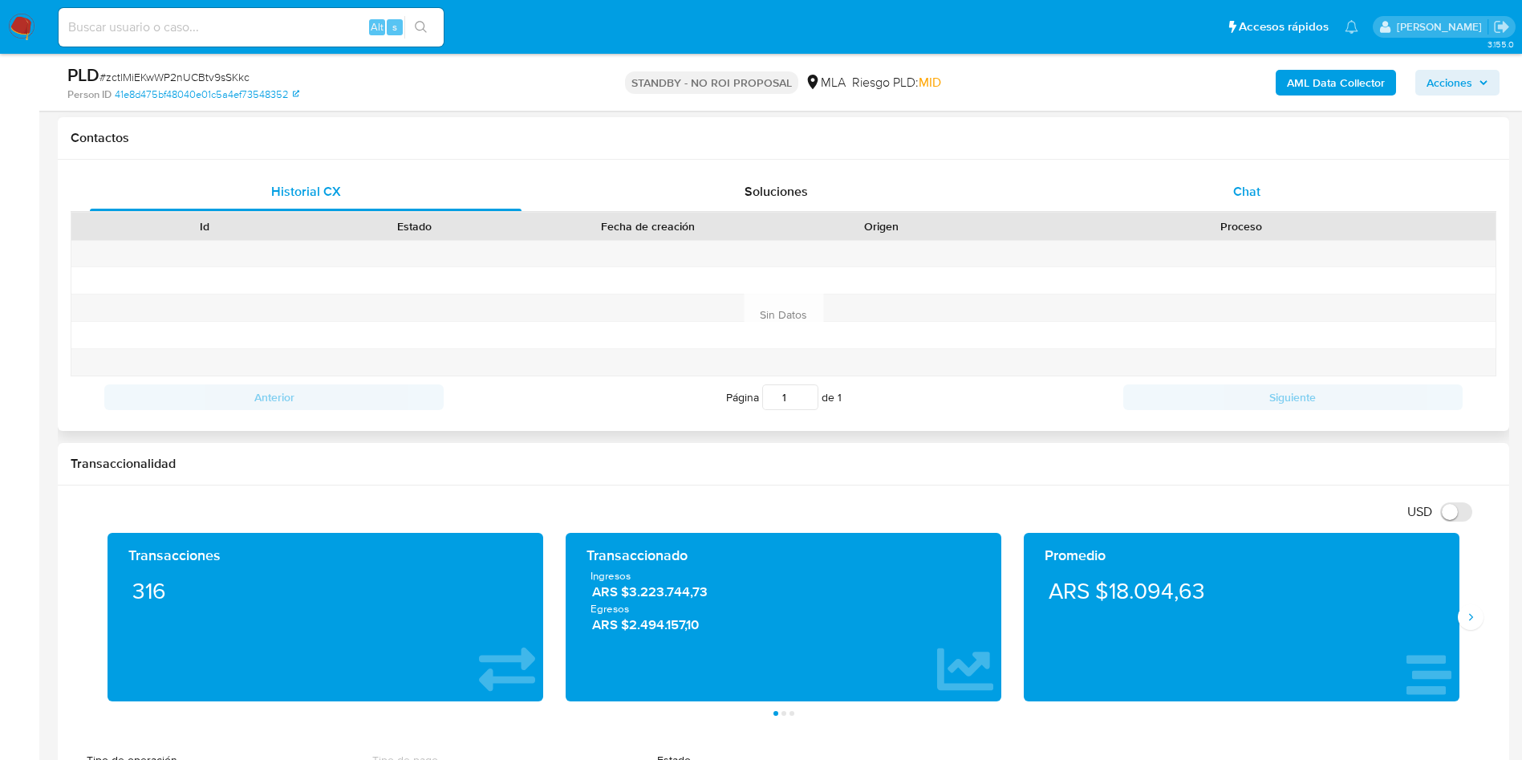
click at [1286, 201] on div "Chat" at bounding box center [1247, 191] width 432 height 39
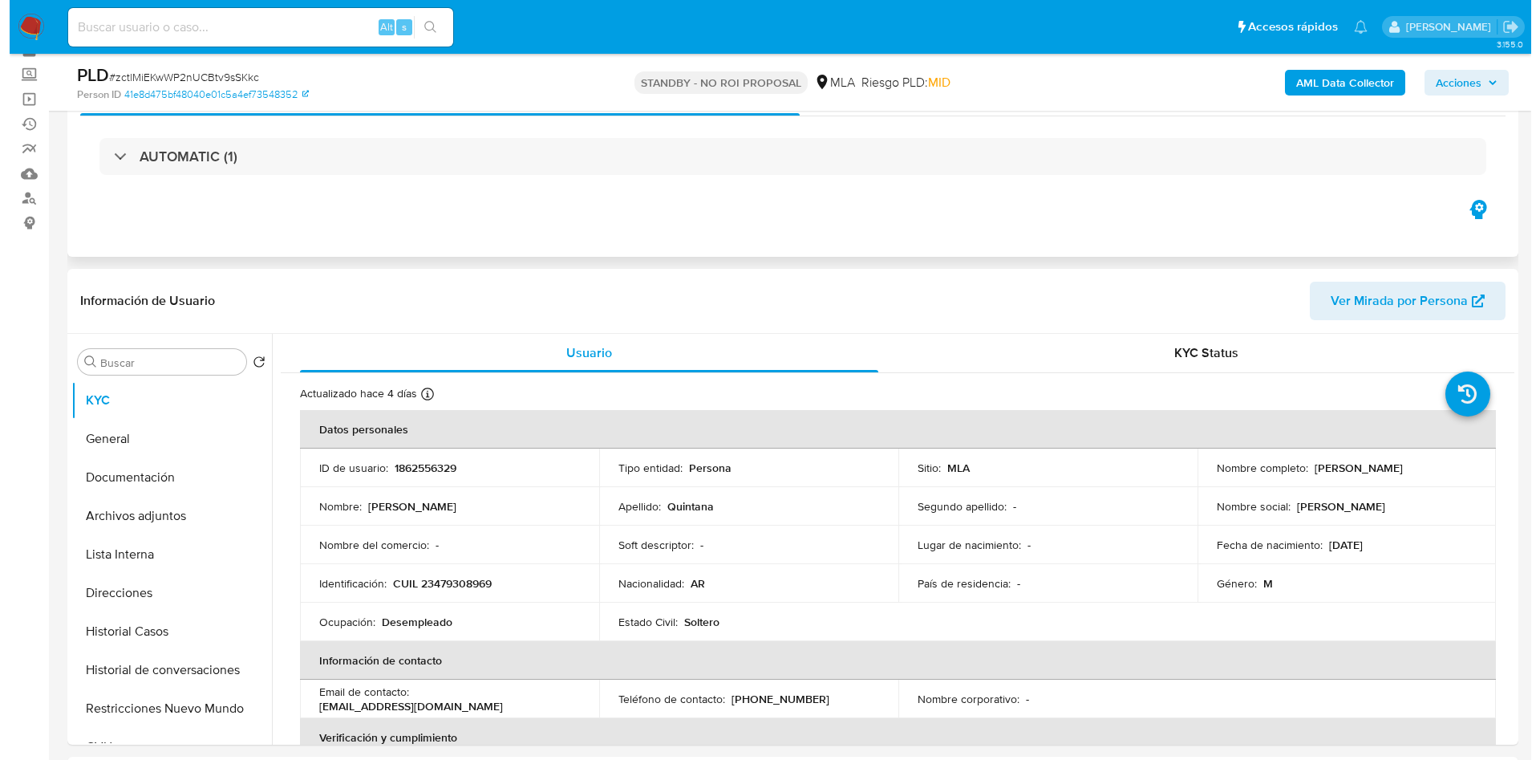
scroll to position [120, 0]
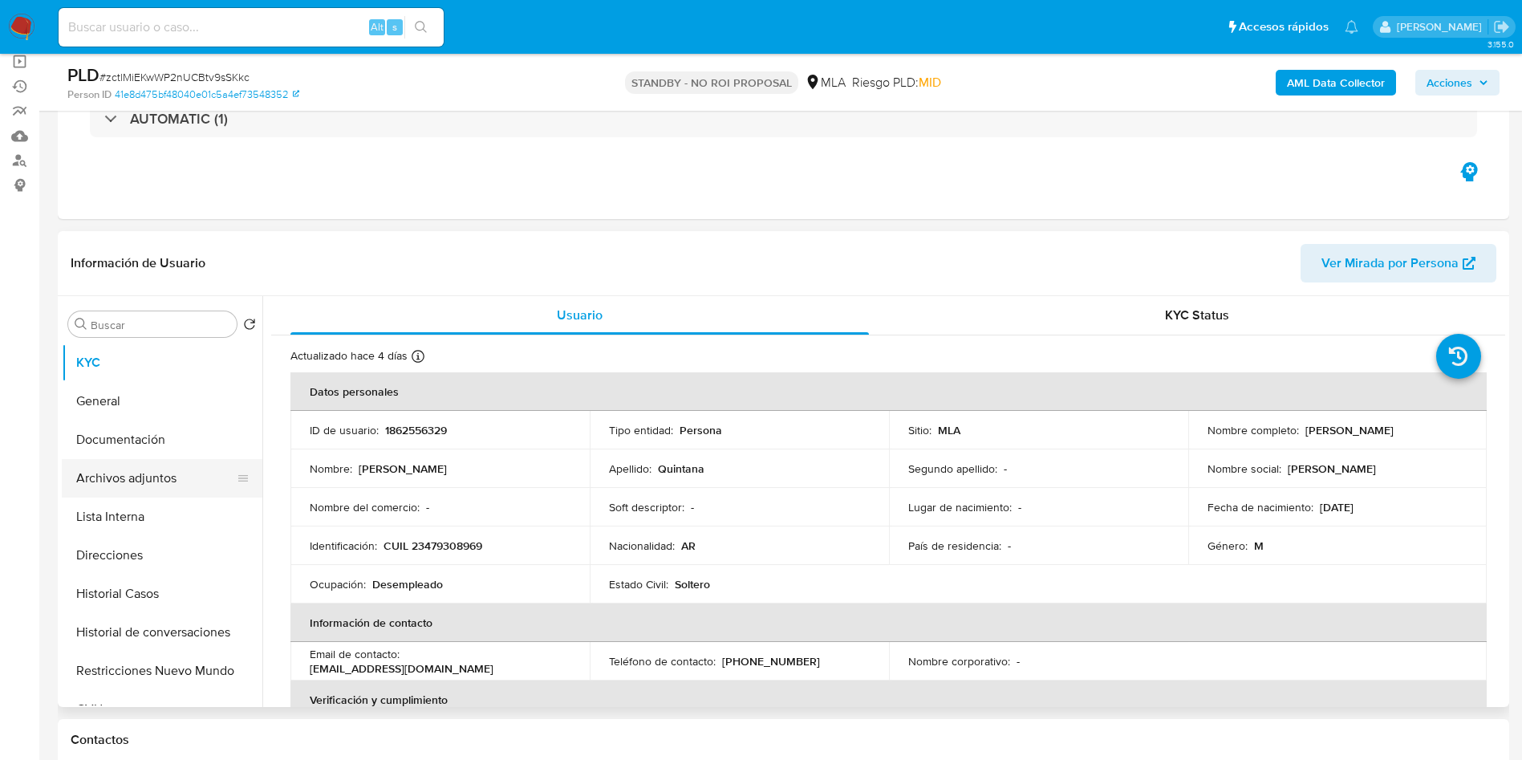
click at [128, 479] on button "Archivos adjuntos" at bounding box center [156, 478] width 188 height 39
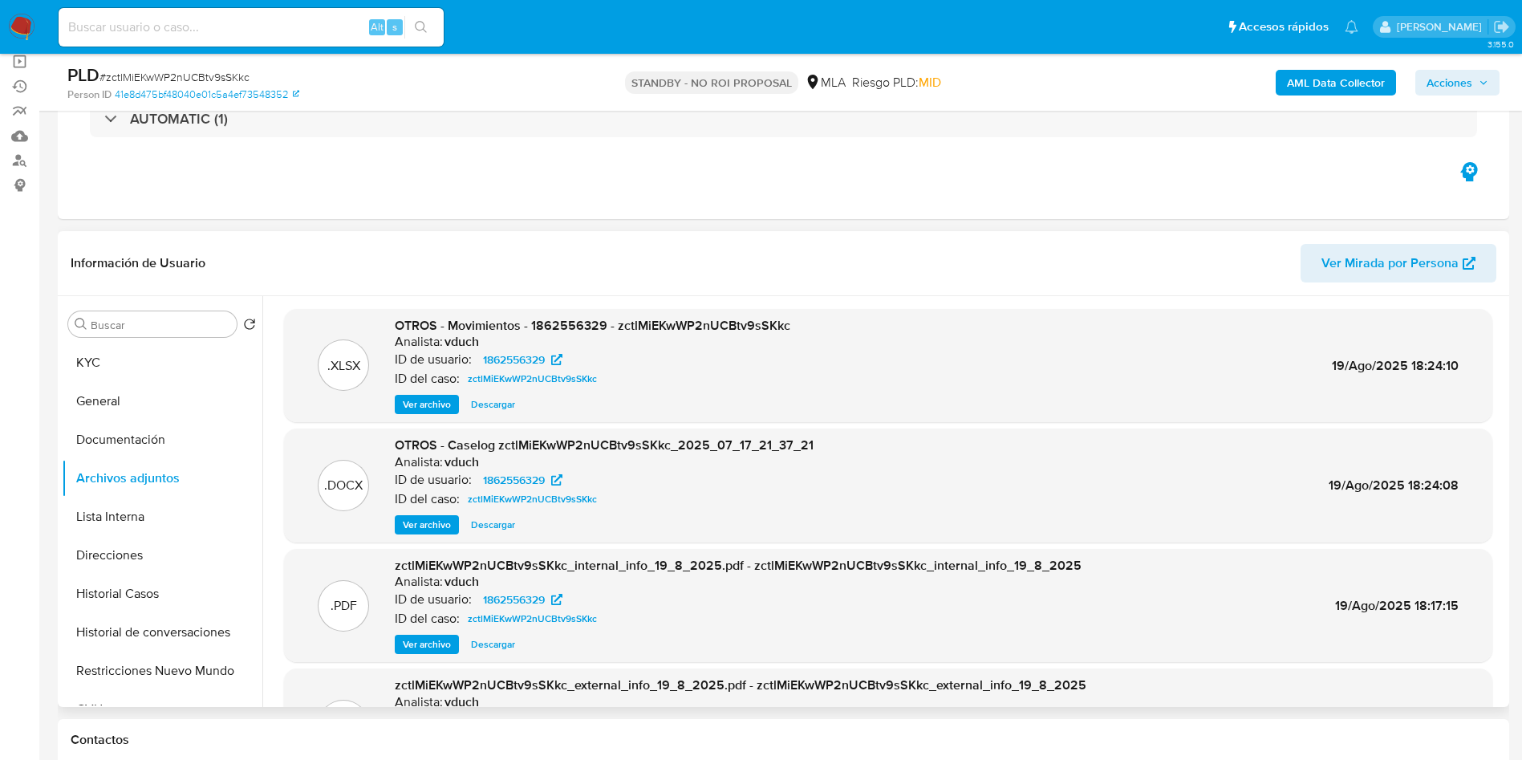
click at [425, 520] on span "Ver archivo" at bounding box center [427, 525] width 48 height 16
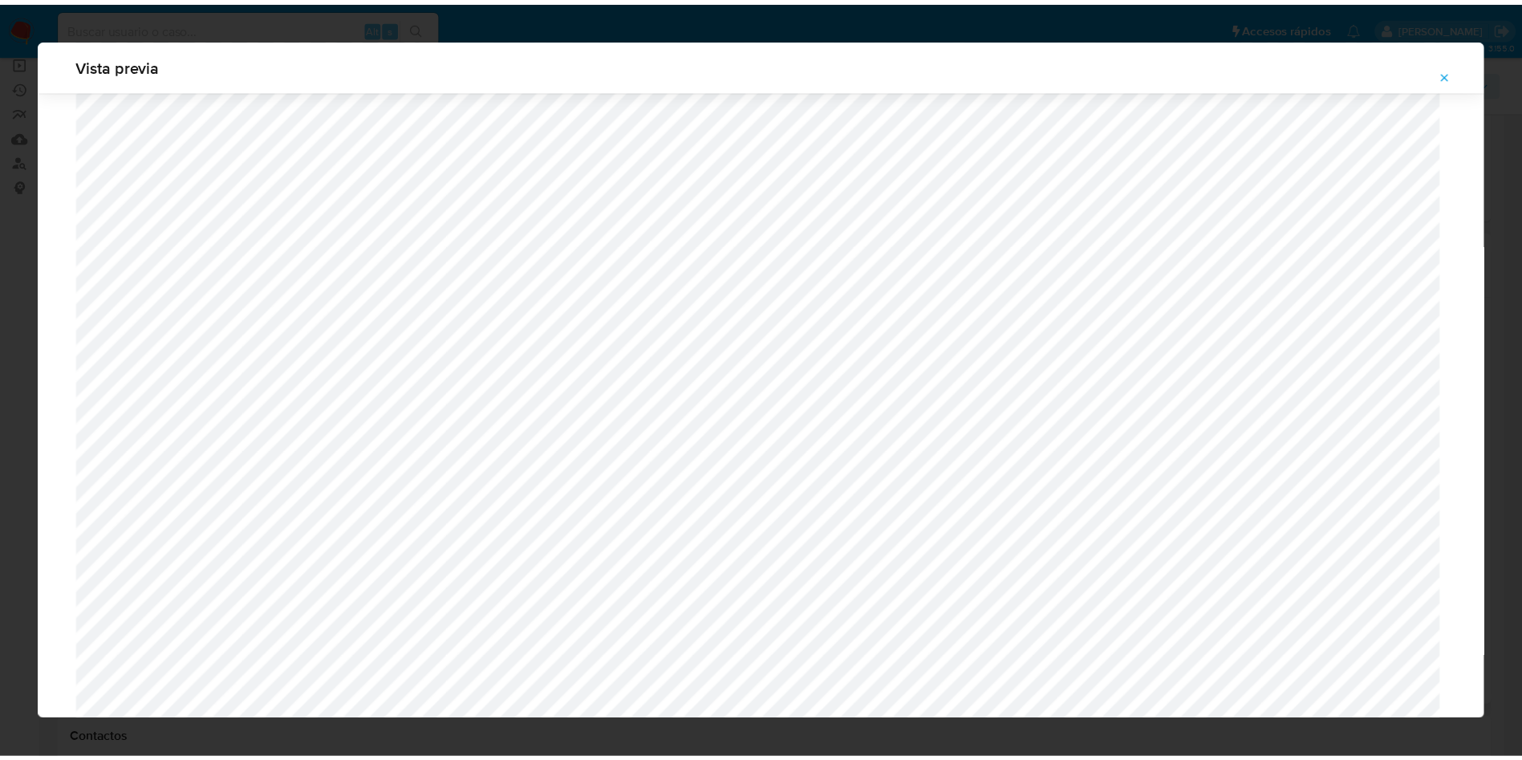
scroll to position [0, 0]
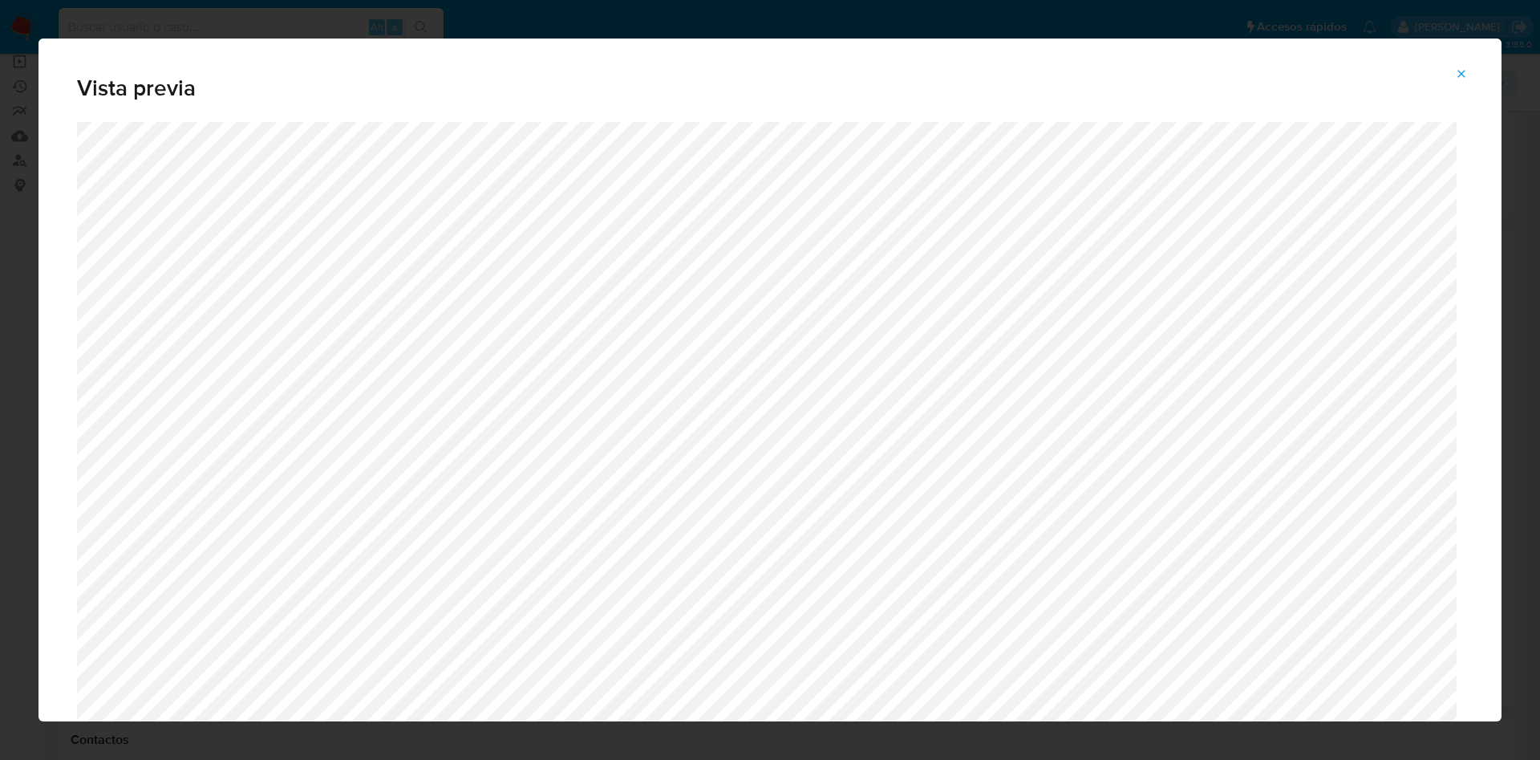
click at [1463, 72] on icon "Attachment preview" at bounding box center [1461, 73] width 13 height 13
